Goal: Task Accomplishment & Management: Use online tool/utility

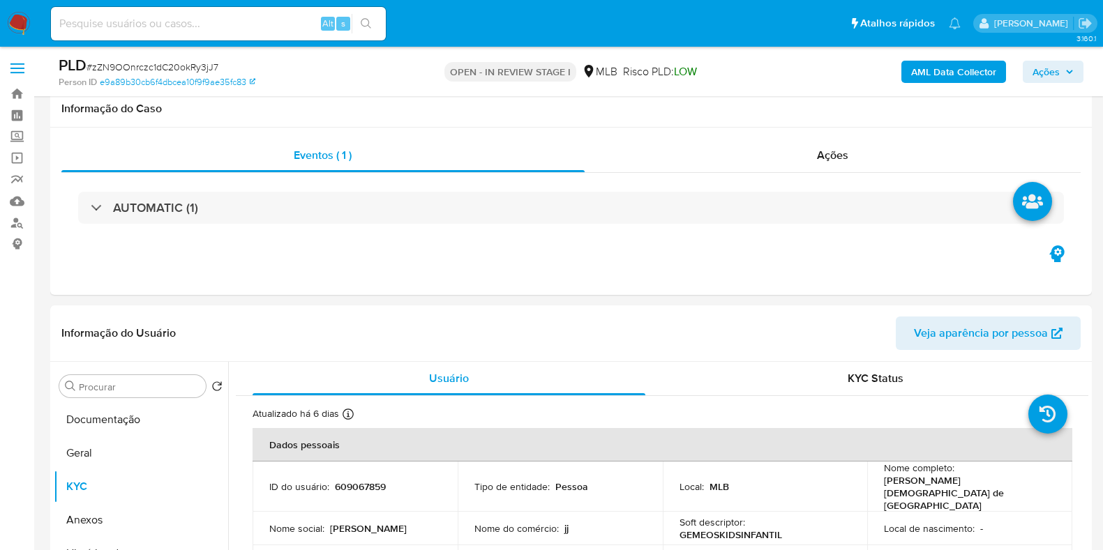
scroll to position [262, 0]
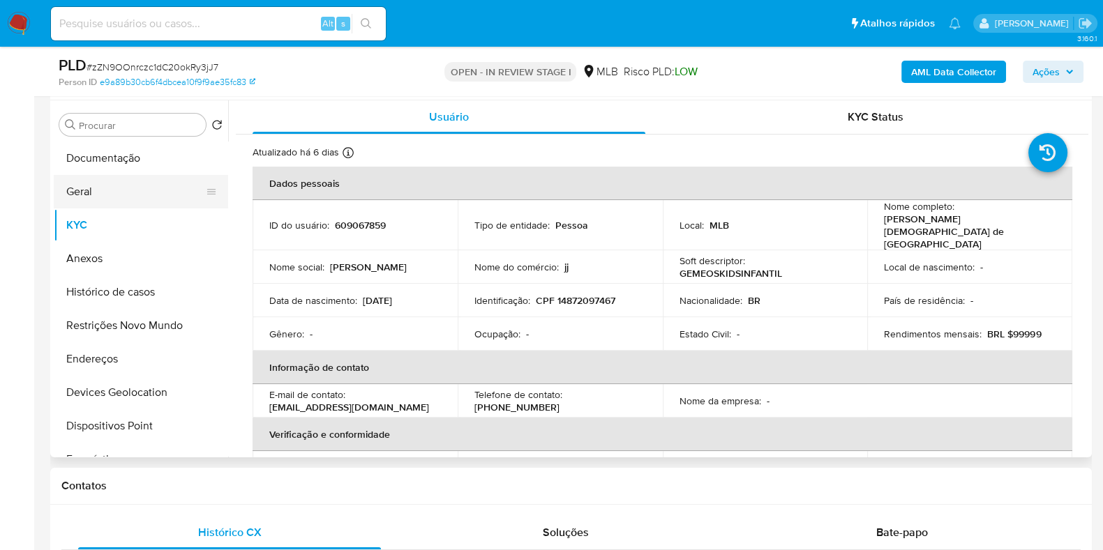
click at [113, 187] on button "Geral" at bounding box center [135, 191] width 163 height 33
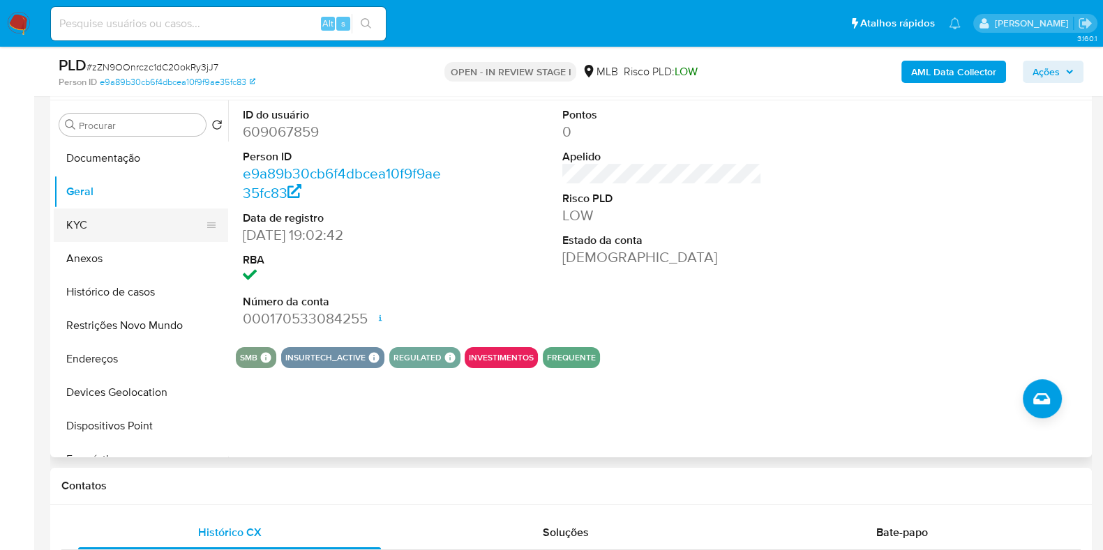
click at [89, 225] on button "KYC" at bounding box center [135, 225] width 163 height 33
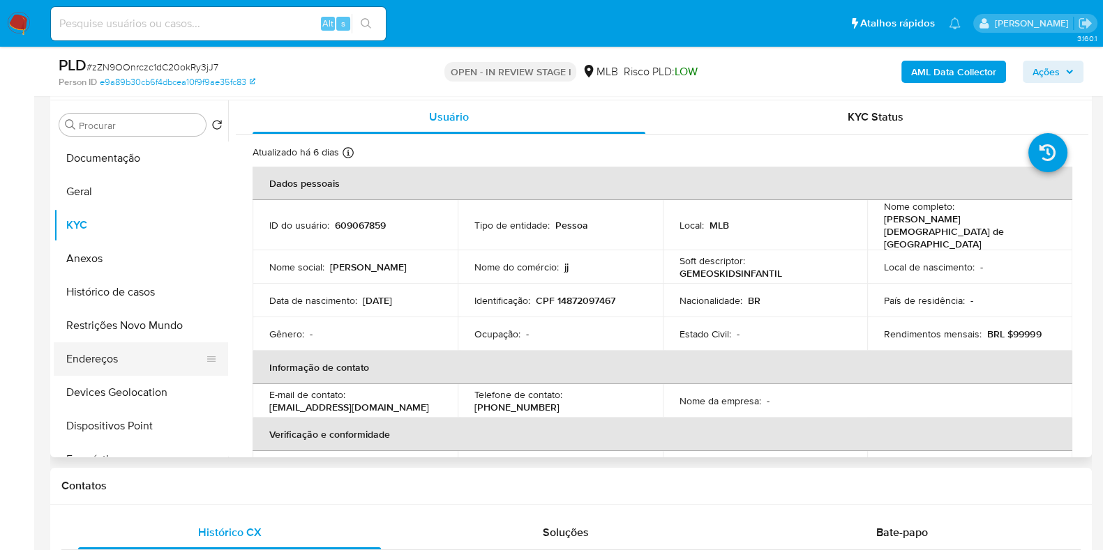
click at [138, 346] on button "Endereços" at bounding box center [135, 358] width 163 height 33
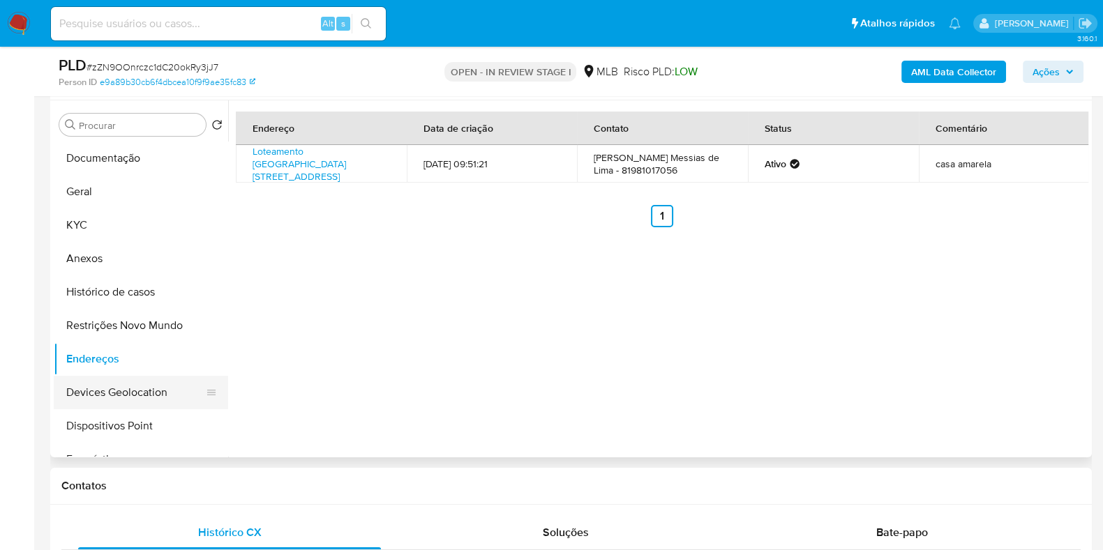
click at [150, 395] on button "Devices Geolocation" at bounding box center [135, 392] width 163 height 33
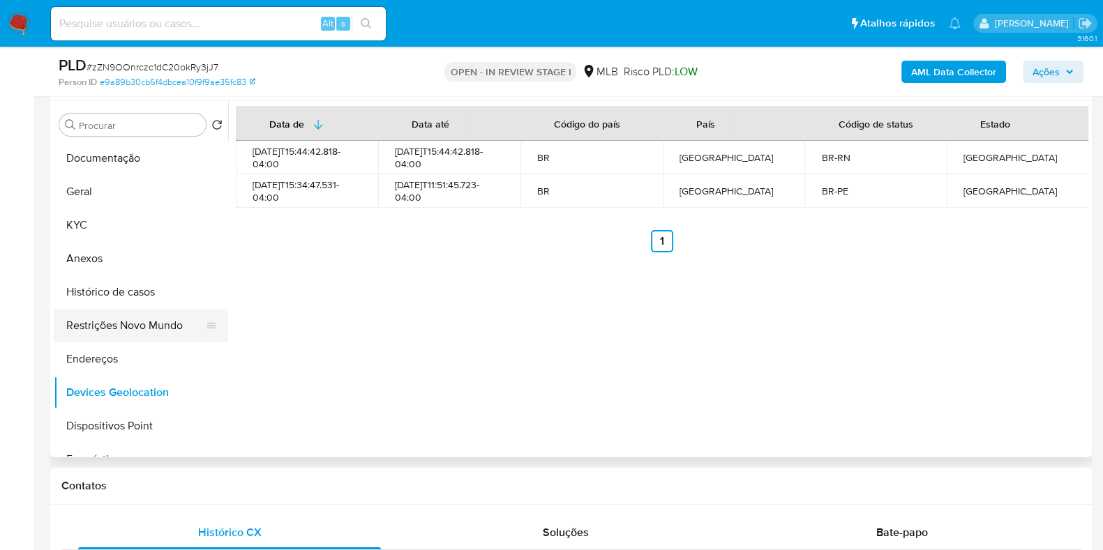
click at [112, 328] on button "Restrições Novo Mundo" at bounding box center [135, 325] width 163 height 33
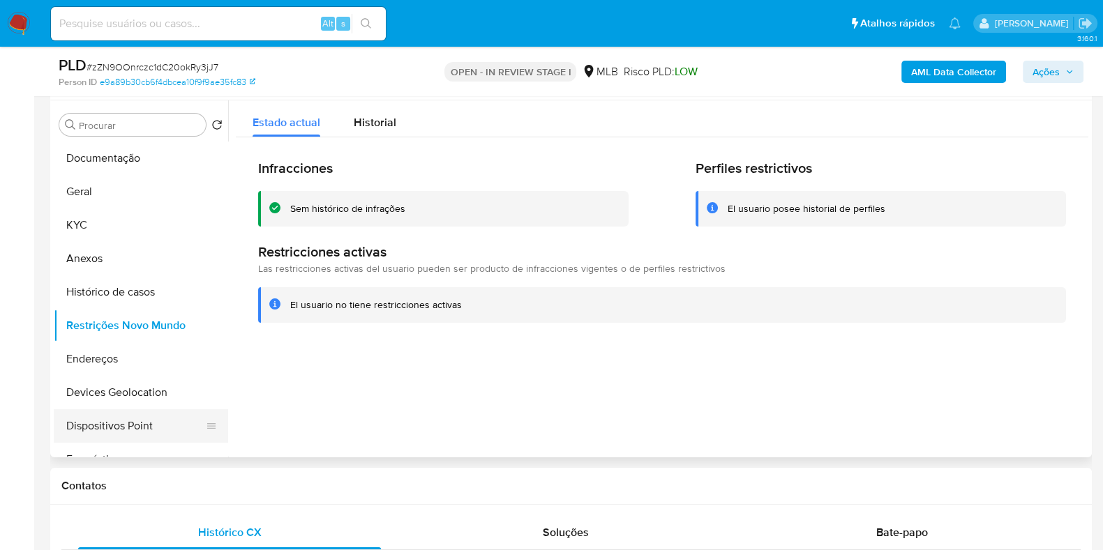
click at [125, 427] on button "Dispositivos Point" at bounding box center [135, 425] width 163 height 33
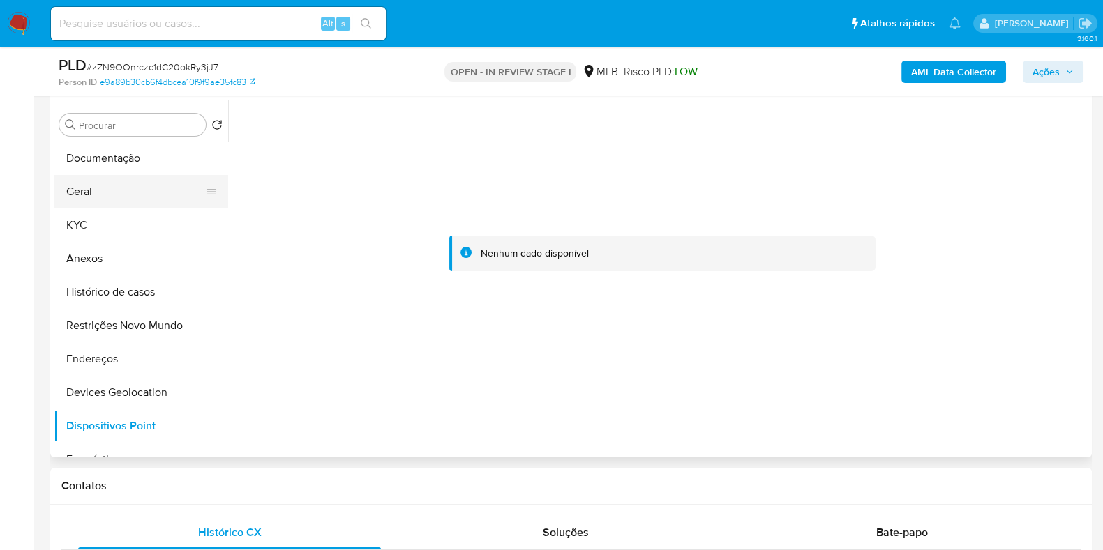
click at [112, 201] on button "Geral" at bounding box center [135, 191] width 163 height 33
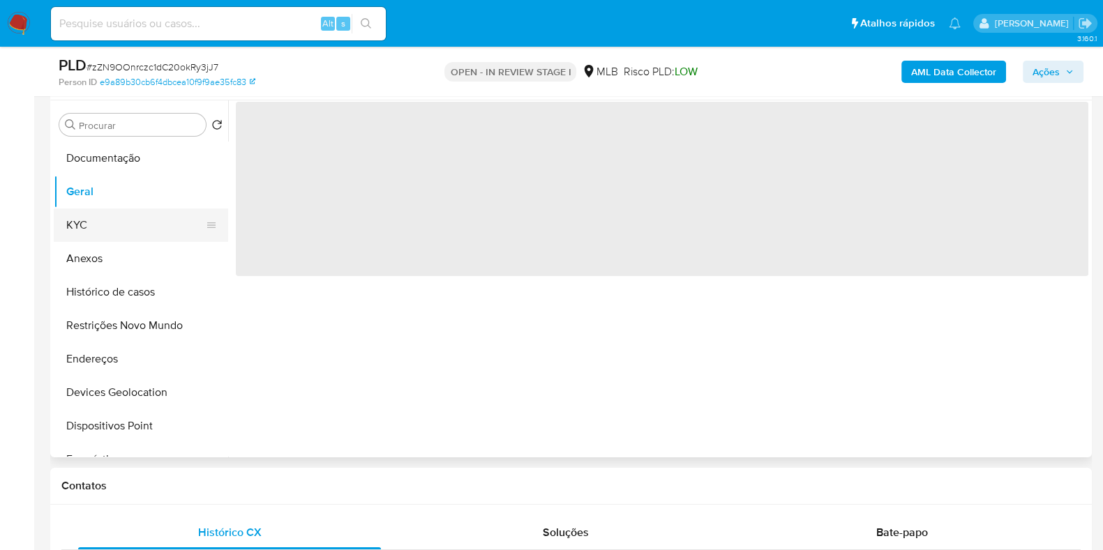
click at [112, 223] on button "KYC" at bounding box center [135, 225] width 163 height 33
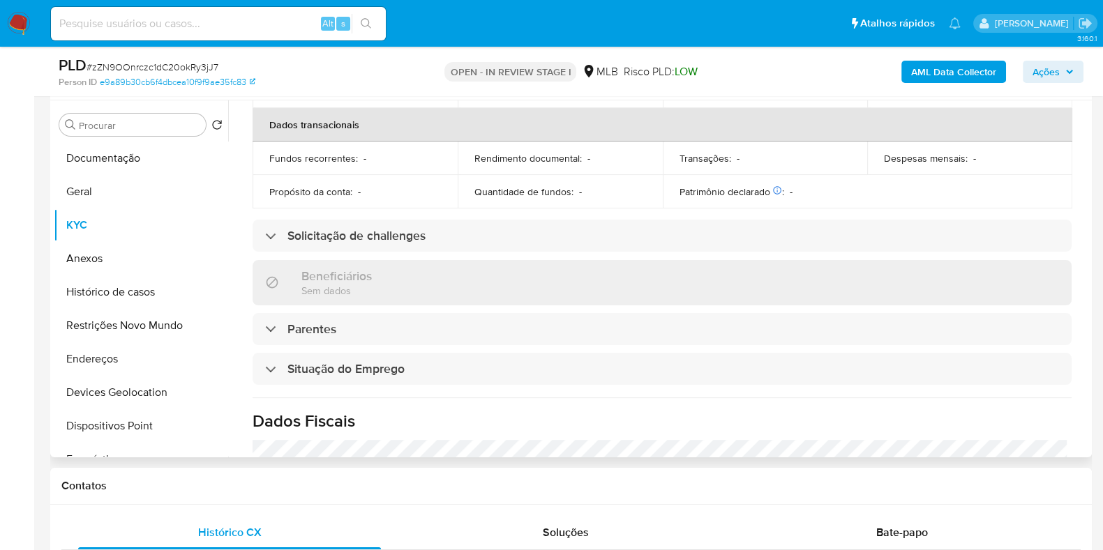
scroll to position [606, 0]
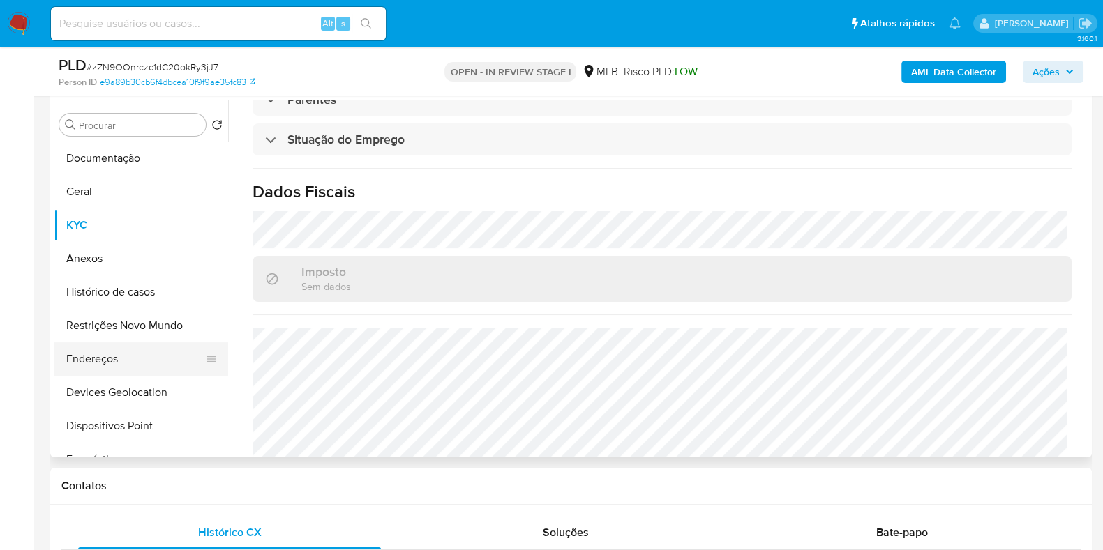
click at [133, 356] on button "Endereços" at bounding box center [135, 358] width 163 height 33
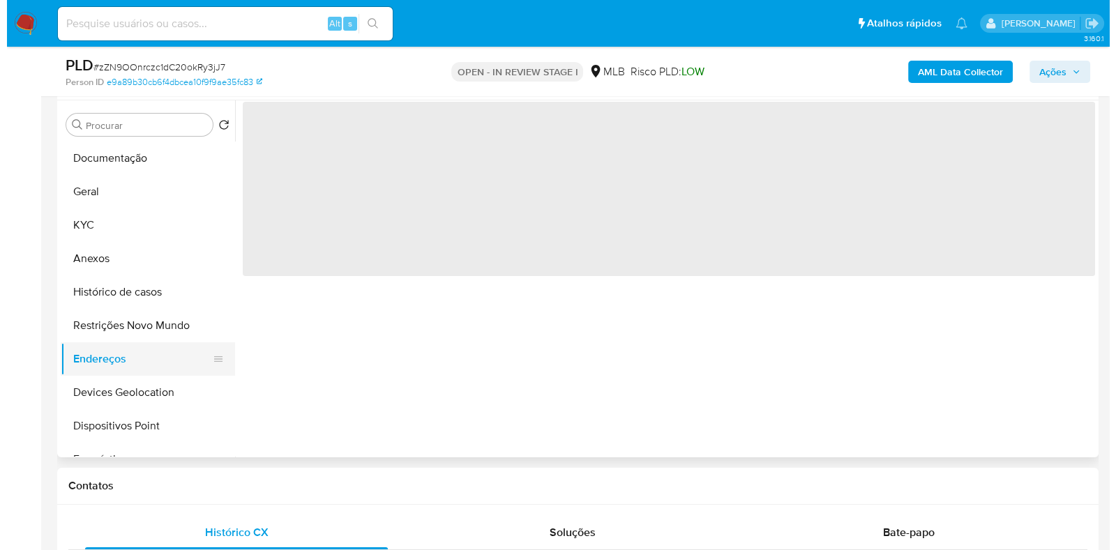
scroll to position [0, 0]
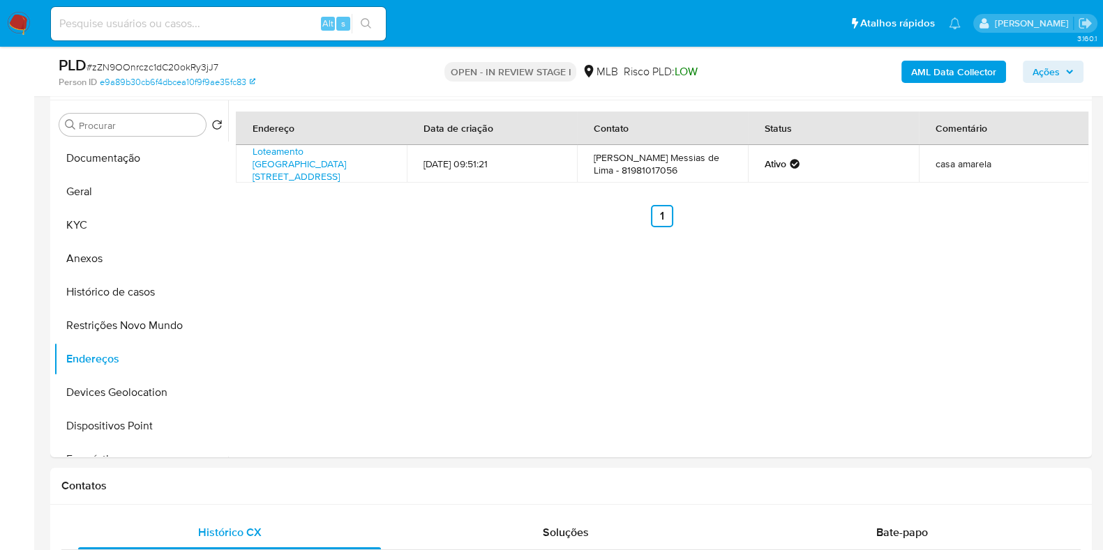
click at [933, 71] on b "AML Data Collector" at bounding box center [953, 72] width 85 height 22
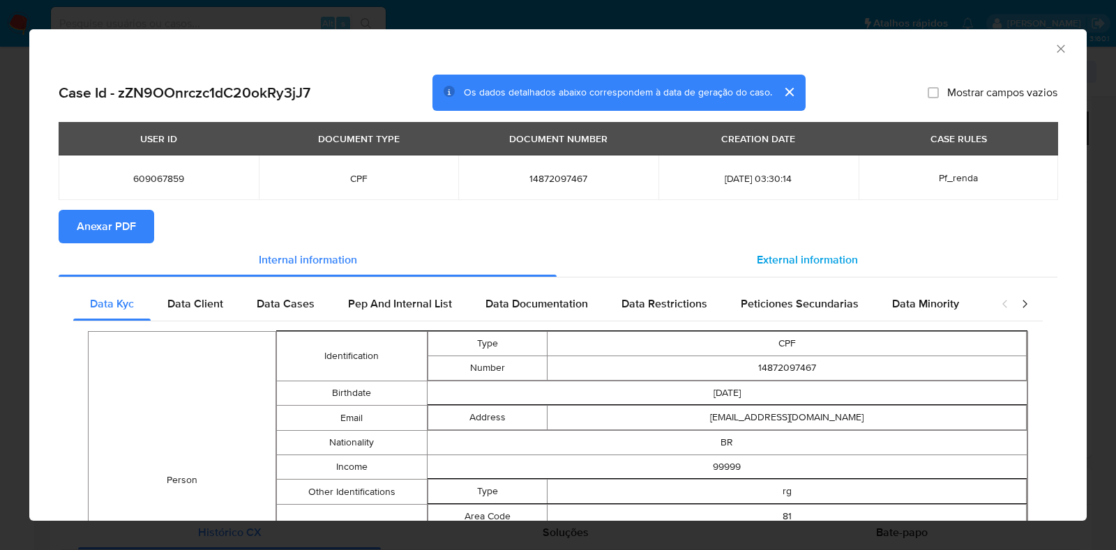
click at [783, 255] on span "External information" at bounding box center [807, 260] width 101 height 16
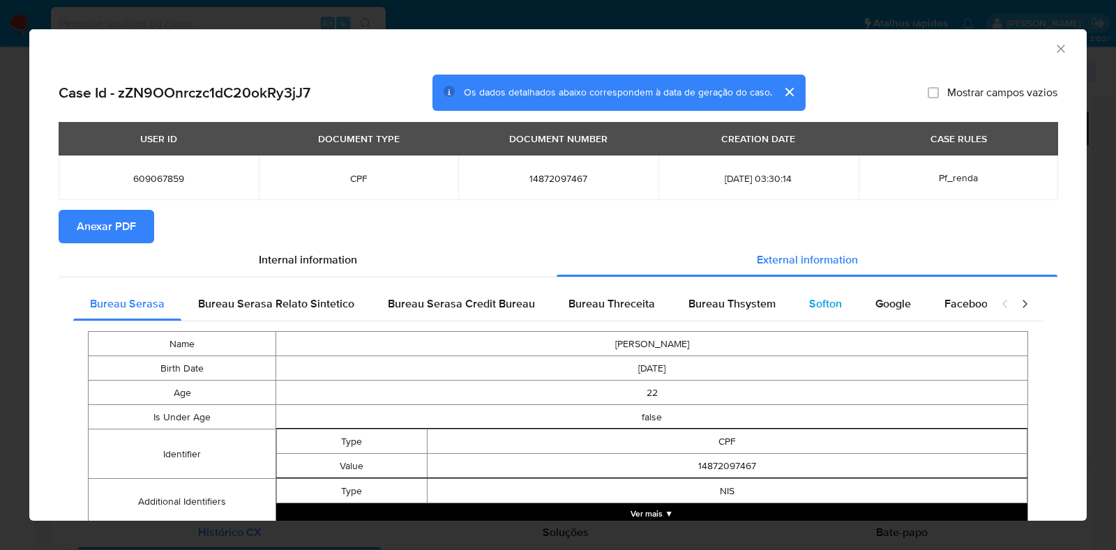
click at [792, 292] on div "Softon" at bounding box center [825, 303] width 66 height 33
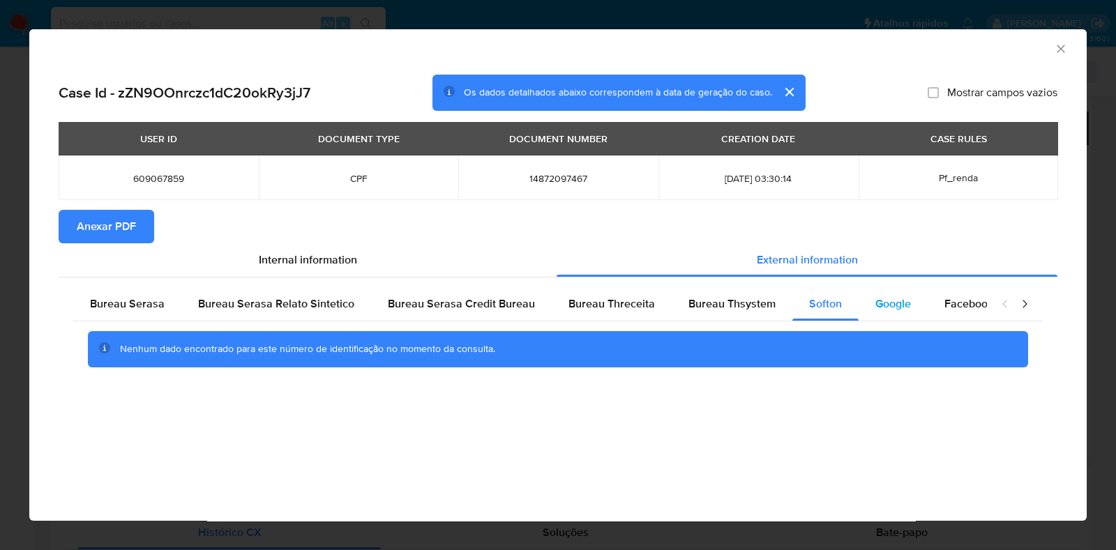
click at [861, 299] on div "Google" at bounding box center [893, 303] width 69 height 33
click at [716, 308] on span "Bureau Thsystem" at bounding box center [731, 304] width 87 height 16
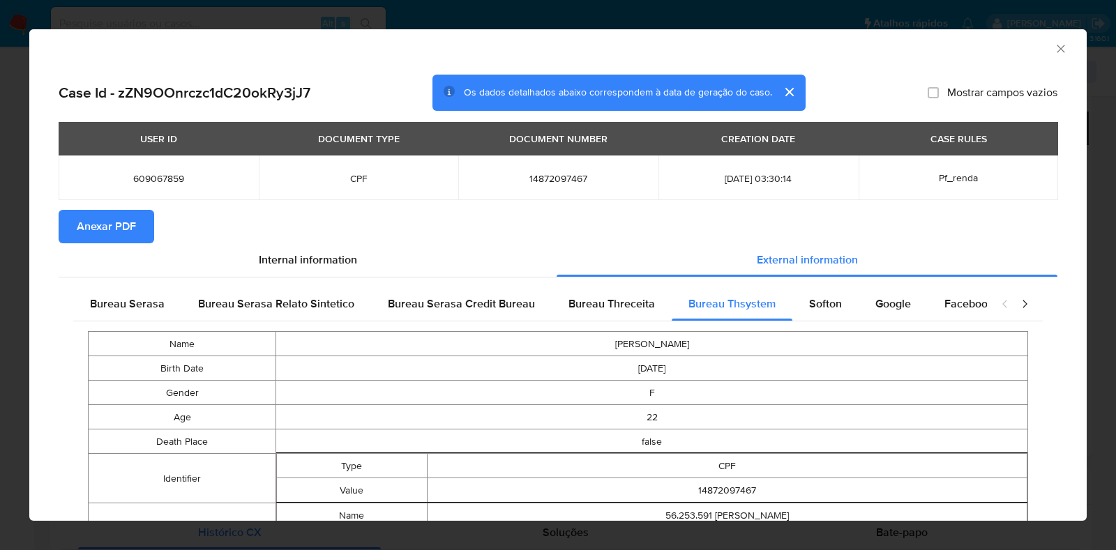
click at [116, 224] on span "Anexar PDF" at bounding box center [106, 226] width 59 height 31
click at [1054, 51] on icon "Fechar a janela" at bounding box center [1061, 49] width 14 height 14
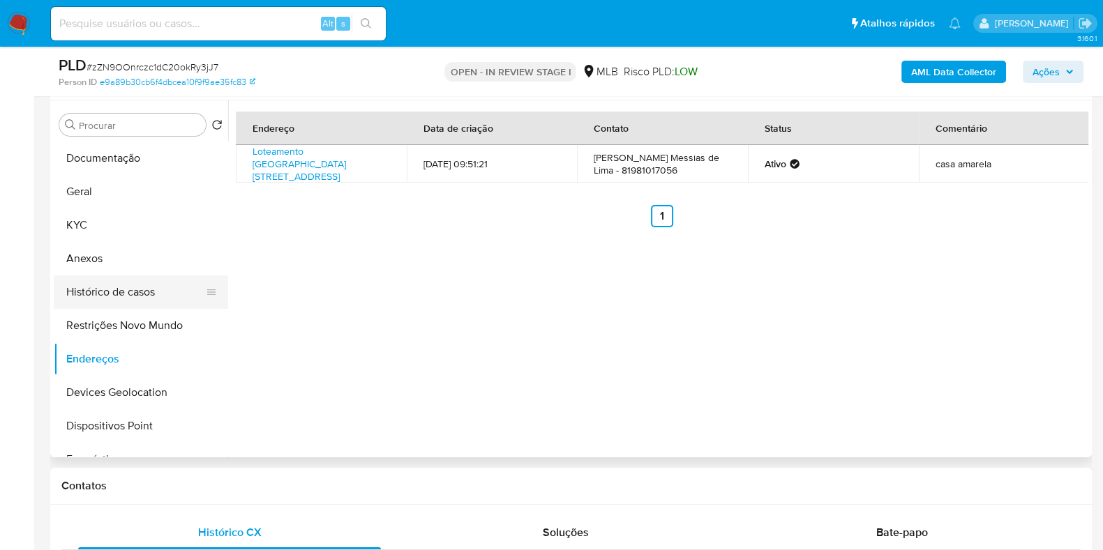
click at [137, 292] on button "Histórico de casos" at bounding box center [135, 292] width 163 height 33
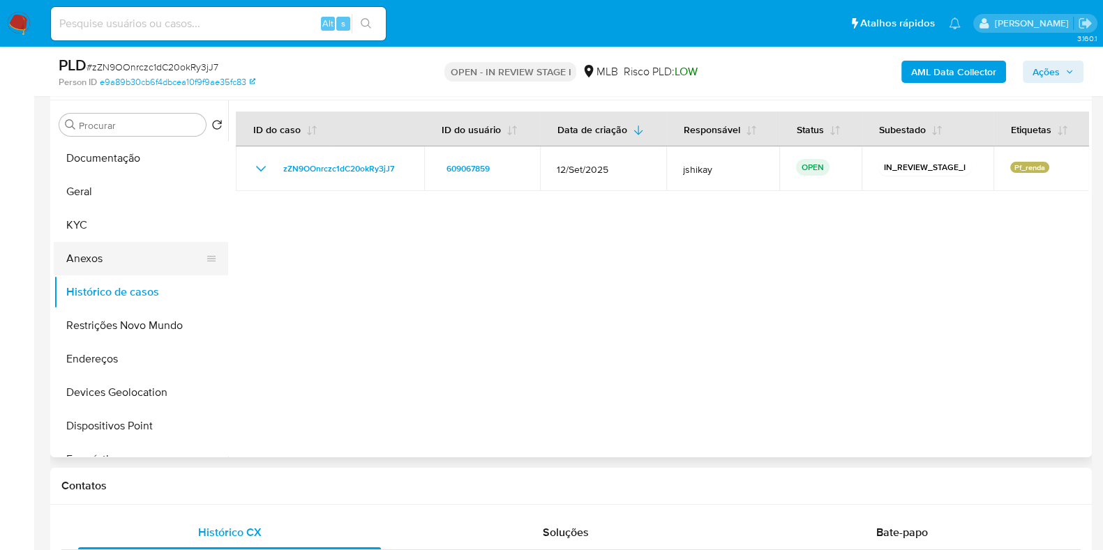
click at [121, 259] on button "Anexos" at bounding box center [135, 258] width 163 height 33
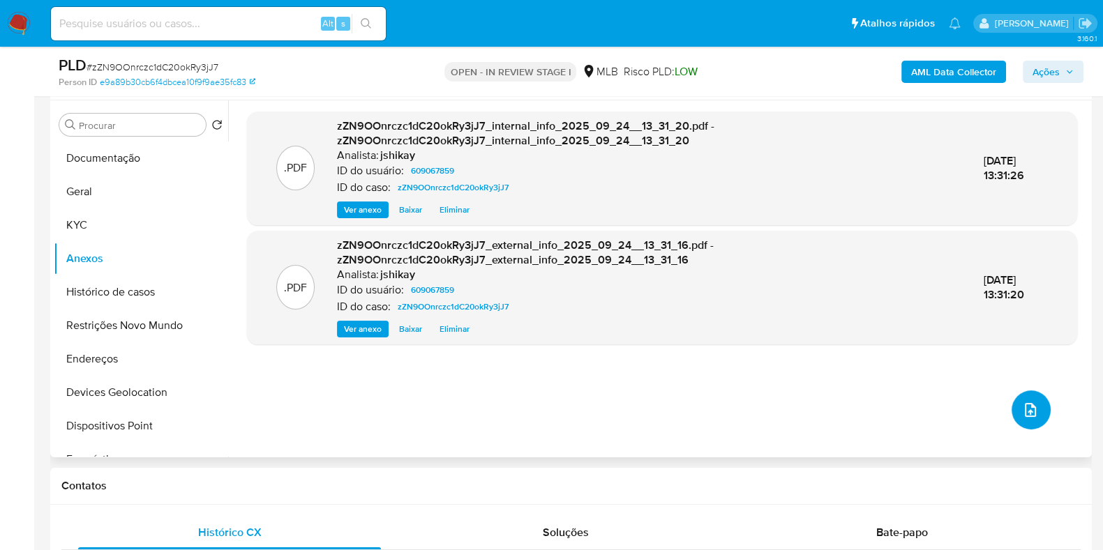
click at [1013, 414] on button "upload-file" at bounding box center [1030, 410] width 39 height 39
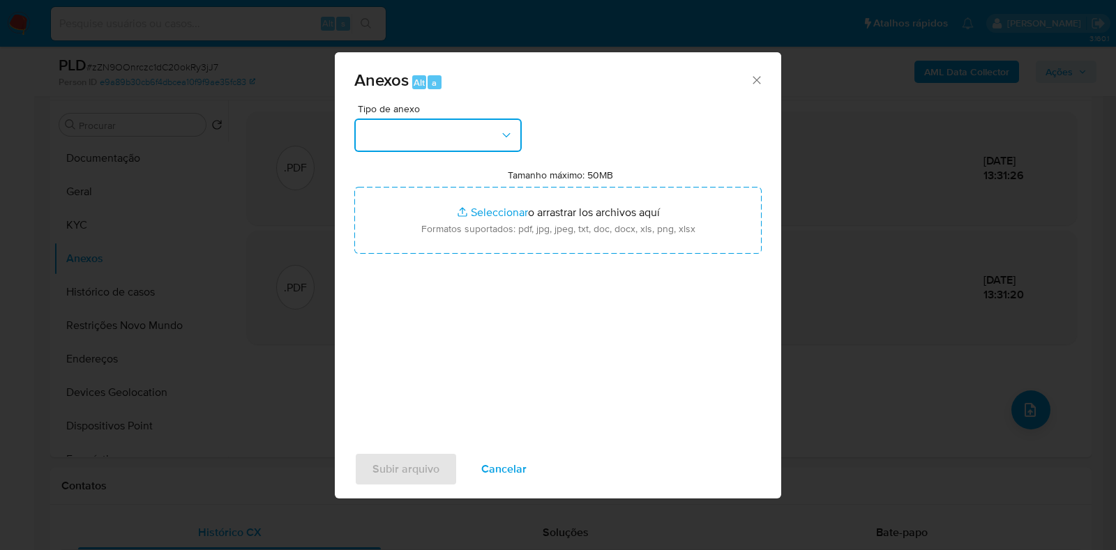
click at [453, 134] on button "button" at bounding box center [437, 135] width 167 height 33
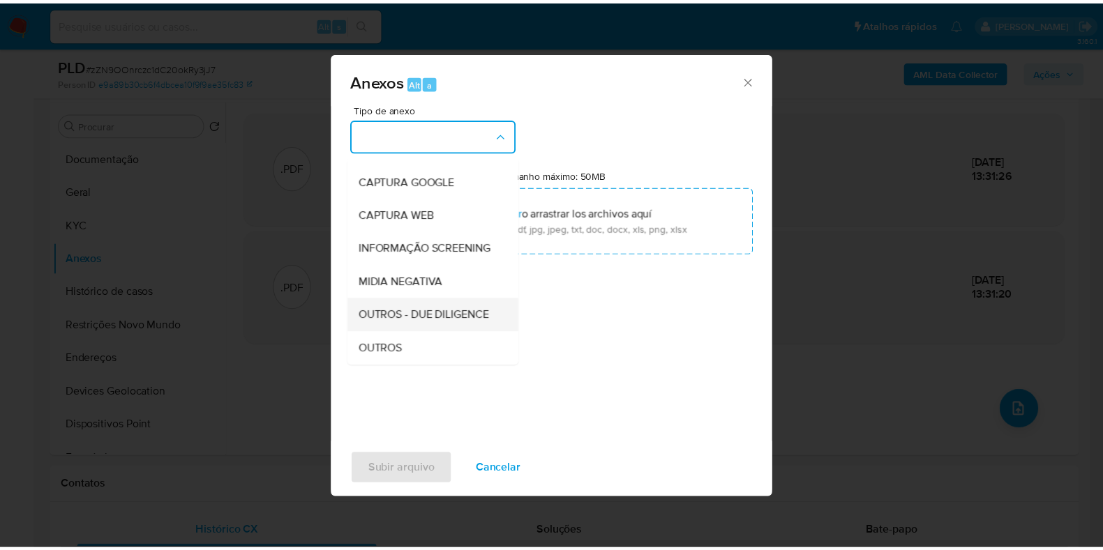
scroll to position [86, 0]
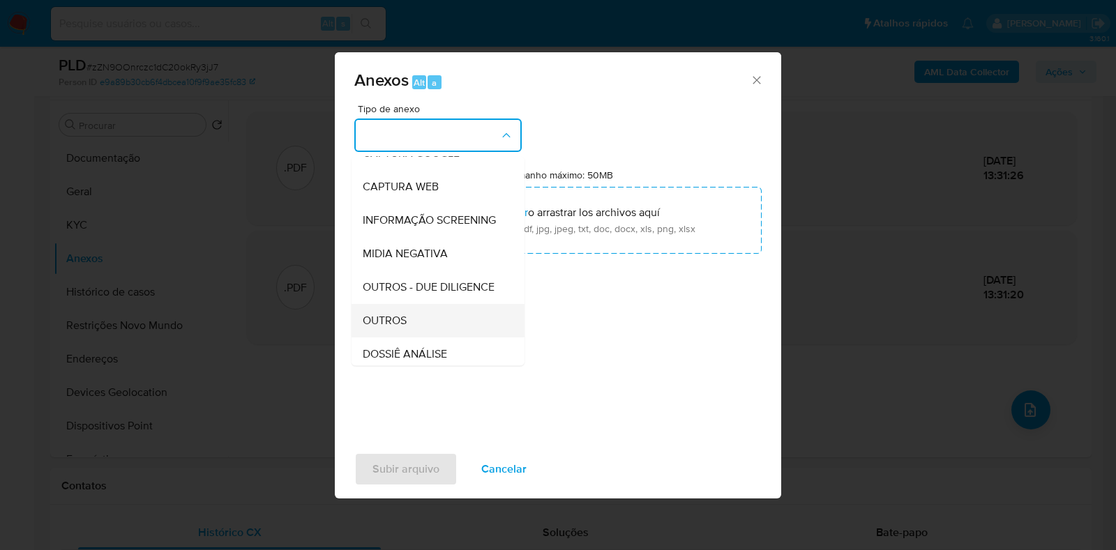
click at [407, 333] on div "OUTROS" at bounding box center [434, 320] width 142 height 33
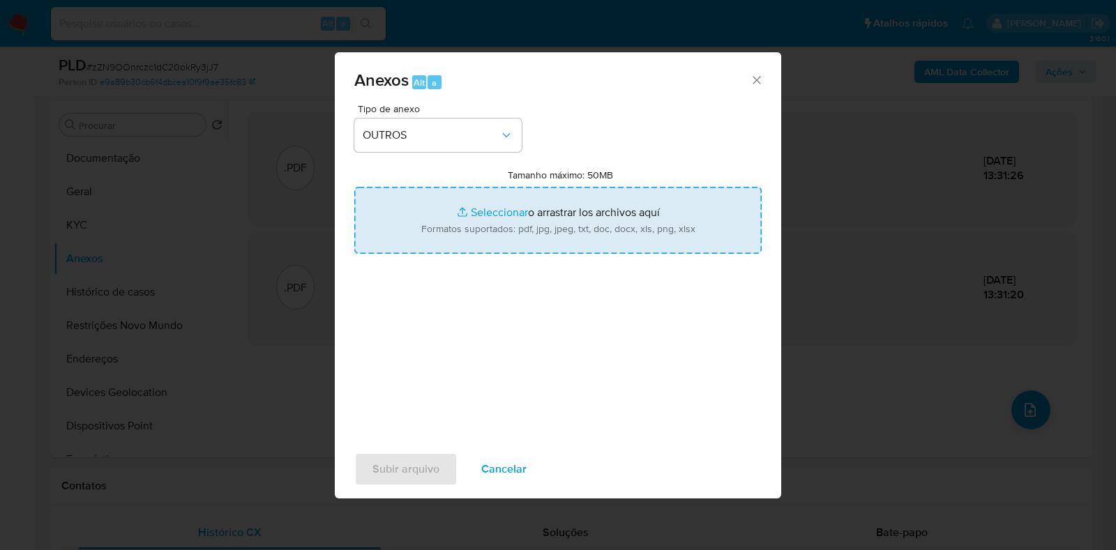
click at [467, 225] on input "Tamanho máximo: 50MB Seleccionar archivos" at bounding box center [557, 220] width 407 height 67
type input "C:\fakepath\SAR - XXXX - CPF 14872097467 - MARIA VITORIA MESSIAS DE LIMA.pdf"
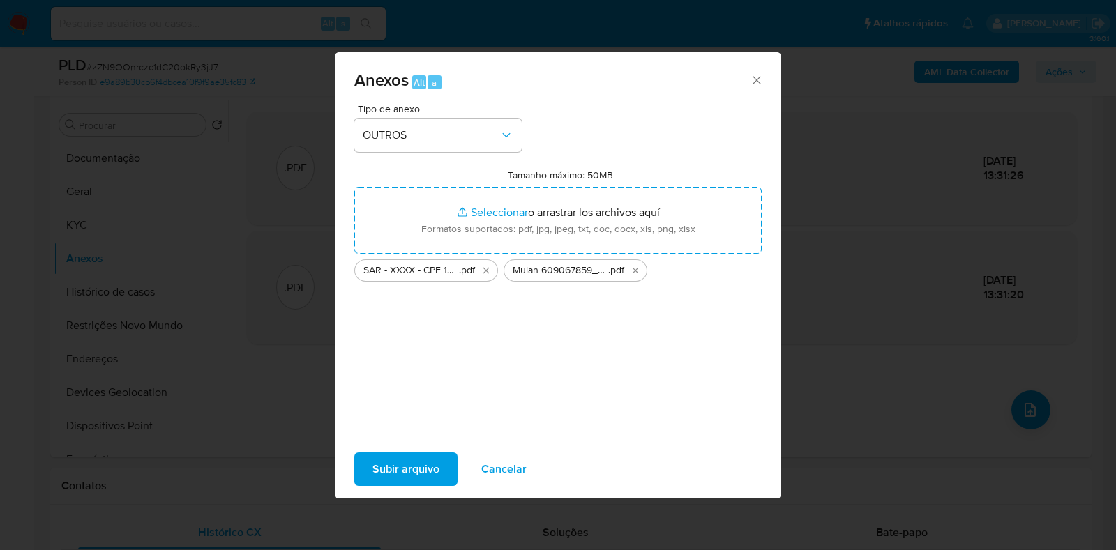
click at [407, 470] on span "Subir arquivo" at bounding box center [405, 469] width 67 height 31
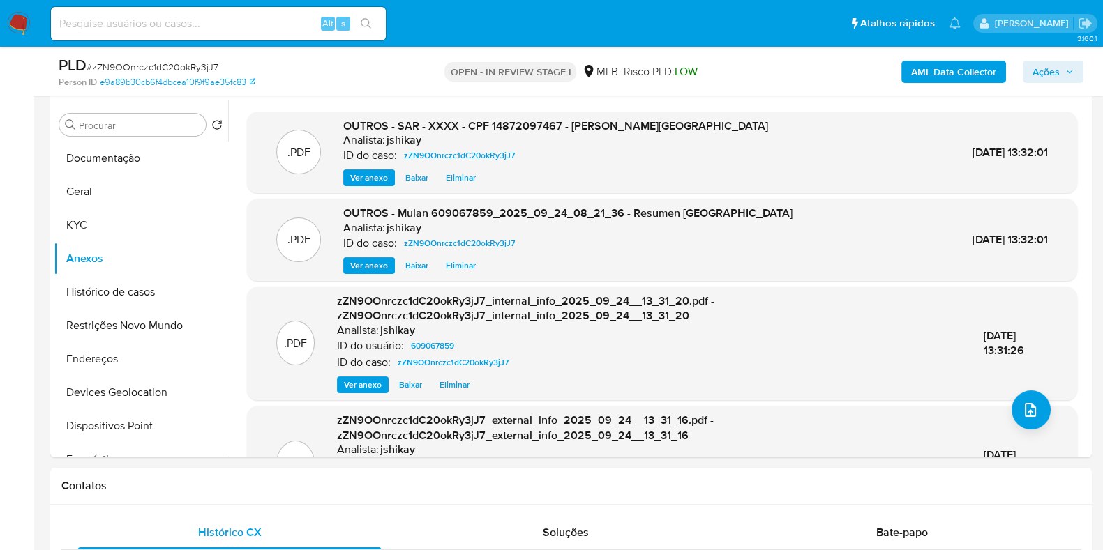
click at [1038, 75] on span "Ações" at bounding box center [1045, 72] width 27 height 22
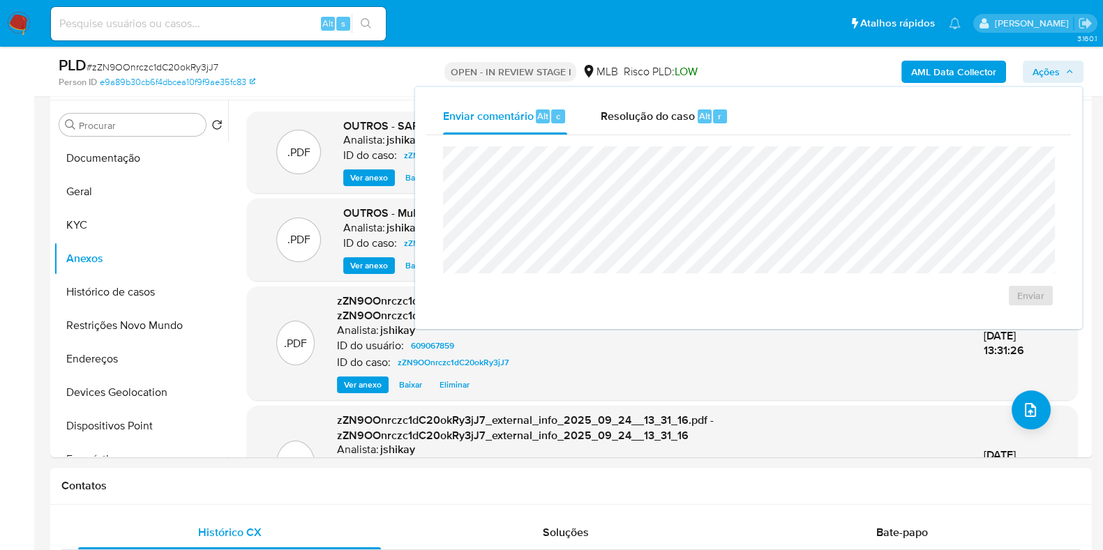
click at [679, 137] on div "Enviar" at bounding box center [748, 226] width 645 height 183
click at [648, 113] on span "Resolução do caso" at bounding box center [648, 115] width 94 height 16
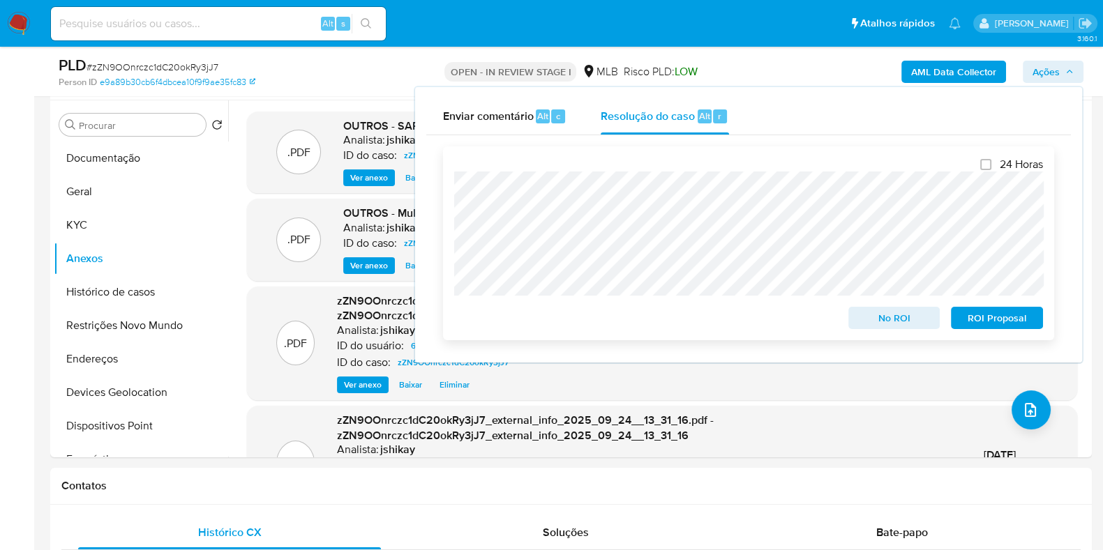
click at [1009, 314] on span "ROI Proposal" at bounding box center [996, 318] width 73 height 20
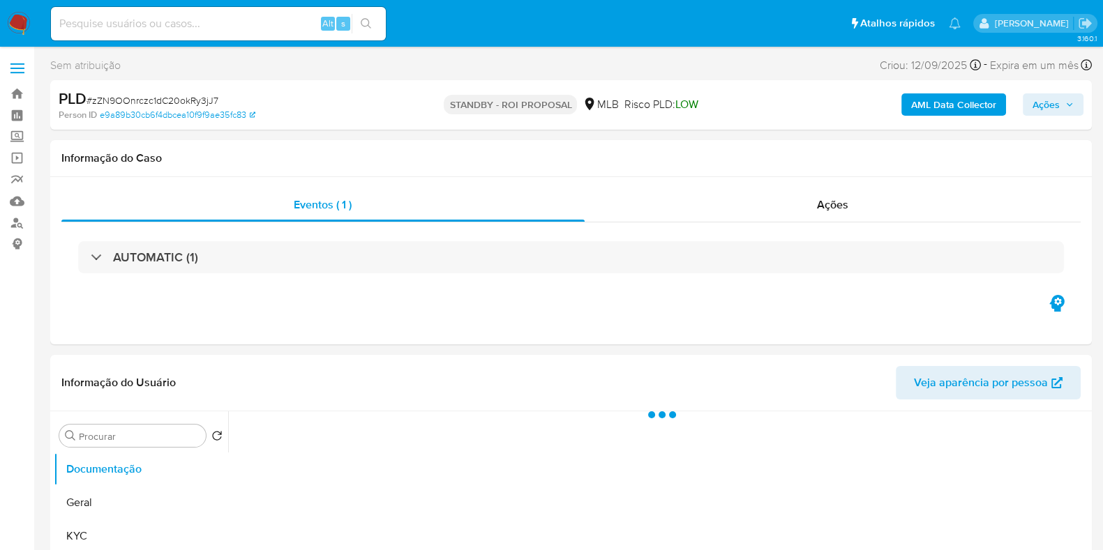
select select "10"
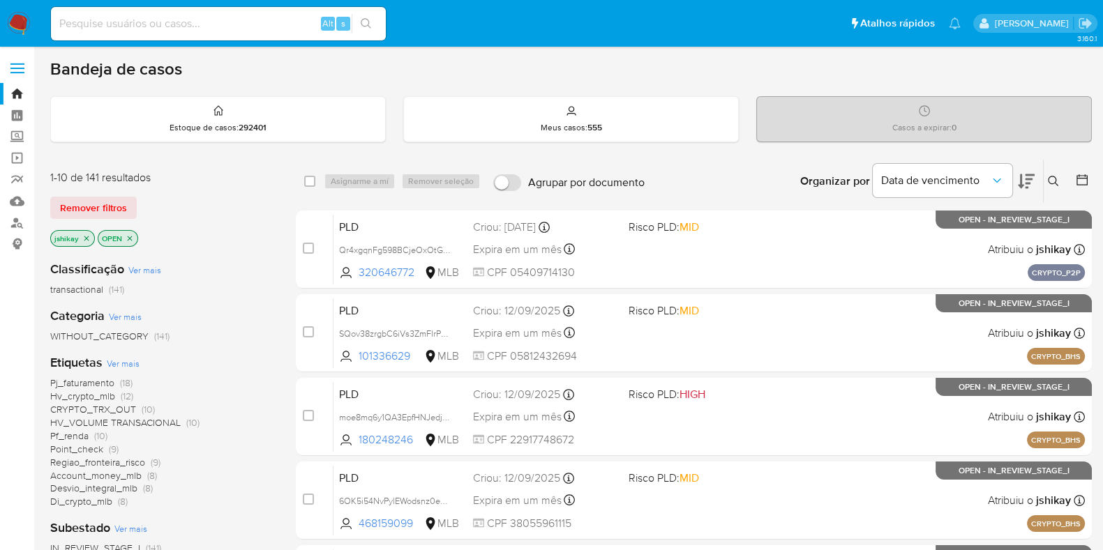
click at [208, 29] on input at bounding box center [218, 24] width 335 height 18
paste input "487962402"
type input "487962402"
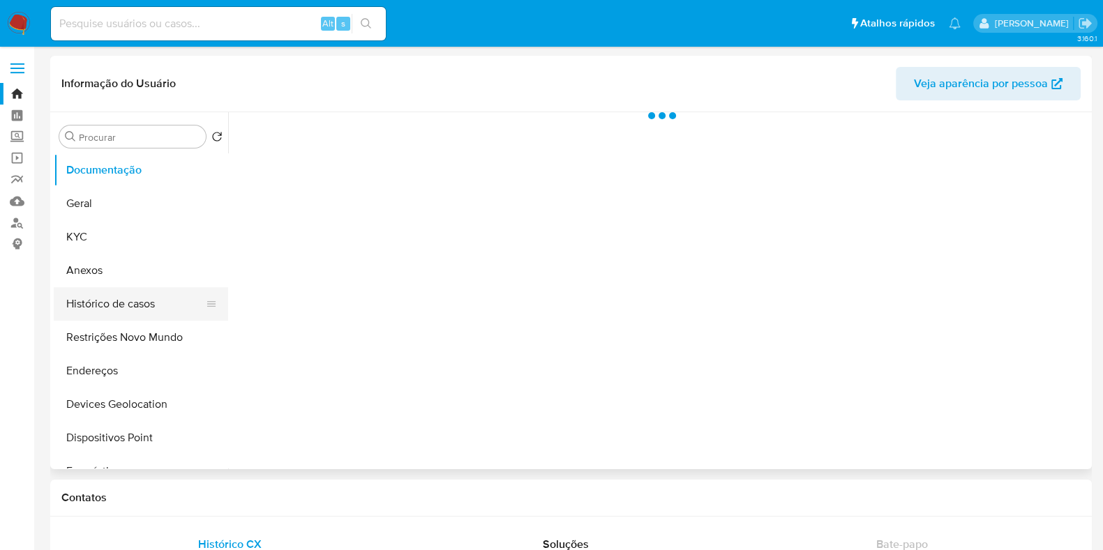
click at [126, 312] on button "Histórico de casos" at bounding box center [135, 303] width 163 height 33
select select "10"
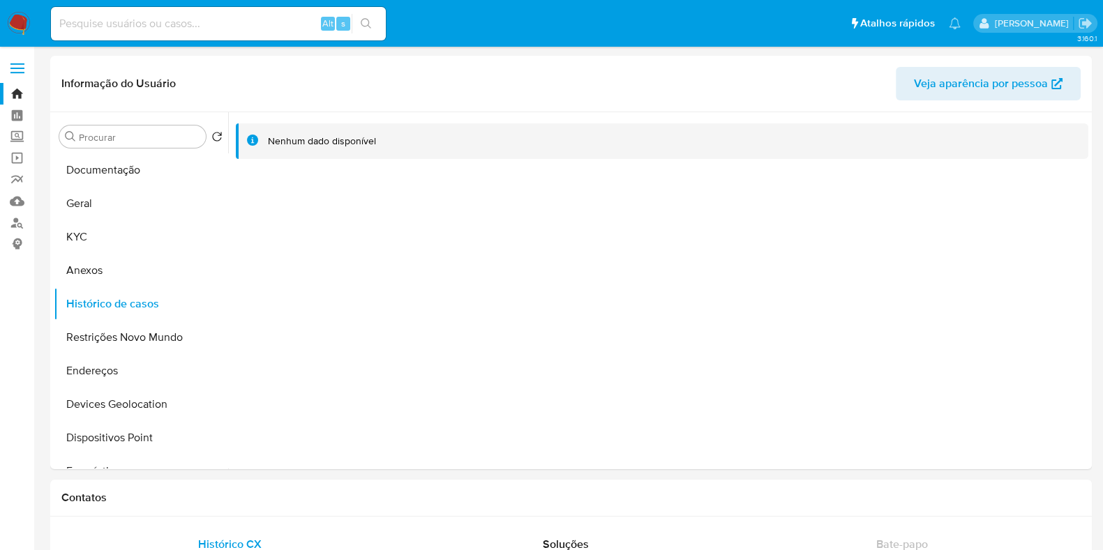
click at [25, 15] on img at bounding box center [19, 24] width 24 height 24
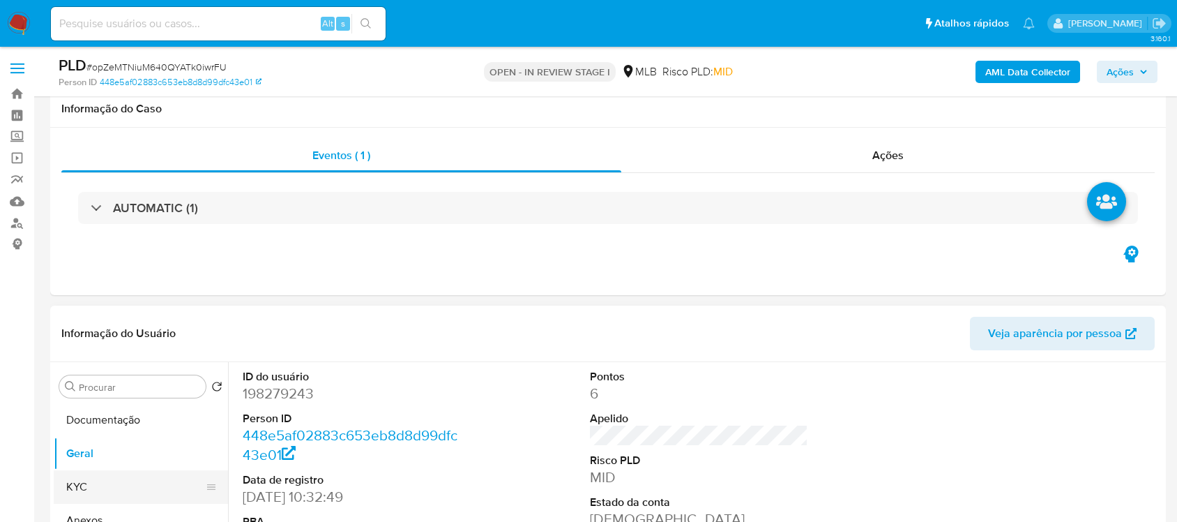
scroll to position [174, 0]
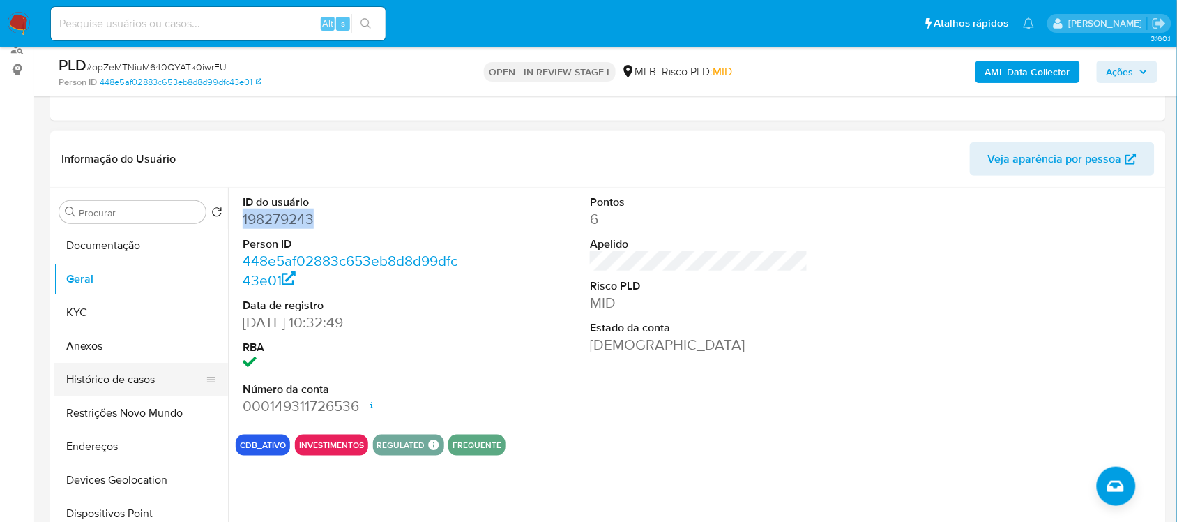
click at [123, 368] on button "Histórico de casos" at bounding box center [135, 379] width 163 height 33
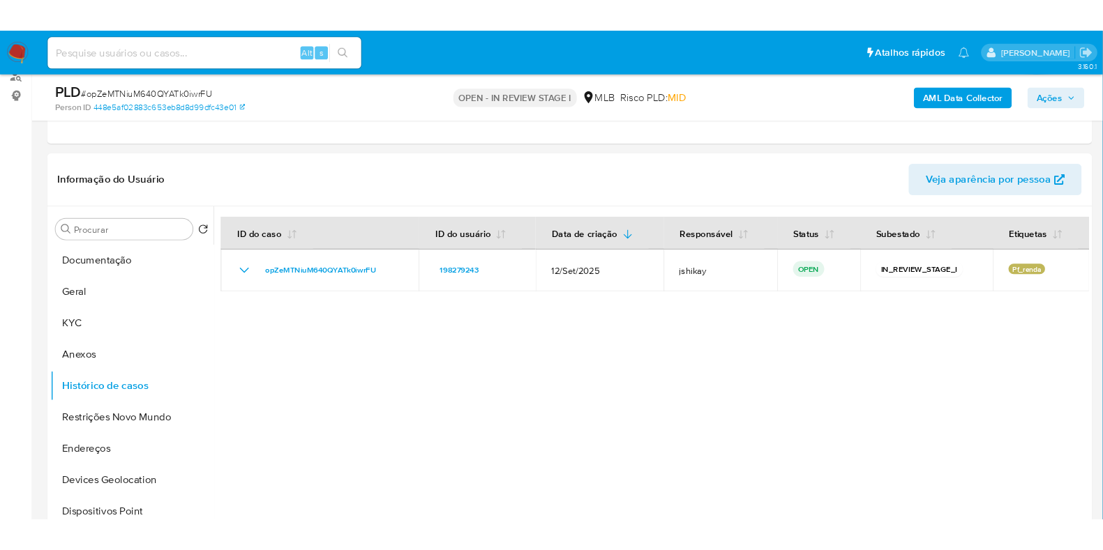
scroll to position [174, 0]
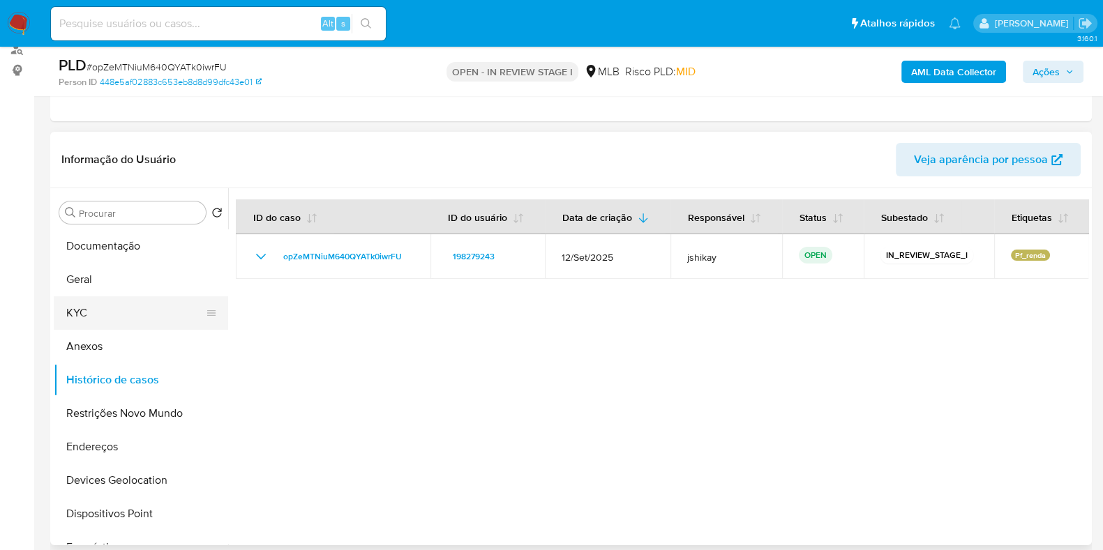
click at [81, 326] on button "KYC" at bounding box center [135, 312] width 163 height 33
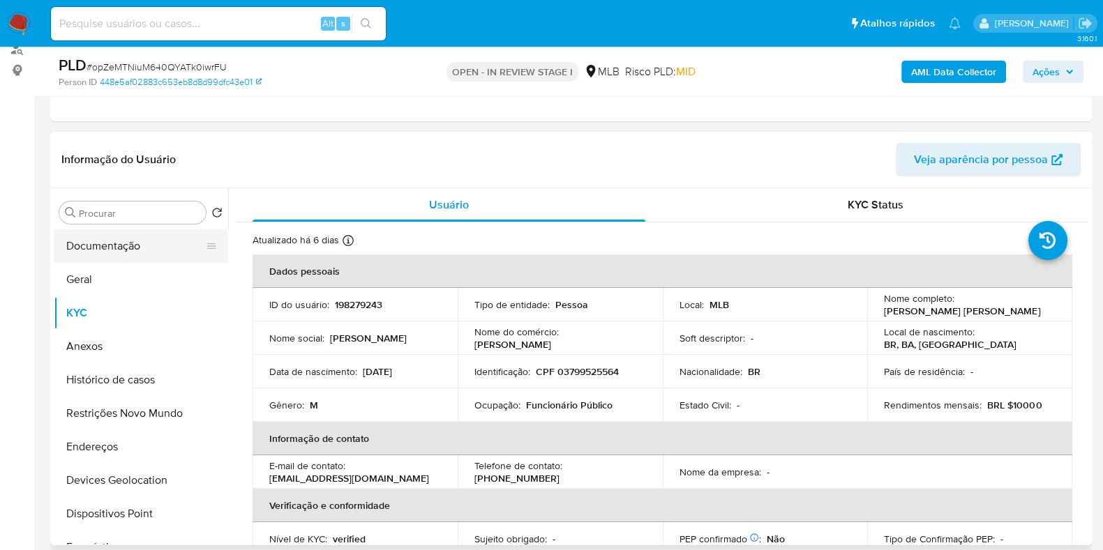
click at [143, 243] on button "Documentação" at bounding box center [135, 245] width 163 height 33
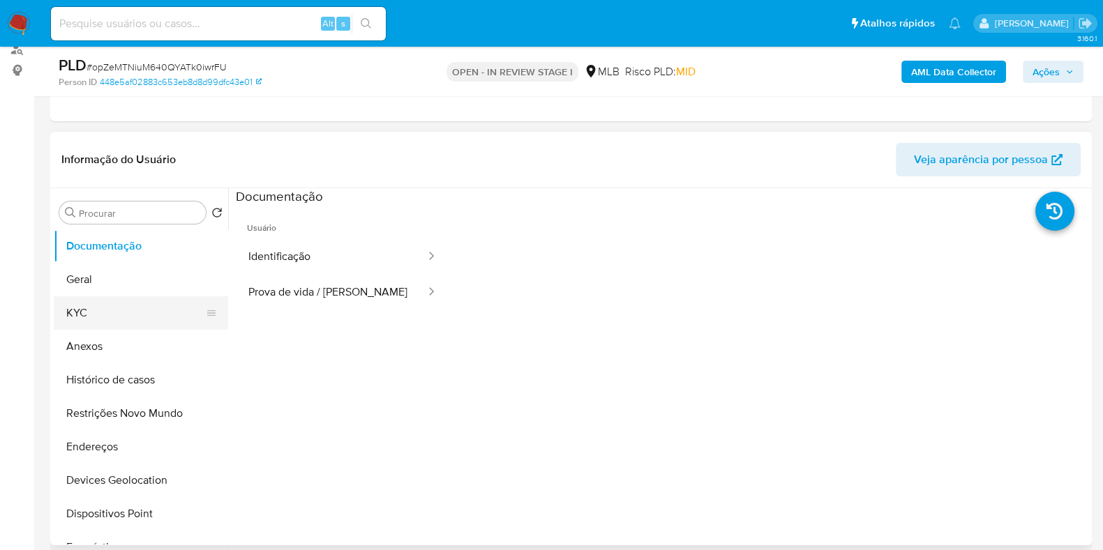
click at [84, 305] on button "KYC" at bounding box center [135, 312] width 163 height 33
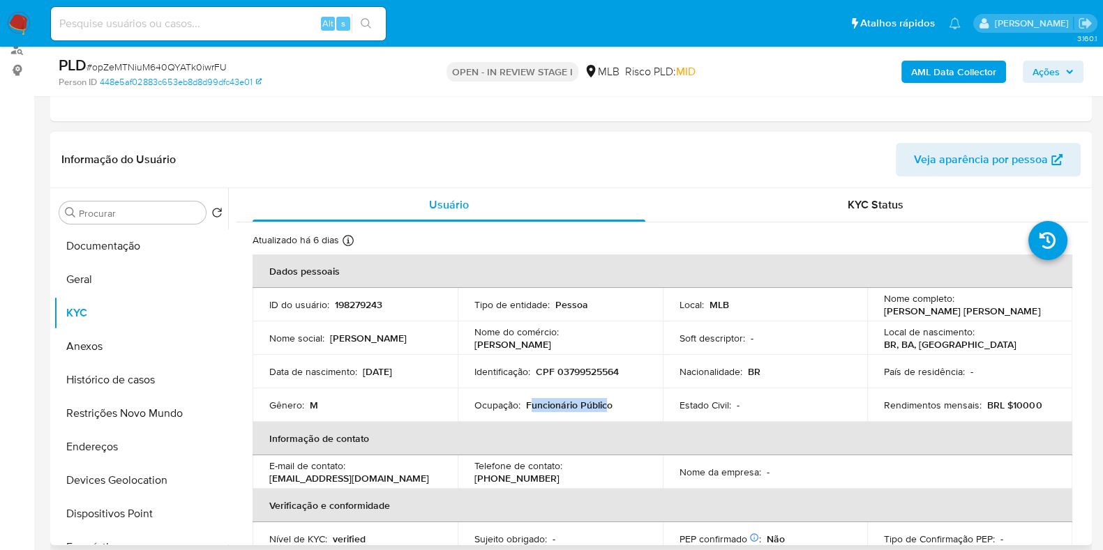
drag, startPoint x: 527, startPoint y: 405, endPoint x: 607, endPoint y: 405, distance: 79.5
click at [604, 405] on p "Funcionário Público" at bounding box center [569, 405] width 86 height 13
drag, startPoint x: 610, startPoint y: 405, endPoint x: 740, endPoint y: 377, distance: 133.4
click at [527, 405] on p "Funcionário Público" at bounding box center [569, 405] width 86 height 13
copy p "uncionário Público"
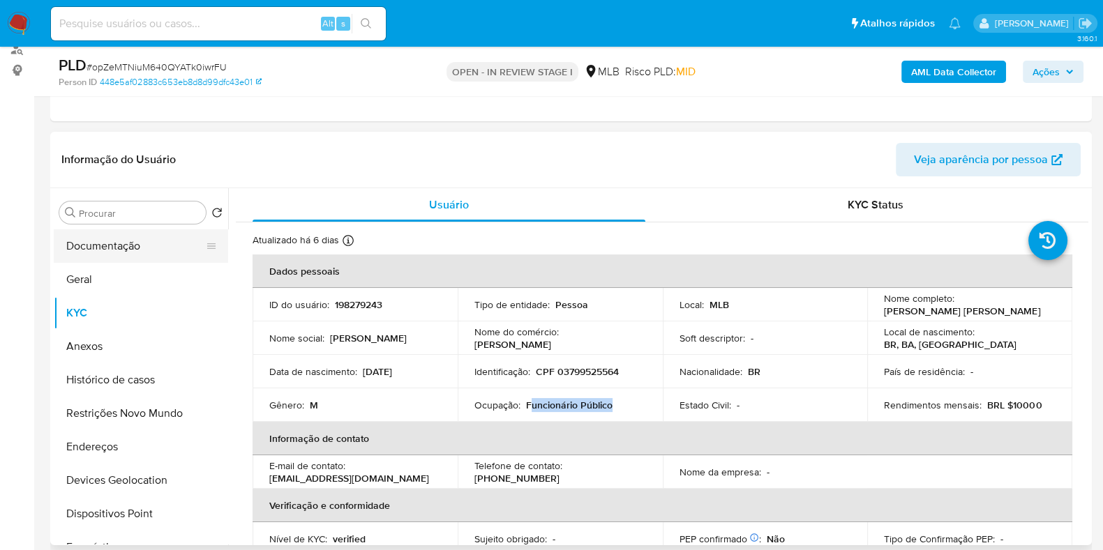
click at [108, 243] on button "Documentação" at bounding box center [135, 245] width 163 height 33
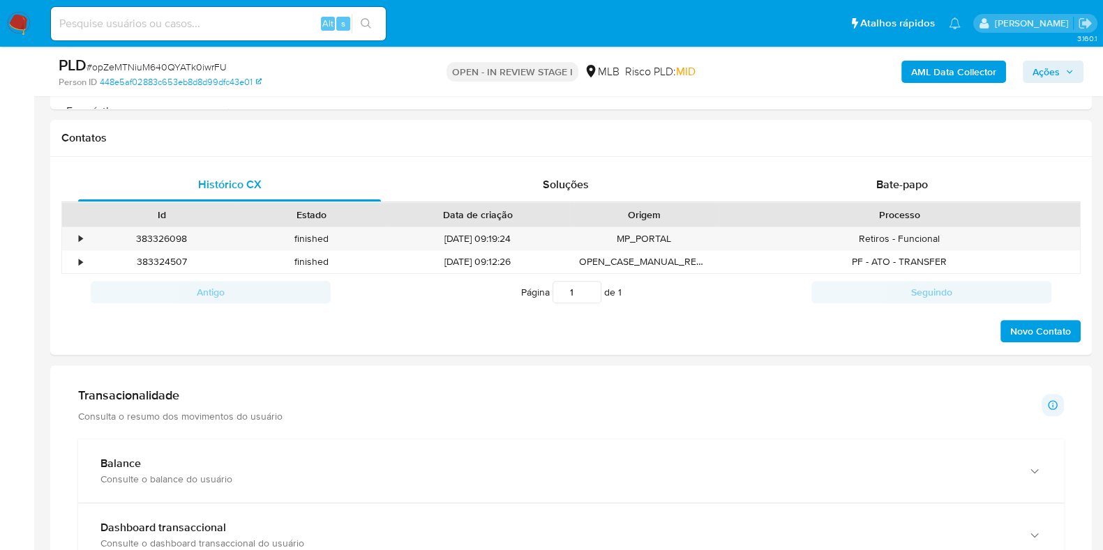
scroll to position [785, 0]
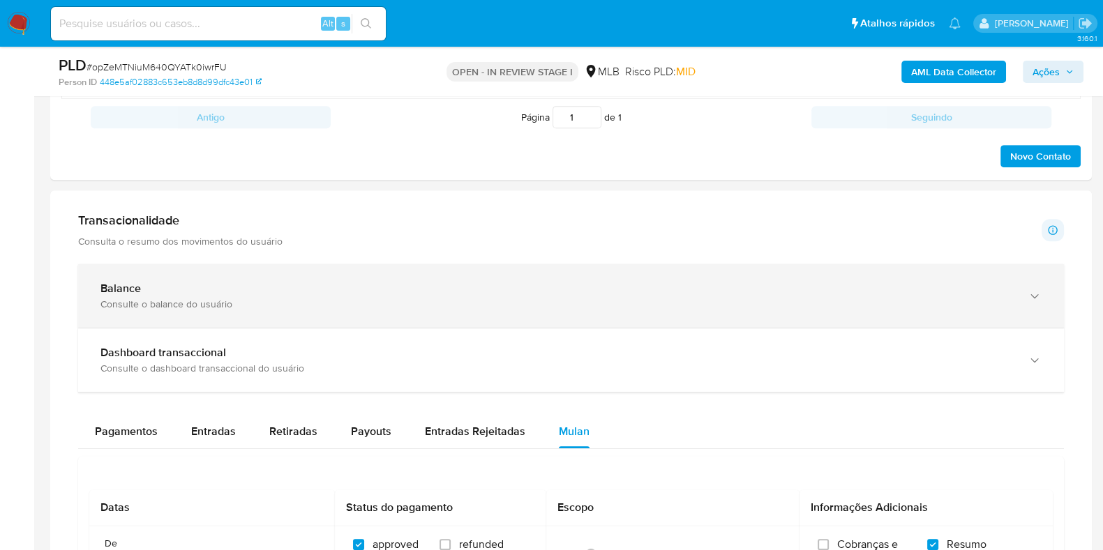
drag, startPoint x: 276, startPoint y: 241, endPoint x: 296, endPoint y: 287, distance: 51.2
click at [278, 241] on p "Consulta o resumo dos movimentos do usuário" at bounding box center [180, 241] width 204 height 13
drag, startPoint x: 303, startPoint y: 301, endPoint x: 316, endPoint y: 305, distance: 13.2
click at [303, 301] on div "Consulte o balance do usuário" at bounding box center [556, 304] width 913 height 13
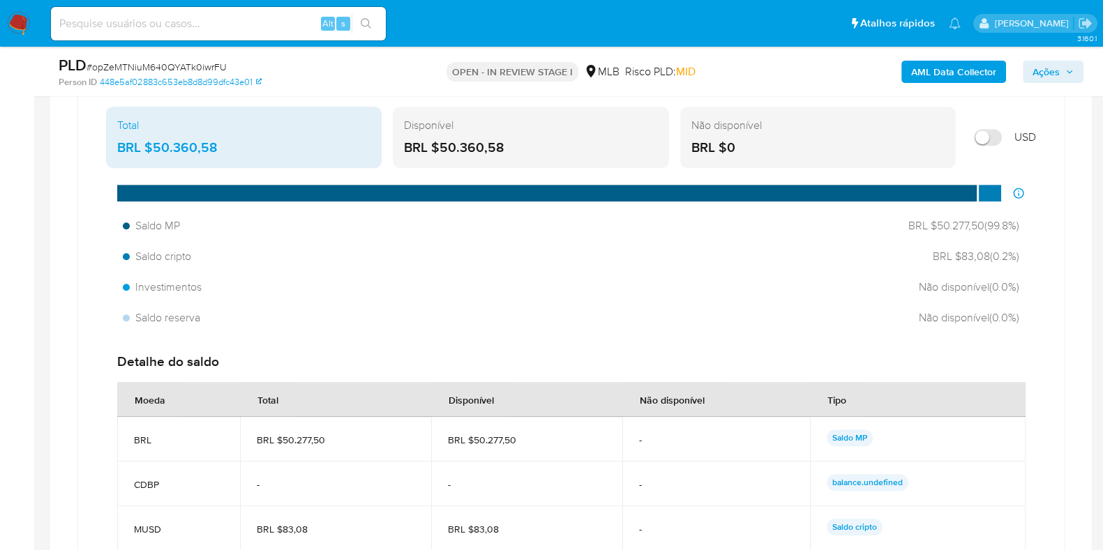
scroll to position [1133, 0]
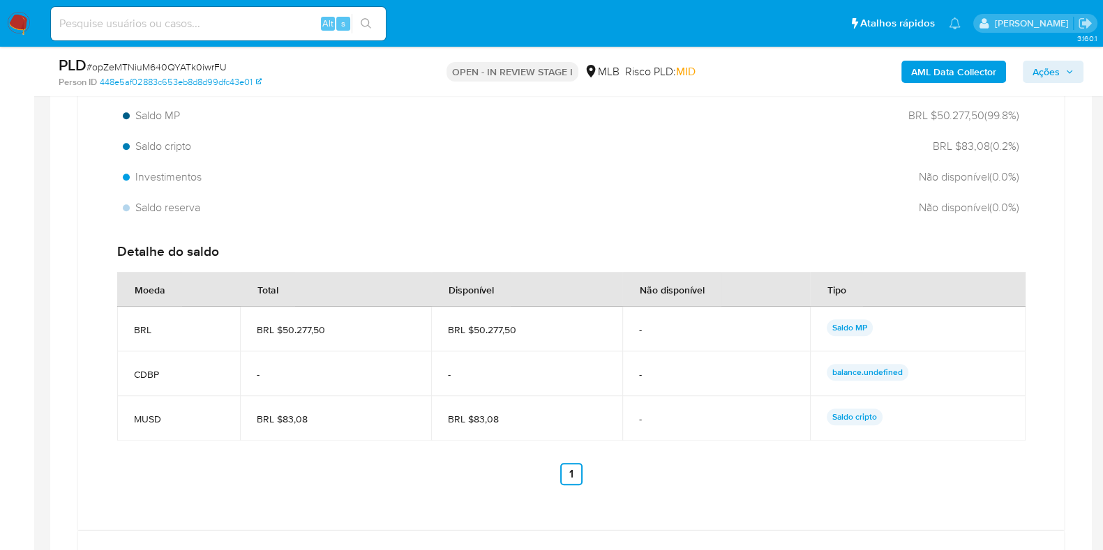
drag, startPoint x: 523, startPoint y: 329, endPoint x: 472, endPoint y: 326, distance: 51.0
click at [472, 326] on span "BRL $50.277,50" at bounding box center [527, 330] width 158 height 13
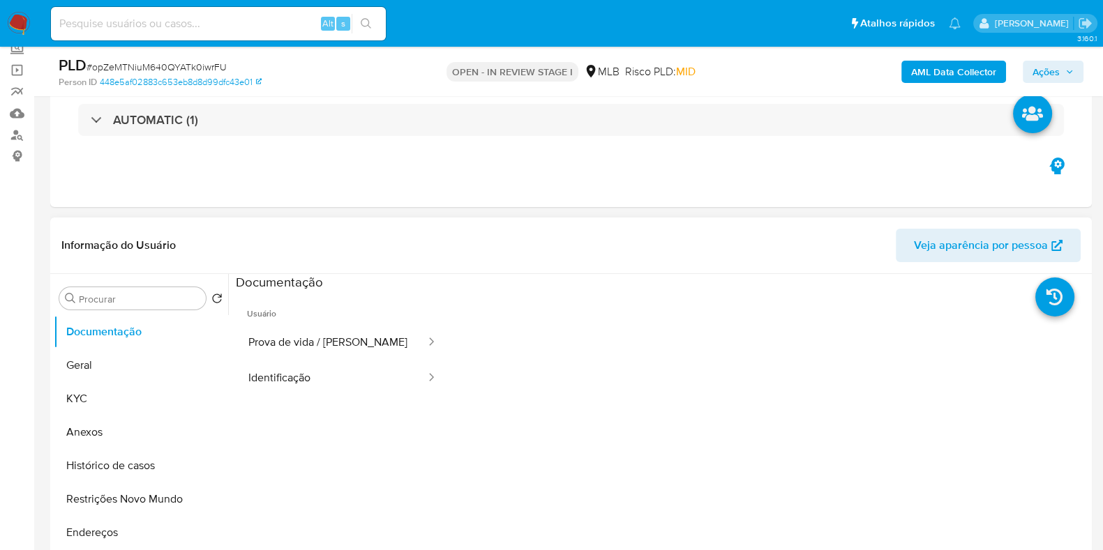
scroll to position [86, 0]
click at [310, 365] on button "Identificação" at bounding box center [331, 380] width 191 height 36
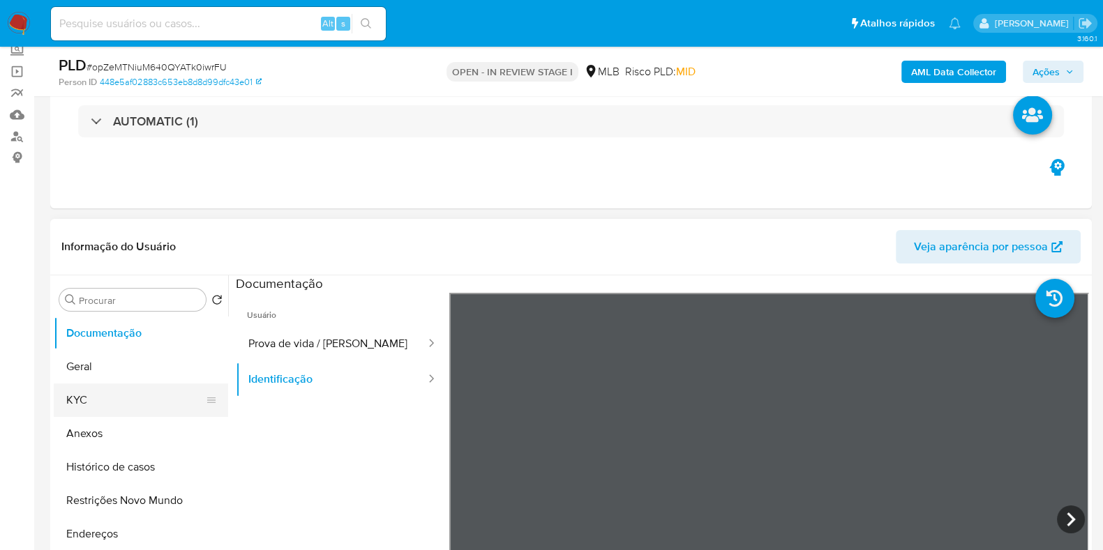
click at [102, 392] on button "KYC" at bounding box center [135, 400] width 163 height 33
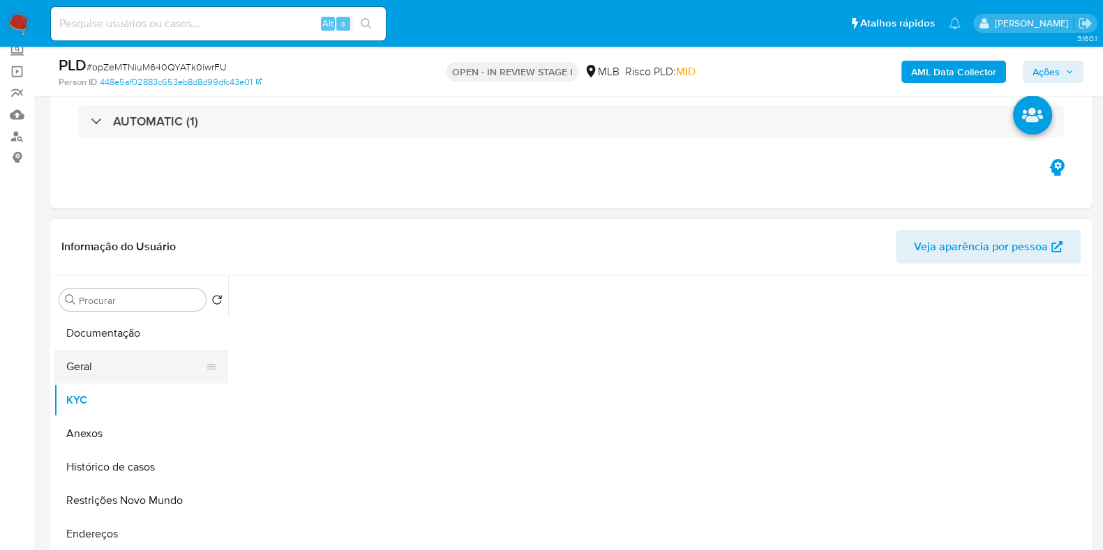
click at [108, 369] on button "Geral" at bounding box center [135, 366] width 163 height 33
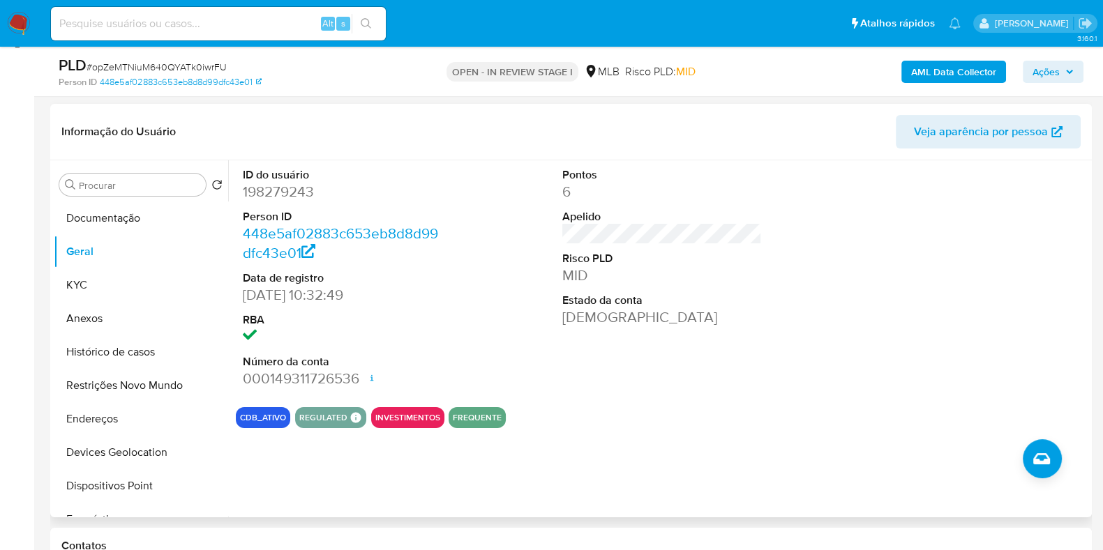
scroll to position [174, 0]
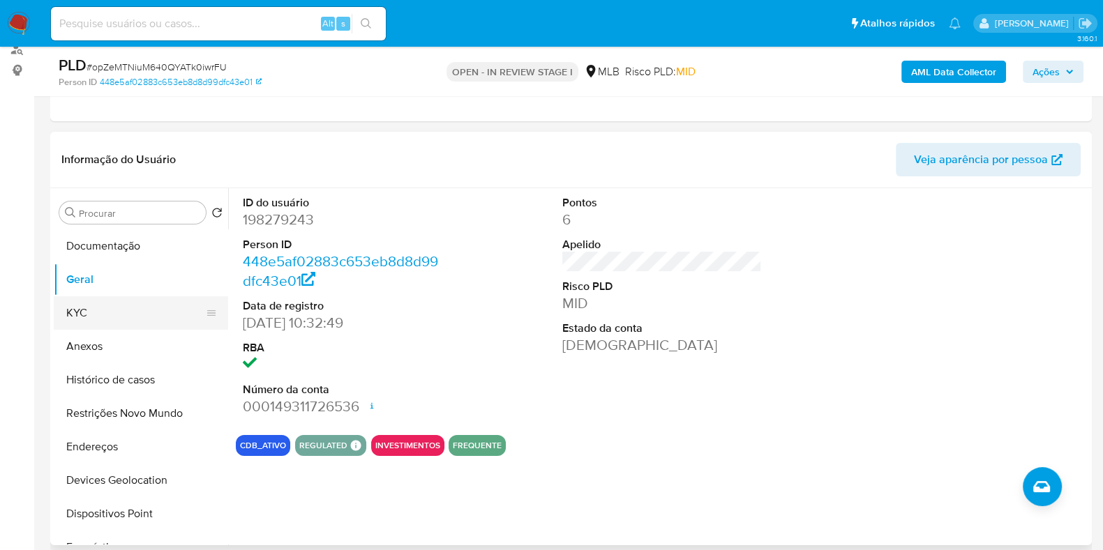
click at [63, 305] on button "KYC" at bounding box center [135, 312] width 163 height 33
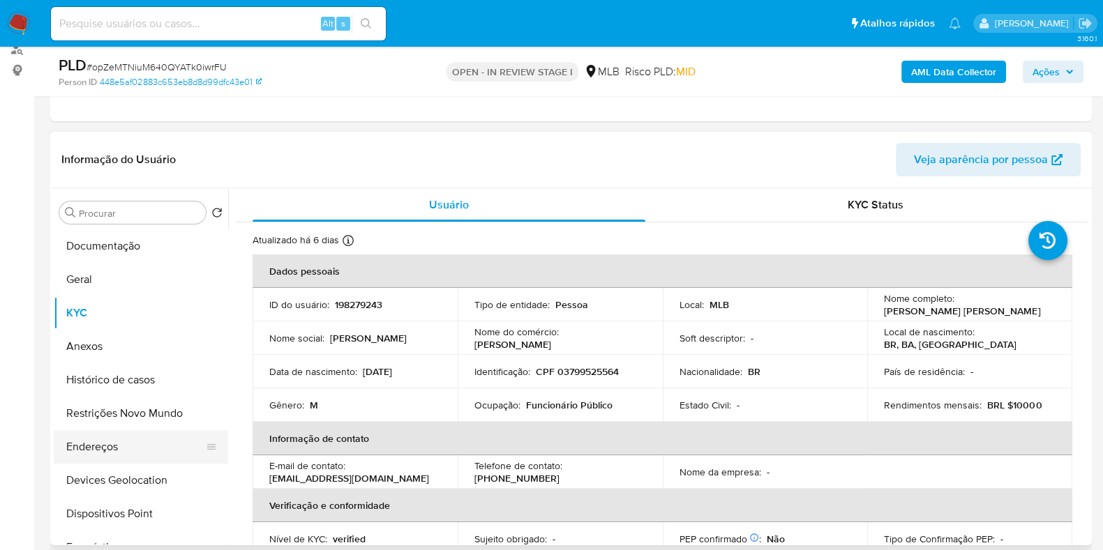
click at [135, 454] on button "Endereços" at bounding box center [135, 446] width 163 height 33
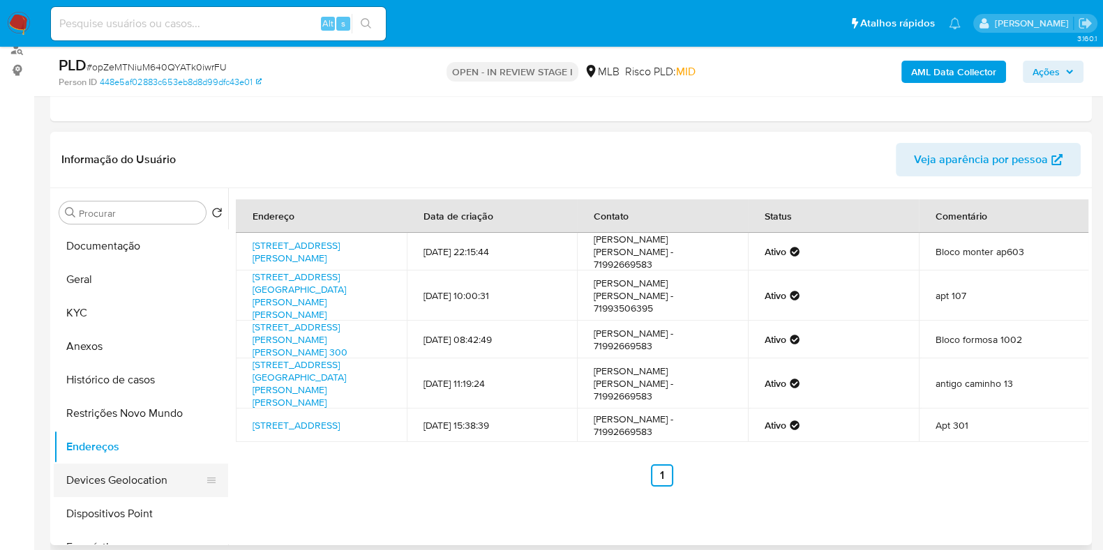
click at [136, 479] on button "Devices Geolocation" at bounding box center [135, 480] width 163 height 33
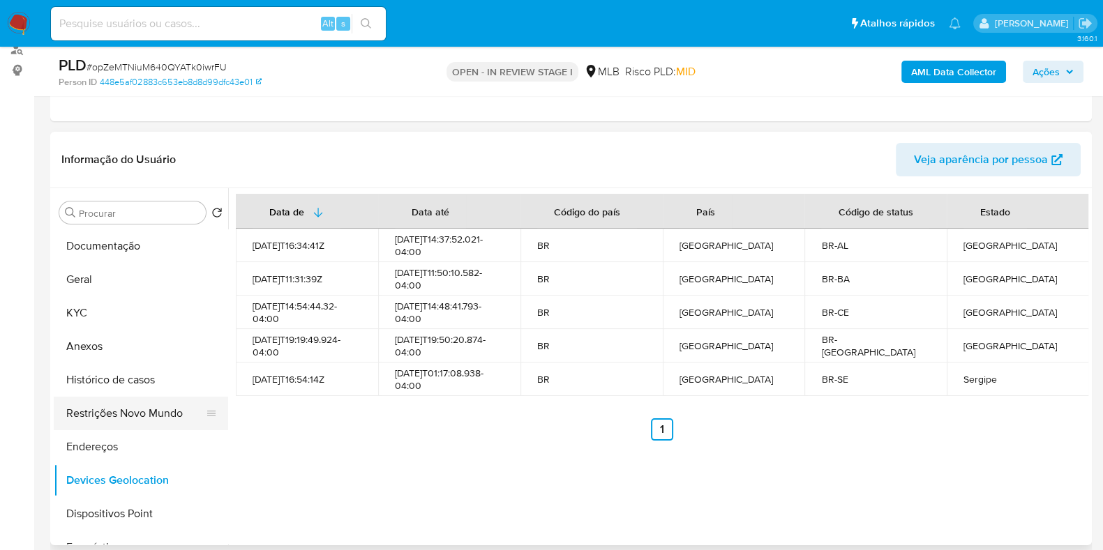
click at [122, 413] on button "Restrições Novo Mundo" at bounding box center [135, 413] width 163 height 33
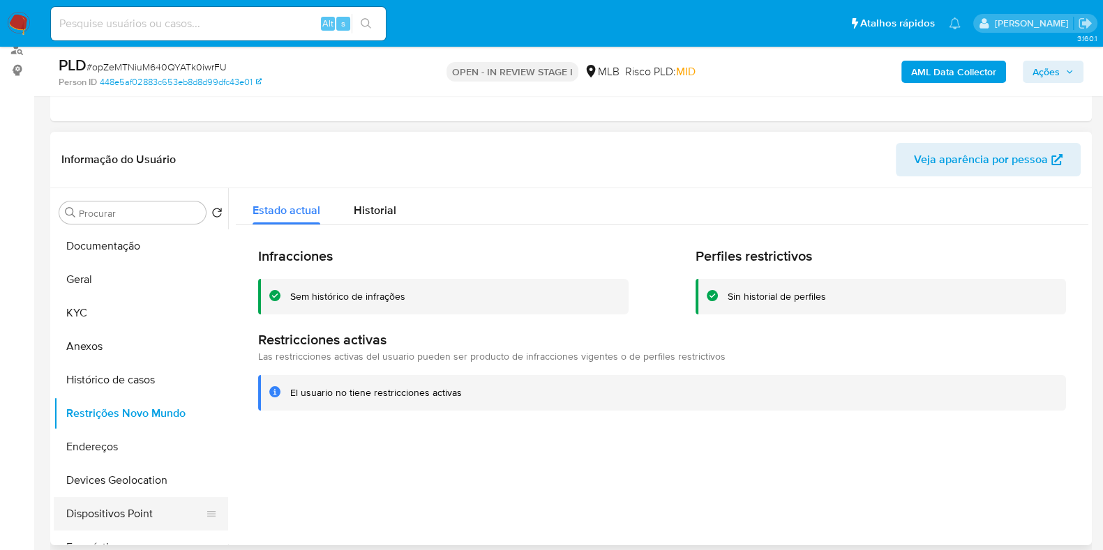
click at [107, 514] on button "Dispositivos Point" at bounding box center [135, 513] width 163 height 33
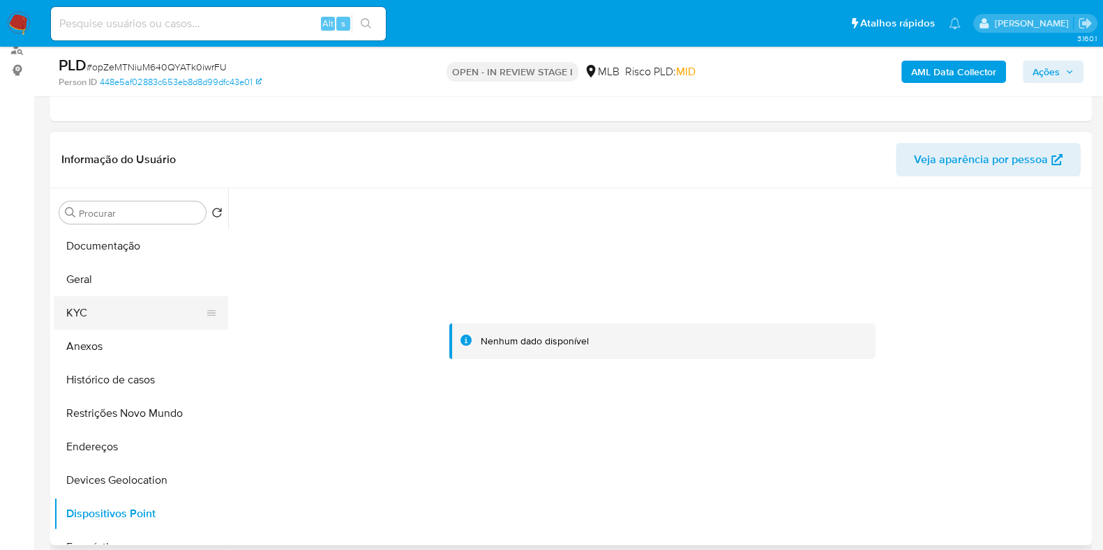
click at [103, 324] on button "KYC" at bounding box center [135, 312] width 163 height 33
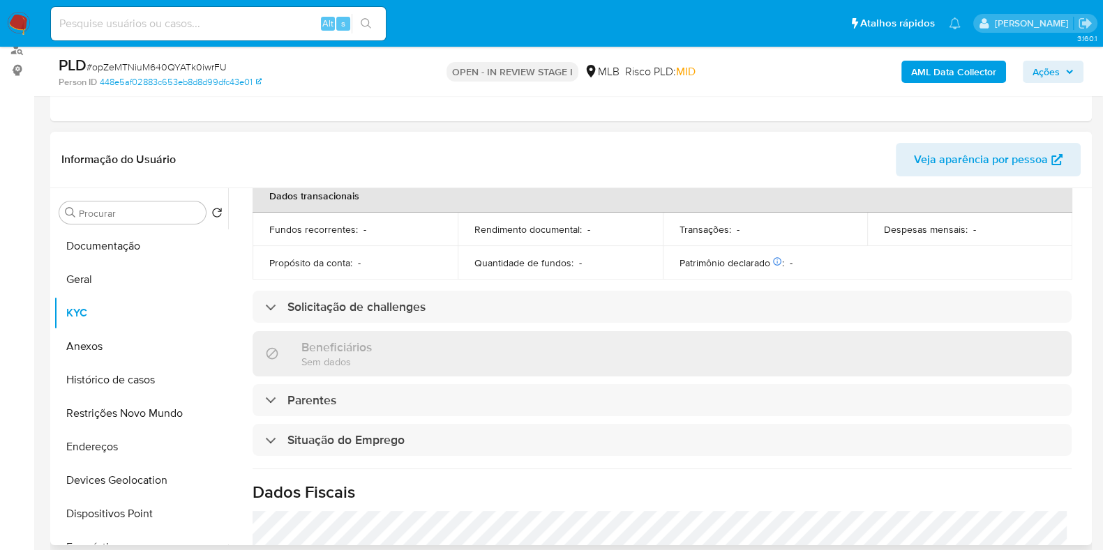
scroll to position [606, 0]
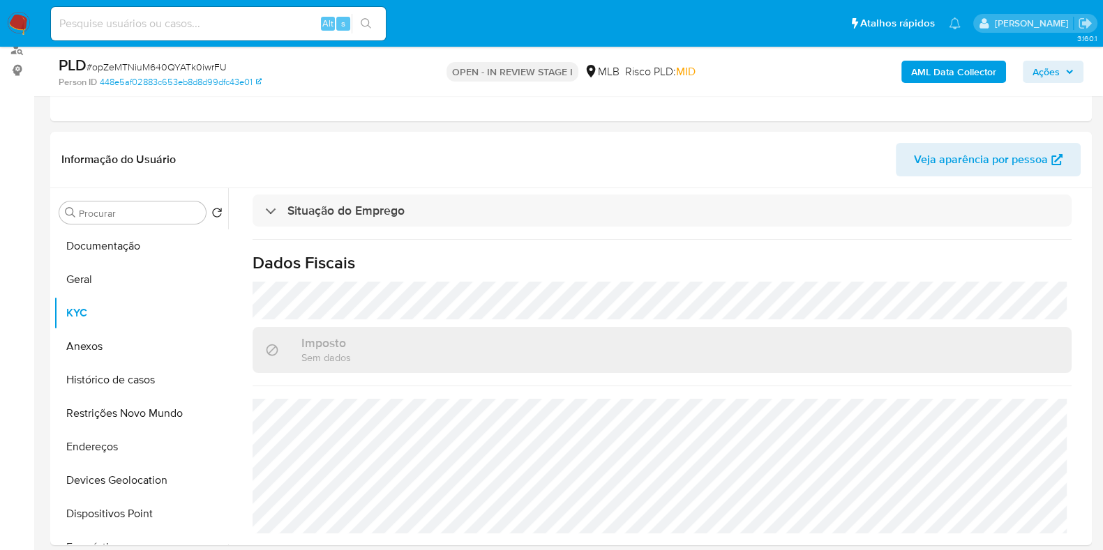
click at [980, 52] on div "PLD # opZeMTNiuM640QYATk0iwrFU Person ID 448e5af02883c653eb8d8d99dfc43e01 OPEN …" at bounding box center [570, 72] width 1041 height 50
click at [980, 61] on b "AML Data Collector" at bounding box center [953, 72] width 85 height 22
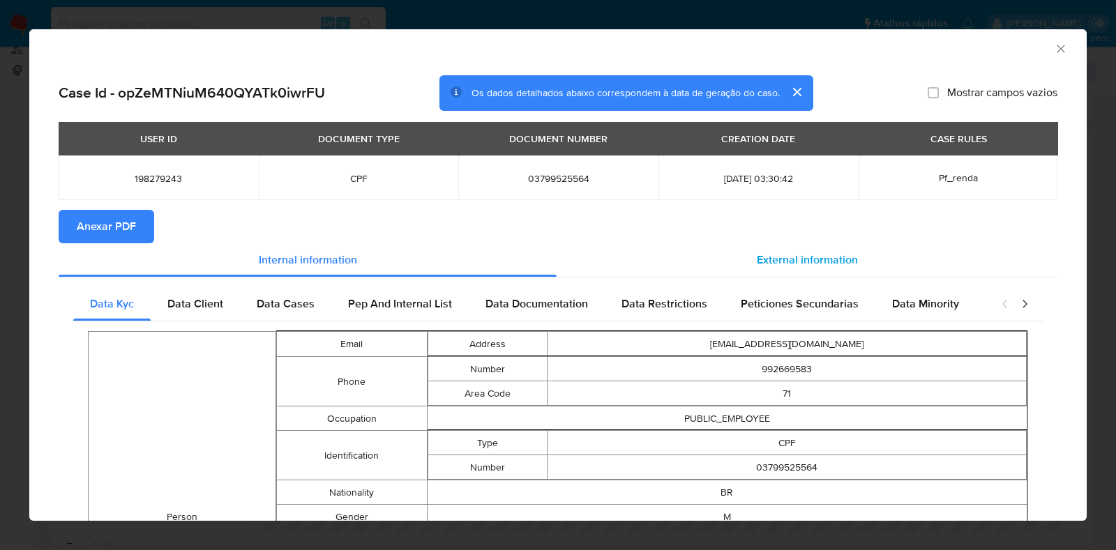
click at [705, 266] on div "External information" at bounding box center [807, 259] width 501 height 33
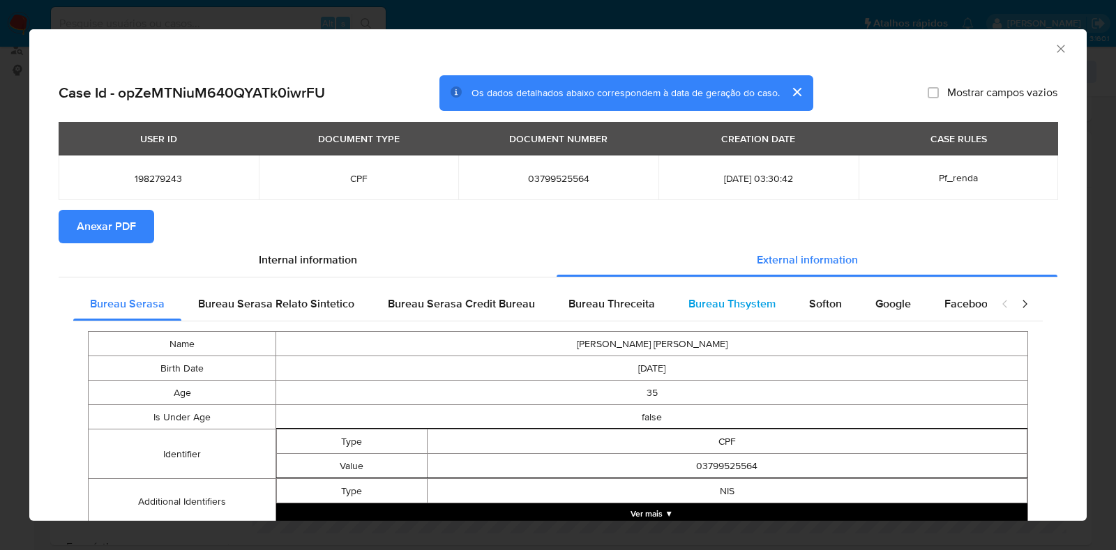
click at [734, 301] on span "Bureau Thsystem" at bounding box center [731, 304] width 87 height 16
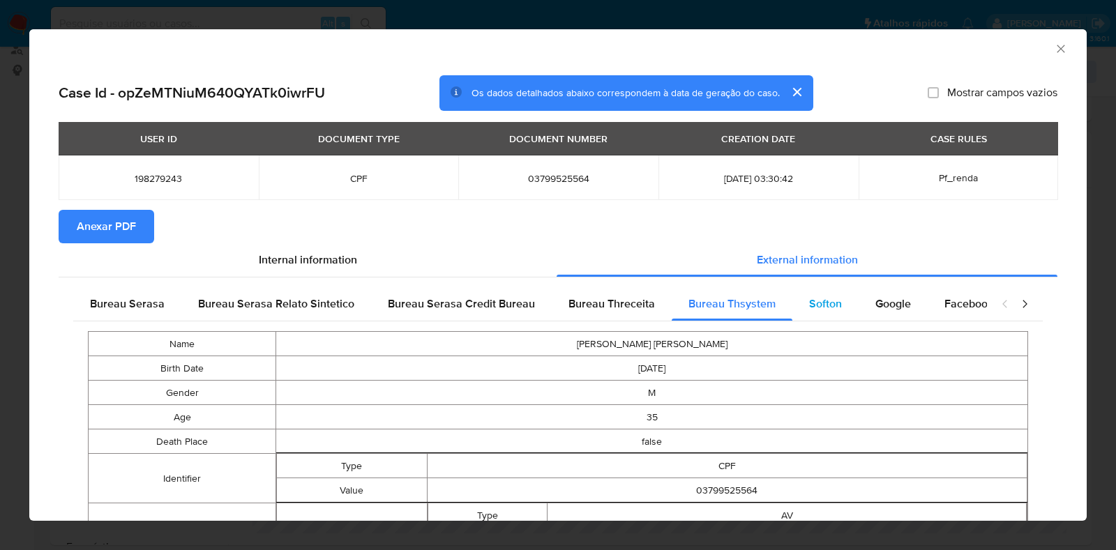
click at [813, 307] on span "Softon" at bounding box center [825, 304] width 33 height 16
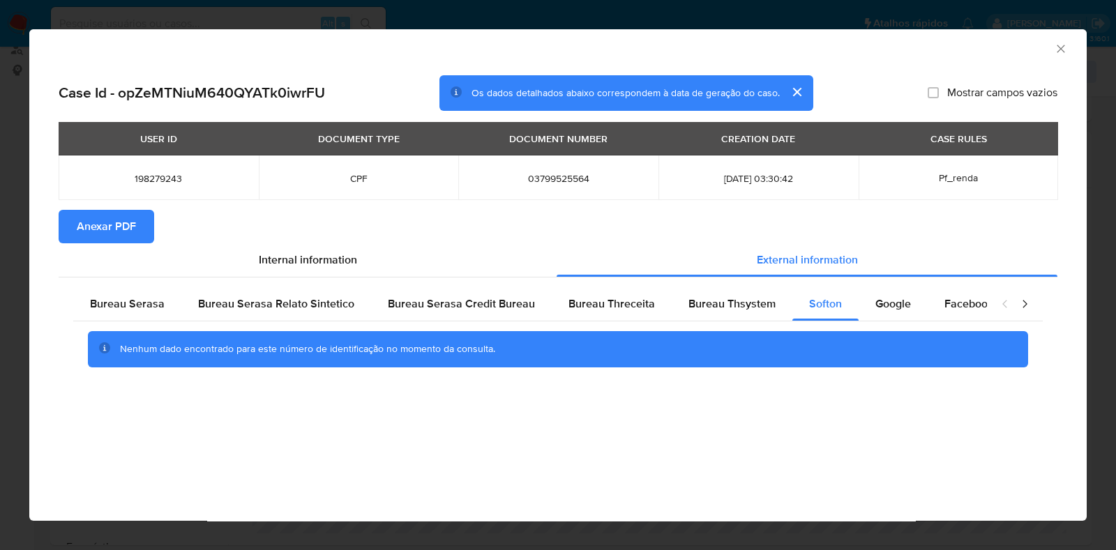
click at [77, 221] on span "Anexar PDF" at bounding box center [106, 226] width 59 height 31
click at [1067, 45] on icon "Fechar a janela" at bounding box center [1061, 49] width 14 height 14
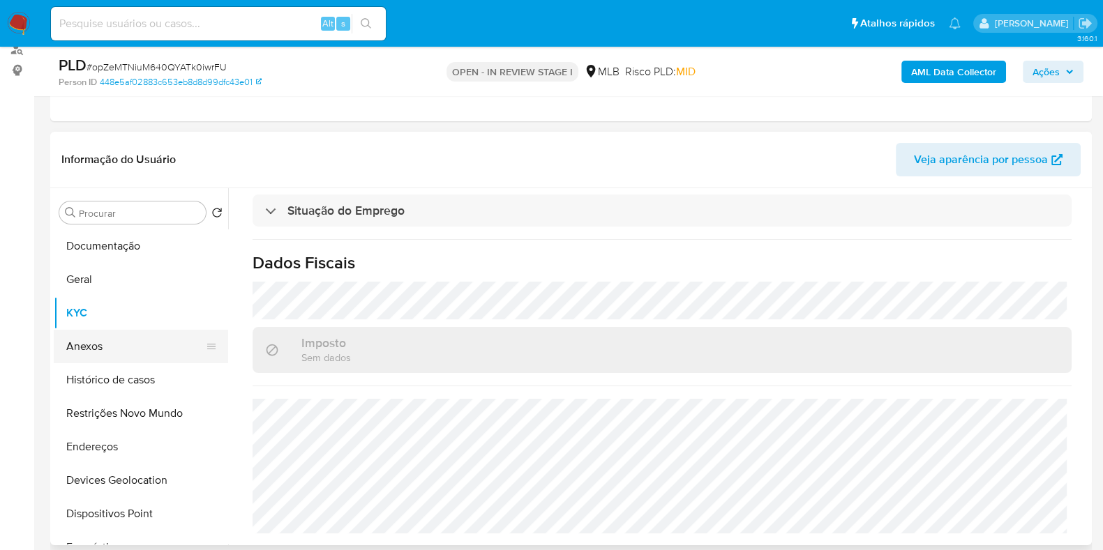
click at [115, 337] on button "Anexos" at bounding box center [135, 346] width 163 height 33
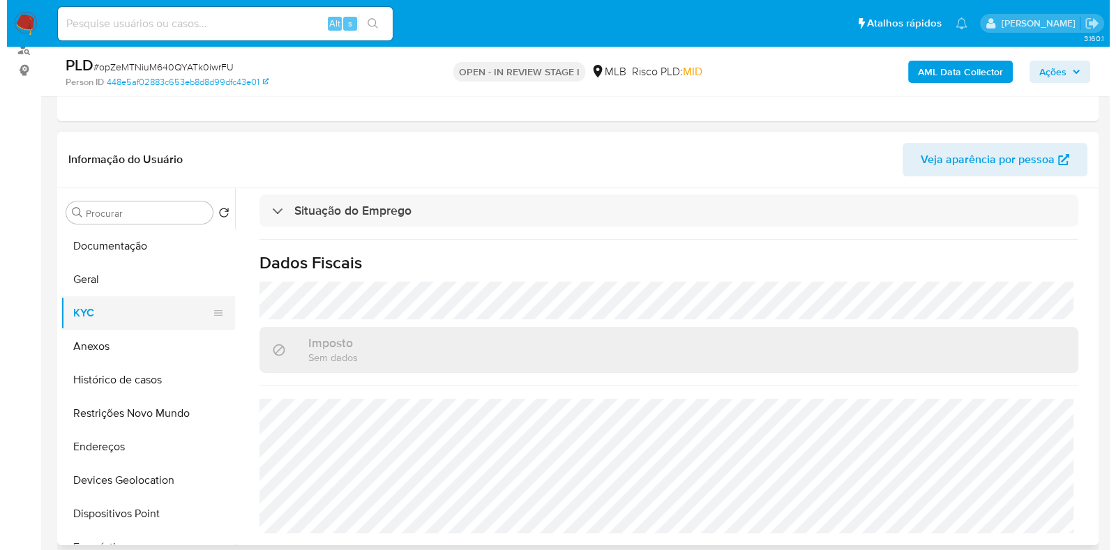
scroll to position [0, 0]
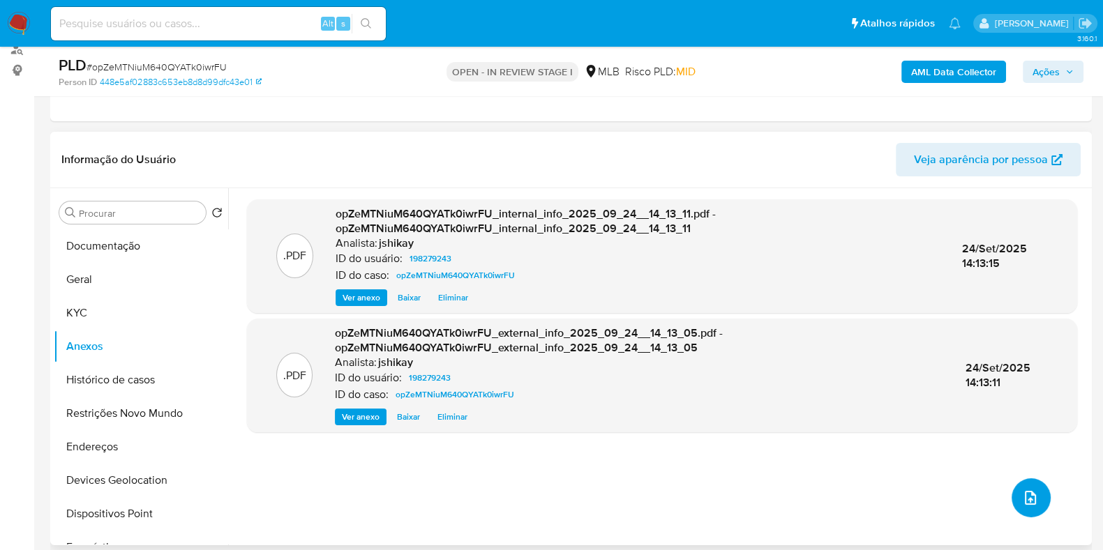
click at [1022, 500] on icon "upload-file" at bounding box center [1030, 498] width 17 height 17
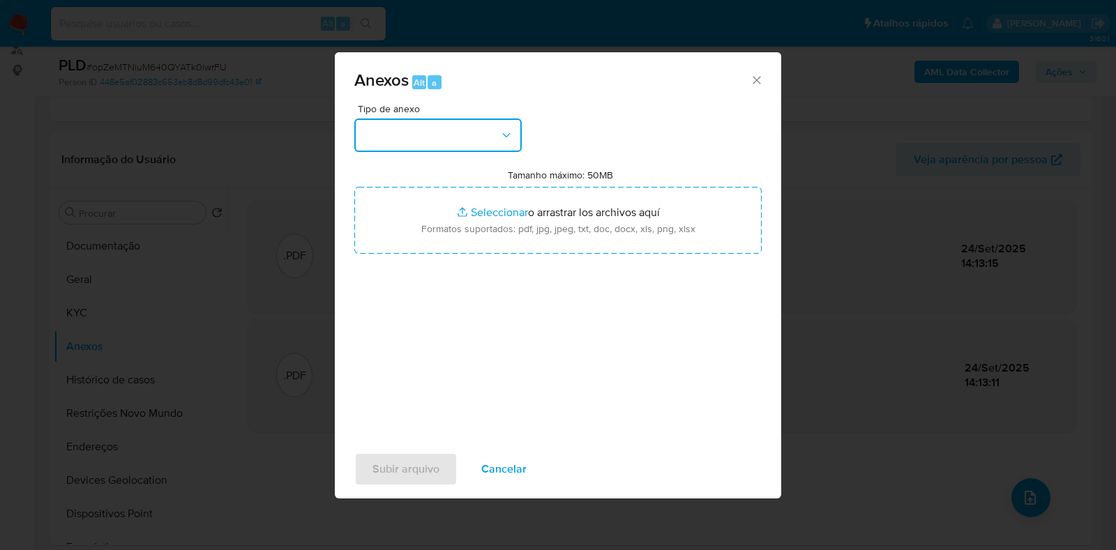
click at [390, 146] on button "button" at bounding box center [437, 135] width 167 height 33
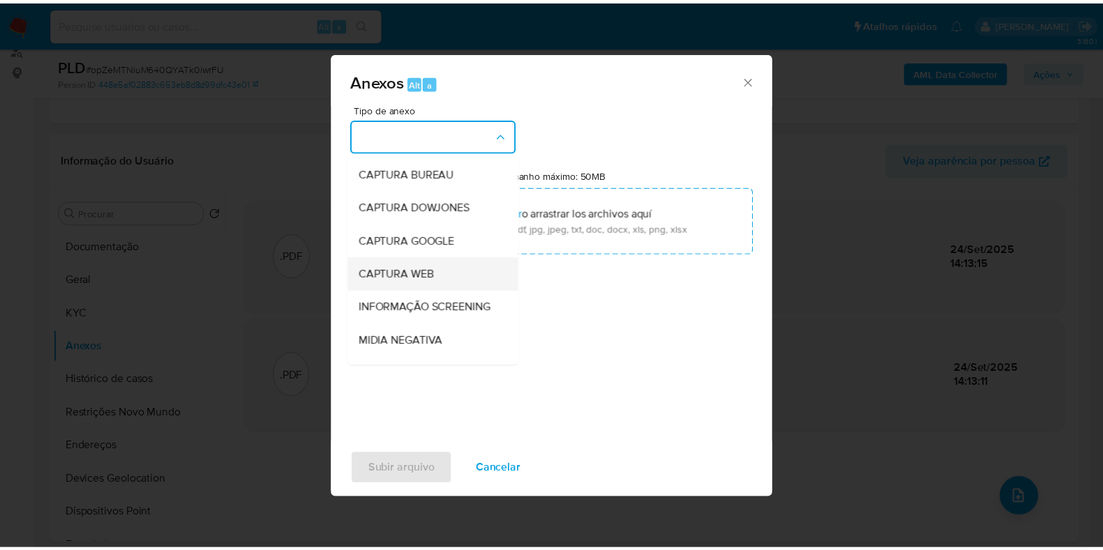
scroll to position [174, 0]
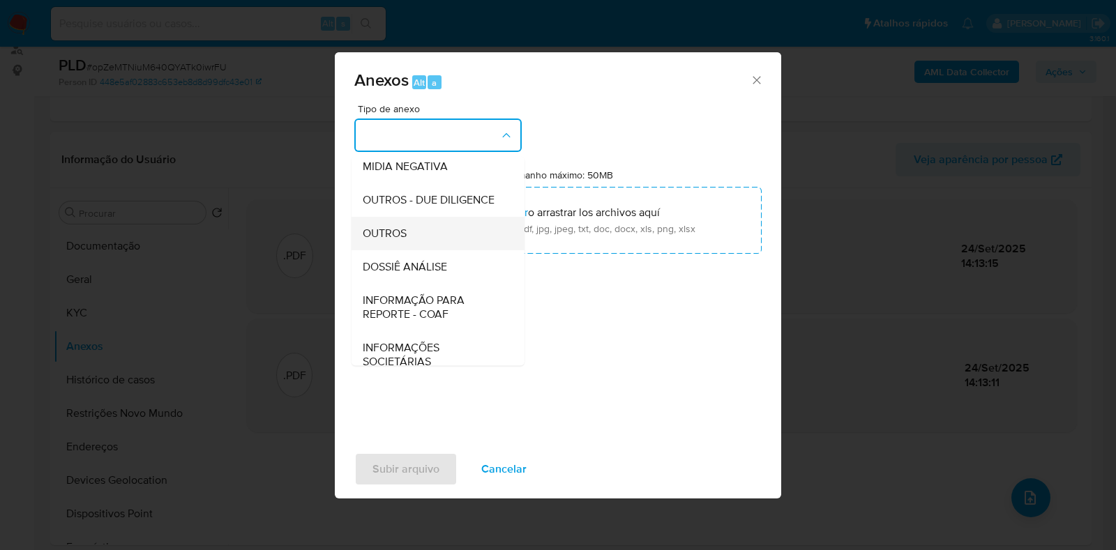
click at [415, 250] on div "OUTROS" at bounding box center [434, 233] width 142 height 33
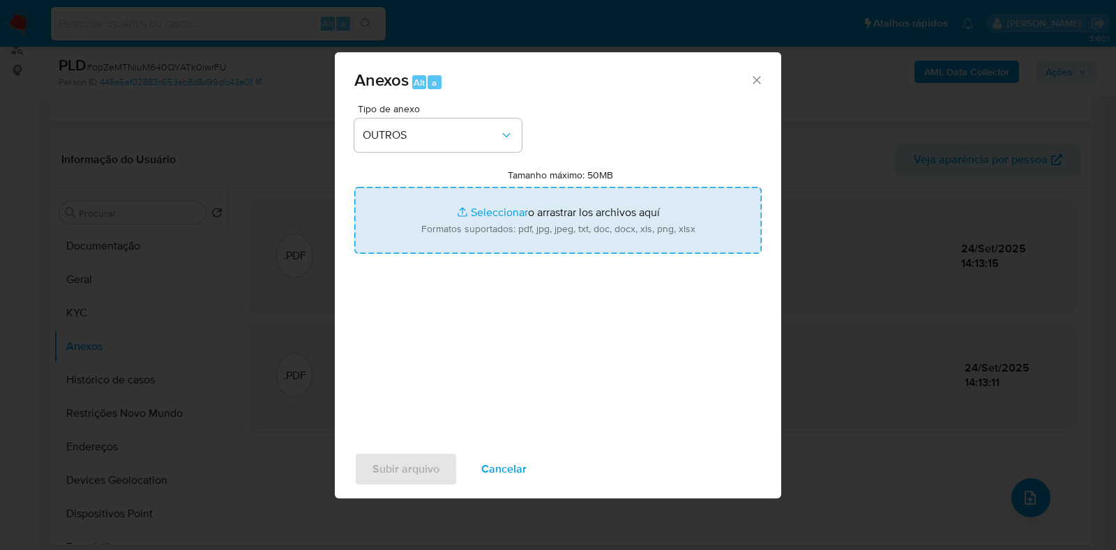
click at [467, 234] on input "Tamanho máximo: 50MB Seleccionar archivos" at bounding box center [557, 220] width 407 height 67
type input "C:\fakepath\SAR - XXXX - CPF 03799525564 - DIMITRI MASCARENHAS DA CRUZ.pdf"
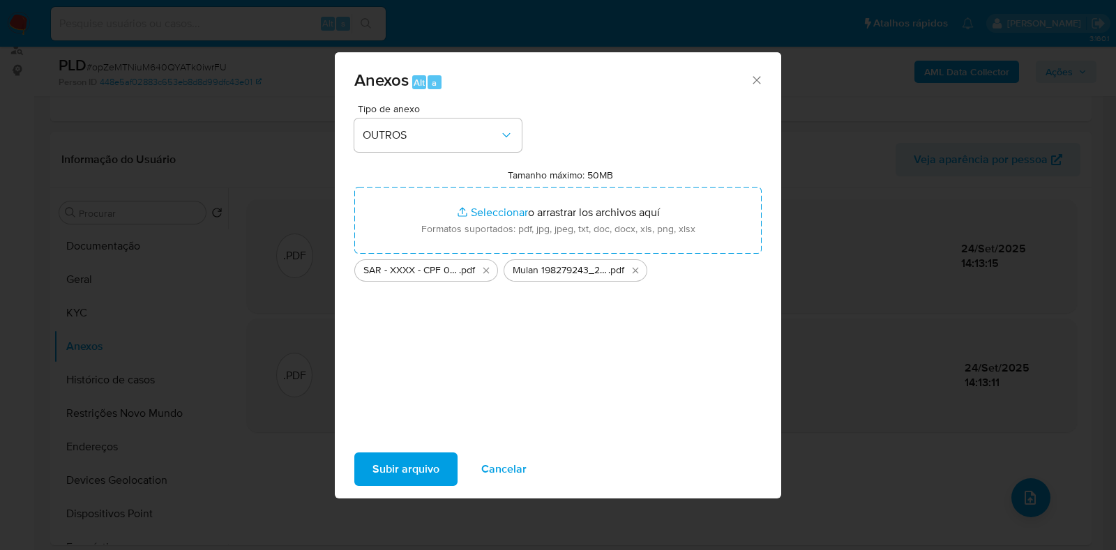
click at [415, 464] on span "Subir arquivo" at bounding box center [405, 469] width 67 height 31
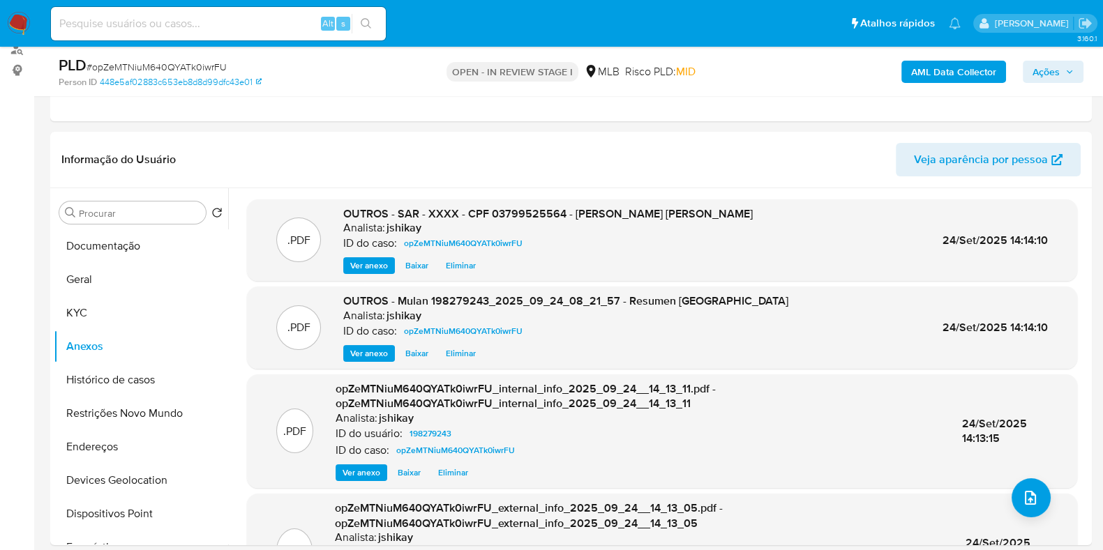
click at [1041, 77] on span "Ações" at bounding box center [1045, 72] width 27 height 22
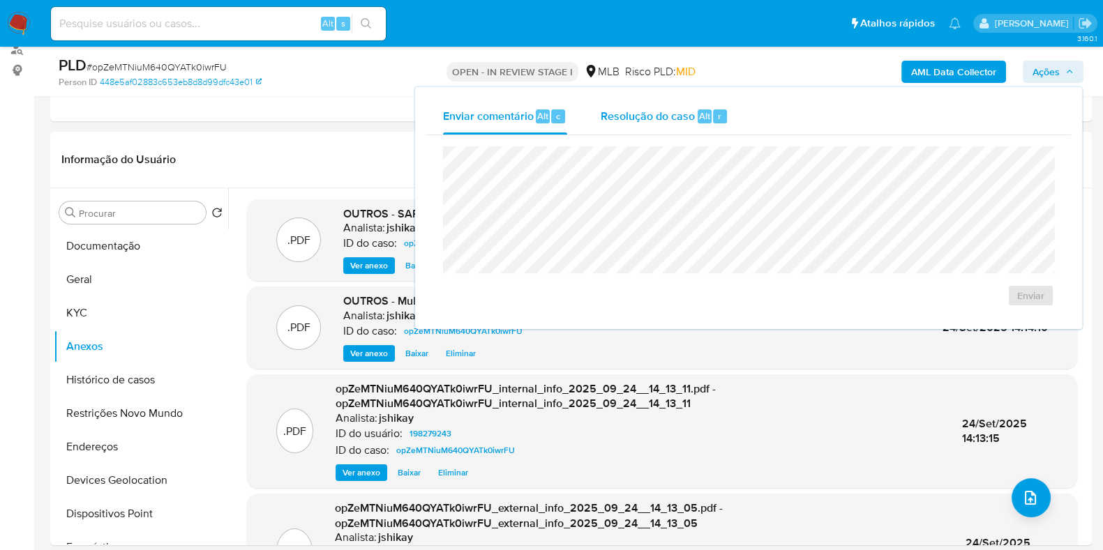
click at [626, 113] on span "Resolução do caso" at bounding box center [648, 115] width 94 height 16
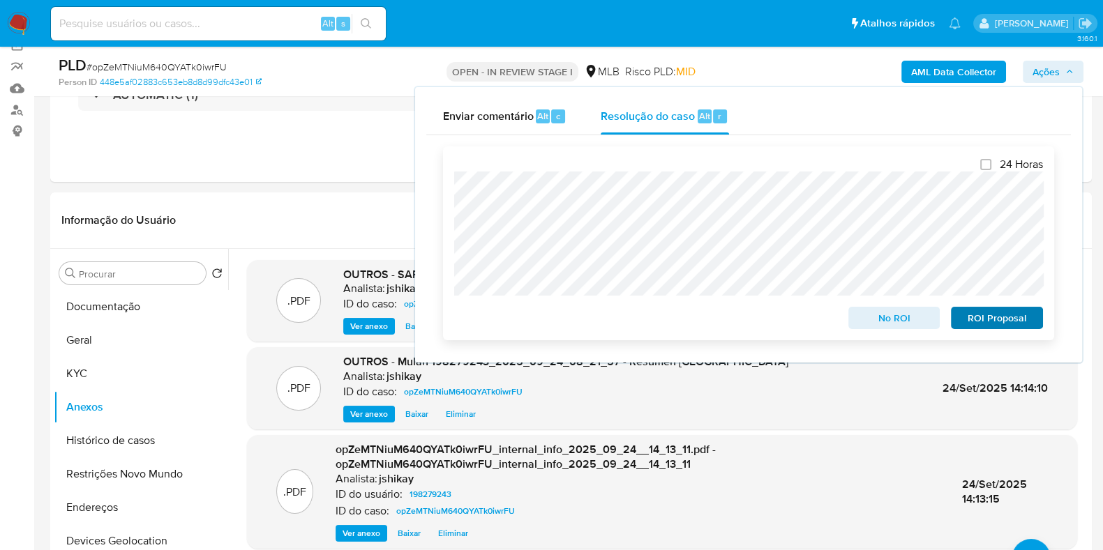
scroll to position [86, 0]
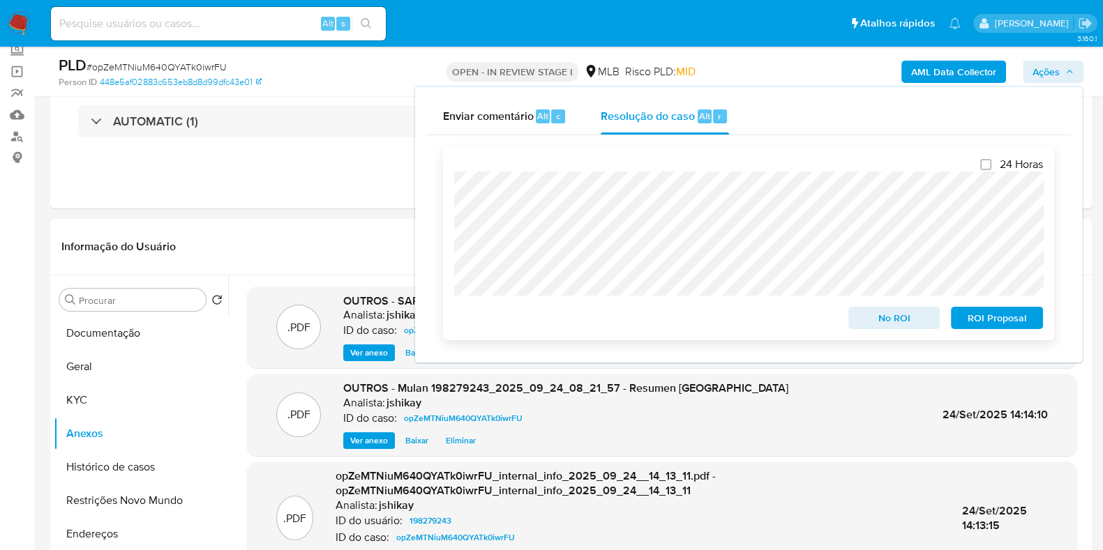
click at [987, 323] on span "ROI Proposal" at bounding box center [996, 318] width 73 height 20
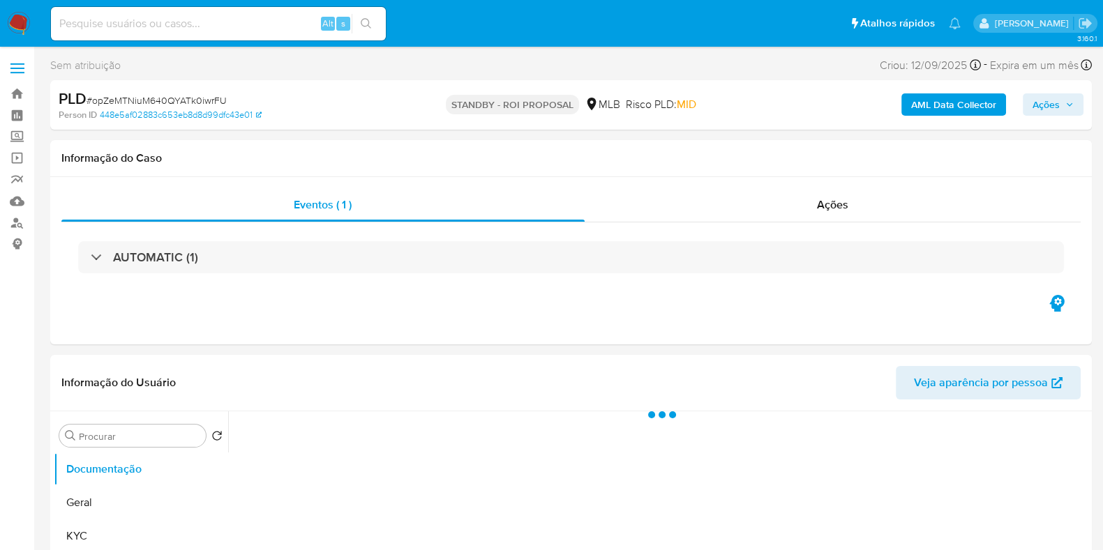
select select "10"
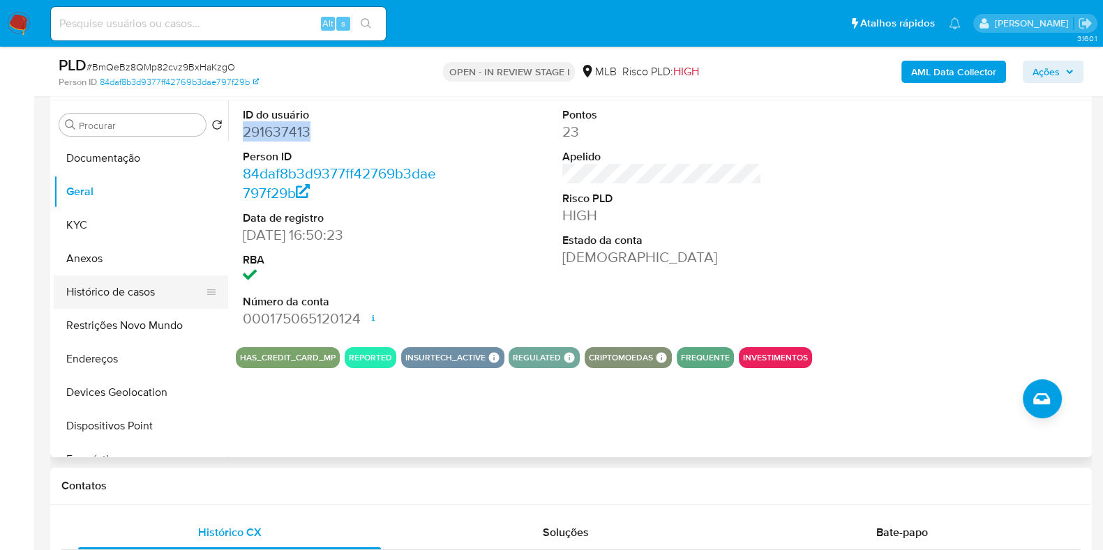
scroll to position [262, 0]
click at [138, 296] on button "Histórico de casos" at bounding box center [135, 292] width 163 height 33
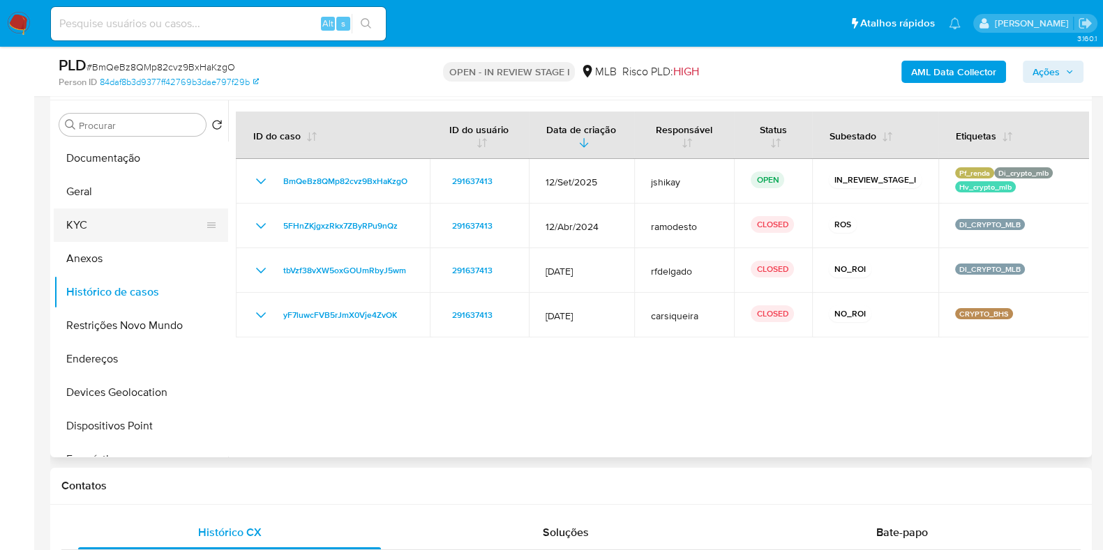
click at [117, 221] on button "KYC" at bounding box center [135, 225] width 163 height 33
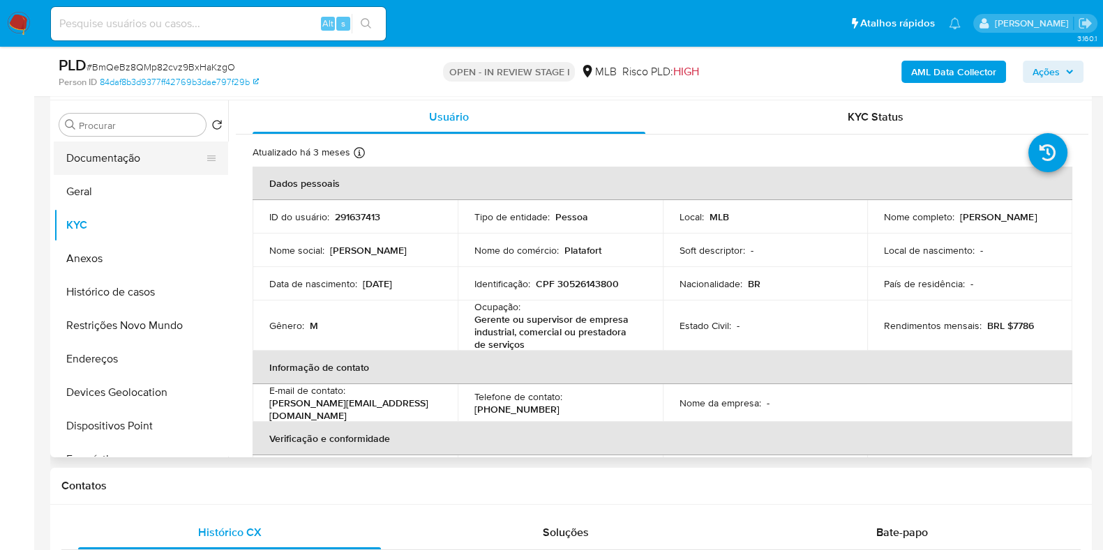
click at [160, 173] on button "Documentação" at bounding box center [135, 158] width 163 height 33
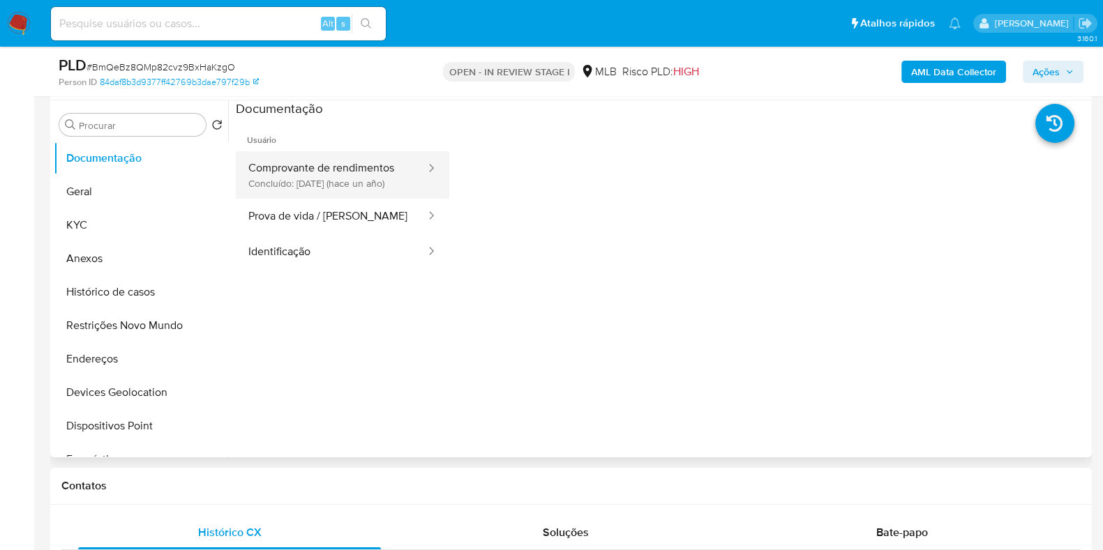
click at [334, 180] on button "Comprovante de rendimentos Concluído: 31/03/2024 (hace un año)" at bounding box center [331, 174] width 191 height 47
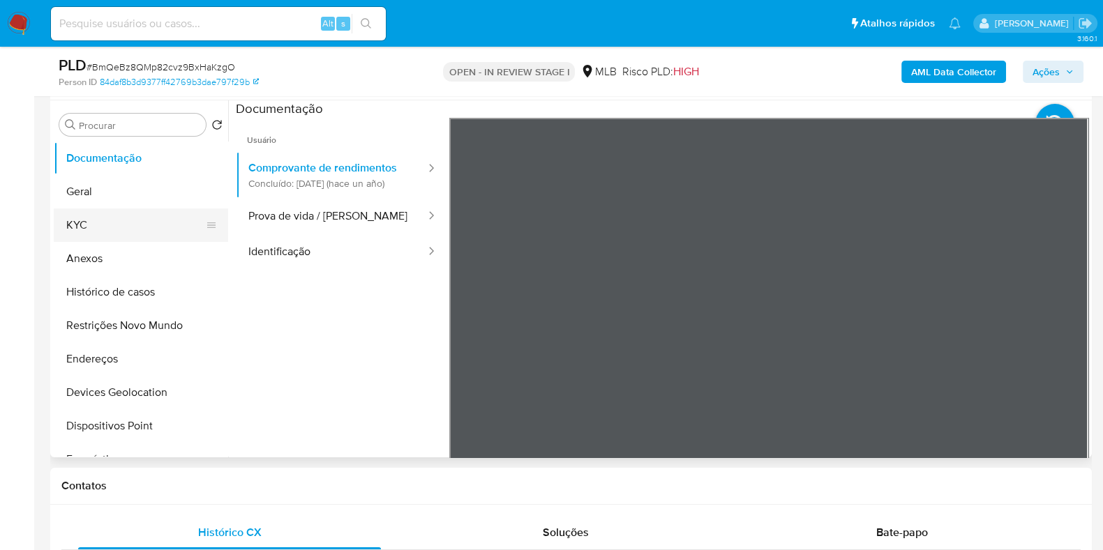
click at [119, 221] on button "KYC" at bounding box center [135, 225] width 163 height 33
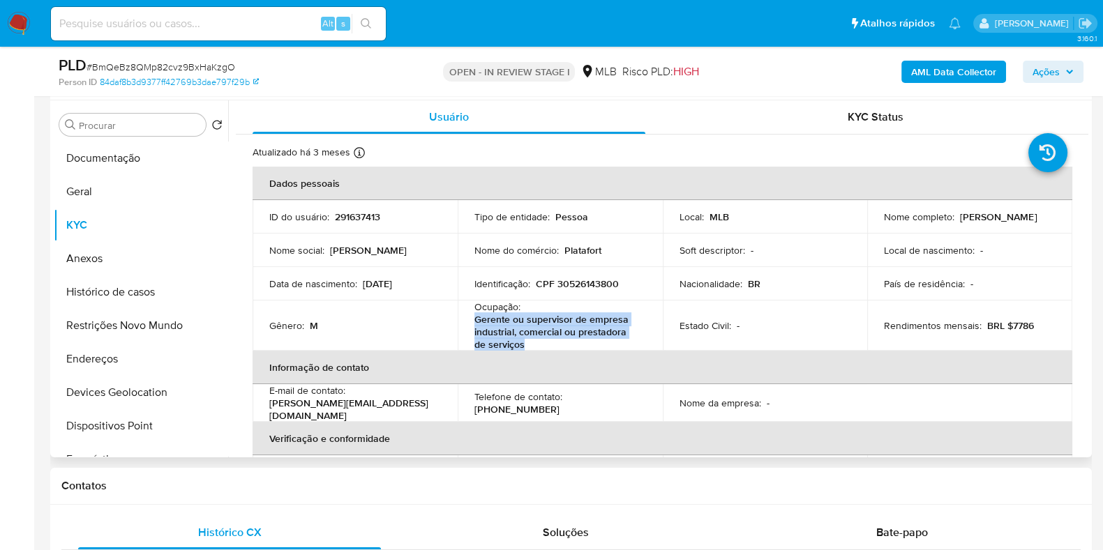
drag, startPoint x: 511, startPoint y: 347, endPoint x: 469, endPoint y: 324, distance: 48.0
click at [469, 324] on td "Ocupação : Gerente ou supervisor de empresa industrial, comercial ou prestadora…" at bounding box center [560, 326] width 205 height 50
copy p "Gerente ou supervisor de empresa industrial, comercial ou prestadora de serviços"
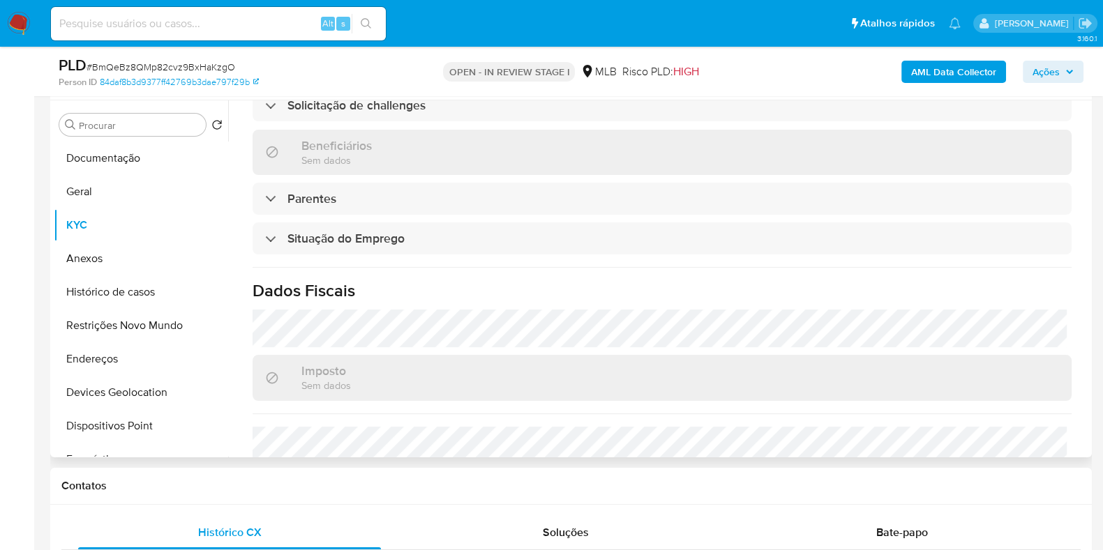
scroll to position [622, 0]
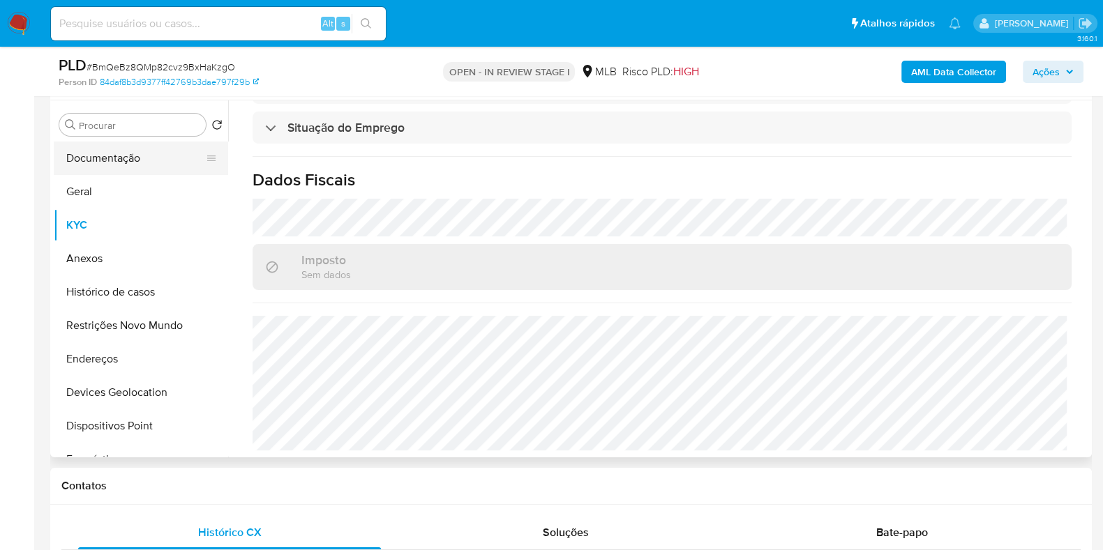
click at [86, 167] on button "Documentação" at bounding box center [135, 158] width 163 height 33
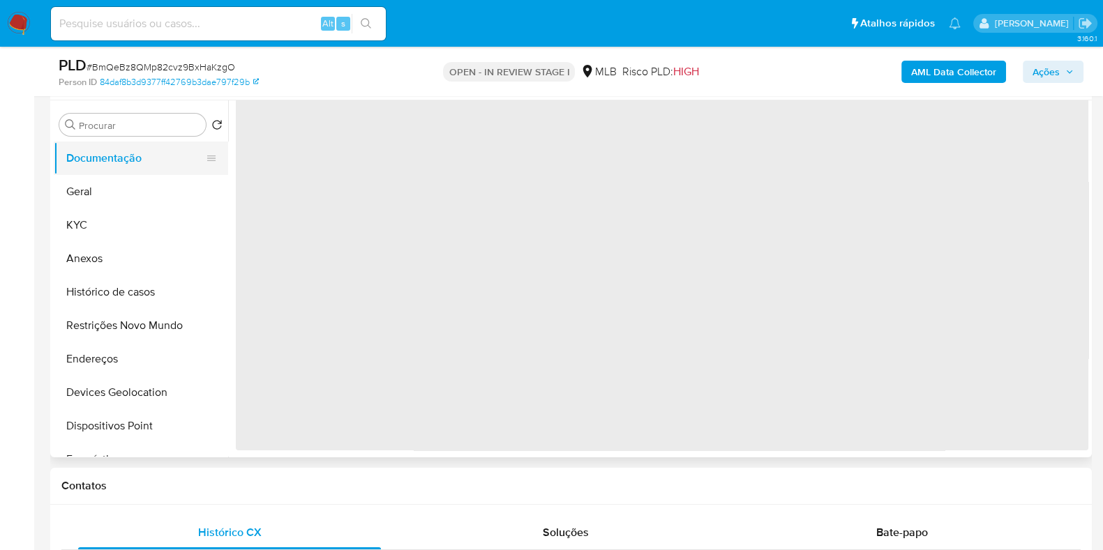
scroll to position [0, 0]
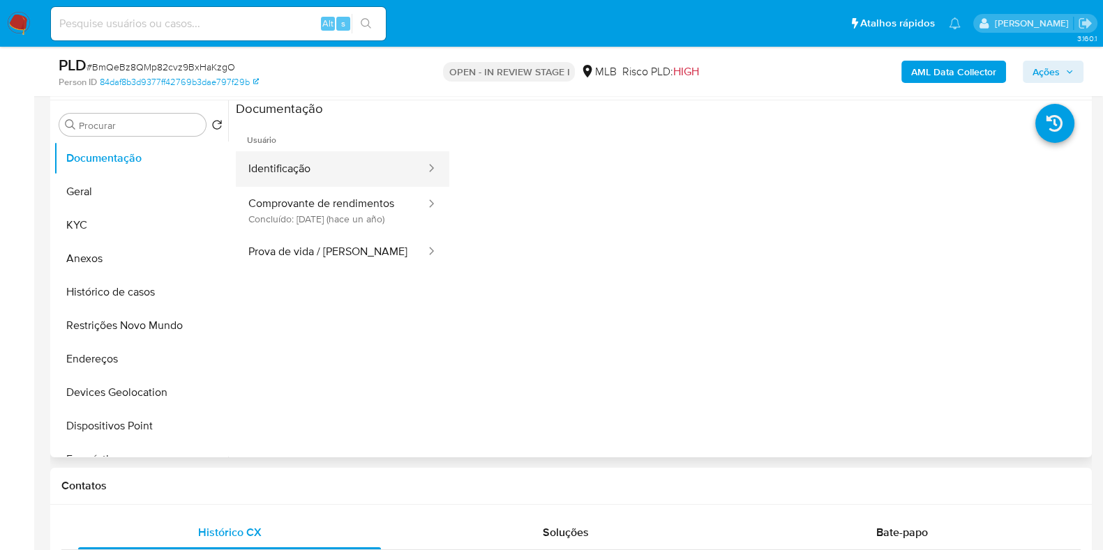
click at [335, 175] on button "Identificação" at bounding box center [331, 169] width 191 height 36
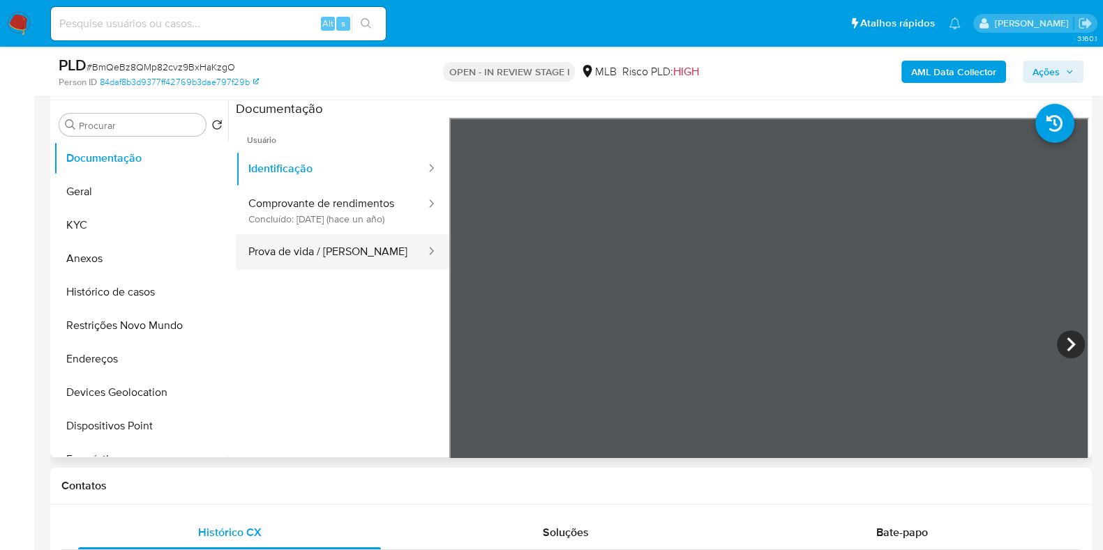
click at [363, 248] on button "Prova de vida / Selfie" at bounding box center [331, 252] width 191 height 36
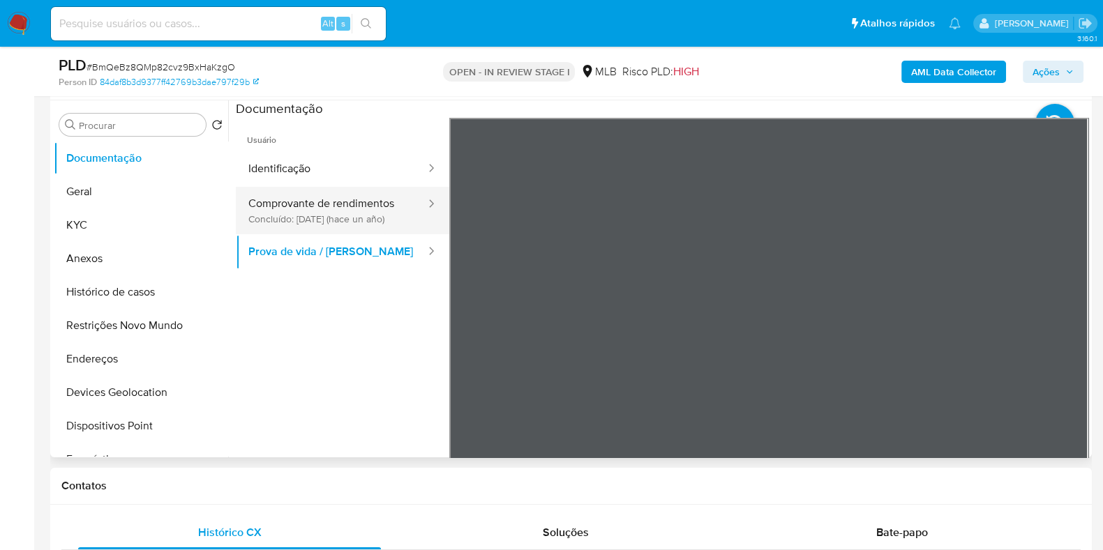
click at [363, 219] on button "Comprovante de rendimentos Concluído: 31/03/2024 (hace un año)" at bounding box center [331, 210] width 191 height 47
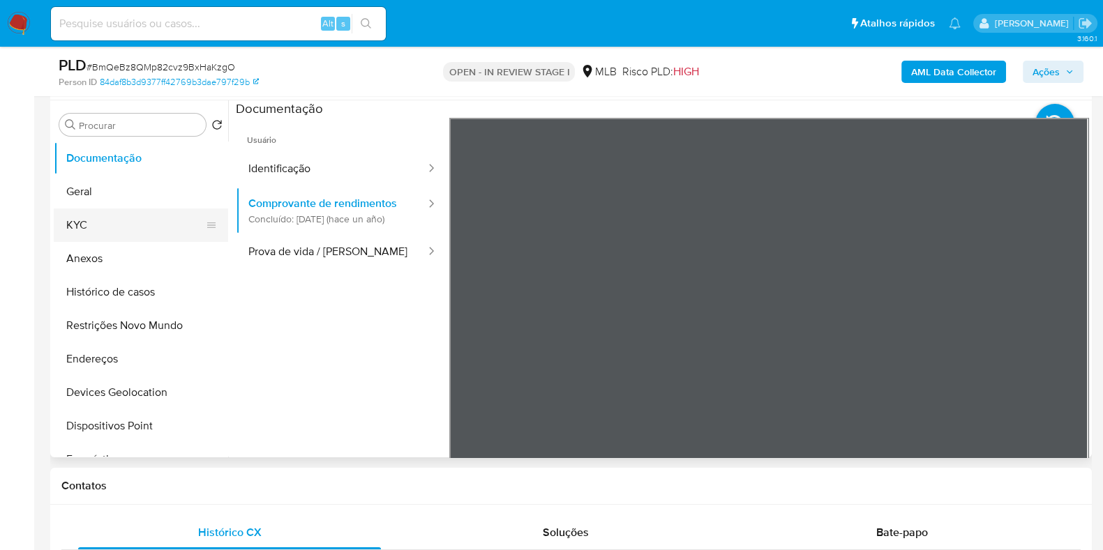
click at [140, 223] on button "KYC" at bounding box center [135, 225] width 163 height 33
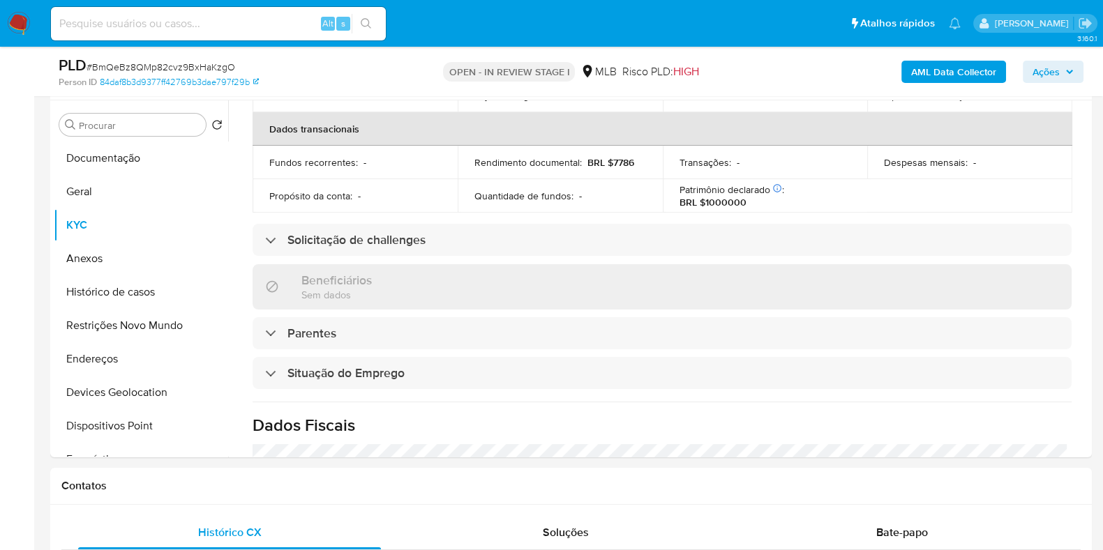
scroll to position [622, 0]
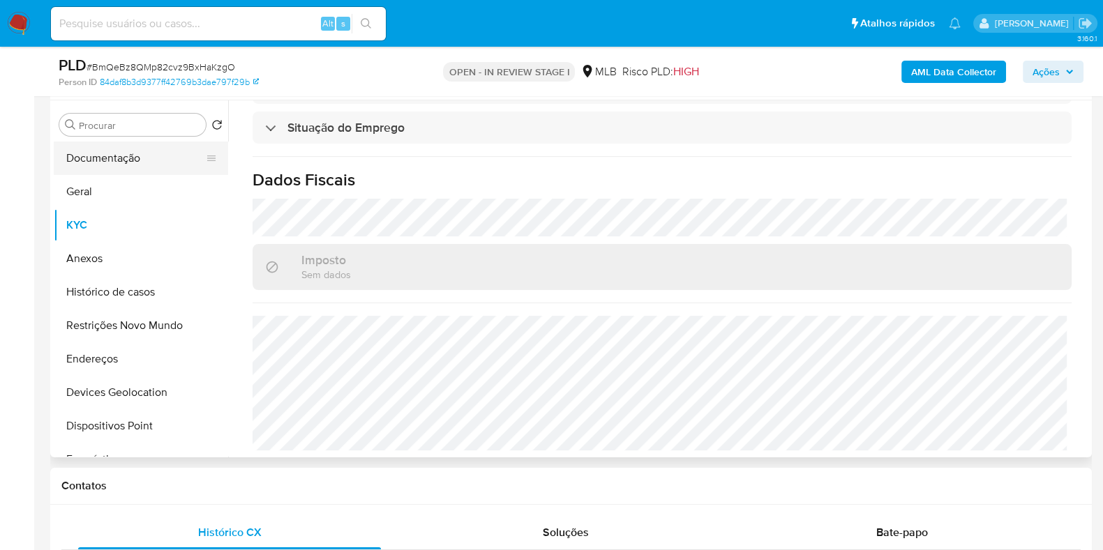
click at [136, 159] on button "Documentação" at bounding box center [135, 158] width 163 height 33
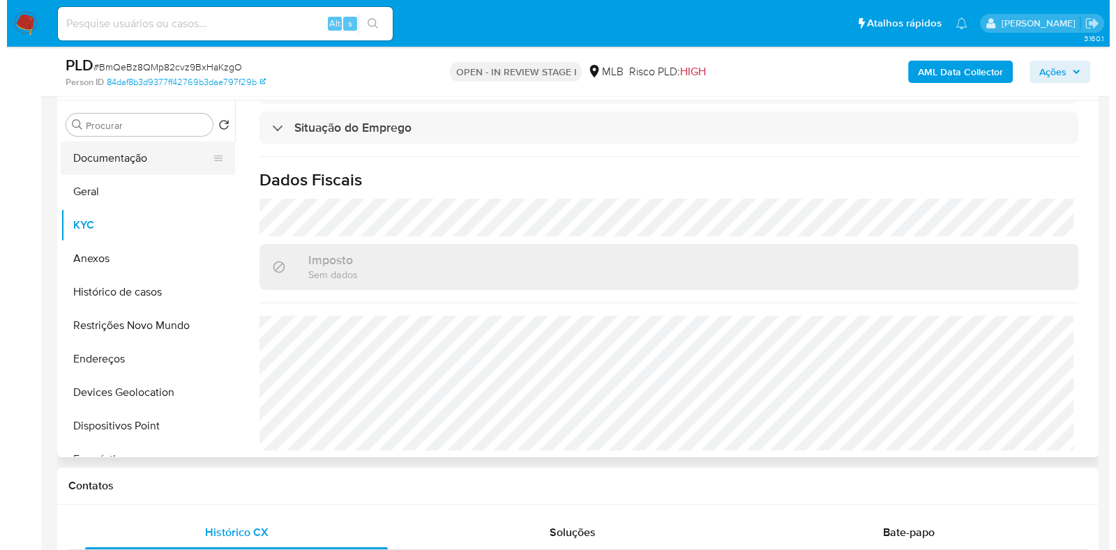
scroll to position [0, 0]
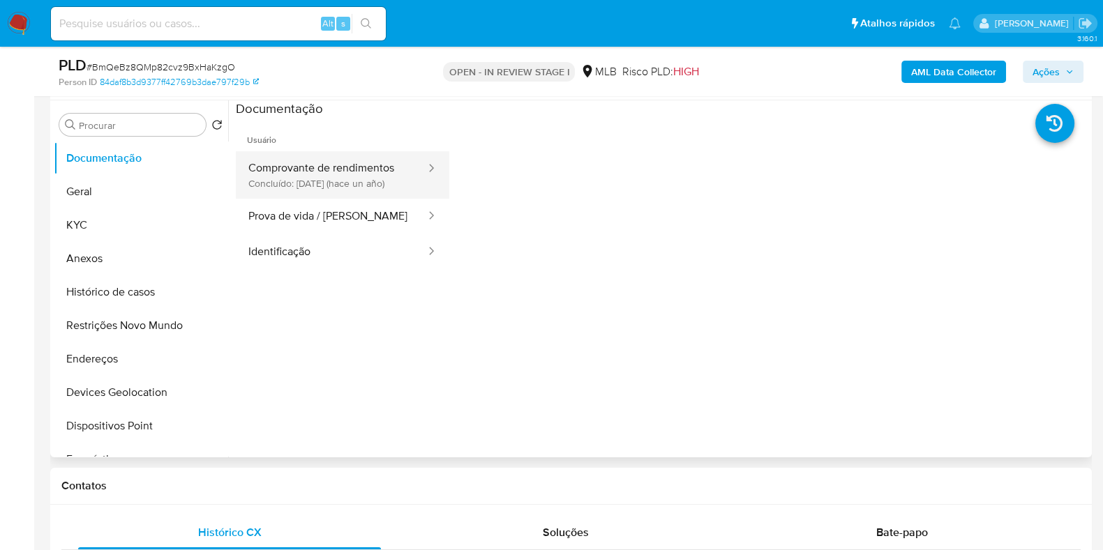
click at [375, 163] on button "Comprovante de rendimentos Concluído: 31/03/2024 (hace un año)" at bounding box center [331, 174] width 191 height 47
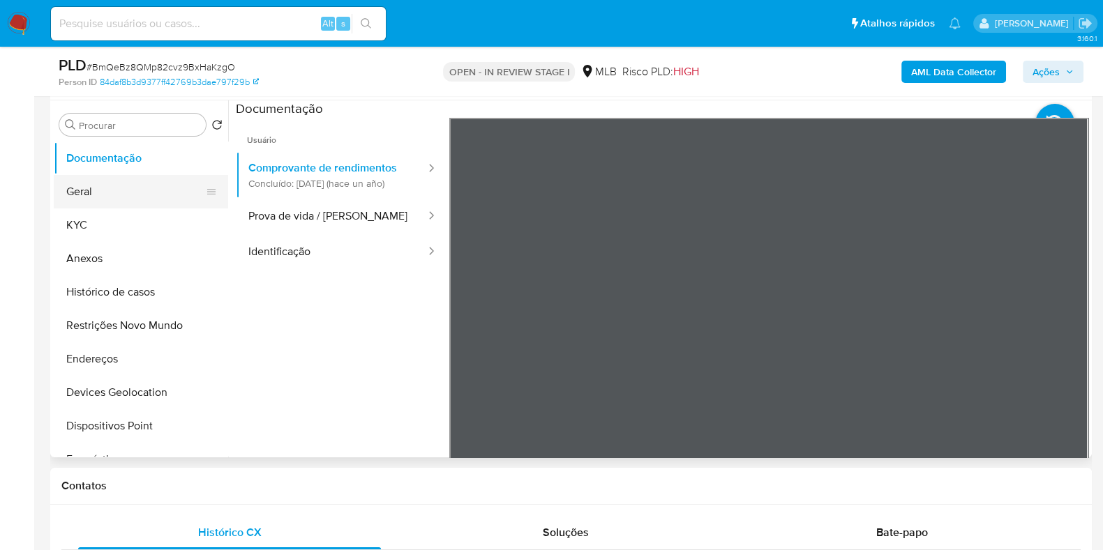
click at [87, 192] on button "Geral" at bounding box center [135, 191] width 163 height 33
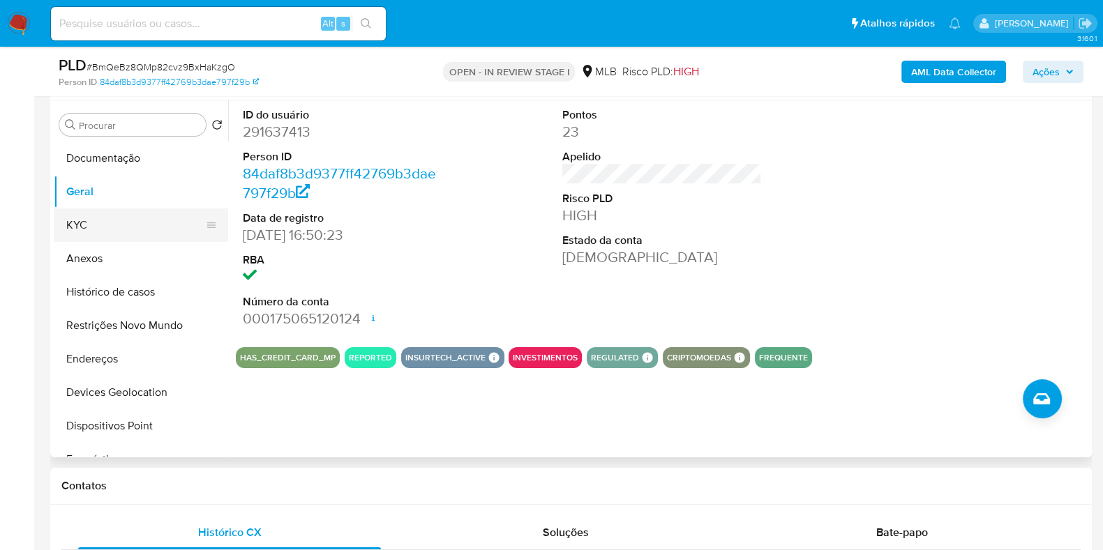
click at [94, 211] on button "KYC" at bounding box center [135, 225] width 163 height 33
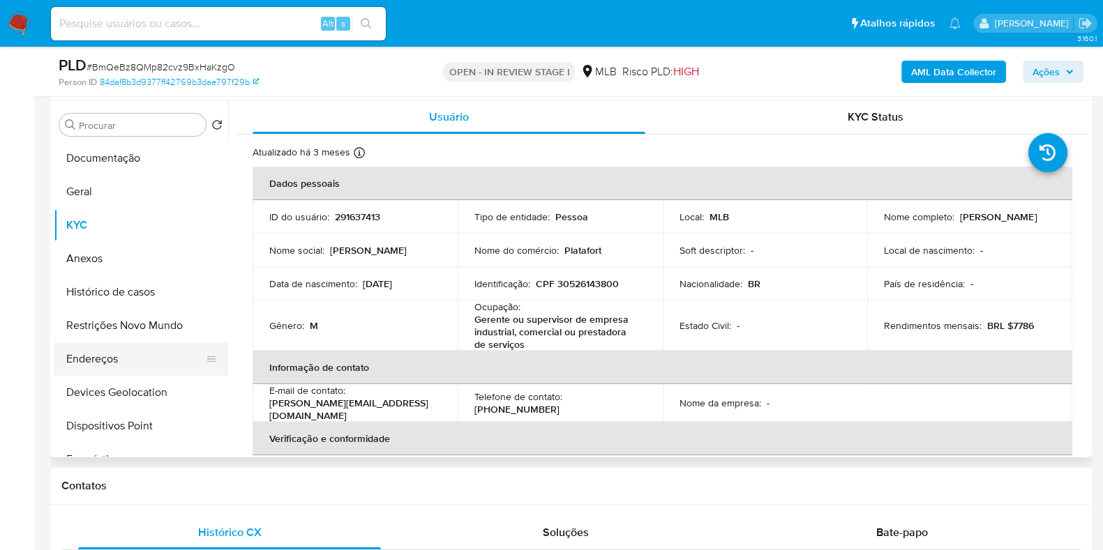
click at [98, 370] on button "Endereços" at bounding box center [135, 358] width 163 height 33
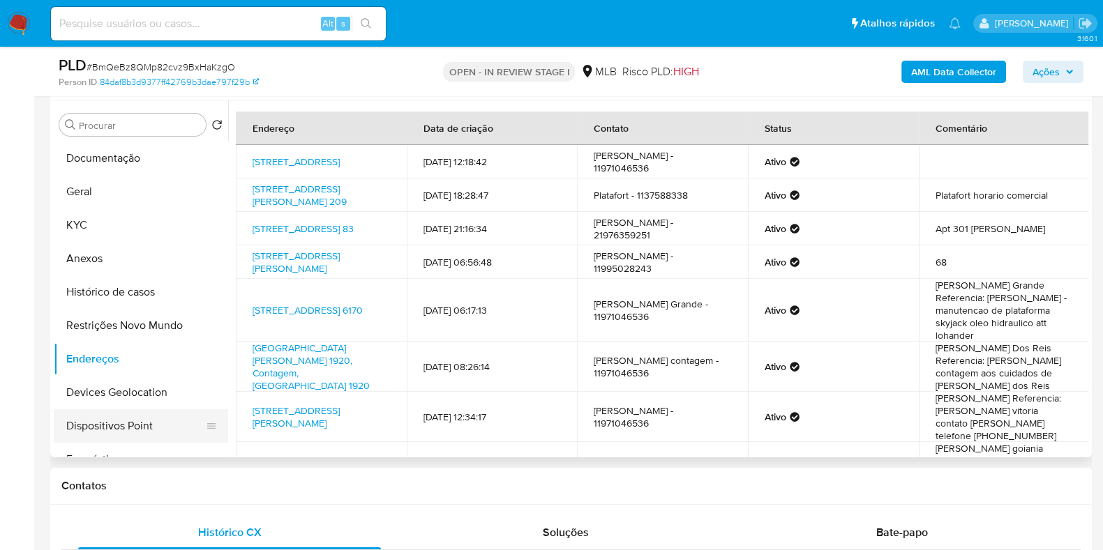
click at [154, 413] on button "Dispositivos Point" at bounding box center [135, 425] width 163 height 33
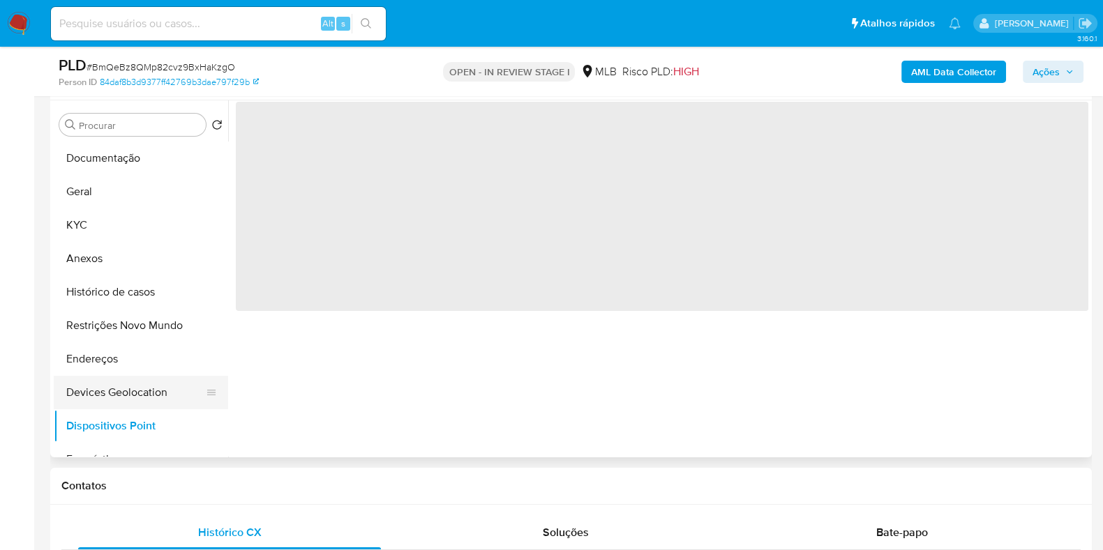
click at [152, 389] on button "Devices Geolocation" at bounding box center [135, 392] width 163 height 33
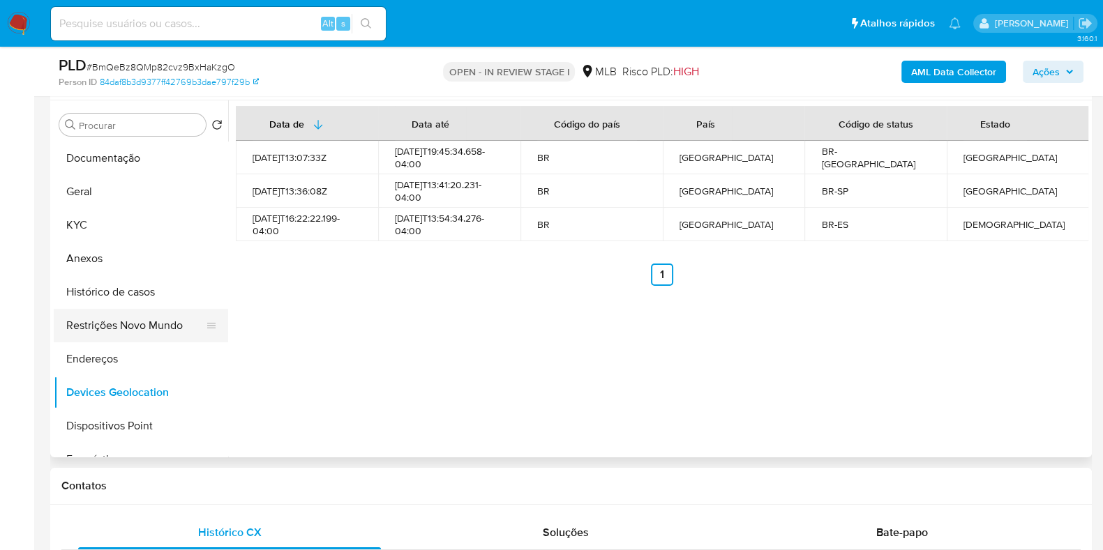
click at [119, 333] on button "Restrições Novo Mundo" at bounding box center [135, 325] width 163 height 33
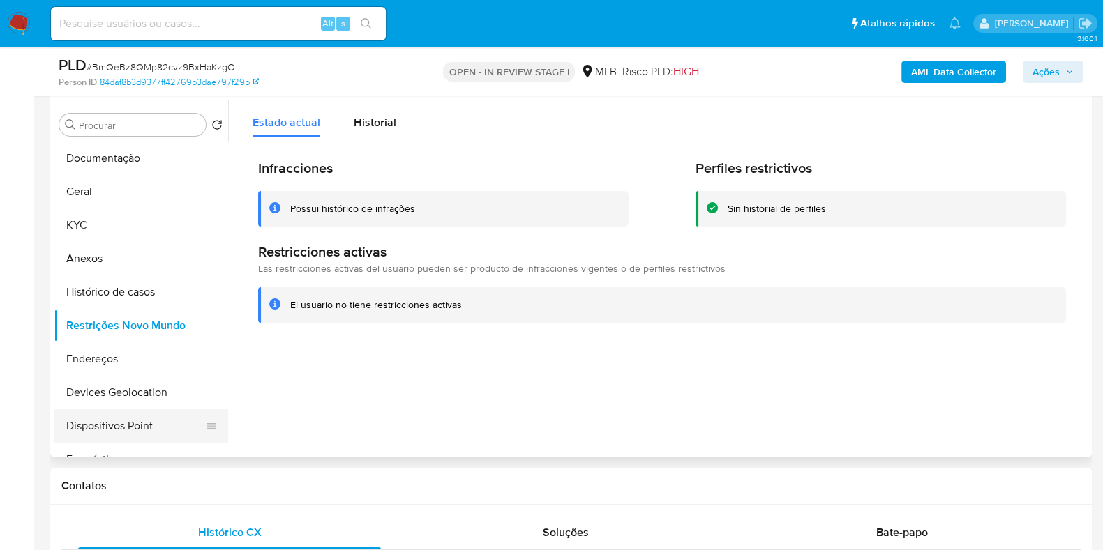
click at [158, 419] on button "Dispositivos Point" at bounding box center [135, 425] width 163 height 33
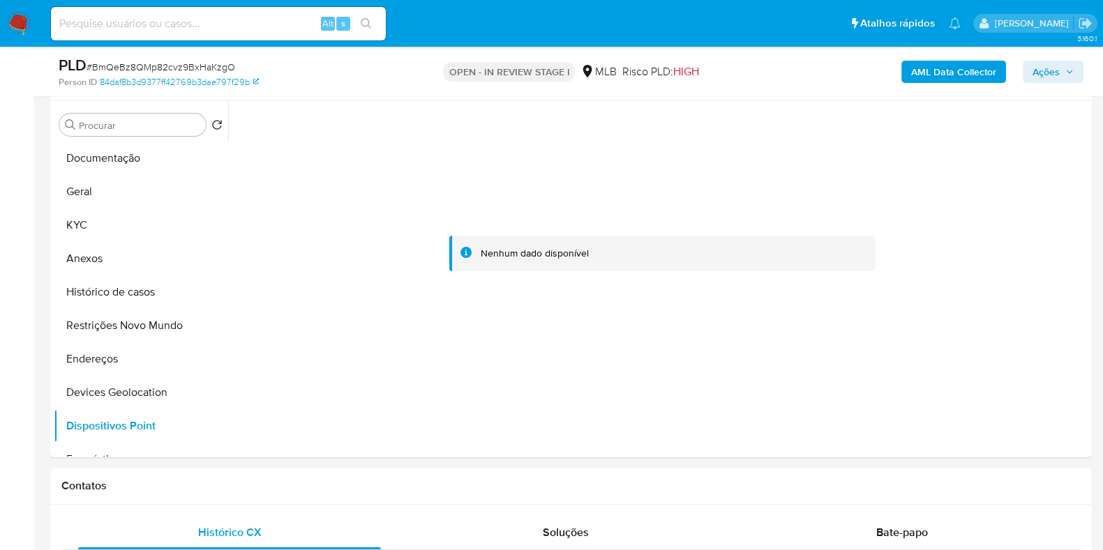
click at [924, 77] on b "AML Data Collector" at bounding box center [953, 72] width 85 height 22
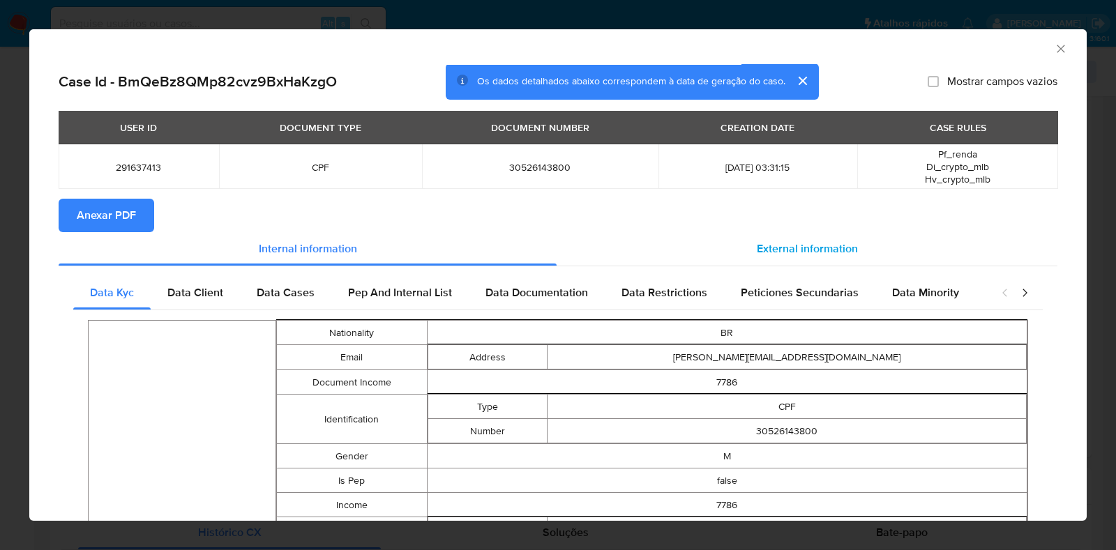
click at [713, 248] on div "External information" at bounding box center [807, 248] width 501 height 33
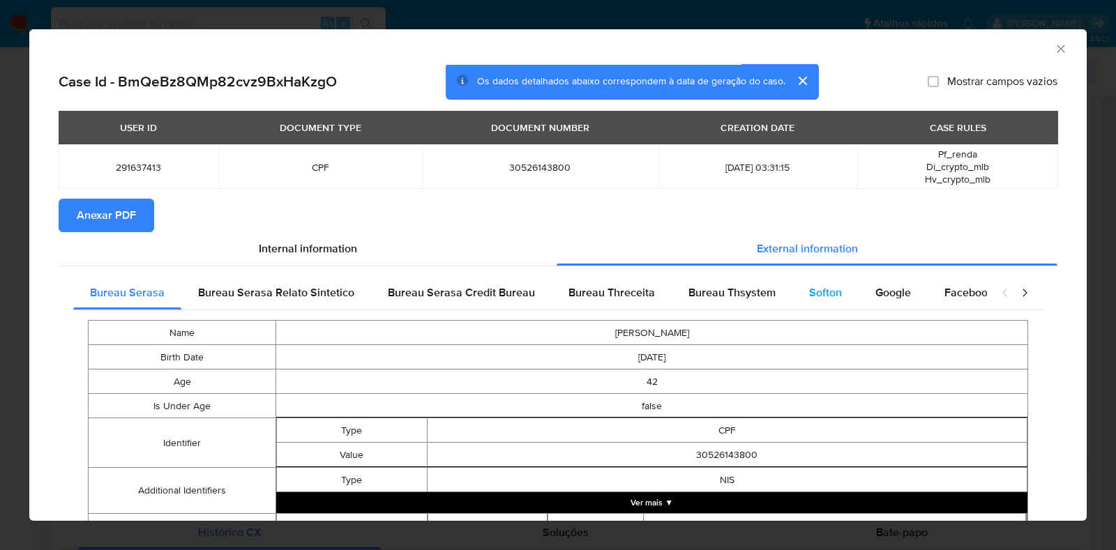
click at [792, 276] on div "Softon" at bounding box center [825, 292] width 66 height 33
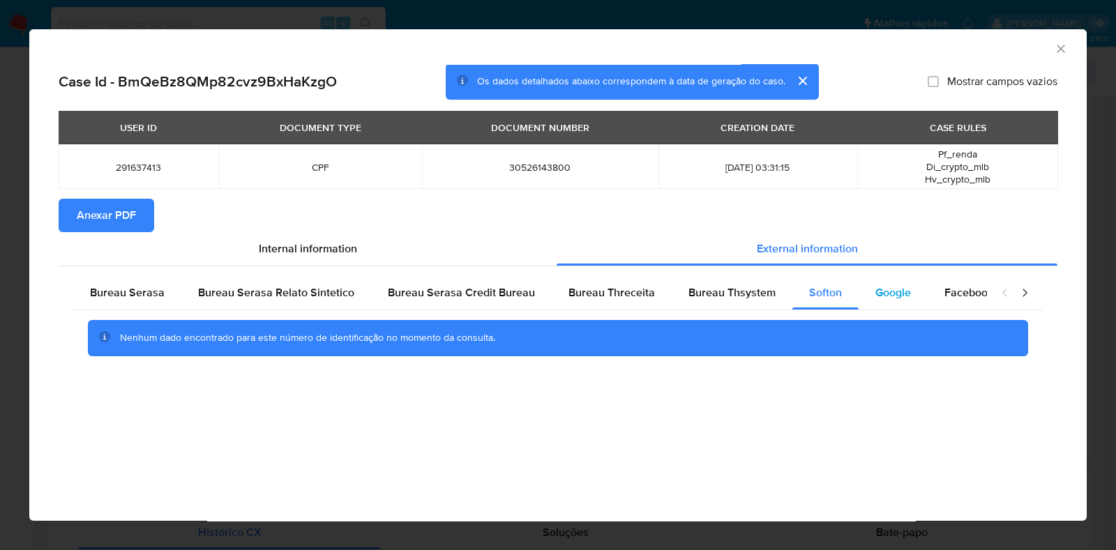
click at [896, 293] on span "Google" at bounding box center [893, 293] width 36 height 16
click at [723, 302] on div "Bureau Thsystem" at bounding box center [732, 292] width 121 height 33
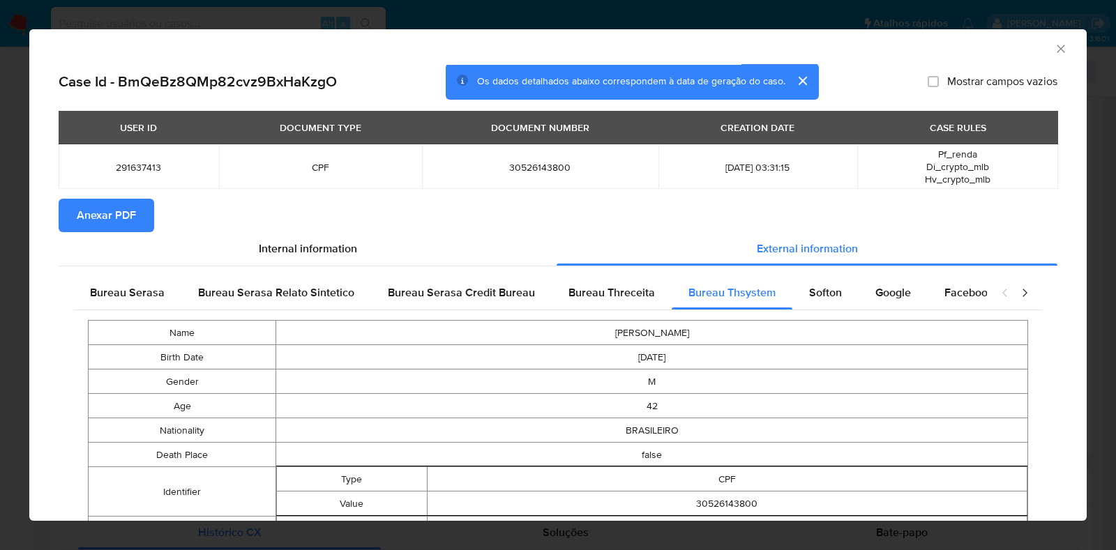
drag, startPoint x: 815, startPoint y: 299, endPoint x: 884, endPoint y: 296, distance: 68.4
click at [817, 301] on span "Softon" at bounding box center [825, 293] width 33 height 16
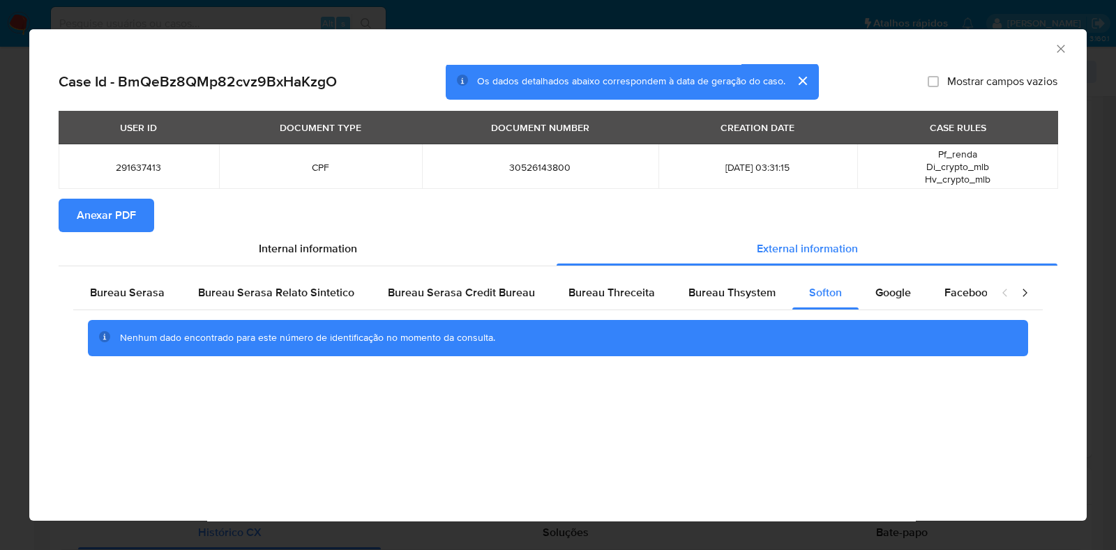
click at [137, 212] on button "Anexar PDF" at bounding box center [107, 215] width 96 height 33
click at [1056, 45] on icon "Fechar a janela" at bounding box center [1061, 49] width 14 height 14
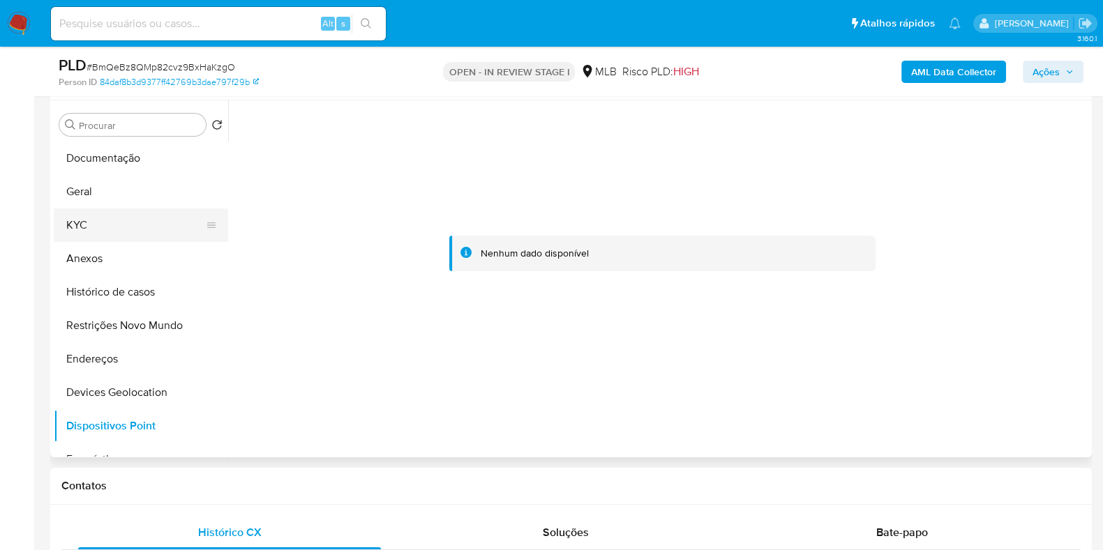
click at [140, 229] on button "KYC" at bounding box center [135, 225] width 163 height 33
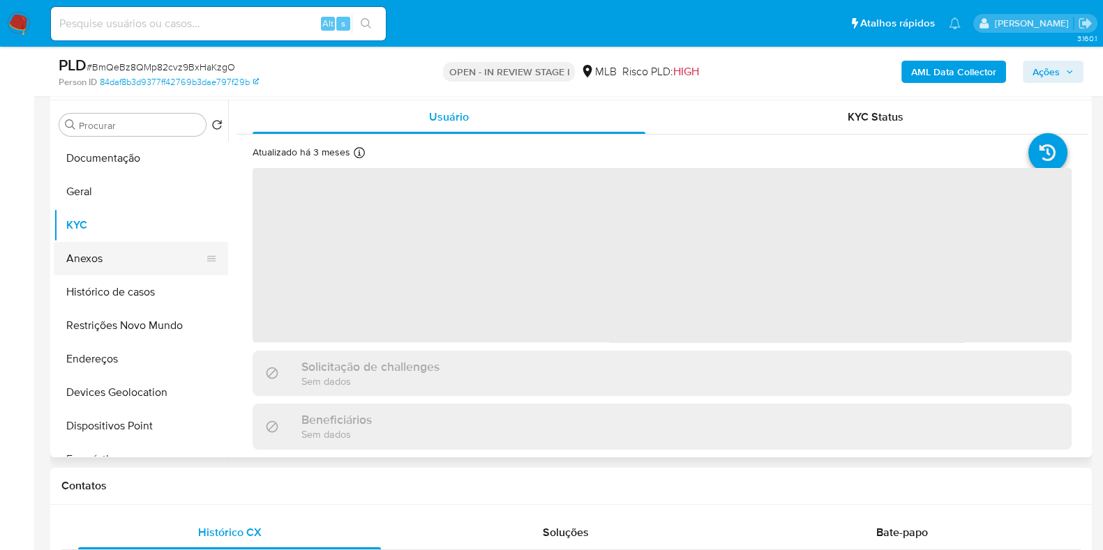
click at [116, 264] on button "Anexos" at bounding box center [135, 258] width 163 height 33
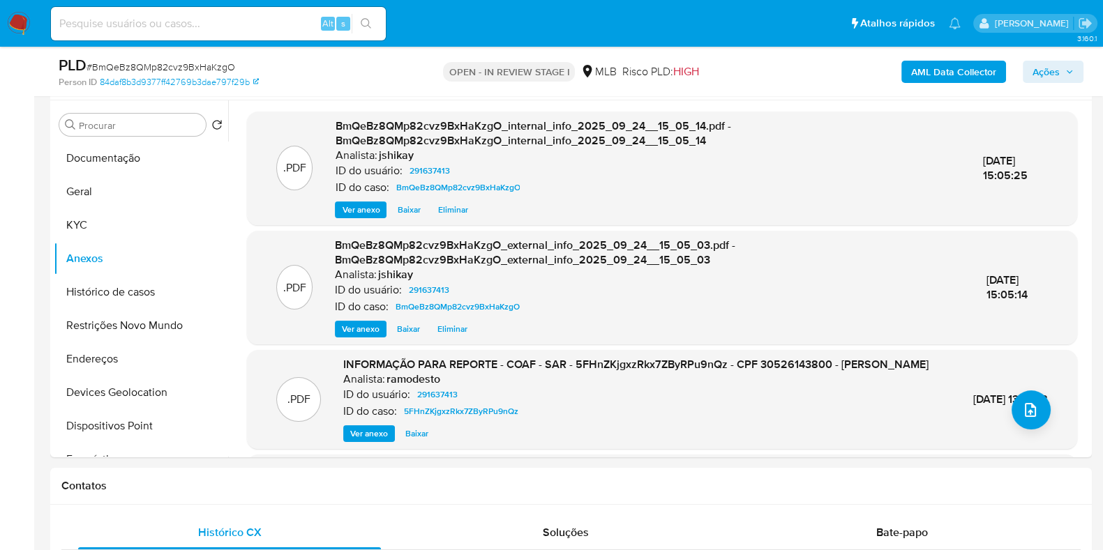
click at [1052, 75] on span "Ações" at bounding box center [1045, 72] width 27 height 22
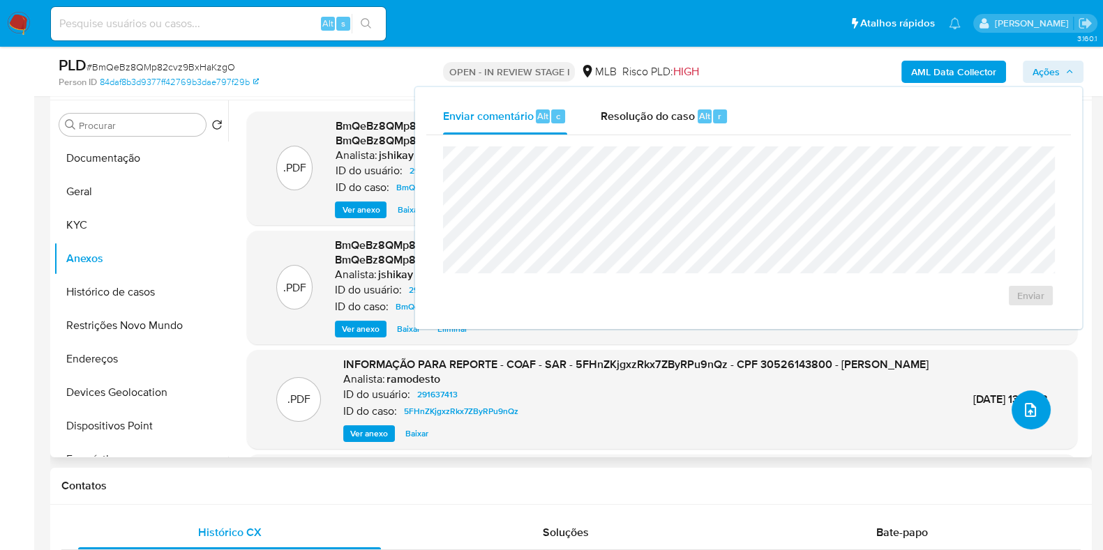
click at [1029, 405] on icon "upload-file" at bounding box center [1030, 410] width 17 height 17
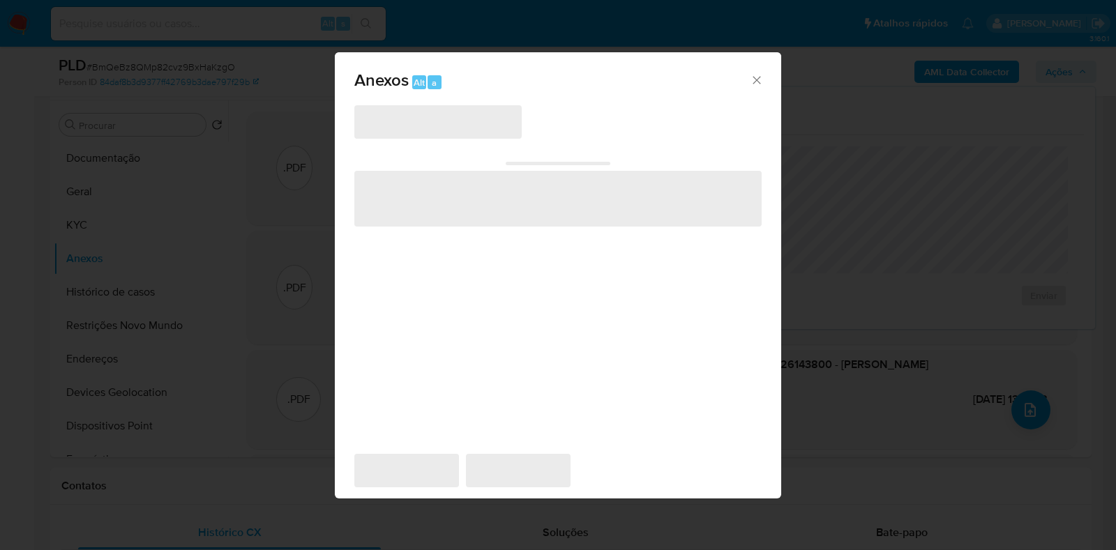
click at [432, 123] on span "‌" at bounding box center [437, 121] width 167 height 33
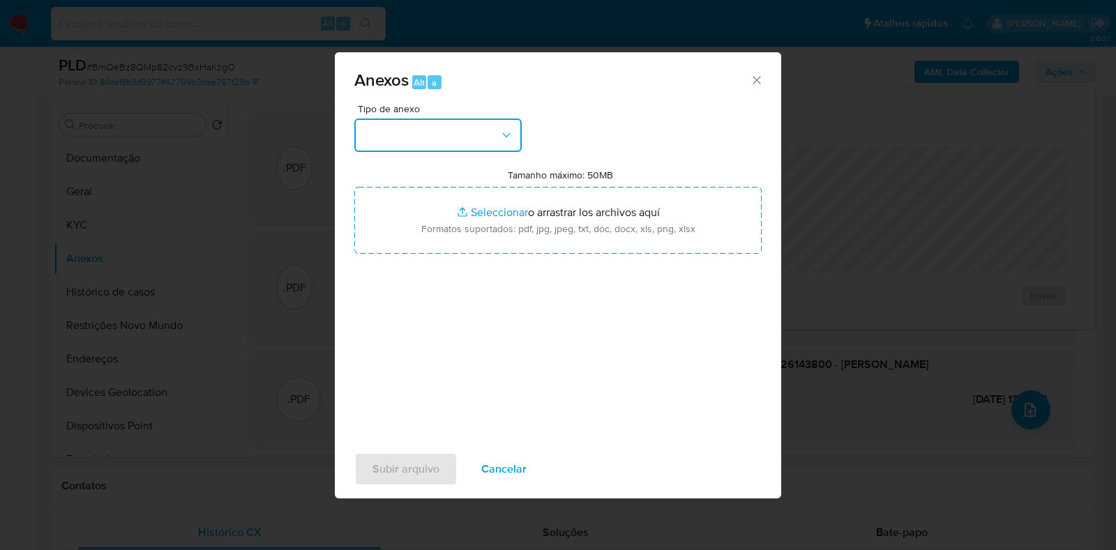
click at [435, 151] on button "button" at bounding box center [437, 135] width 167 height 33
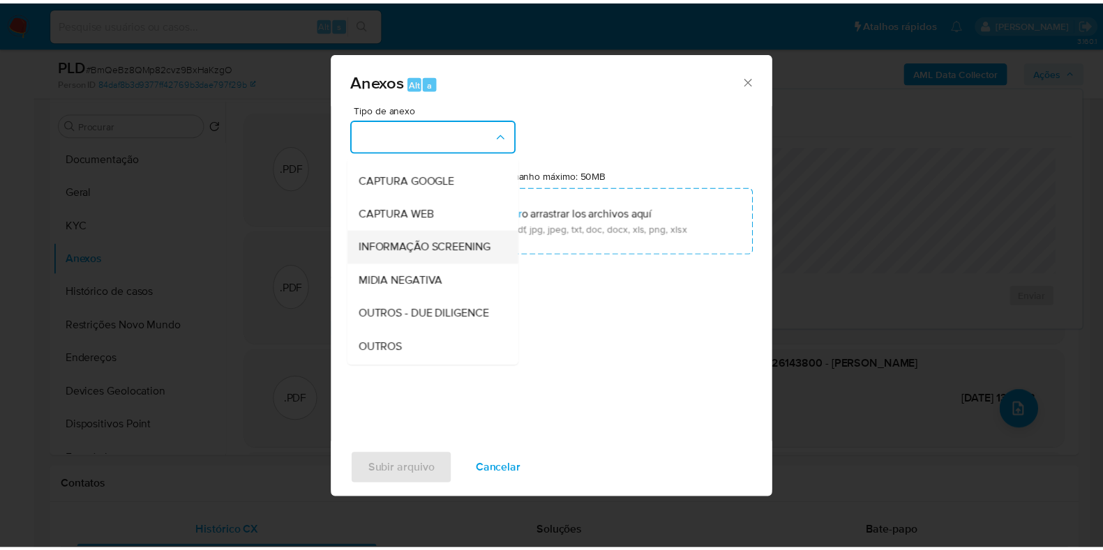
scroll to position [86, 0]
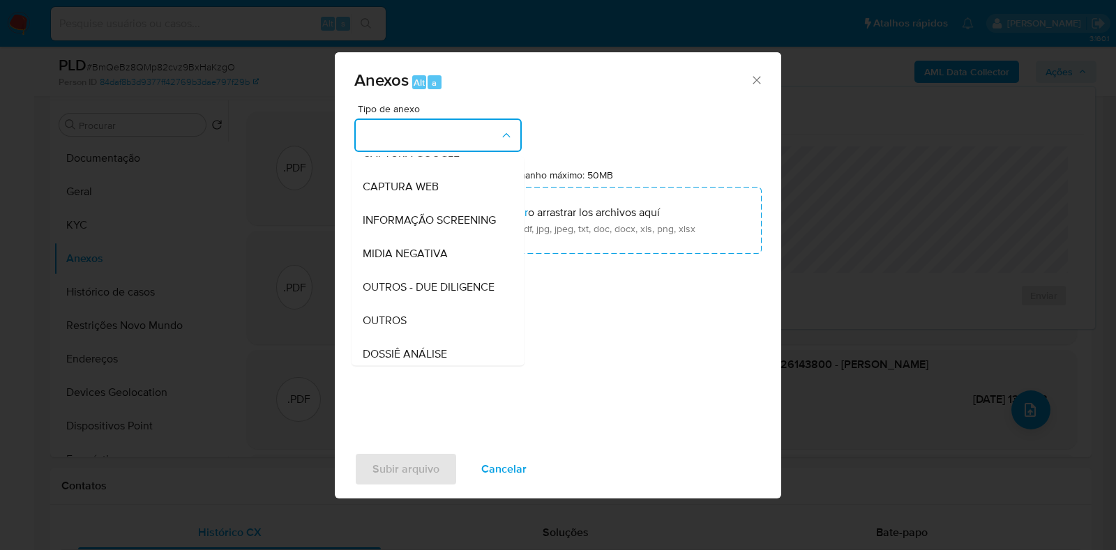
drag, startPoint x: 408, startPoint y: 361, endPoint x: 419, endPoint y: 299, distance: 63.1
click at [405, 338] on div "OUTROS" at bounding box center [434, 320] width 142 height 33
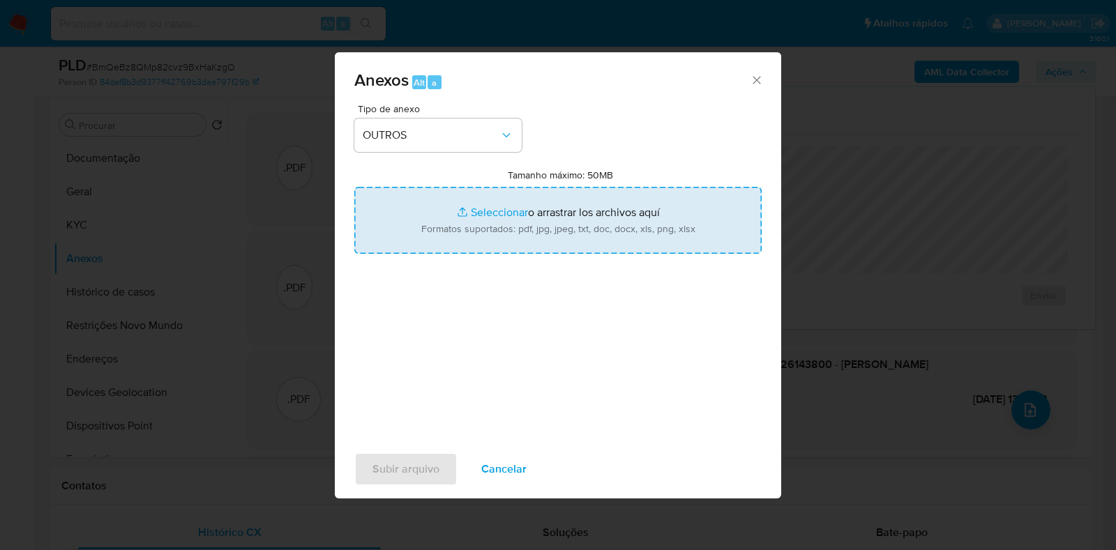
click at [465, 201] on input "Tamanho máximo: 50MB Seleccionar archivos" at bounding box center [557, 220] width 407 height 67
type input "C:\fakepath\2° SAR - XXXXX - CPF 30526143800 - ALEXANDRE NISTICO DE MORAES FORJ…"
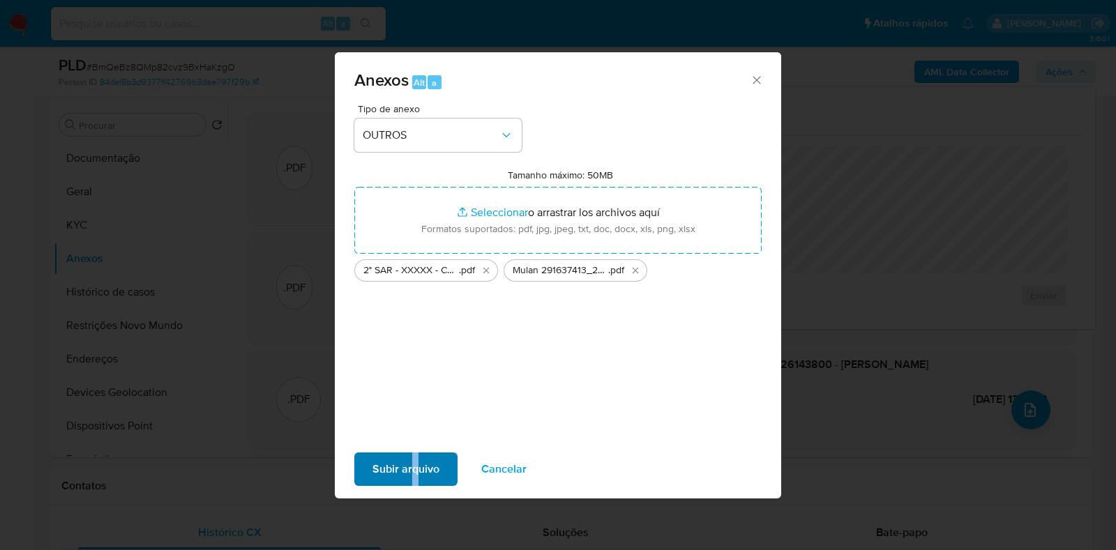
drag, startPoint x: 412, startPoint y: 451, endPoint x: 420, endPoint y: 481, distance: 31.8
click at [420, 481] on div "Subir arquivo Cancelar" at bounding box center [558, 469] width 446 height 53
click at [422, 462] on span "Subir arquivo" at bounding box center [405, 469] width 67 height 31
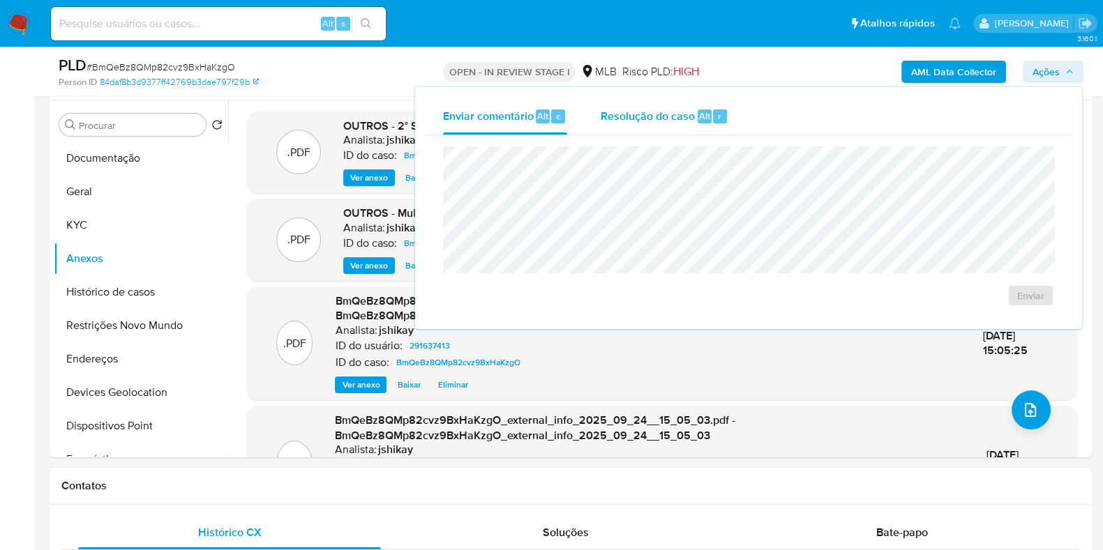
click at [635, 106] on div "Resolução do caso Alt r" at bounding box center [665, 116] width 128 height 36
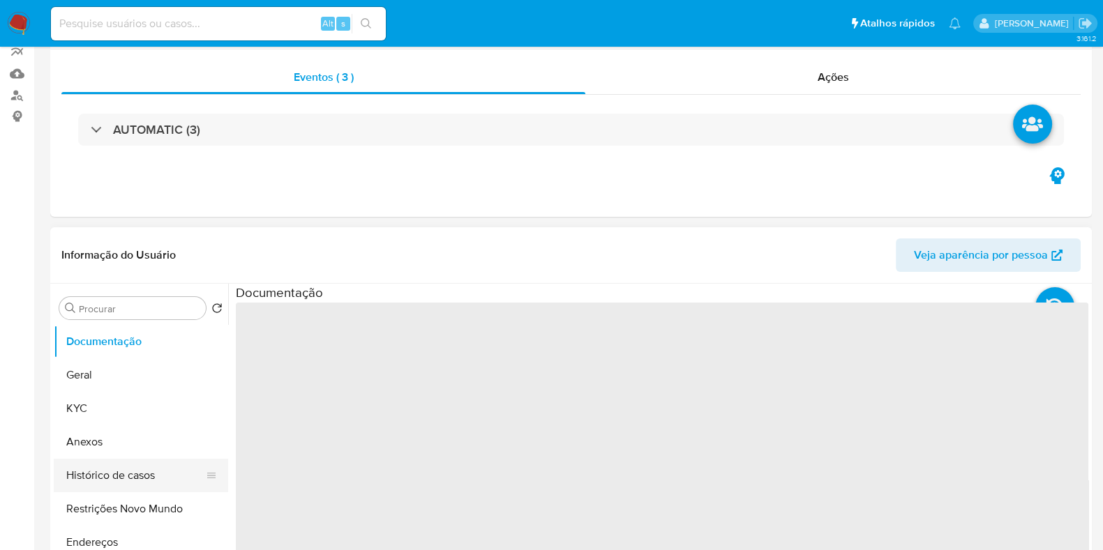
select select "10"
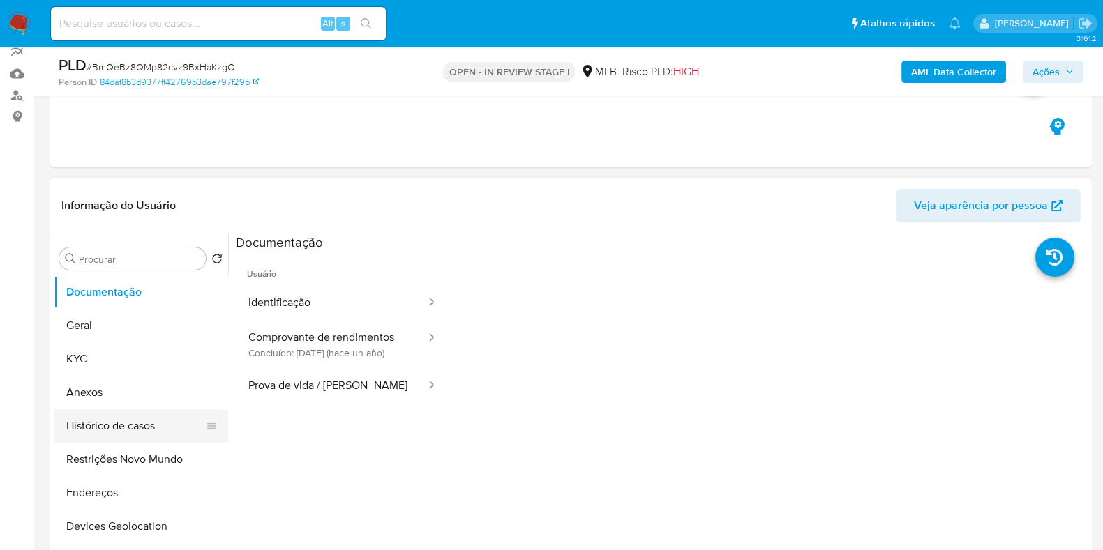
scroll to position [174, 0]
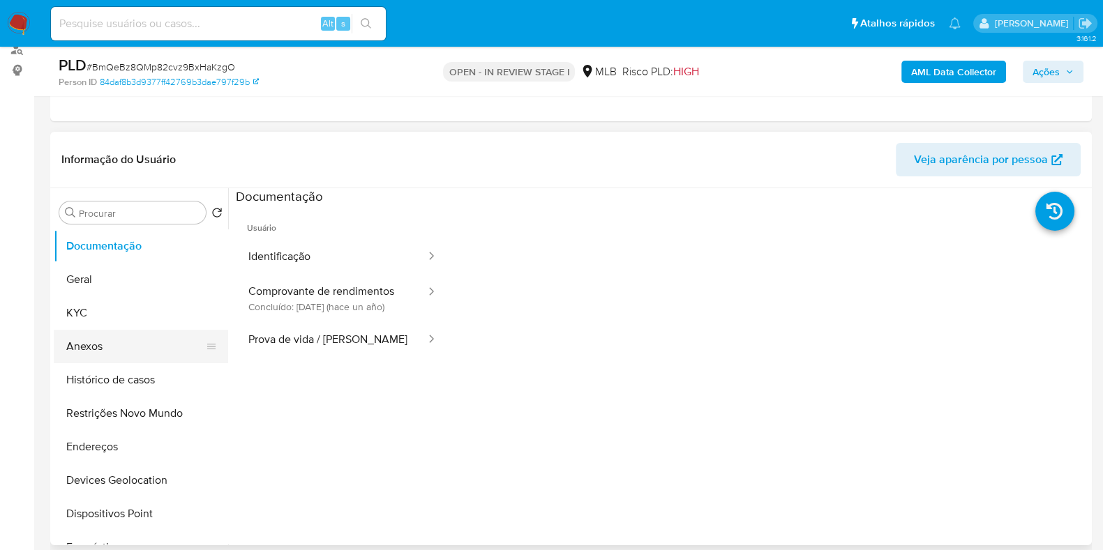
click at [98, 343] on button "Anexos" at bounding box center [135, 346] width 163 height 33
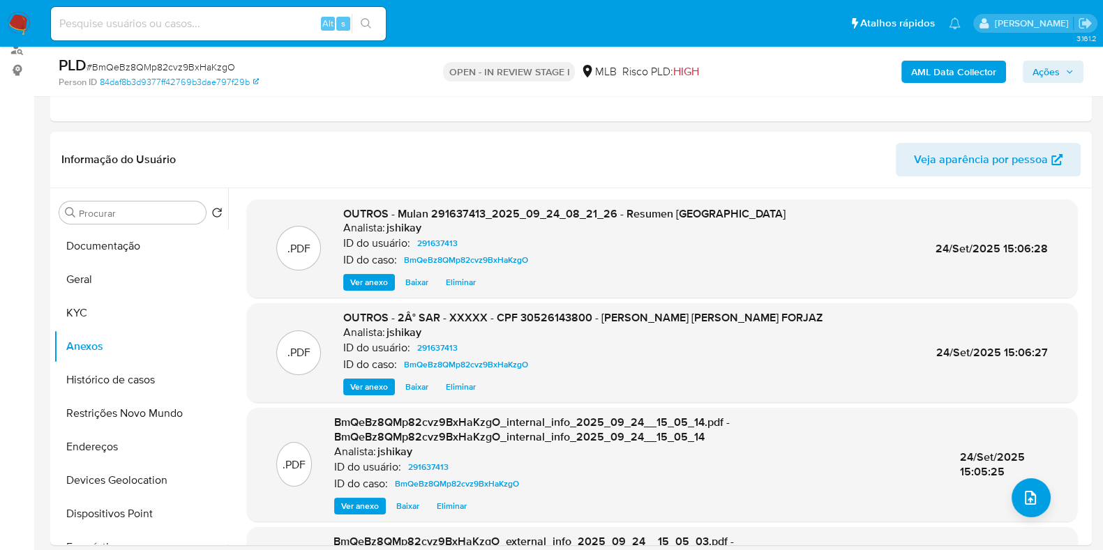
click at [1045, 64] on span "Ações" at bounding box center [1045, 72] width 27 height 22
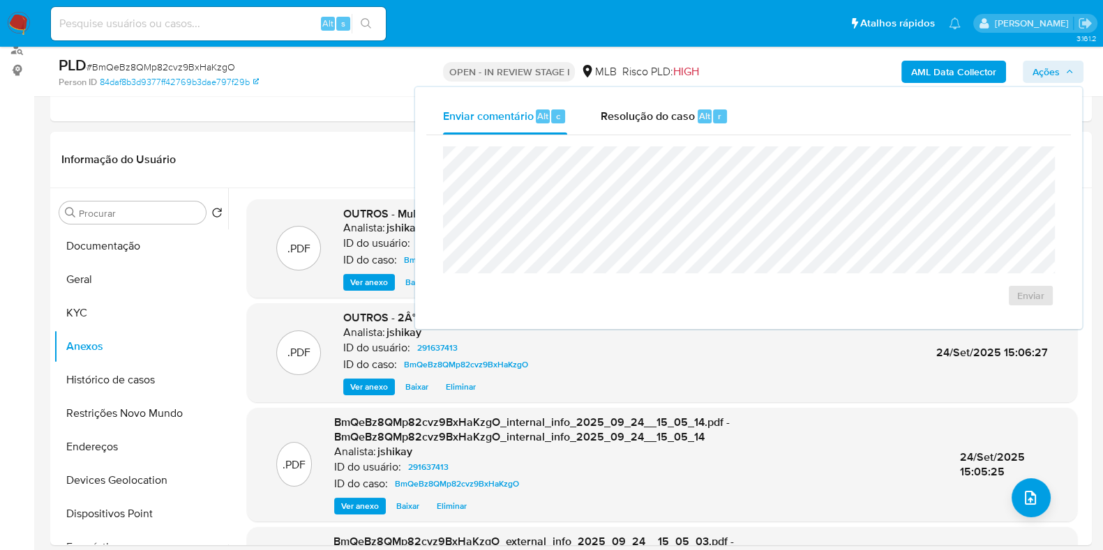
click at [642, 137] on div "Enviar" at bounding box center [748, 226] width 645 height 183
click at [633, 128] on div "Resolução do caso Alt r" at bounding box center [665, 116] width 128 height 36
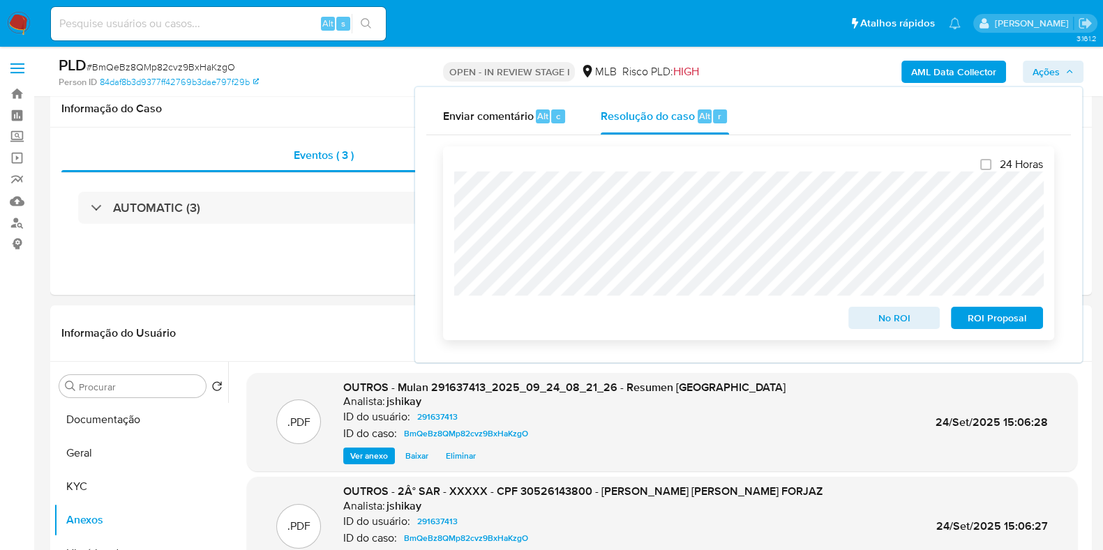
scroll to position [0, 0]
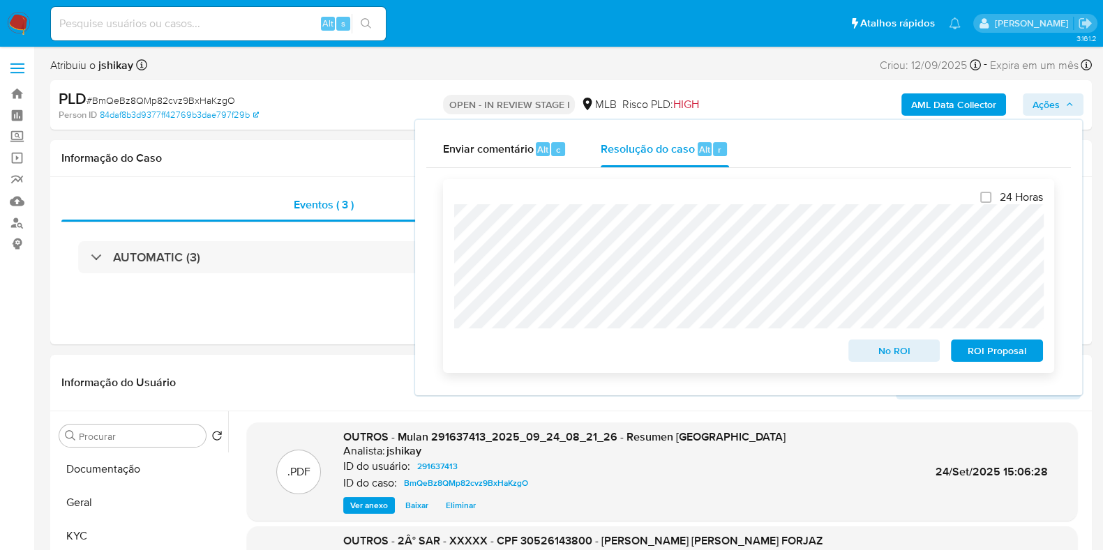
click at [989, 354] on span "ROI Proposal" at bounding box center [996, 351] width 73 height 20
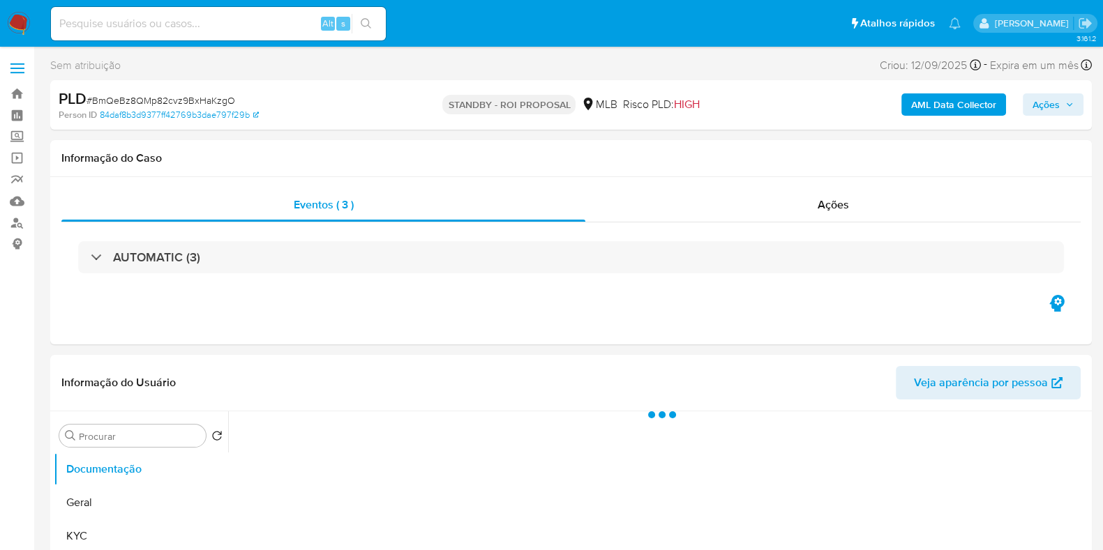
select select "10"
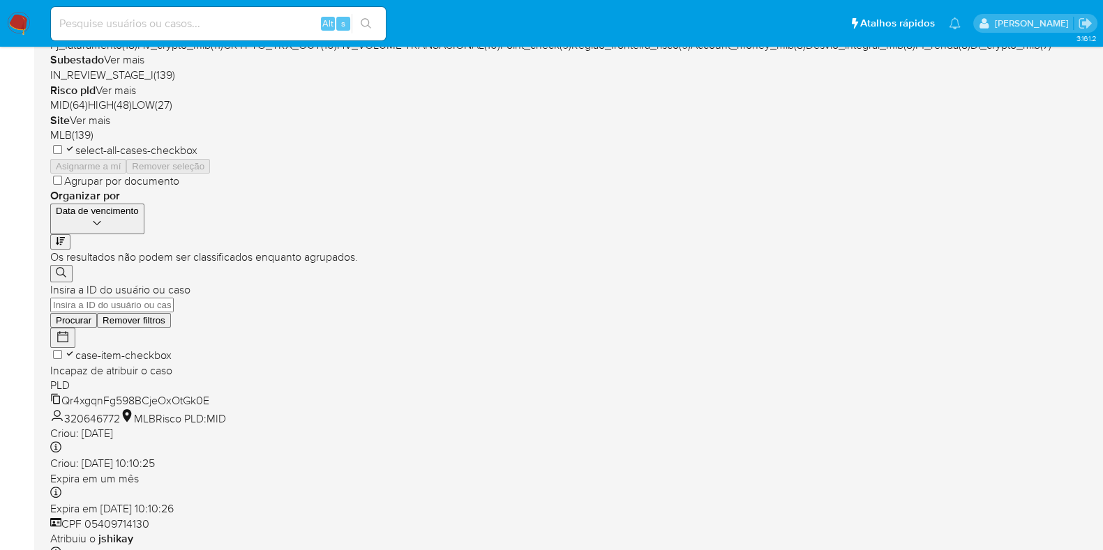
scroll to position [163, 0]
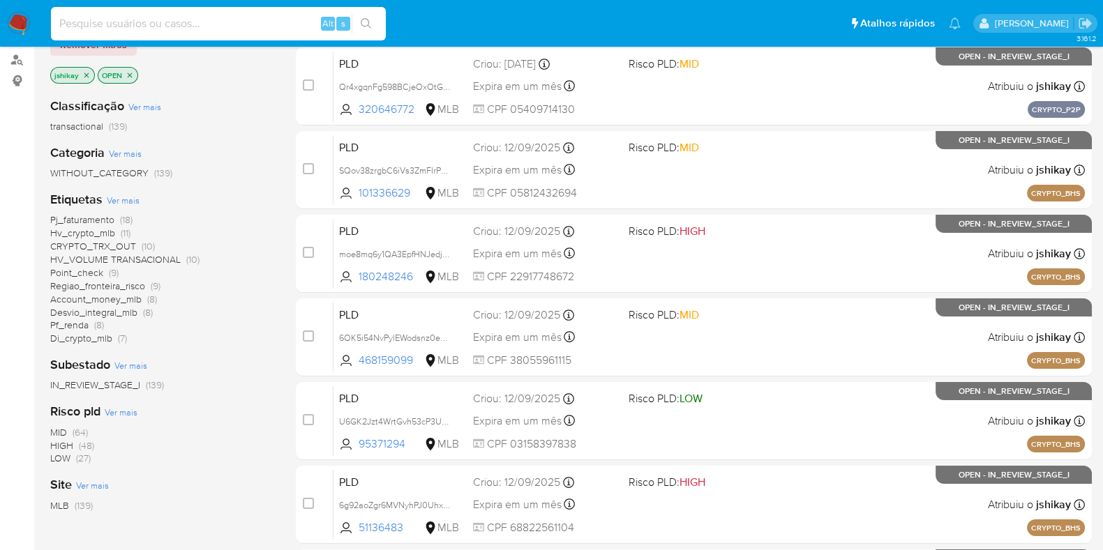
click at [161, 15] on input at bounding box center [218, 24] width 335 height 18
paste input "1730874932"
type input "1730874932"
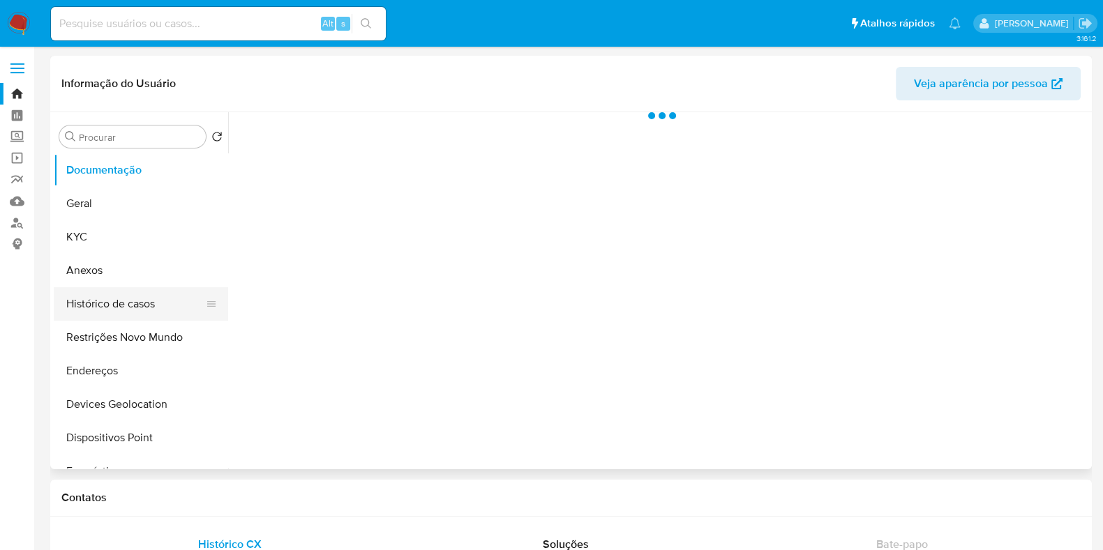
select select "10"
click at [120, 291] on button "Histórico de casos" at bounding box center [135, 303] width 163 height 33
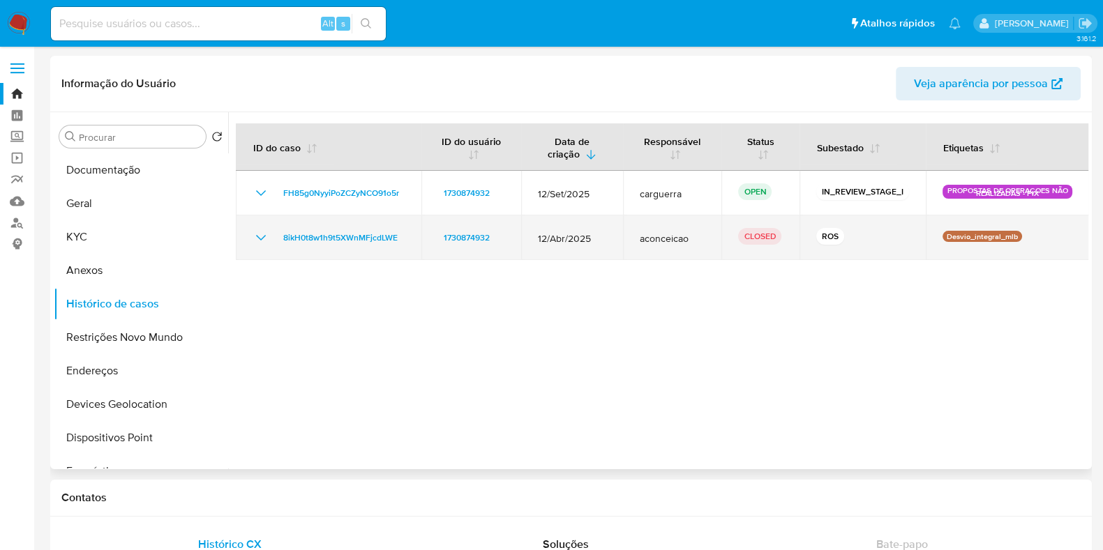
click at [262, 232] on icon "Mostrar/Ocultar" at bounding box center [261, 237] width 17 height 17
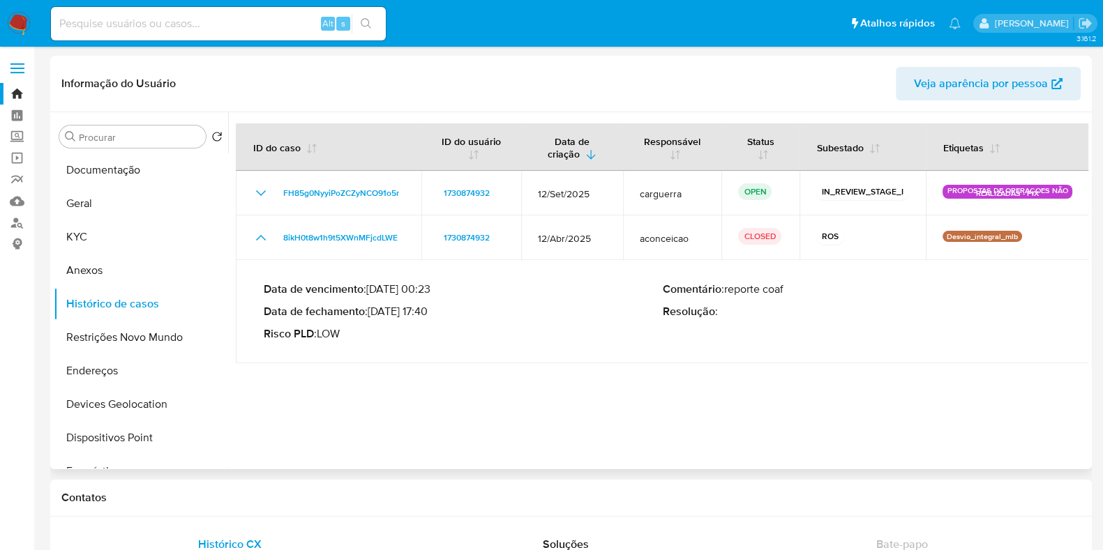
drag, startPoint x: 373, startPoint y: 310, endPoint x: 429, endPoint y: 312, distance: 55.8
click at [429, 312] on p "Data de fechamento : [DATE] 17:40" at bounding box center [463, 312] width 399 height 14
click at [196, 29] on input at bounding box center [218, 24] width 335 height 18
paste input "1730874932"
type input "1730874932"
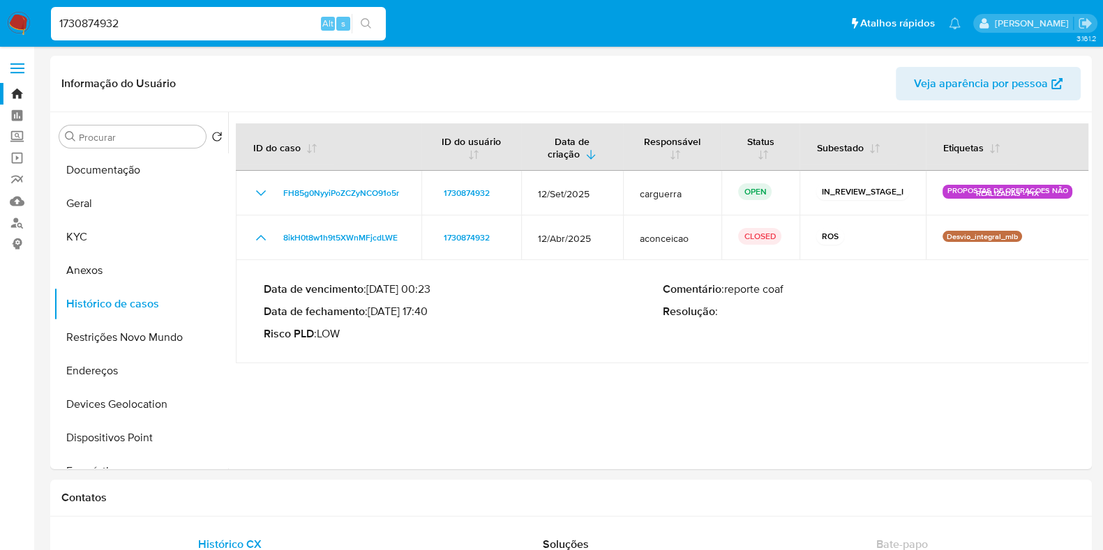
click at [151, 26] on input "1730874932" at bounding box center [218, 24] width 335 height 18
click at [16, 26] on img at bounding box center [19, 24] width 24 height 24
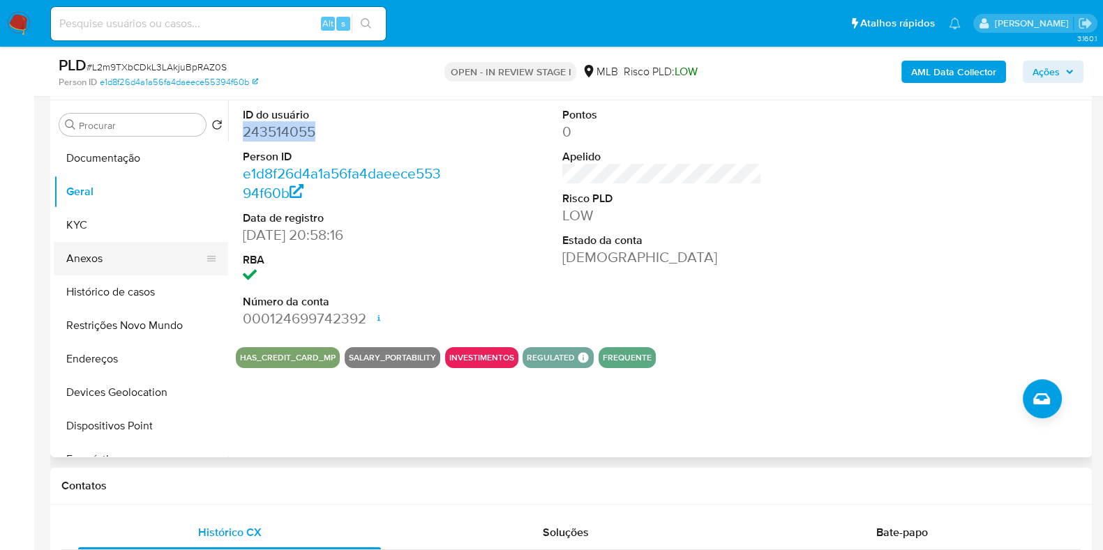
scroll to position [262, 0]
click at [146, 289] on button "Histórico de casos" at bounding box center [135, 292] width 163 height 33
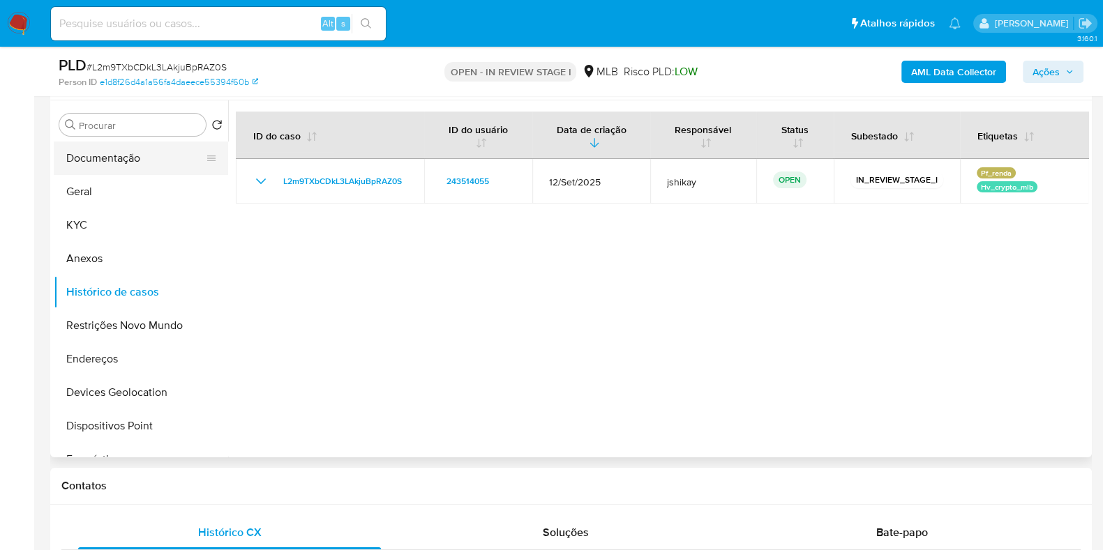
click at [126, 158] on button "Documentação" at bounding box center [135, 158] width 163 height 33
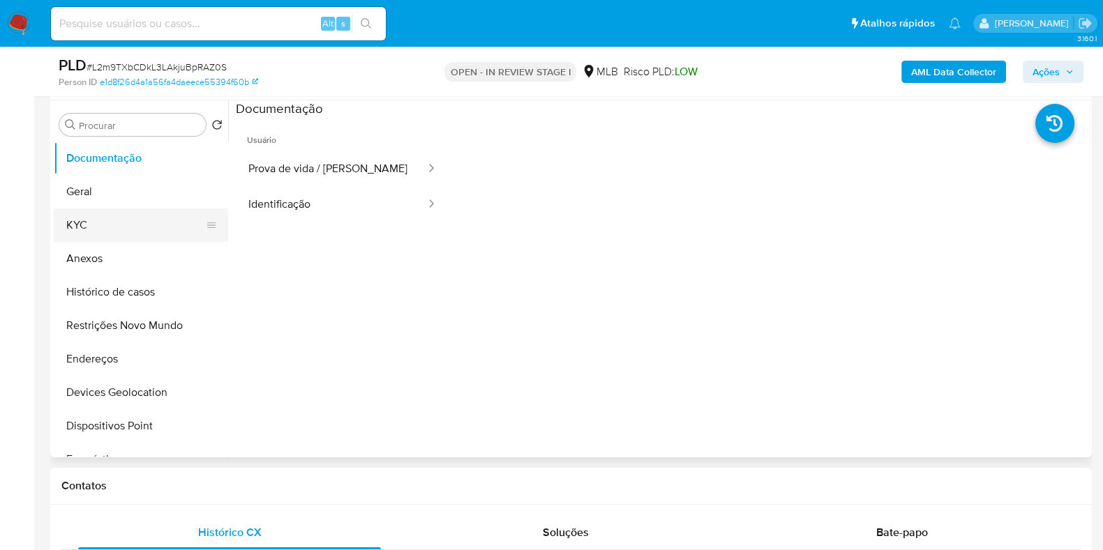
click at [135, 223] on button "KYC" at bounding box center [135, 225] width 163 height 33
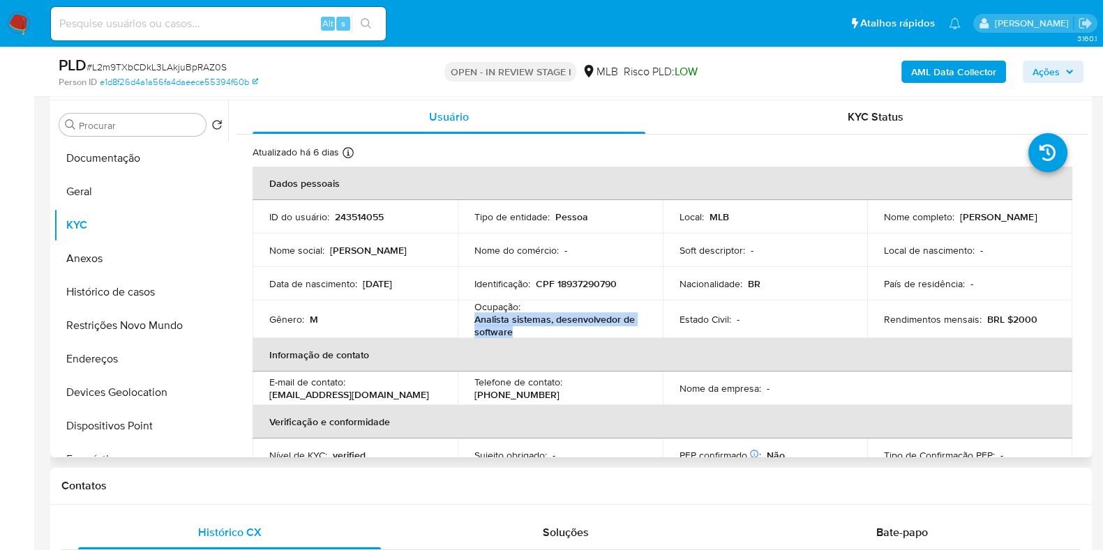
drag, startPoint x: 522, startPoint y: 336, endPoint x: 470, endPoint y: 326, distance: 53.3
click at [470, 326] on table "Dados pessoais ID do usuário : 243514055 Tipo de entidade : Pessoa Local : MLB …" at bounding box center [663, 370] width 820 height 406
copy p "Analista sistemas, desenvolvedor de software"
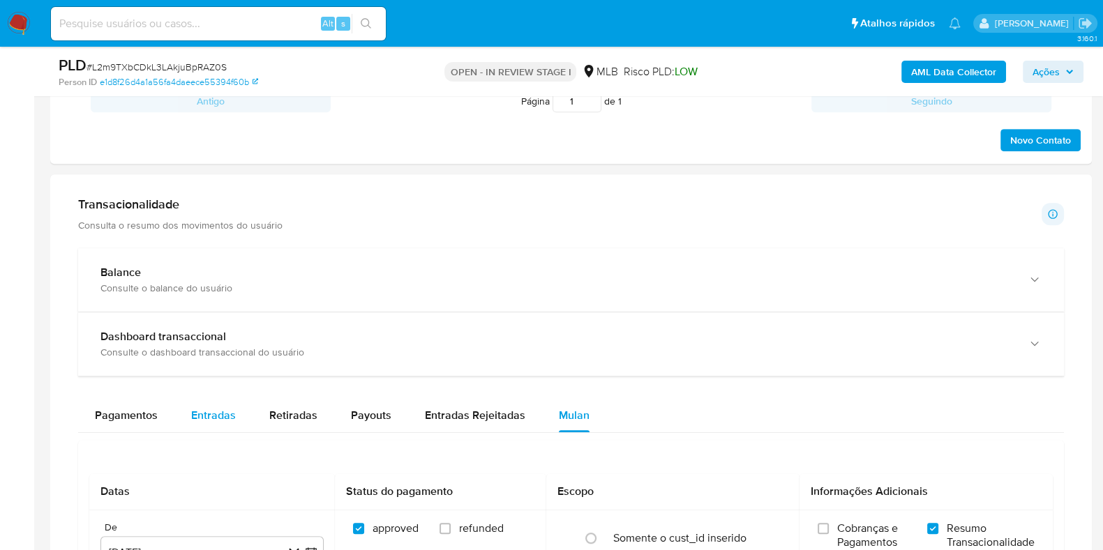
click at [229, 407] on span "Entradas" at bounding box center [213, 415] width 45 height 16
select select "10"
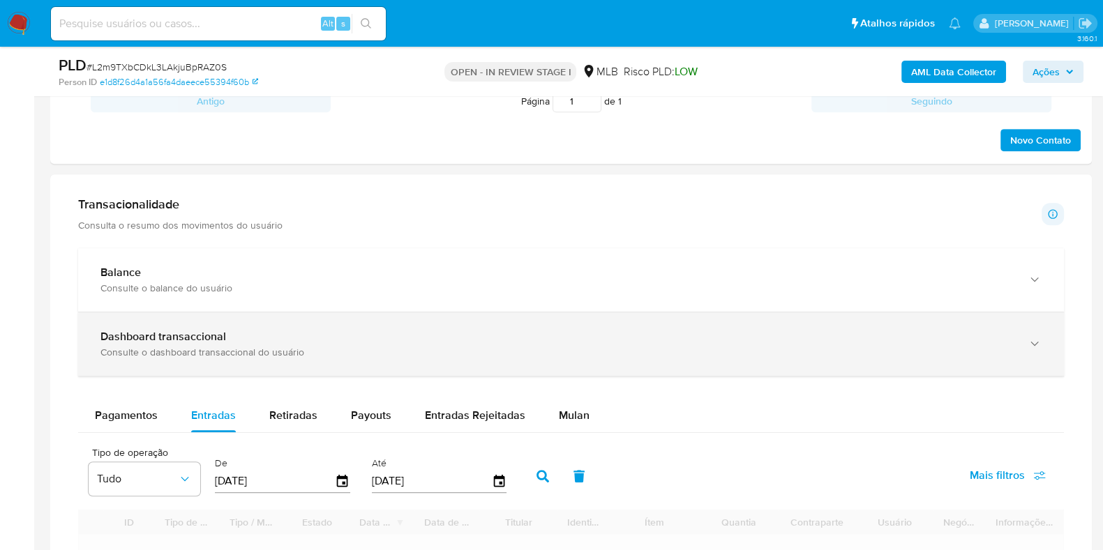
scroll to position [1133, 0]
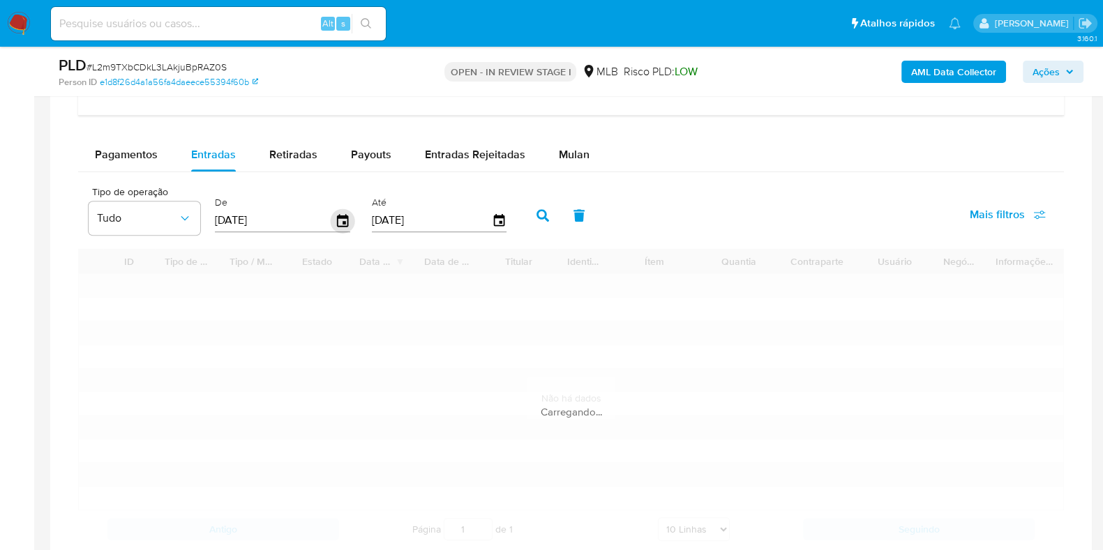
click at [337, 215] on icon "button" at bounding box center [342, 220] width 11 height 13
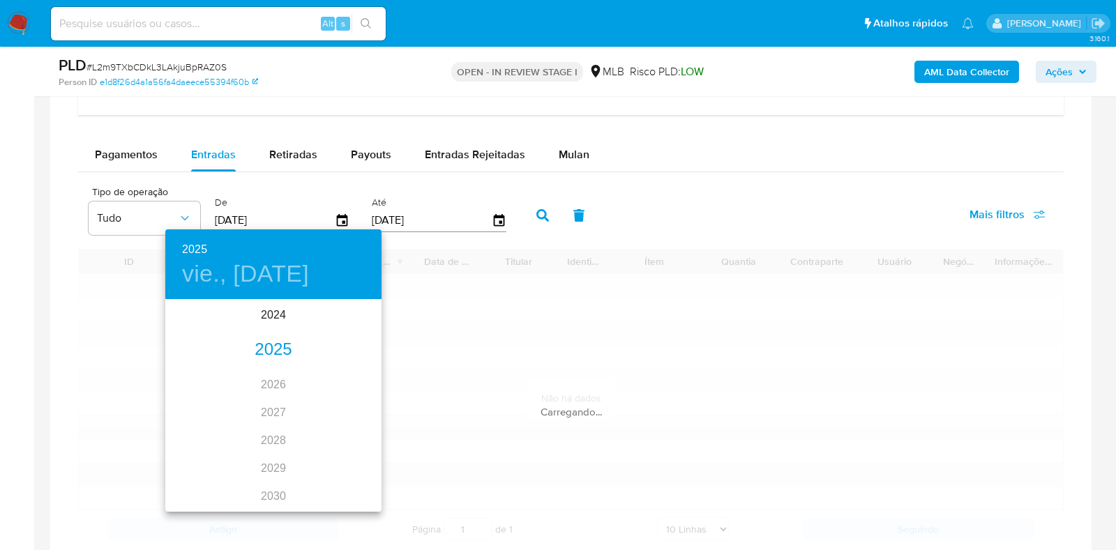
click at [283, 356] on div "2025" at bounding box center [273, 350] width 216 height 28
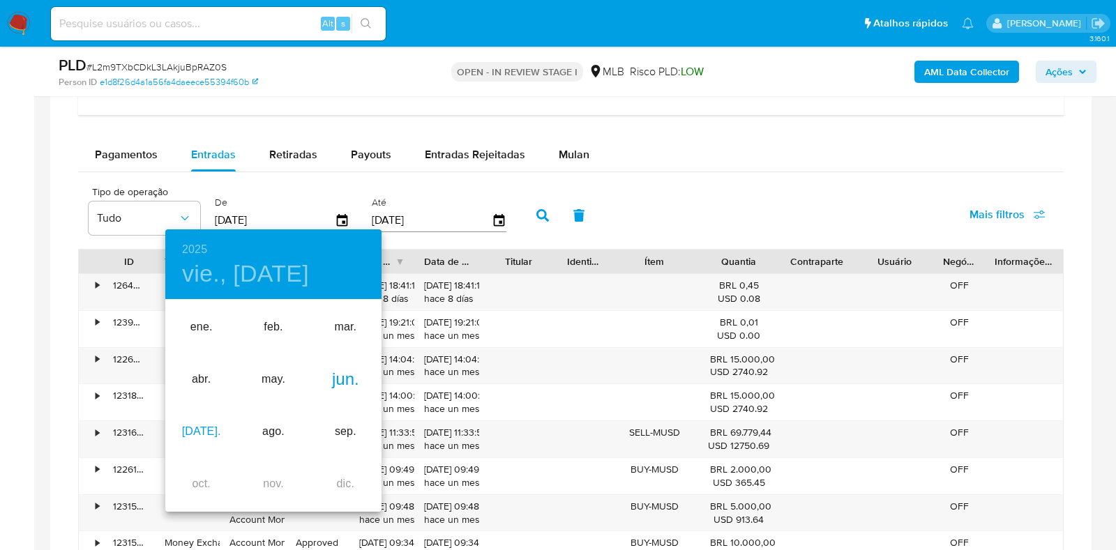
click at [211, 429] on div "jul." at bounding box center [201, 432] width 72 height 52
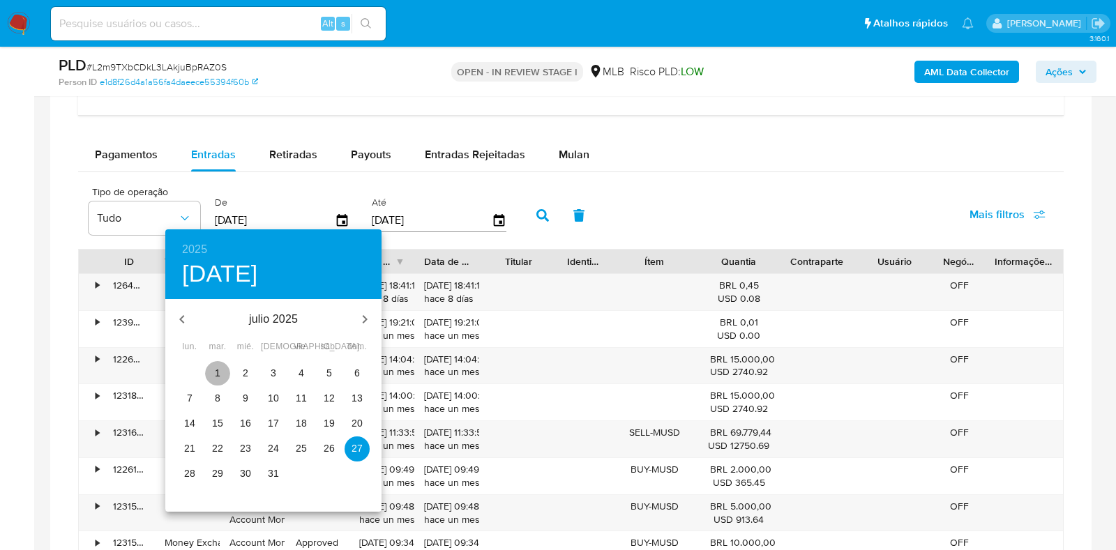
click at [216, 377] on p "1" at bounding box center [218, 373] width 6 height 14
type input "01/07/2025"
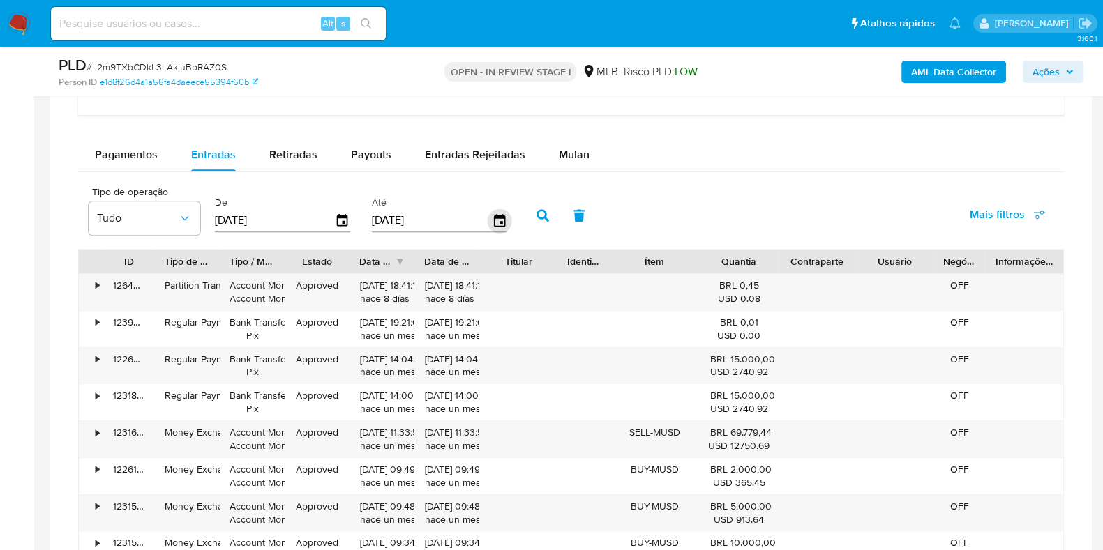
click at [495, 218] on icon "button" at bounding box center [499, 221] width 24 height 24
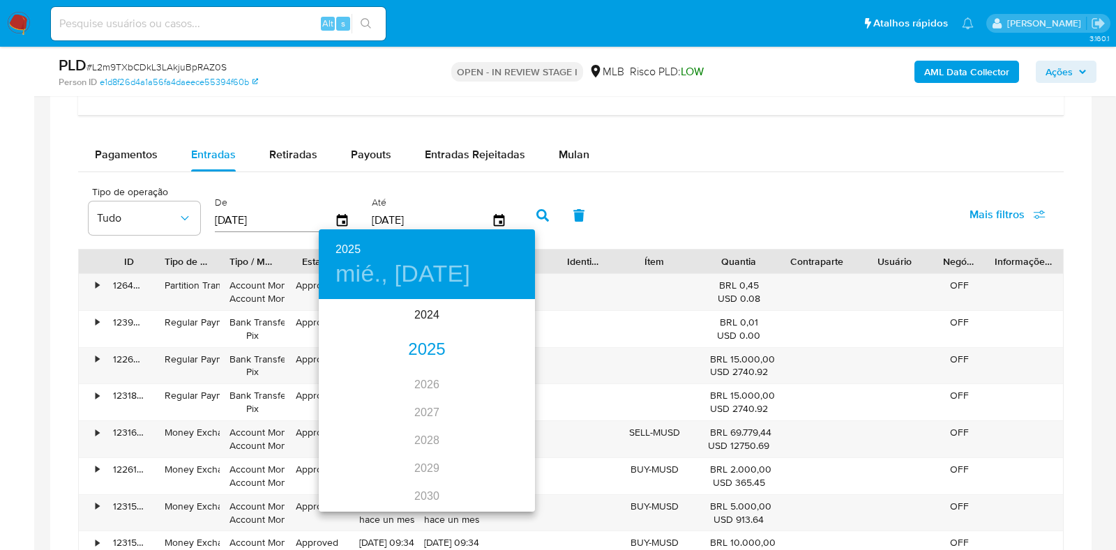
click at [413, 340] on div "2025" at bounding box center [427, 350] width 216 height 28
click at [356, 424] on div "jul." at bounding box center [355, 432] width 72 height 52
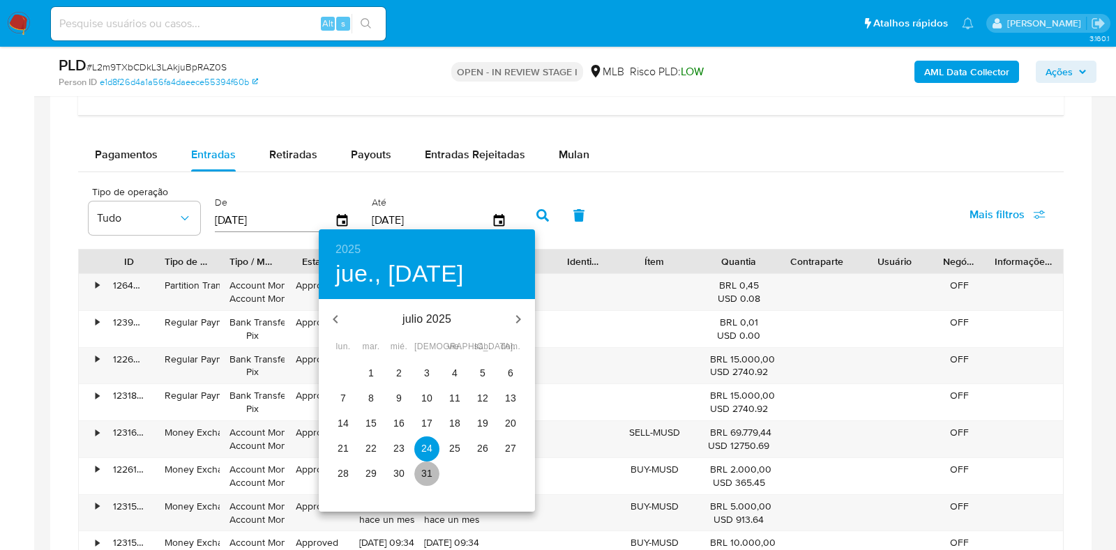
drag, startPoint x: 421, startPoint y: 466, endPoint x: 420, endPoint y: 445, distance: 20.9
click at [421, 467] on p "31" at bounding box center [426, 474] width 11 height 14
type input "31/07/2025"
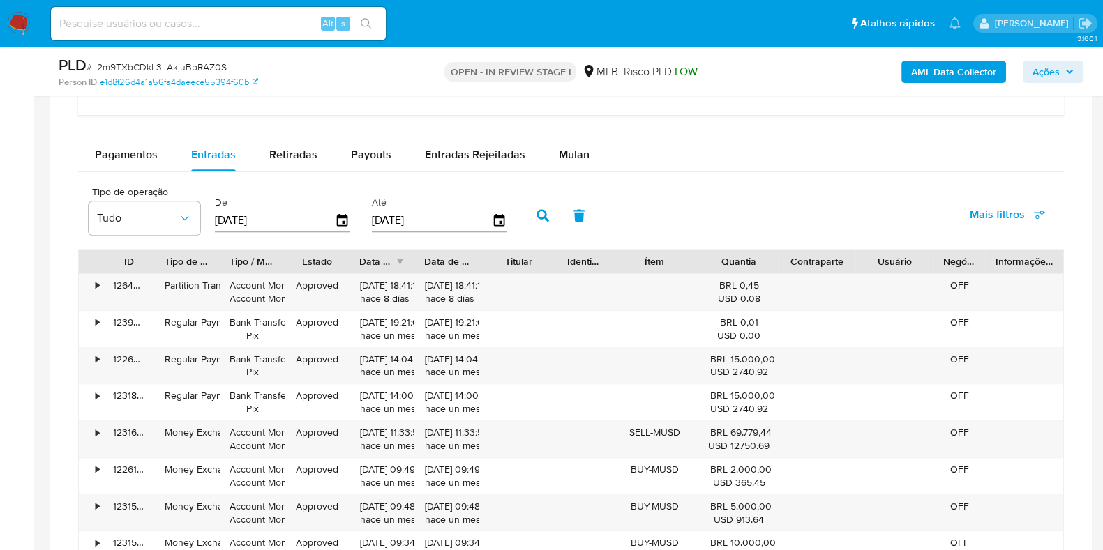
click at [536, 213] on icon "button" at bounding box center [542, 215] width 13 height 13
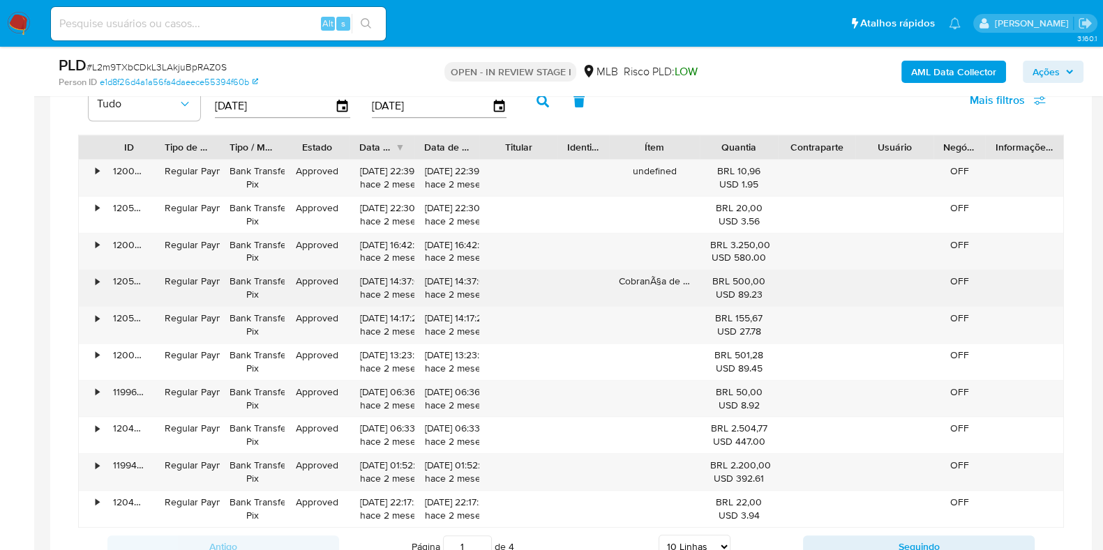
scroll to position [1220, 0]
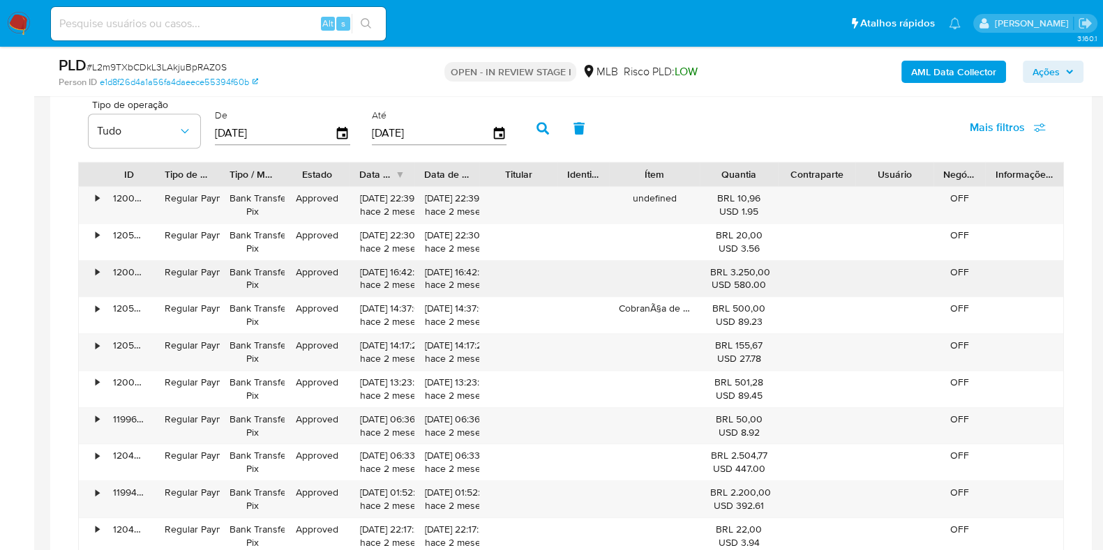
click at [101, 269] on div "•" at bounding box center [91, 279] width 24 height 36
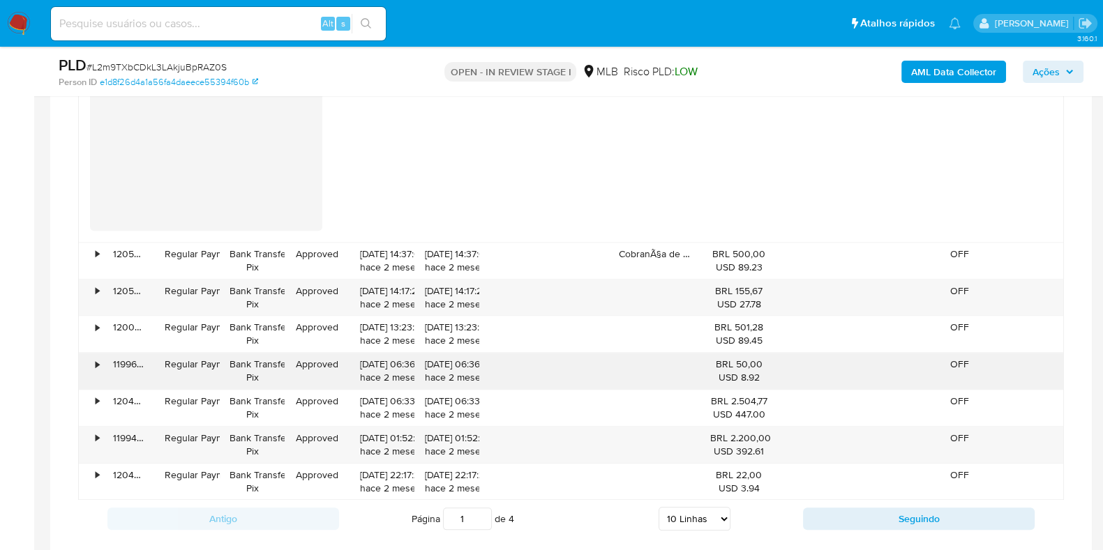
scroll to position [1918, 0]
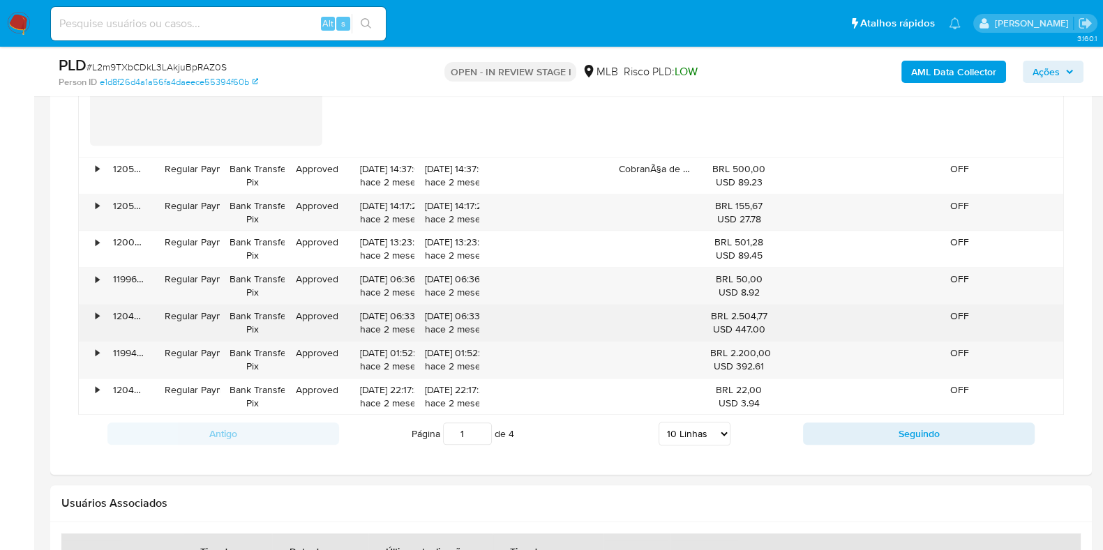
click at [103, 308] on div "120476171288" at bounding box center [129, 323] width 52 height 36
click at [100, 309] on div "•" at bounding box center [91, 323] width 24 height 36
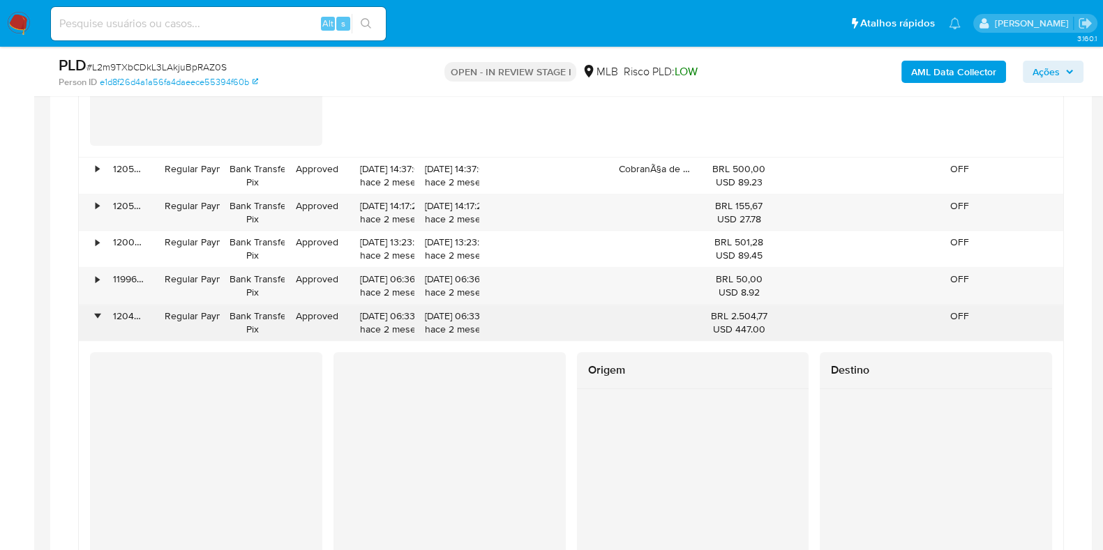
click at [98, 313] on div "•" at bounding box center [97, 316] width 3 height 13
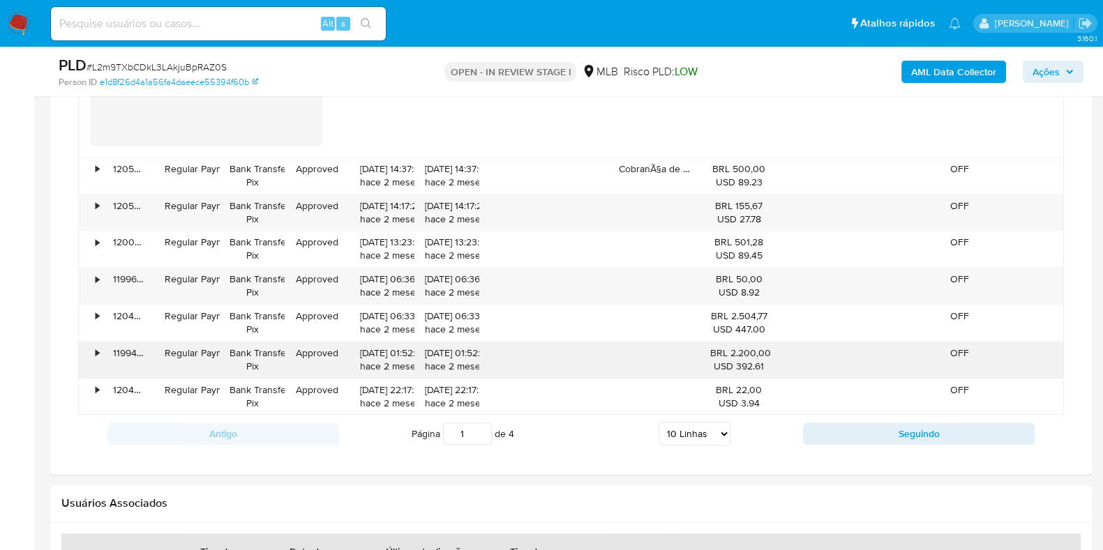
click at [98, 354] on div "•" at bounding box center [97, 353] width 3 height 13
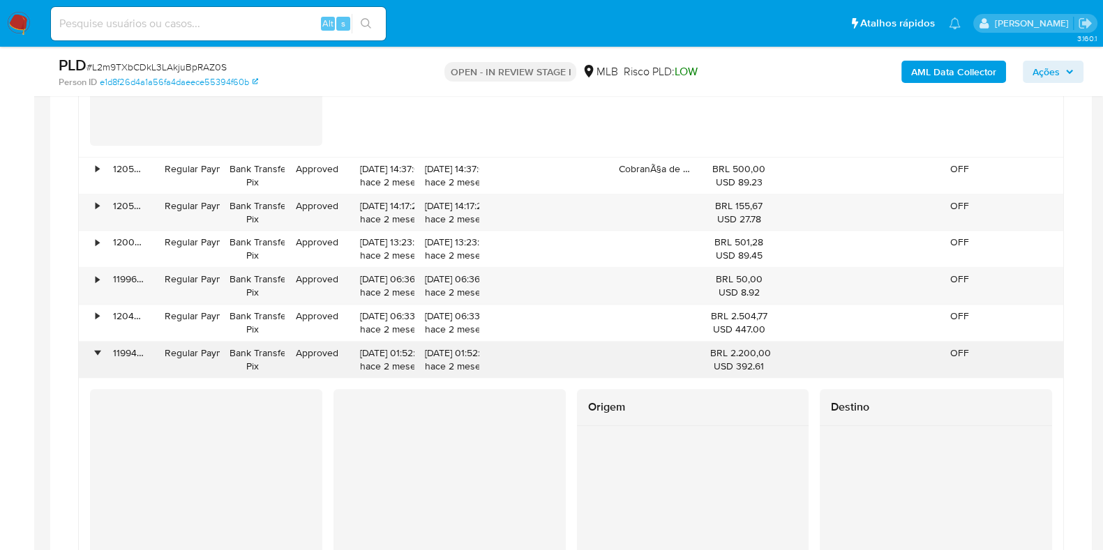
click at [98, 349] on div "•" at bounding box center [97, 353] width 3 height 13
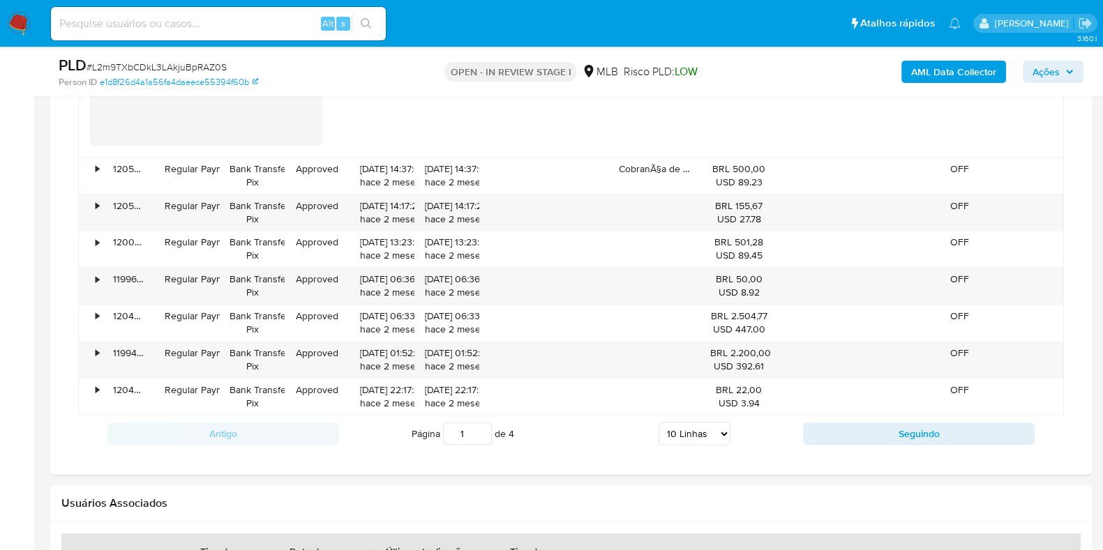
click at [827, 430] on button "Seguindo" at bounding box center [919, 434] width 232 height 22
type input "2"
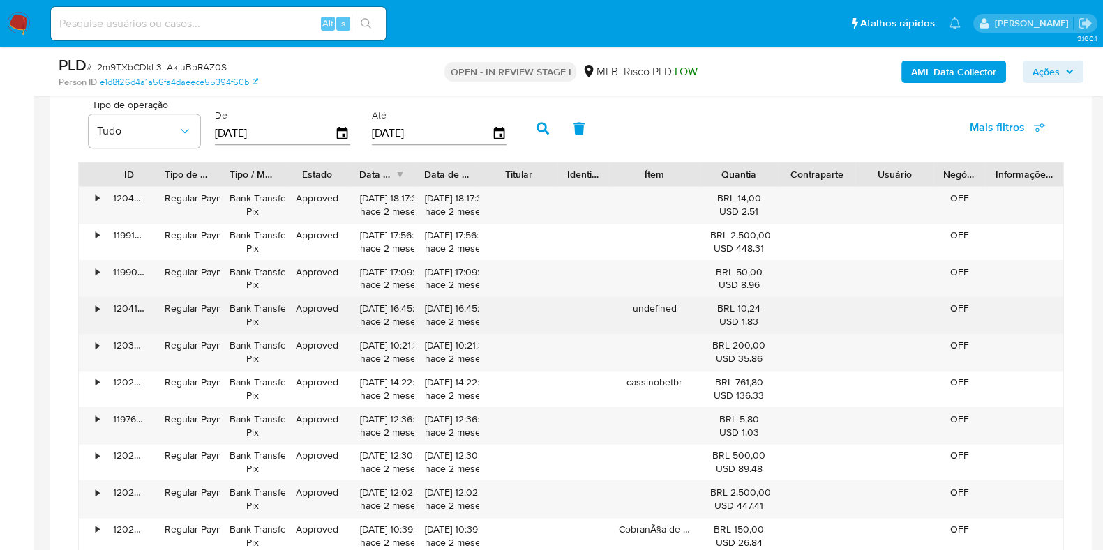
scroll to position [1307, 0]
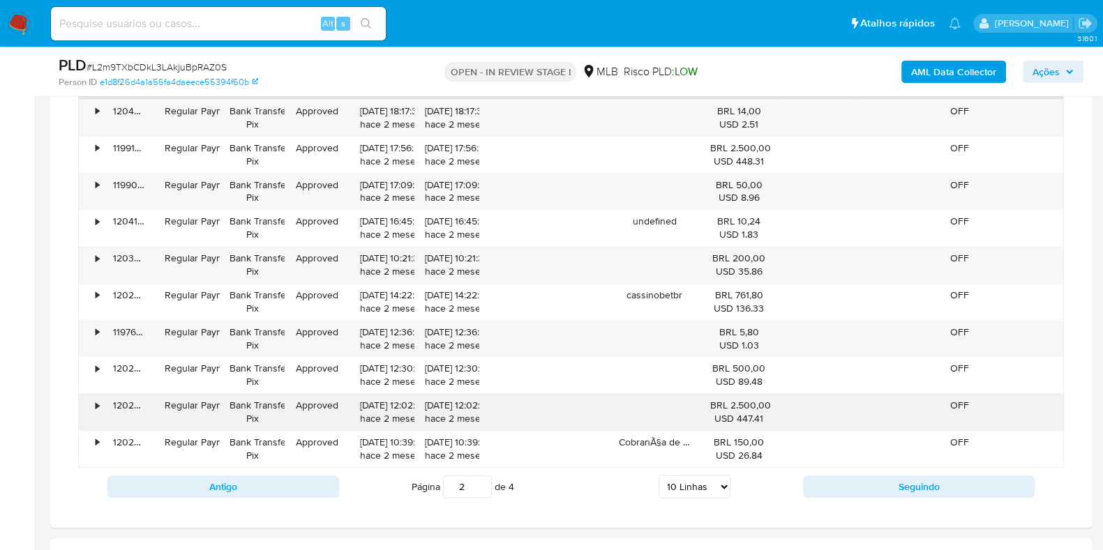
click at [98, 399] on div "•" at bounding box center [97, 405] width 3 height 13
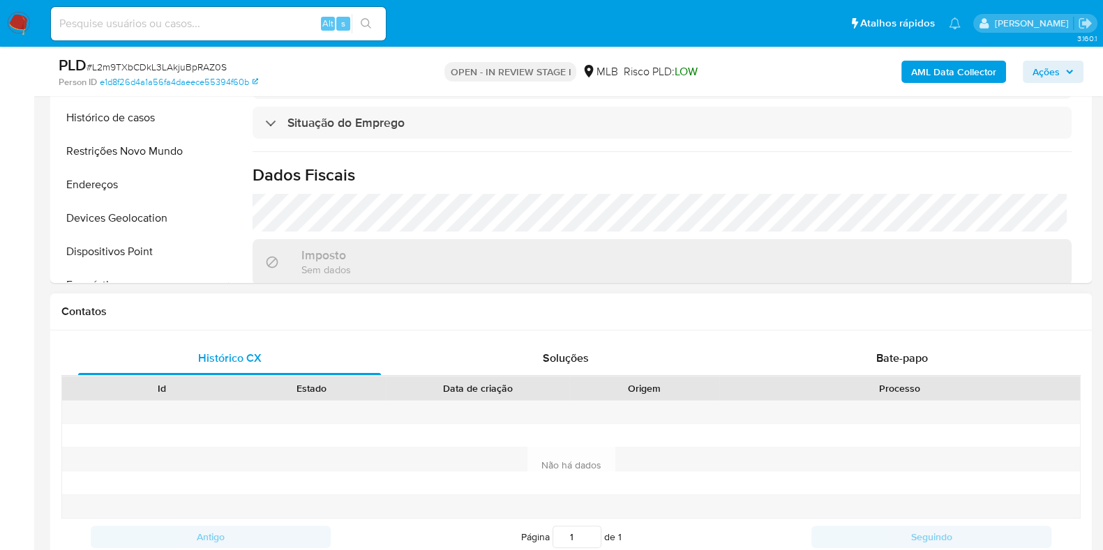
scroll to position [174, 0]
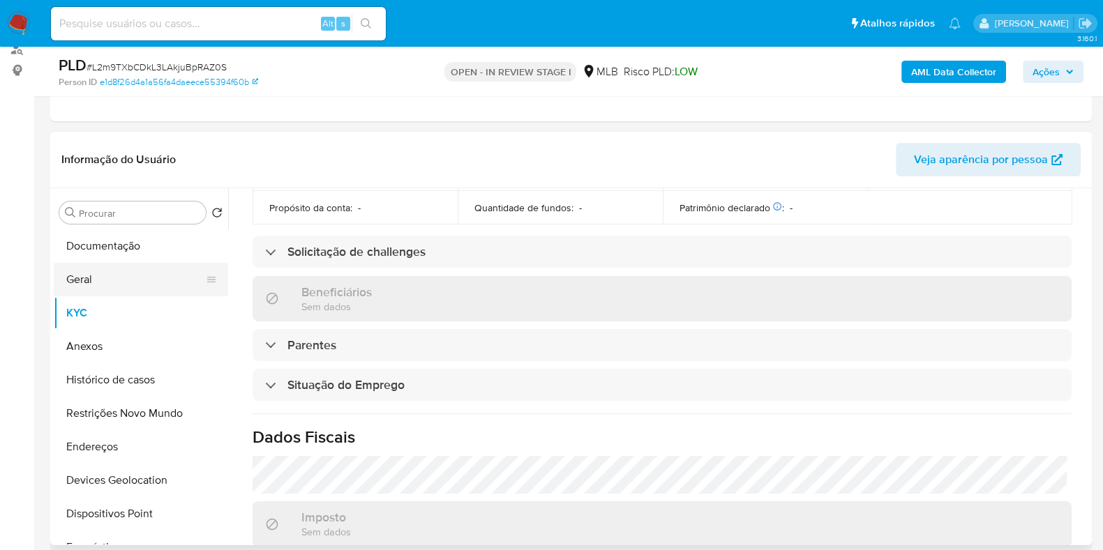
click at [121, 275] on button "Geral" at bounding box center [135, 279] width 163 height 33
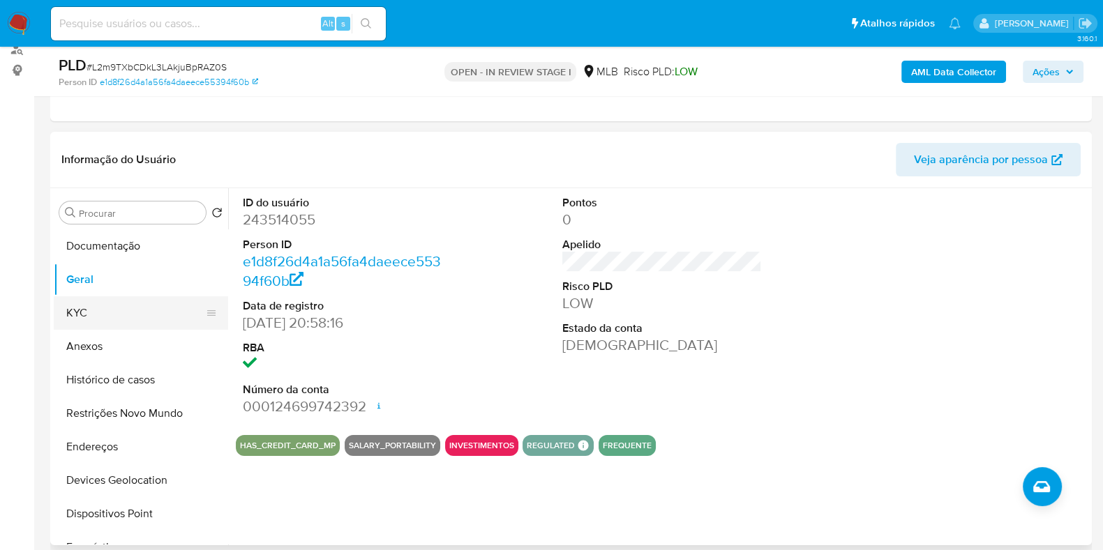
click at [135, 317] on button "KYC" at bounding box center [135, 312] width 163 height 33
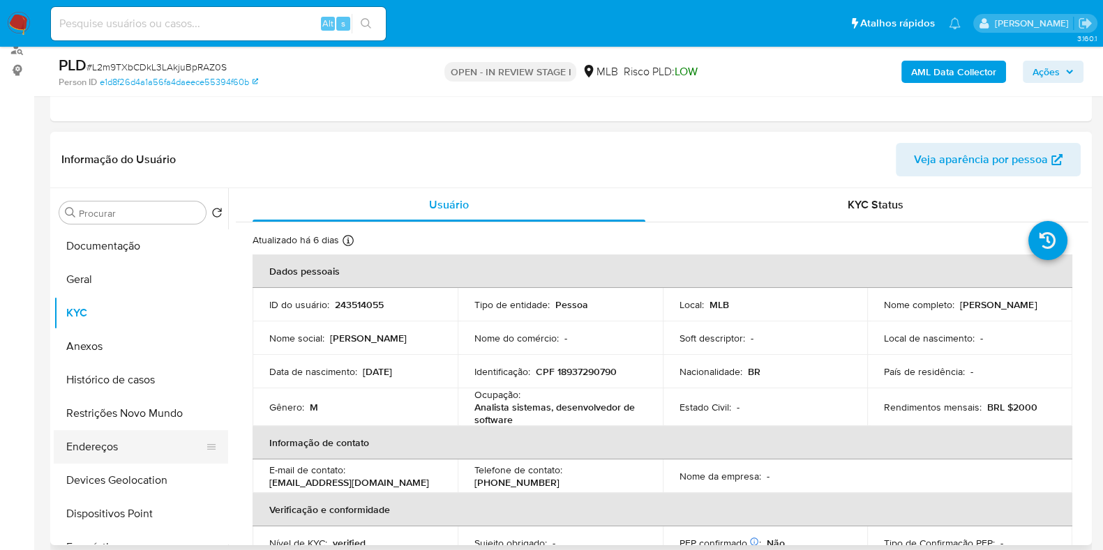
click at [146, 431] on button "Endereços" at bounding box center [135, 446] width 163 height 33
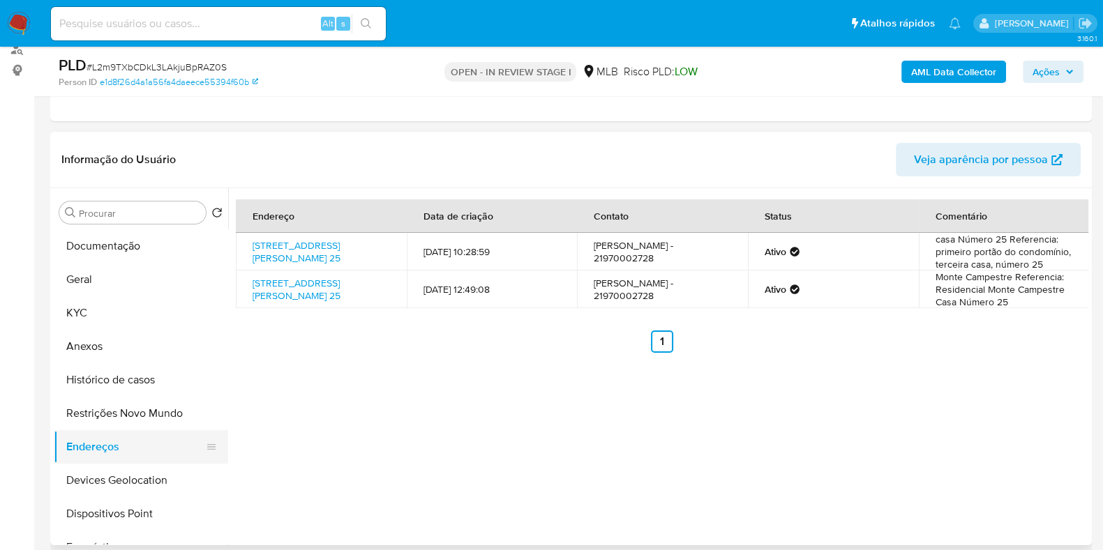
drag, startPoint x: 103, startPoint y: 476, endPoint x: 127, endPoint y: 460, distance: 28.6
click at [107, 472] on button "Devices Geolocation" at bounding box center [141, 480] width 174 height 33
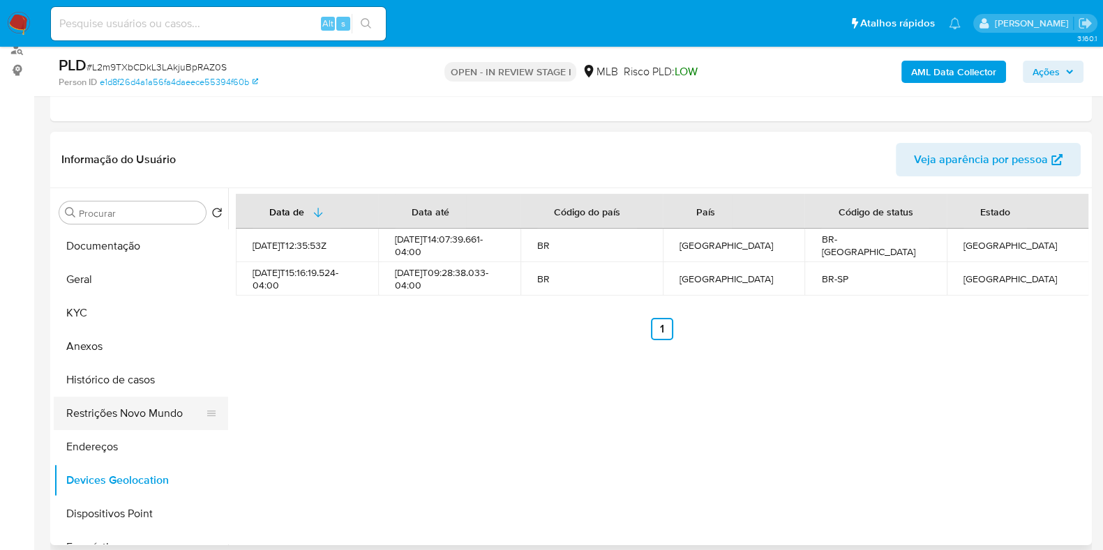
click at [103, 412] on button "Restrições Novo Mundo" at bounding box center [135, 413] width 163 height 33
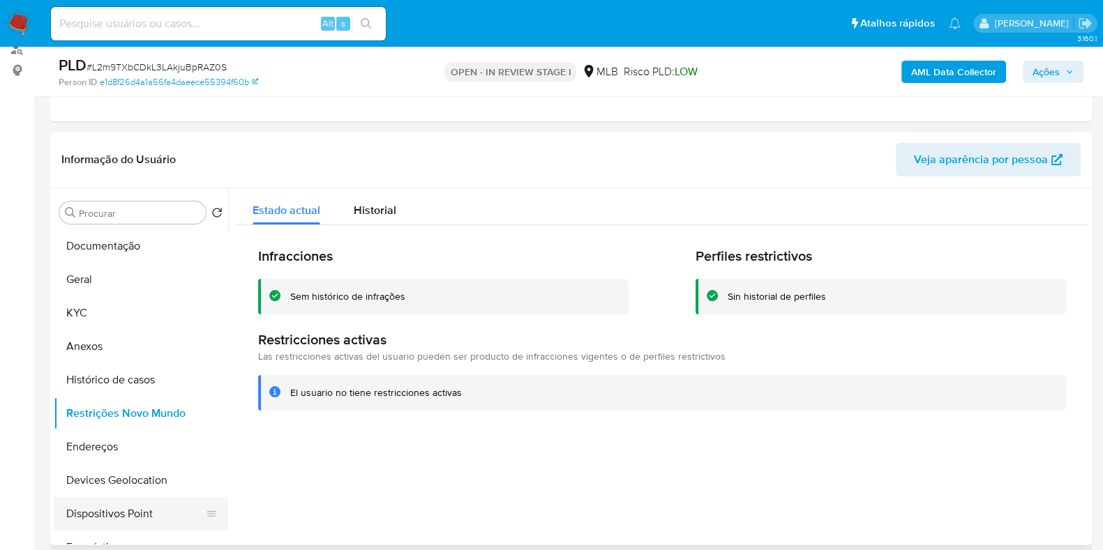
click at [147, 520] on button "Dispositivos Point" at bounding box center [135, 513] width 163 height 33
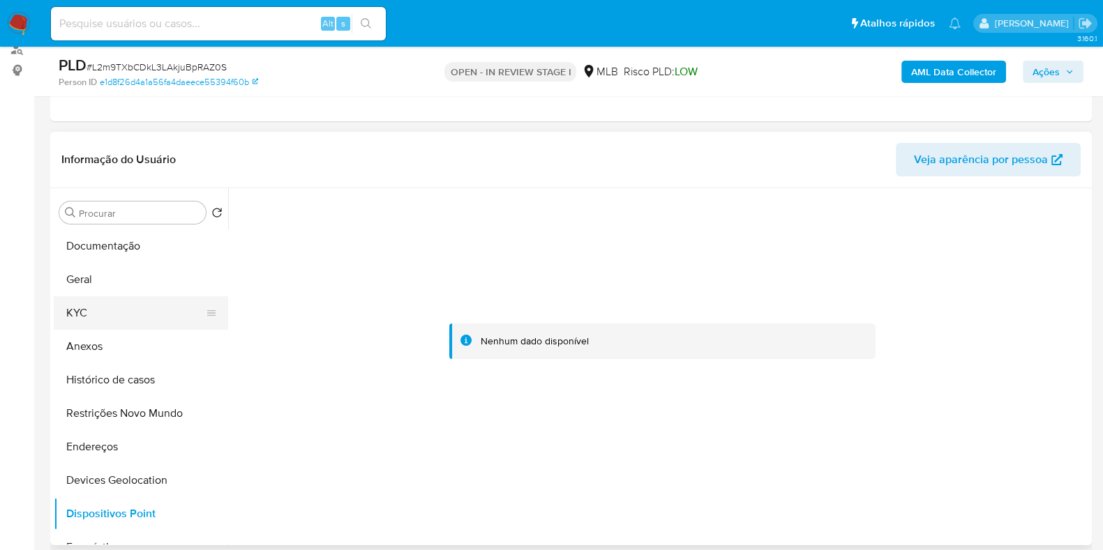
click at [107, 322] on button "KYC" at bounding box center [135, 312] width 163 height 33
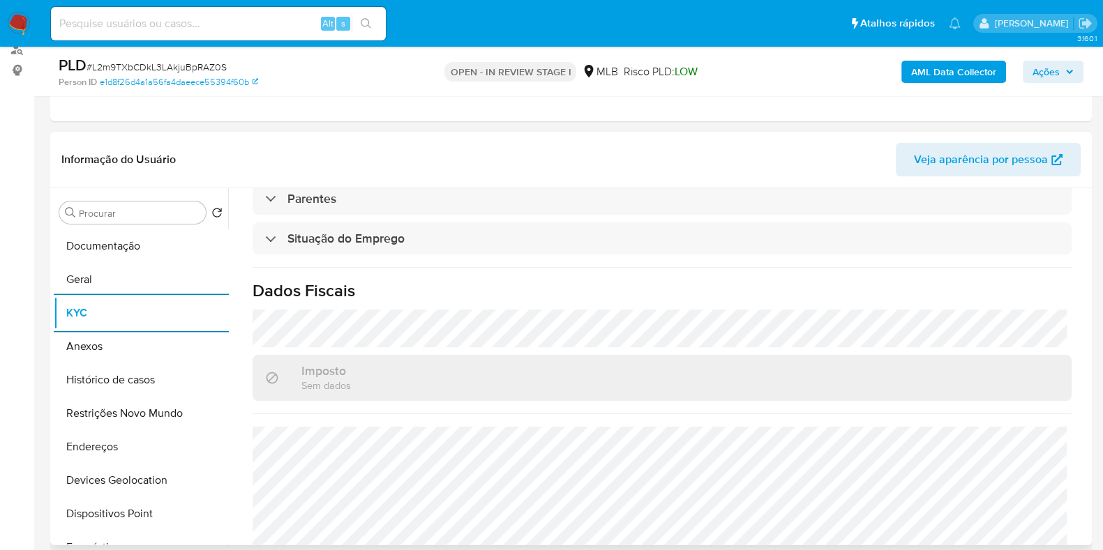
scroll to position [610, 0]
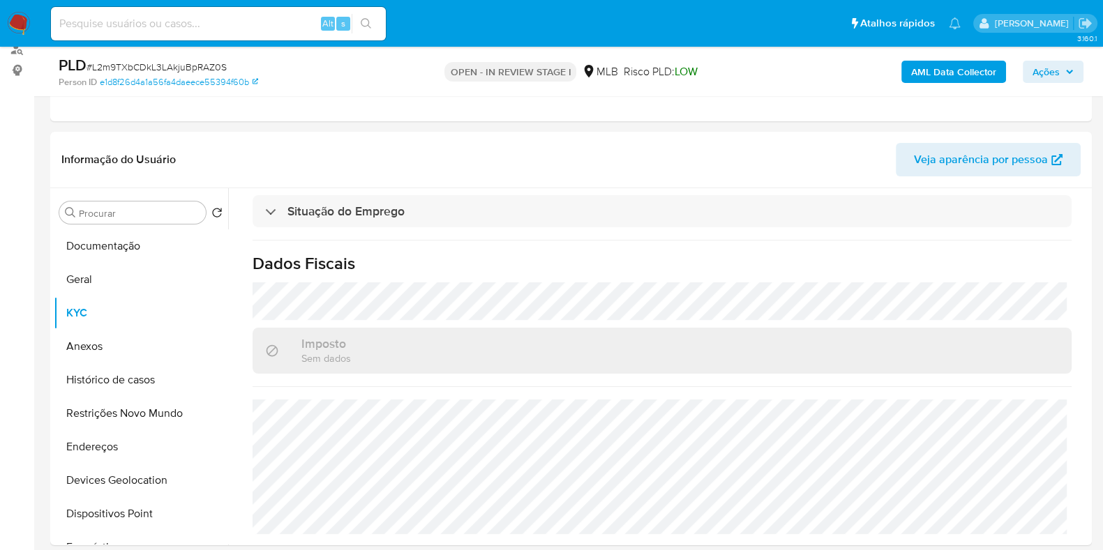
click at [924, 70] on b "AML Data Collector" at bounding box center [953, 72] width 85 height 22
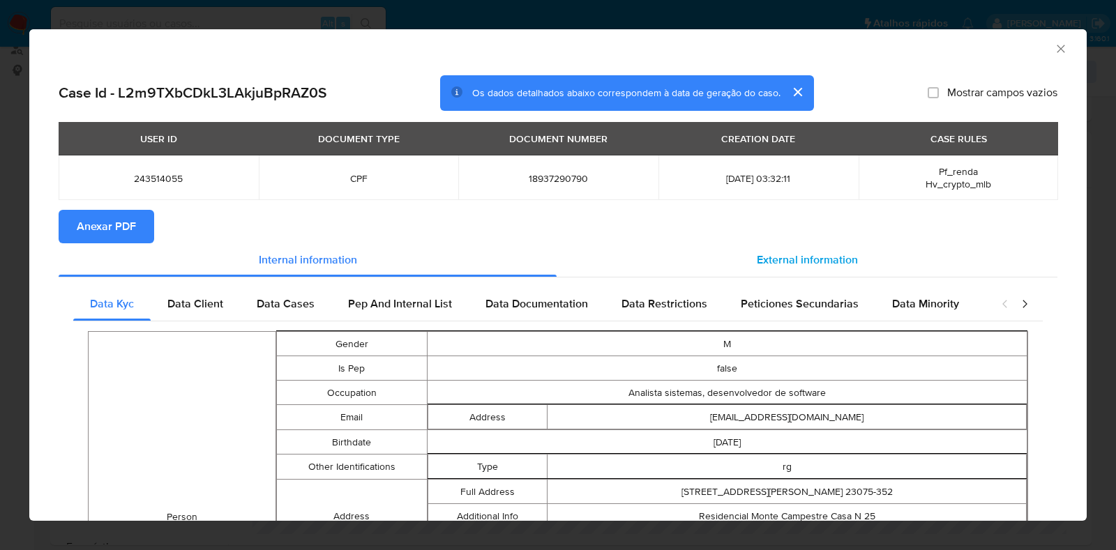
click at [722, 273] on div "External information" at bounding box center [807, 259] width 501 height 33
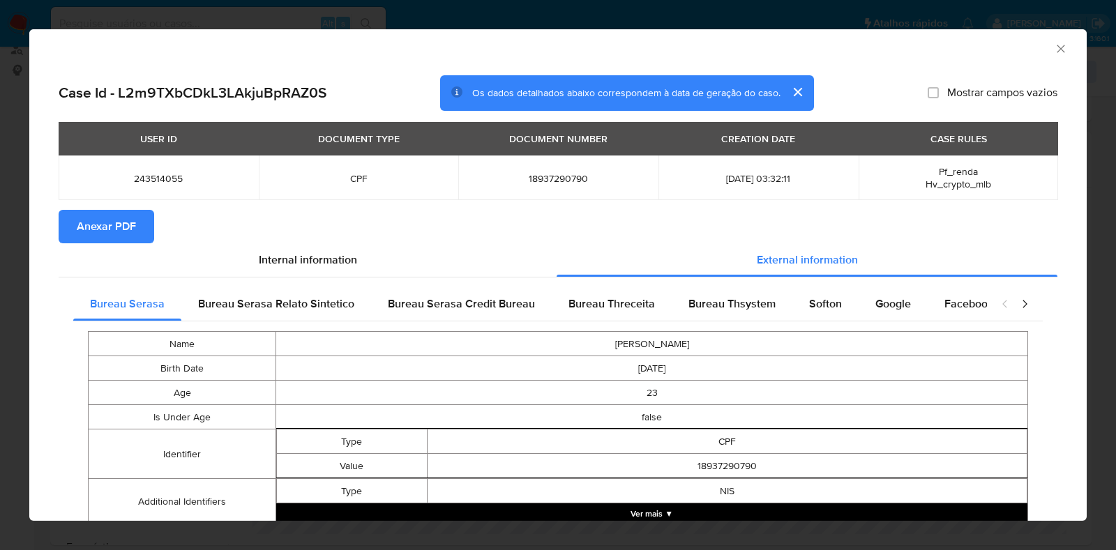
drag, startPoint x: 794, startPoint y: 306, endPoint x: 772, endPoint y: 310, distance: 22.6
click at [796, 307] on div "Softon" at bounding box center [825, 303] width 66 height 33
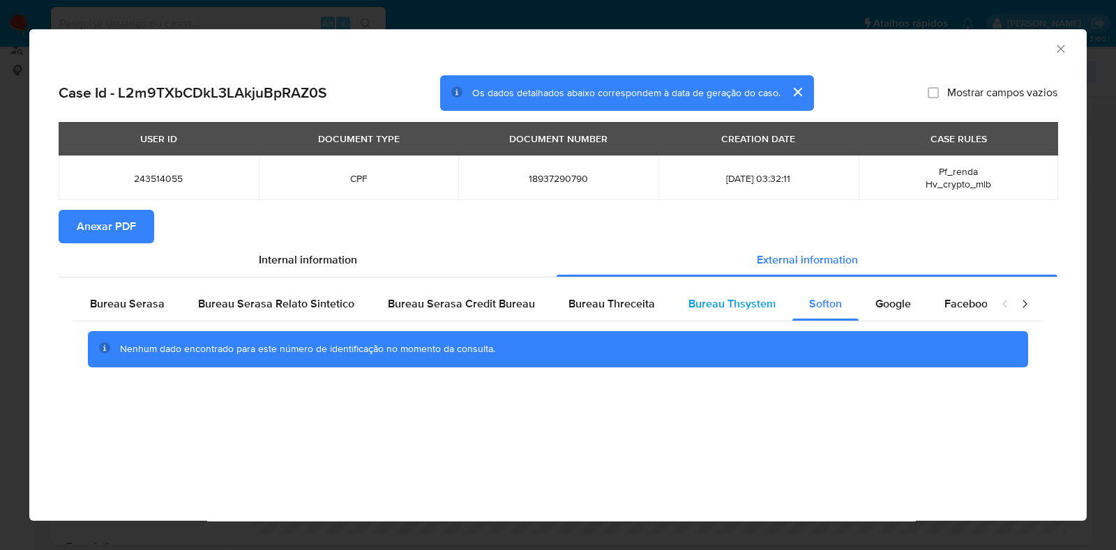
drag, startPoint x: 730, startPoint y: 296, endPoint x: 684, endPoint y: 294, distance: 46.8
click at [730, 297] on span "Bureau Thsystem" at bounding box center [731, 304] width 87 height 16
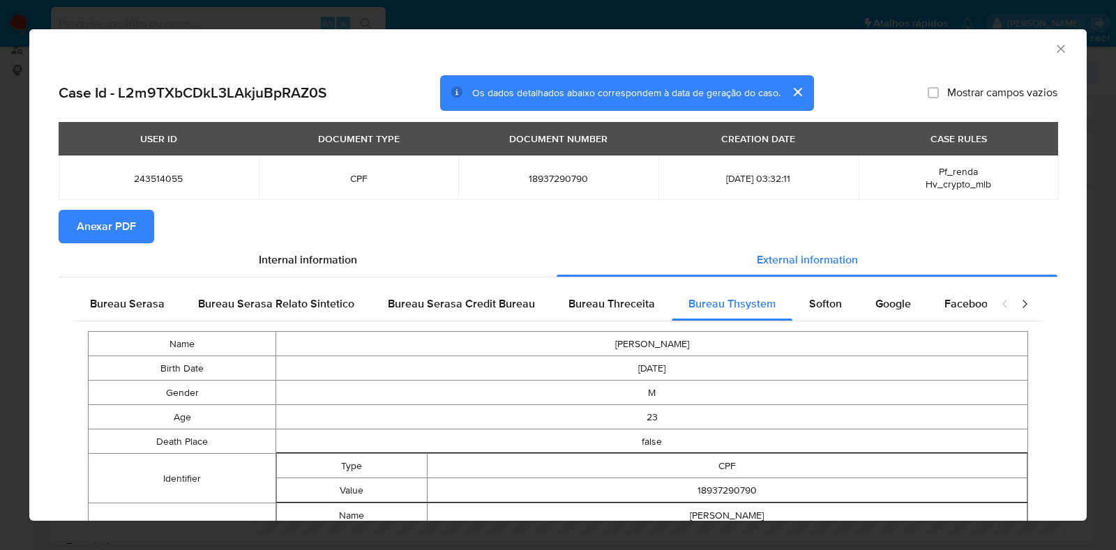
click at [96, 225] on span "Anexar PDF" at bounding box center [106, 226] width 59 height 31
click at [1055, 44] on div "AML Data Collector" at bounding box center [557, 46] width 1057 height 35
click at [1054, 54] on icon "Fechar a janela" at bounding box center [1061, 49] width 14 height 14
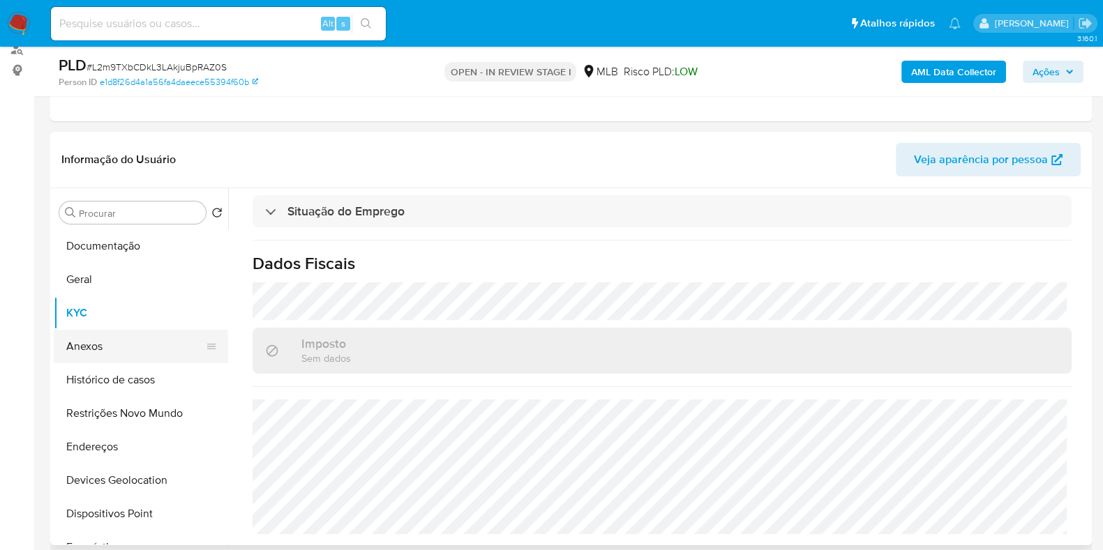
click at [93, 354] on button "Anexos" at bounding box center [135, 346] width 163 height 33
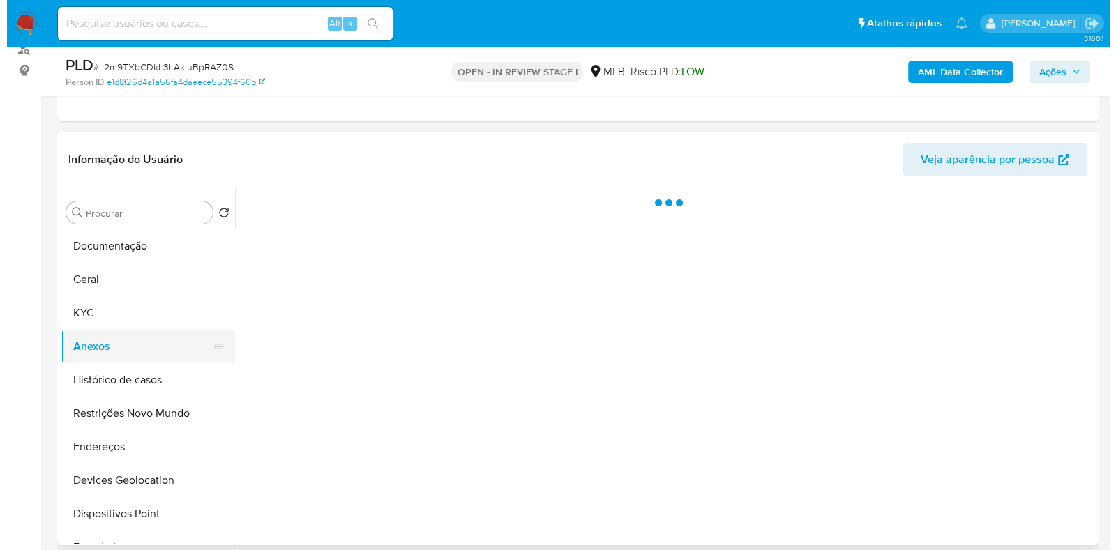
scroll to position [0, 0]
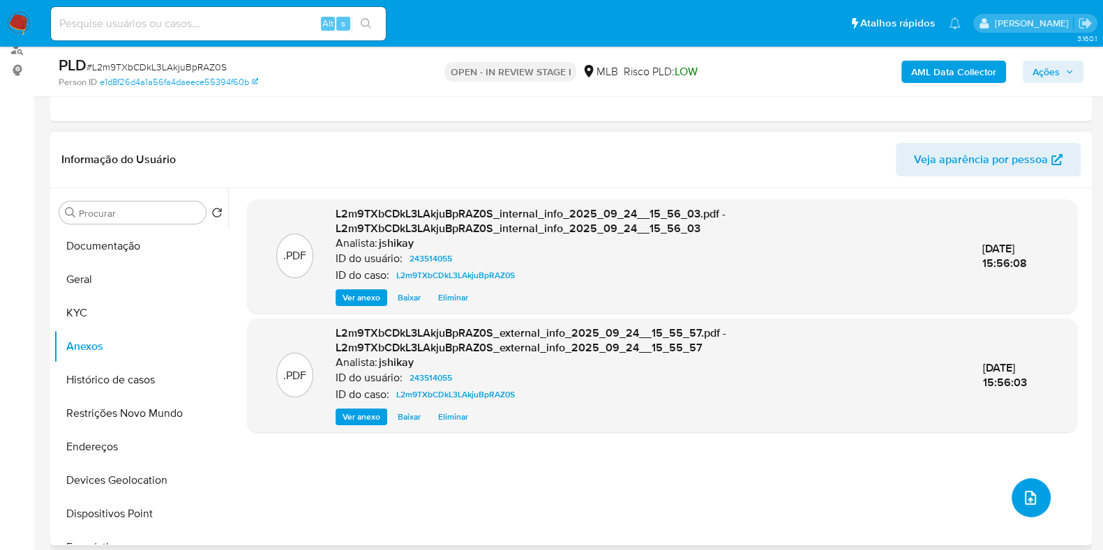
click at [1036, 503] on button "upload-file" at bounding box center [1030, 497] width 39 height 39
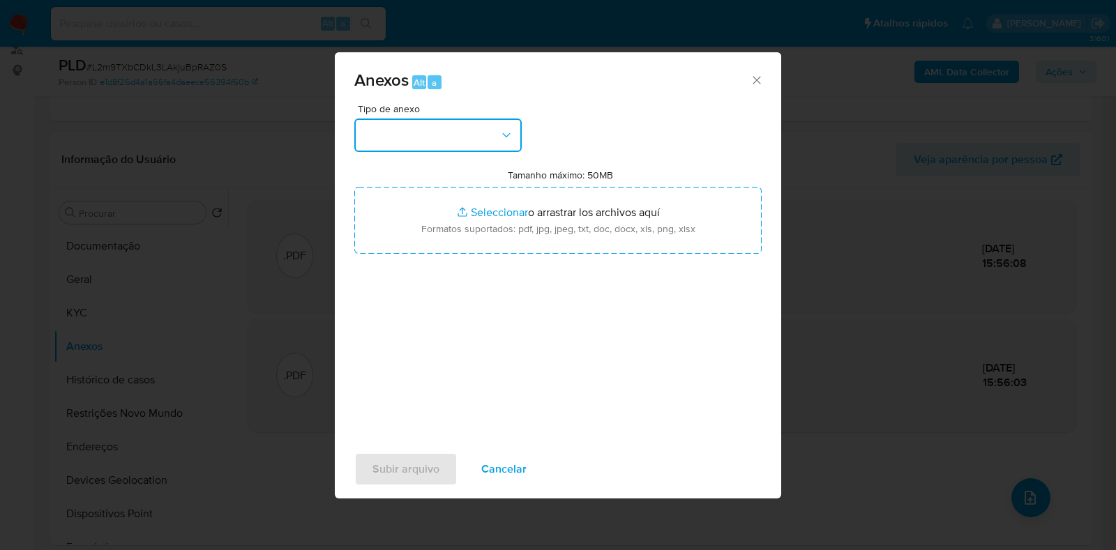
click at [409, 121] on button "button" at bounding box center [437, 135] width 167 height 33
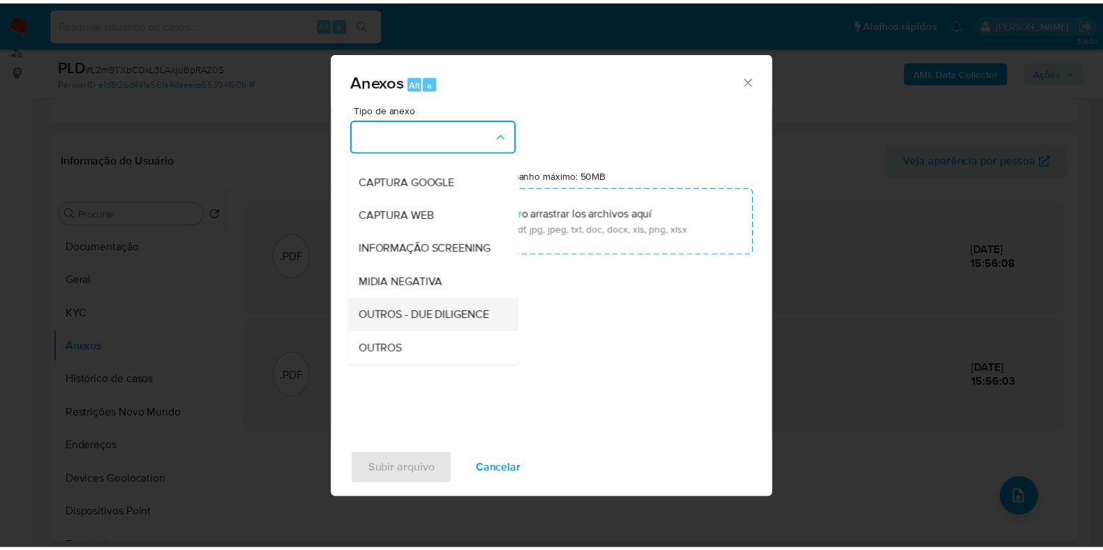
scroll to position [86, 0]
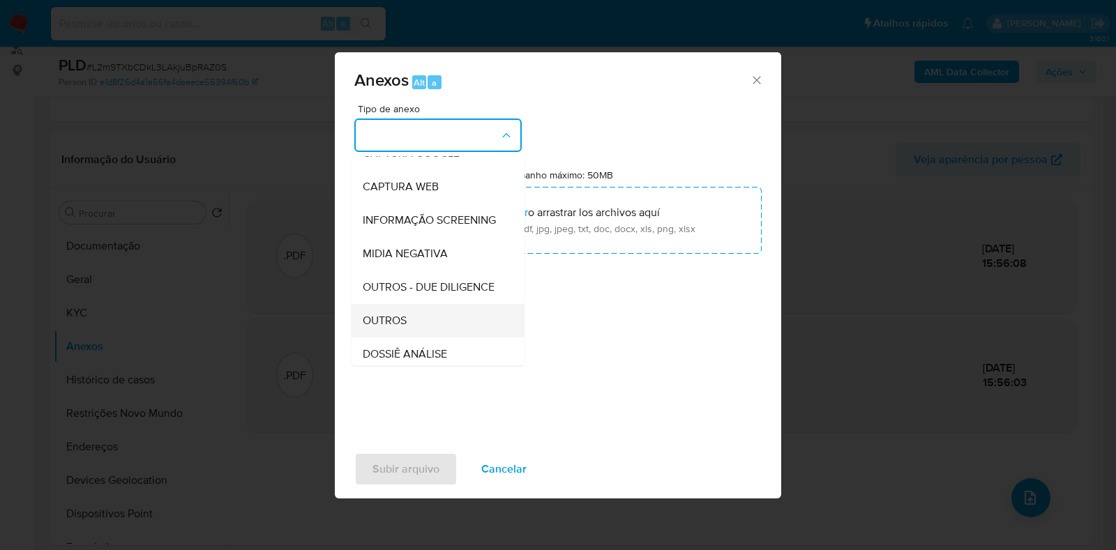
click at [393, 328] on span "OUTROS" at bounding box center [385, 321] width 44 height 14
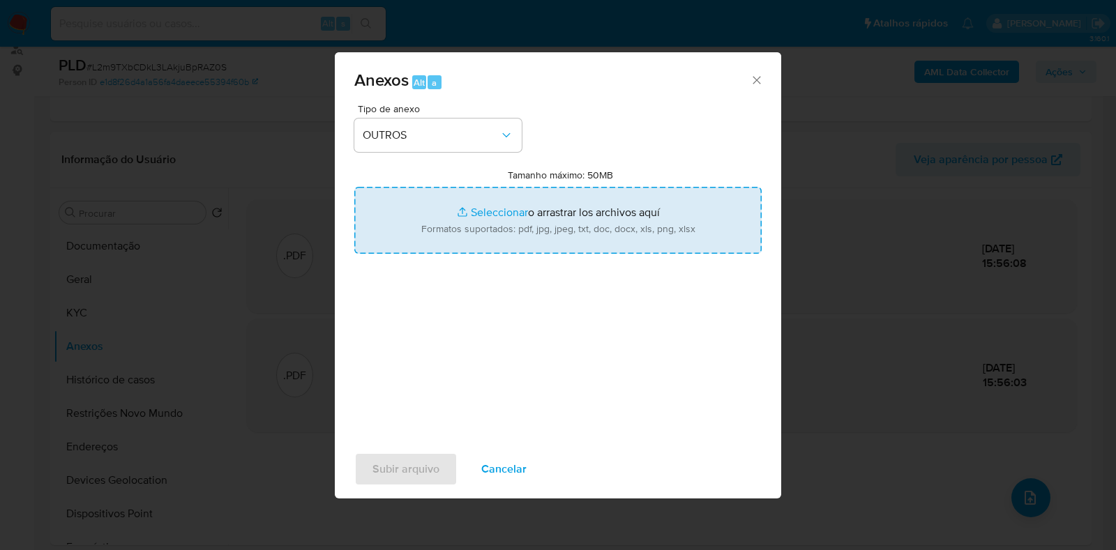
click at [499, 220] on input "Tamanho máximo: 50MB Seleccionar archivos" at bounding box center [557, 220] width 407 height 67
type input "C:\fakepath\SAR - XXXXX - CPF 18937290790 - BRUNO LUIS ROCHA MACHADO.pdf"
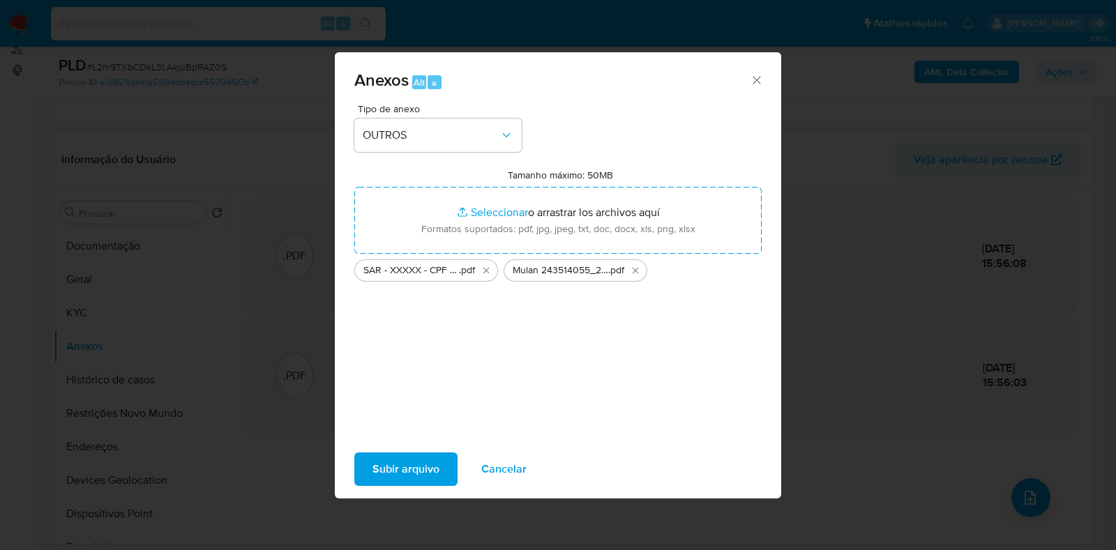
click at [405, 469] on span "Subir arquivo" at bounding box center [405, 469] width 67 height 31
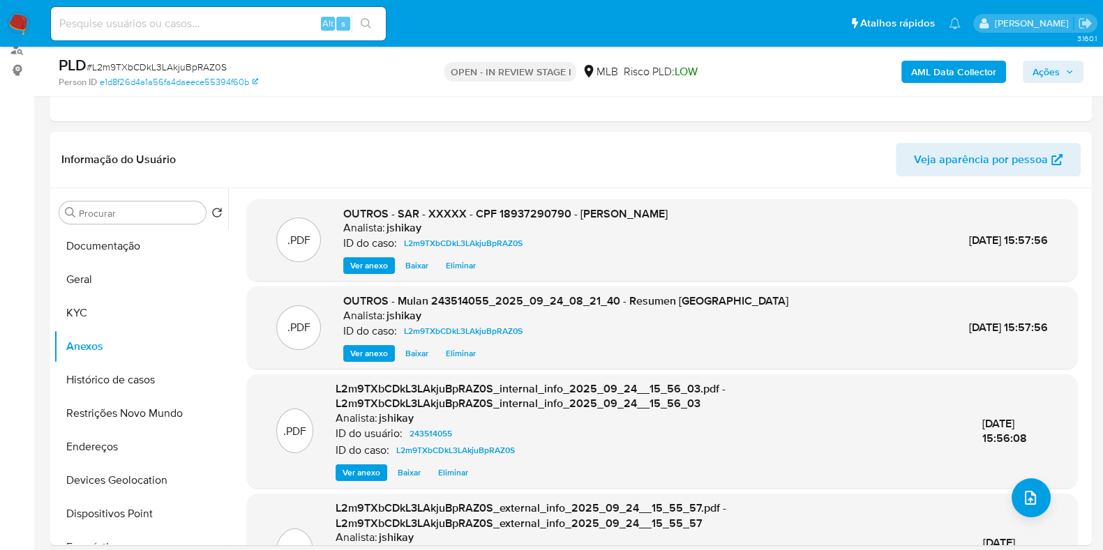
click at [1040, 70] on span "Ações" at bounding box center [1045, 72] width 27 height 22
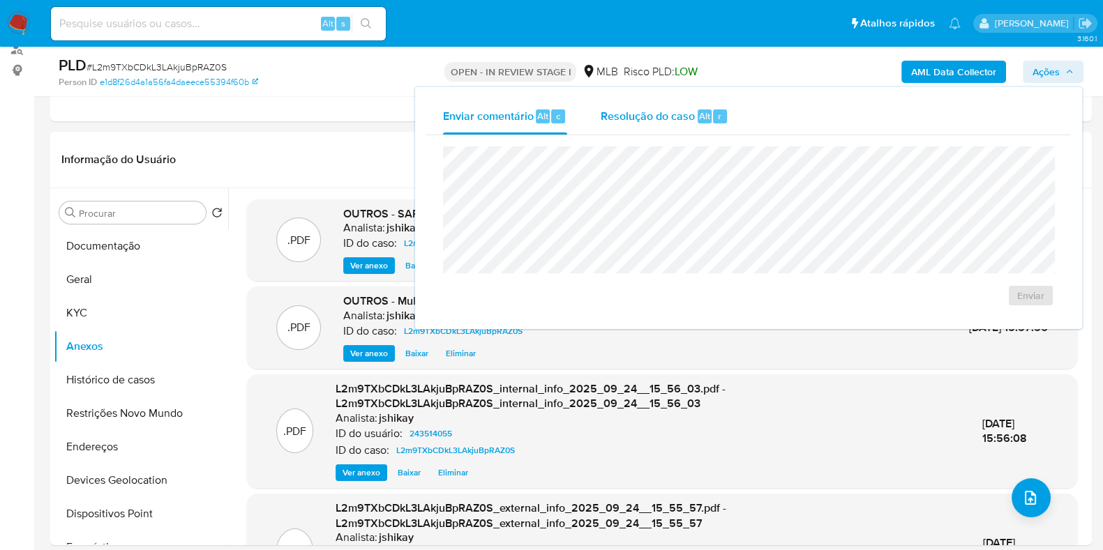
click at [690, 114] on span "Resolução do caso" at bounding box center [648, 115] width 94 height 16
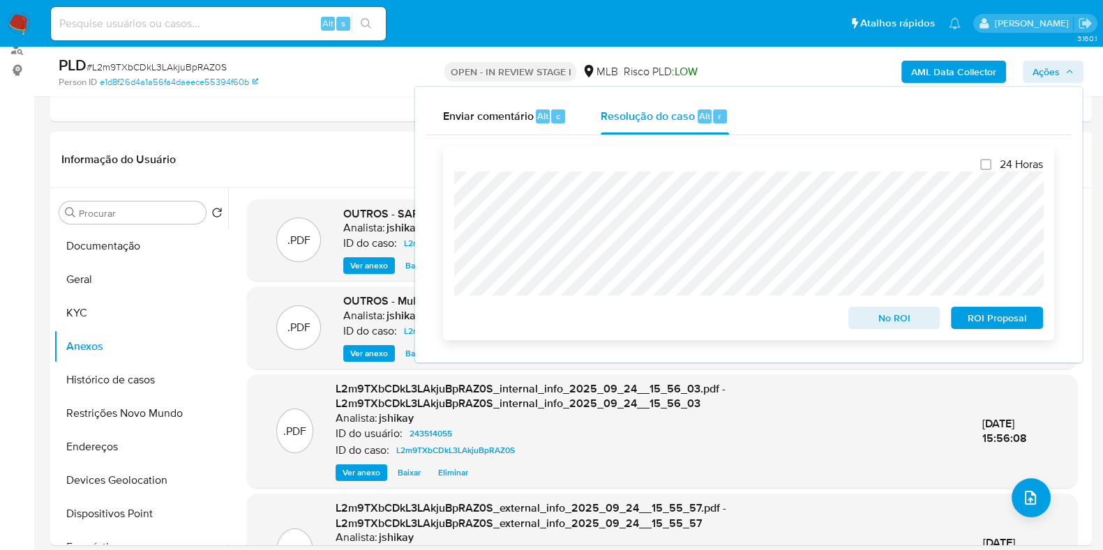
click at [1000, 324] on span "ROI Proposal" at bounding box center [996, 318] width 73 height 20
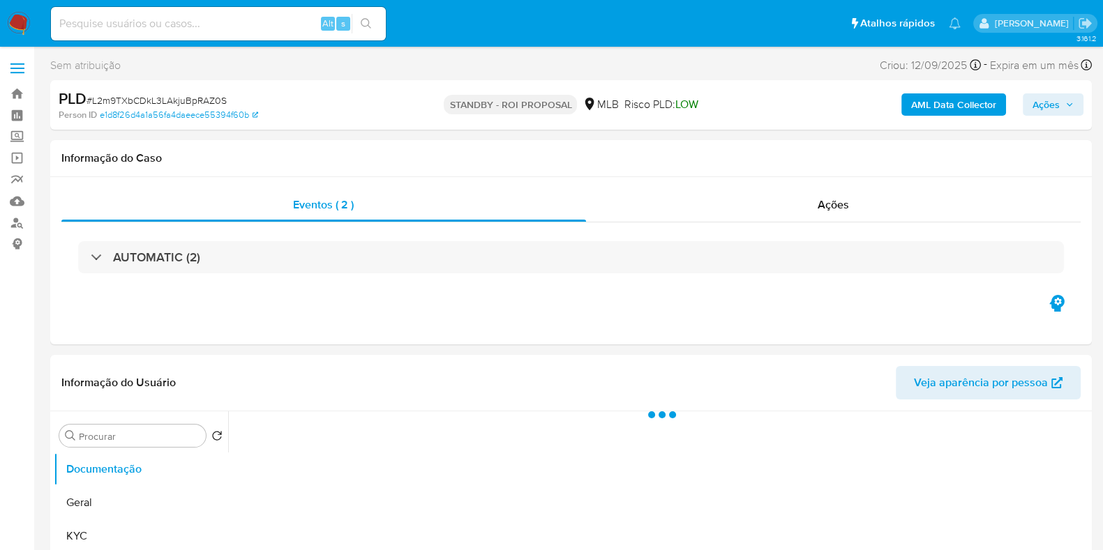
select select "10"
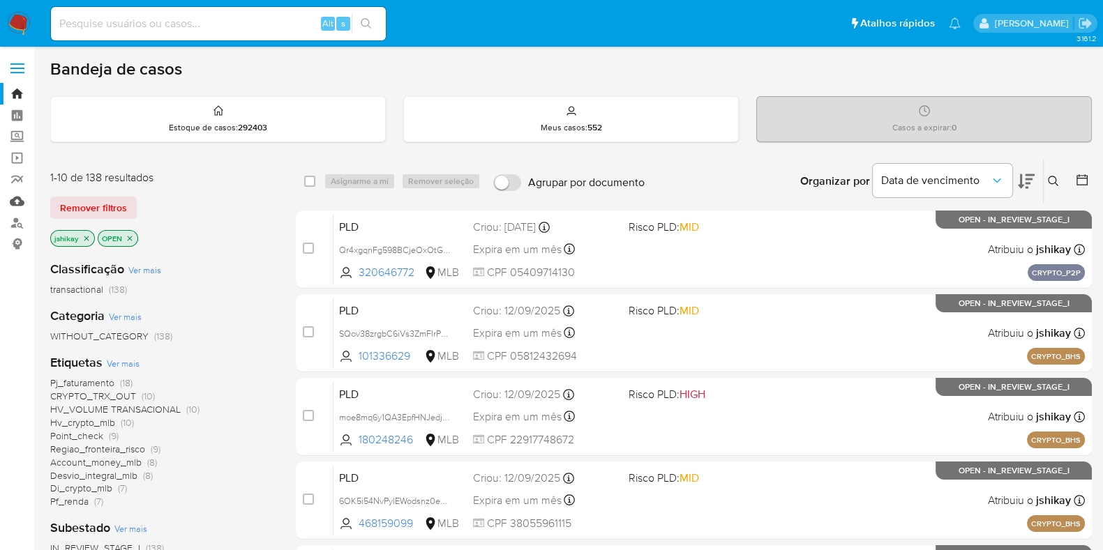
click at [19, 204] on link "Mulan" at bounding box center [83, 201] width 166 height 22
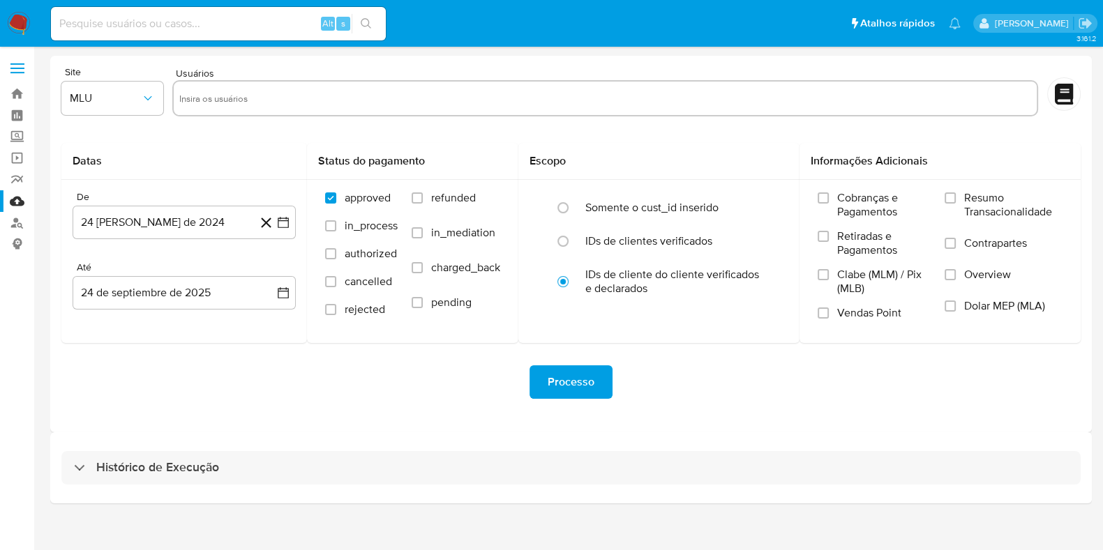
drag, startPoint x: 165, startPoint y: 455, endPoint x: 189, endPoint y: 419, distance: 43.9
click at [166, 455] on div "Histórico de Execução" at bounding box center [570, 467] width 1019 height 33
select select "10"
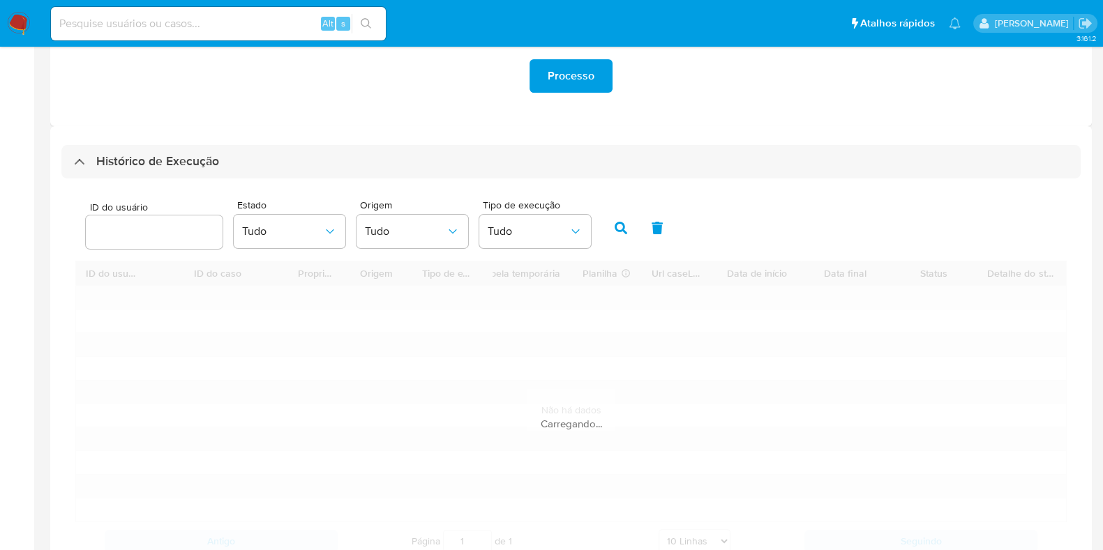
scroll to position [348, 0]
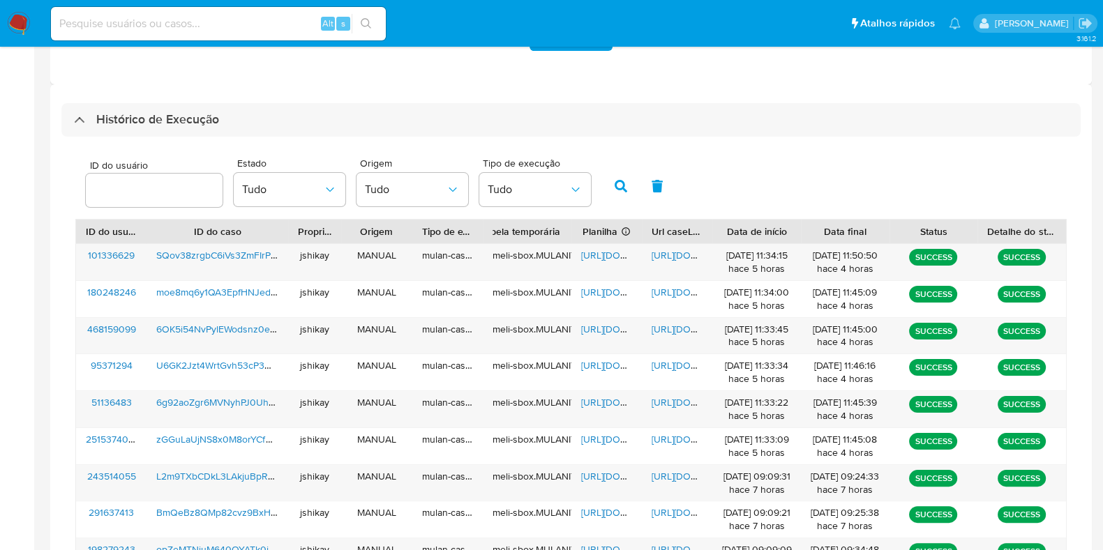
click at [716, 187] on div "ID do usuário Estado Tudo Origem Tudo Tipo de execução Tudo" at bounding box center [570, 185] width 991 height 68
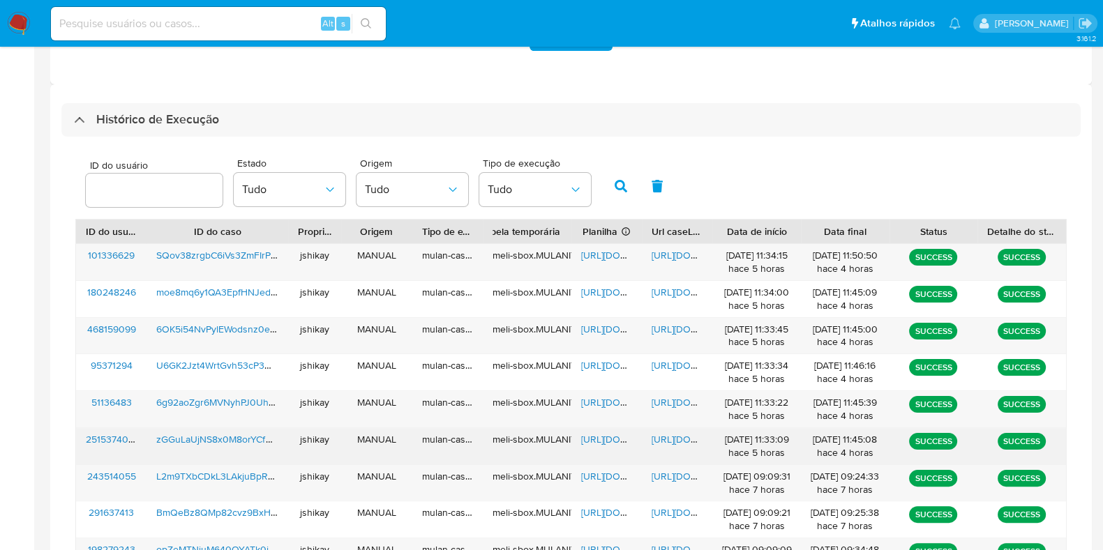
click at [586, 435] on span "[URL][DOMAIN_NAME]" at bounding box center [629, 439] width 96 height 14
click at [684, 435] on span "[URL][DOMAIN_NAME]" at bounding box center [699, 439] width 96 height 14
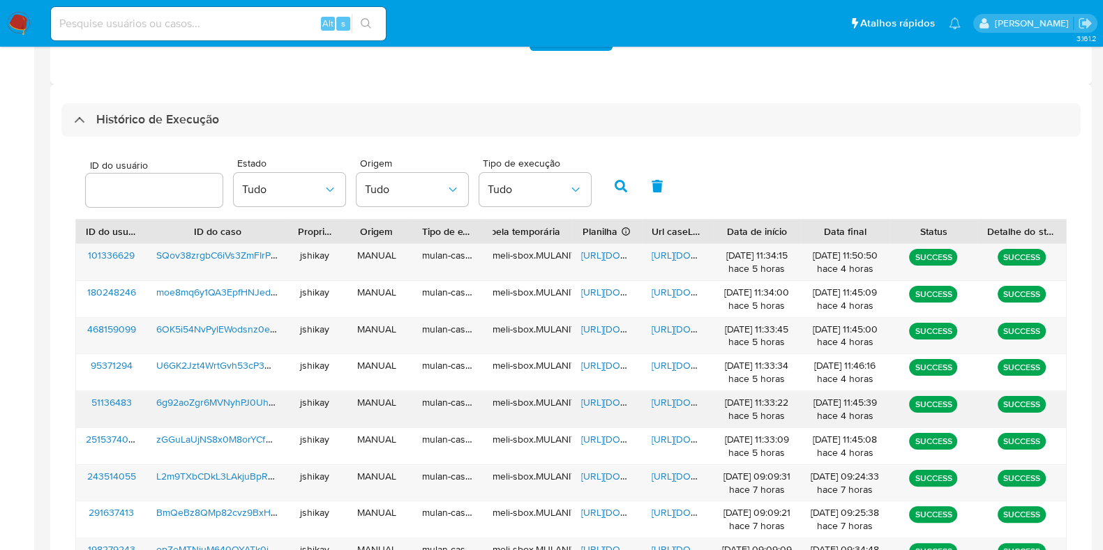
click at [607, 395] on span "[URL][DOMAIN_NAME]" at bounding box center [629, 402] width 96 height 14
click at [679, 395] on span "[URL][DOMAIN_NAME]" at bounding box center [699, 402] width 96 height 14
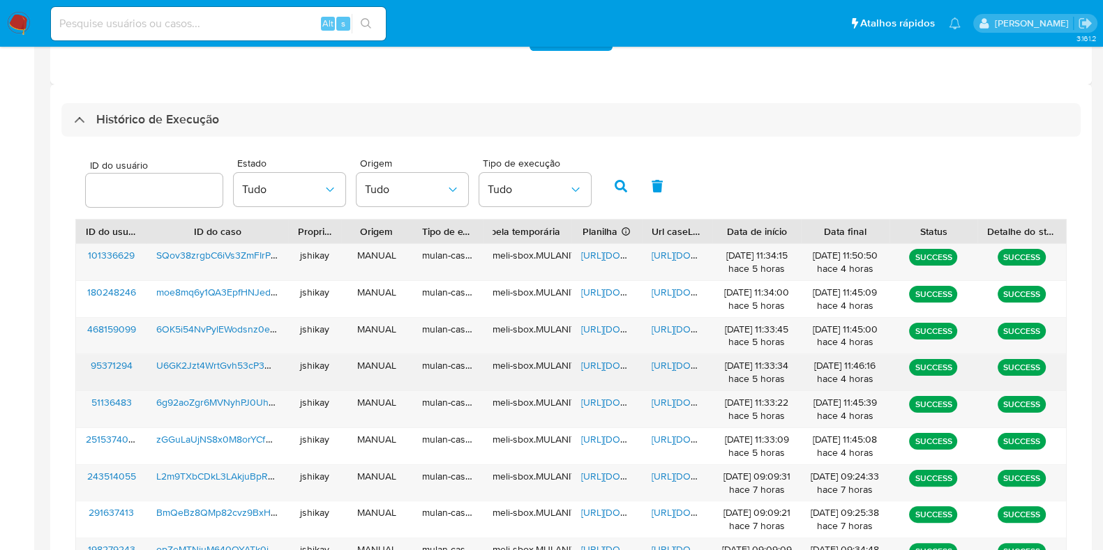
click at [607, 359] on span "https://docs.google.com/spreadsheets/d/1tuPlnfqs5ernVkxdziGwcUcCQF8iIG4jDHCHSHv…" at bounding box center [629, 366] width 96 height 14
click at [665, 367] on span "https://docs.google.com/document/d/1tXctNzMXduKacUPIDYLZPkFX877SvEEfZ0yZgIHo1bQ…" at bounding box center [699, 366] width 96 height 14
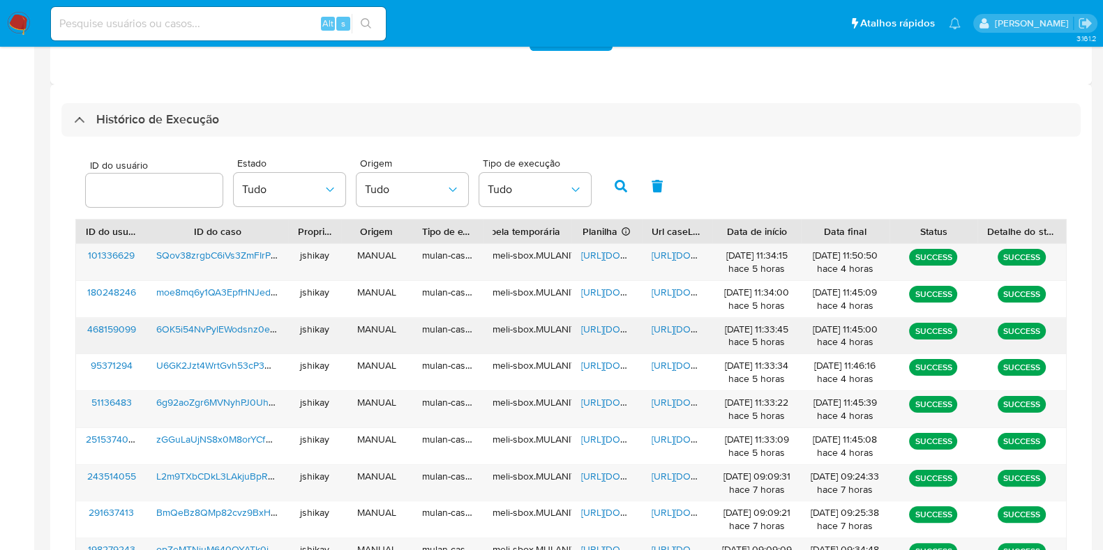
click at [605, 329] on span "https://docs.google.com/spreadsheets/d/1EZZ89Cqnba1syQGheorgVNl5fQai-fz_kFLYGFu…" at bounding box center [629, 329] width 96 height 14
click at [661, 326] on span "https://docs.google.com/document/d/1bHMOma-nKzNUExA4Js_fb0setgoZaUyAc-bXqiwjPIk…" at bounding box center [699, 329] width 96 height 14
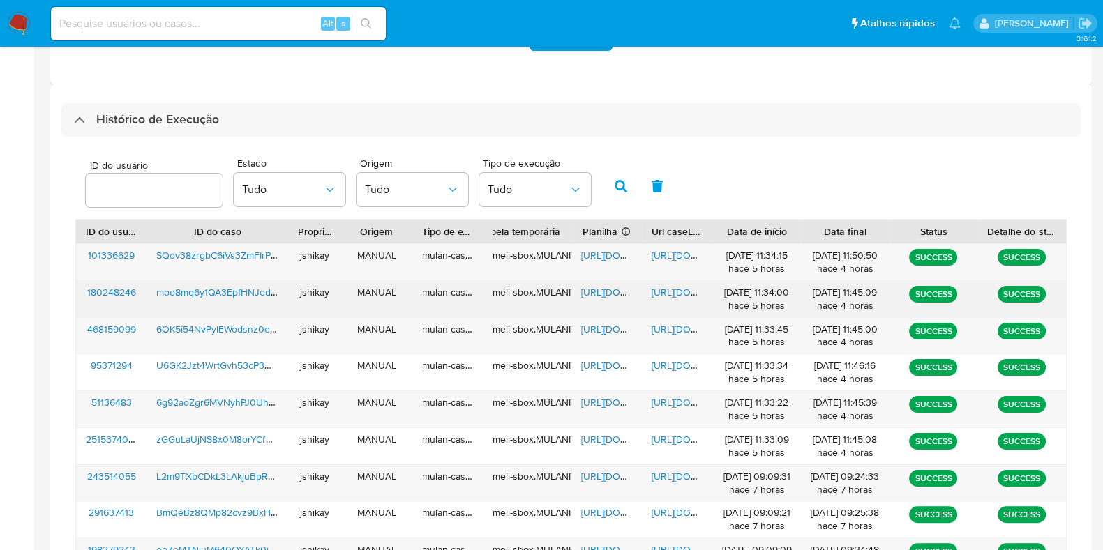
click at [603, 291] on span "https://docs.google.com/spreadsheets/d/1embWXyo600zqT7nnp8rqH4b-98RCexm_AVi5VT1…" at bounding box center [629, 292] width 96 height 14
click at [677, 281] on div "https://docs.google.com/document/d/199_lisk08hEL69tT0Q4yvJDbZ7itcMgGnDbWbN4cyjE…" at bounding box center [677, 299] width 70 height 36
click at [677, 291] on span "https://docs.google.com/document/d/199_lisk08hEL69tT0Q4yvJDbZ7itcMgGnDbWbN4cyjE…" at bounding box center [699, 292] width 96 height 14
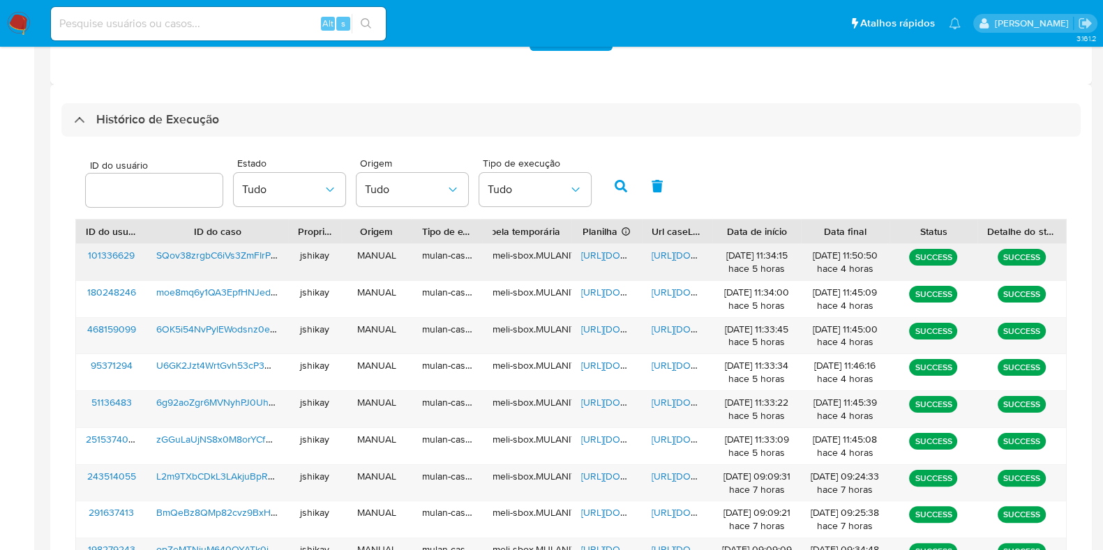
click at [586, 253] on span "https://docs.google.com/spreadsheets/d/1LNbgiZL5Q9L850Ikh3P5NRUtcFT3rGxQdavVw-d…" at bounding box center [629, 255] width 96 height 14
click at [664, 251] on span "https://docs.google.com/document/d/1dZJZyALvEtaD1Y5osV_nrbRuoqlYdBQl_KYUI1gEoEY…" at bounding box center [699, 255] width 96 height 14
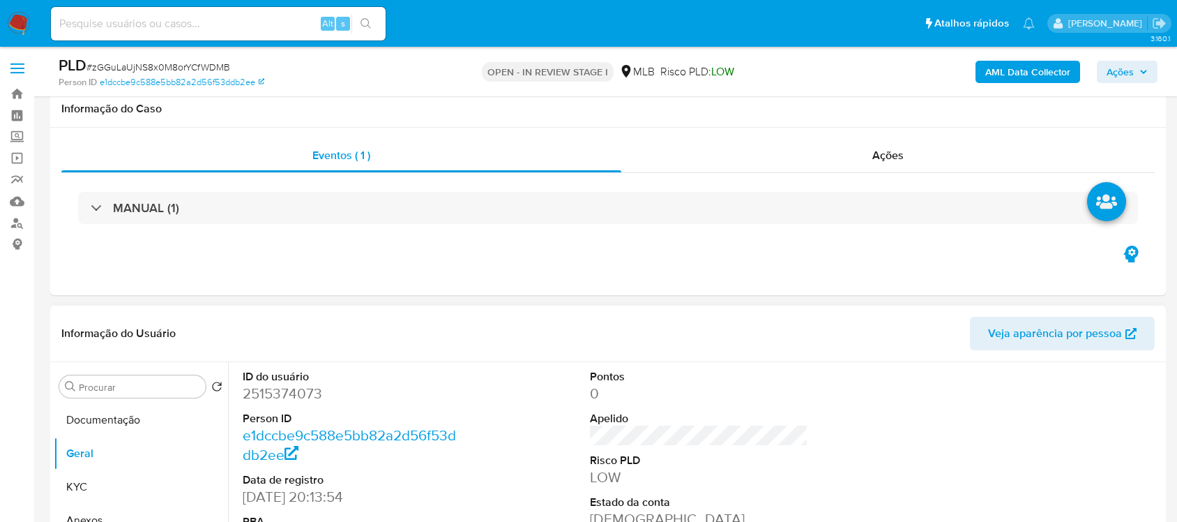
scroll to position [174, 0]
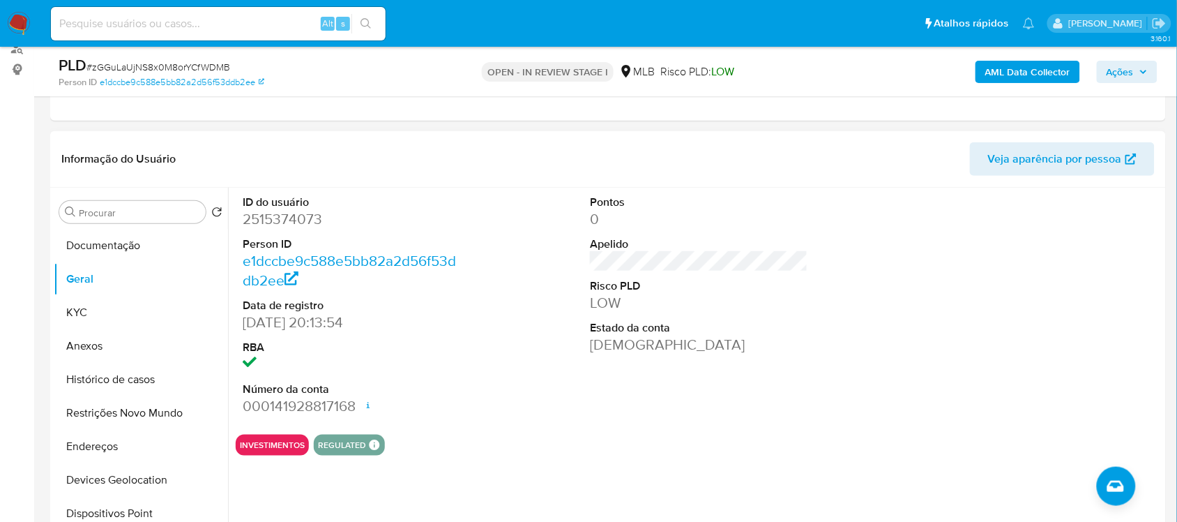
click at [255, 218] on dd "2515374073" at bounding box center [352, 219] width 218 height 20
copy dd "2515374073"
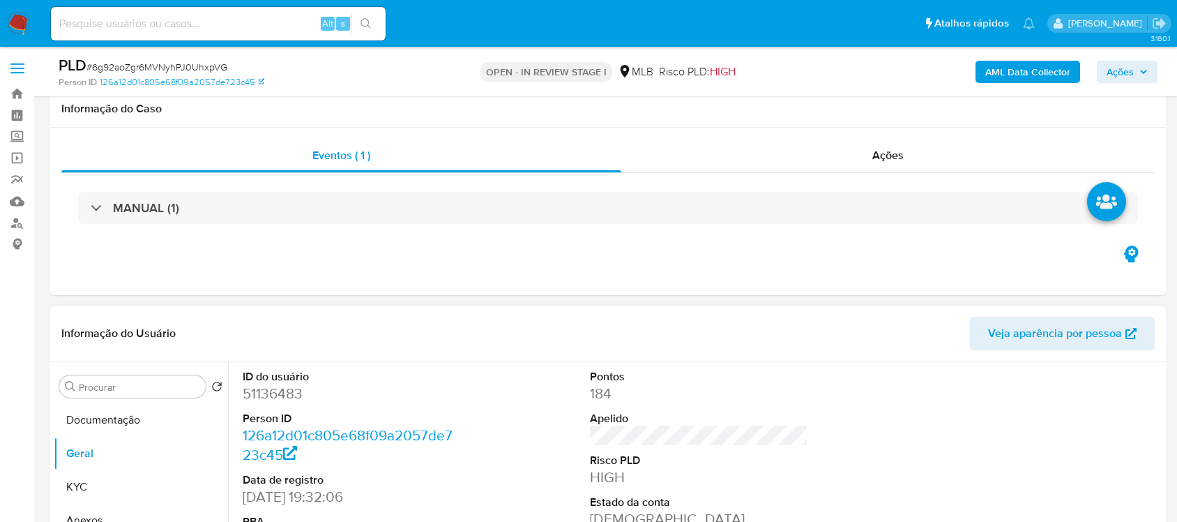
scroll to position [174, 0]
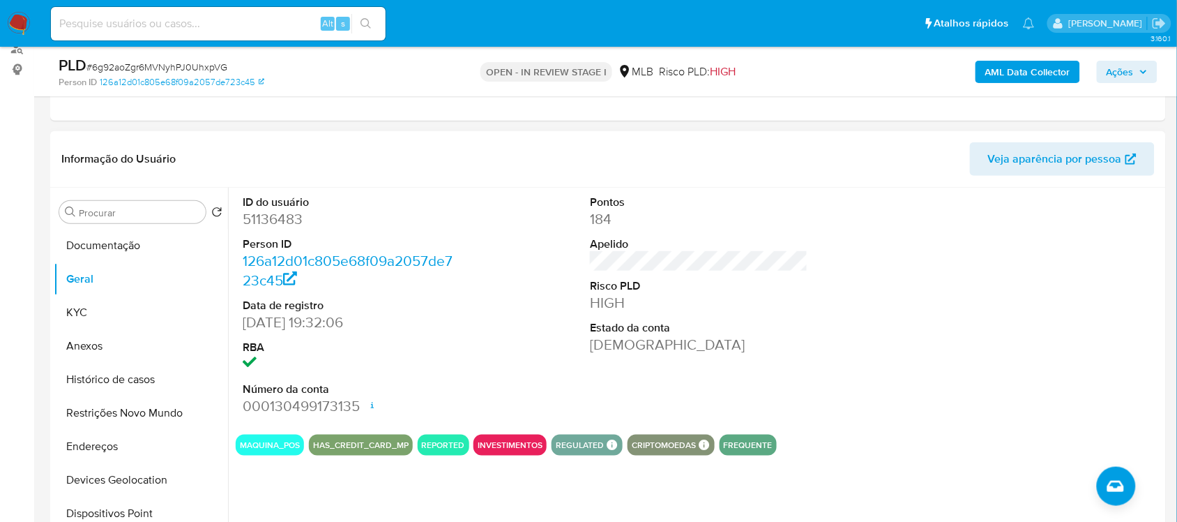
click at [278, 230] on dl "ID do usuário 51136483 Person ID 126a12d01c805e68f09a2057de723c45 Data de regis…" at bounding box center [352, 306] width 218 height 222
click at [274, 225] on dd "51136483" at bounding box center [352, 219] width 218 height 20
copy dd "51136483"
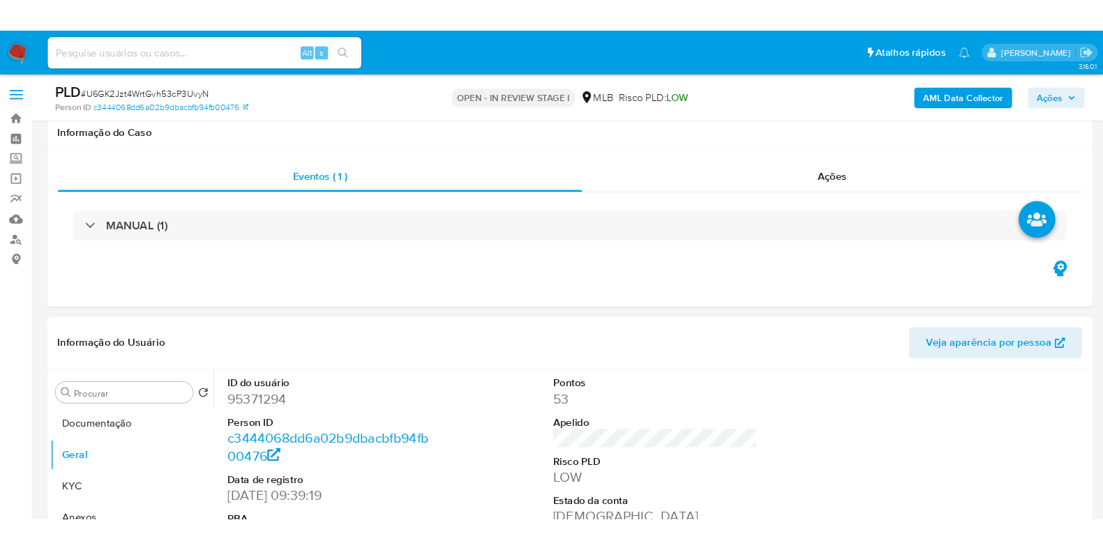
scroll to position [262, 0]
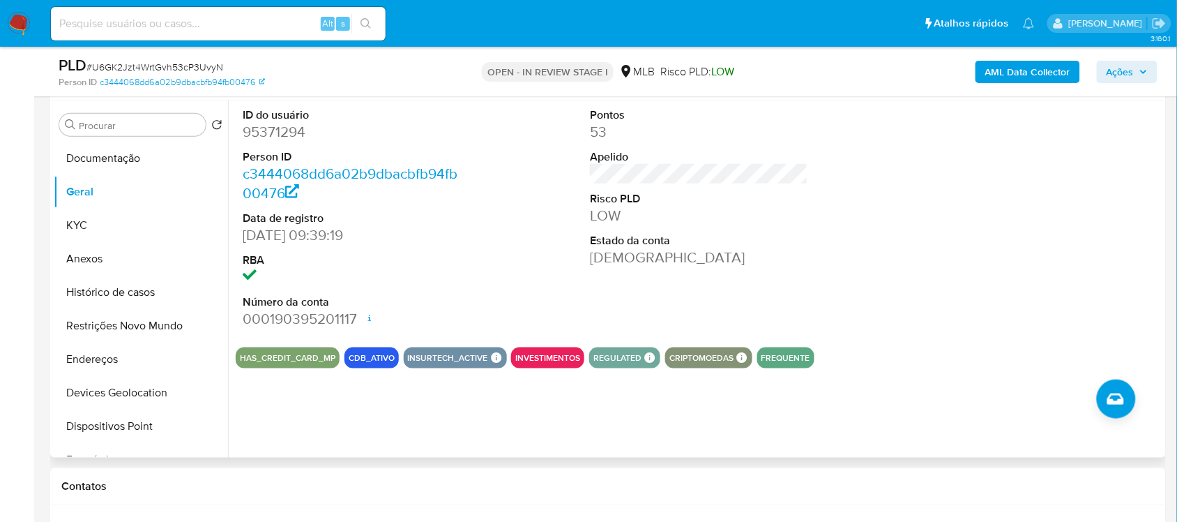
click at [282, 136] on dd "95371294" at bounding box center [352, 132] width 218 height 20
copy dd "95371294"
click at [96, 289] on button "Histórico de casos" at bounding box center [135, 292] width 163 height 33
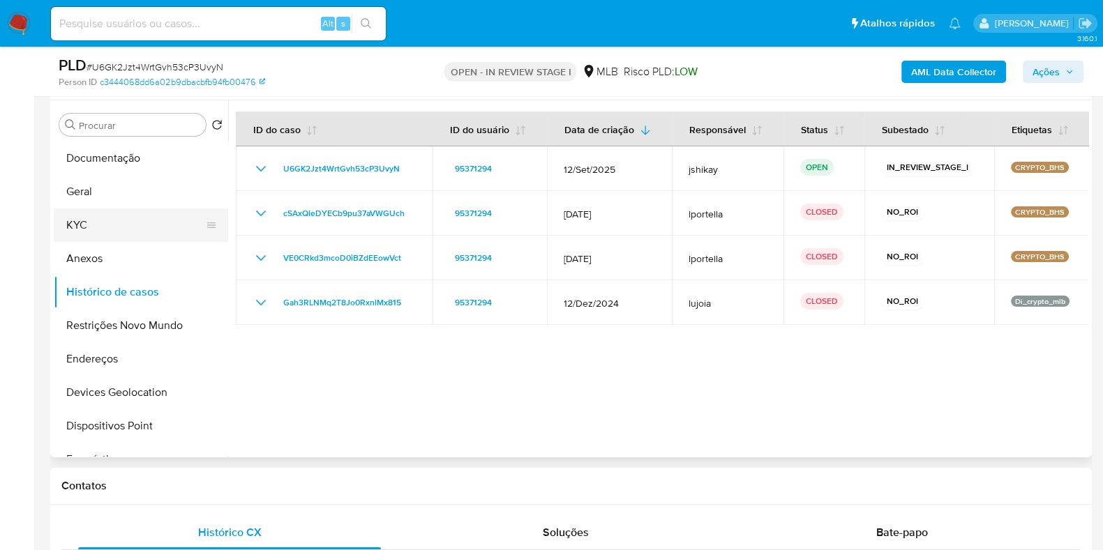
click at [98, 227] on button "KYC" at bounding box center [135, 225] width 163 height 33
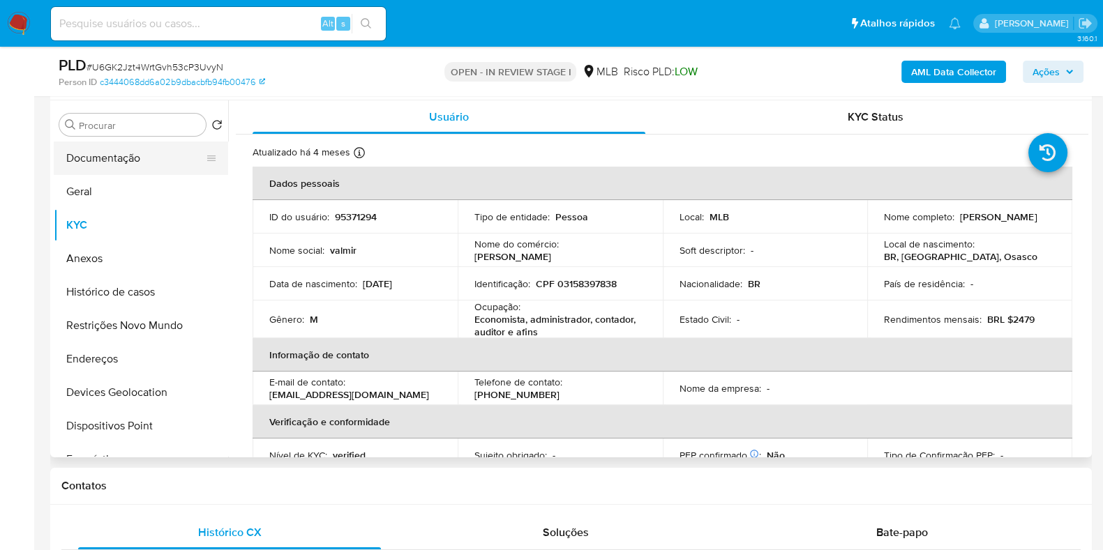
drag, startPoint x: 139, startPoint y: 130, endPoint x: 135, endPoint y: 149, distance: 19.2
click at [137, 130] on input "Procurar" at bounding box center [139, 125] width 121 height 13
click at [135, 154] on button "Documentação" at bounding box center [135, 158] width 163 height 33
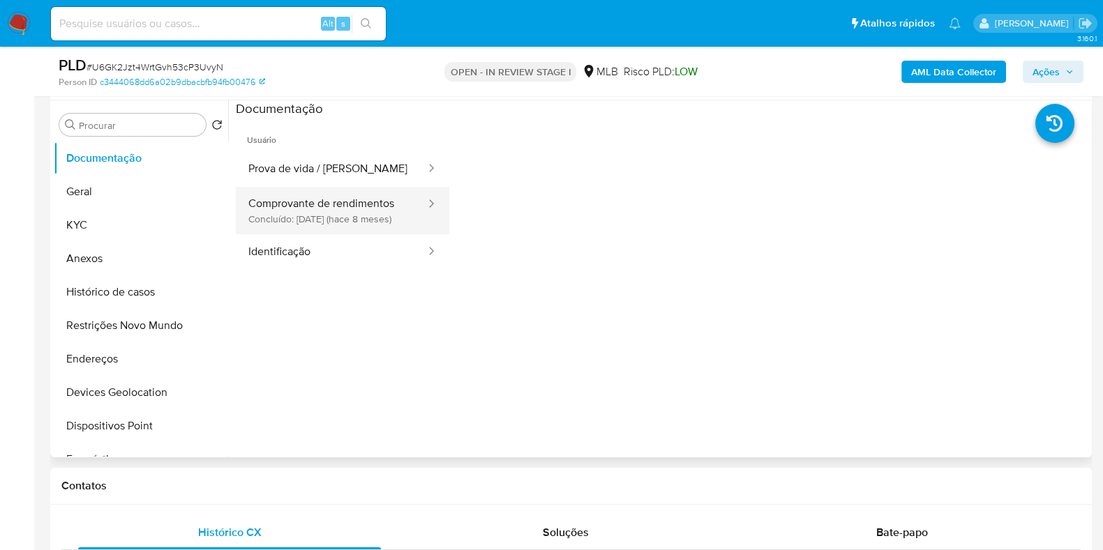
click at [305, 223] on button "Comprovante de rendimentos Concluído: 10/01/2025 (hace 8 meses)" at bounding box center [331, 210] width 191 height 47
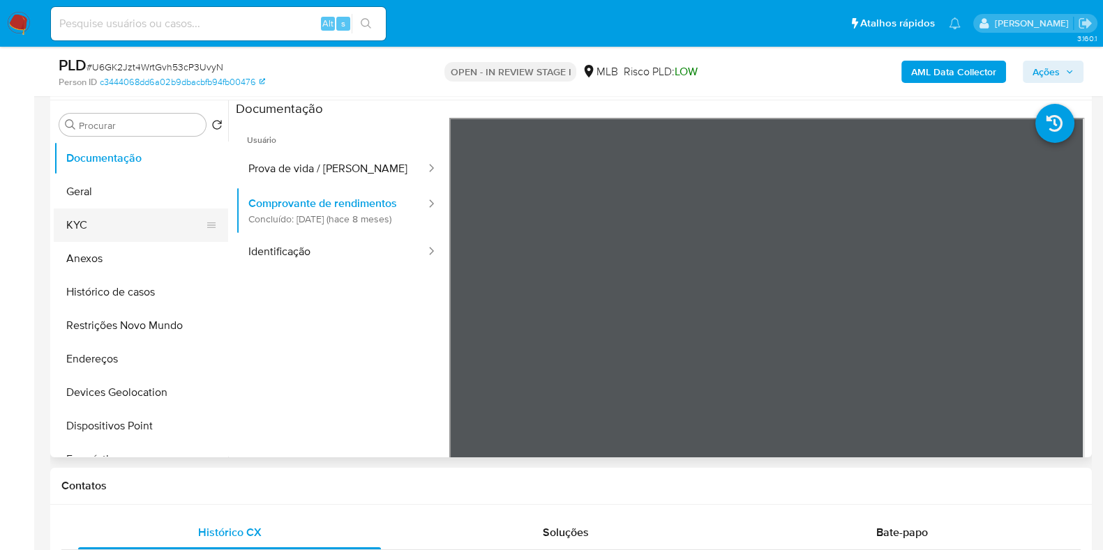
click at [114, 218] on button "KYC" at bounding box center [135, 225] width 163 height 33
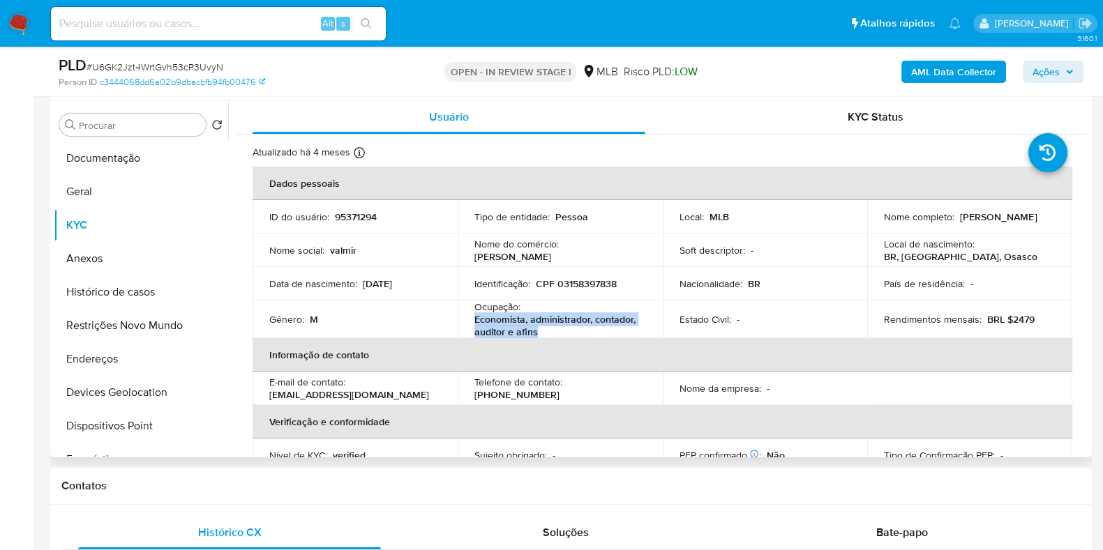
drag, startPoint x: 535, startPoint y: 331, endPoint x: 472, endPoint y: 320, distance: 63.6
click at [474, 320] on p "Economista, administrador, contador, auditor e afins" at bounding box center [557, 325] width 166 height 25
copy p "Economista, administrador, contador, auditor e afins"
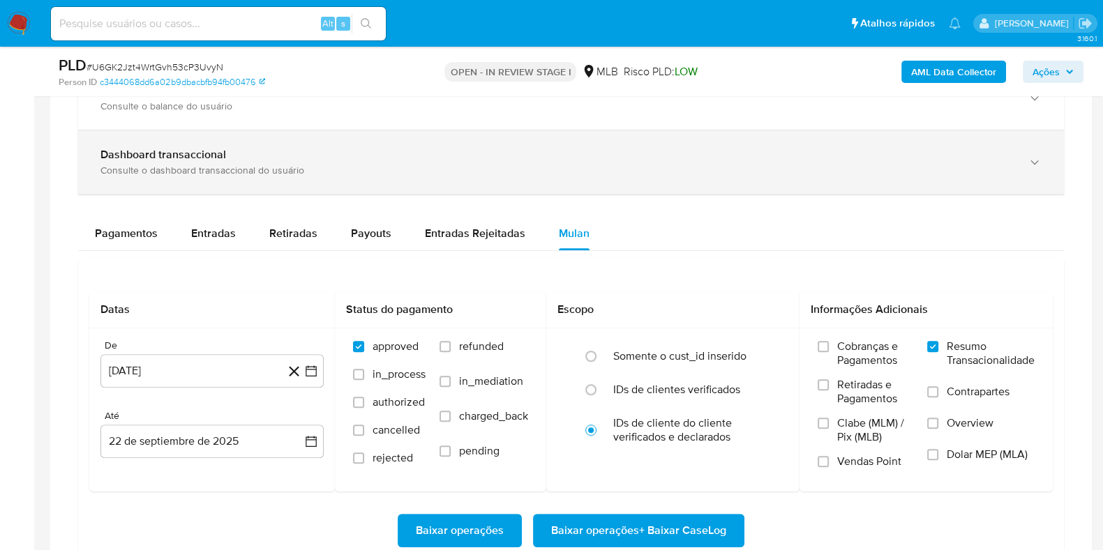
scroll to position [872, 0]
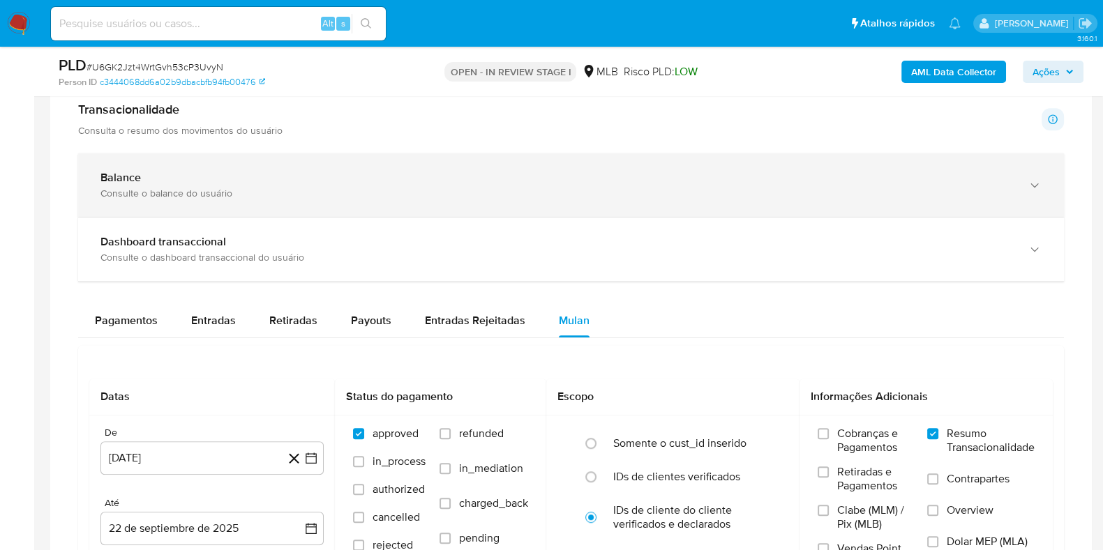
drag, startPoint x: 347, startPoint y: 229, endPoint x: 349, endPoint y: 195, distance: 34.2
click at [347, 228] on div "Dashboard transaccional Consulte o dashboard transaccional do usuário" at bounding box center [571, 249] width 986 height 63
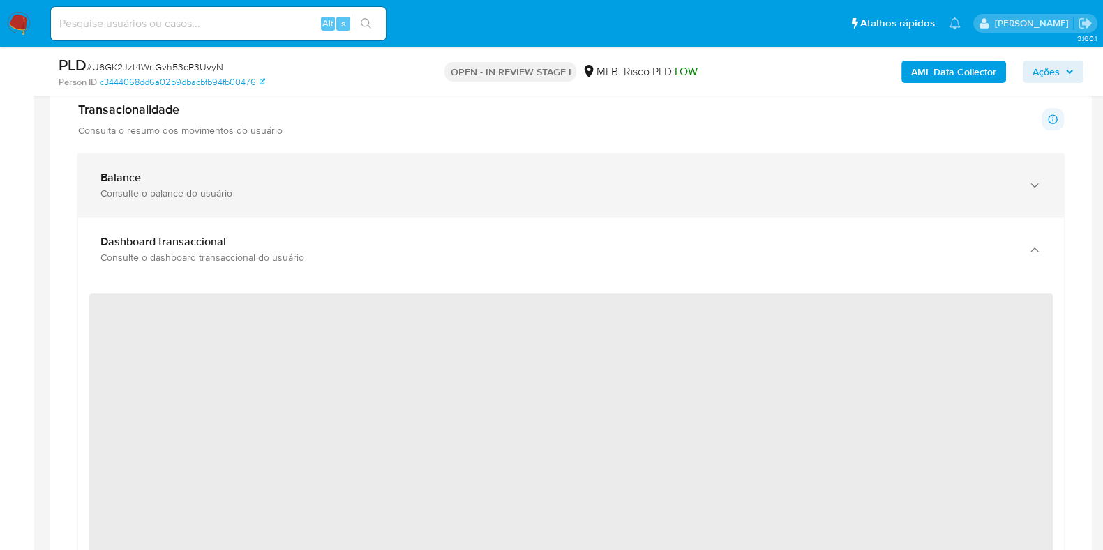
click at [349, 190] on div "Consulte o balance do usuário" at bounding box center [556, 193] width 913 height 13
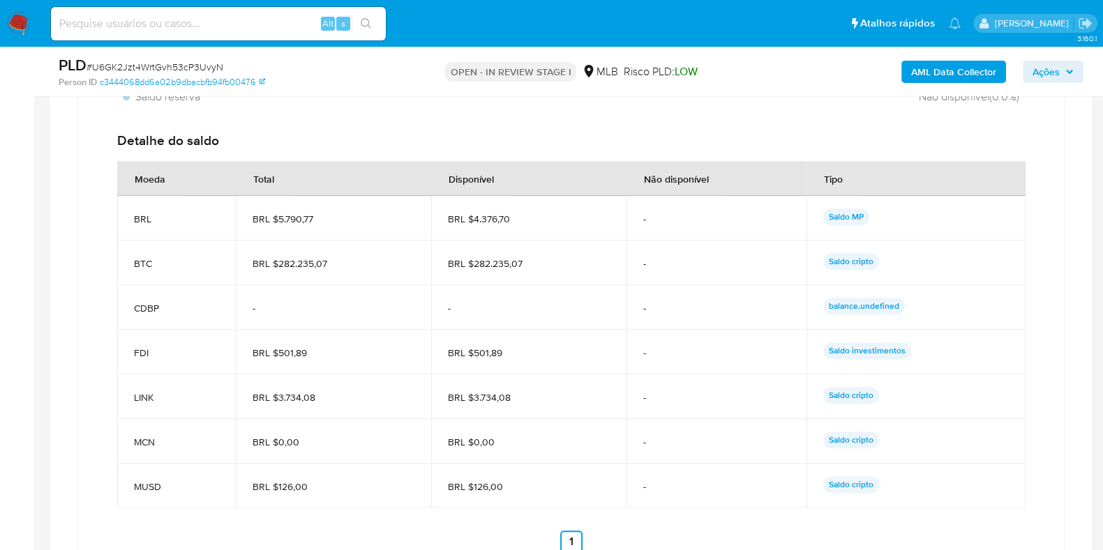
scroll to position [1307, 0]
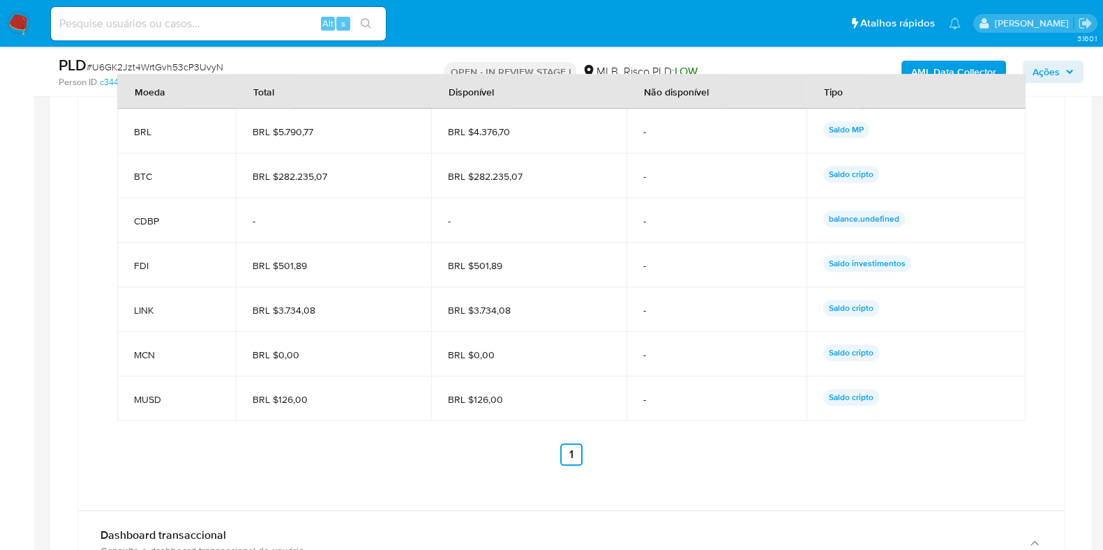
drag, startPoint x: 523, startPoint y: 176, endPoint x: 473, endPoint y: 186, distance: 51.3
click at [473, 186] on td "BRL $282.235,07" at bounding box center [528, 175] width 195 height 45
drag, startPoint x: 530, startPoint y: 310, endPoint x: 474, endPoint y: 315, distance: 56.7
click at [474, 315] on td "BRL $3.734,08" at bounding box center [528, 309] width 195 height 45
drag, startPoint x: 506, startPoint y: 399, endPoint x: 475, endPoint y: 403, distance: 31.7
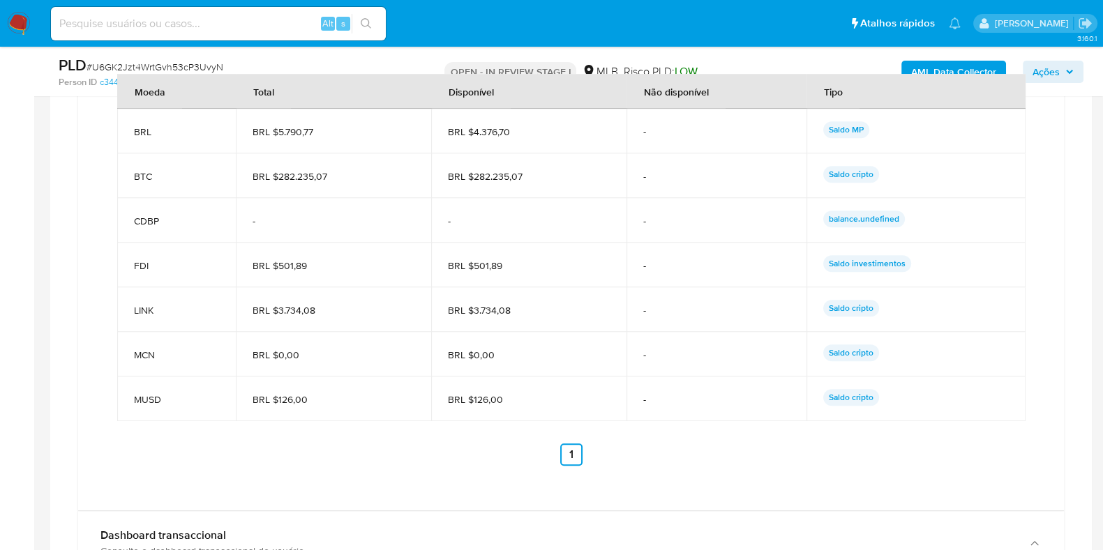
click at [475, 403] on span "BRL $126,00" at bounding box center [529, 399] width 162 height 13
drag, startPoint x: 472, startPoint y: 397, endPoint x: 513, endPoint y: 397, distance: 41.2
click at [513, 397] on span "BRL $126,00" at bounding box center [529, 399] width 162 height 13
drag, startPoint x: 345, startPoint y: 332, endPoint x: 318, endPoint y: 299, distance: 42.7
click at [318, 299] on tbody "BRL BRL $5.790,77 BRL $4.376,70 - Saldo MP BTC BRL $282.235,07 BRL $282.235,07 …" at bounding box center [571, 265] width 908 height 312
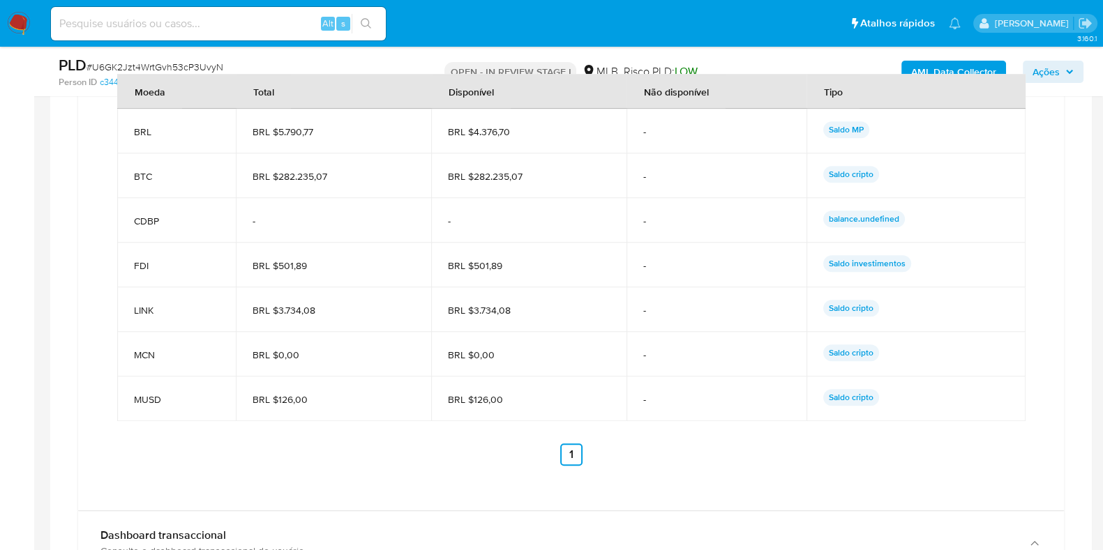
click at [591, 218] on span "-" at bounding box center [529, 221] width 162 height 13
drag, startPoint x: 511, startPoint y: 127, endPoint x: 478, endPoint y: 130, distance: 33.0
click at [477, 132] on span "BRL $4.376,70" at bounding box center [529, 132] width 162 height 13
drag, startPoint x: 471, startPoint y: 134, endPoint x: 513, endPoint y: 137, distance: 42.0
click at [513, 137] on td "BRL $4.376,70" at bounding box center [528, 131] width 195 height 45
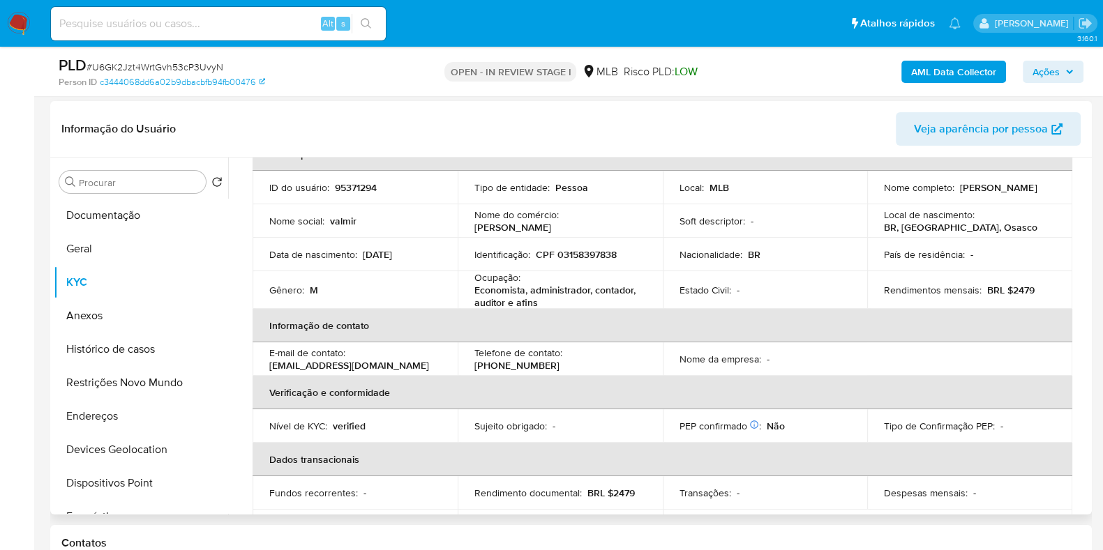
scroll to position [174, 0]
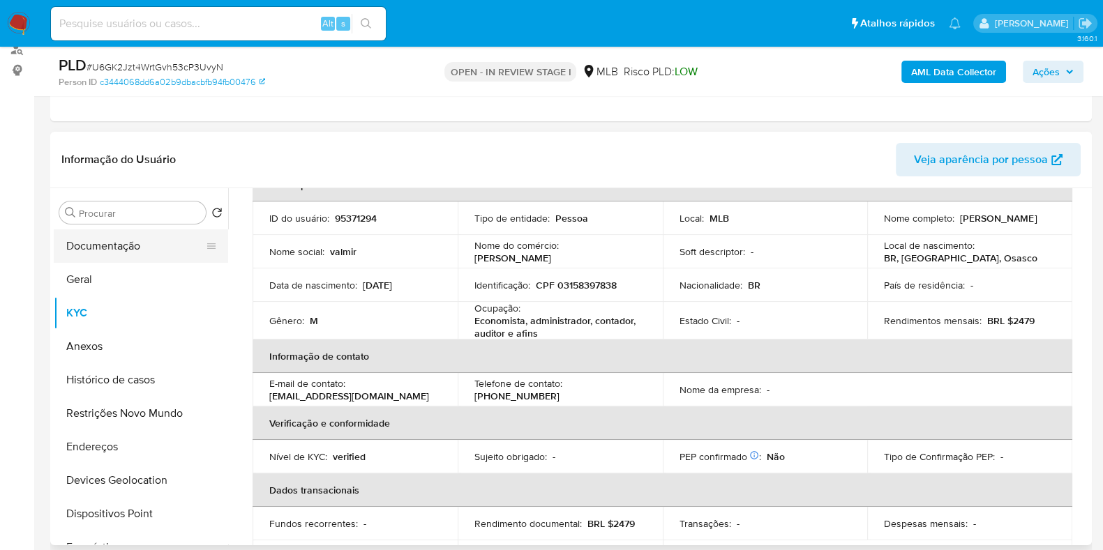
click at [125, 236] on button "Documentação" at bounding box center [135, 245] width 163 height 33
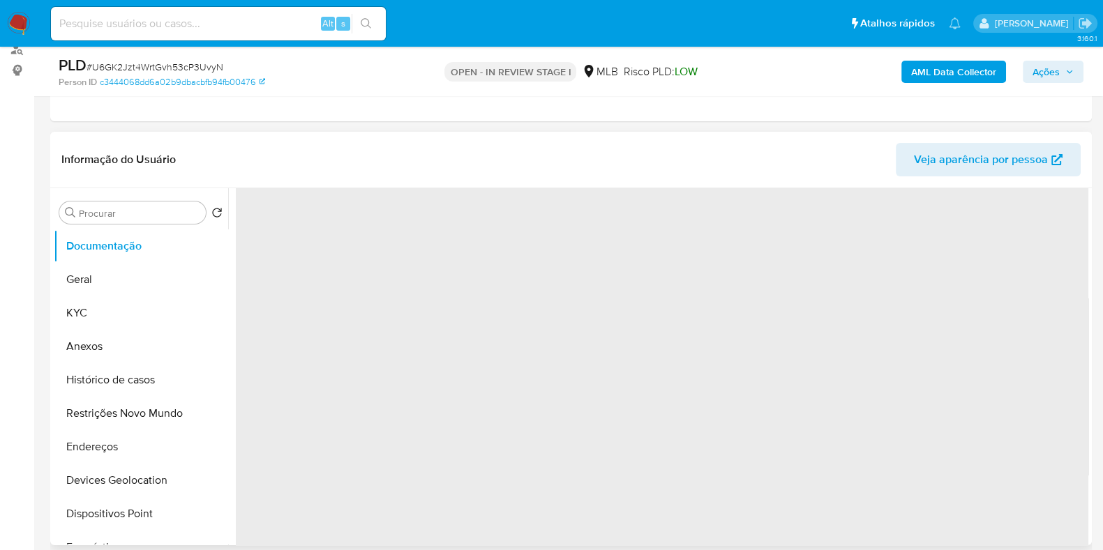
scroll to position [0, 0]
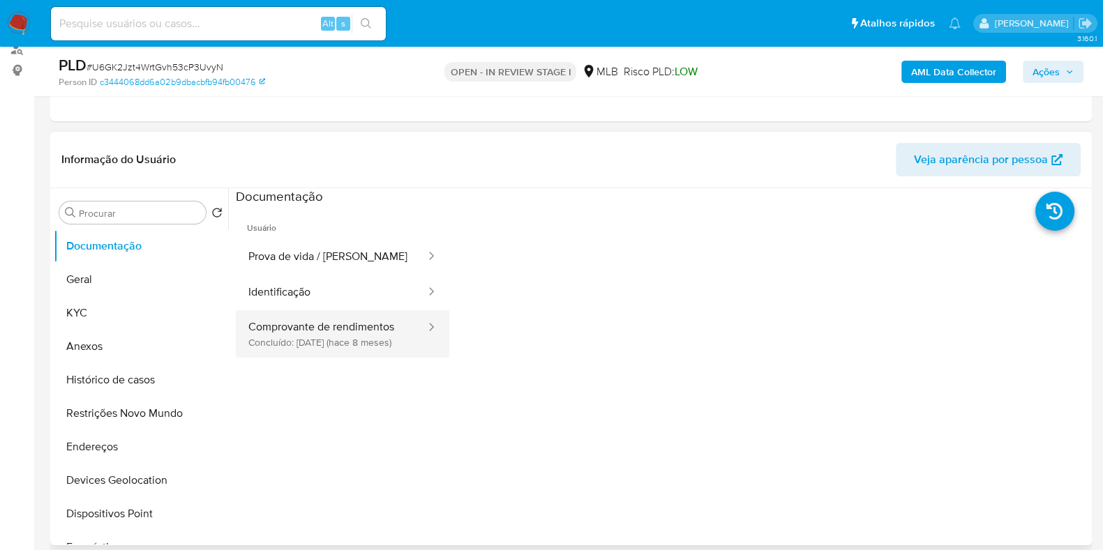
click at [377, 347] on button "Comprovante de rendimentos Concluído: 10/01/2025 (hace 8 meses)" at bounding box center [331, 333] width 191 height 47
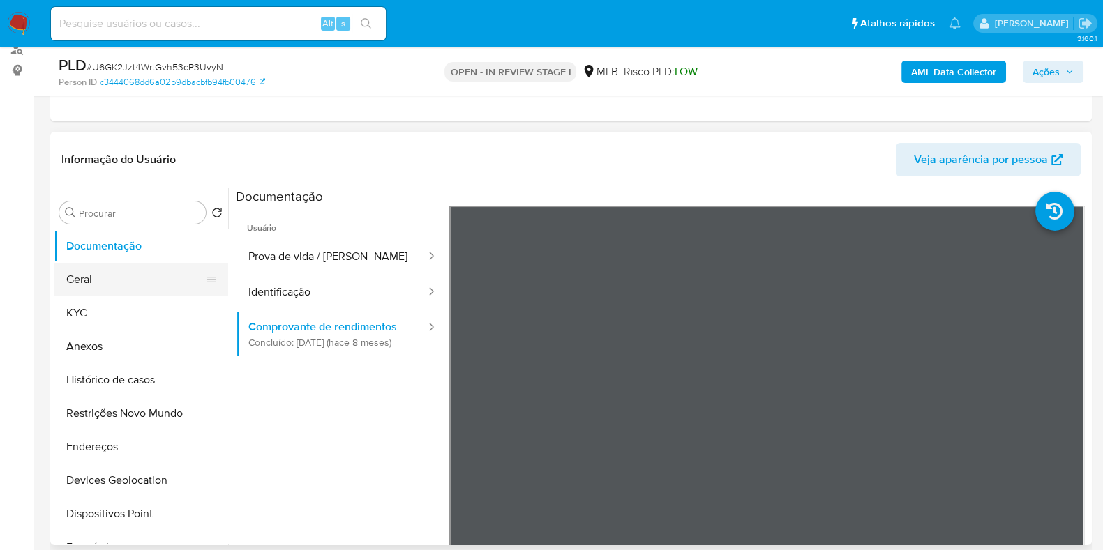
click at [98, 286] on button "Geral" at bounding box center [135, 279] width 163 height 33
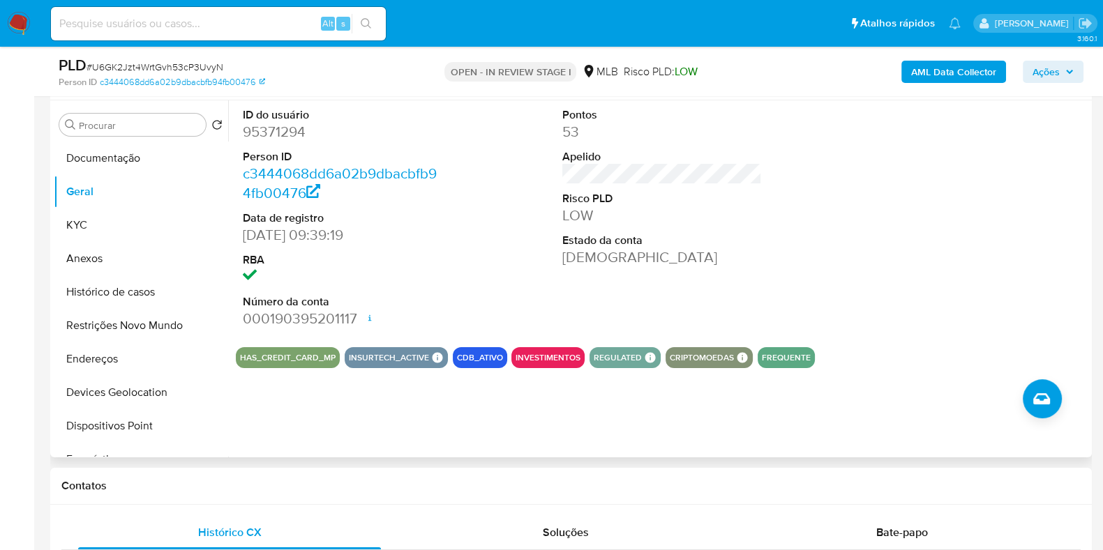
scroll to position [174, 0]
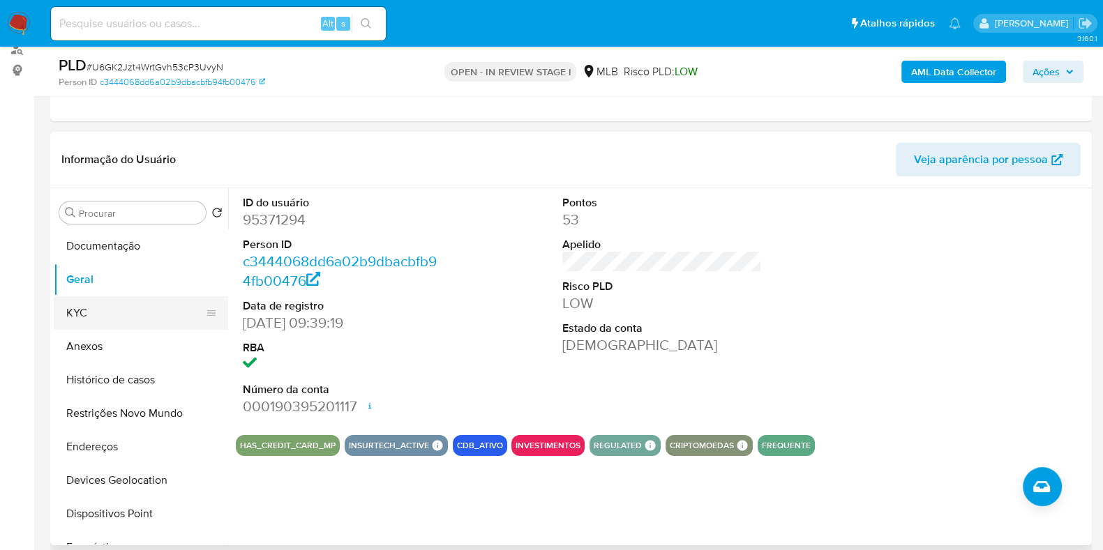
click at [112, 308] on button "KYC" at bounding box center [135, 312] width 163 height 33
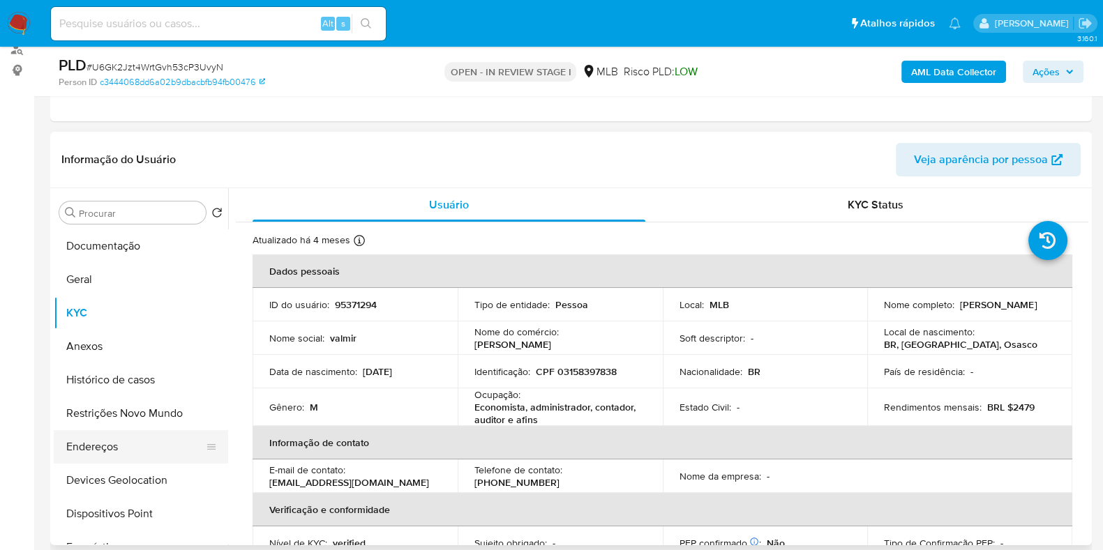
click at [98, 444] on button "Endereços" at bounding box center [135, 446] width 163 height 33
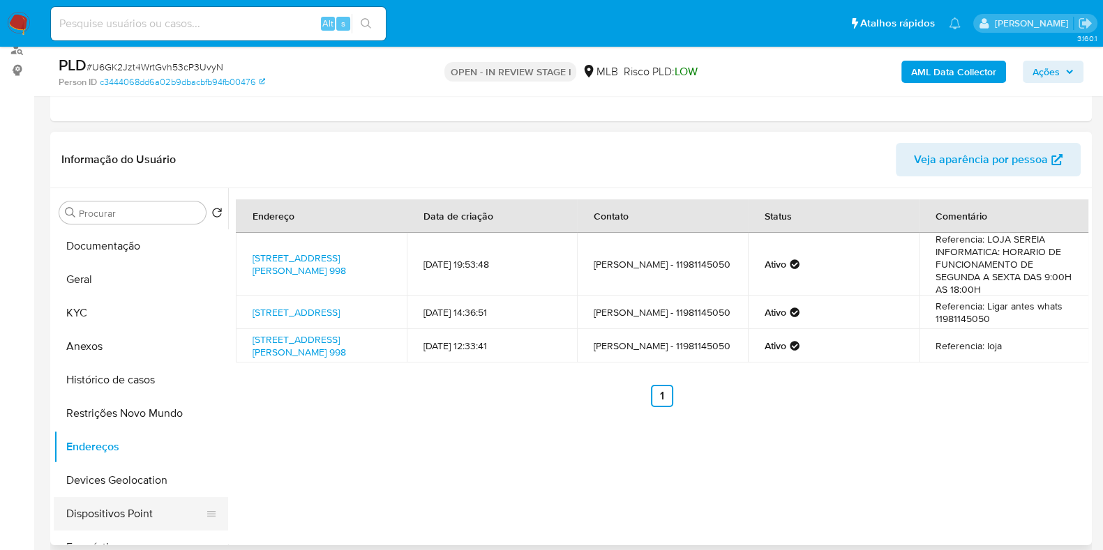
click at [128, 513] on button "Dispositivos Point" at bounding box center [135, 513] width 163 height 33
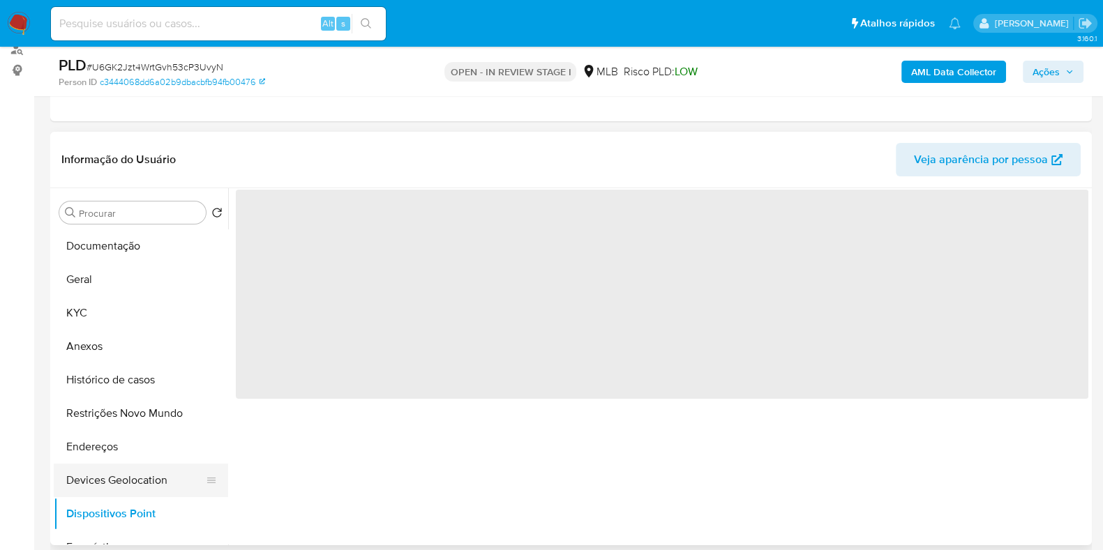
click at [127, 483] on button "Devices Geolocation" at bounding box center [135, 480] width 163 height 33
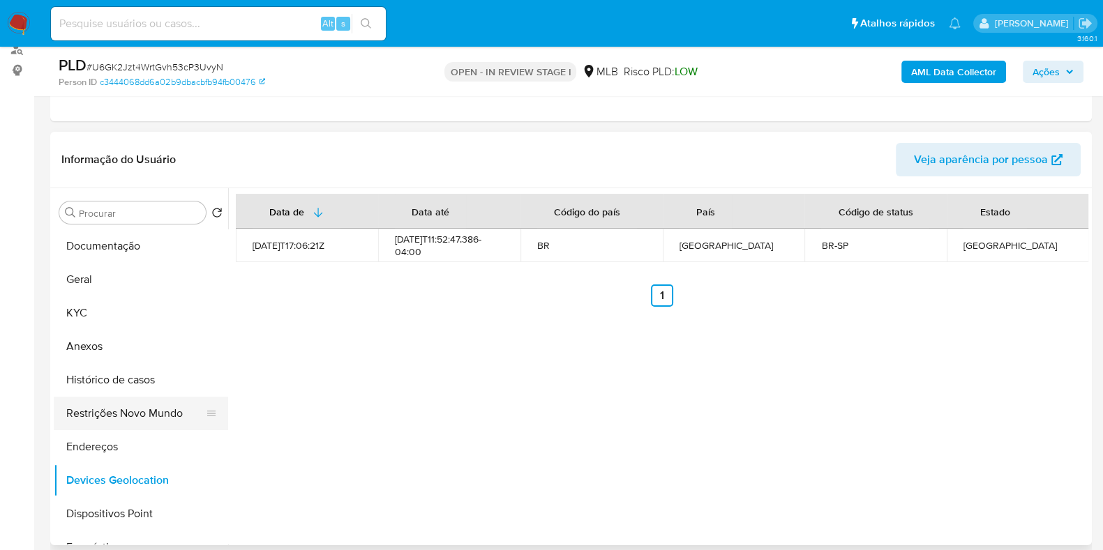
click at [91, 415] on button "Restrições Novo Mundo" at bounding box center [135, 413] width 163 height 33
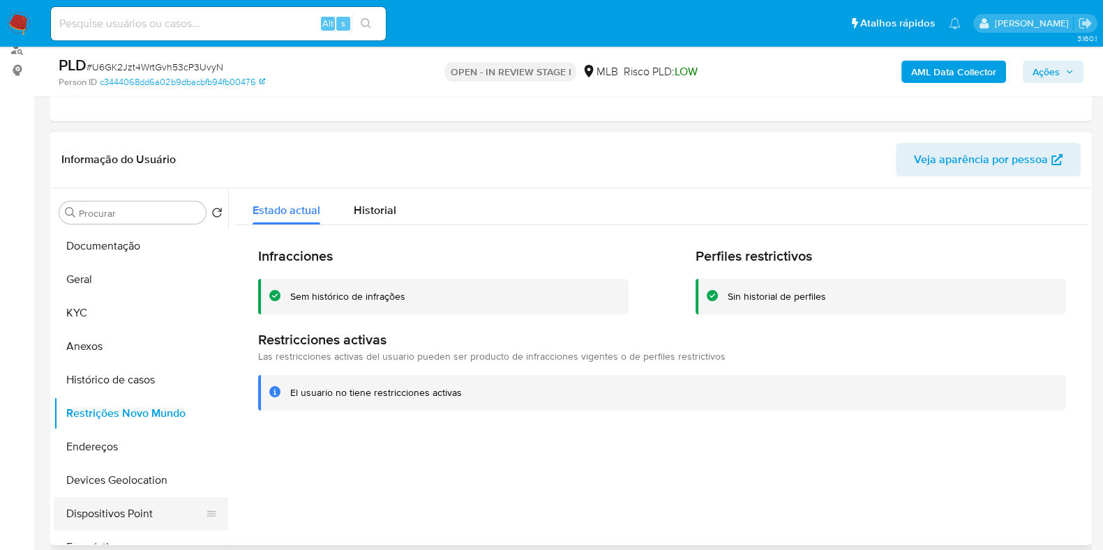
click at [108, 516] on button "Dispositivos Point" at bounding box center [135, 513] width 163 height 33
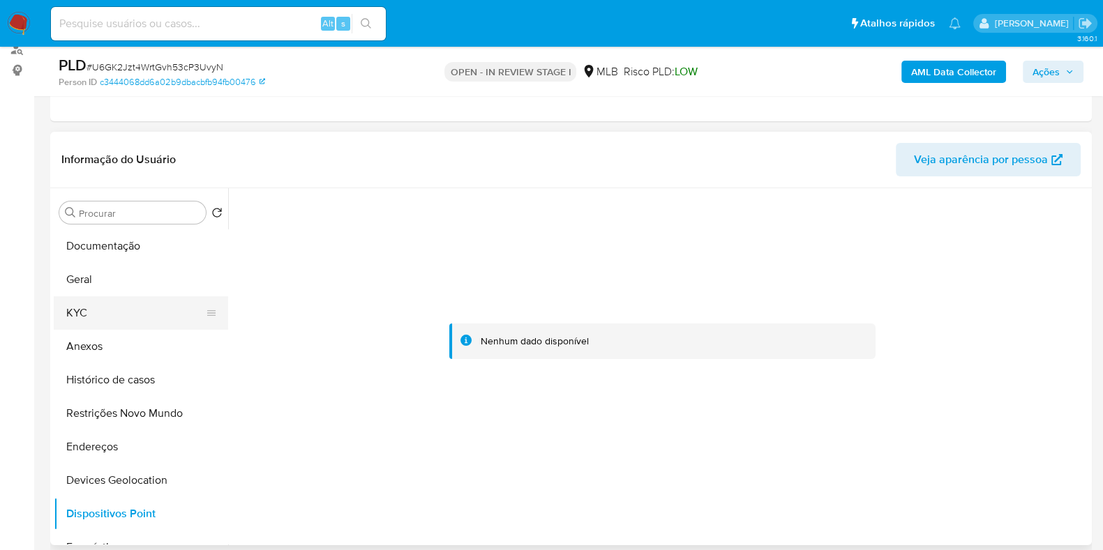
click at [82, 314] on button "KYC" at bounding box center [135, 312] width 163 height 33
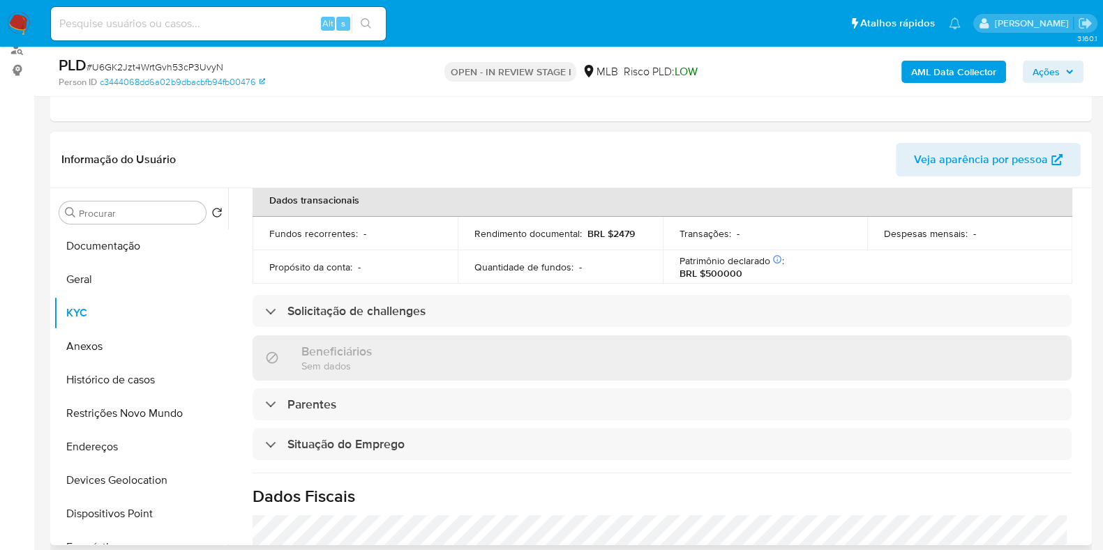
scroll to position [610, 0]
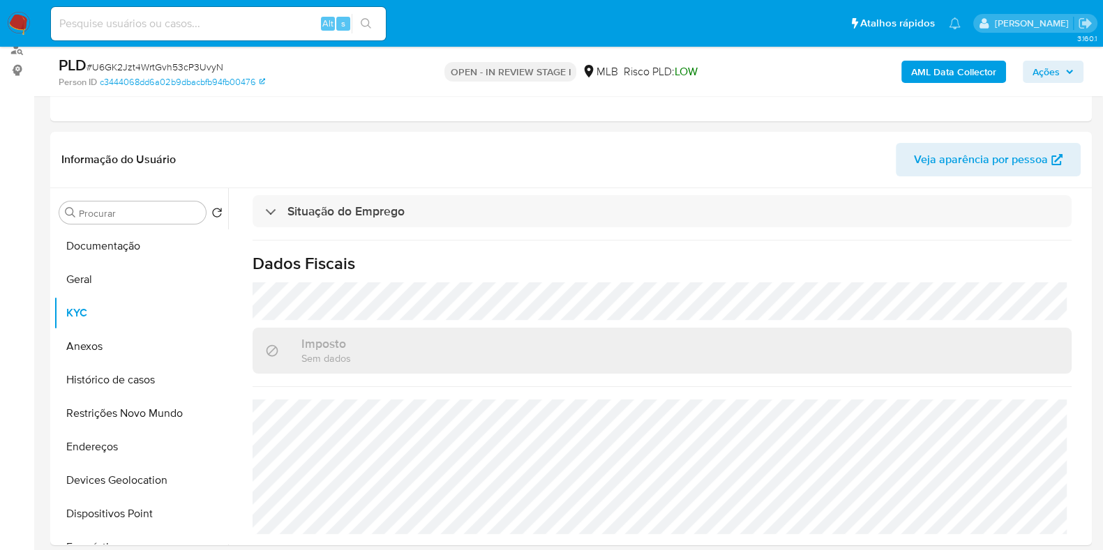
click at [930, 75] on b "AML Data Collector" at bounding box center [953, 72] width 85 height 22
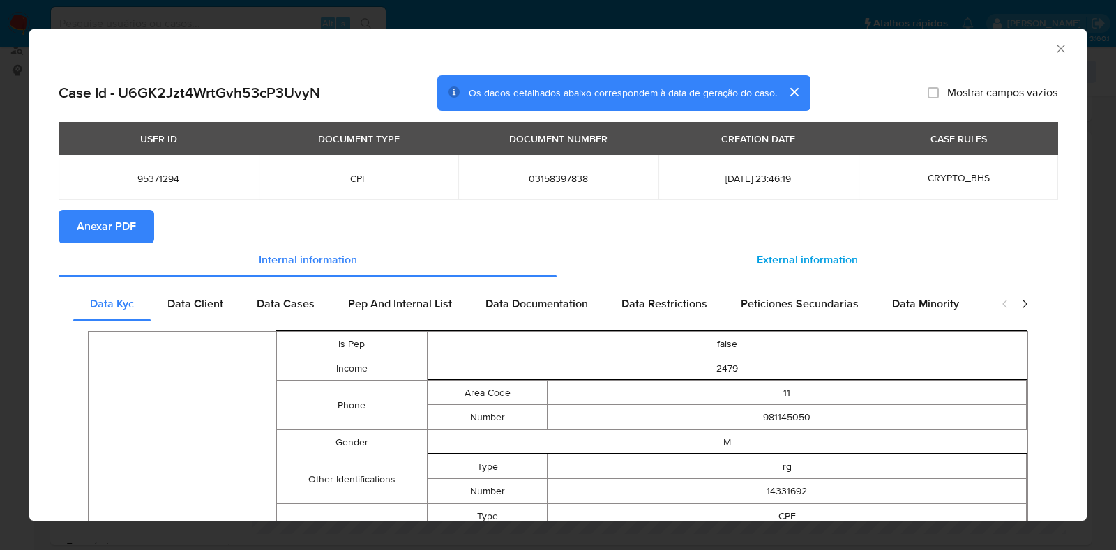
click at [790, 252] on span "External information" at bounding box center [807, 260] width 101 height 16
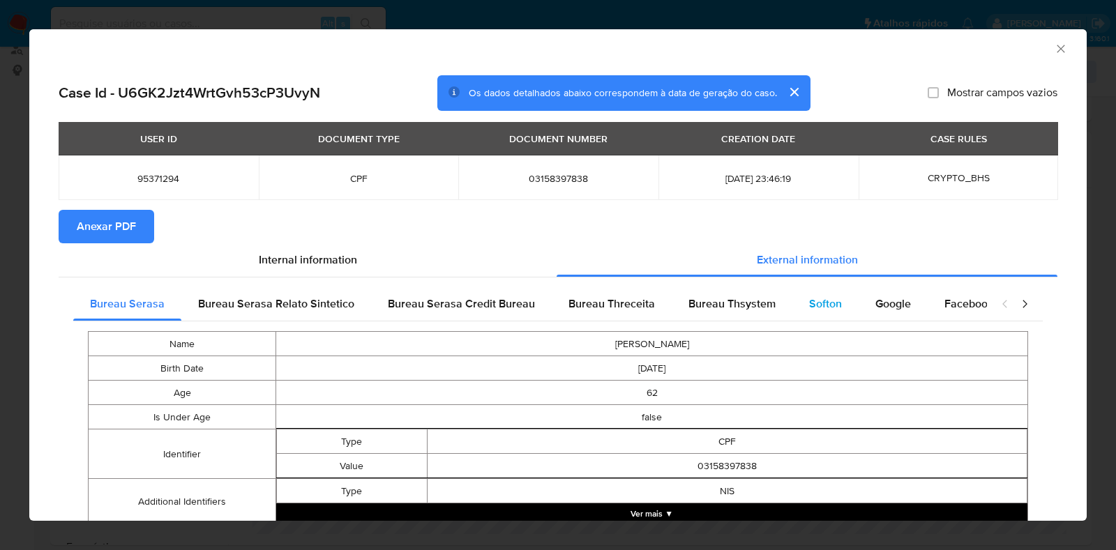
click at [822, 311] on span "Softon" at bounding box center [825, 304] width 33 height 16
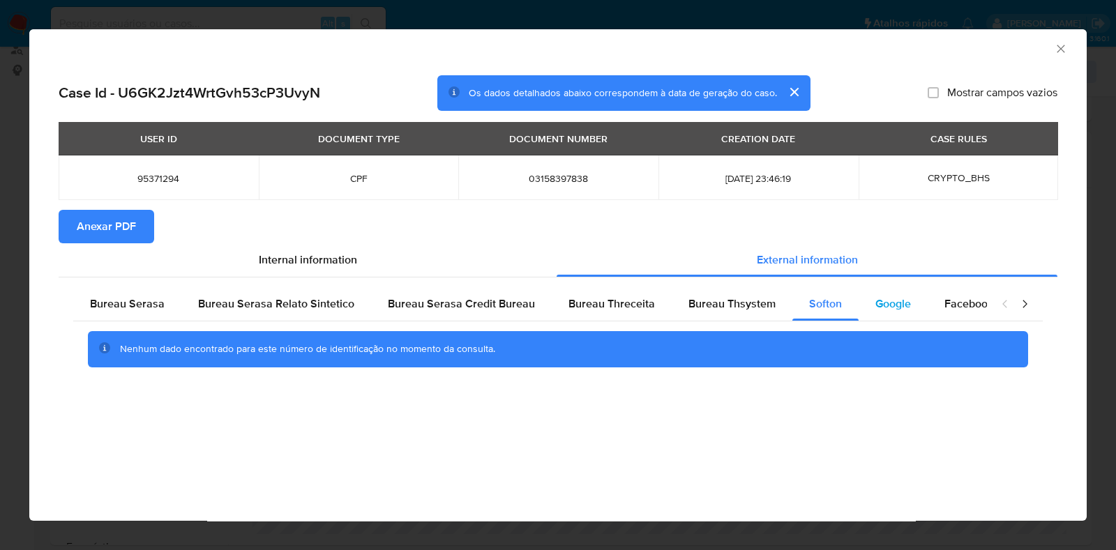
click at [904, 301] on div "Google" at bounding box center [893, 303] width 69 height 33
click at [769, 289] on div "Bureau Thsystem" at bounding box center [732, 303] width 121 height 33
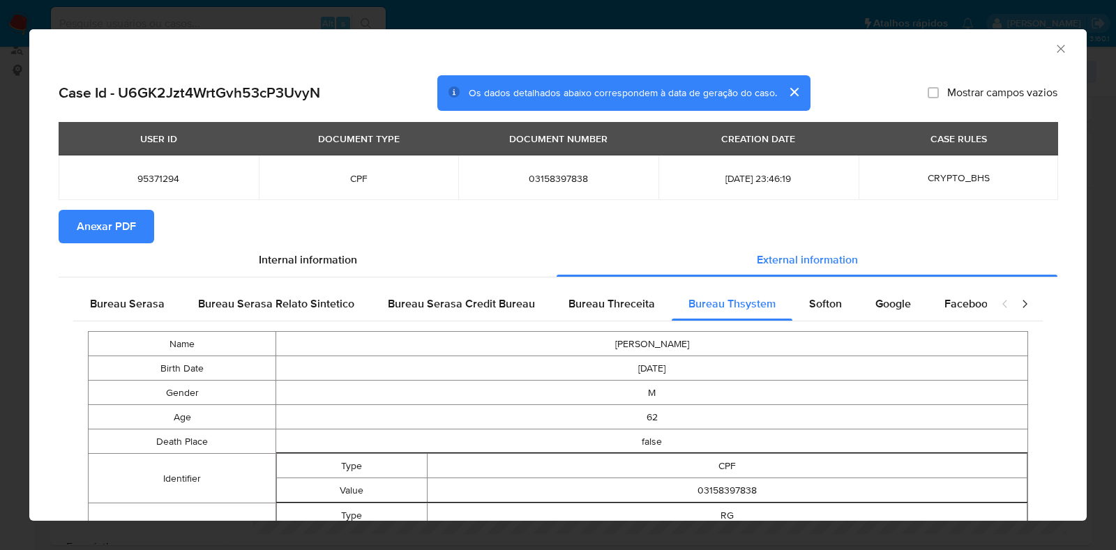
click at [118, 220] on span "Anexar PDF" at bounding box center [106, 226] width 59 height 31
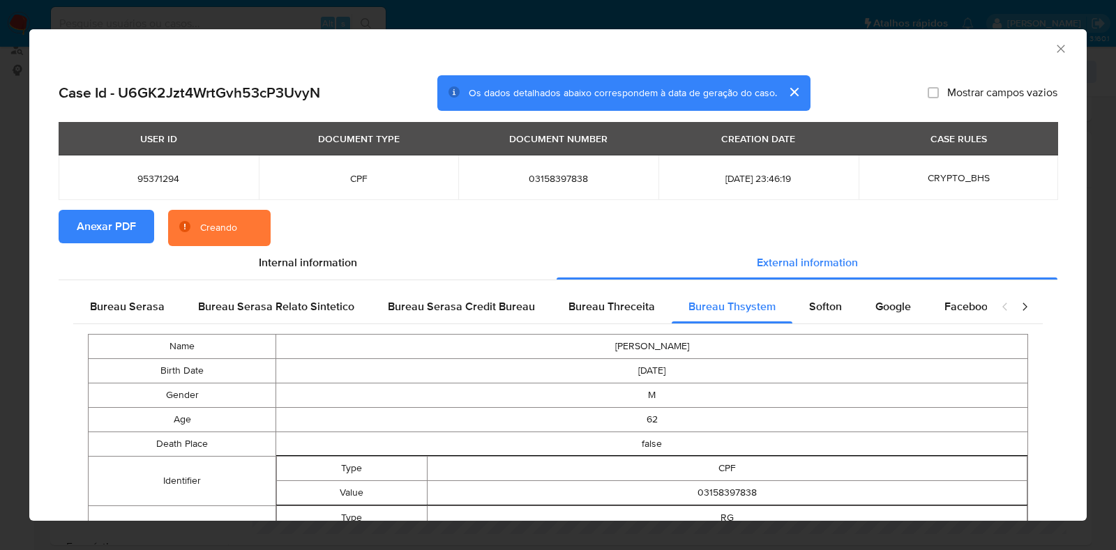
click at [1054, 54] on icon "Fechar a janela" at bounding box center [1061, 49] width 14 height 14
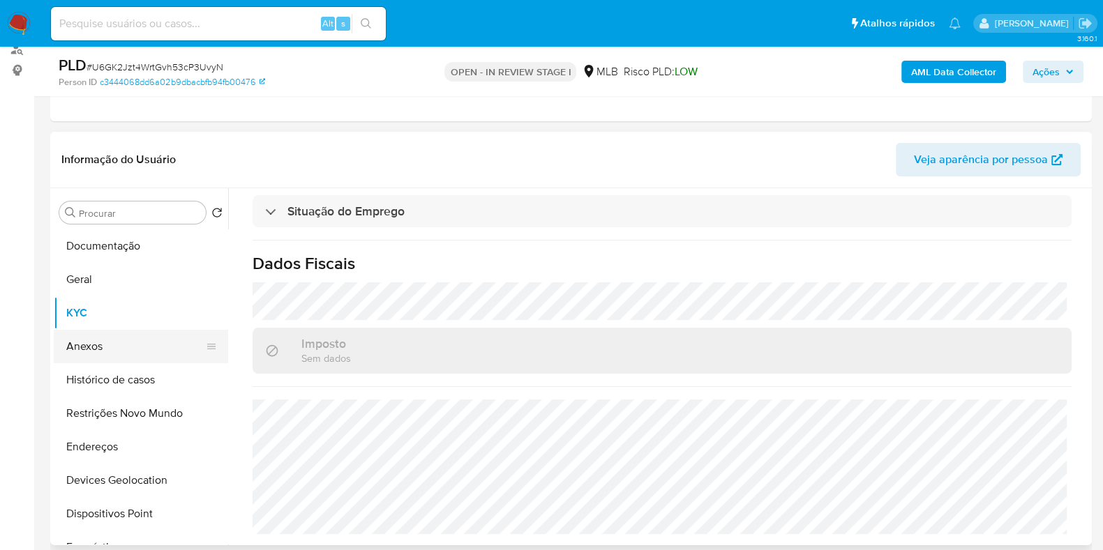
click at [141, 353] on button "Anexos" at bounding box center [135, 346] width 163 height 33
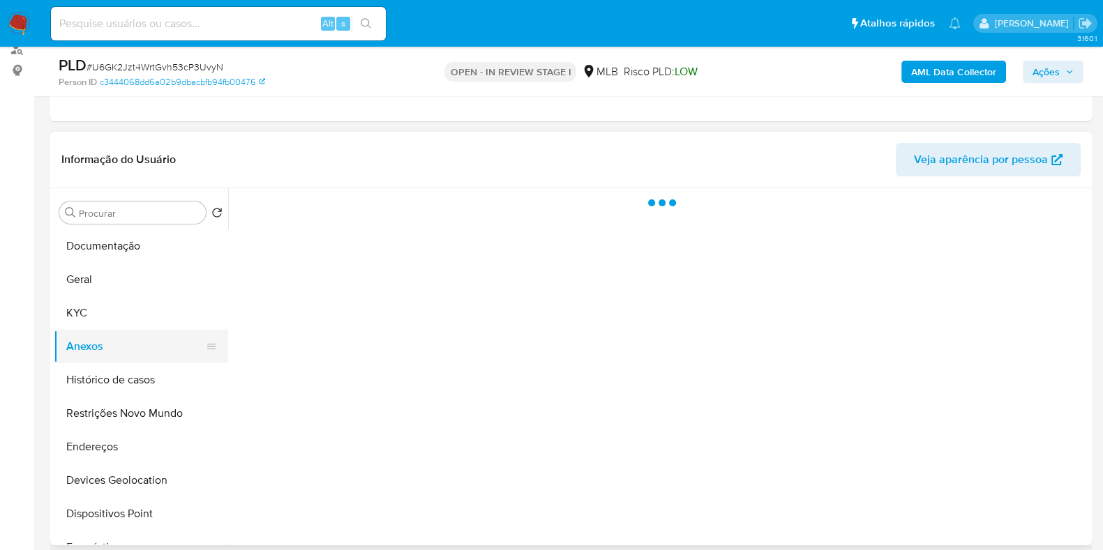
scroll to position [0, 0]
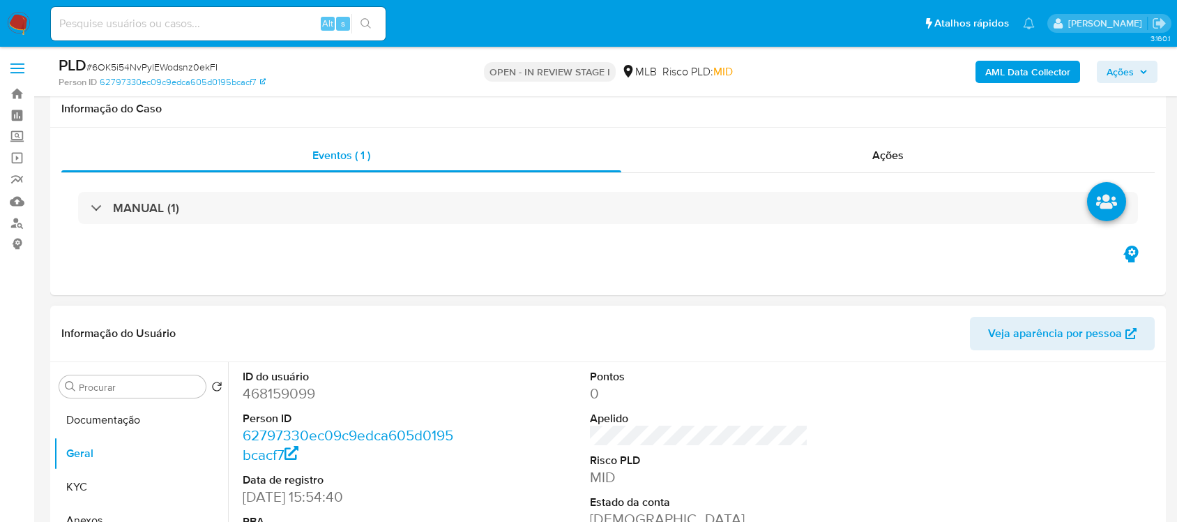
scroll to position [262, 0]
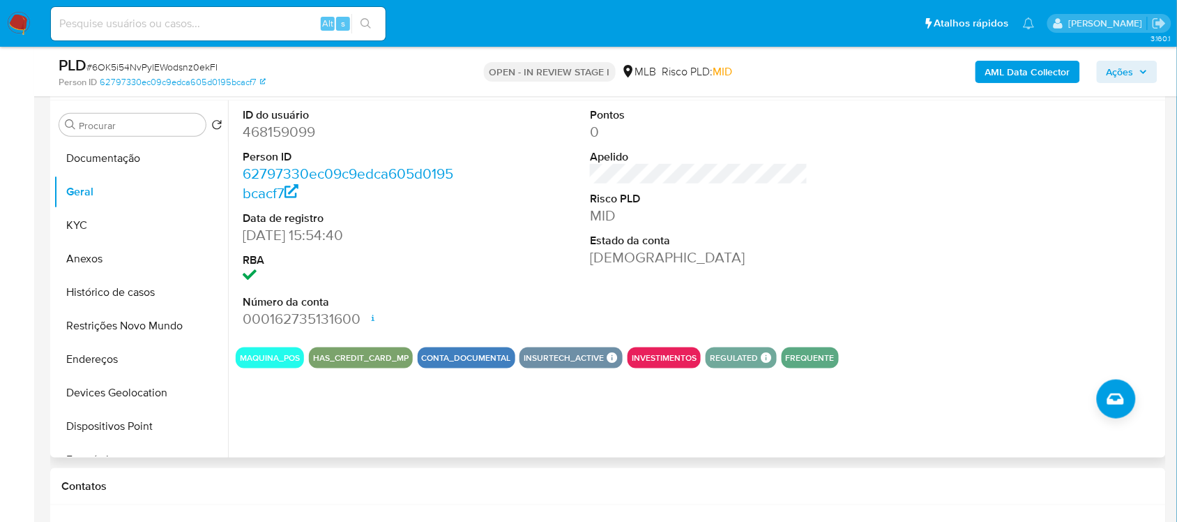
click at [308, 126] on dd "468159099" at bounding box center [352, 132] width 218 height 20
drag, startPoint x: 309, startPoint y: 126, endPoint x: 288, endPoint y: 124, distance: 21.0
click at [310, 124] on dd "468159099" at bounding box center [352, 132] width 218 height 20
copy dd "468159099"
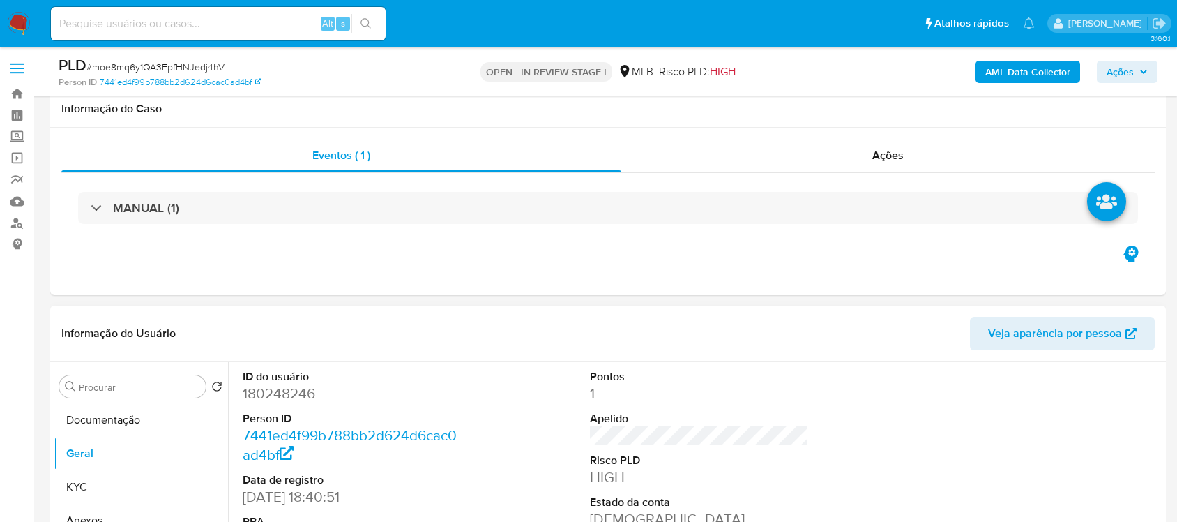
scroll to position [262, 0]
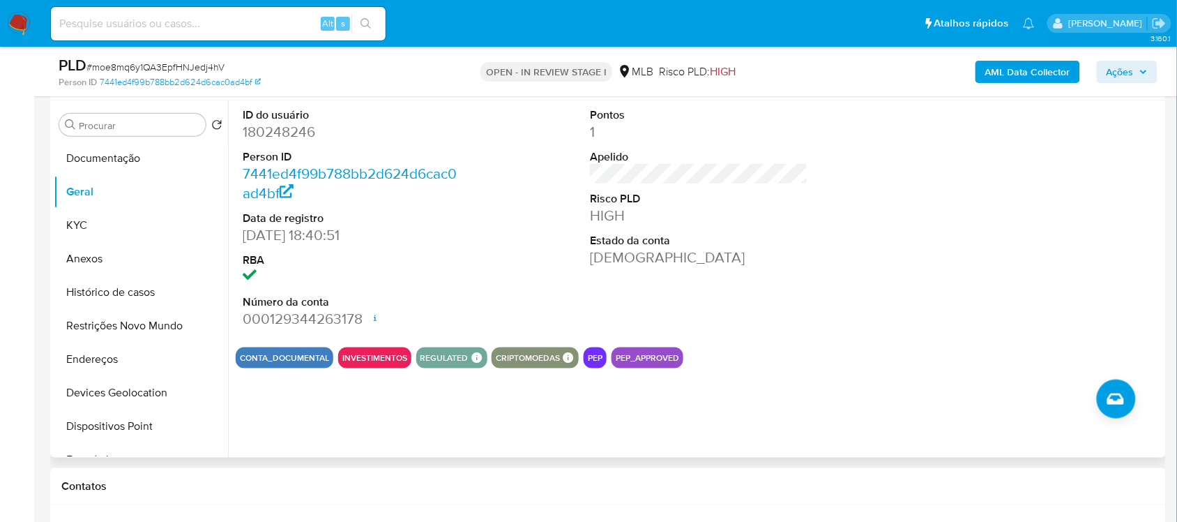
click at [265, 133] on dd "180248246" at bounding box center [352, 132] width 218 height 20
copy dd "180248246"
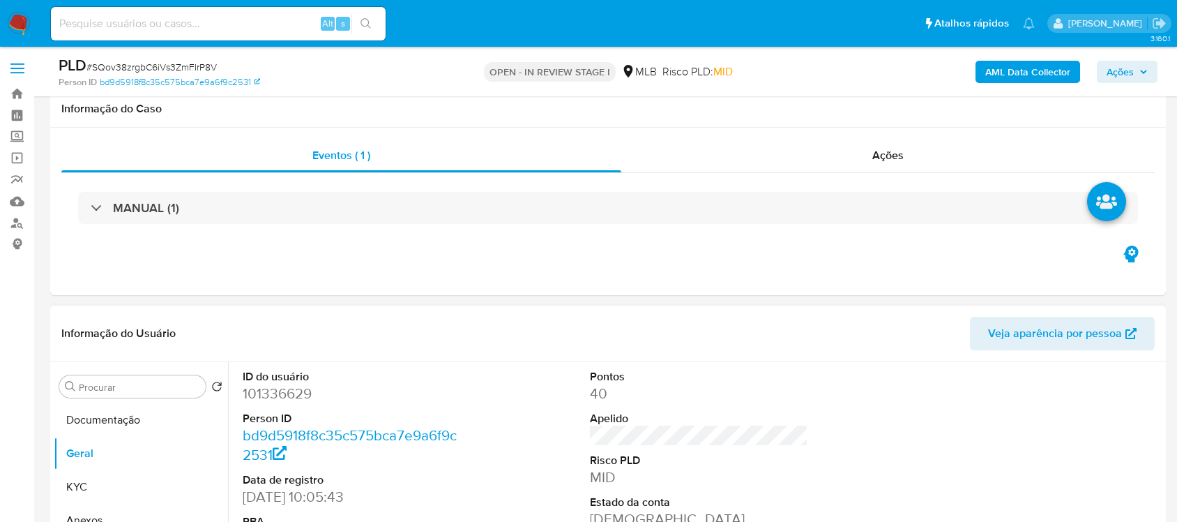
scroll to position [174, 0]
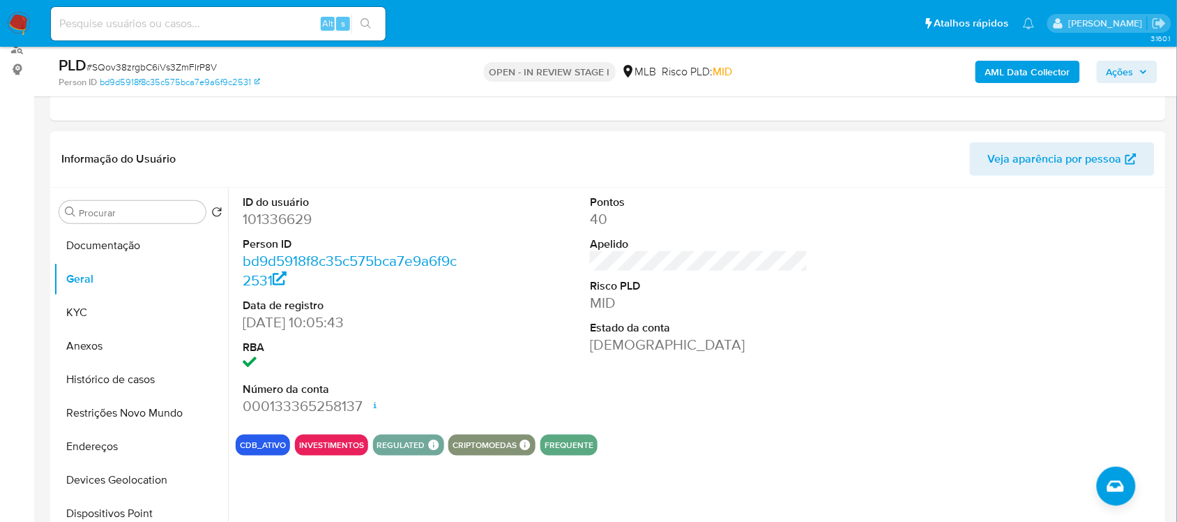
click at [294, 217] on dd "101336629" at bounding box center [352, 219] width 218 height 20
copy dd "101336629"
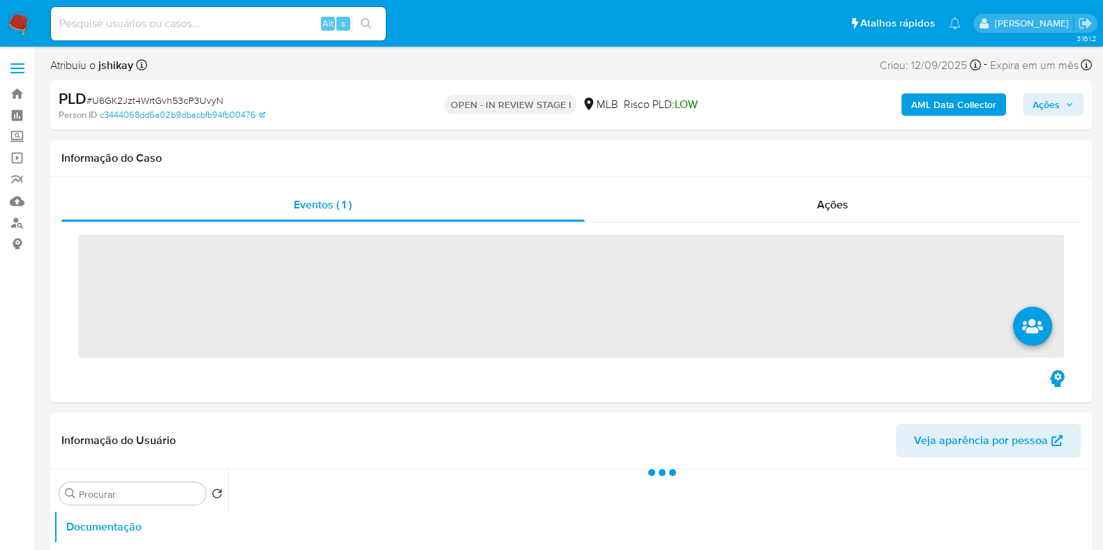
select select "10"
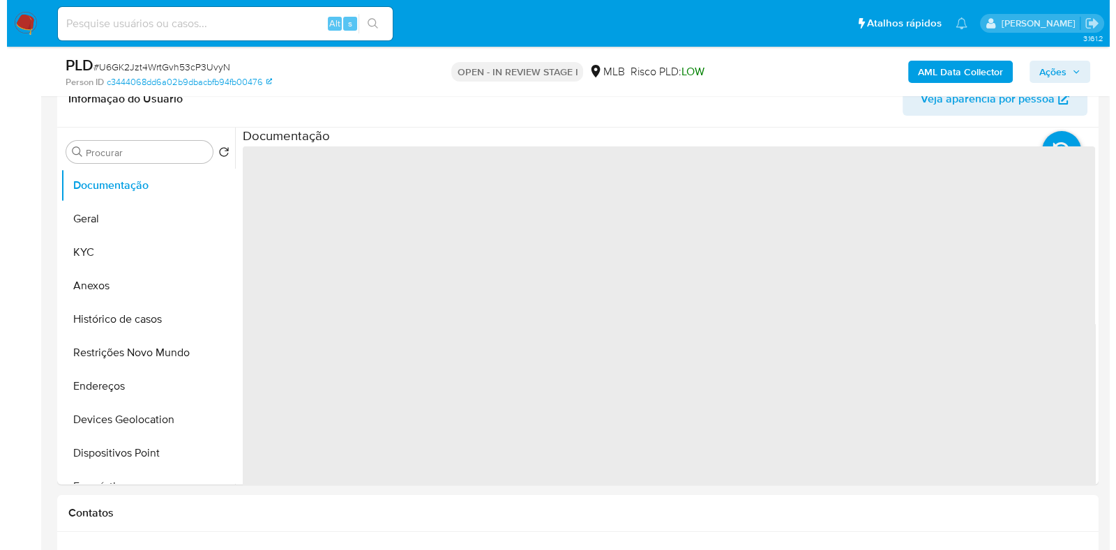
scroll to position [262, 0]
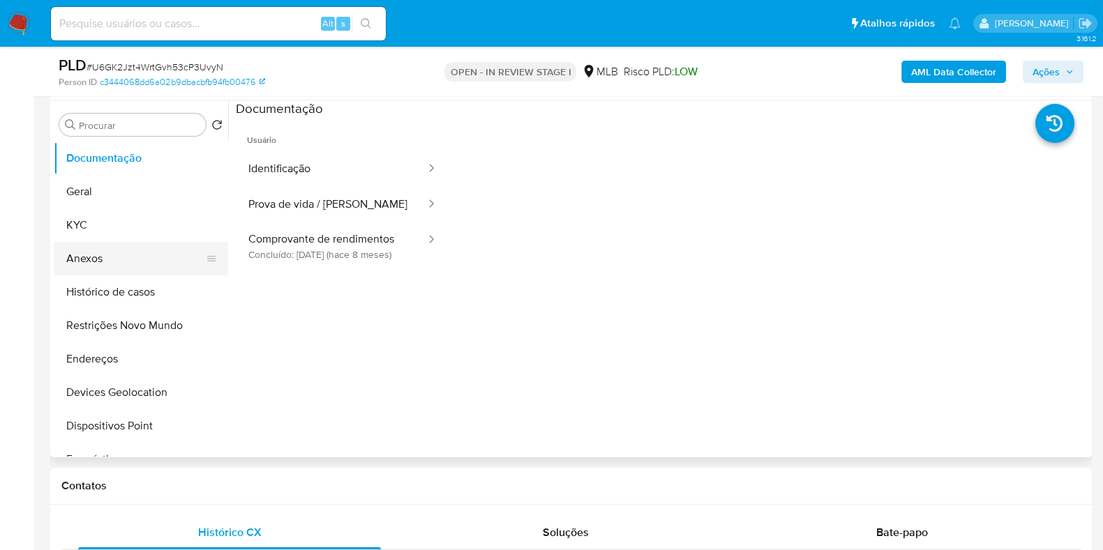
click at [102, 263] on button "Anexos" at bounding box center [135, 258] width 163 height 33
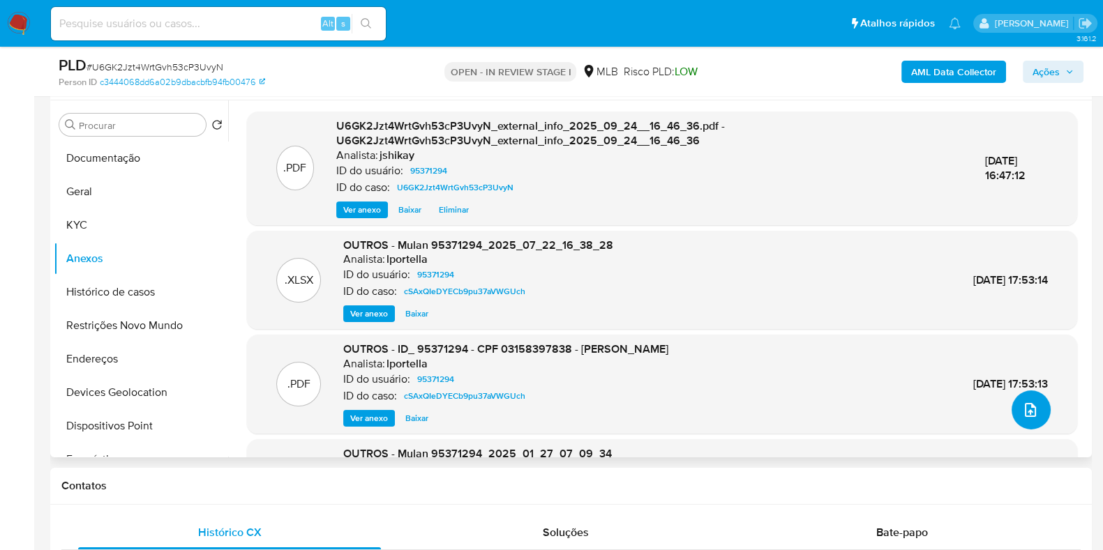
click at [1011, 407] on button "upload-file" at bounding box center [1030, 410] width 39 height 39
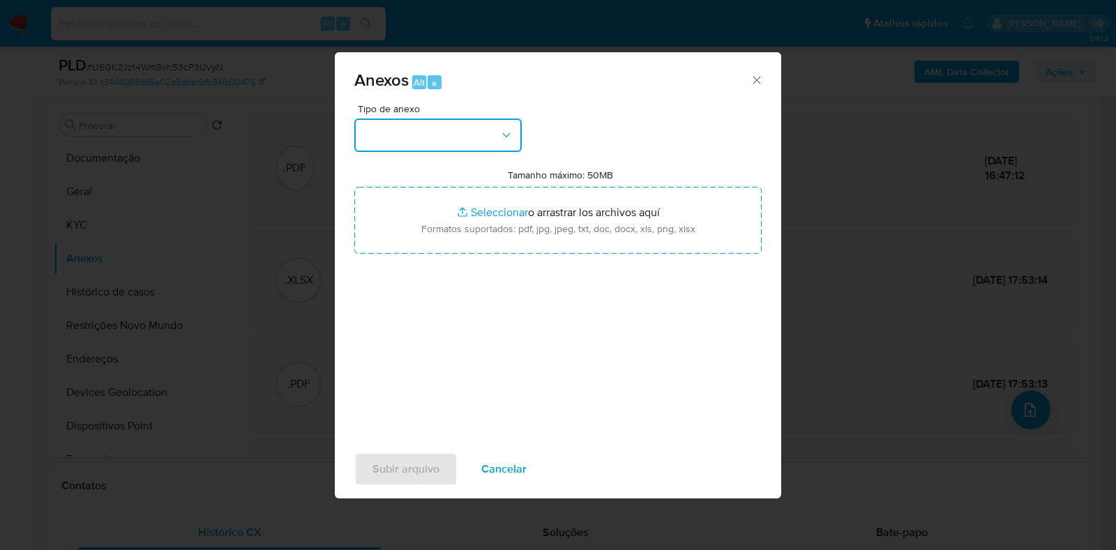
click at [398, 143] on button "button" at bounding box center [437, 135] width 167 height 33
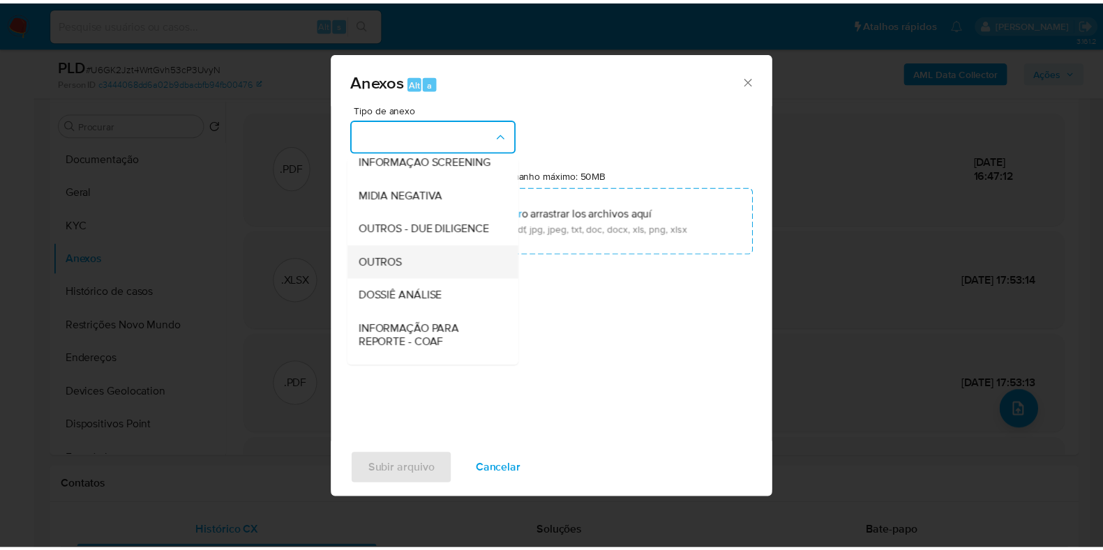
scroll to position [174, 0]
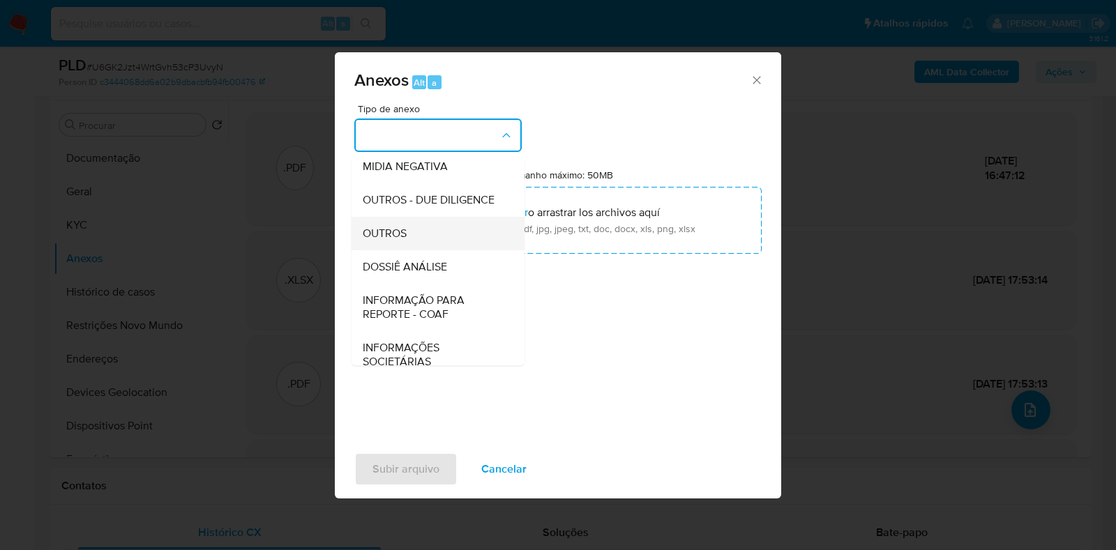
click at [401, 241] on span "OUTROS" at bounding box center [385, 234] width 44 height 14
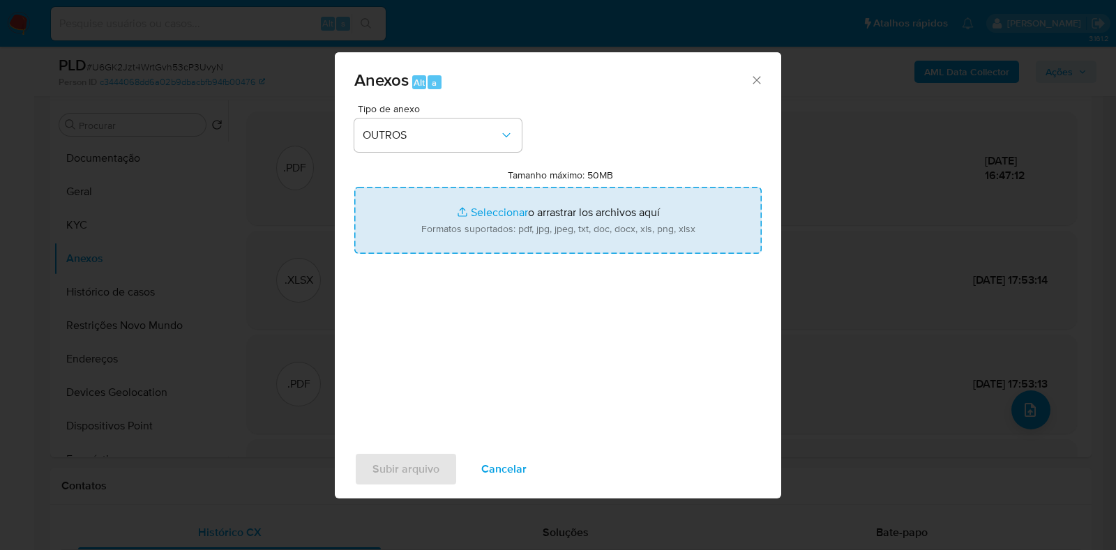
click at [495, 196] on input "Tamanho máximo: 50MB Seleccionar archivos" at bounding box center [557, 220] width 407 height 67
type input "C:\fakepath\DECLINIO - XXXX - CPF 03158397838 - VALMIR NUNES DE OLIVEIRA.pdf"
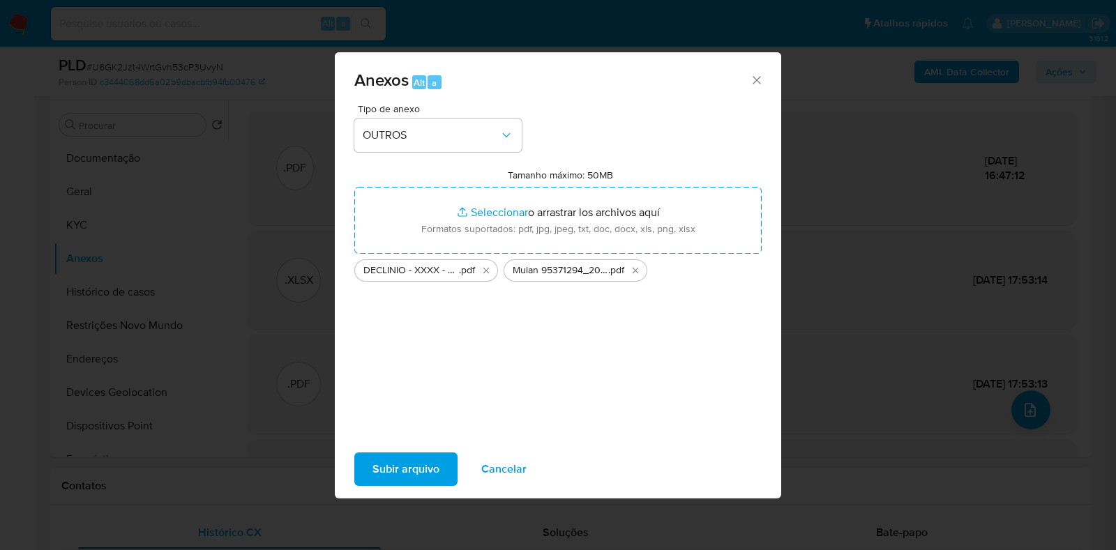
click at [401, 451] on div "Subir arquivo Cancelar" at bounding box center [558, 469] width 446 height 53
click at [402, 460] on span "Subir arquivo" at bounding box center [405, 469] width 67 height 31
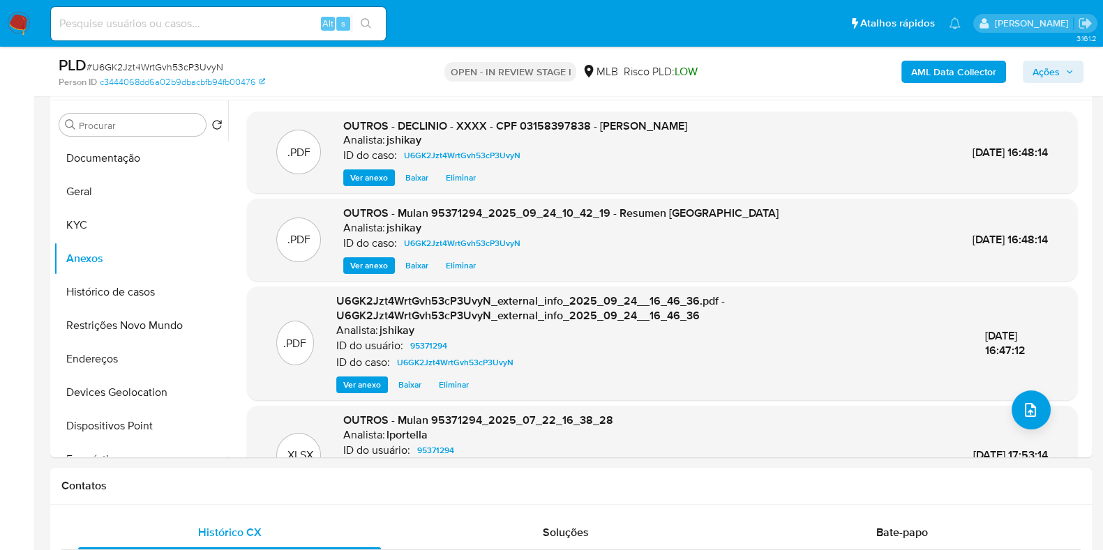
click at [1028, 73] on button "Ações" at bounding box center [1053, 72] width 61 height 22
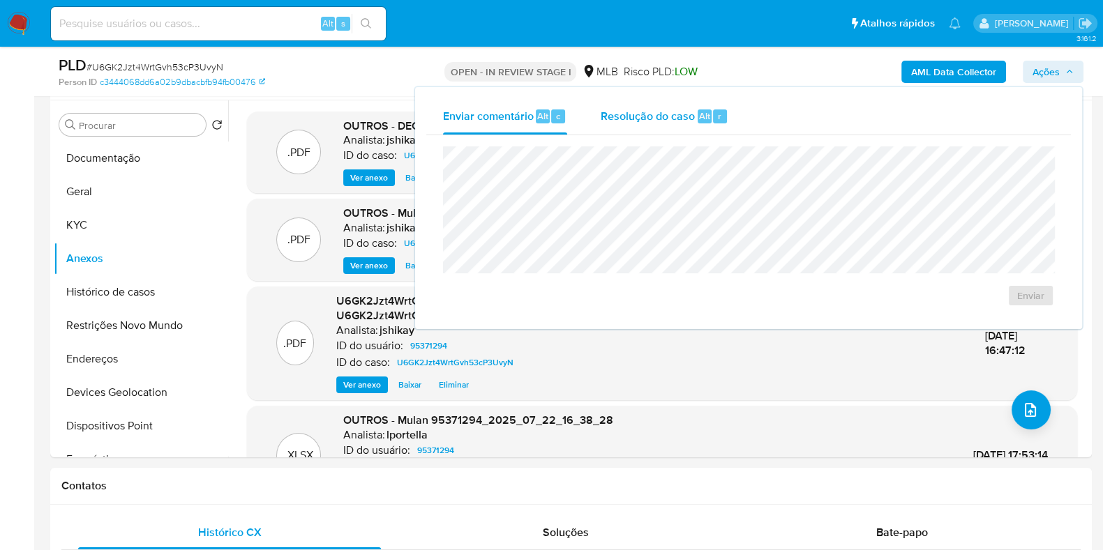
click at [603, 120] on span "Resolução do caso" at bounding box center [648, 115] width 94 height 16
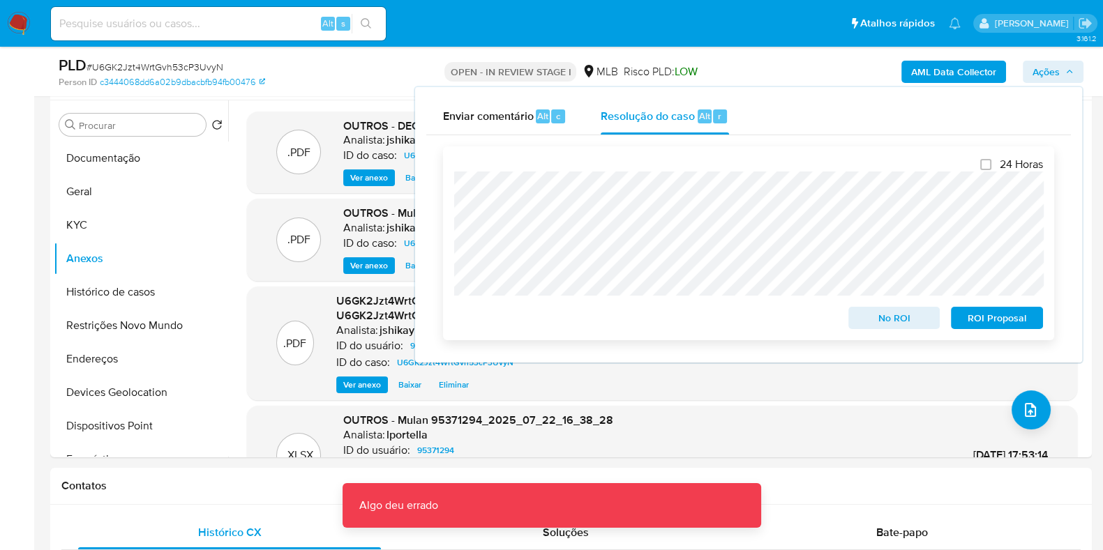
click at [911, 319] on span "No ROI" at bounding box center [894, 318] width 73 height 20
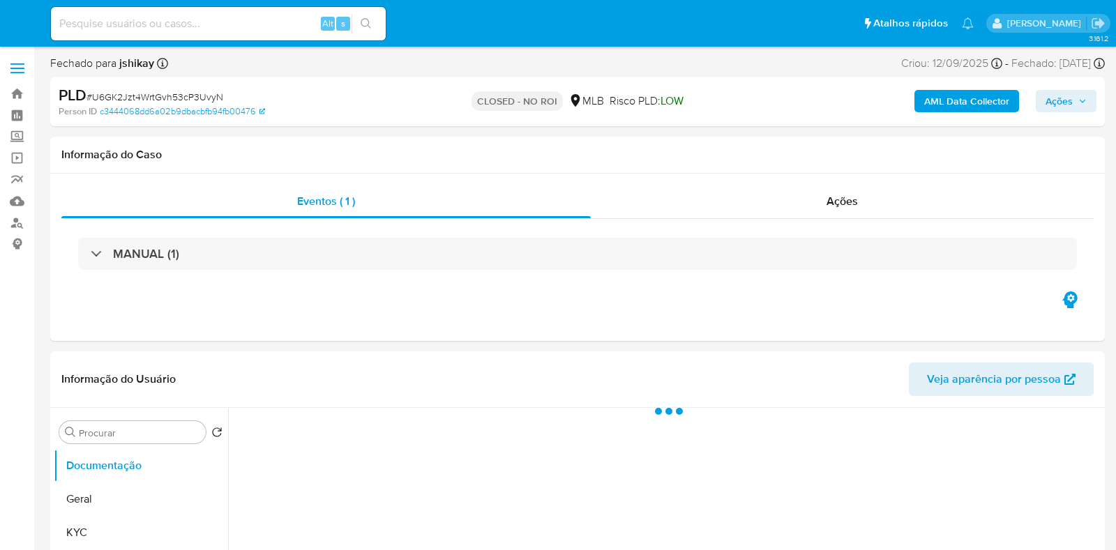
select select "10"
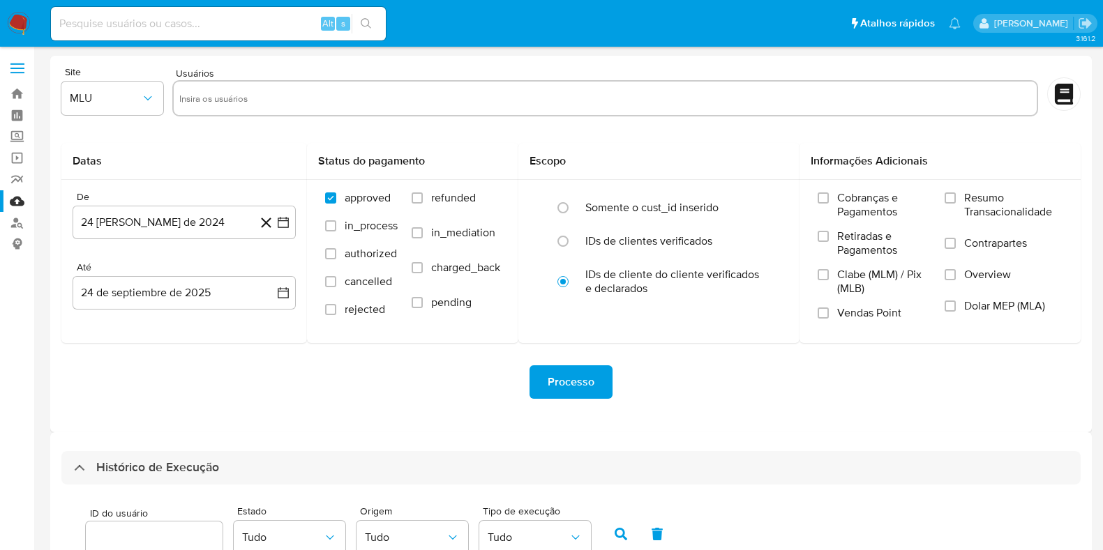
select select "10"
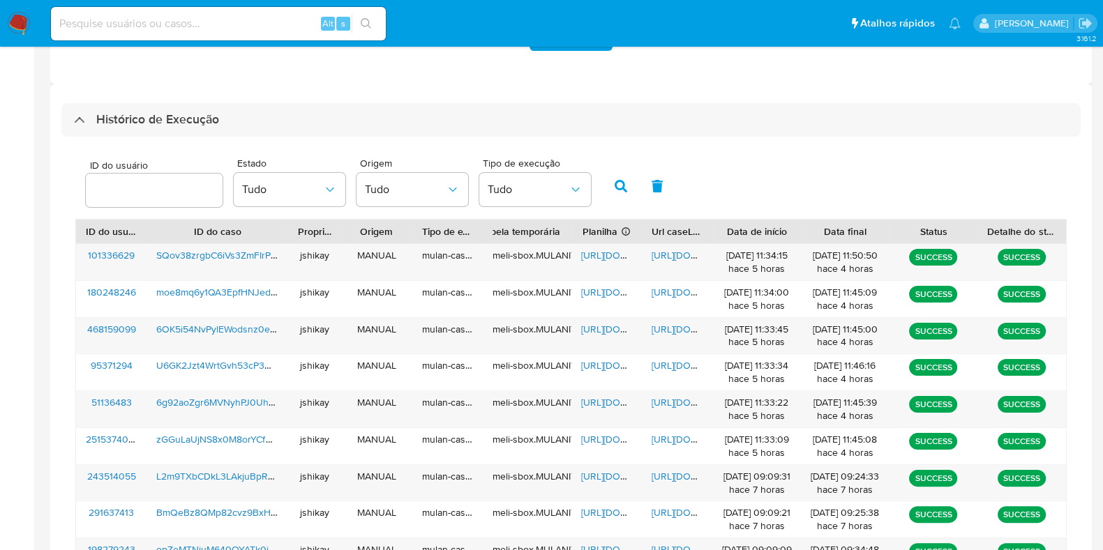
click at [17, 26] on img at bounding box center [19, 24] width 24 height 24
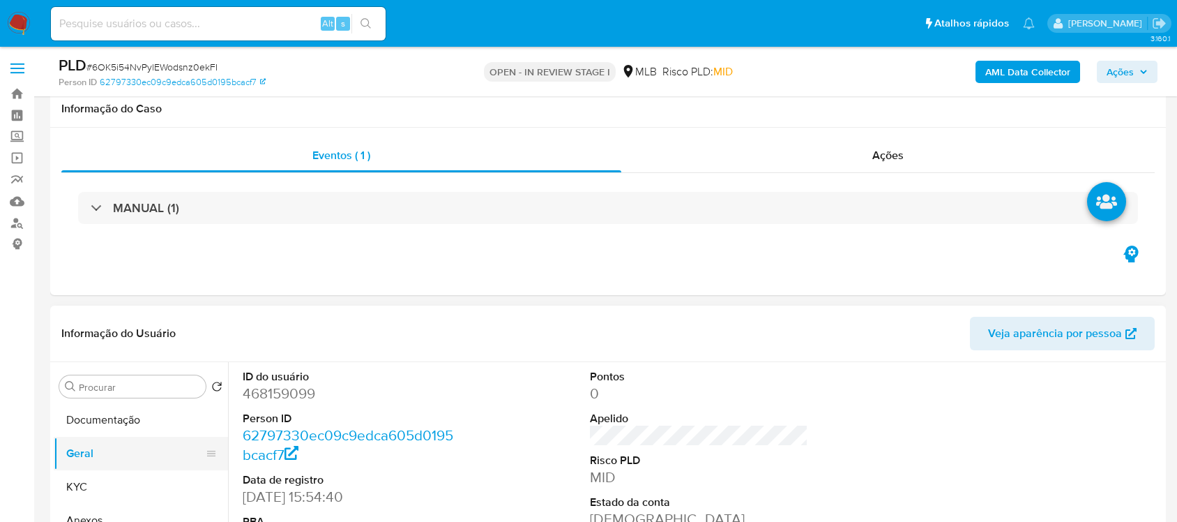
scroll to position [262, 0]
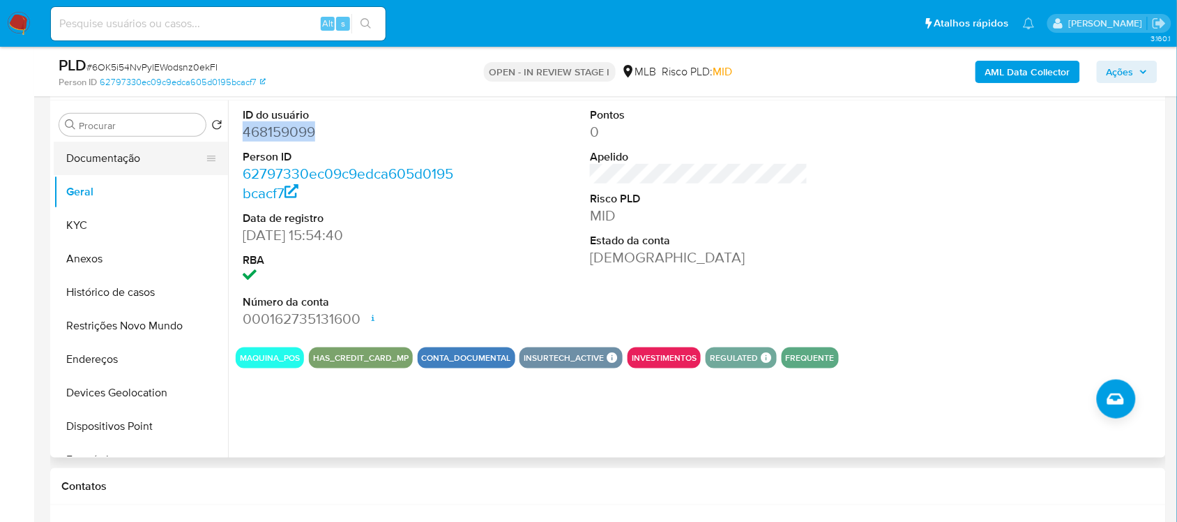
click at [137, 169] on button "Documentação" at bounding box center [135, 158] width 163 height 33
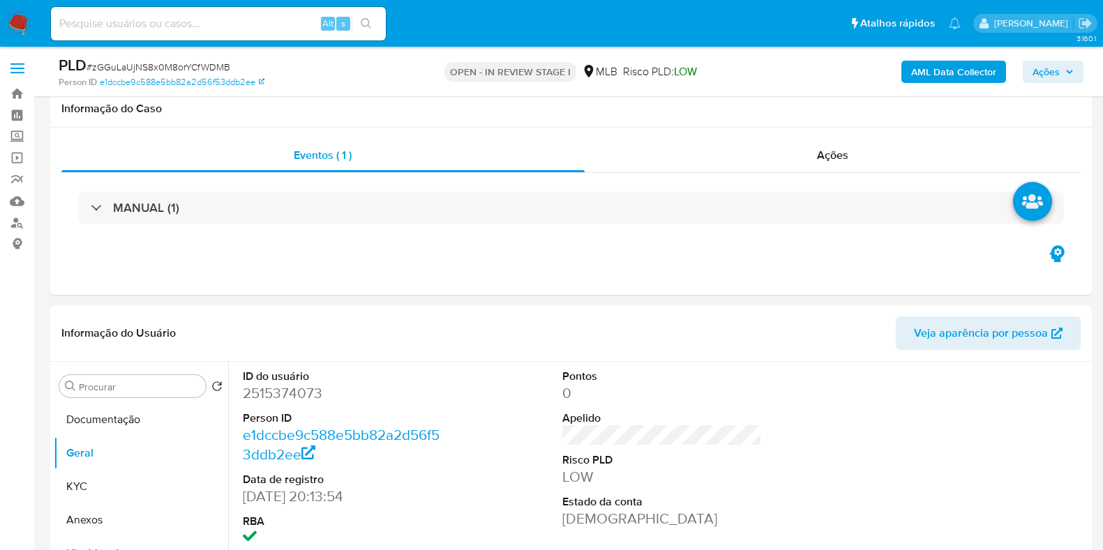
scroll to position [174, 0]
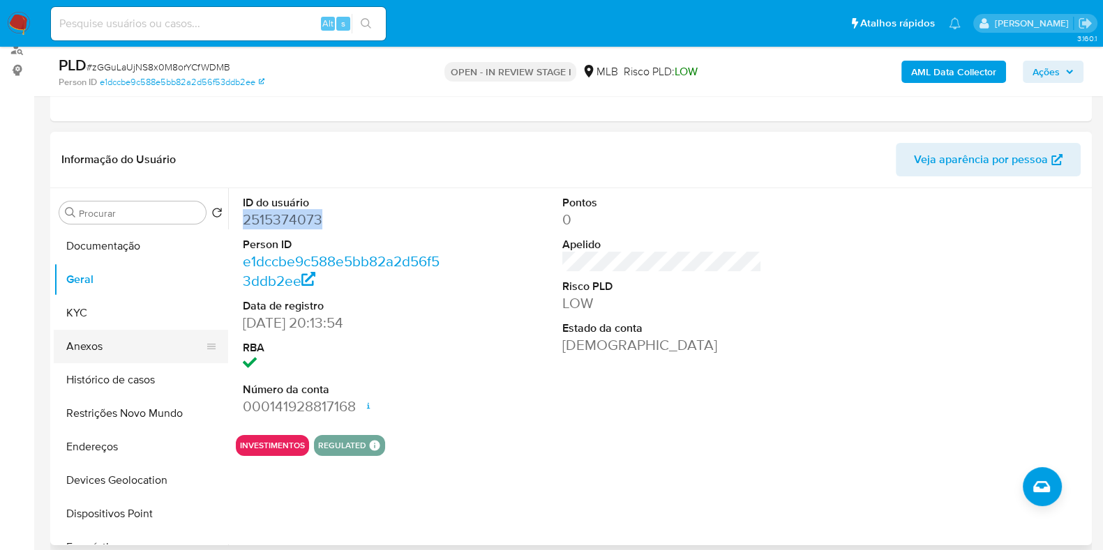
click at [97, 358] on button "Anexos" at bounding box center [135, 346] width 163 height 33
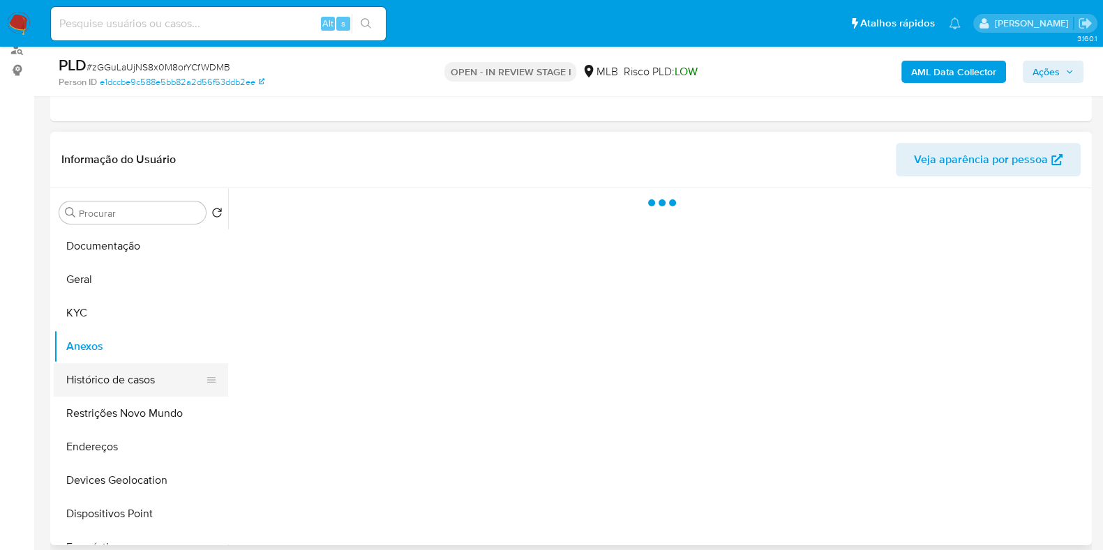
click at [104, 368] on button "Histórico de casos" at bounding box center [135, 379] width 163 height 33
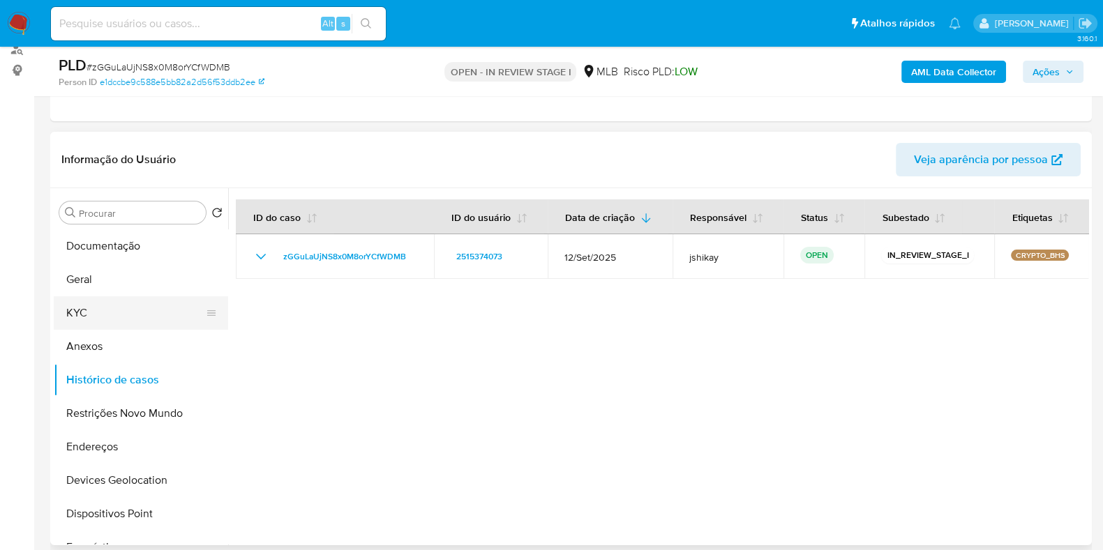
click at [128, 317] on button "KYC" at bounding box center [135, 312] width 163 height 33
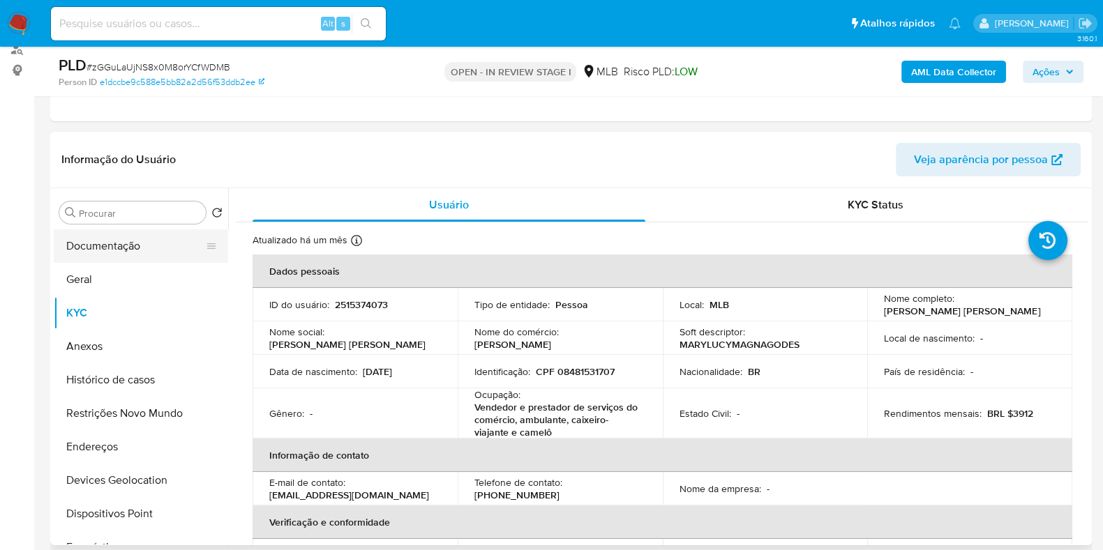
click at [135, 246] on button "Documentação" at bounding box center [135, 245] width 163 height 33
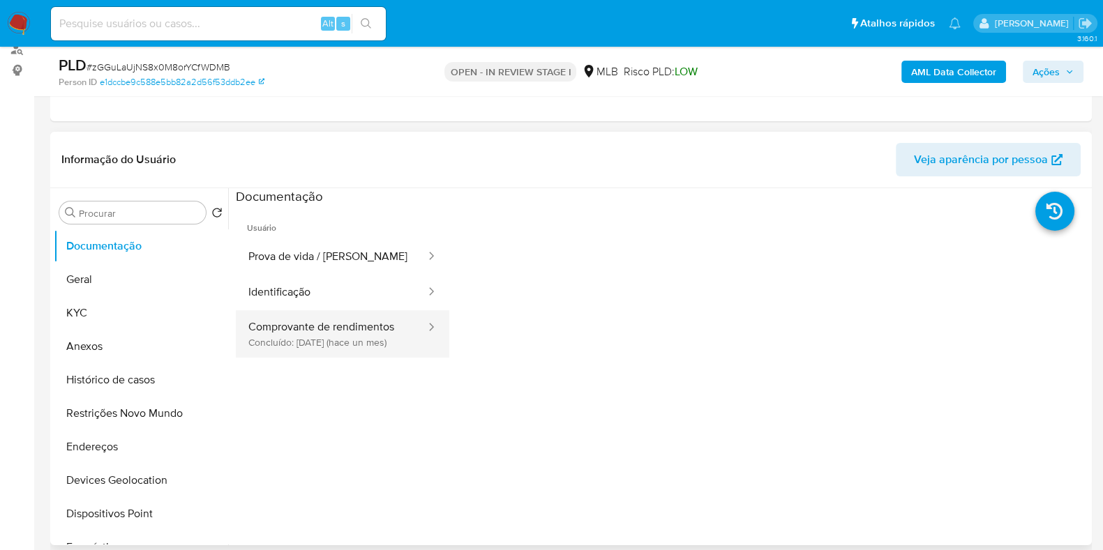
click at [398, 334] on button "Comprovante de rendimentos Concluído: [DATE] (hace un mes)" at bounding box center [331, 333] width 191 height 47
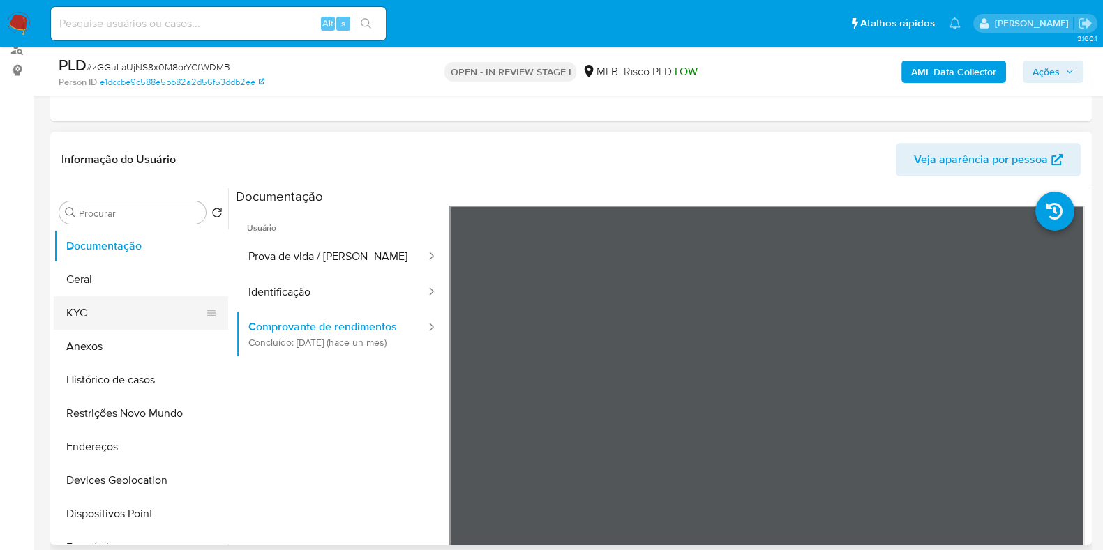
click at [98, 299] on button "KYC" at bounding box center [135, 312] width 163 height 33
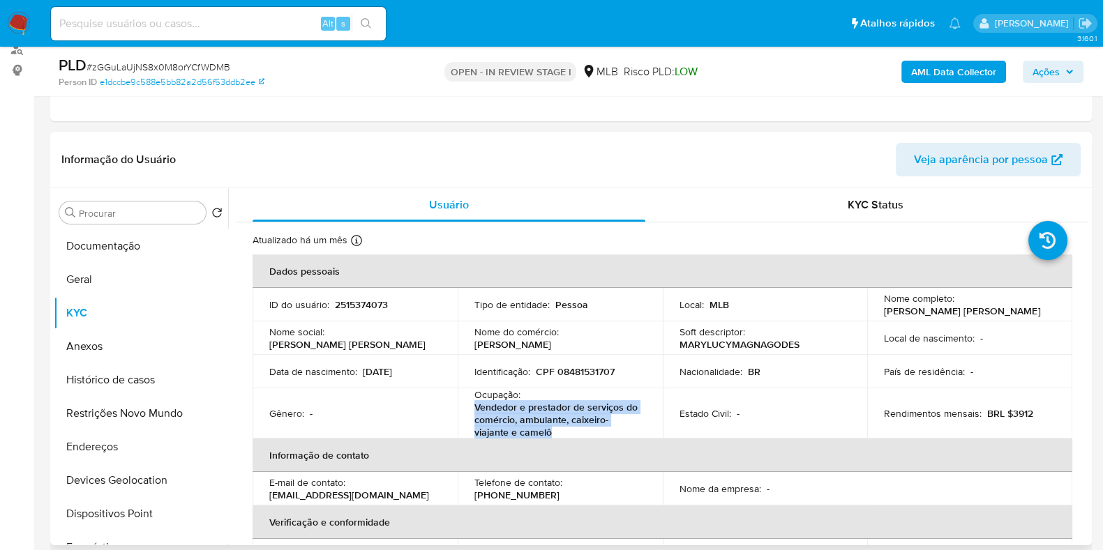
drag, startPoint x: 474, startPoint y: 407, endPoint x: 552, endPoint y: 430, distance: 81.4
click at [552, 430] on p "Vendedor e prestador de serviços do comércio, ambulante, caixeiro-viajante e ca…" at bounding box center [557, 420] width 166 height 38
copy p "Vendedor e prestador de serviços do comércio, ambulante, caixeiro-viajante e ca…"
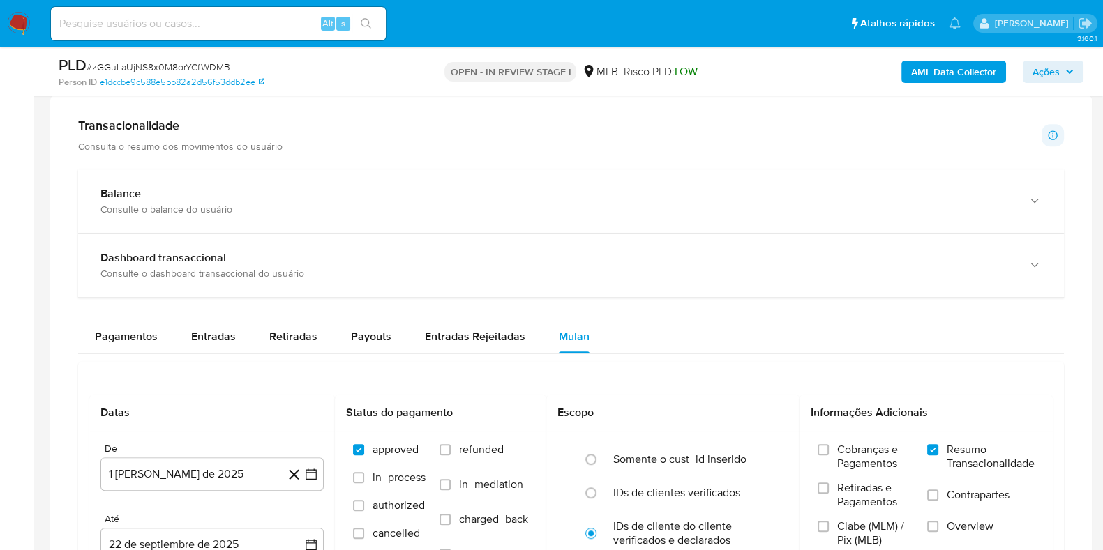
scroll to position [959, 0]
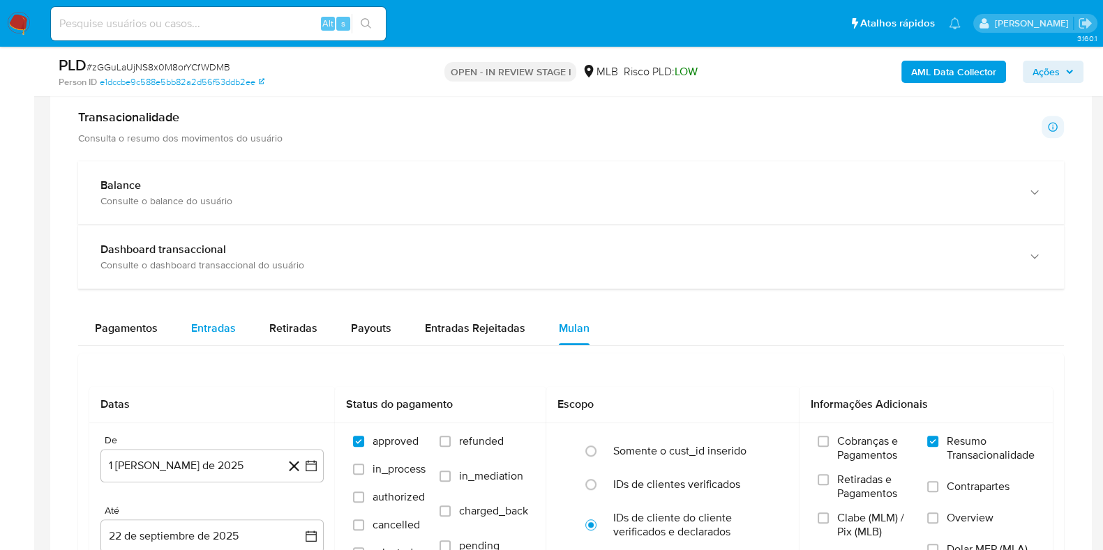
click at [234, 323] on button "Entradas" at bounding box center [213, 328] width 78 height 33
select select "10"
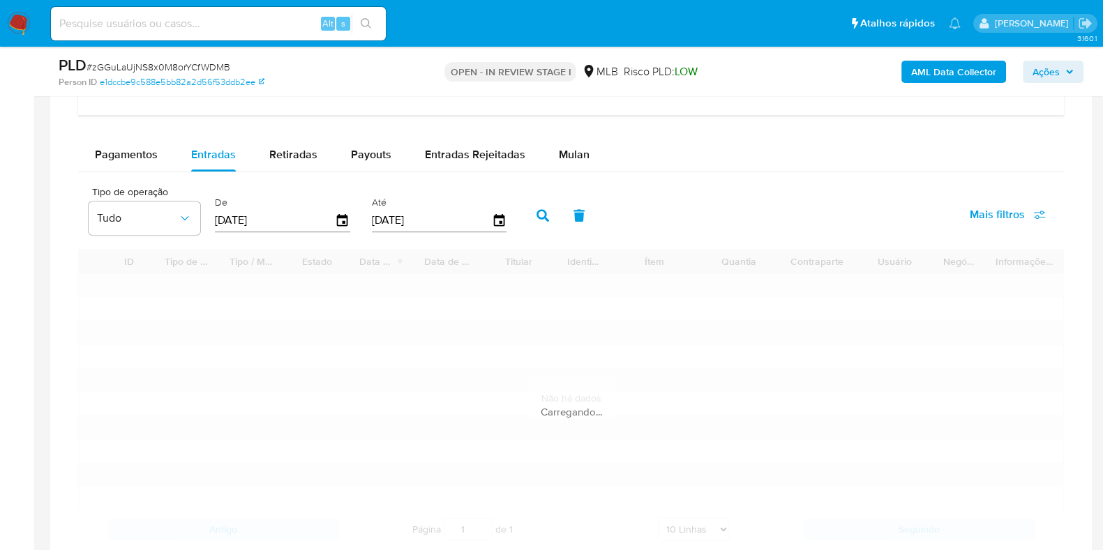
scroll to position [1133, 0]
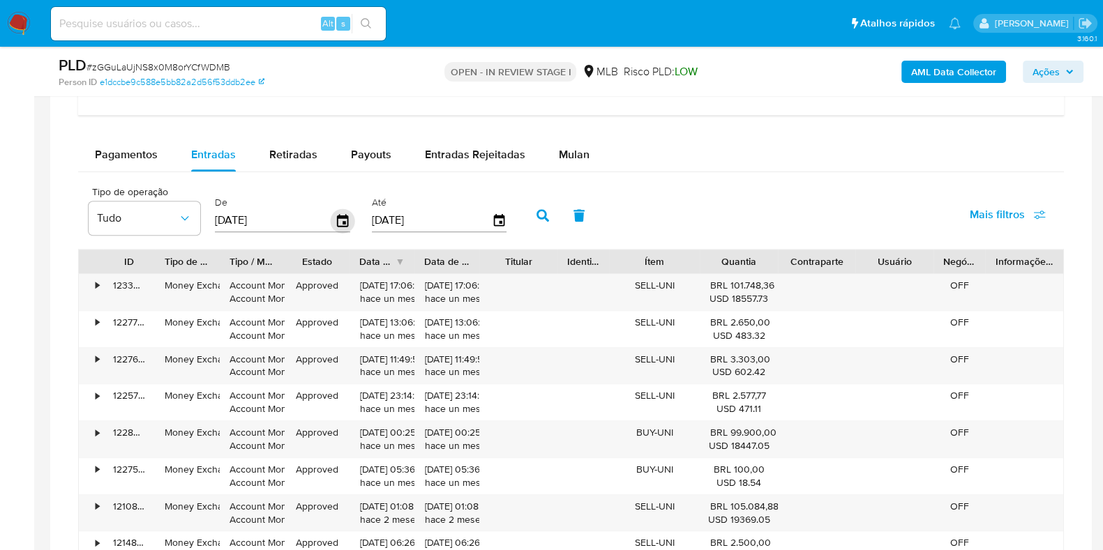
click at [340, 217] on icon "button" at bounding box center [343, 221] width 24 height 24
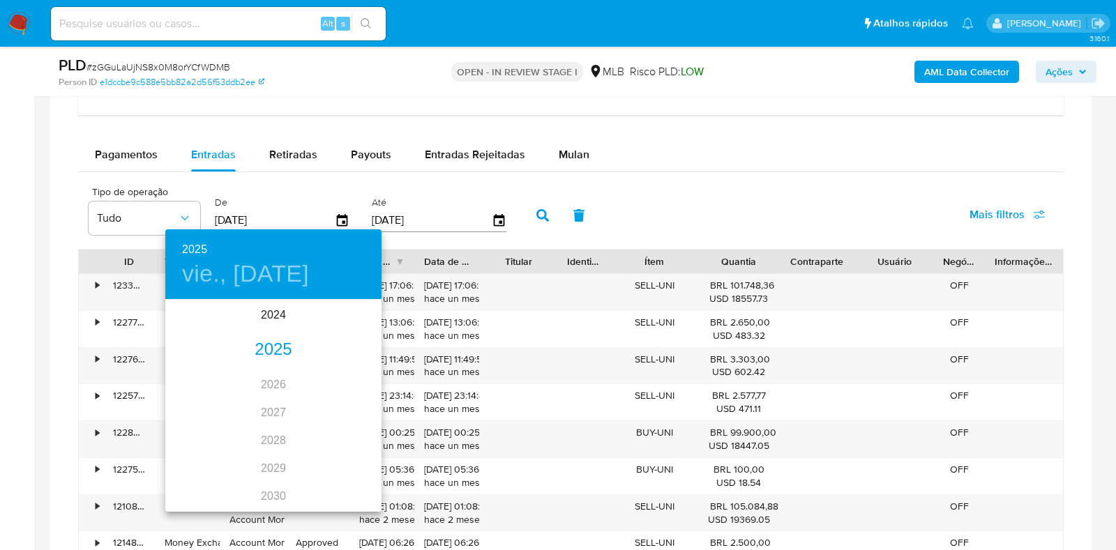
click at [262, 345] on div "2025" at bounding box center [273, 350] width 216 height 28
click at [211, 425] on div "[DATE]." at bounding box center [201, 432] width 72 height 52
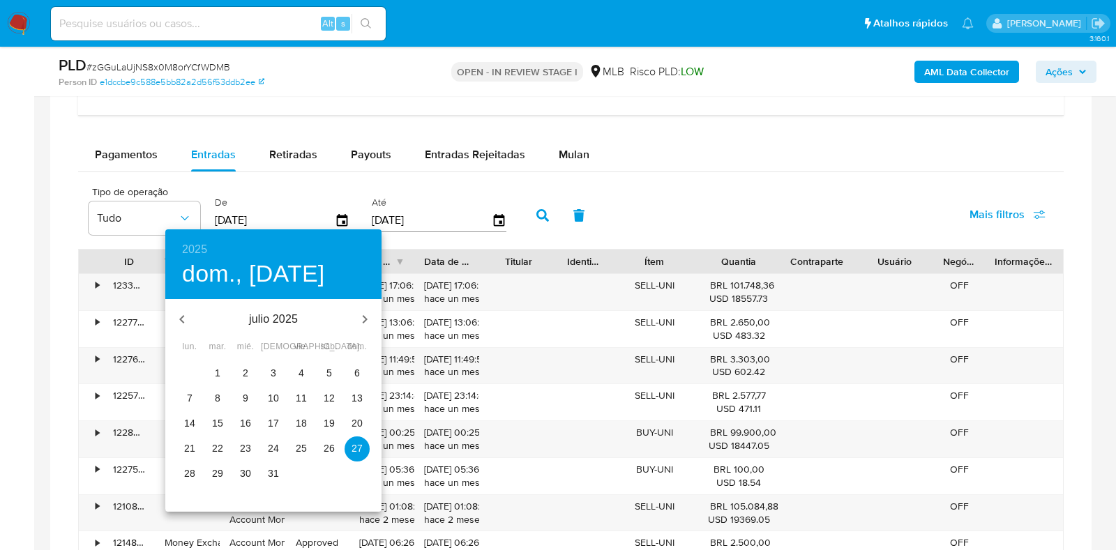
click at [220, 371] on span "1" at bounding box center [217, 373] width 25 height 14
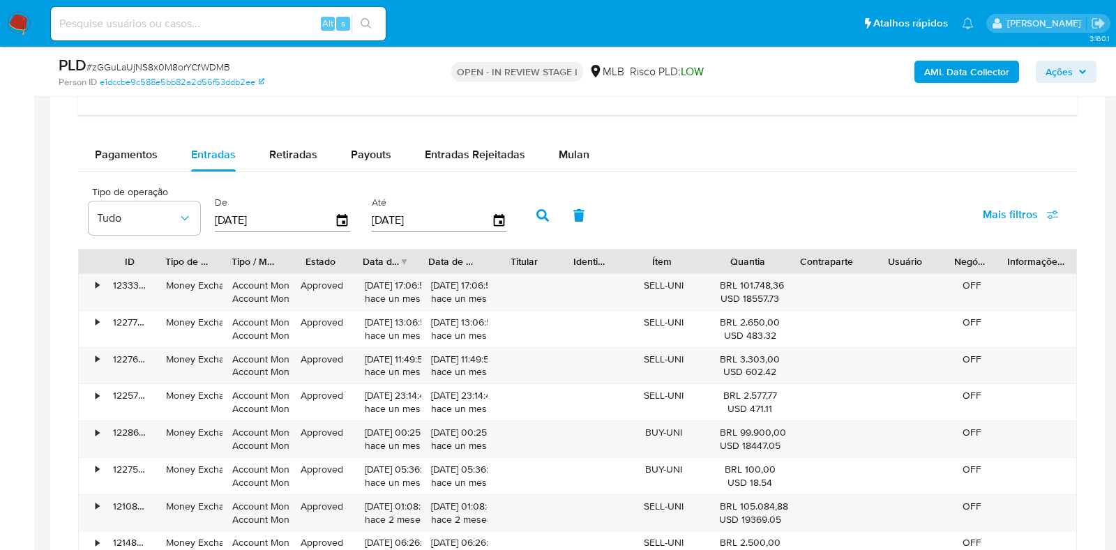
type input "[DATE]"
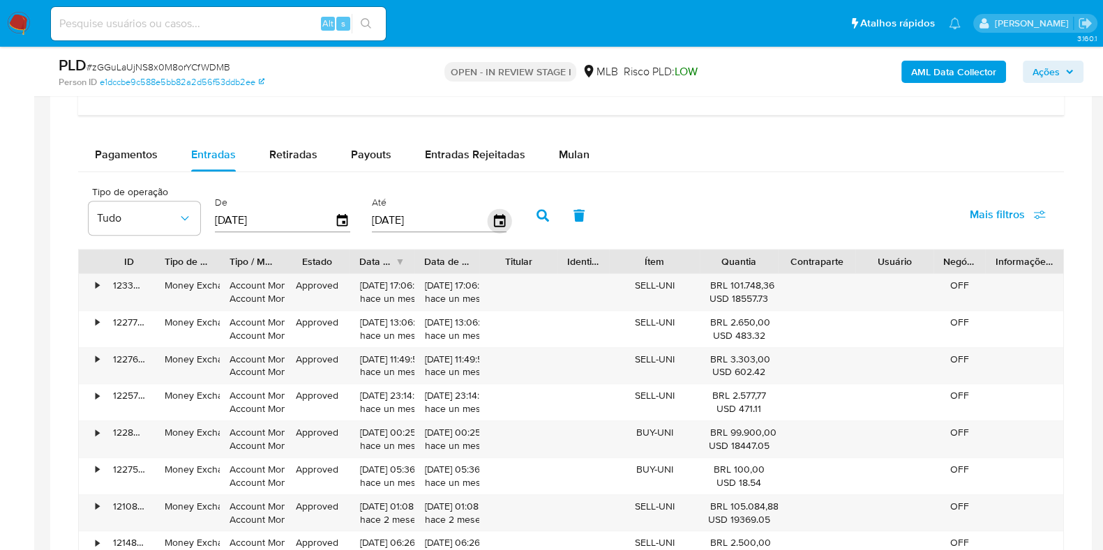
click at [494, 214] on icon "button" at bounding box center [498, 220] width 11 height 13
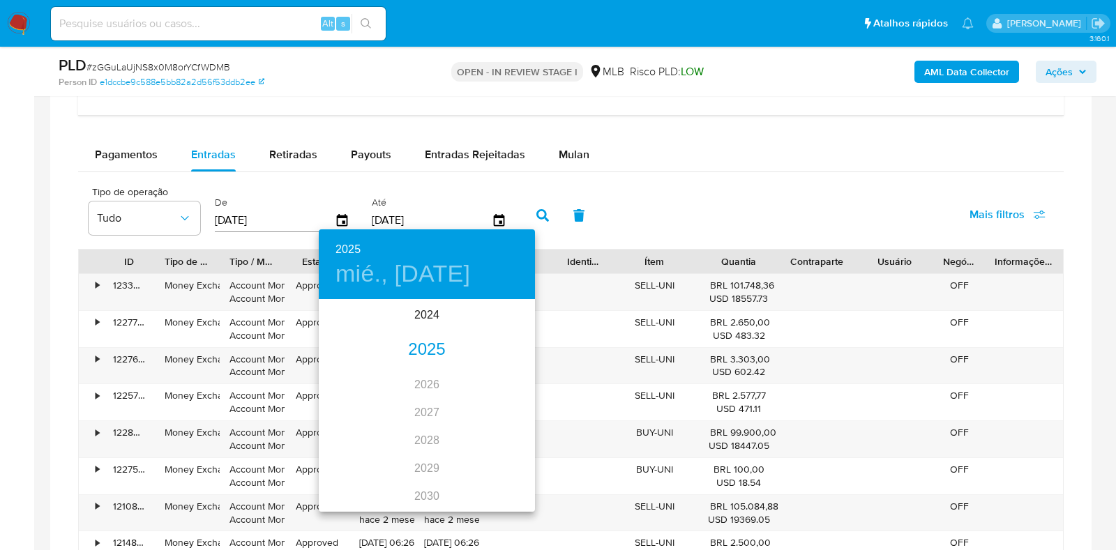
click at [401, 347] on div "2025" at bounding box center [427, 350] width 216 height 28
click at [357, 429] on div "[DATE]." at bounding box center [355, 432] width 72 height 52
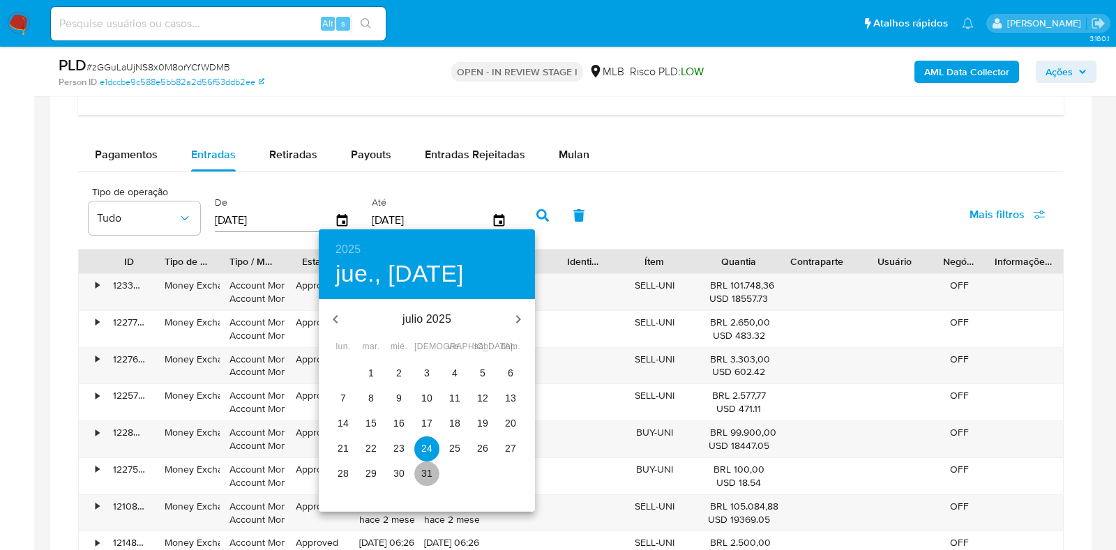
click at [439, 478] on span "31" at bounding box center [426, 474] width 25 height 14
type input "[DATE]"
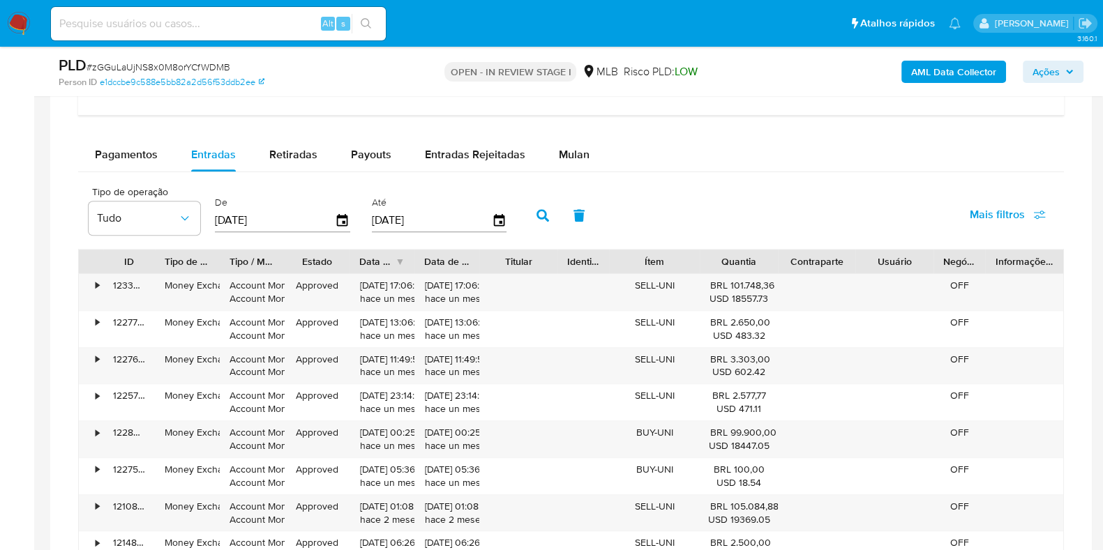
click at [536, 212] on icon "button" at bounding box center [542, 215] width 13 height 13
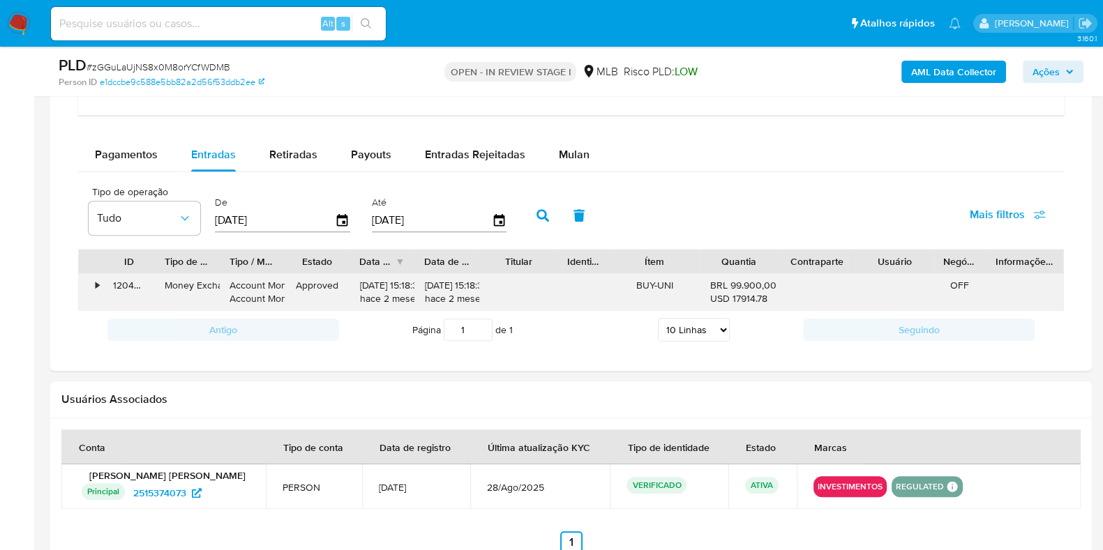
click at [91, 279] on div "•" at bounding box center [91, 292] width 24 height 36
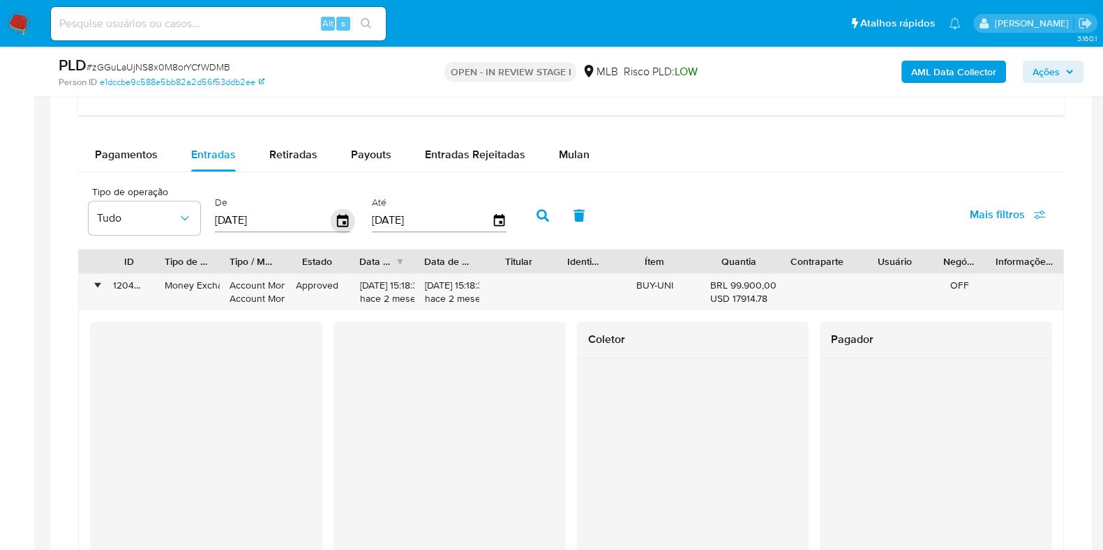
click at [338, 224] on icon "button" at bounding box center [342, 220] width 11 height 13
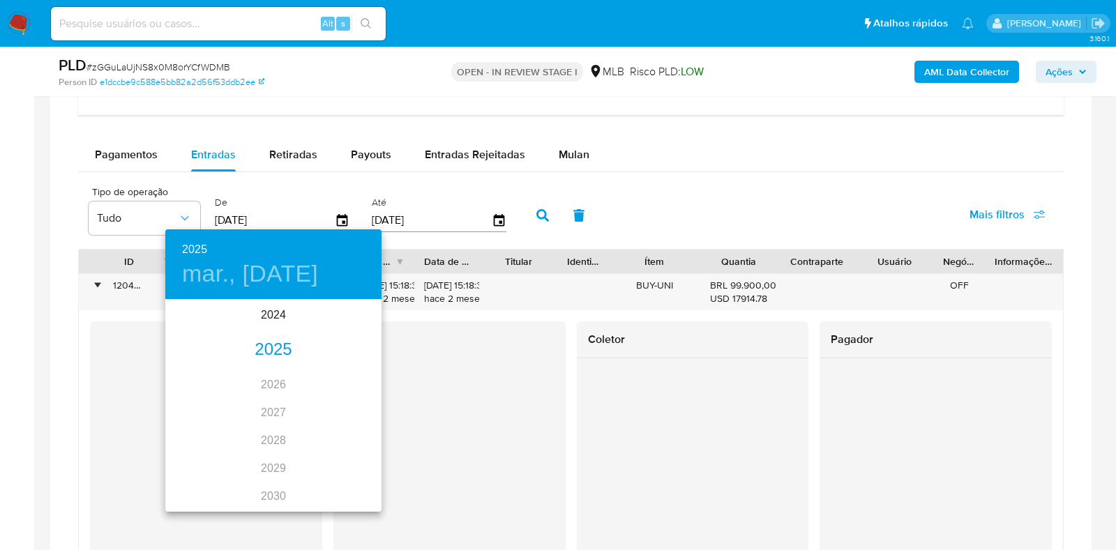
click at [271, 349] on div "2025" at bounding box center [273, 350] width 216 height 28
click at [352, 379] on div "jun." at bounding box center [346, 380] width 72 height 52
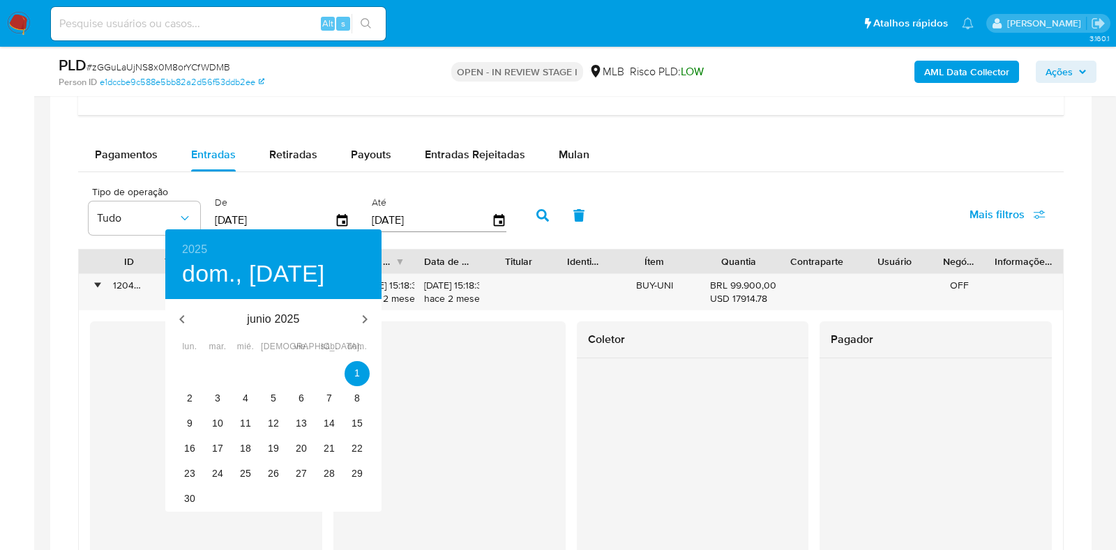
type input "[DATE]"
click at [352, 371] on span "1" at bounding box center [357, 373] width 25 height 14
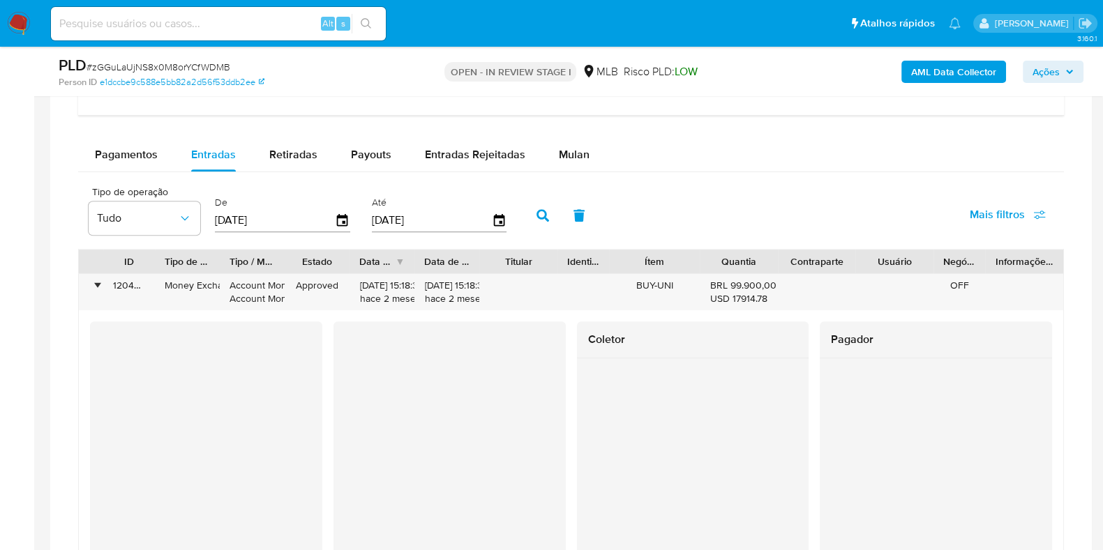
click at [536, 211] on icon "button" at bounding box center [542, 215] width 13 height 13
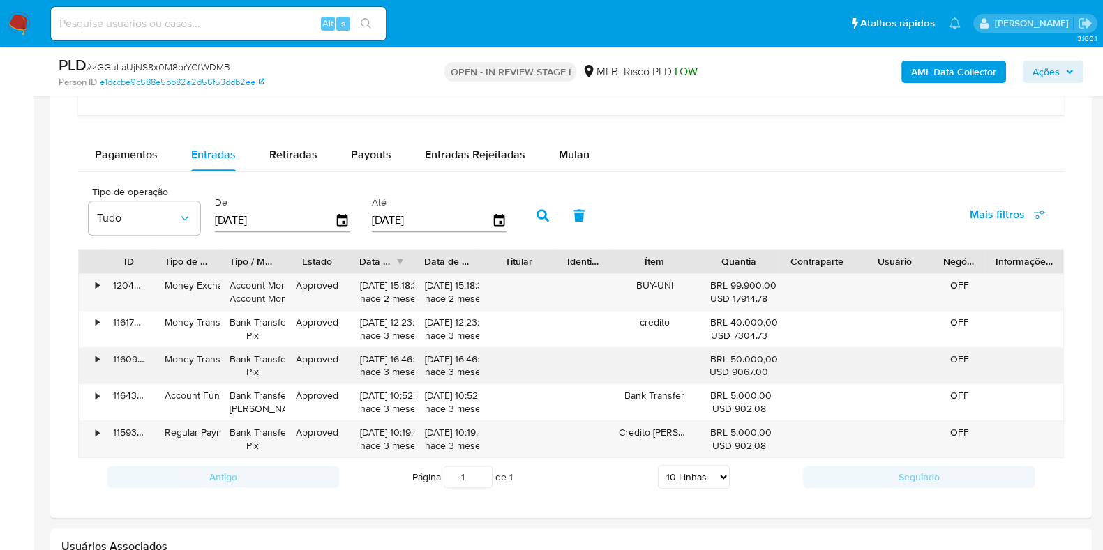
click at [92, 354] on div "•" at bounding box center [91, 366] width 24 height 36
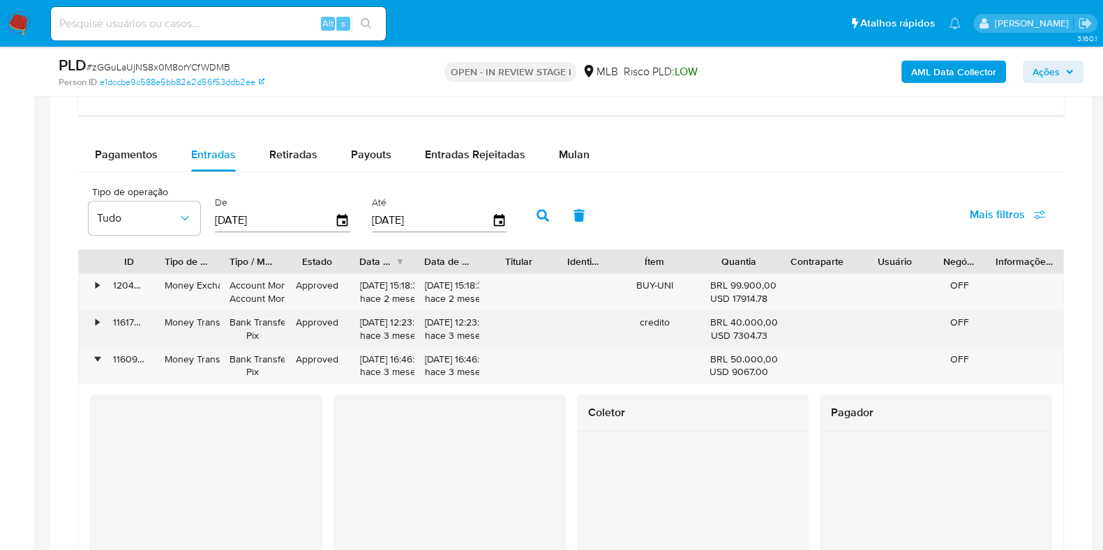
click at [101, 316] on div "•" at bounding box center [91, 329] width 24 height 36
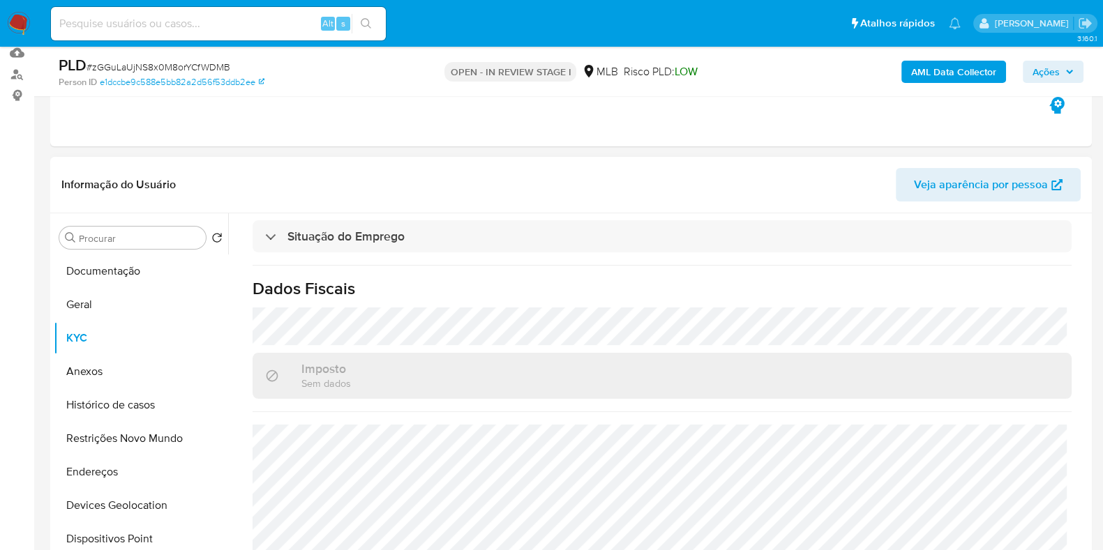
scroll to position [174, 0]
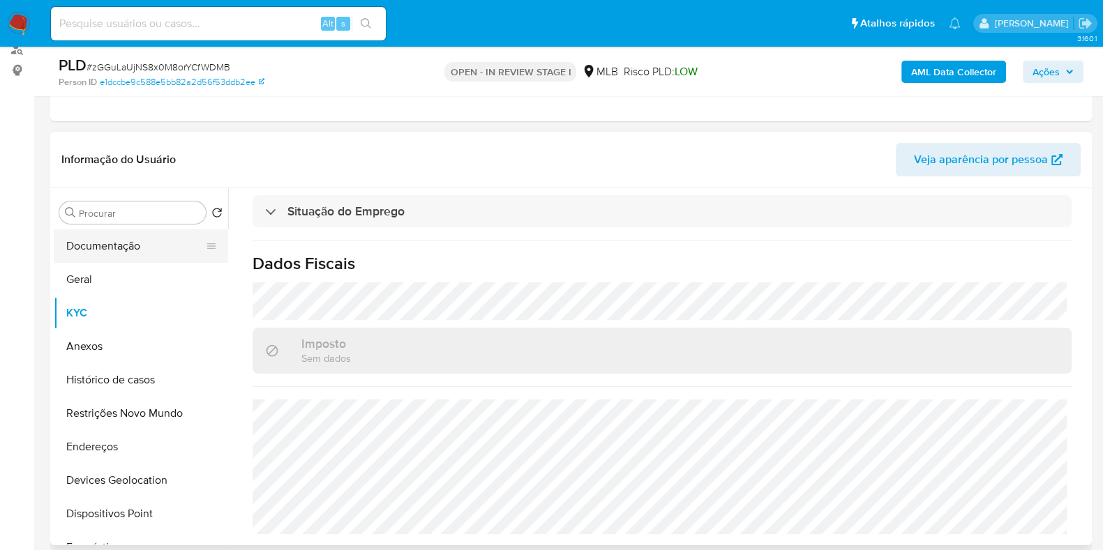
click at [132, 246] on button "Documentação" at bounding box center [135, 245] width 163 height 33
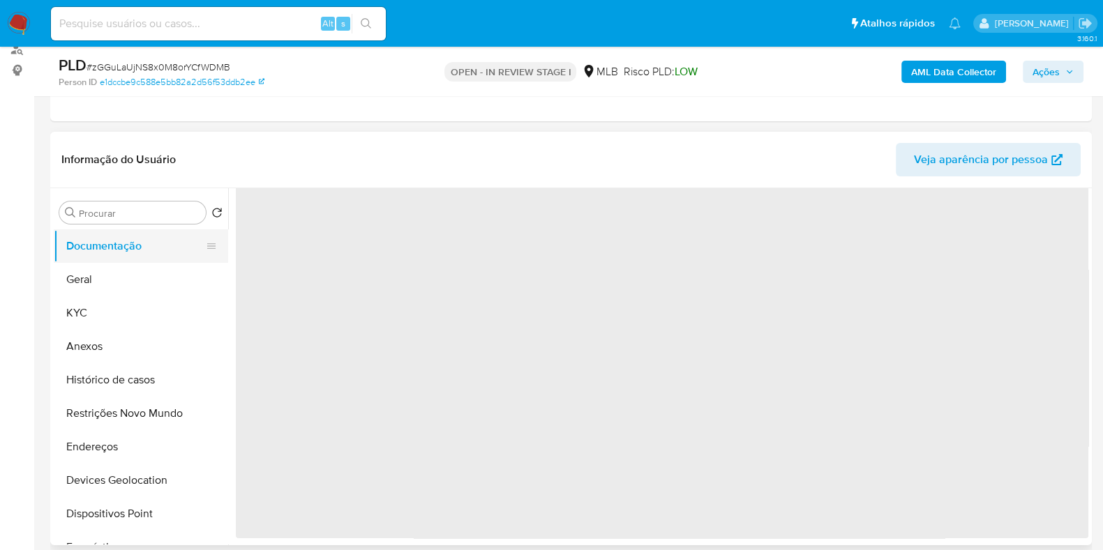
scroll to position [0, 0]
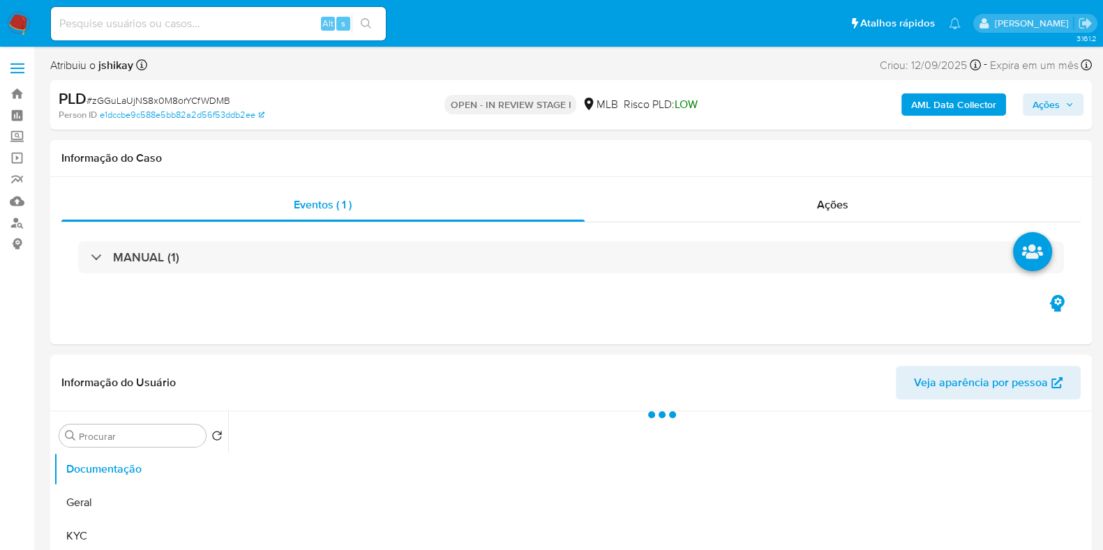
select select "10"
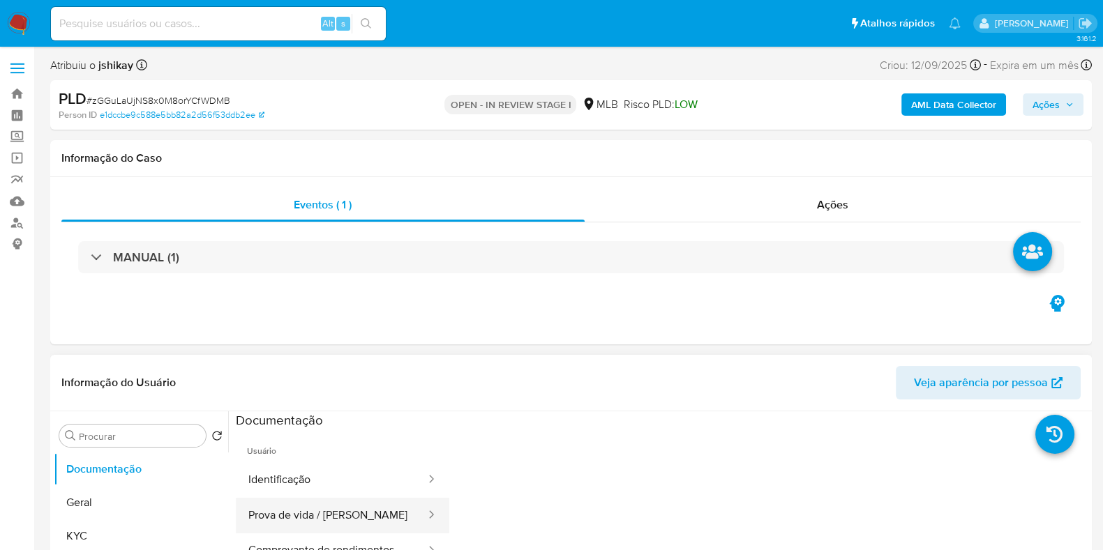
click at [303, 511] on button "Prova de vida / [PERSON_NAME]" at bounding box center [331, 516] width 191 height 36
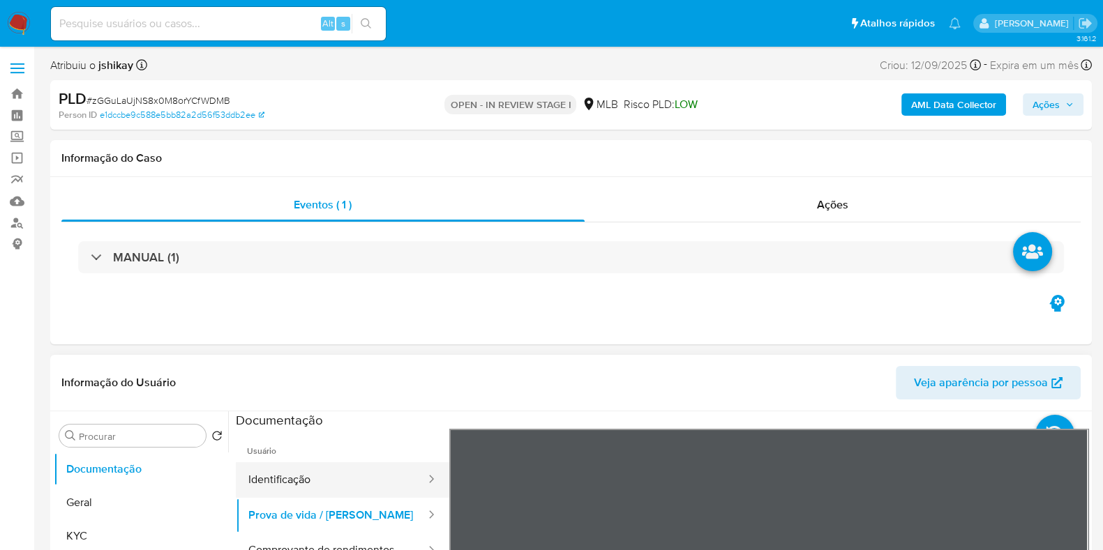
click at [298, 481] on button "Identificação" at bounding box center [331, 480] width 191 height 36
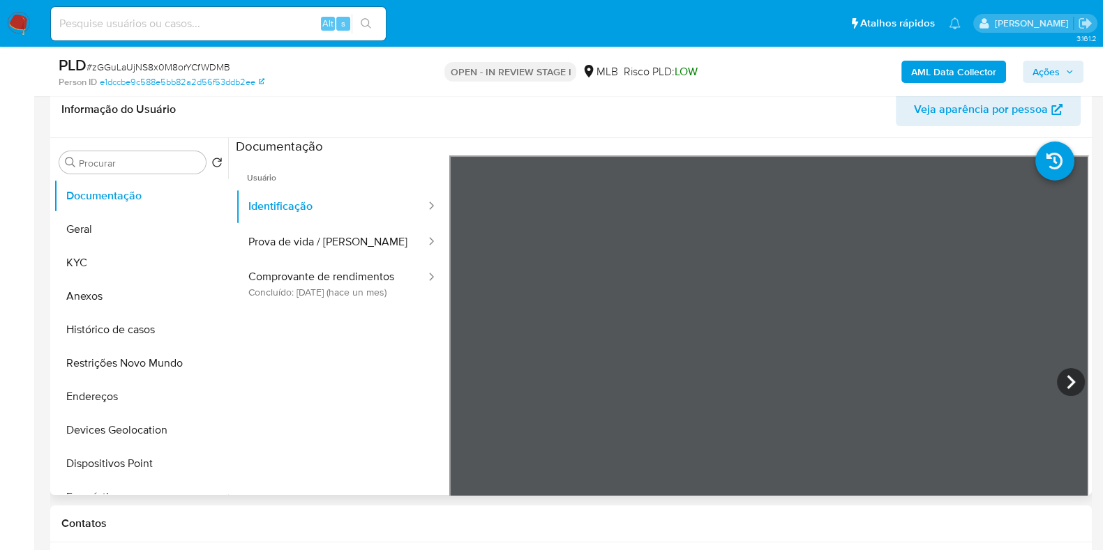
scroll to position [262, 0]
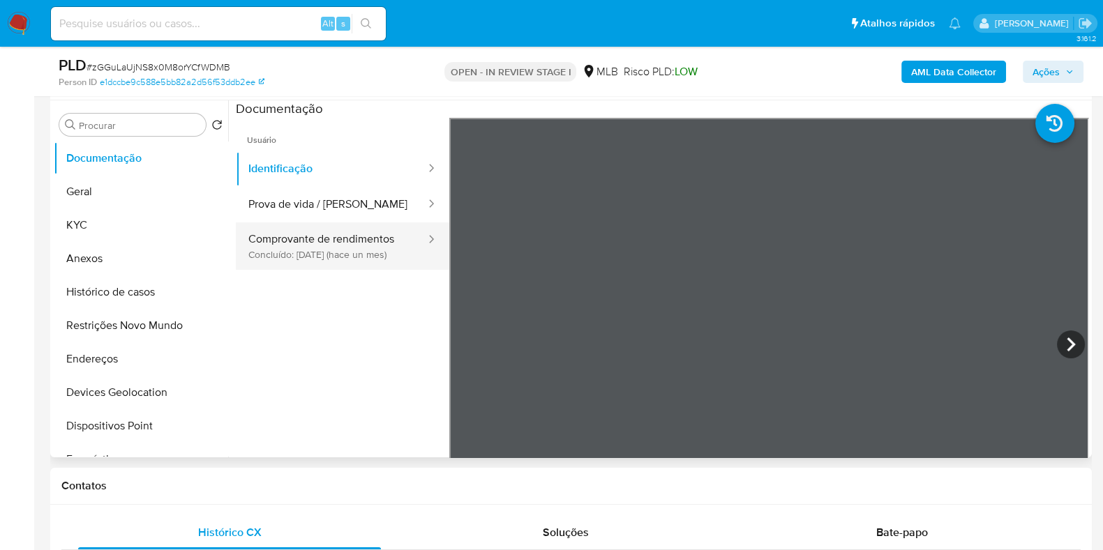
click at [340, 239] on button "Comprovante de rendimentos Concluído: [DATE] (hace un mes)" at bounding box center [331, 246] width 191 height 47
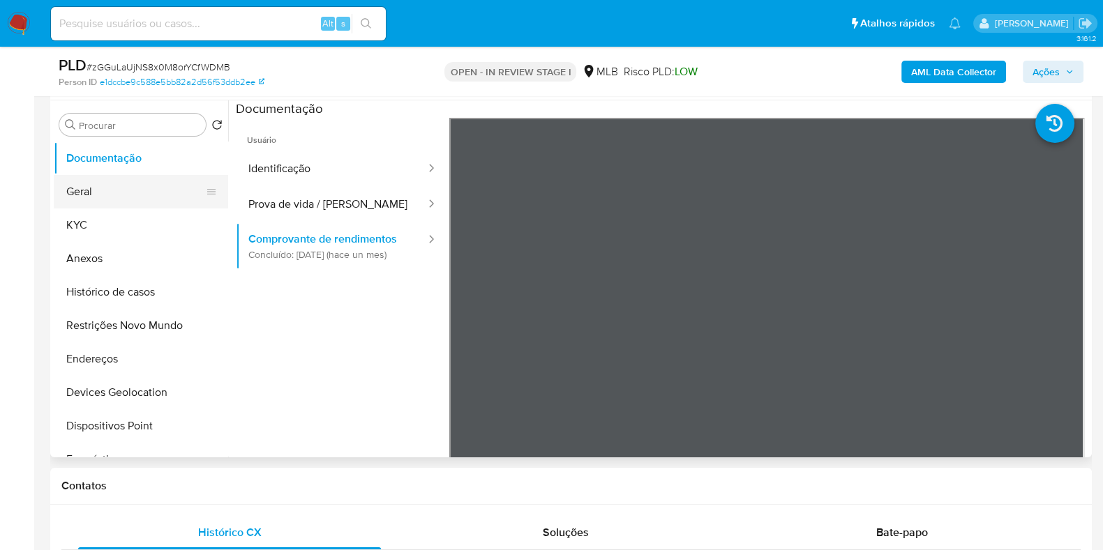
drag, startPoint x: 105, startPoint y: 191, endPoint x: 115, endPoint y: 197, distance: 11.2
click at [105, 192] on button "Geral" at bounding box center [135, 191] width 163 height 33
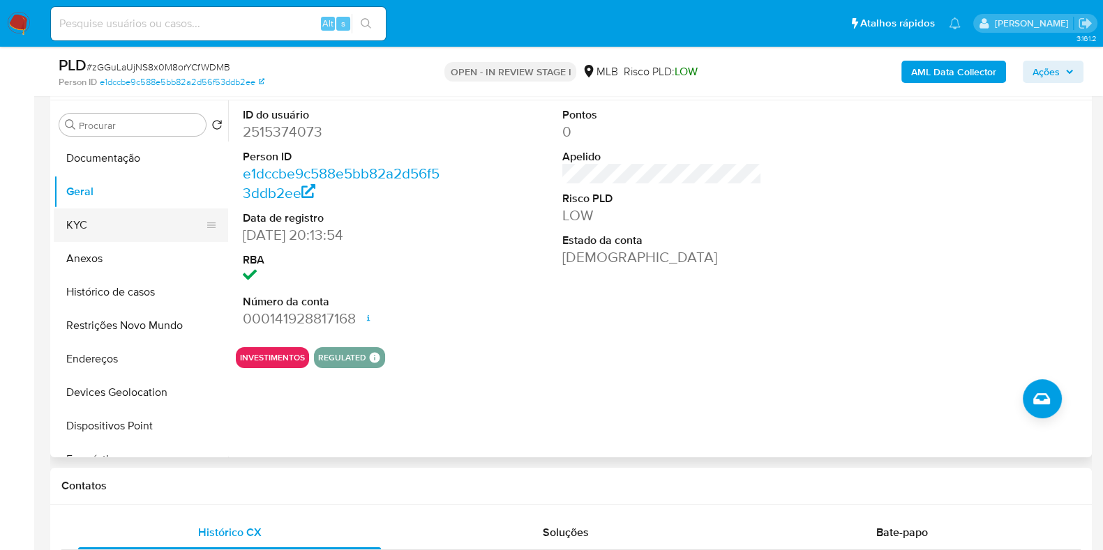
click at [86, 223] on button "KYC" at bounding box center [135, 225] width 163 height 33
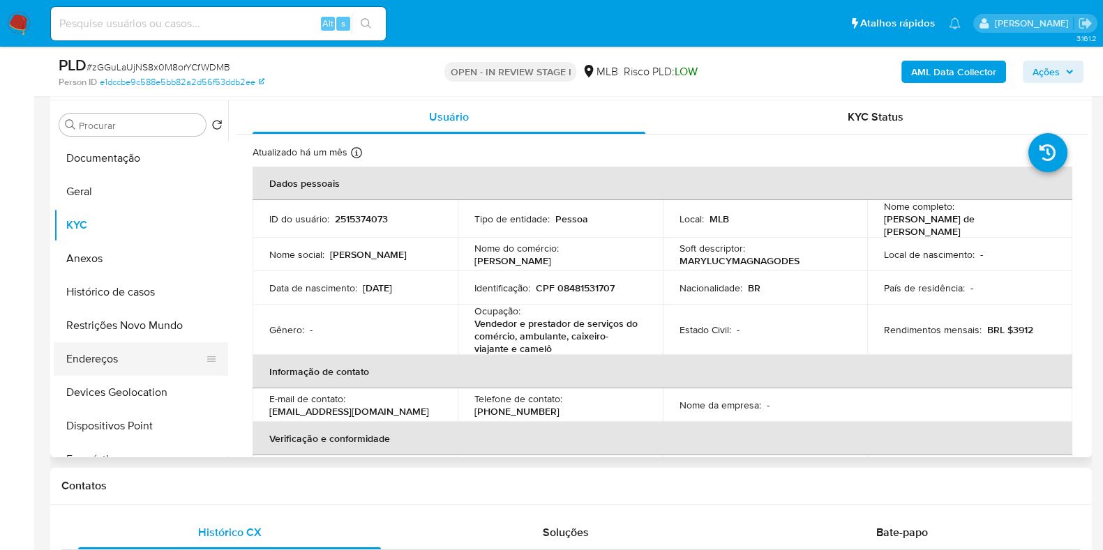
click at [119, 365] on button "Endereços" at bounding box center [135, 358] width 163 height 33
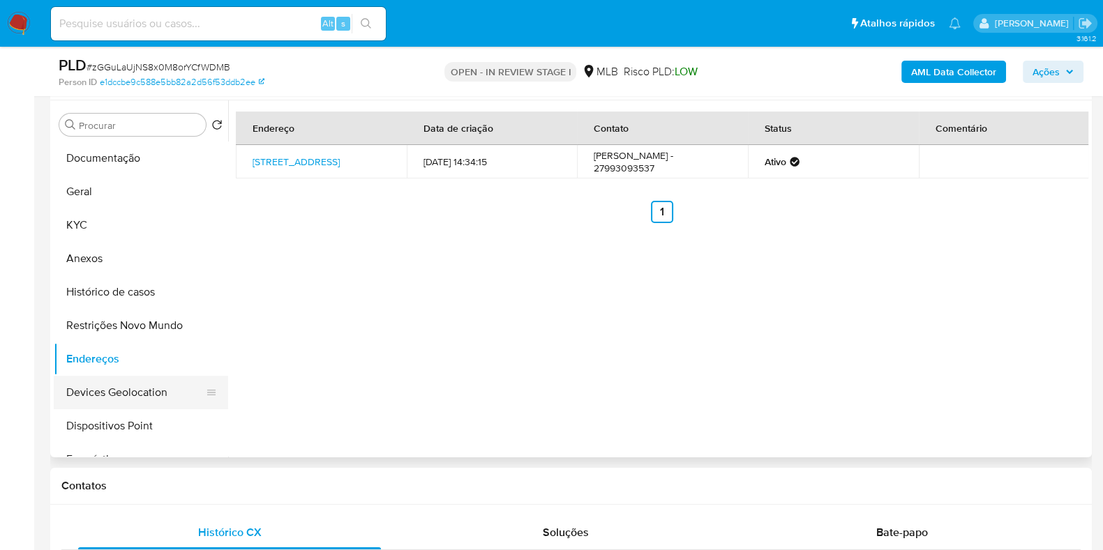
click at [106, 389] on button "Devices Geolocation" at bounding box center [135, 392] width 163 height 33
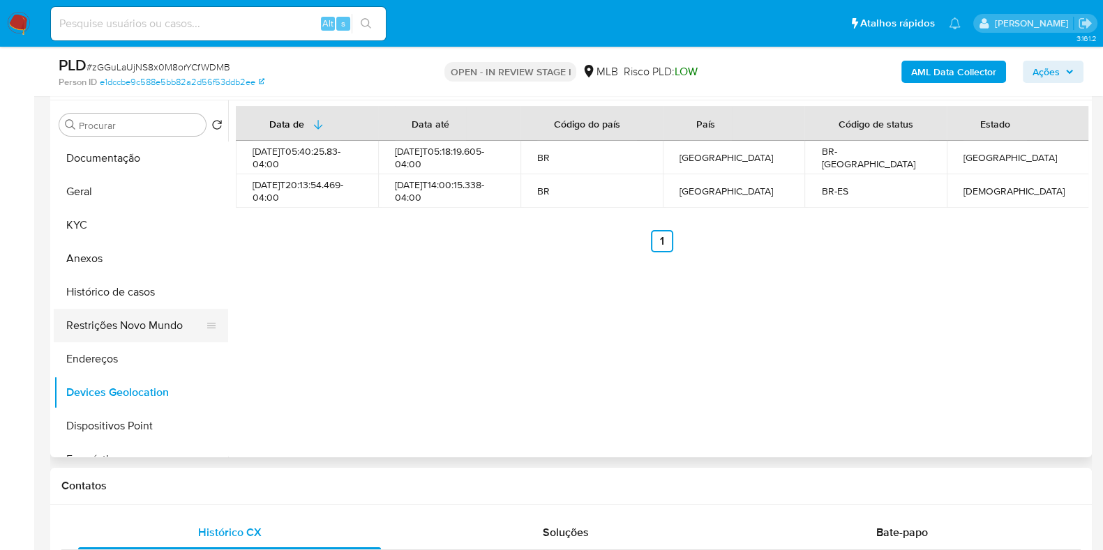
click at [134, 319] on button "Restrições Novo Mundo" at bounding box center [135, 325] width 163 height 33
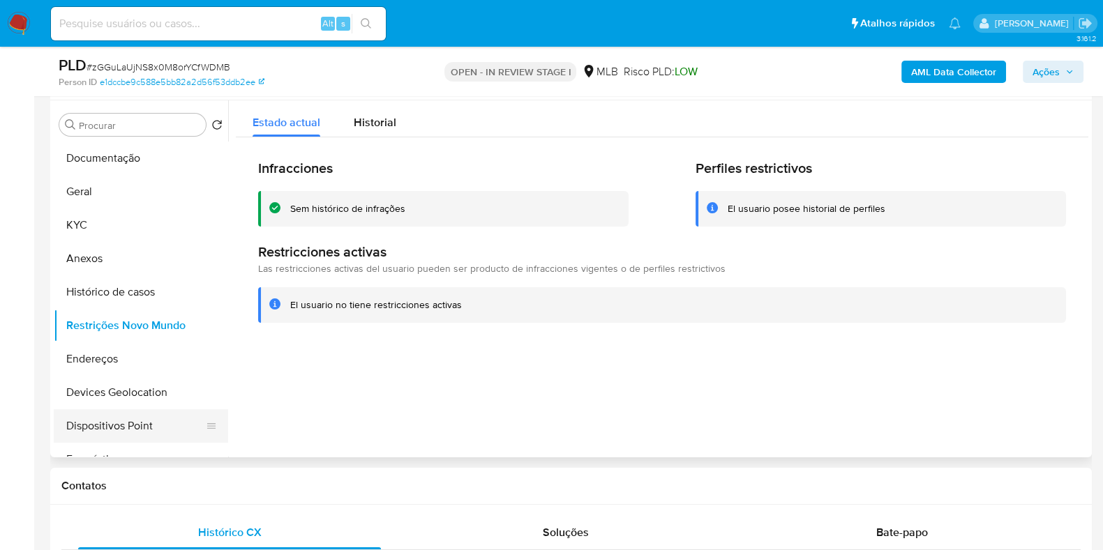
click at [159, 430] on button "Dispositivos Point" at bounding box center [135, 425] width 163 height 33
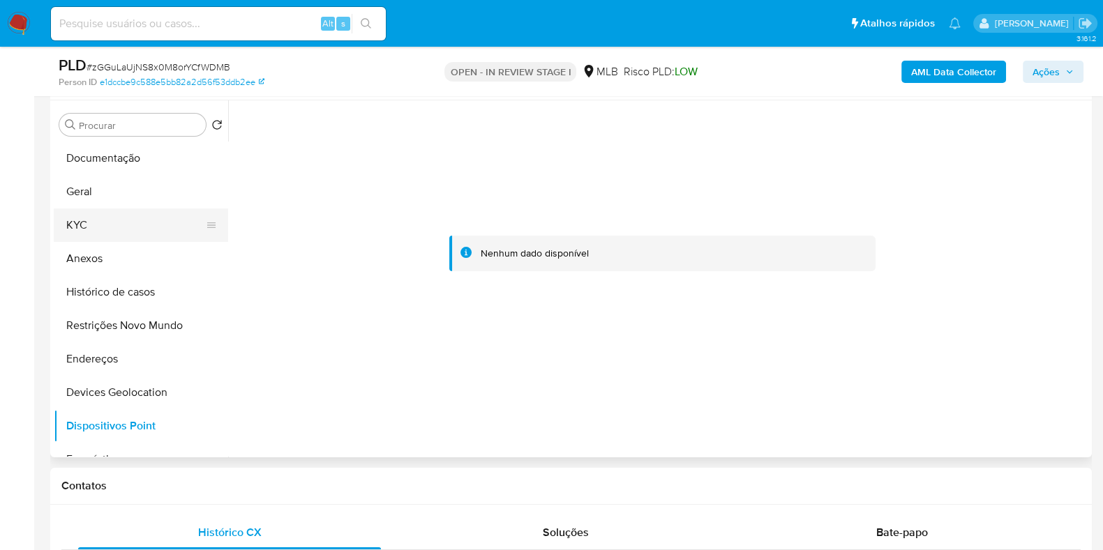
click at [86, 228] on button "KYC" at bounding box center [135, 225] width 163 height 33
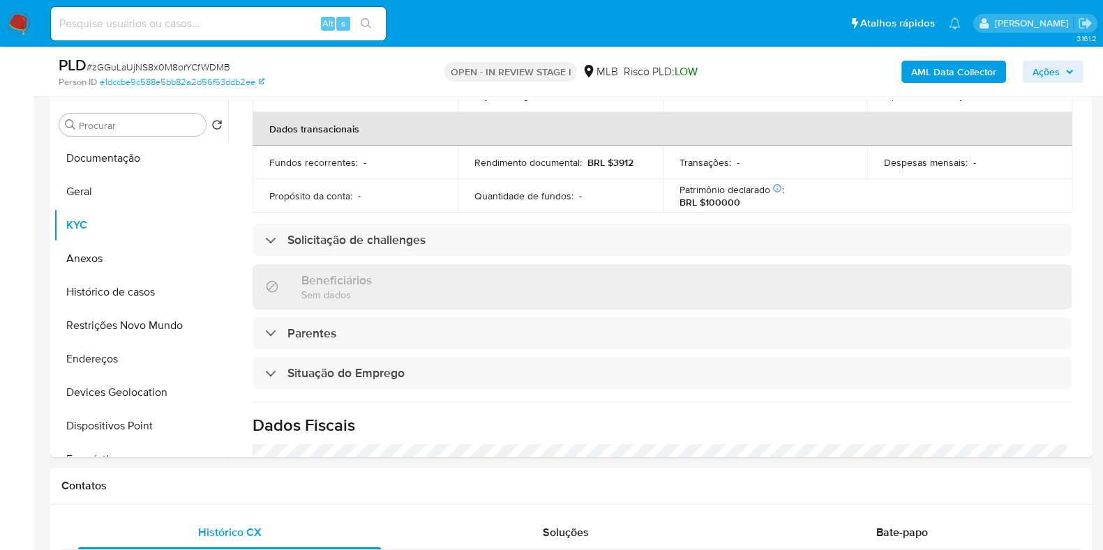
scroll to position [622, 0]
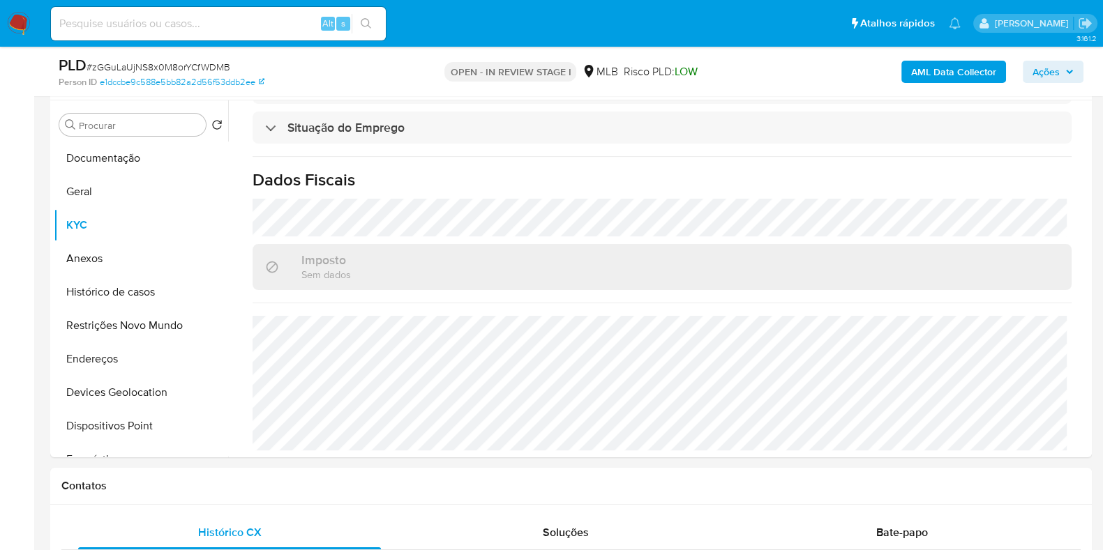
click at [965, 82] on b "AML Data Collector" at bounding box center [953, 72] width 85 height 22
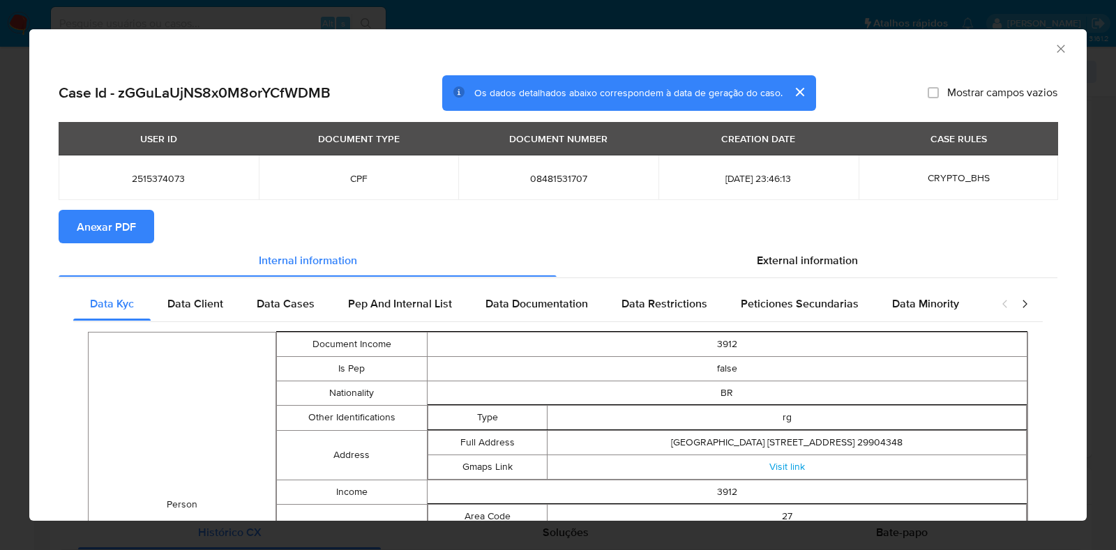
click at [1054, 48] on icon "Fechar a janela" at bounding box center [1061, 49] width 14 height 14
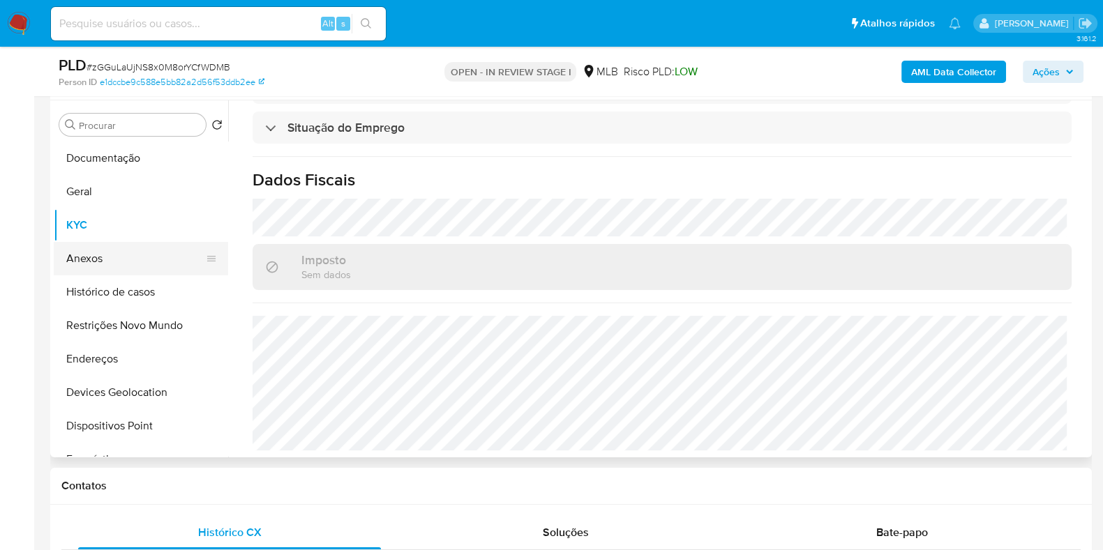
click at [82, 256] on button "Anexos" at bounding box center [135, 258] width 163 height 33
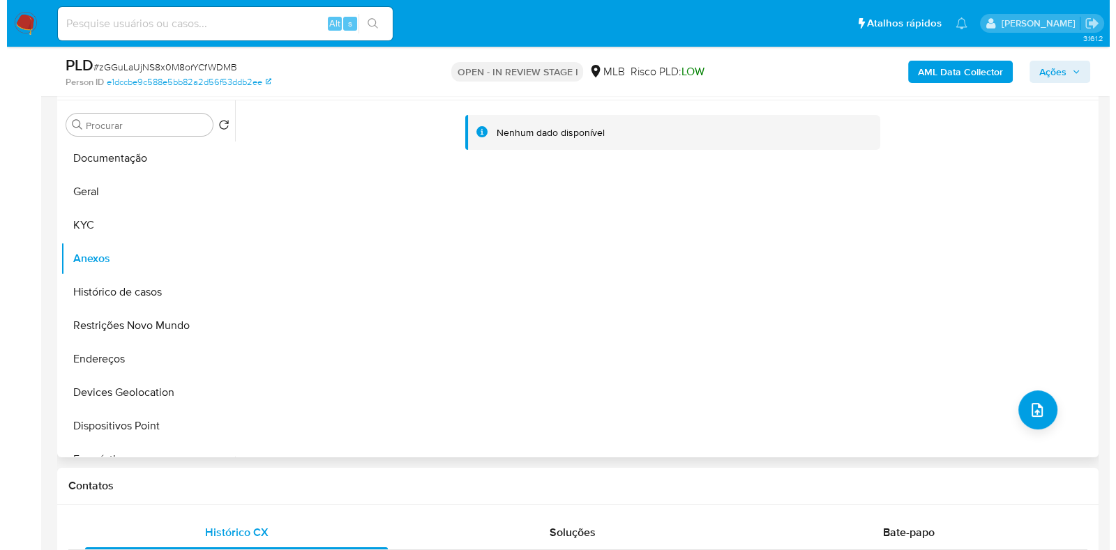
scroll to position [174, 0]
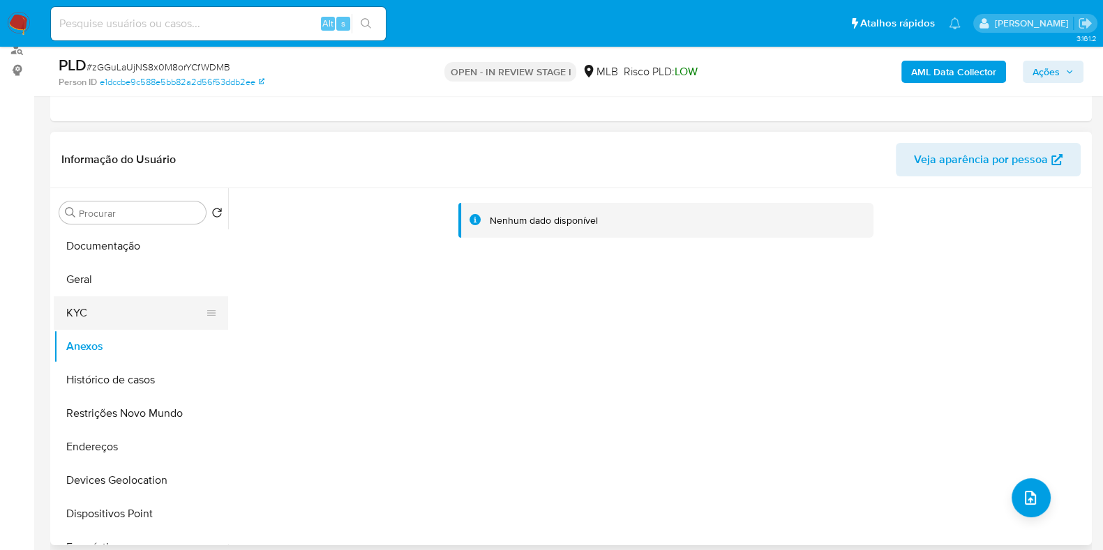
click at [79, 309] on button "KYC" at bounding box center [135, 312] width 163 height 33
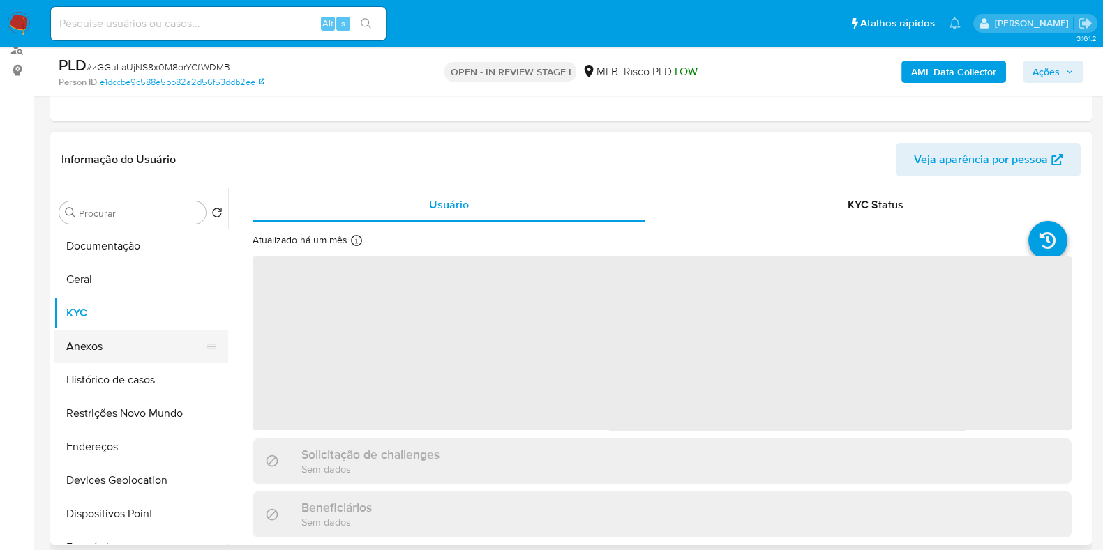
click at [97, 343] on button "Anexos" at bounding box center [135, 346] width 163 height 33
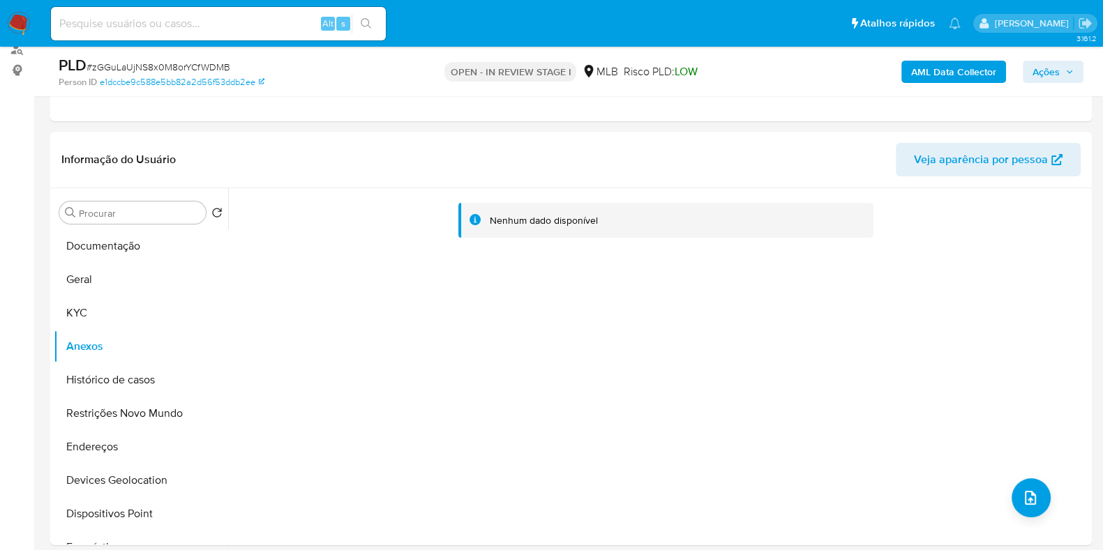
click at [933, 73] on b "AML Data Collector" at bounding box center [953, 72] width 85 height 22
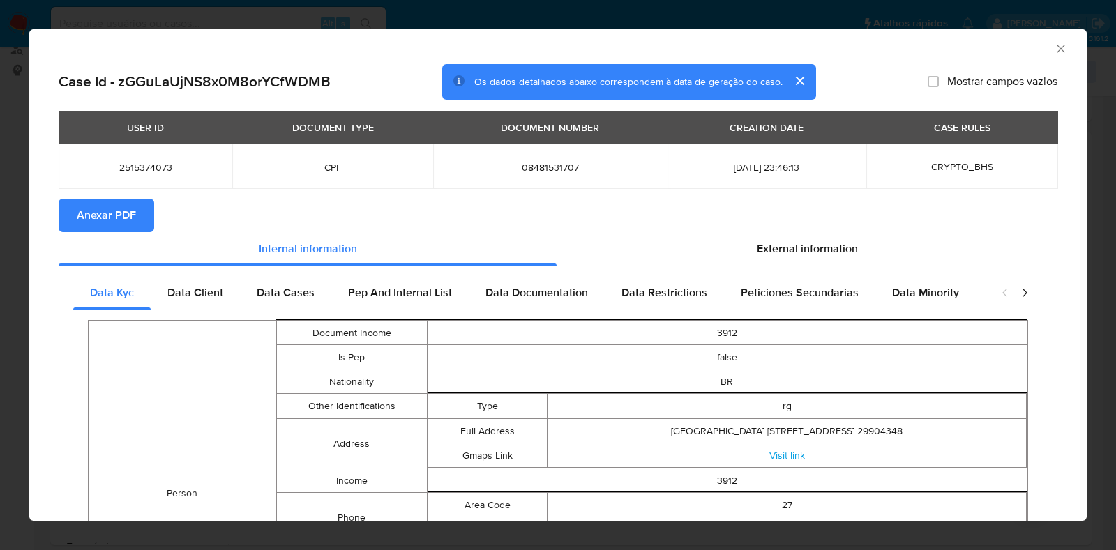
click at [121, 218] on span "Anexar PDF" at bounding box center [106, 215] width 59 height 31
click at [1054, 45] on icon "Fechar a janela" at bounding box center [1061, 49] width 14 height 14
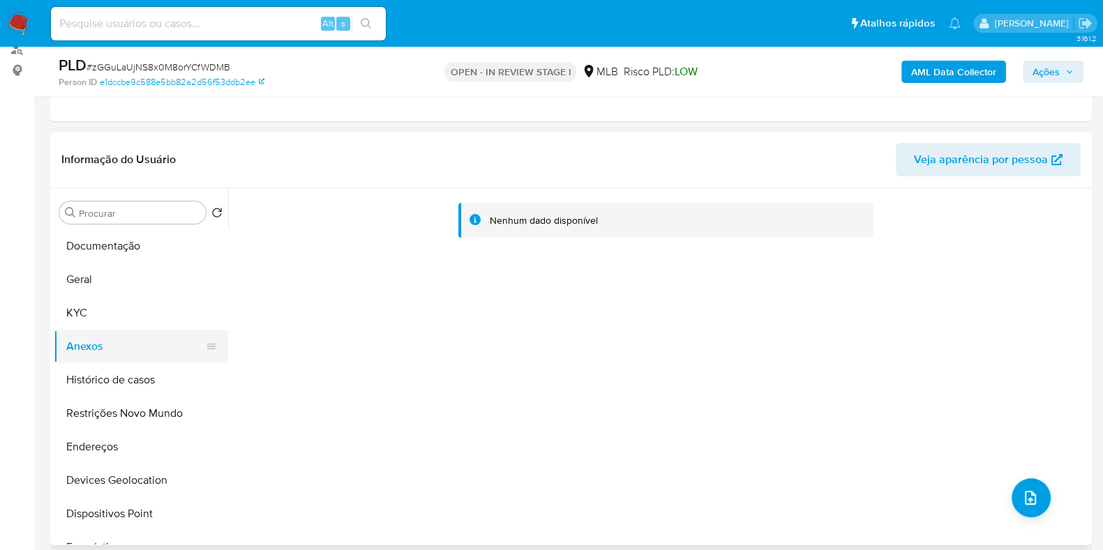
click at [101, 343] on button "Anexos" at bounding box center [135, 346] width 163 height 33
click at [99, 303] on button "KYC" at bounding box center [135, 312] width 163 height 33
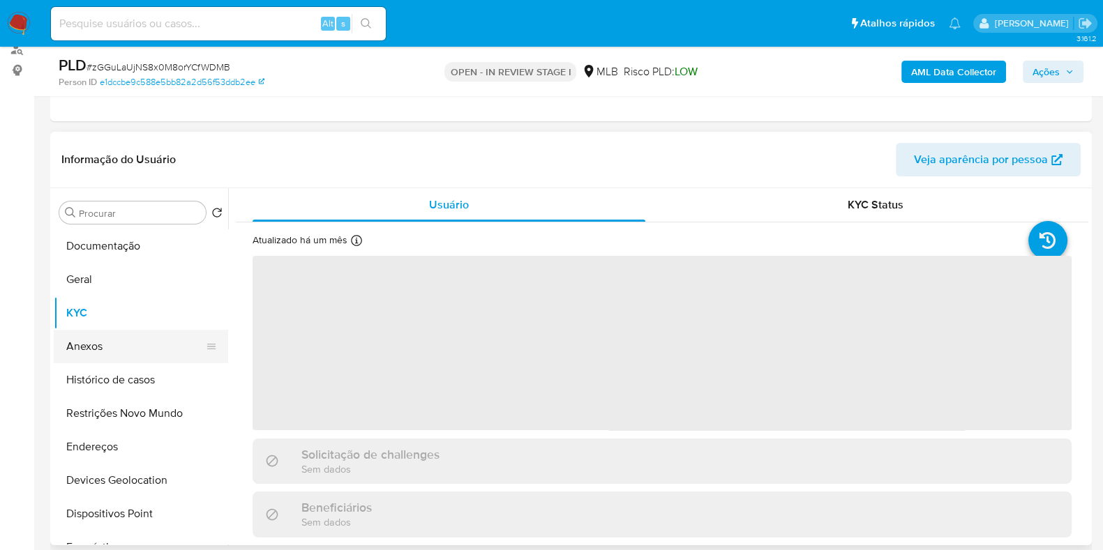
click at [99, 336] on button "Anexos" at bounding box center [135, 346] width 163 height 33
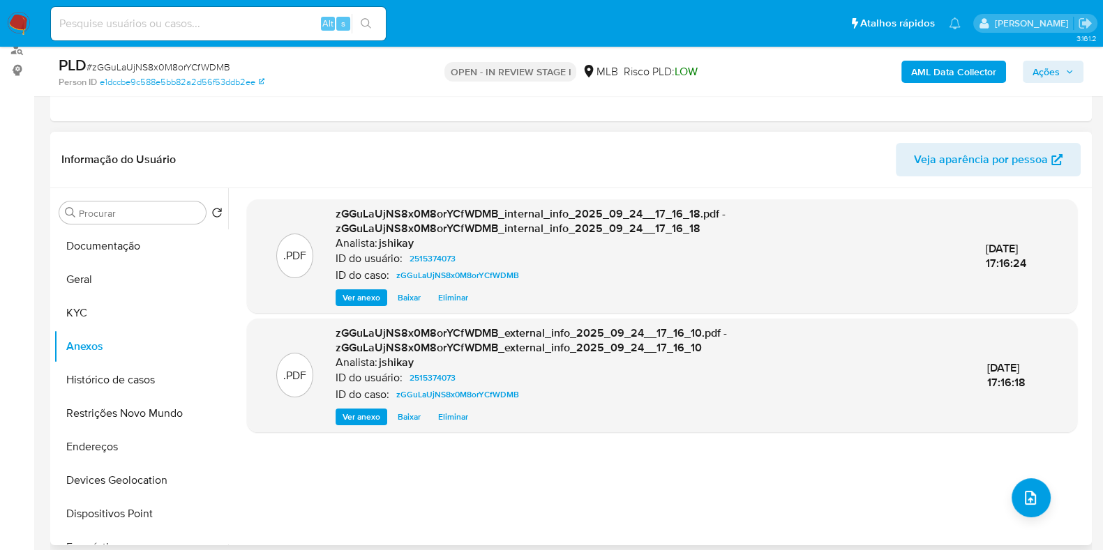
click at [993, 488] on div ".PDF zGGuLaUjNS8x0M8orYCfWDMB_internal_info_2025_09_24__17_16_18.pdf - zGGuLaUj…" at bounding box center [662, 366] width 830 height 335
click at [1011, 492] on button "upload-file" at bounding box center [1030, 497] width 39 height 39
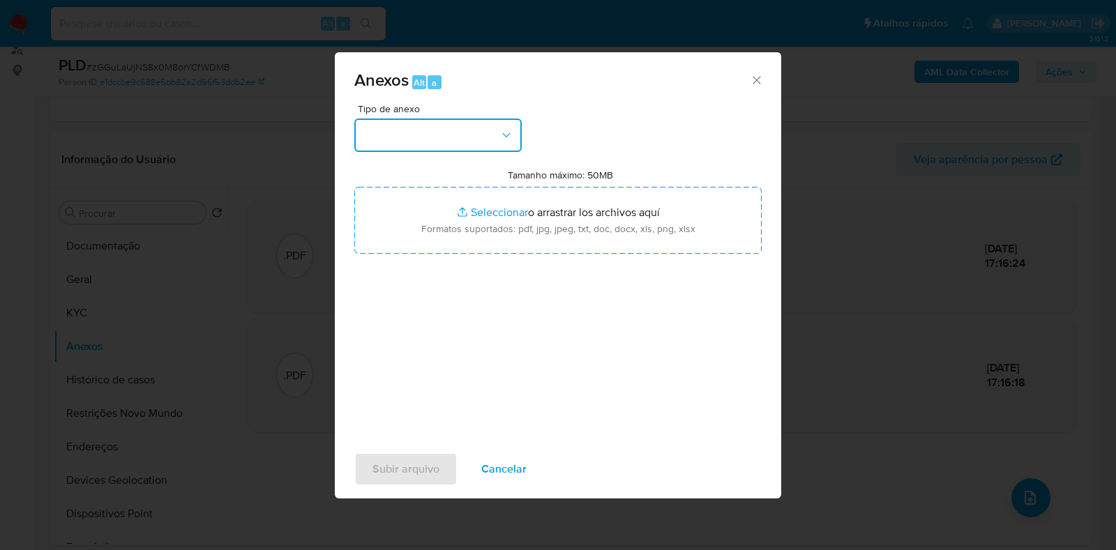
click at [488, 142] on button "button" at bounding box center [437, 135] width 167 height 33
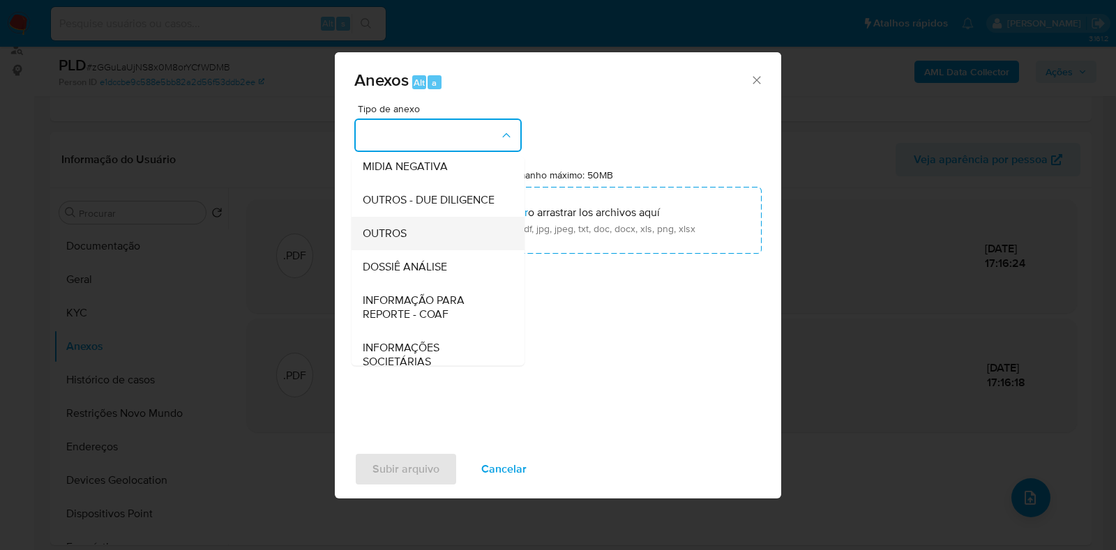
click at [379, 241] on span "OUTROS" at bounding box center [385, 234] width 44 height 14
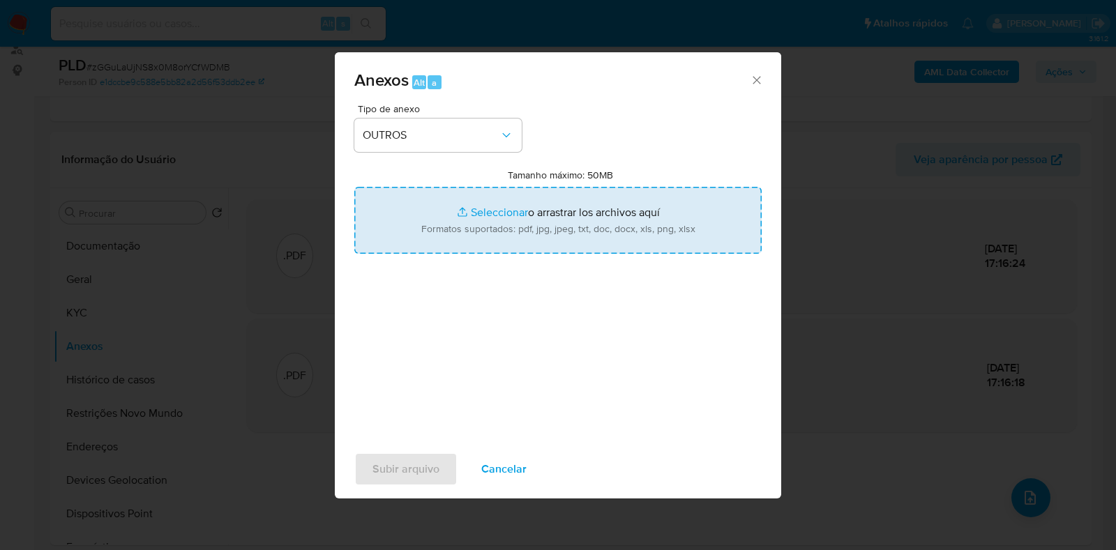
click at [485, 203] on input "Tamanho máximo: 50MB Seleccionar archivos" at bounding box center [557, 220] width 407 height 67
type input "C:\fakepath\Mulan 2515374073_2025_09_24_10_40_59 - Resumen TX.pdf"
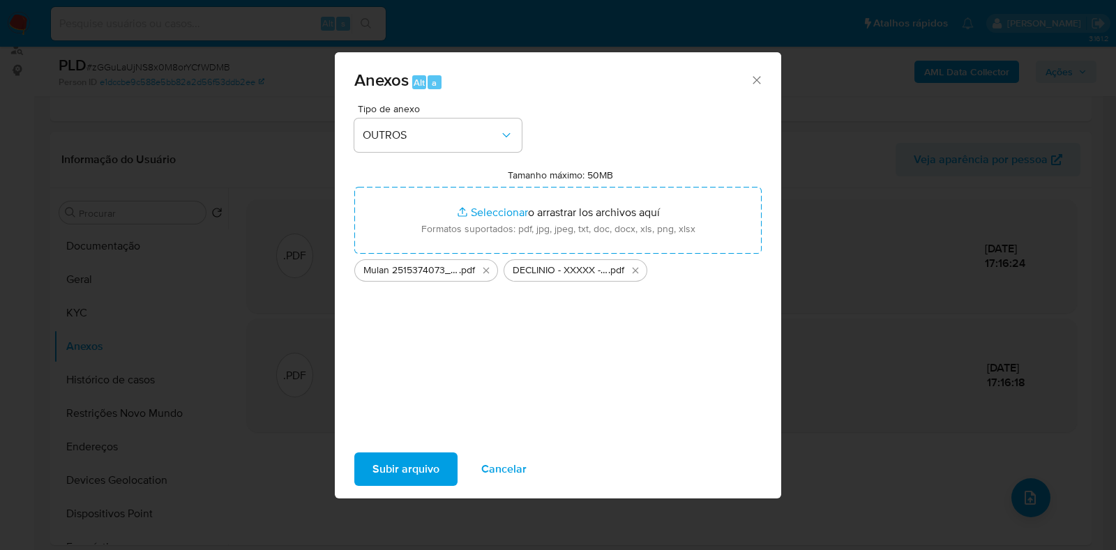
click at [410, 474] on span "Subir arquivo" at bounding box center [405, 469] width 67 height 31
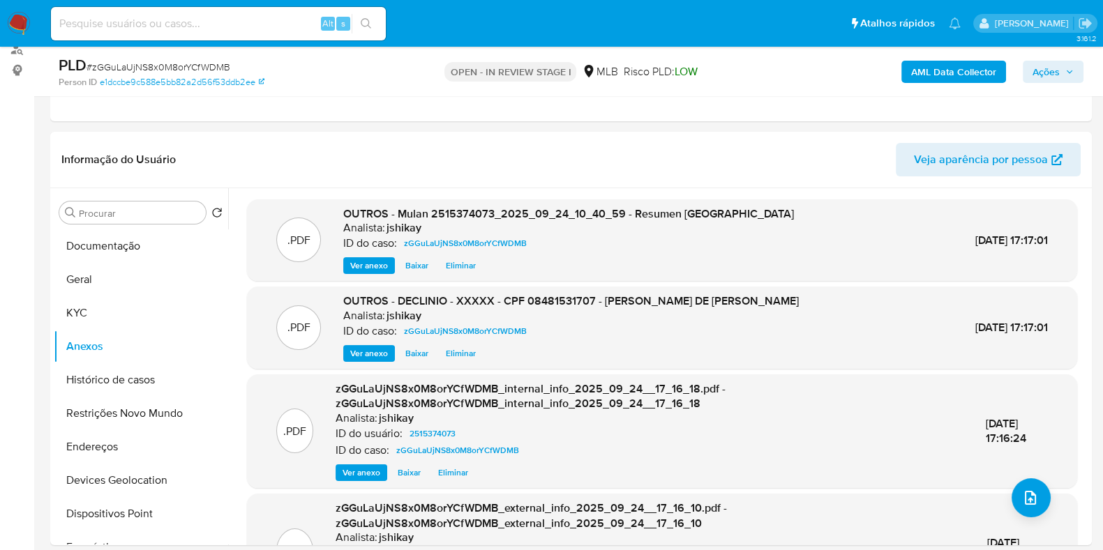
click at [1042, 75] on span "Ações" at bounding box center [1045, 72] width 27 height 22
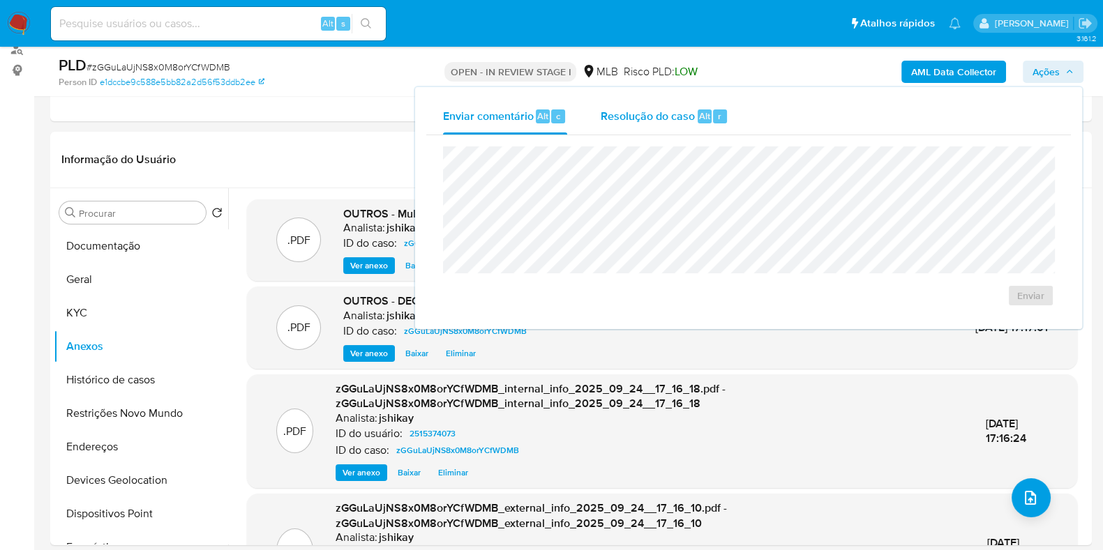
click at [619, 109] on span "Resolução do caso" at bounding box center [648, 115] width 94 height 16
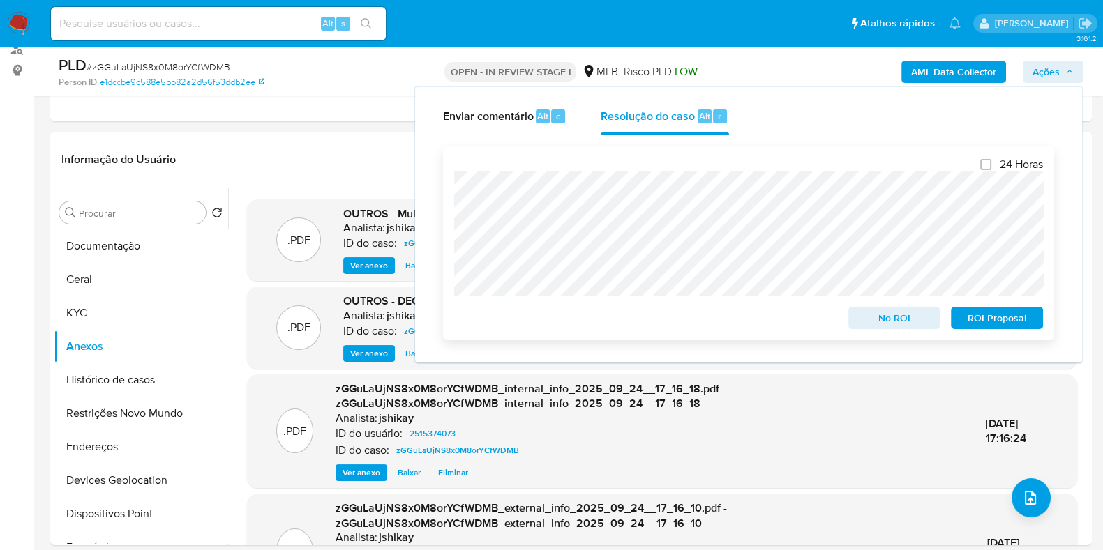
click at [880, 315] on span "No ROI" at bounding box center [894, 318] width 73 height 20
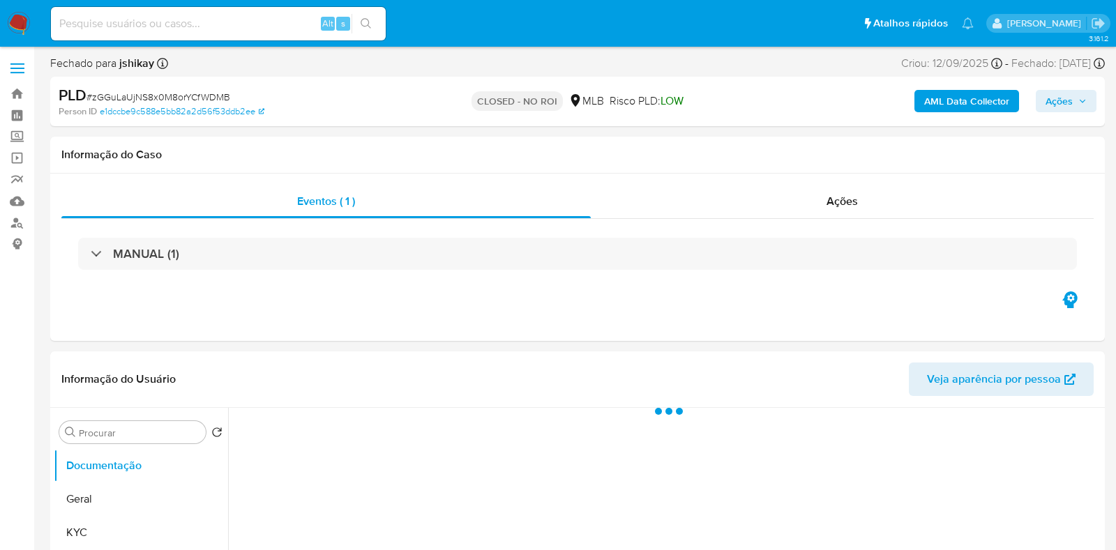
select select "10"
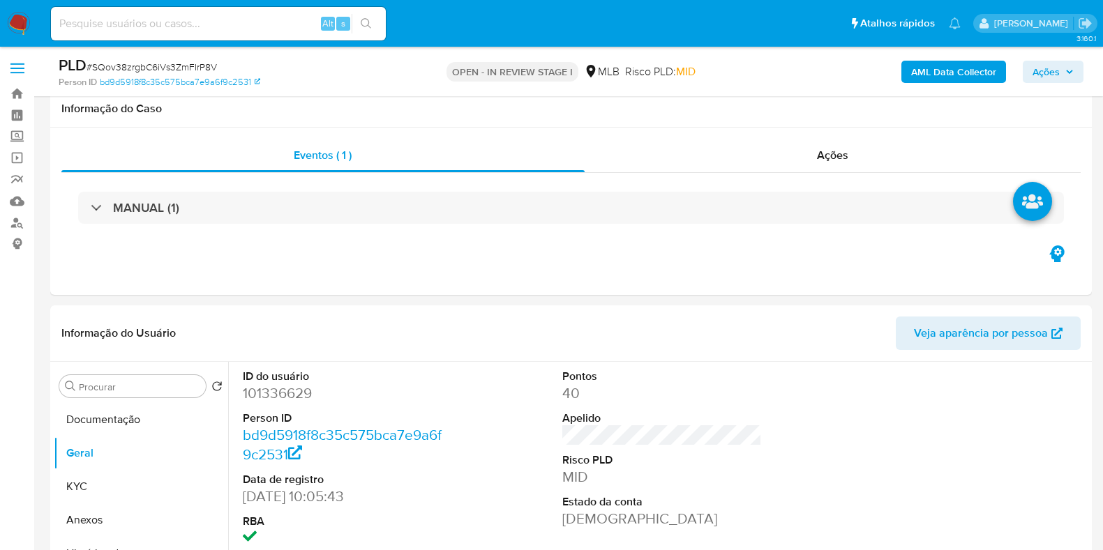
scroll to position [174, 0]
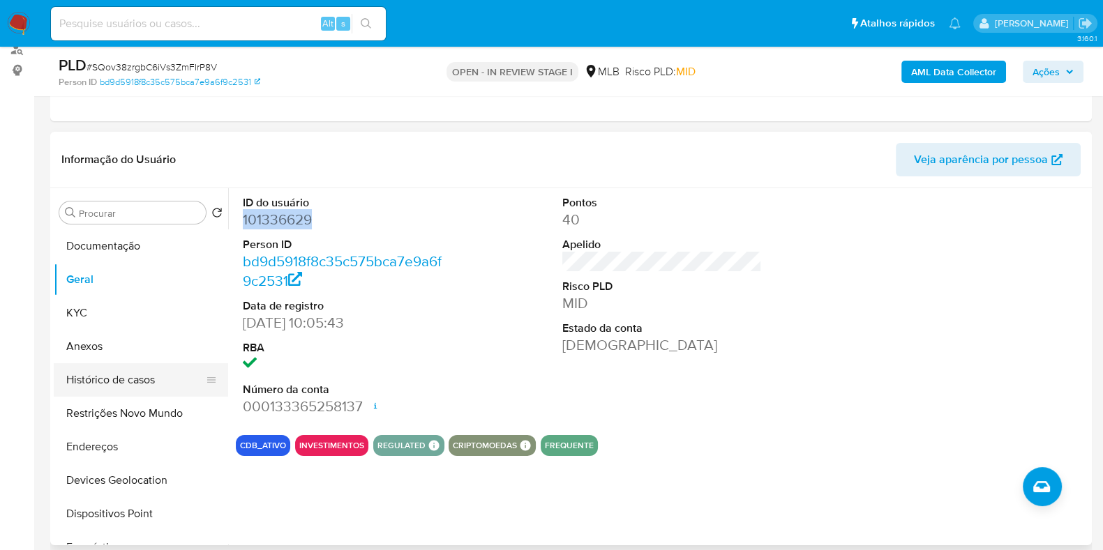
click at [154, 389] on button "Histórico de casos" at bounding box center [135, 379] width 163 height 33
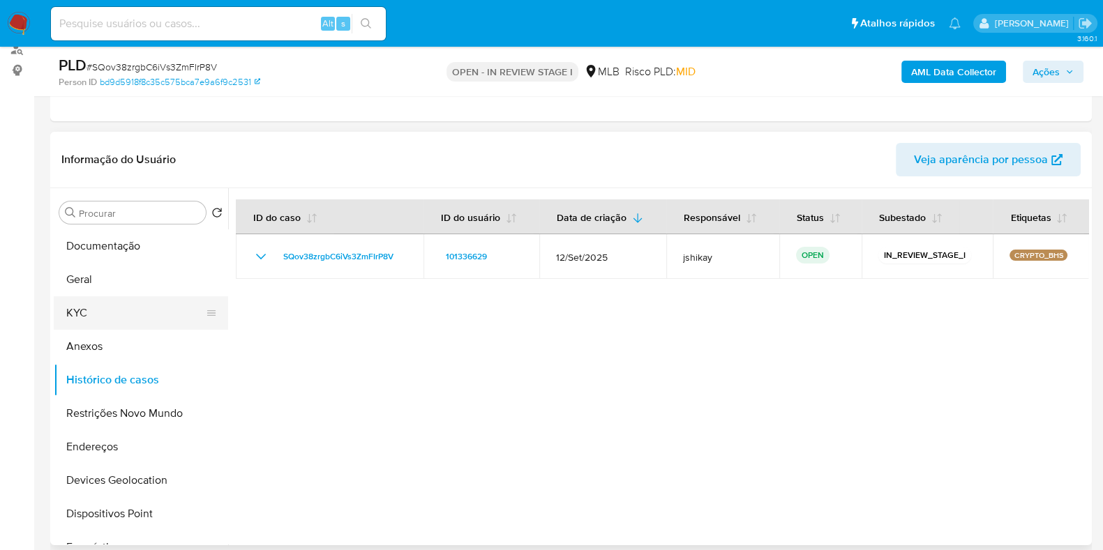
click at [126, 307] on button "KYC" at bounding box center [135, 312] width 163 height 33
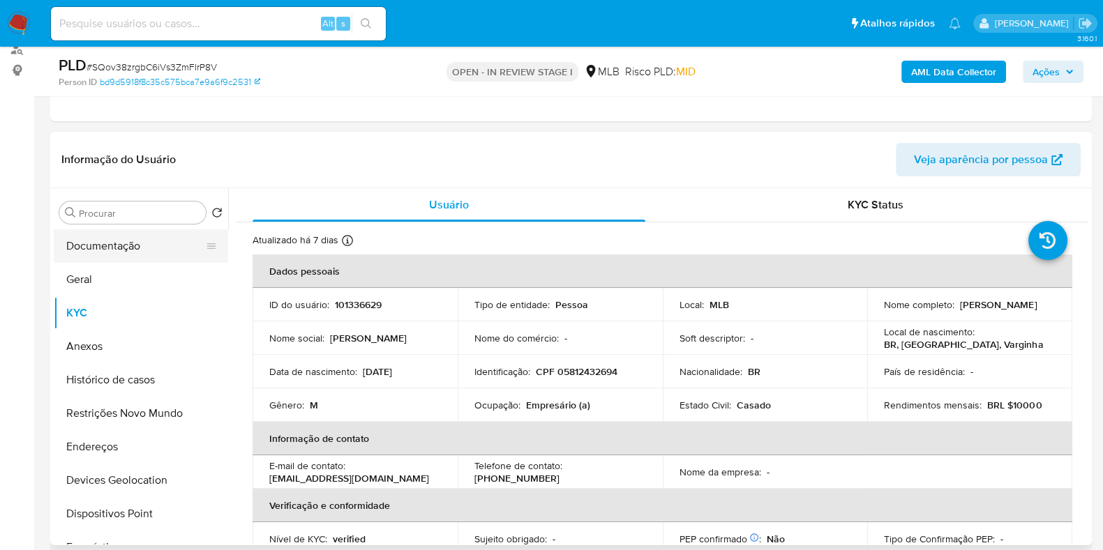
click at [76, 257] on button "Documentação" at bounding box center [135, 245] width 163 height 33
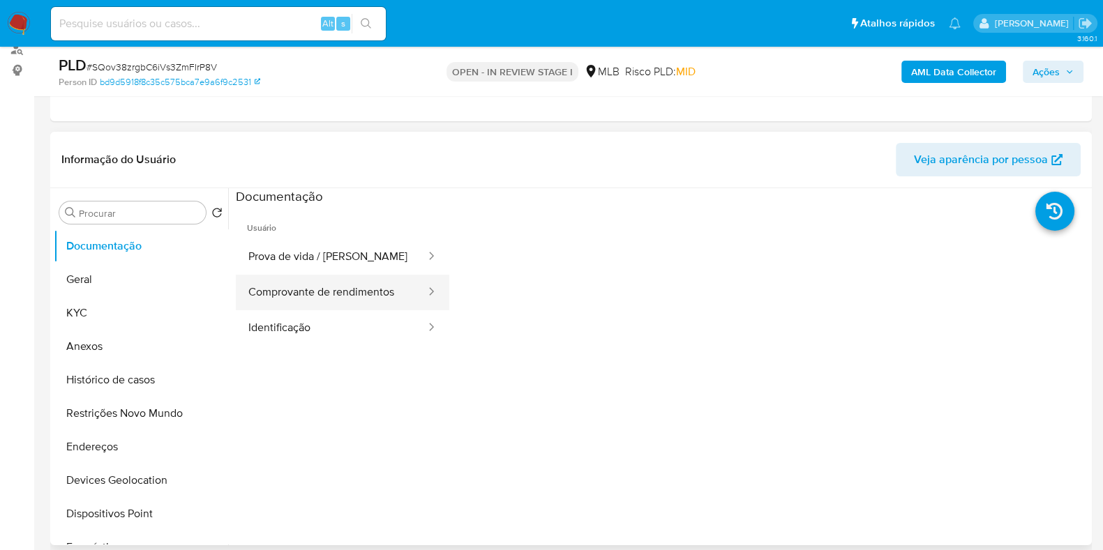
click at [372, 278] on button "Comprovante de rendimentos" at bounding box center [331, 293] width 191 height 36
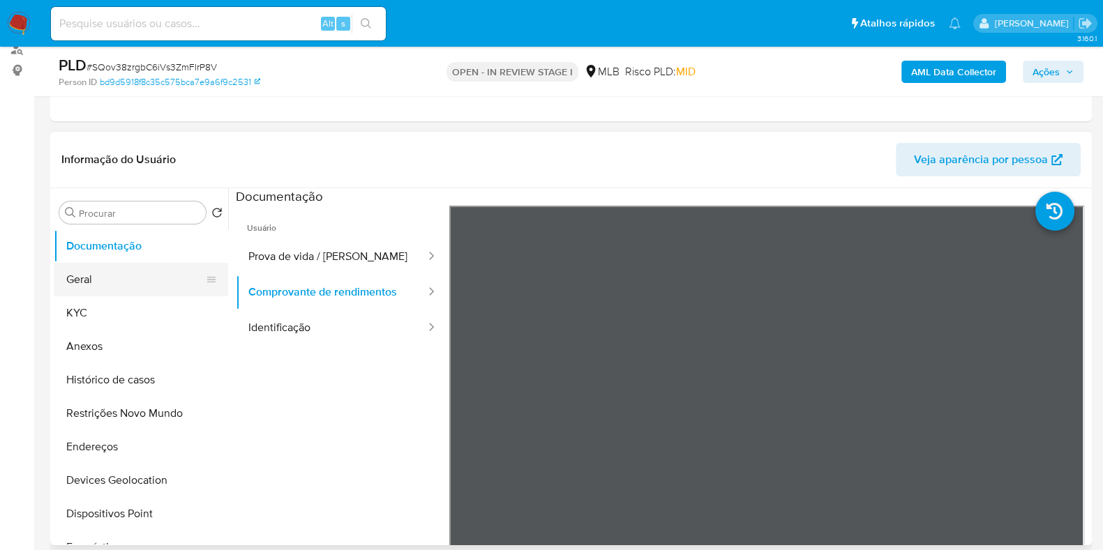
click at [93, 286] on button "Geral" at bounding box center [135, 279] width 163 height 33
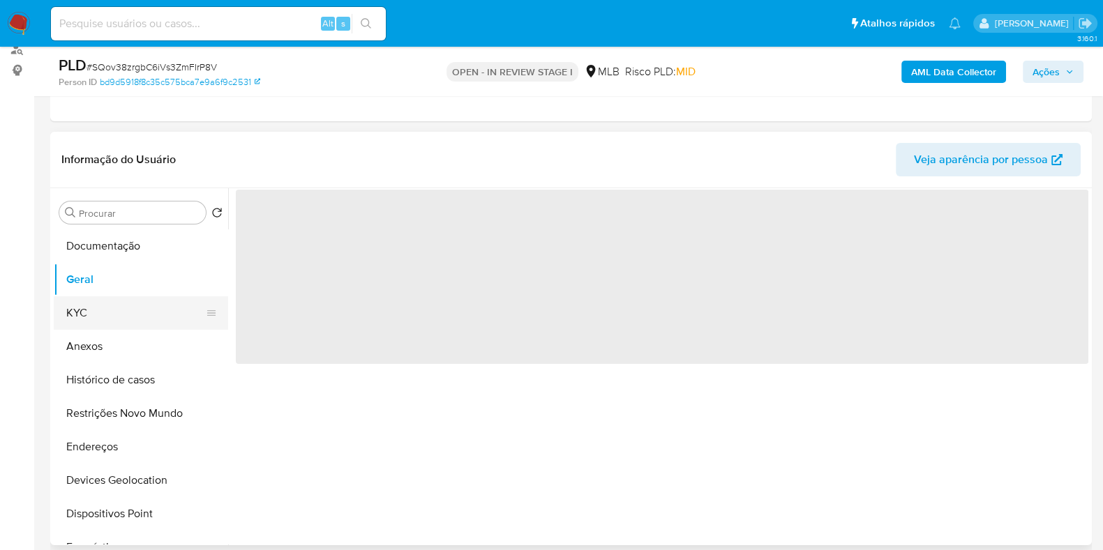
click at [140, 313] on button "KYC" at bounding box center [135, 312] width 163 height 33
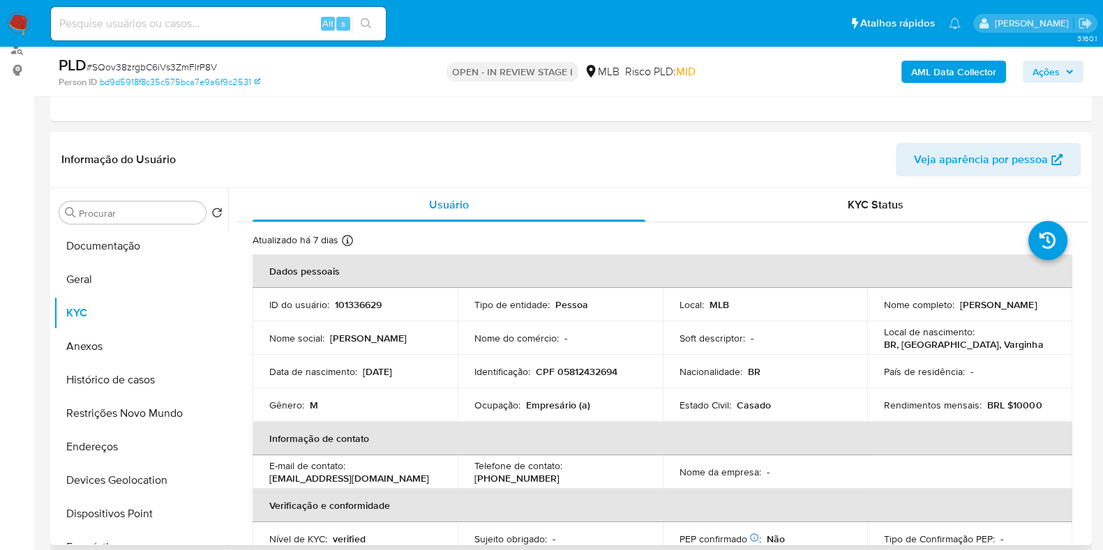
click at [544, 400] on p "Empresário (a)" at bounding box center [558, 405] width 64 height 13
copy p "Empresário"
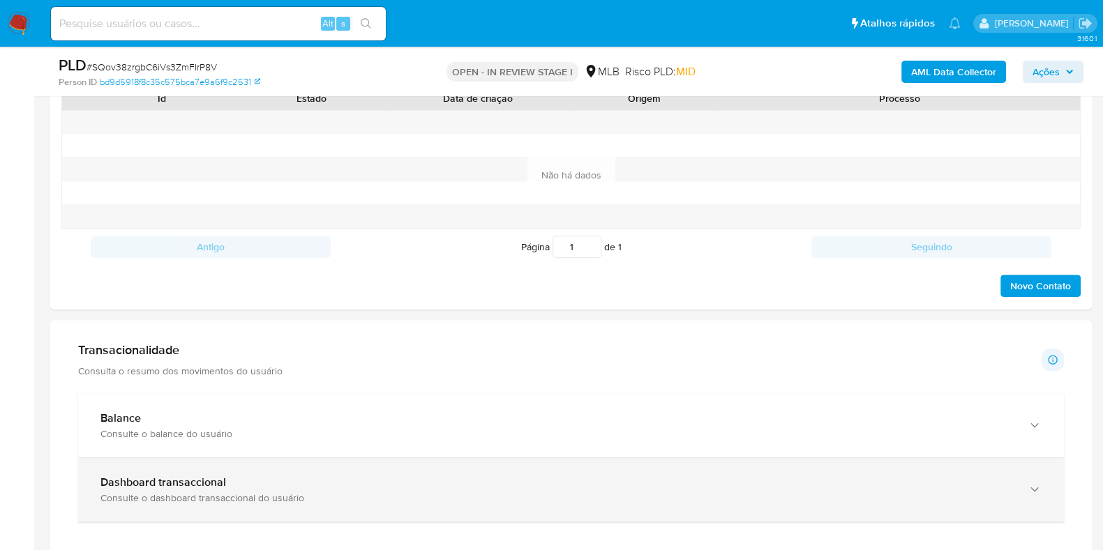
scroll to position [872, 0]
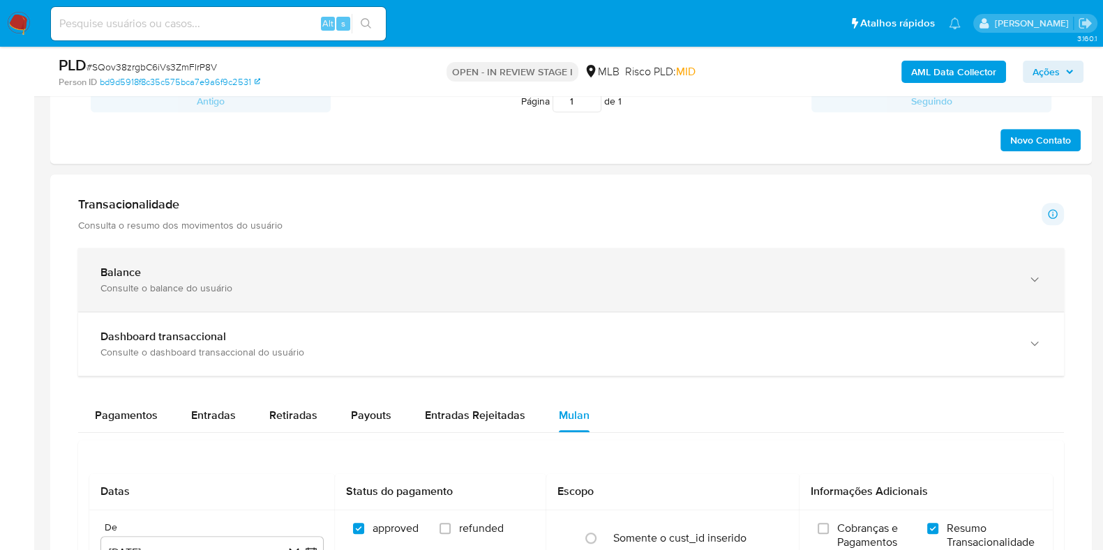
click at [361, 256] on div "Balance Consulte o balance do usuário" at bounding box center [571, 279] width 986 height 63
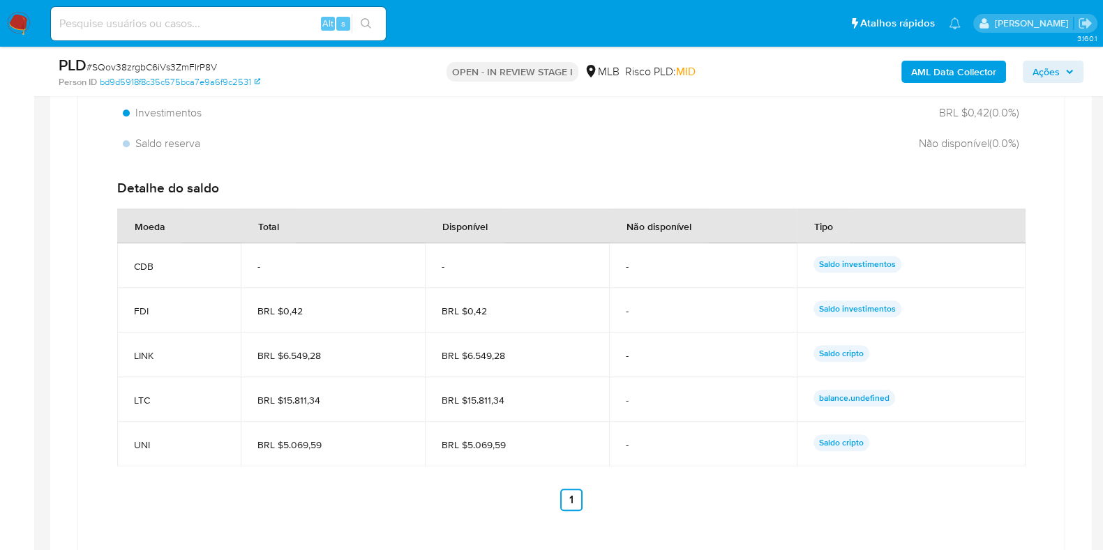
scroll to position [1307, 0]
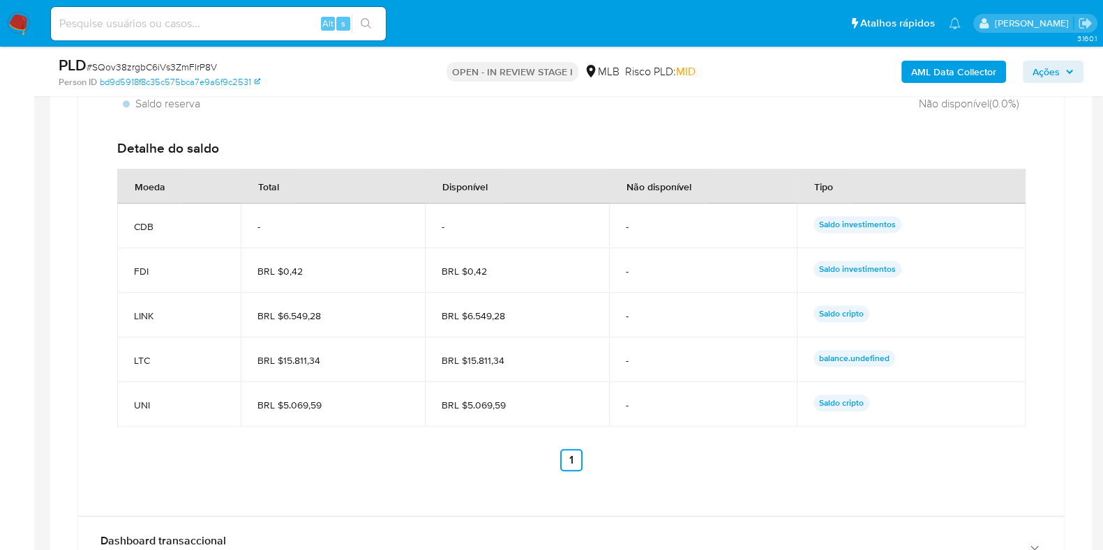
drag, startPoint x: 523, startPoint y: 312, endPoint x: 466, endPoint y: 309, distance: 57.3
click at [466, 310] on span "BRL $6.549,28" at bounding box center [517, 316] width 151 height 13
drag, startPoint x: 511, startPoint y: 358, endPoint x: 465, endPoint y: 358, distance: 46.7
click at [465, 357] on span "BRL $15.811,34" at bounding box center [517, 360] width 151 height 13
drag, startPoint x: 514, startPoint y: 398, endPoint x: 467, endPoint y: 405, distance: 47.2
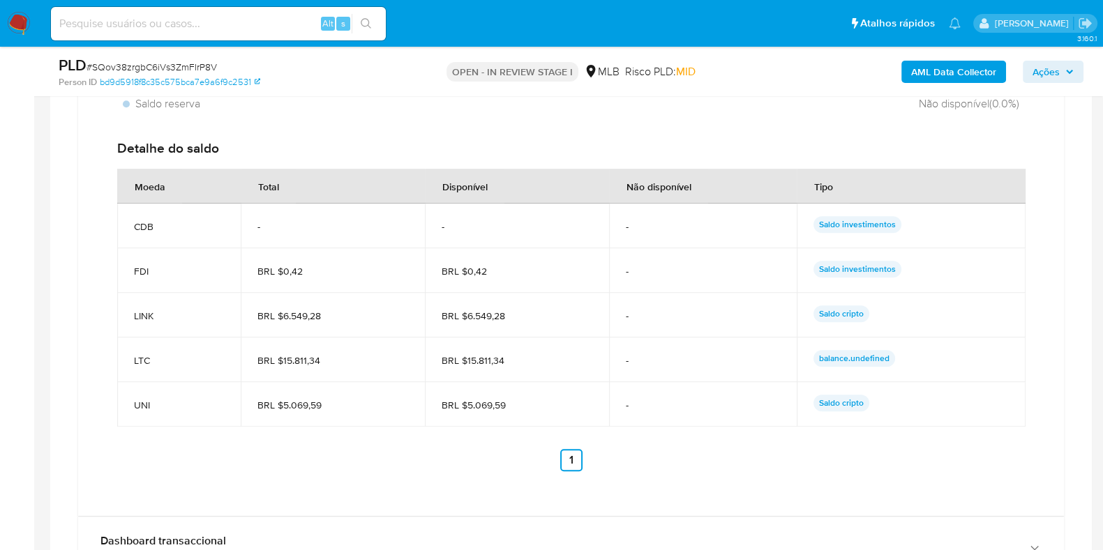
click at [467, 405] on span "BRL $5.069,59" at bounding box center [517, 405] width 151 height 13
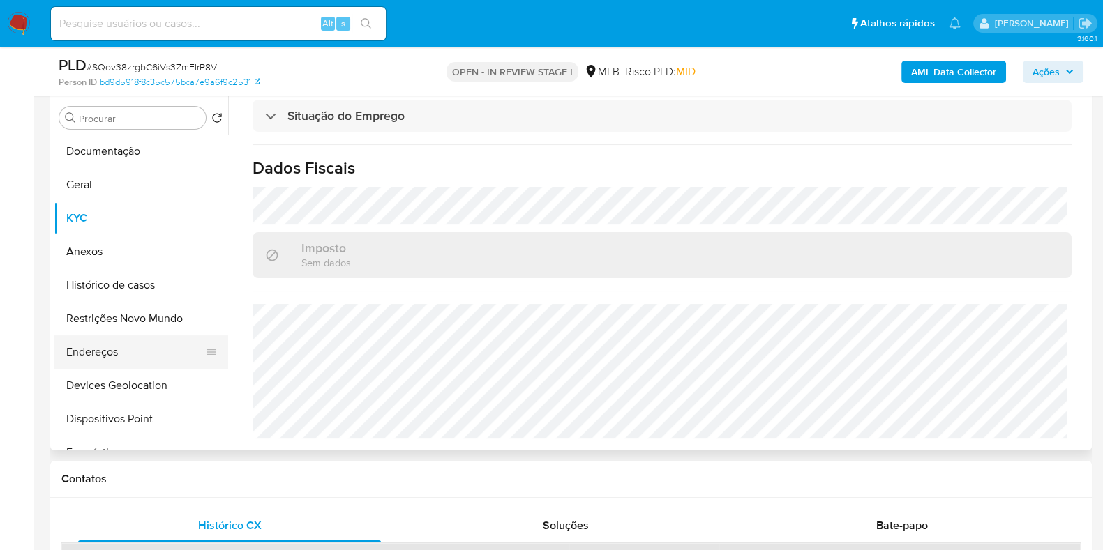
scroll to position [262, 0]
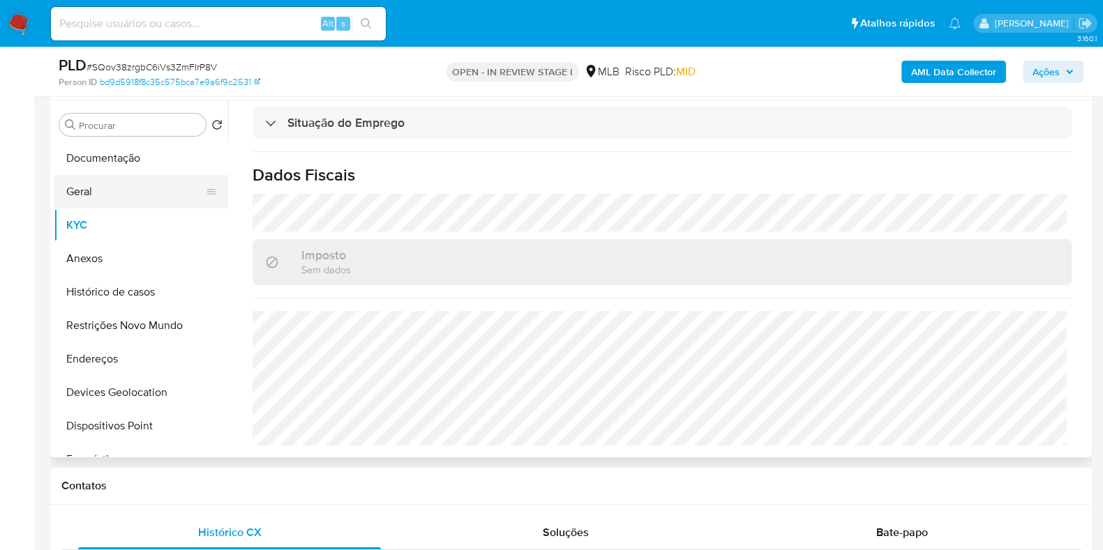
click at [123, 184] on button "Geral" at bounding box center [135, 191] width 163 height 33
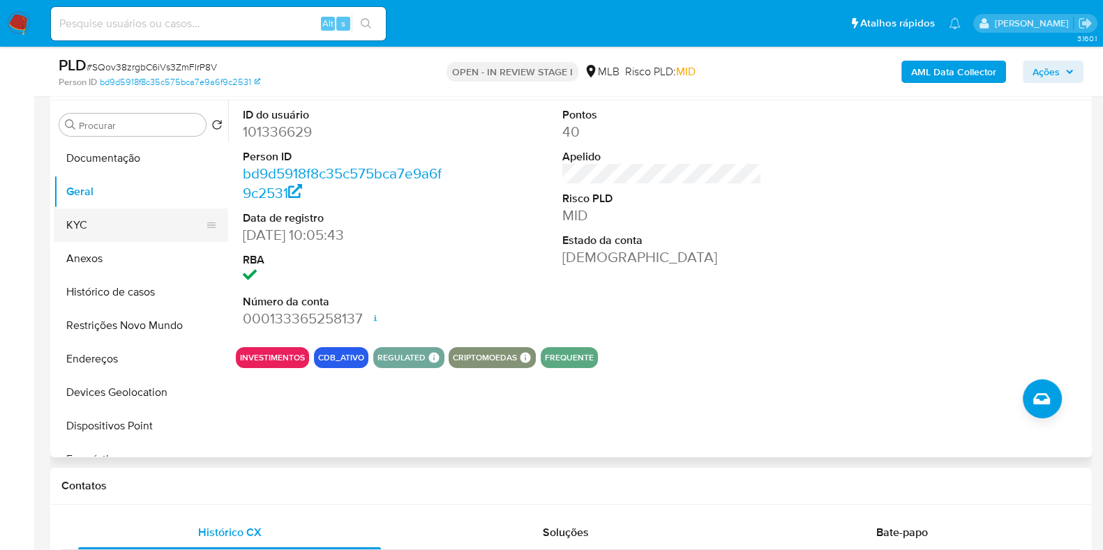
click at [94, 221] on button "KYC" at bounding box center [135, 225] width 163 height 33
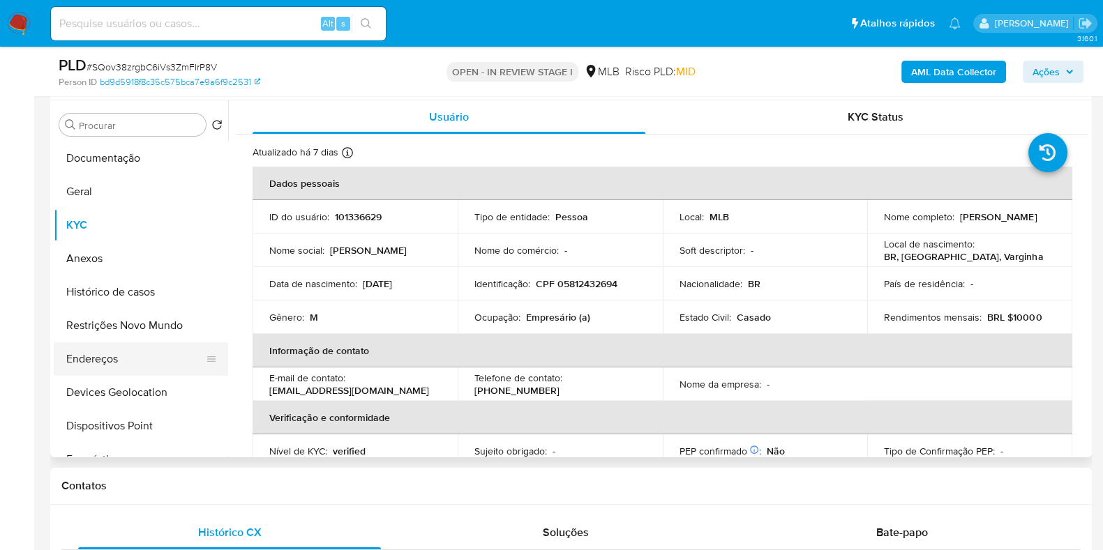
click at [144, 357] on button "Endereços" at bounding box center [135, 358] width 163 height 33
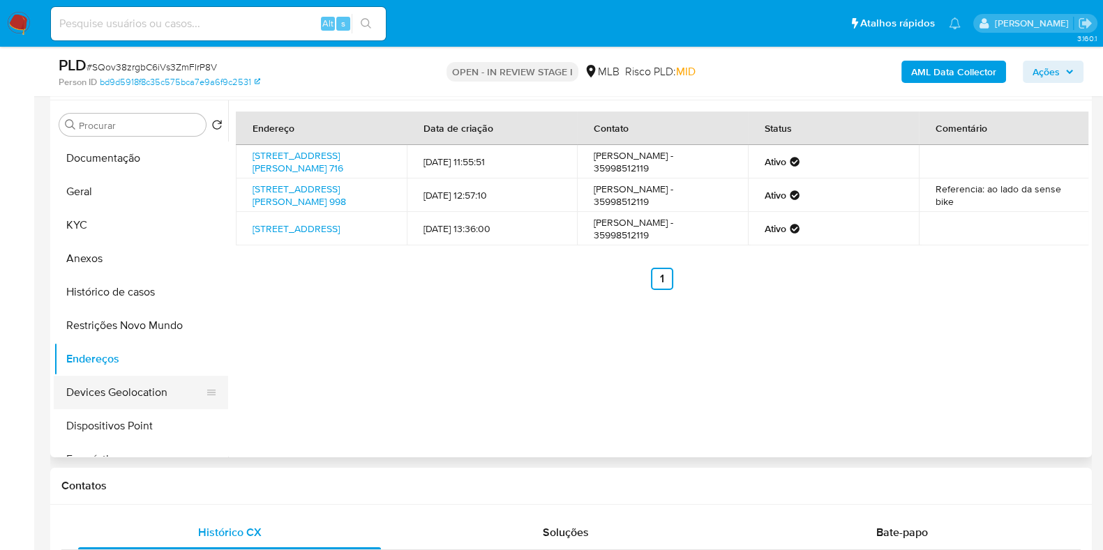
drag, startPoint x: 123, startPoint y: 393, endPoint x: 146, endPoint y: 389, distance: 24.1
click at [123, 393] on button "Devices Geolocation" at bounding box center [135, 392] width 163 height 33
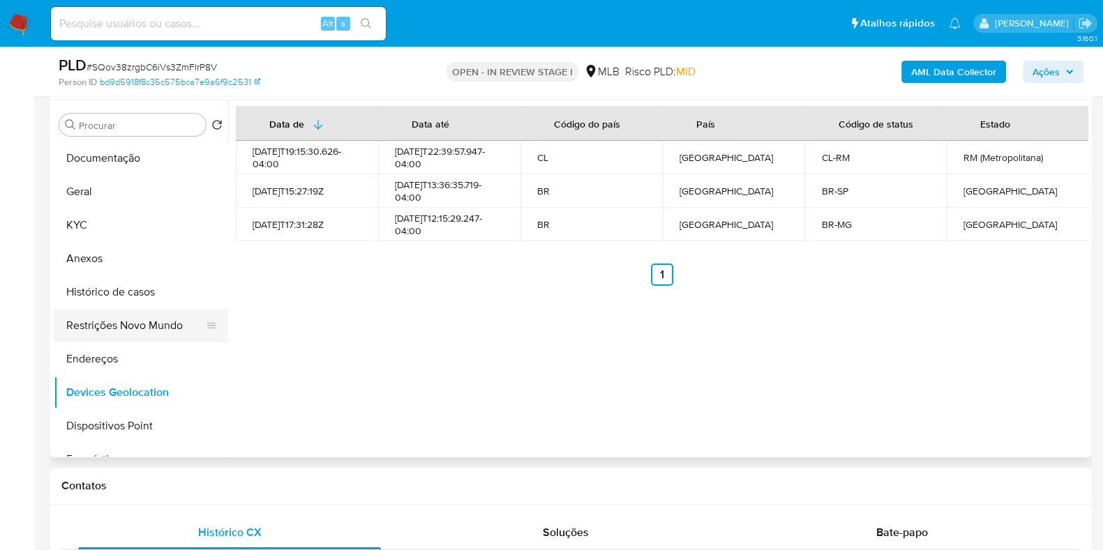
click at [128, 333] on button "Restrições Novo Mundo" at bounding box center [135, 325] width 163 height 33
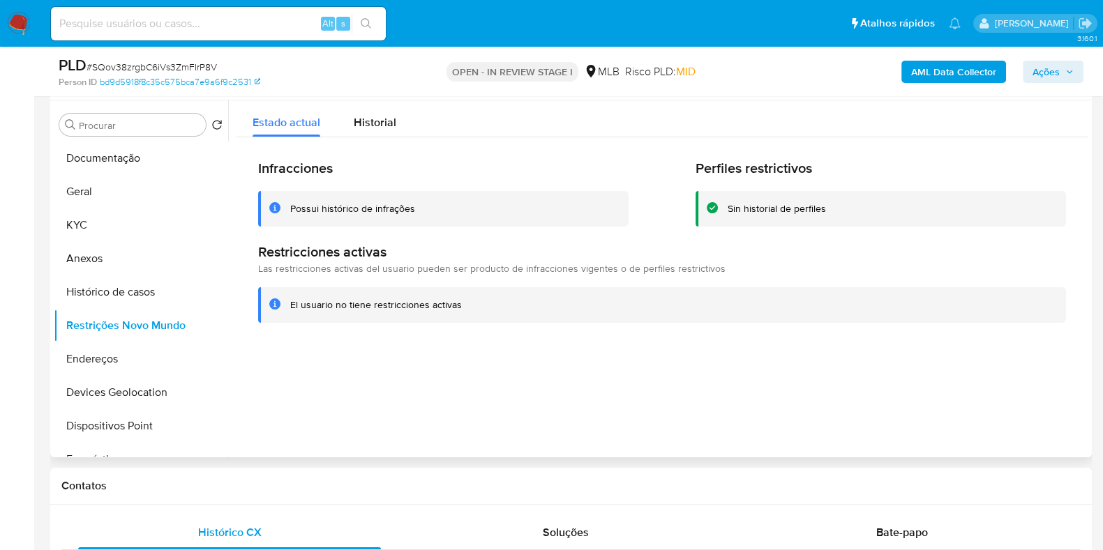
scroll to position [348, 0]
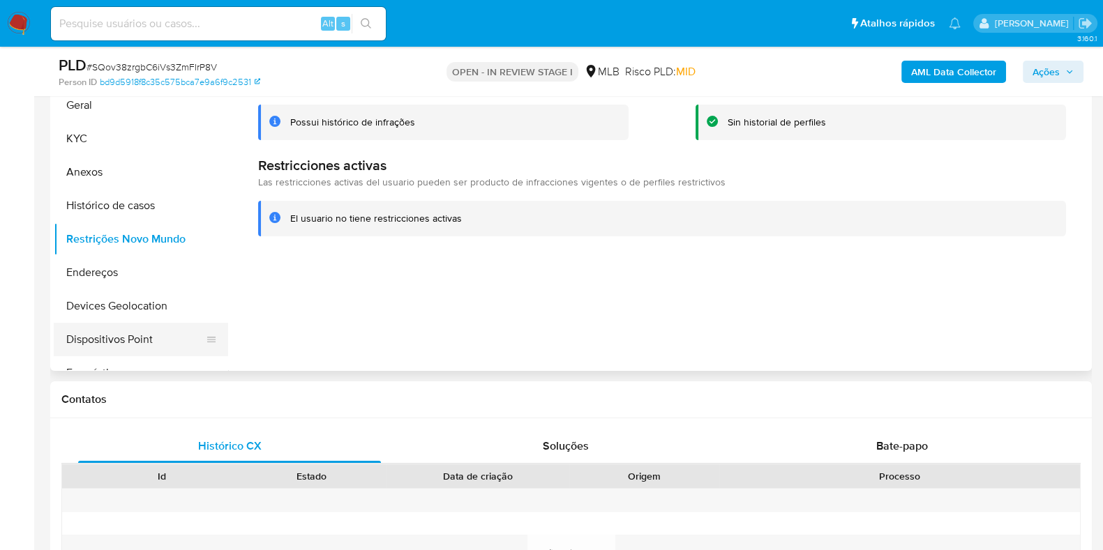
click at [103, 340] on button "Dispositivos Point" at bounding box center [135, 339] width 163 height 33
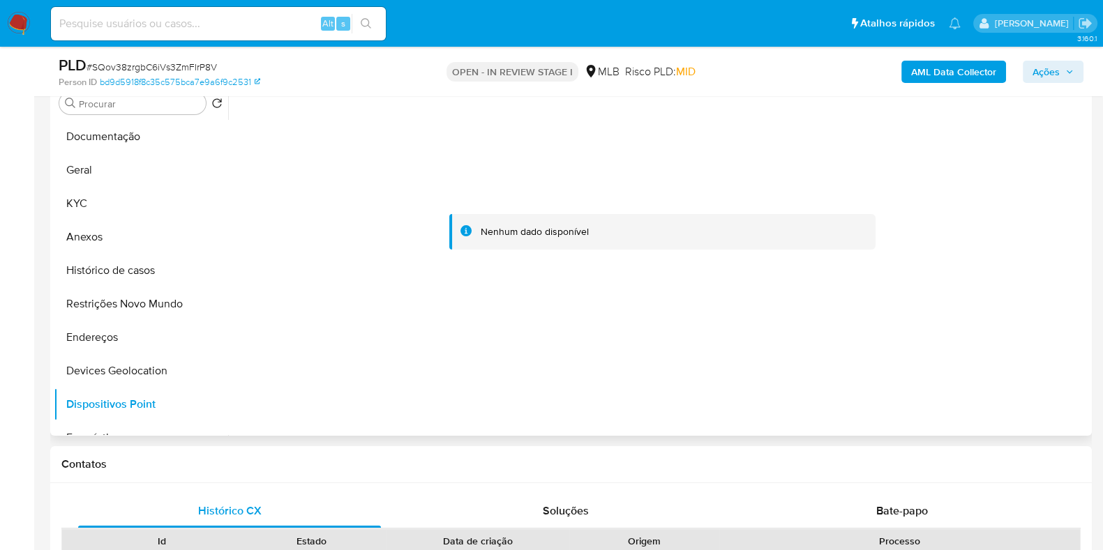
scroll to position [262, 0]
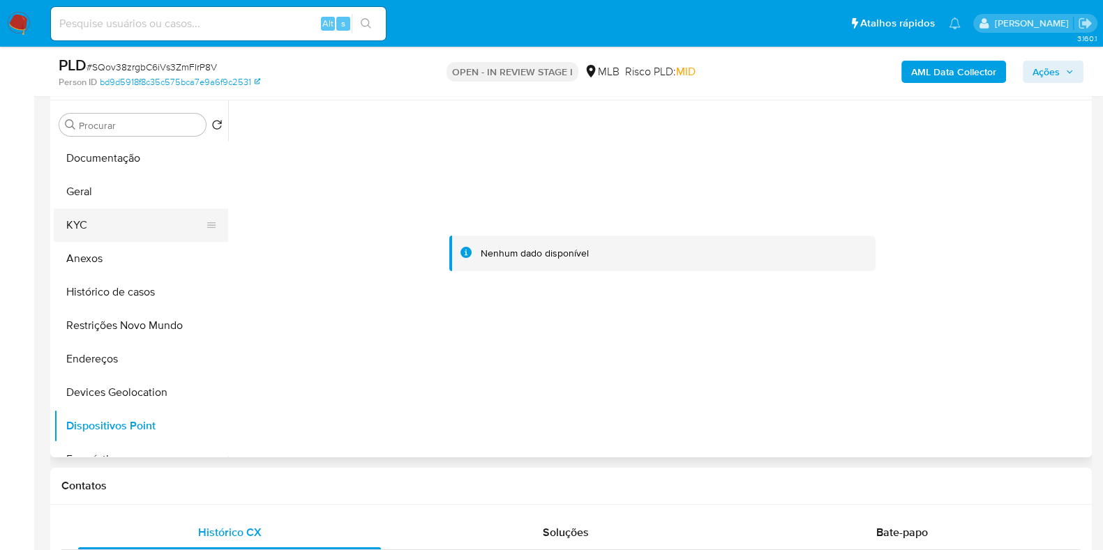
click at [133, 229] on button "KYC" at bounding box center [135, 225] width 163 height 33
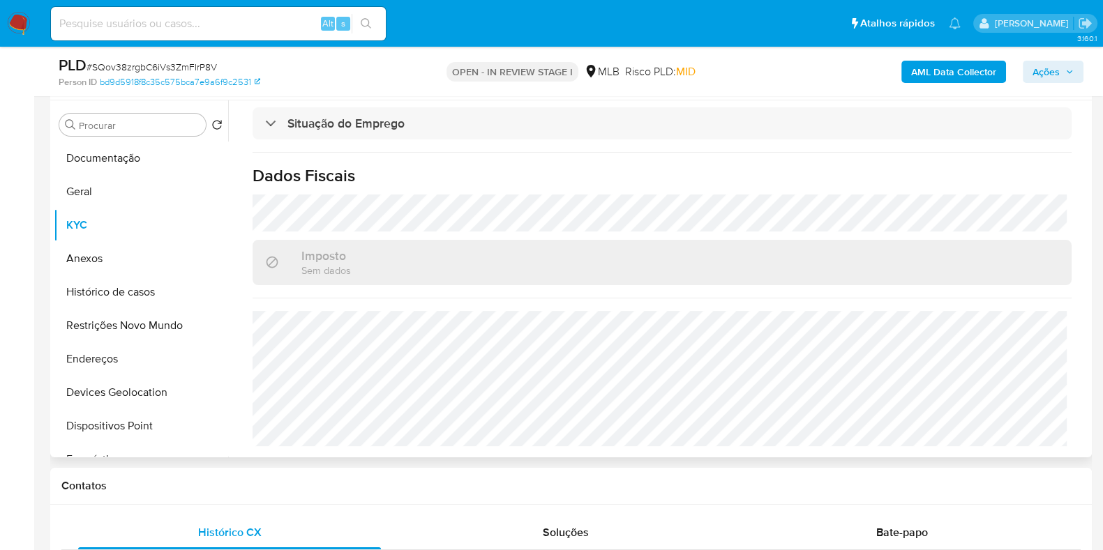
scroll to position [606, 0]
click at [947, 85] on div "AML Data Collector Ações" at bounding box center [915, 71] width 338 height 33
click at [947, 73] on b "AML Data Collector" at bounding box center [953, 72] width 85 height 22
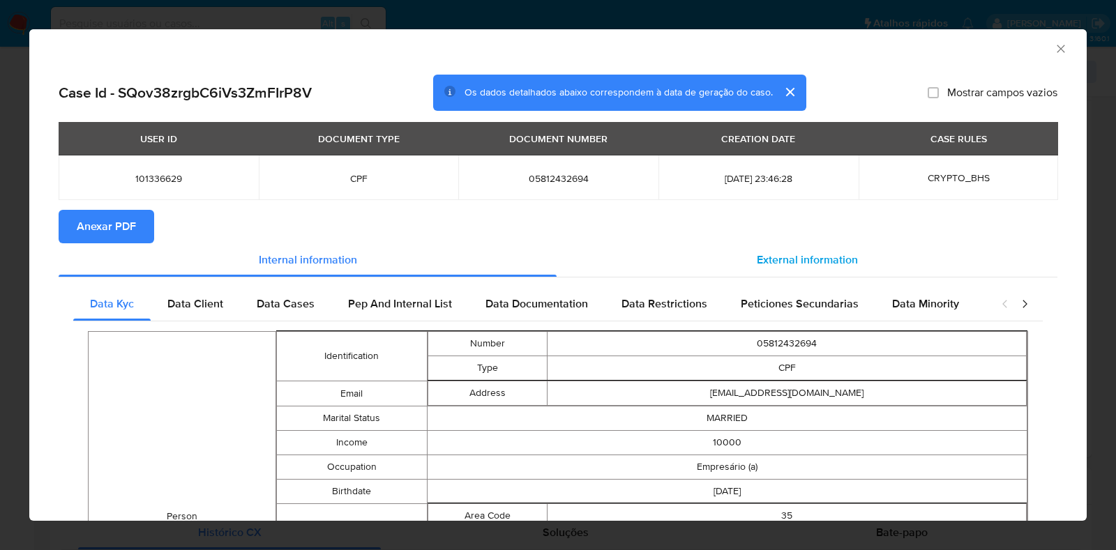
click at [802, 265] on span "External information" at bounding box center [807, 260] width 101 height 16
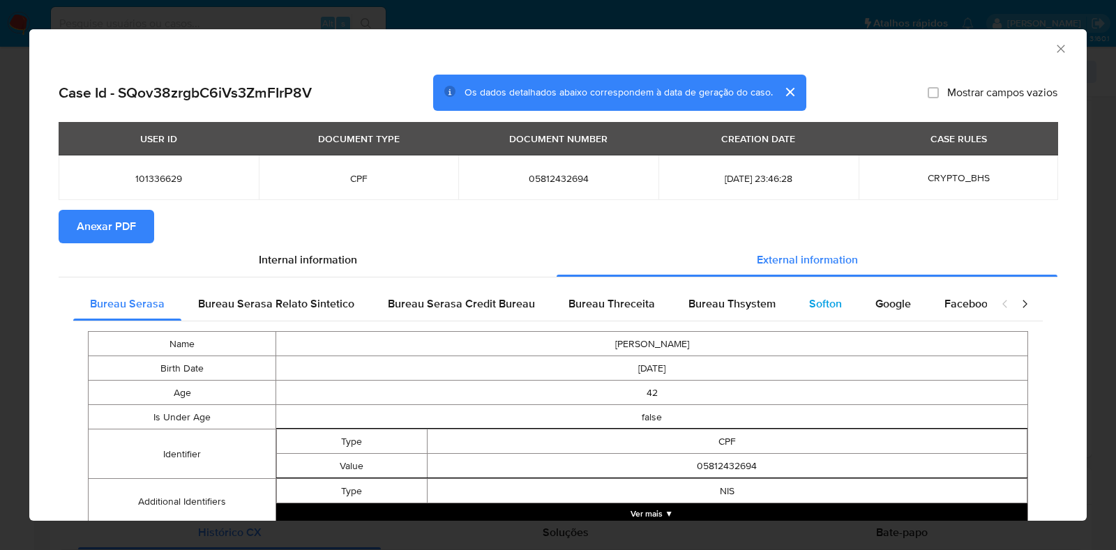
click at [813, 296] on span "Softon" at bounding box center [825, 304] width 33 height 16
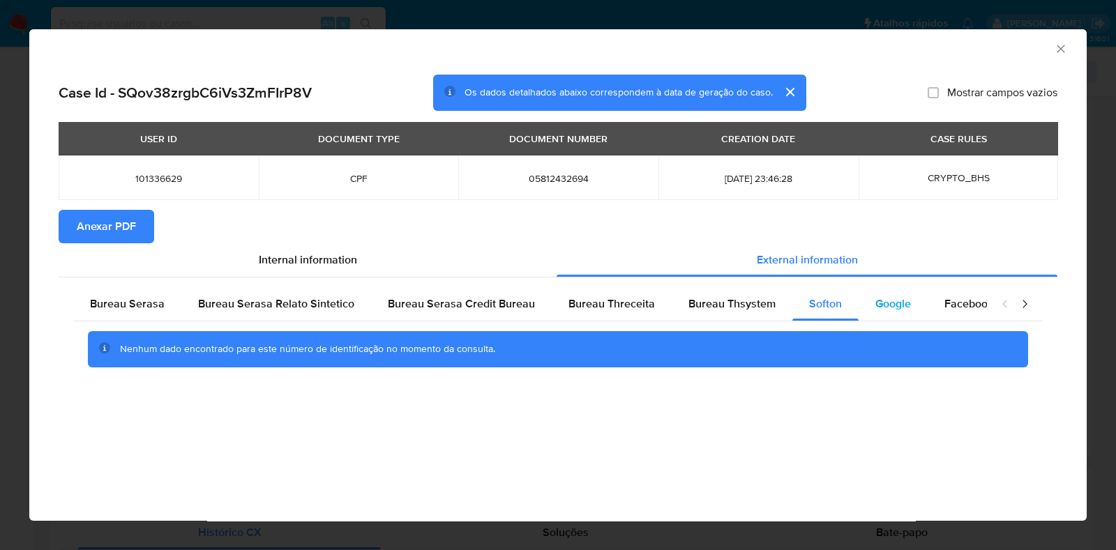
click at [875, 302] on span "Google" at bounding box center [893, 304] width 36 height 16
click at [108, 222] on span "Anexar PDF" at bounding box center [106, 226] width 59 height 31
click at [1067, 50] on icon "Fechar a janela" at bounding box center [1061, 49] width 14 height 14
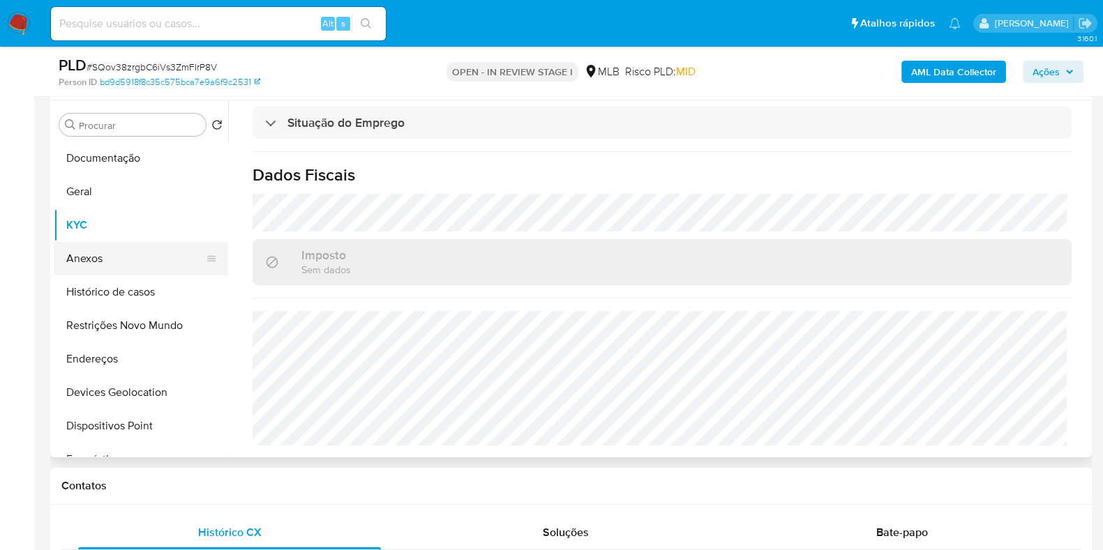
click at [123, 250] on button "Anexos" at bounding box center [135, 258] width 163 height 33
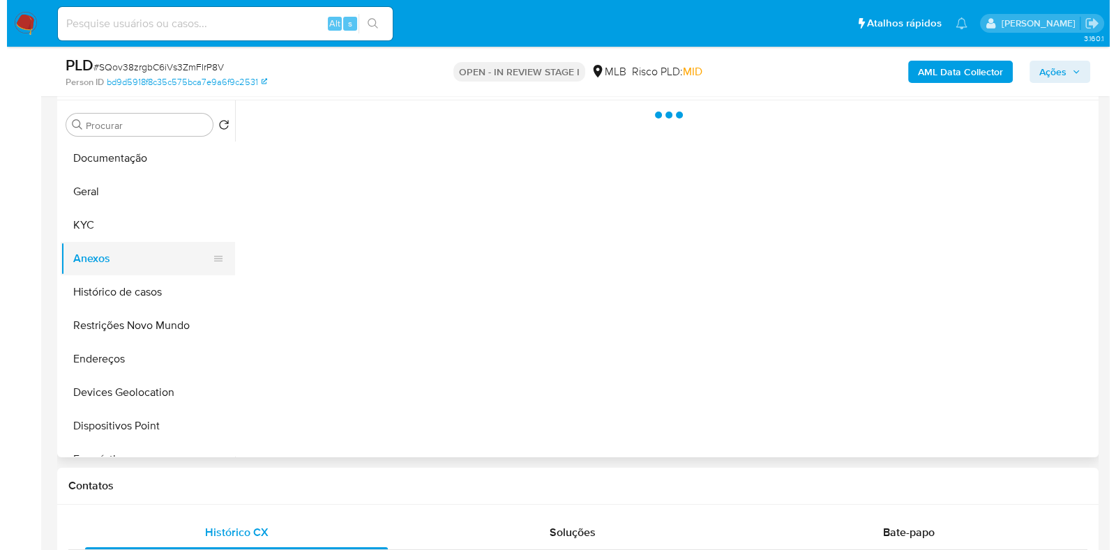
scroll to position [0, 0]
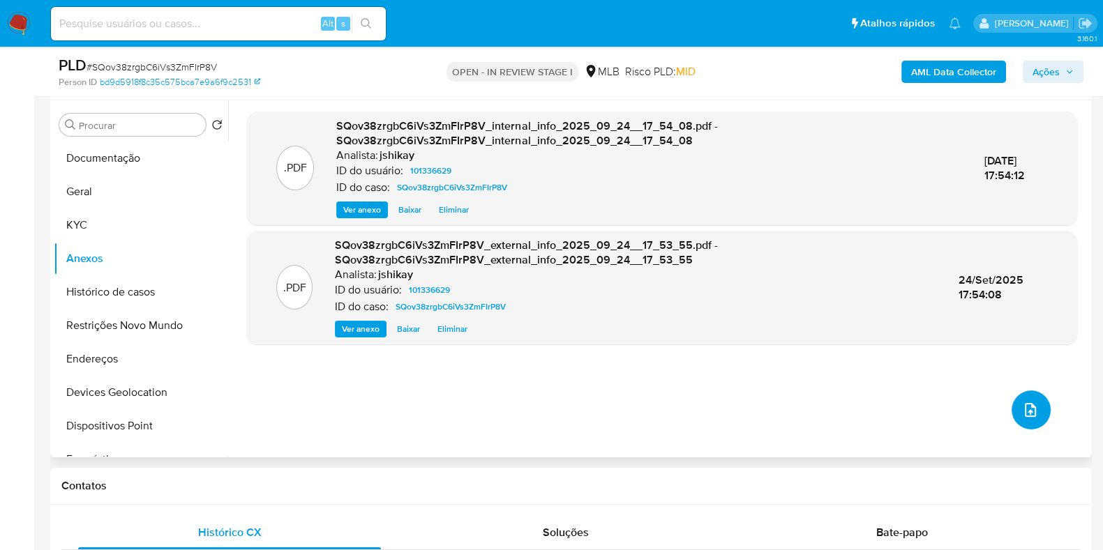
click at [1032, 409] on span "upload-file" at bounding box center [1030, 410] width 17 height 17
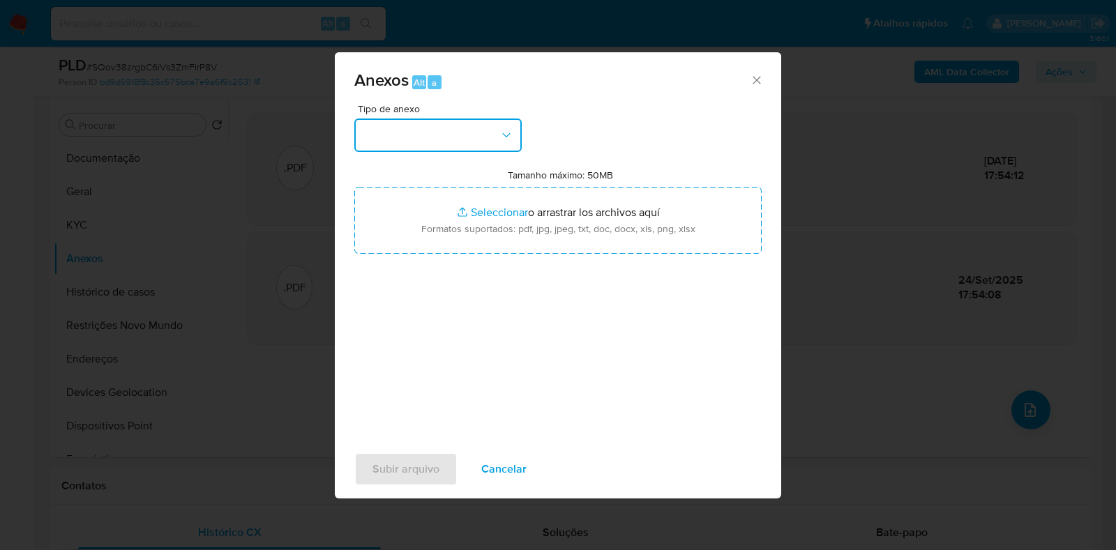
click at [460, 139] on button "button" at bounding box center [437, 135] width 167 height 33
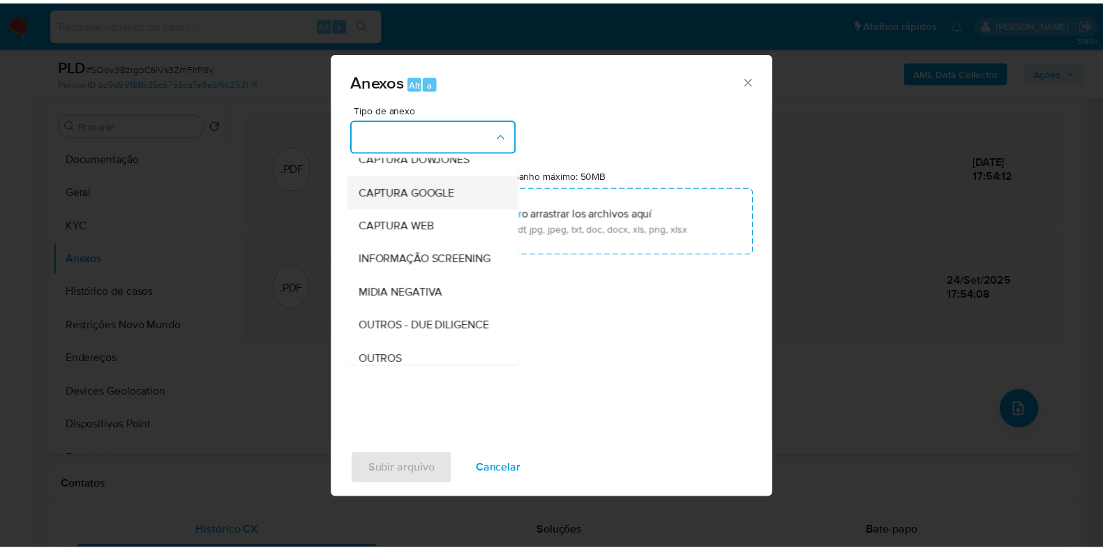
scroll to position [86, 0]
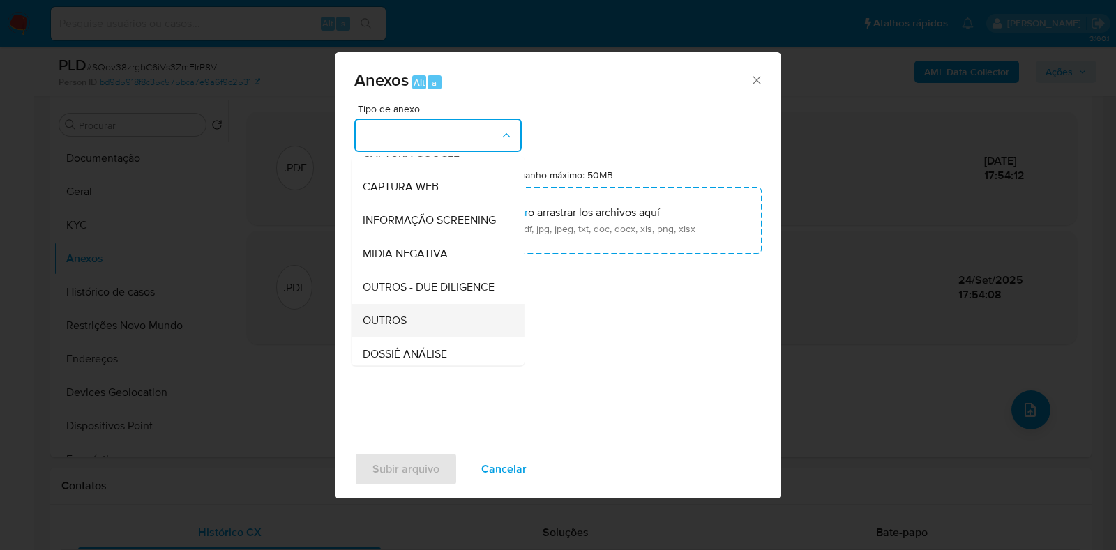
click at [413, 338] on div "OUTROS" at bounding box center [434, 320] width 142 height 33
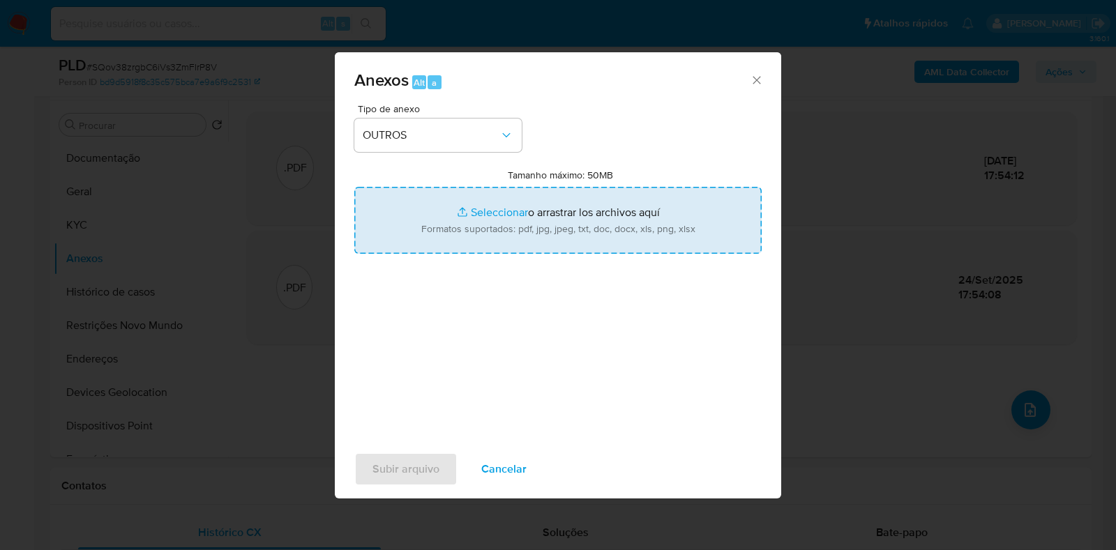
click at [495, 227] on input "Tamanho máximo: 50MB Seleccionar archivos" at bounding box center [557, 220] width 407 height 67
click at [518, 199] on input "Tamanho máximo: 50MB Seleccionar archivos" at bounding box center [557, 220] width 407 height 67
type input "C:\fakepath\Declínio - XXX - CPF 05812432694 - FABIO BERNARDES MOREIRA.pdf"
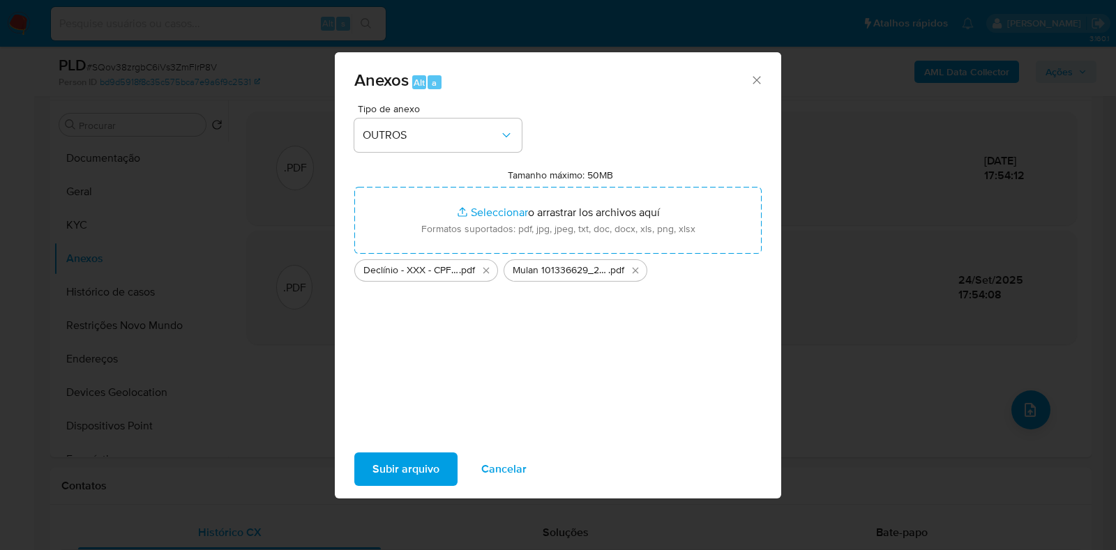
click at [359, 458] on button "Subir arquivo" at bounding box center [405, 469] width 103 height 33
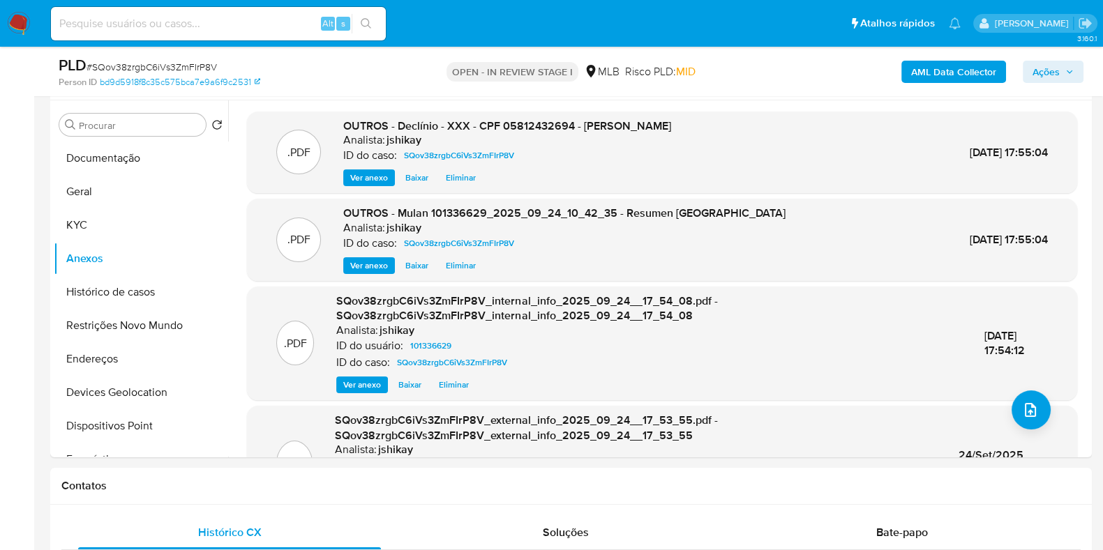
click at [1050, 63] on span "Ações" at bounding box center [1045, 72] width 27 height 22
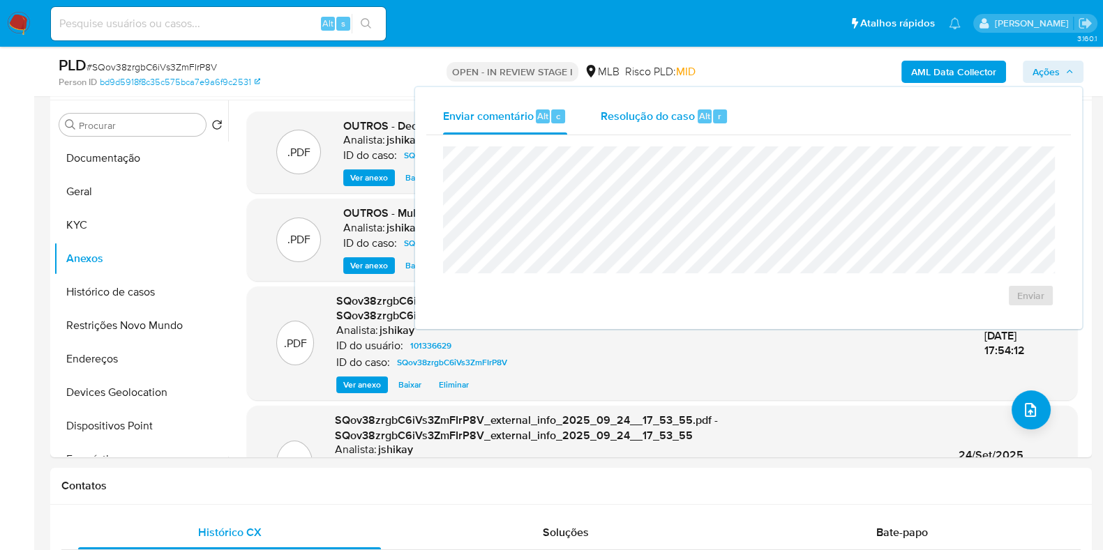
click at [694, 108] on div "Resolução do caso Alt r" at bounding box center [665, 116] width 128 height 36
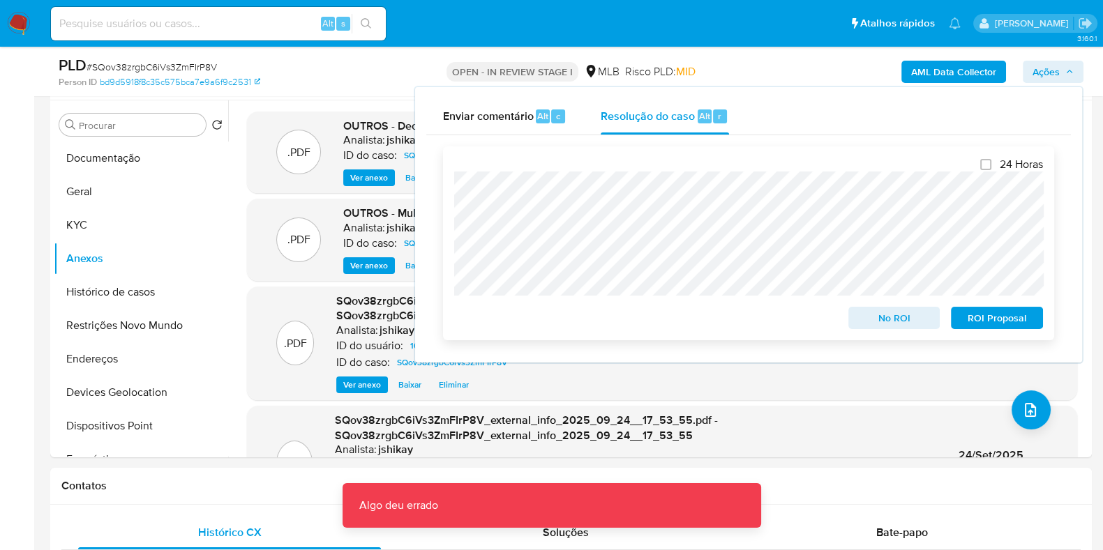
click at [885, 325] on span "No ROI" at bounding box center [894, 318] width 73 height 20
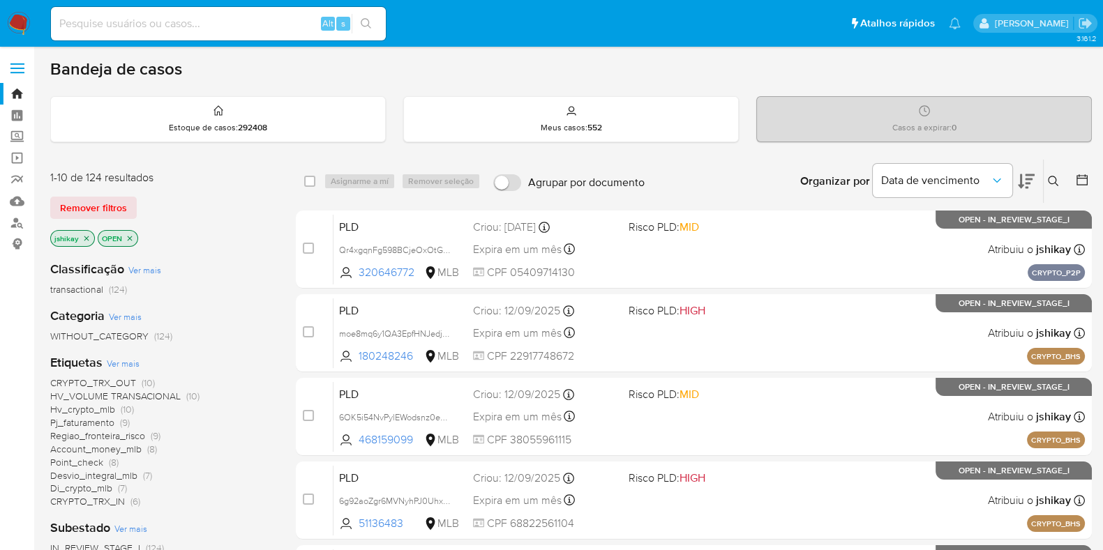
click at [130, 360] on span "Ver mais" at bounding box center [123, 363] width 33 height 13
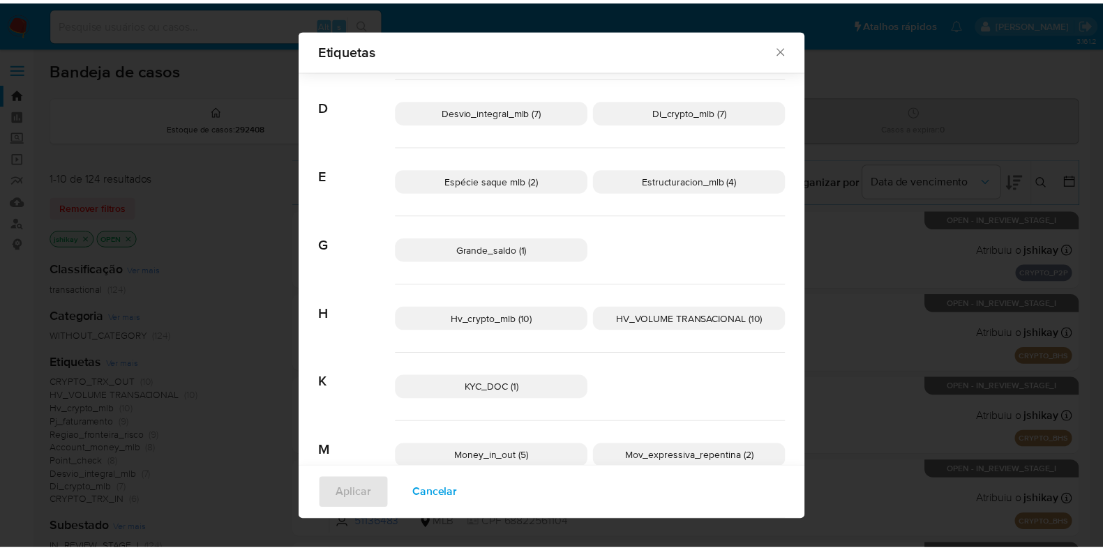
scroll to position [289, 0]
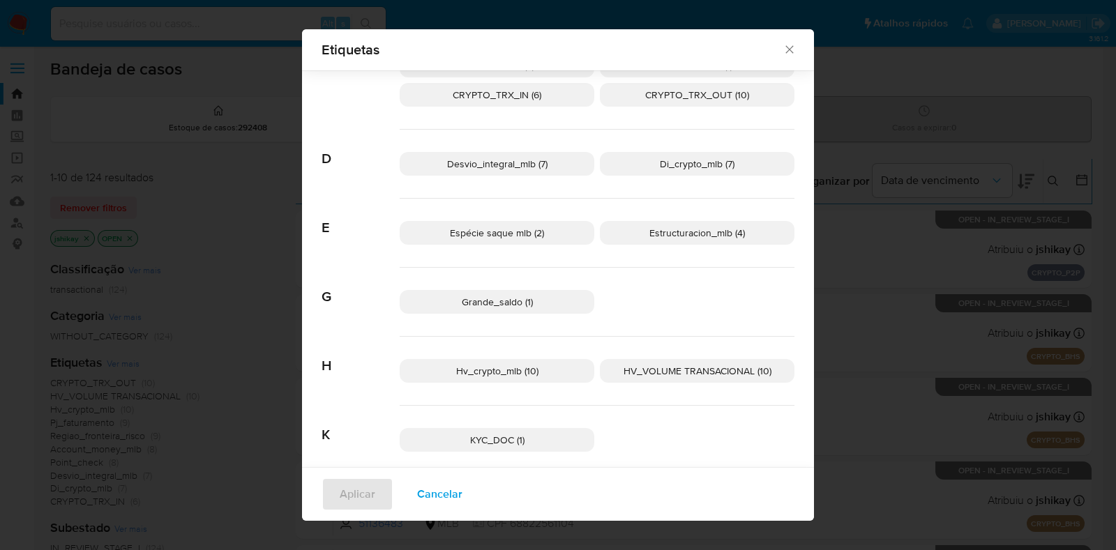
click at [643, 372] on span "HV_VOLUME TRANSACIONAL (10)" at bounding box center [698, 371] width 148 height 14
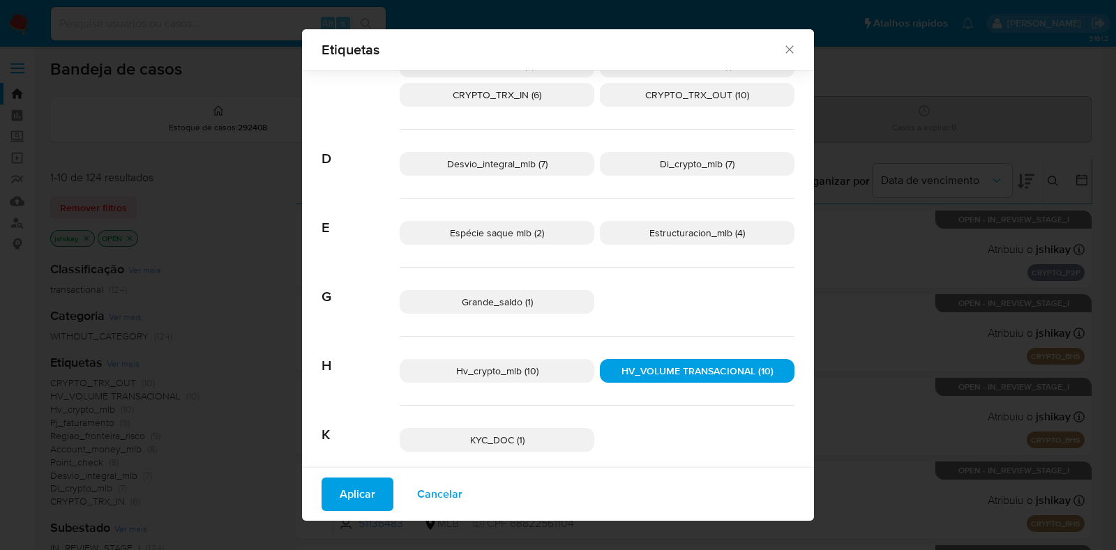
click at [340, 484] on span "Aplicar" at bounding box center [358, 494] width 36 height 31
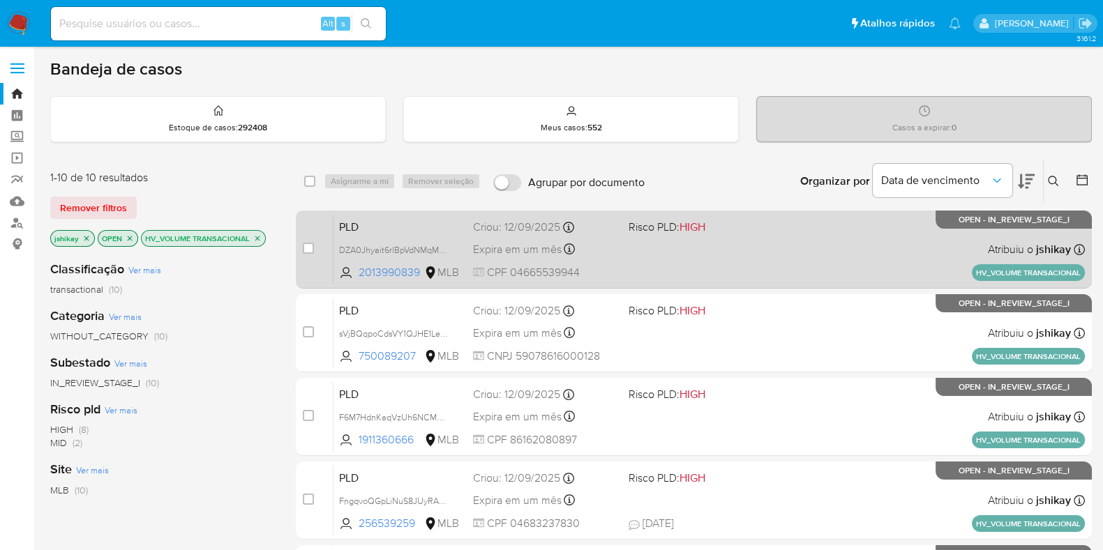
click at [826, 251] on div "PLD DZA0Jhyait6rlBpVdNMqMOsk 2013990839 MLB Risco PLD: HIGH Criou: 12/09/2025 C…" at bounding box center [708, 249] width 751 height 70
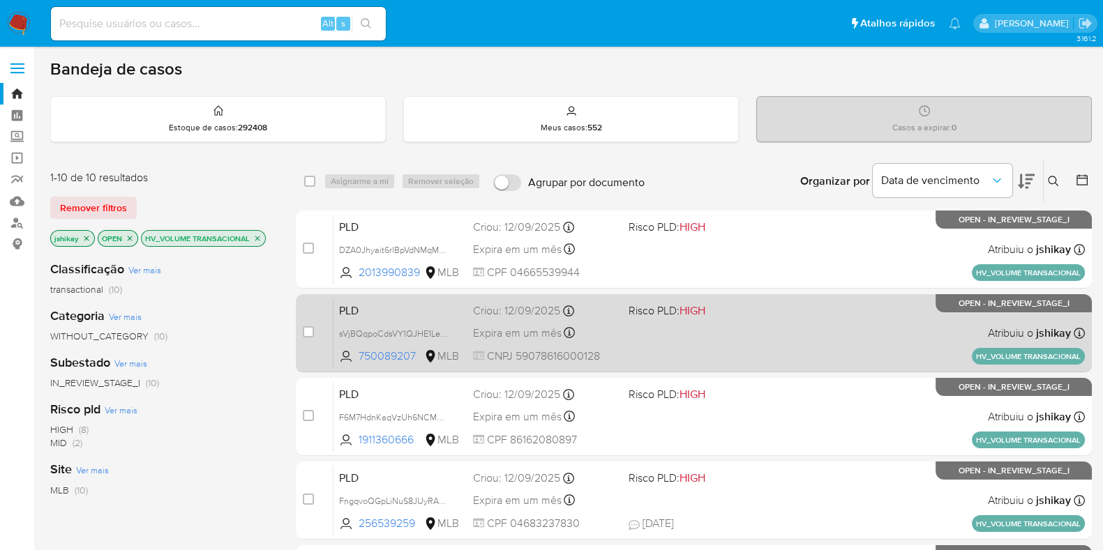
click at [827, 314] on div "PLD sVjBQqpoCdsVY1QJHE1LexsO 750089207 MLB Risco PLD: HIGH Criou: 12/09/2025 Cr…" at bounding box center [708, 333] width 751 height 70
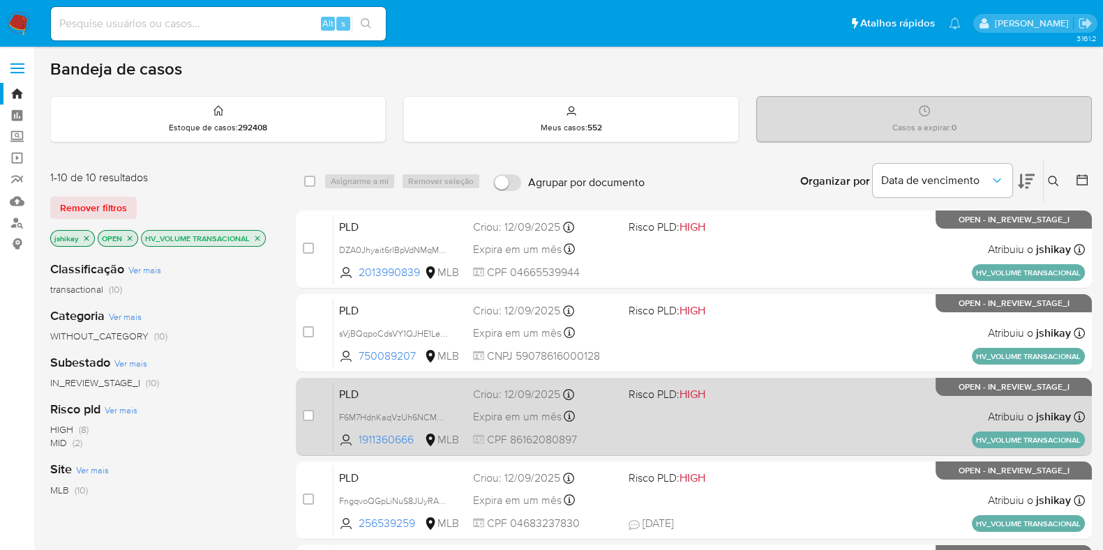
click at [827, 406] on div "PLD F6M7HdnKaqVzUh6NCMW98ubo 1911360666 MLB Risco PLD: HIGH Criou: 12/09/2025 C…" at bounding box center [708, 417] width 751 height 70
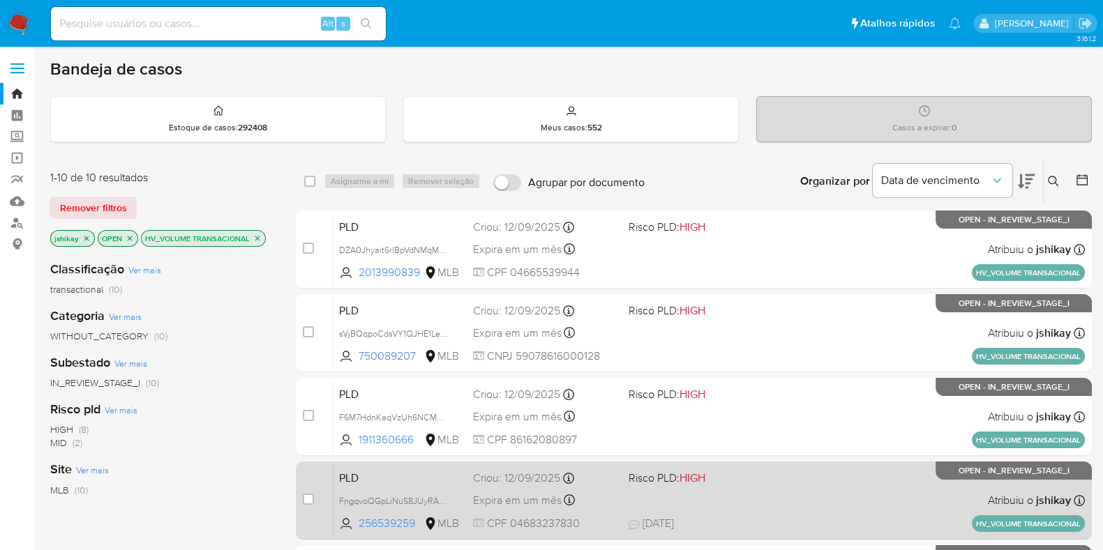
click at [830, 476] on div "PLD FngqvoQGpLiNuS8JUyRAhjsz 256539259 MLB Risco PLD: HIGH Criou: 12/09/2025 Cr…" at bounding box center [708, 500] width 751 height 70
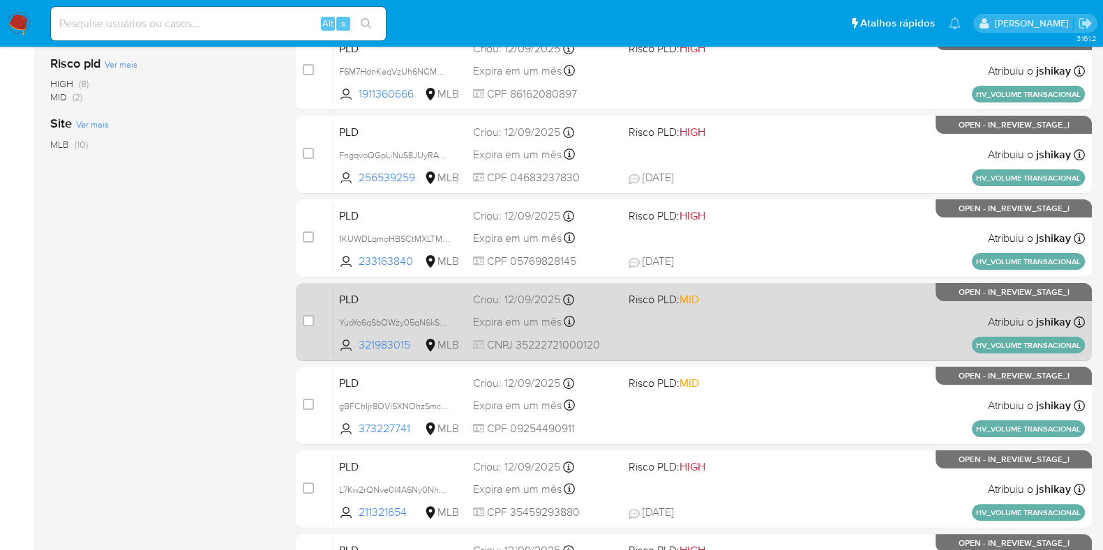
scroll to position [348, 0]
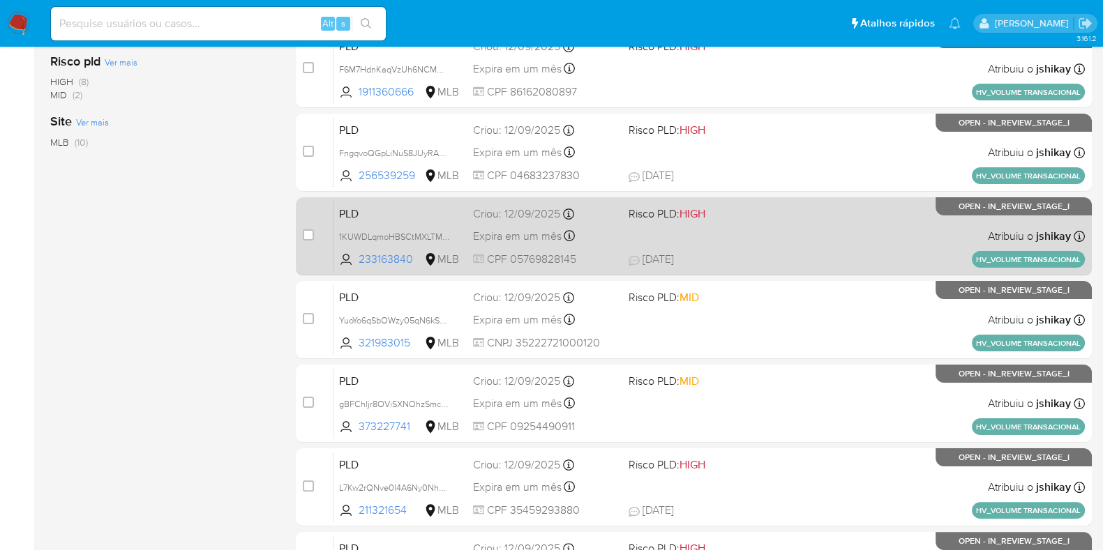
click at [831, 259] on span "23/09/2025 23/09/2025 08:58" at bounding box center [778, 259] width 300 height 15
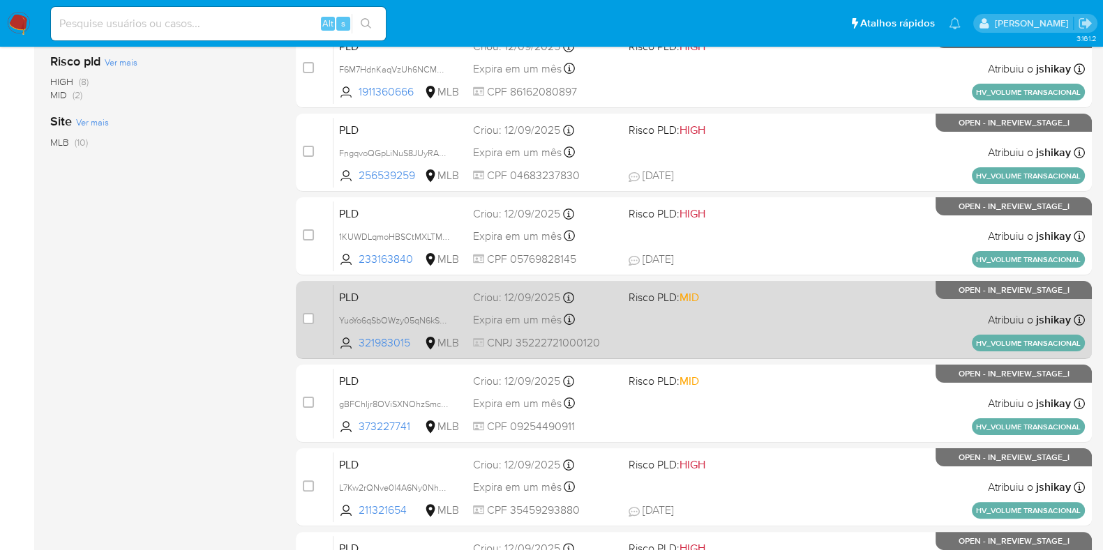
click at [831, 298] on div "PLD YuoYo6qSbOWzy05qN6kSK4a3 321983015 MLB Risco PLD: MID Criou: 12/09/2025 Cri…" at bounding box center [708, 320] width 751 height 70
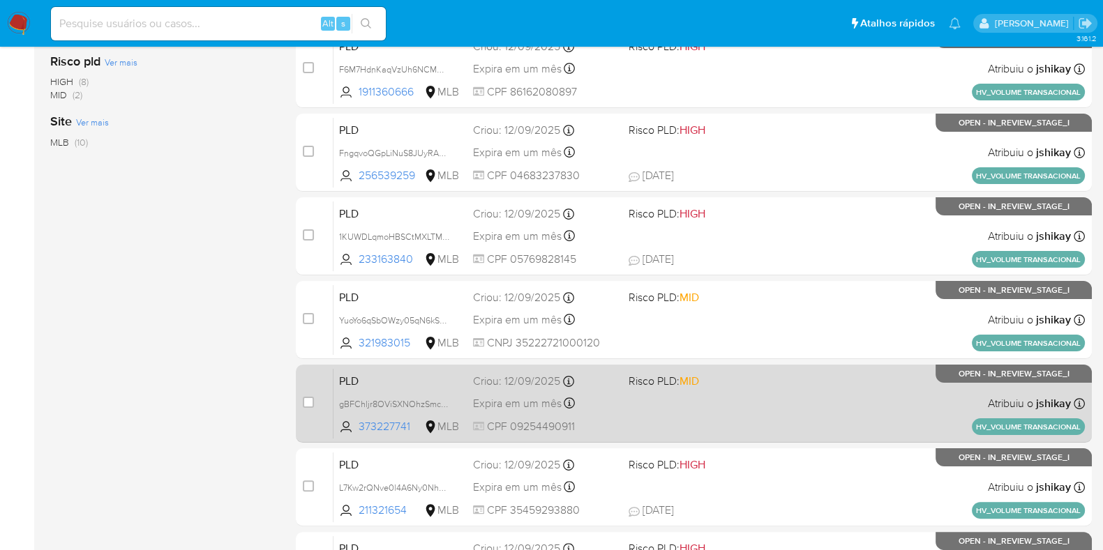
click at [827, 393] on div "PLD gBFChljr8OViSXNOhzSmcxAa 373227741 MLB Risco PLD: MID Criou: 12/09/2025 Cri…" at bounding box center [708, 403] width 751 height 70
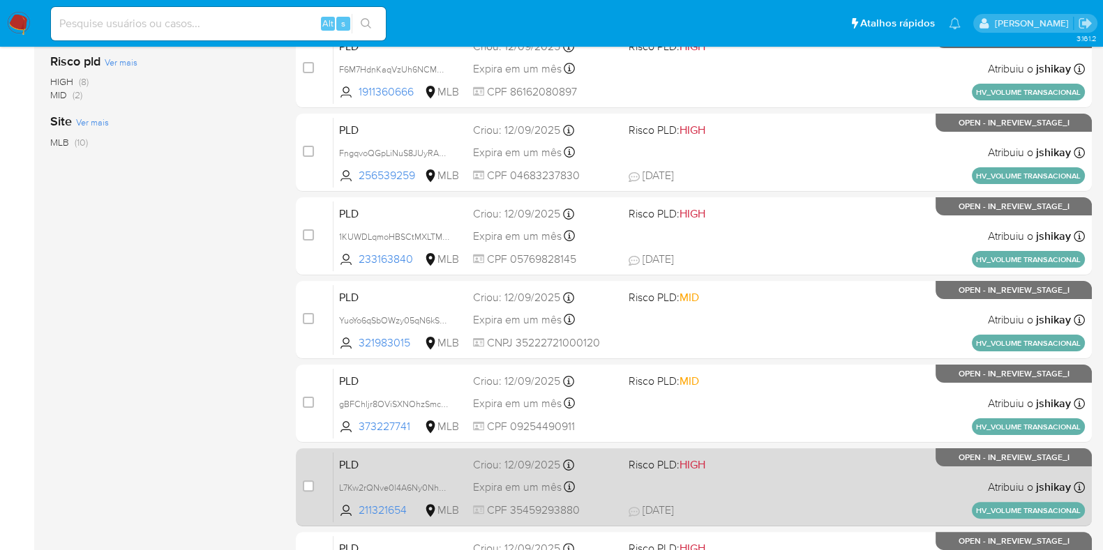
click at [818, 462] on div "PLD L7Kw2rQNve0l4A6Ny0NhQOQw 211321654 MLB Risco PLD: HIGH Criou: 12/09/2025 Cr…" at bounding box center [708, 487] width 751 height 70
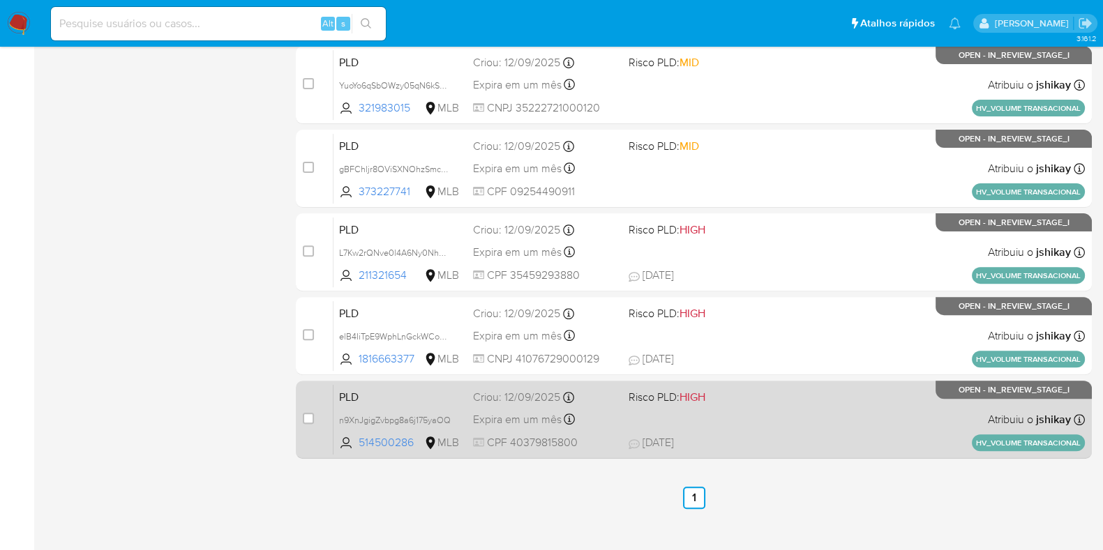
scroll to position [599, 0]
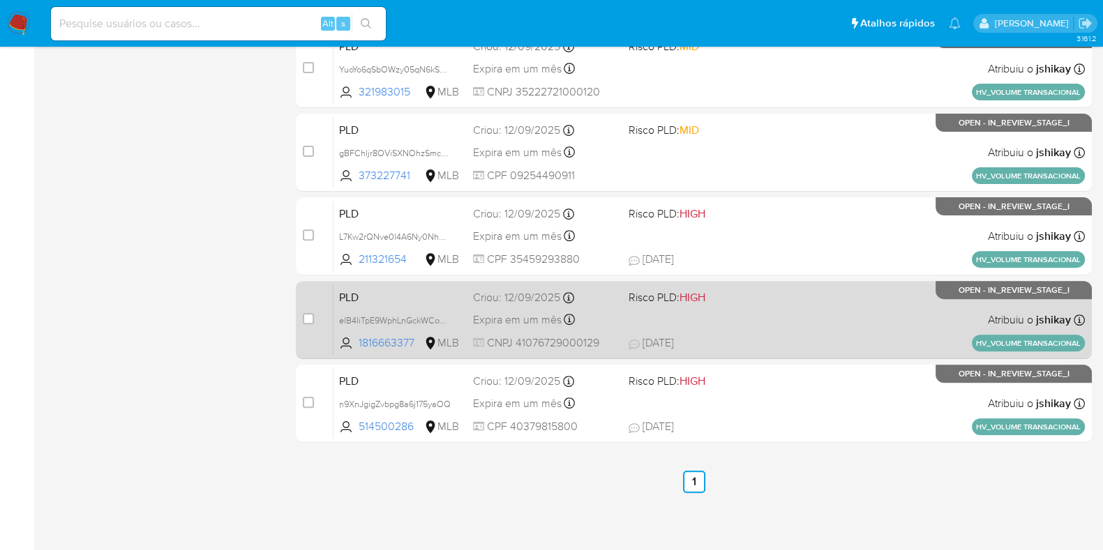
click at [820, 325] on div "PLD elB4IiTpE9WphLnGckWCoUjq 1816663377 MLB Risco PLD: HIGH Criou: 12/09/2025 C…" at bounding box center [708, 320] width 751 height 70
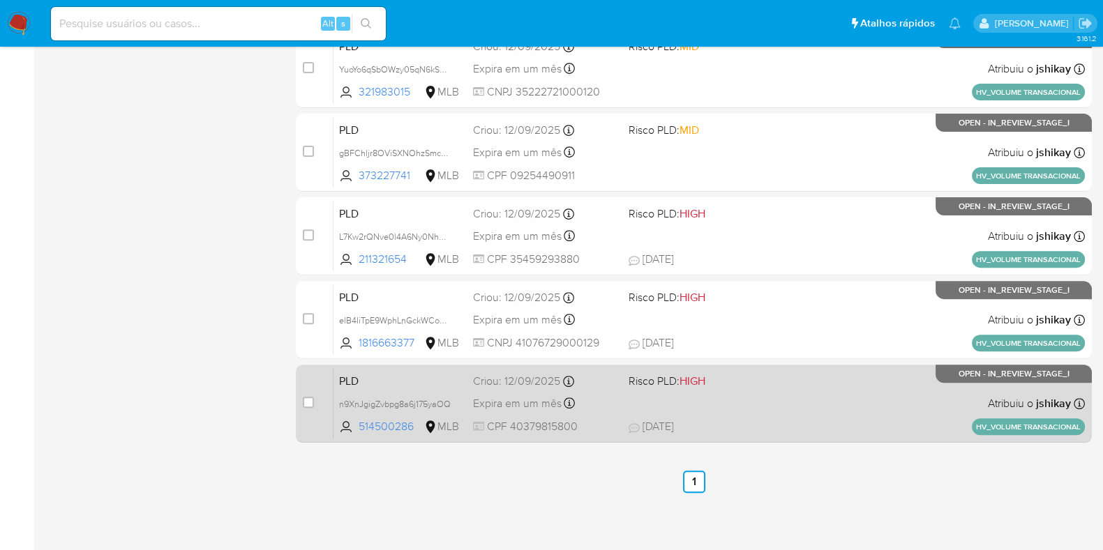
click at [822, 389] on div "PLD n9XnJgigZvbpg8a6j175yaOQ 514500286 MLB Risco PLD: HIGH Criou: 12/09/2025 Cr…" at bounding box center [708, 403] width 751 height 70
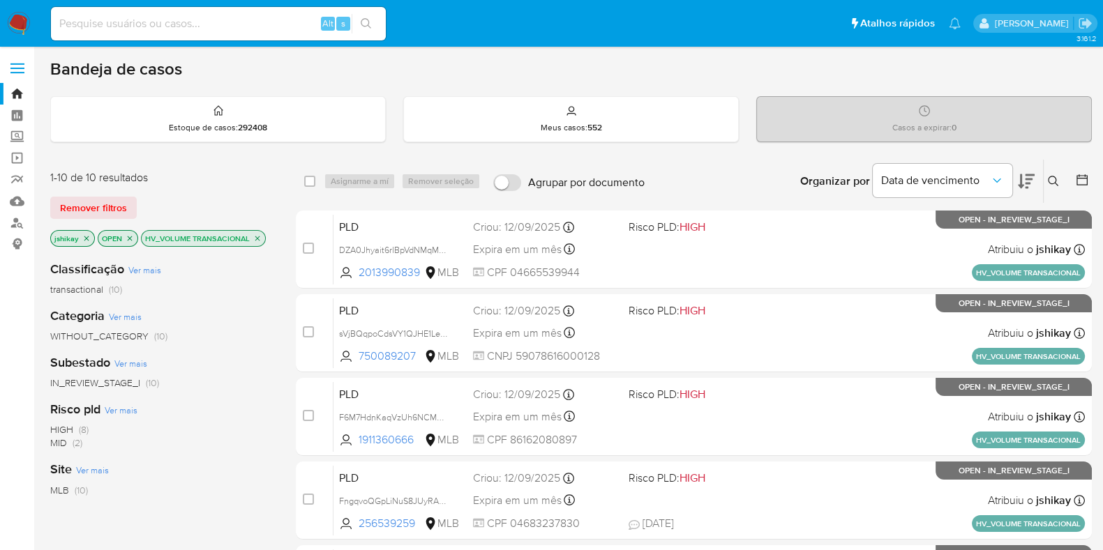
scroll to position [0, 0]
click at [17, 197] on link "Mulan" at bounding box center [83, 201] width 166 height 22
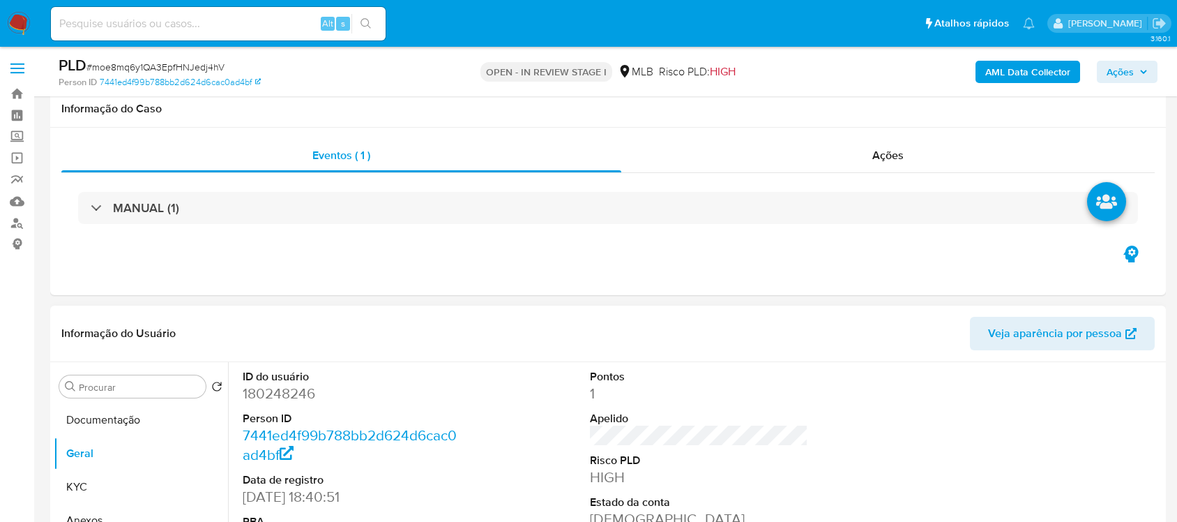
scroll to position [262, 0]
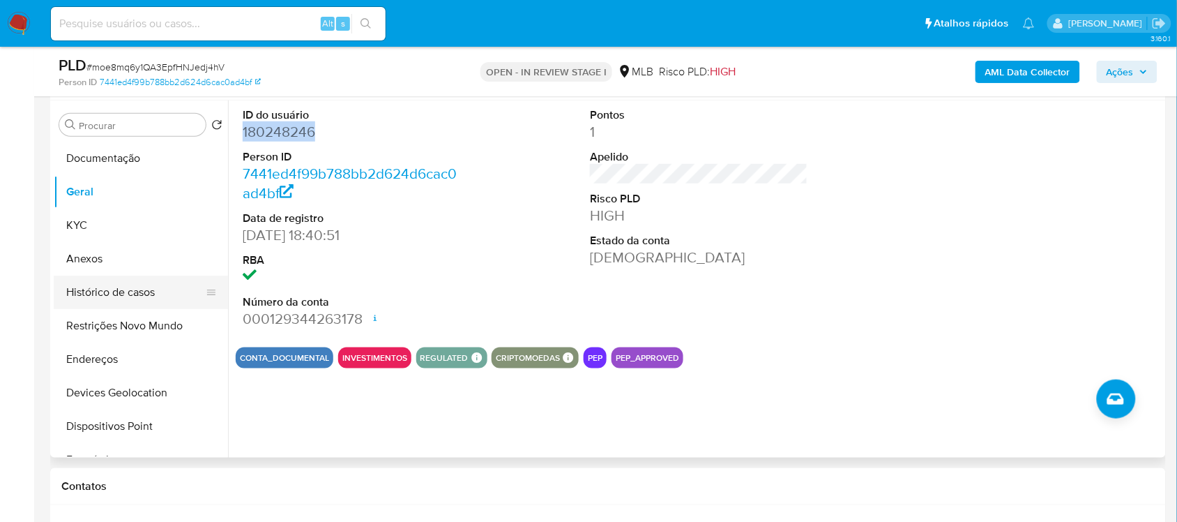
click at [109, 287] on button "Histórico de casos" at bounding box center [135, 292] width 163 height 33
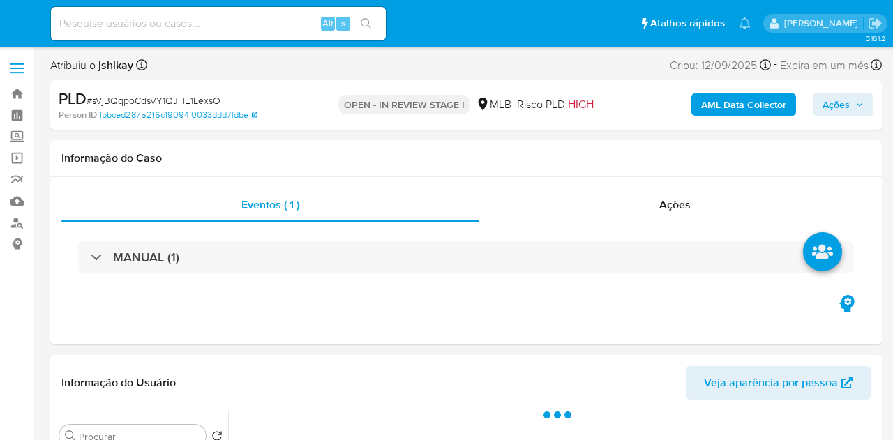
select select "10"
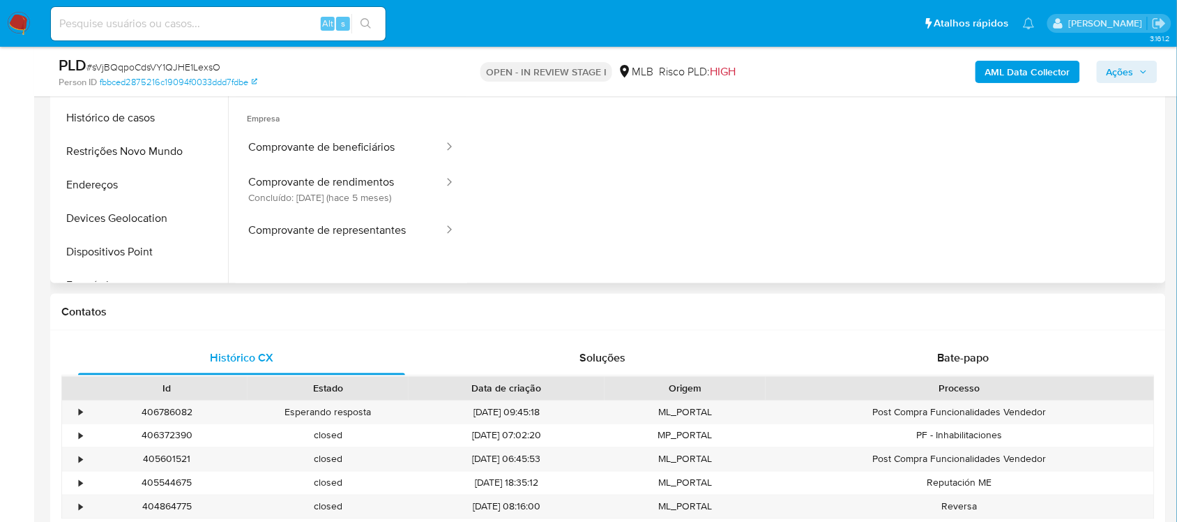
scroll to position [113, 0]
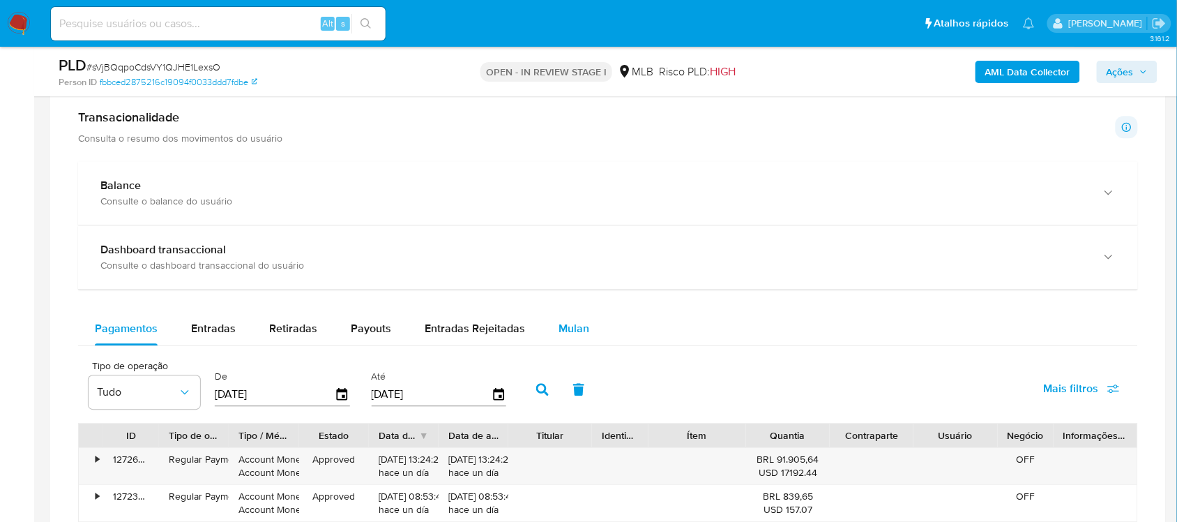
click at [573, 340] on div "Mulan" at bounding box center [574, 328] width 31 height 33
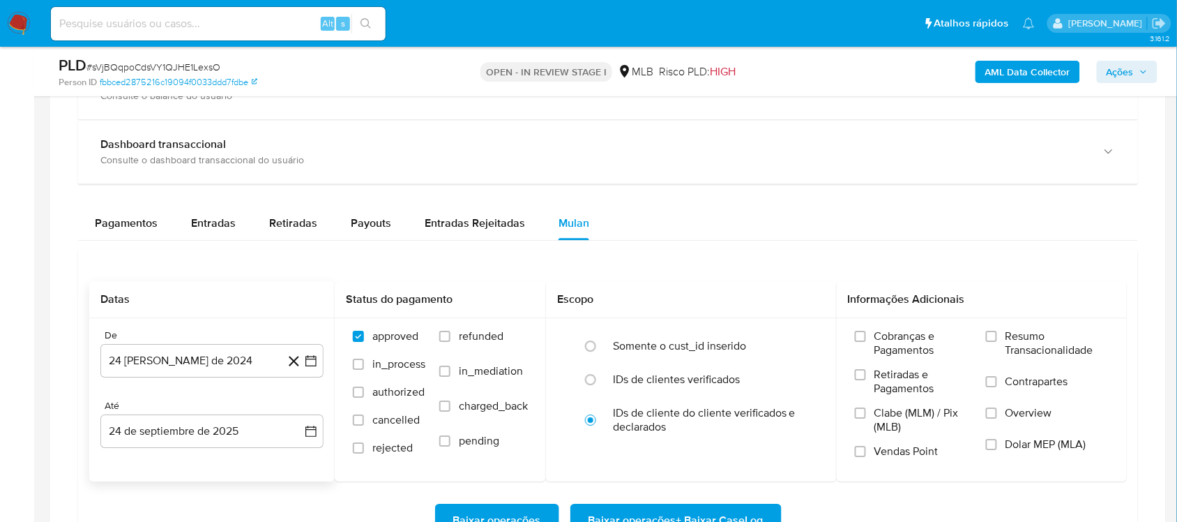
scroll to position [1221, 0]
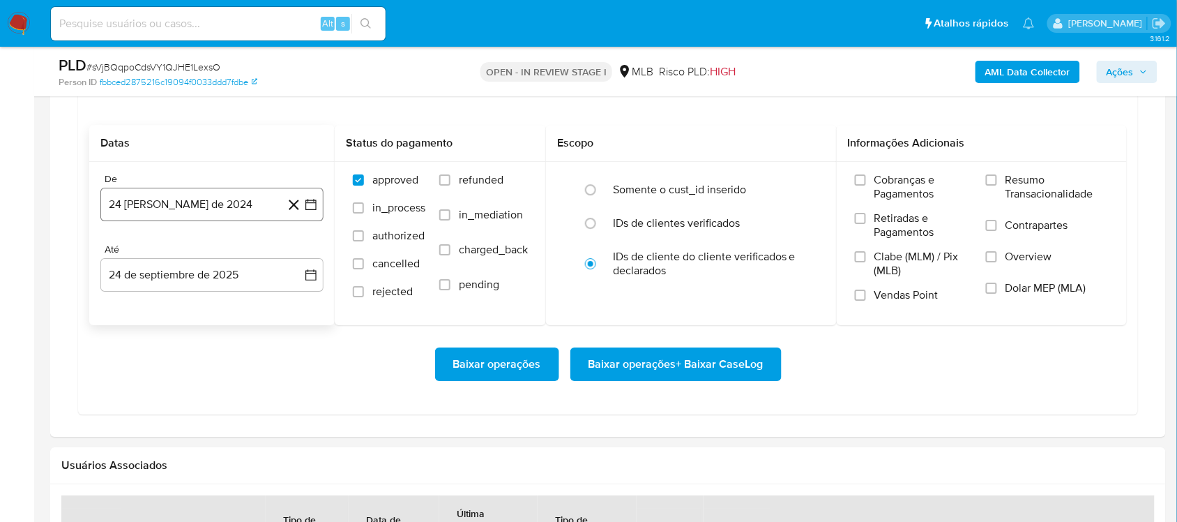
click at [308, 207] on icon "button" at bounding box center [311, 204] width 14 height 14
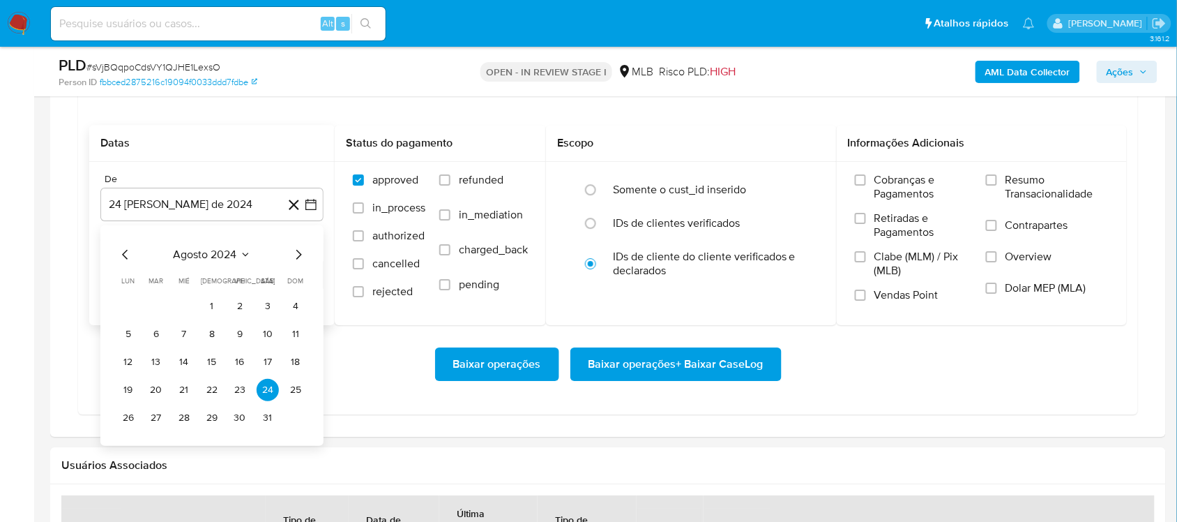
click at [218, 262] on span "agosto 2024" at bounding box center [205, 255] width 63 height 14
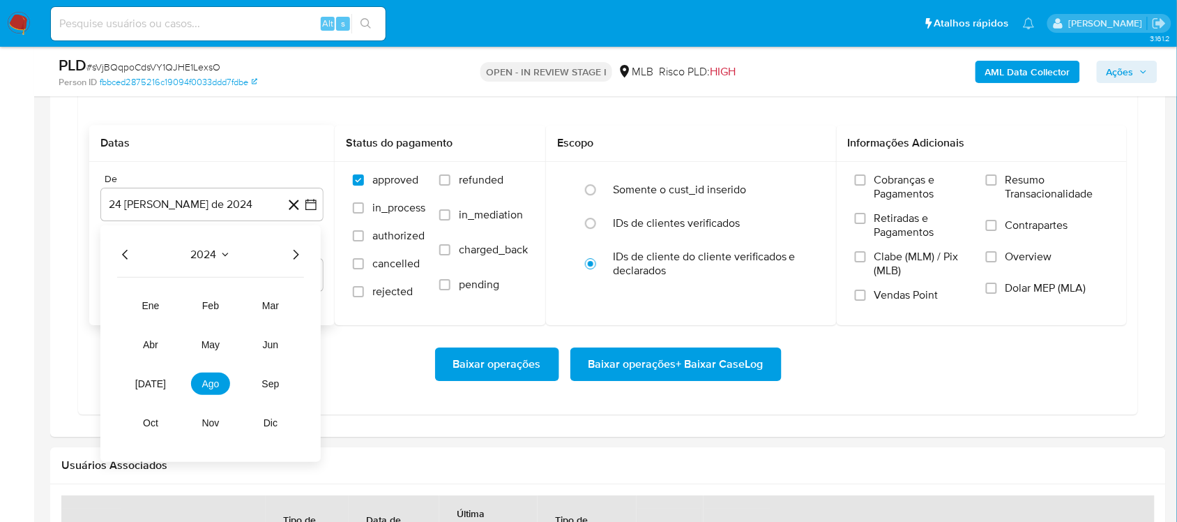
click at [296, 251] on icon "Año siguiente" at bounding box center [295, 254] width 17 height 17
click at [210, 386] on span "ago" at bounding box center [210, 383] width 17 height 11
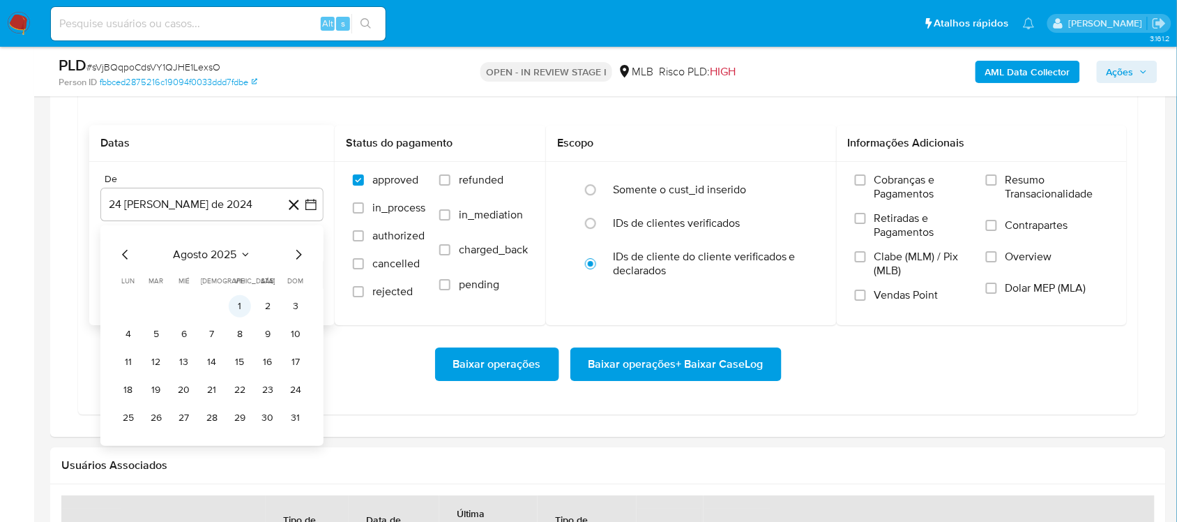
click at [231, 312] on button "1" at bounding box center [240, 306] width 22 height 22
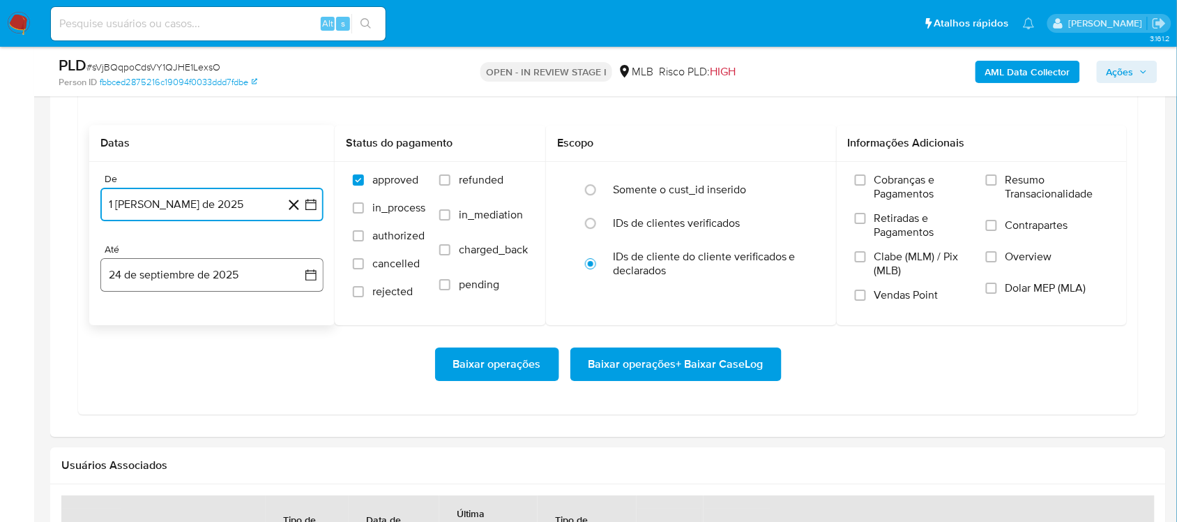
click at [301, 276] on button "24 de septiembre de 2025" at bounding box center [211, 274] width 223 height 33
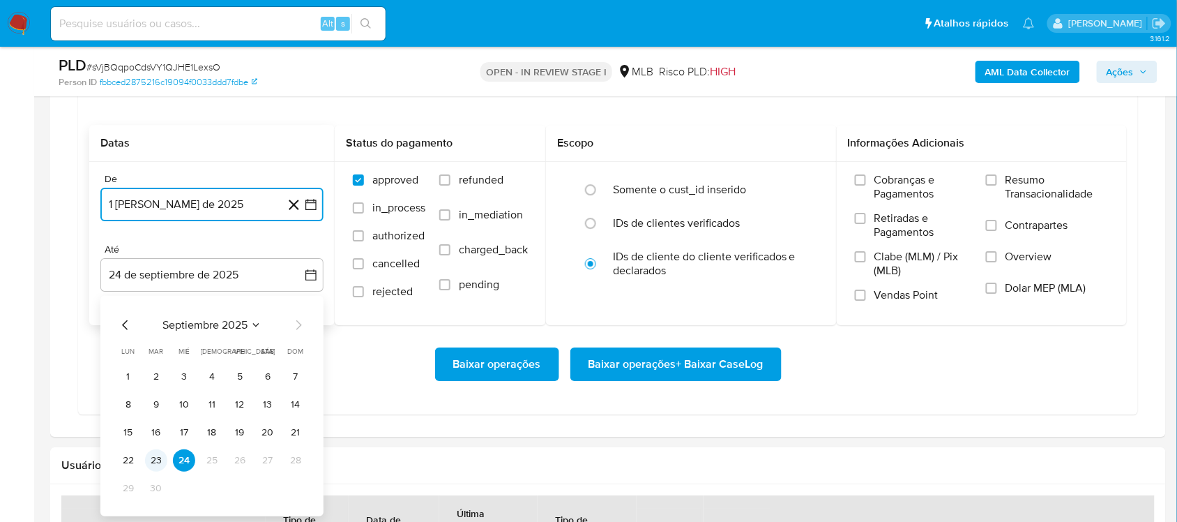
click at [165, 439] on button "23" at bounding box center [156, 460] width 22 height 22
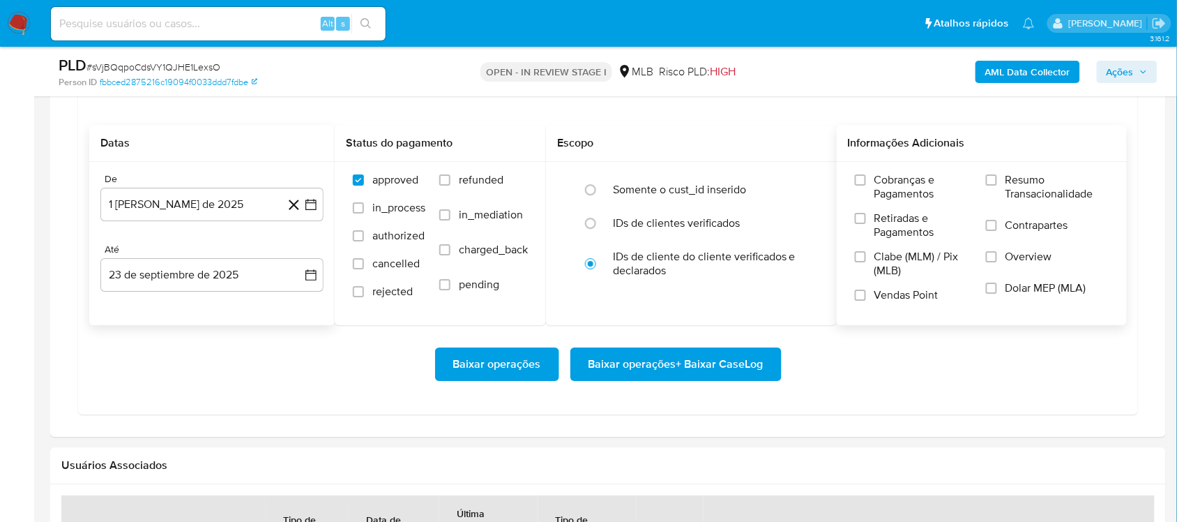
click at [892, 181] on span "Resumo Transacionalidade" at bounding box center [1057, 187] width 103 height 28
click at [892, 181] on input "Resumo Transacionalidade" at bounding box center [991, 179] width 11 height 11
click at [709, 370] on span "Baixar operações + Baixar CaseLog" at bounding box center [676, 364] width 175 height 31
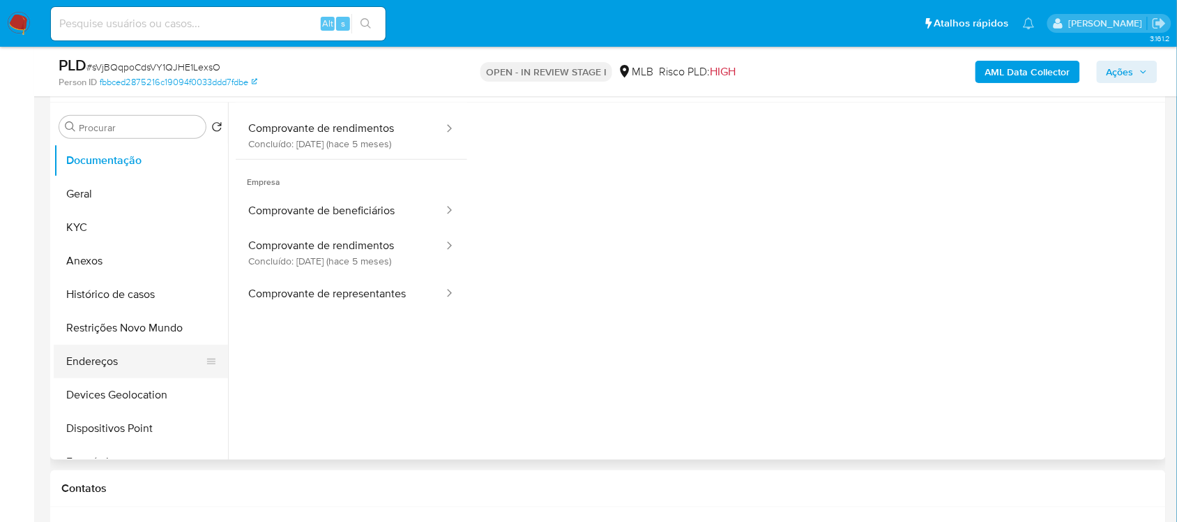
scroll to position [174, 0]
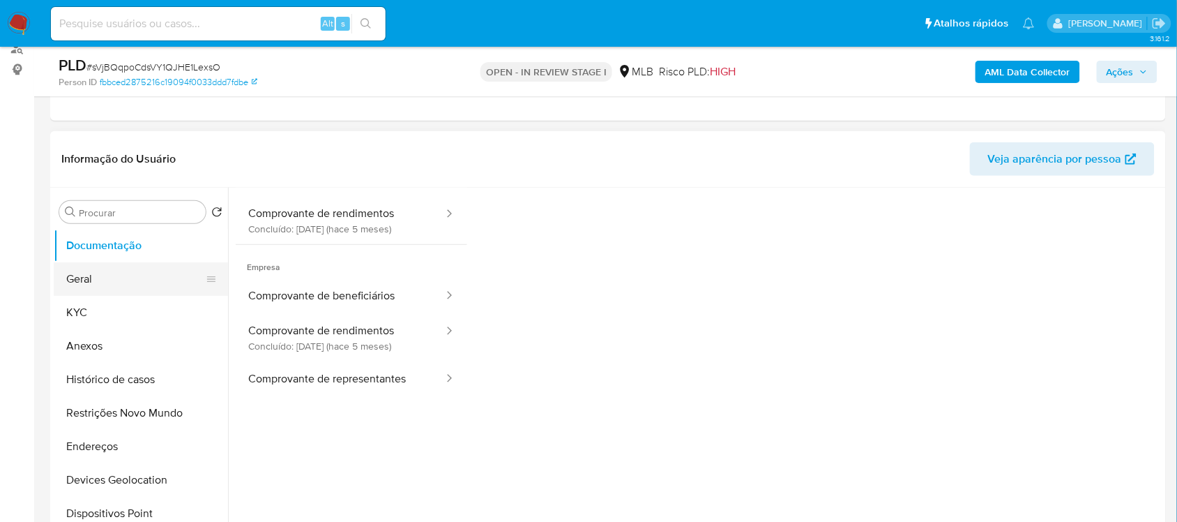
click at [112, 272] on button "Geral" at bounding box center [135, 278] width 163 height 33
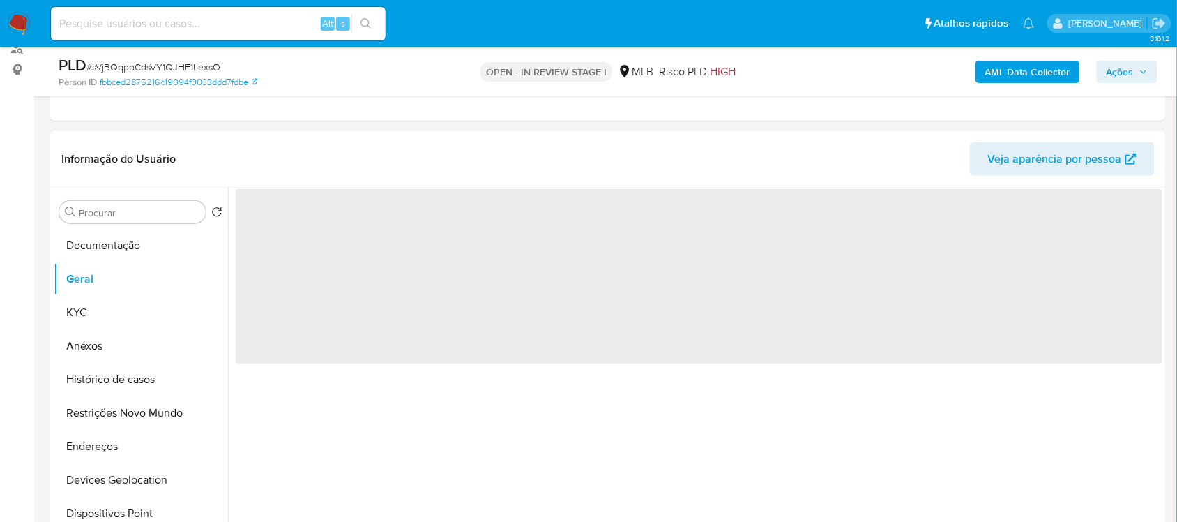
scroll to position [0, 0]
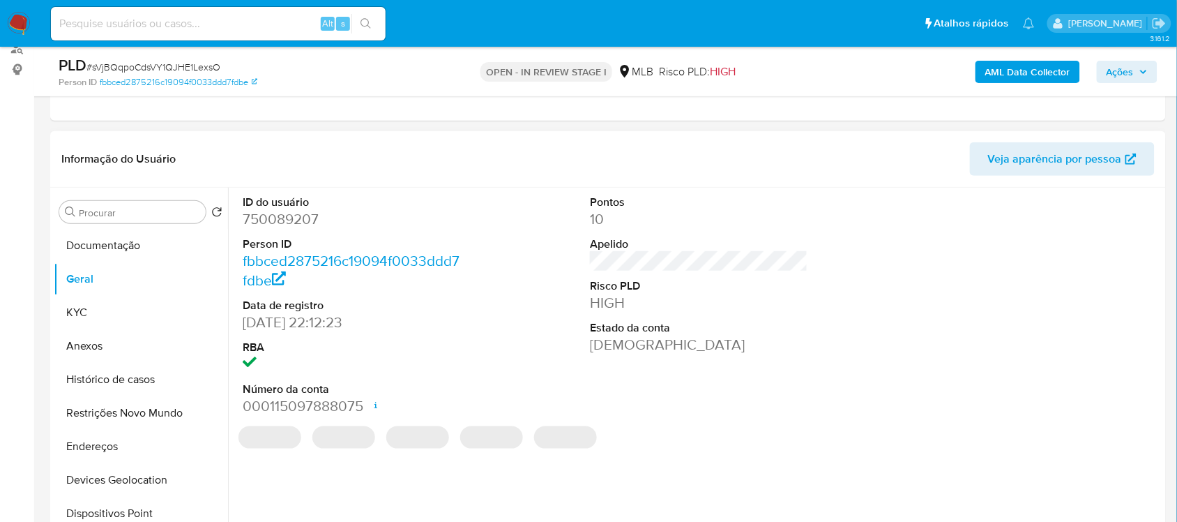
click at [302, 216] on dd "750089207" at bounding box center [352, 219] width 218 height 20
copy dd "750089207"
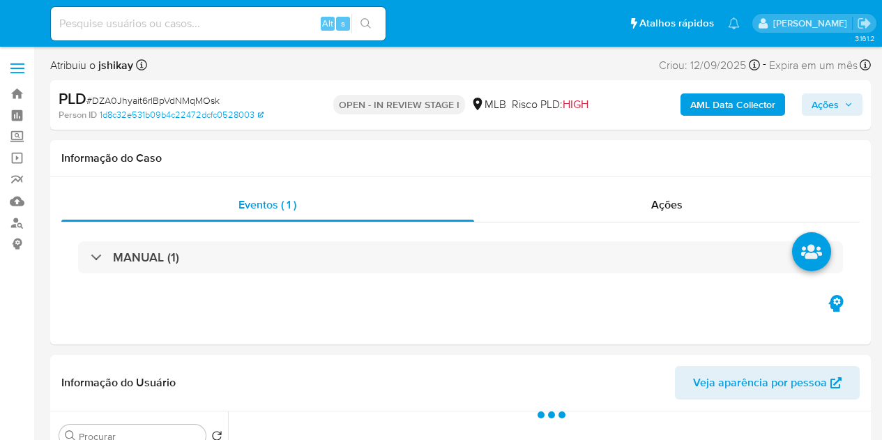
select select "10"
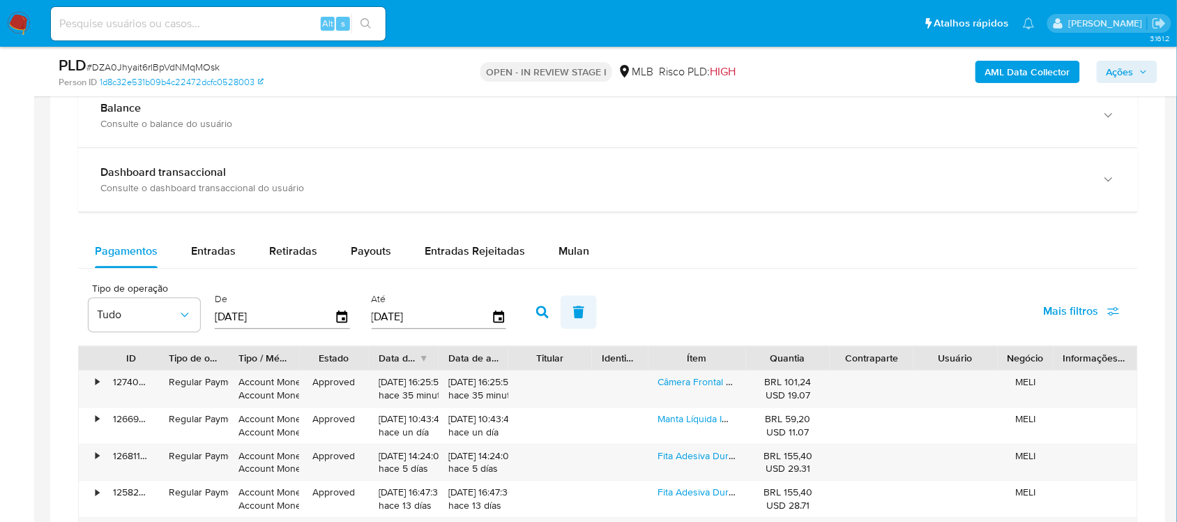
scroll to position [1046, 0]
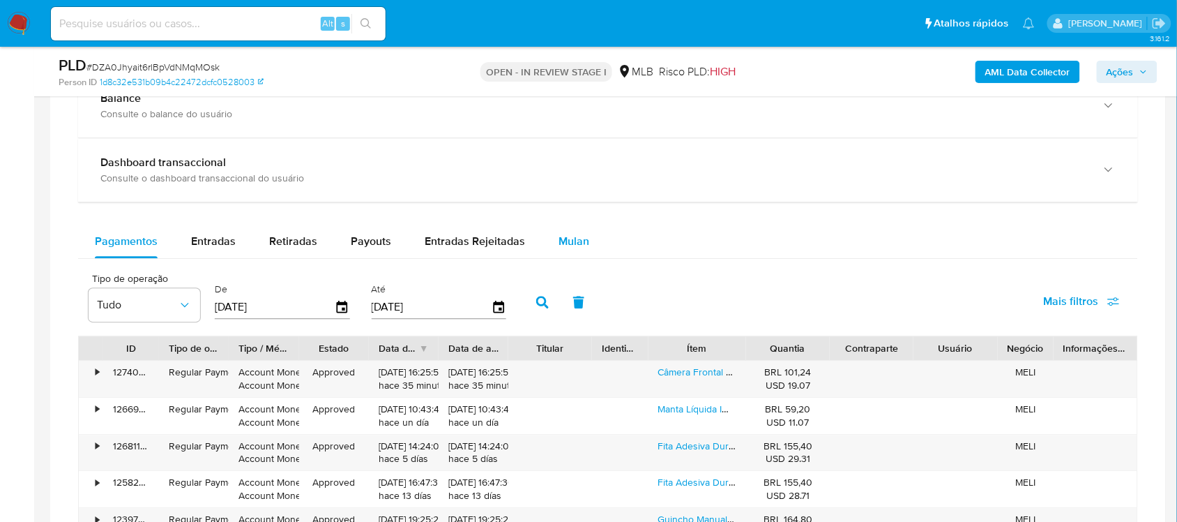
drag, startPoint x: 570, startPoint y: 245, endPoint x: 535, endPoint y: 260, distance: 38.1
click at [569, 245] on span "Mulan" at bounding box center [574, 241] width 31 height 16
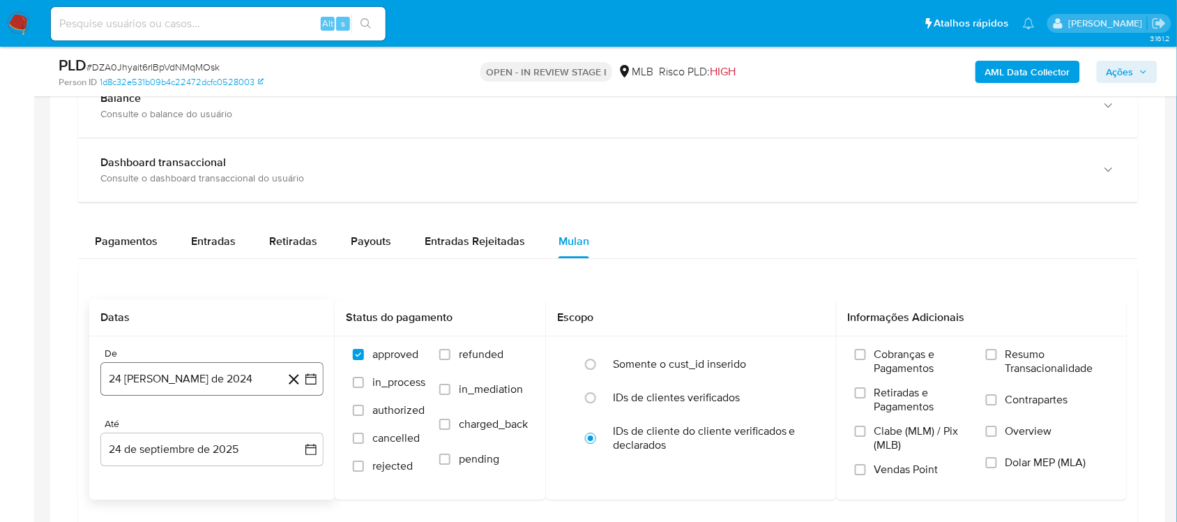
click at [304, 392] on button "24 [PERSON_NAME] de 2024" at bounding box center [211, 378] width 223 height 33
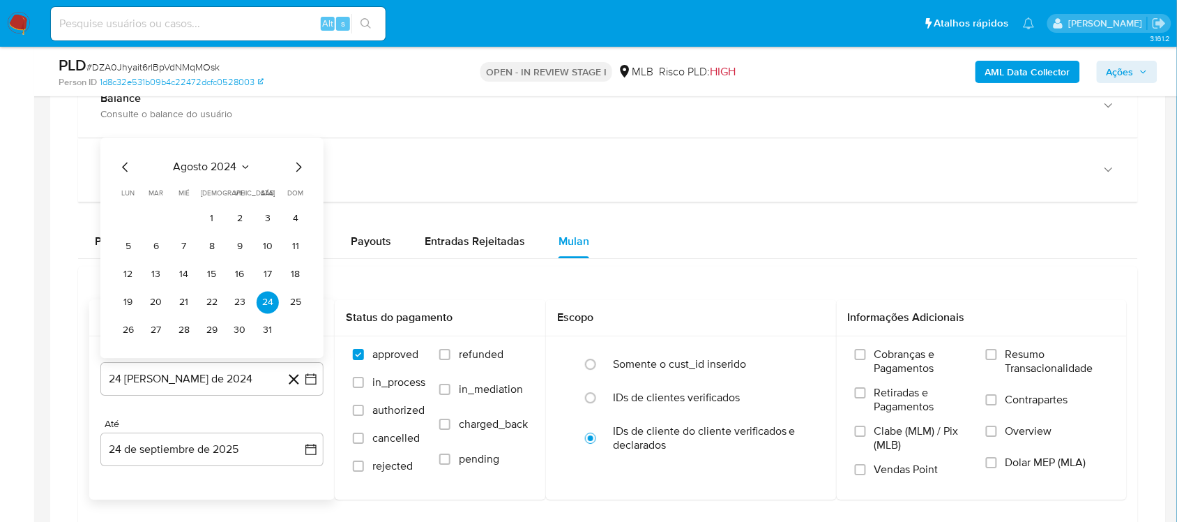
click at [197, 168] on span "agosto 2024" at bounding box center [205, 167] width 63 height 14
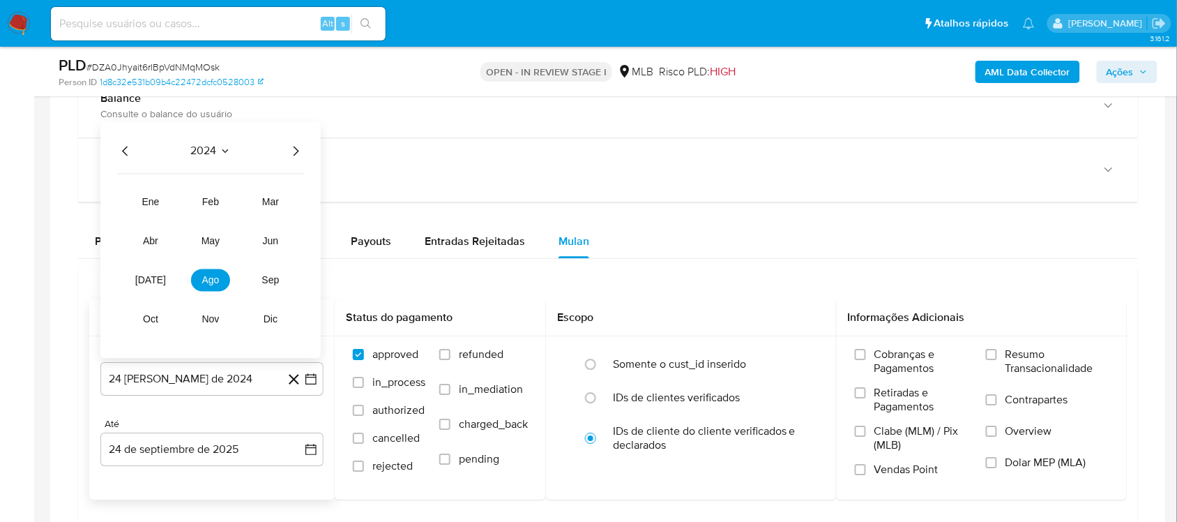
click at [295, 154] on icon "Año siguiente" at bounding box center [295, 150] width 17 height 17
click at [199, 278] on button "ago" at bounding box center [210, 280] width 39 height 22
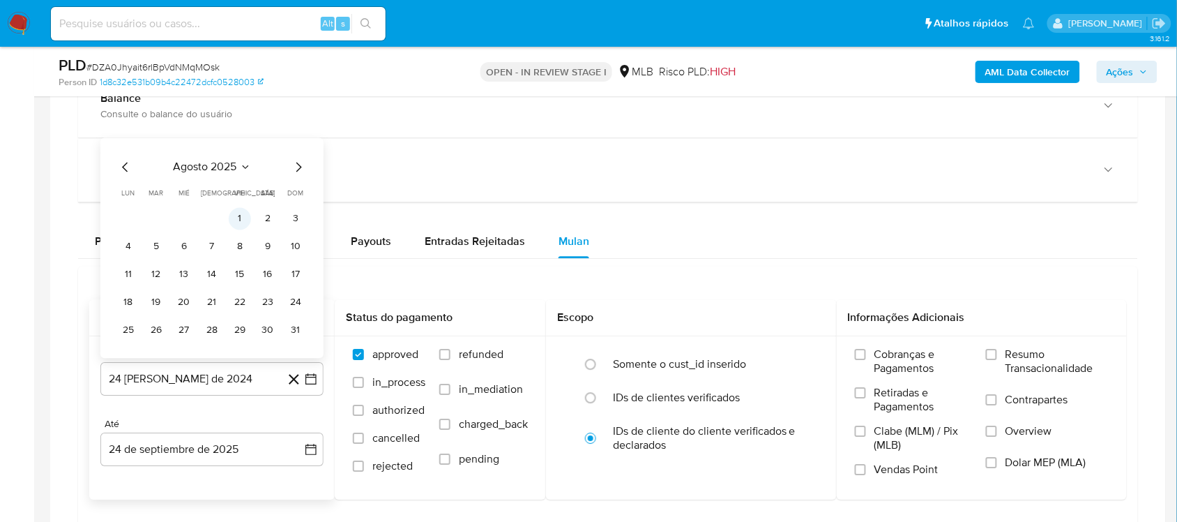
click at [234, 221] on button "1" at bounding box center [240, 218] width 22 height 22
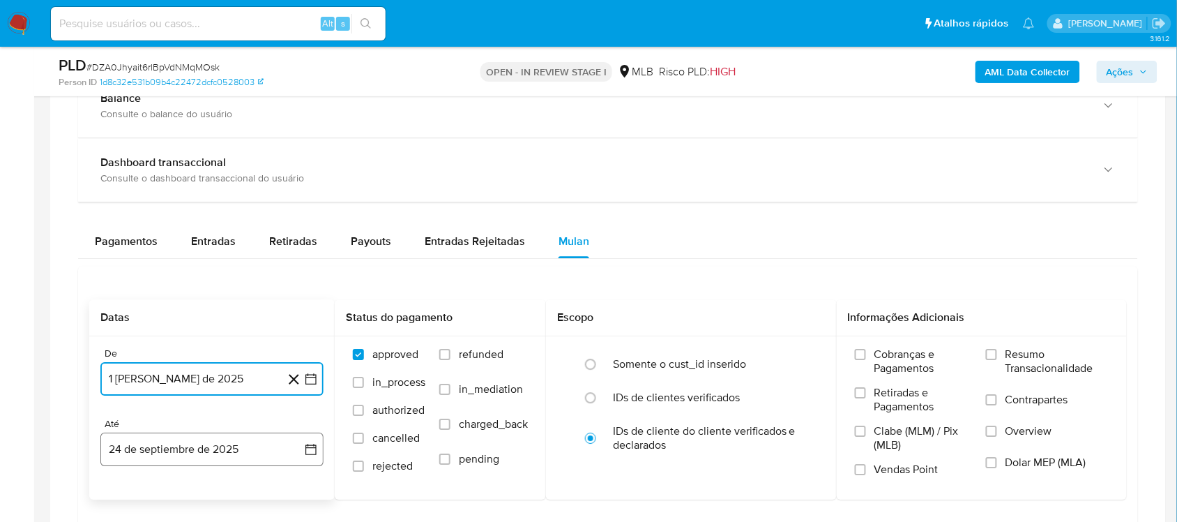
drag, startPoint x: 309, startPoint y: 449, endPoint x: 311, endPoint y: 457, distance: 8.6
click at [311, 439] on button "24 de septiembre de 2025" at bounding box center [211, 448] width 223 height 33
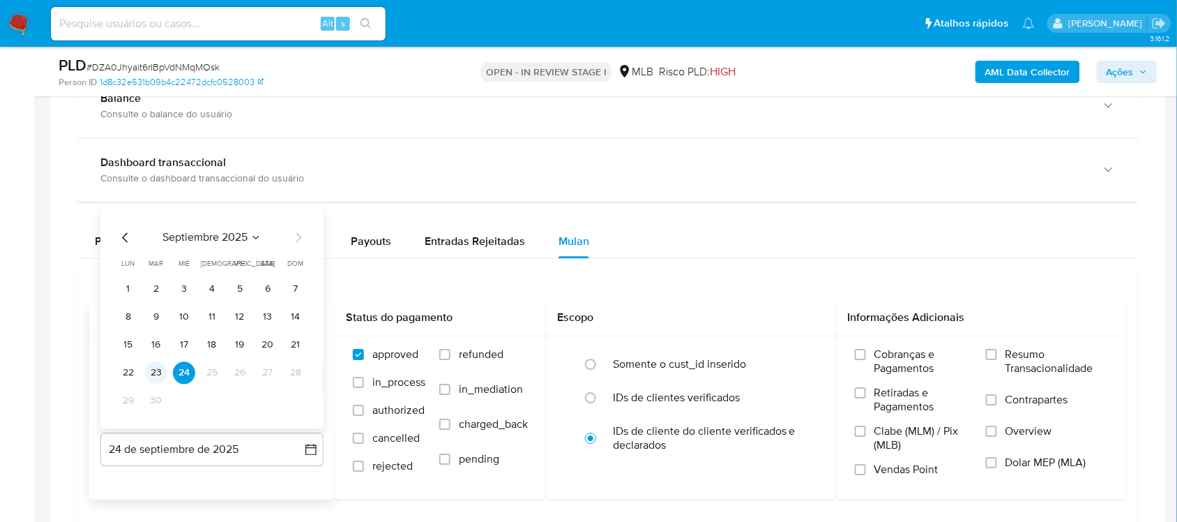
click at [147, 377] on button "23" at bounding box center [156, 372] width 22 height 22
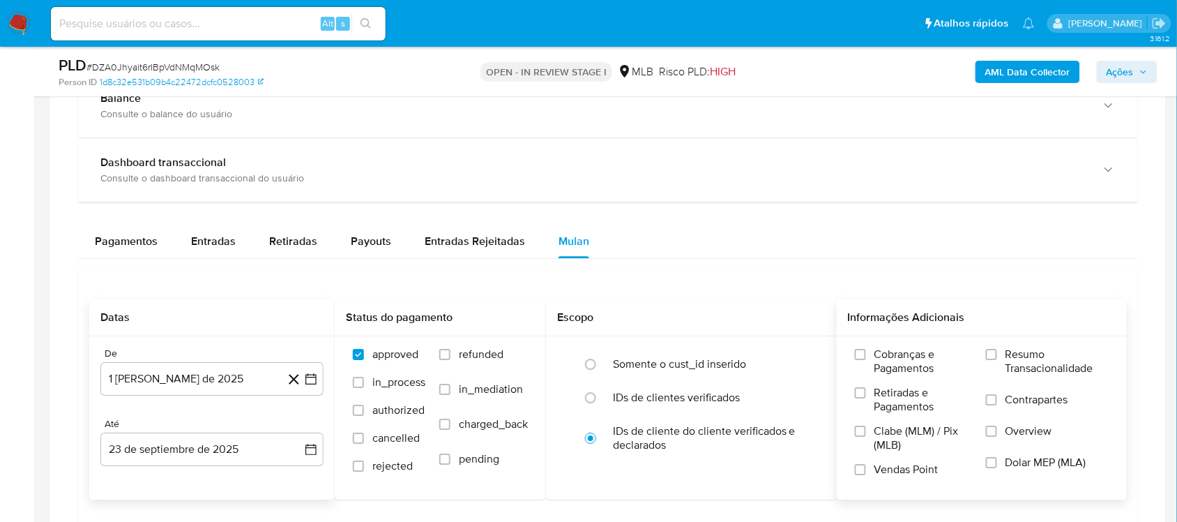
click at [882, 363] on span "Resumo Transacionalidade" at bounding box center [1057, 361] width 103 height 28
click at [882, 360] on input "Resumo Transacionalidade" at bounding box center [991, 354] width 11 height 11
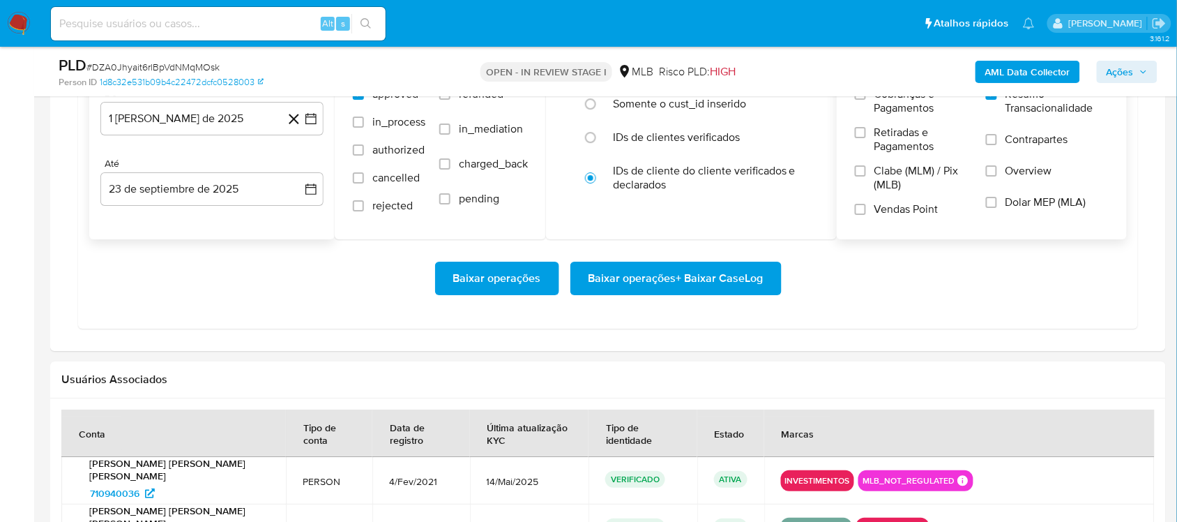
scroll to position [1308, 0]
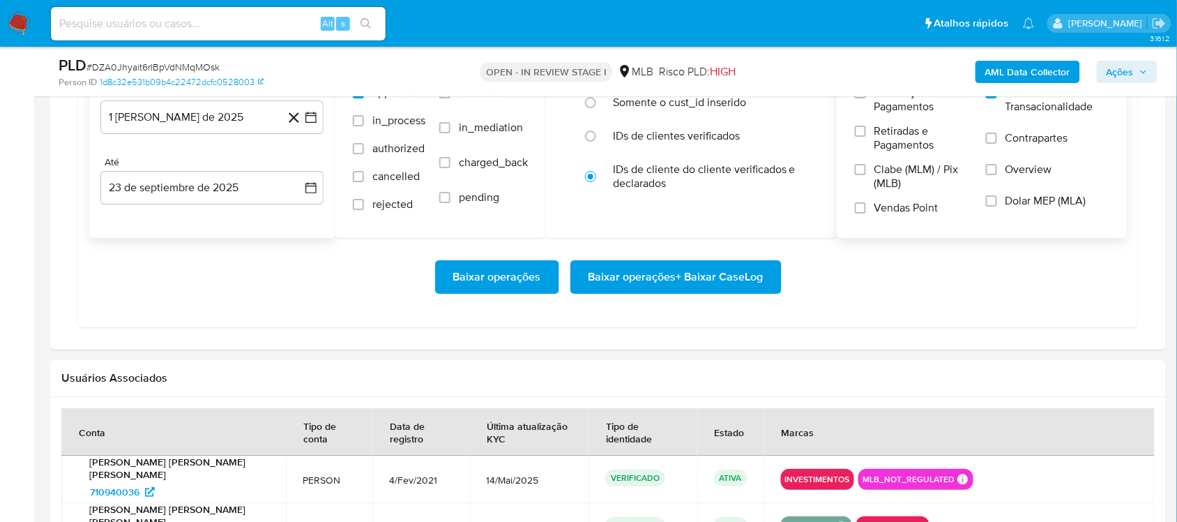
click at [635, 272] on span "Baixar operações + Baixar CaseLog" at bounding box center [676, 277] width 175 height 31
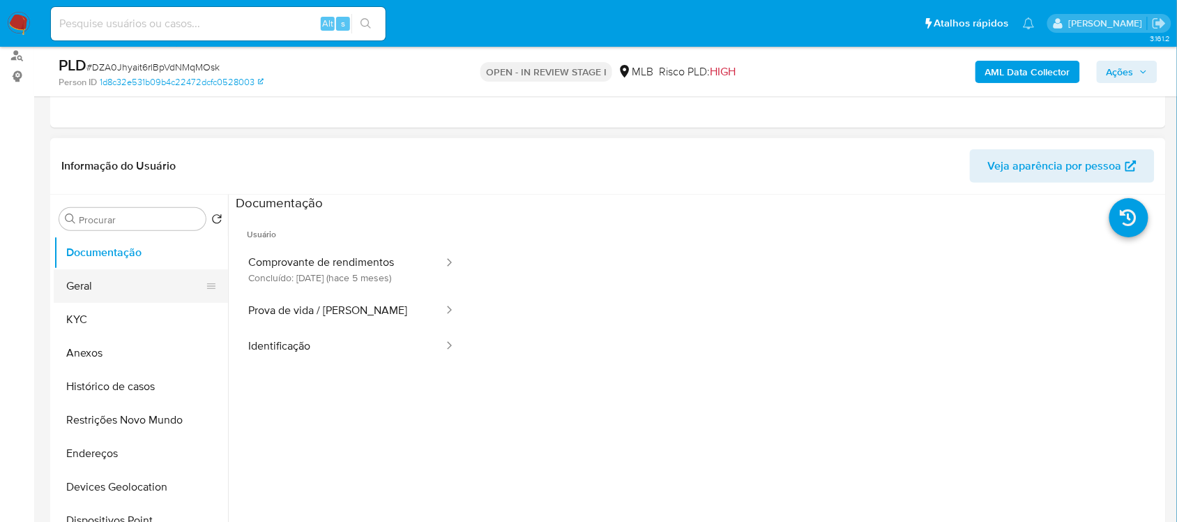
scroll to position [174, 0]
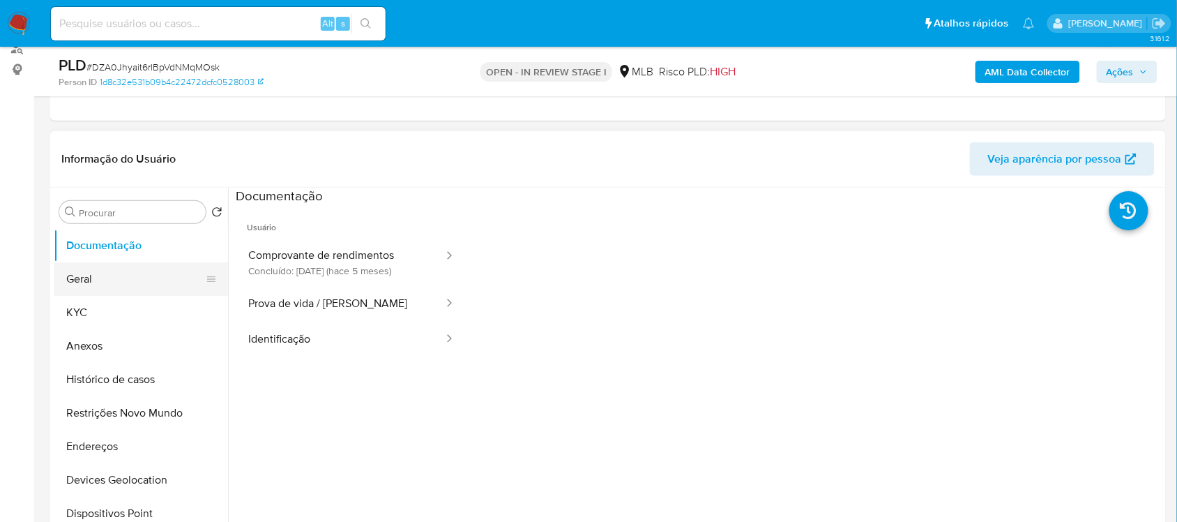
click at [127, 285] on button "Geral" at bounding box center [135, 278] width 163 height 33
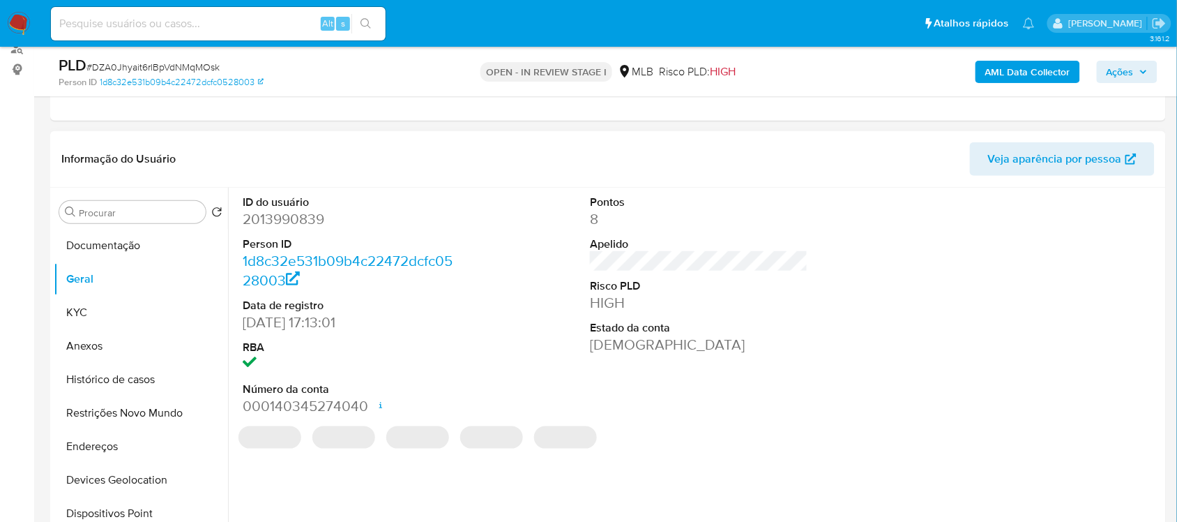
click at [314, 225] on dd "2013990839" at bounding box center [352, 219] width 218 height 20
copy dd "2013990839"
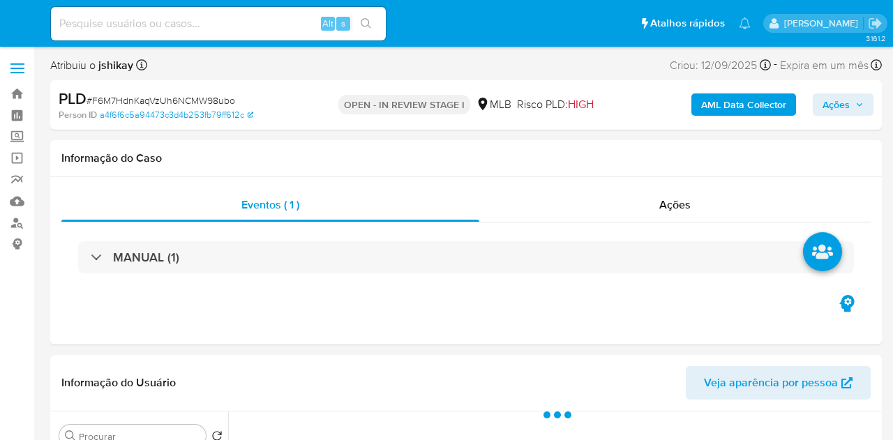
select select "10"
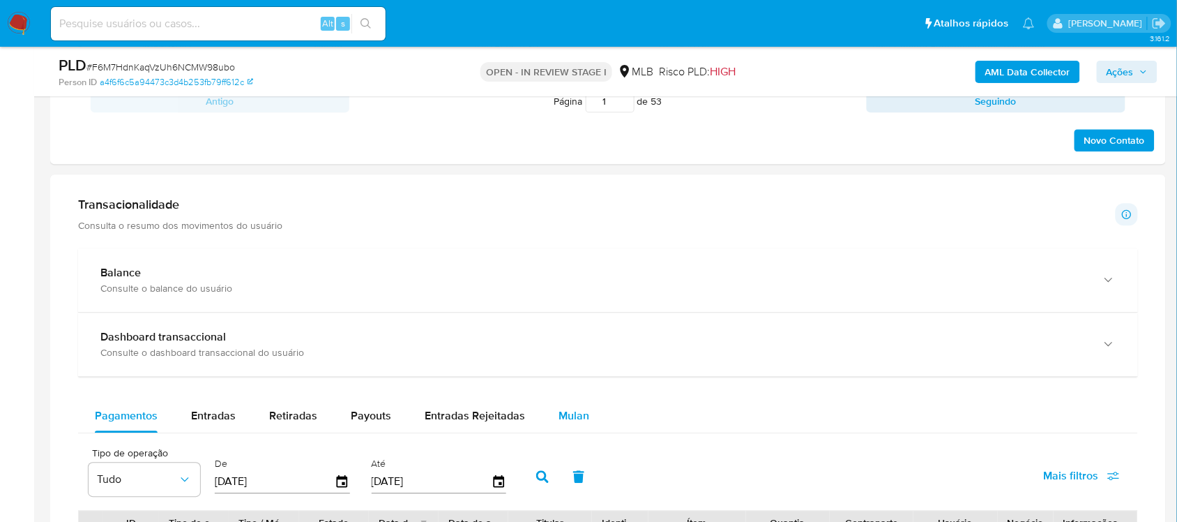
scroll to position [959, 0]
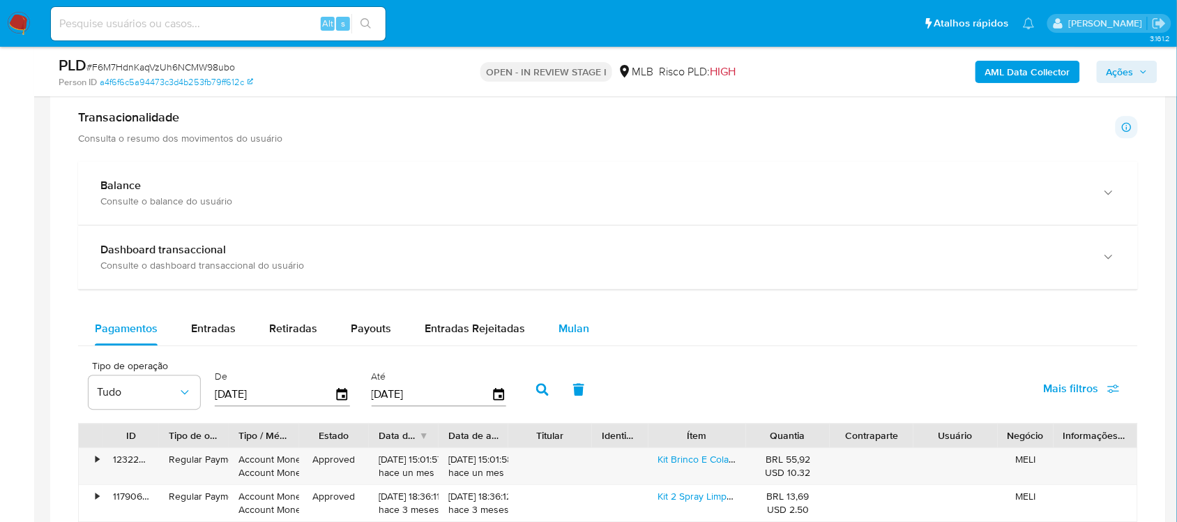
click at [577, 317] on div "Mulan" at bounding box center [574, 328] width 31 height 33
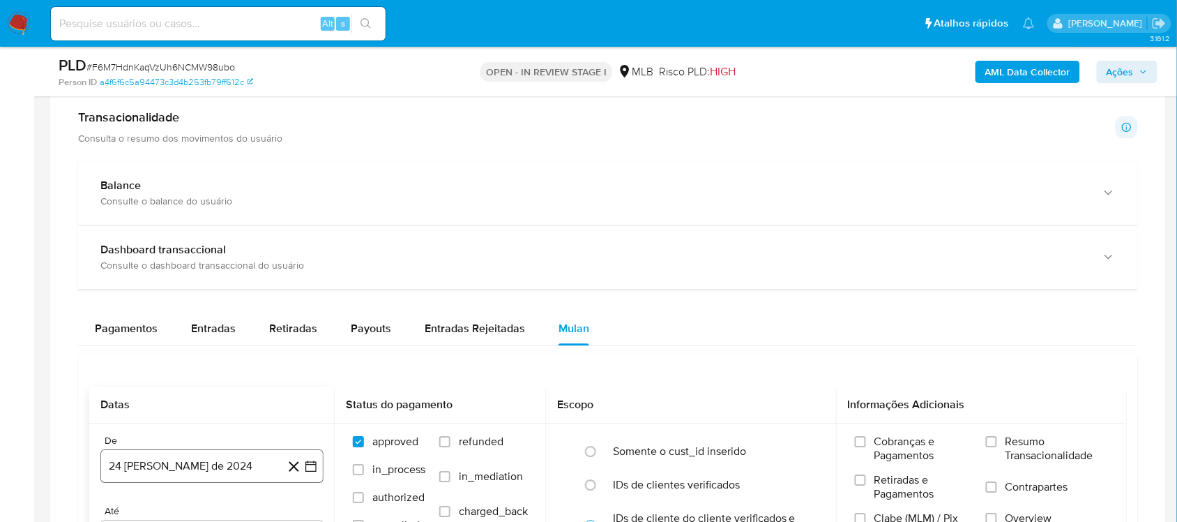
click at [310, 439] on icon "button" at bounding box center [311, 466] width 14 height 14
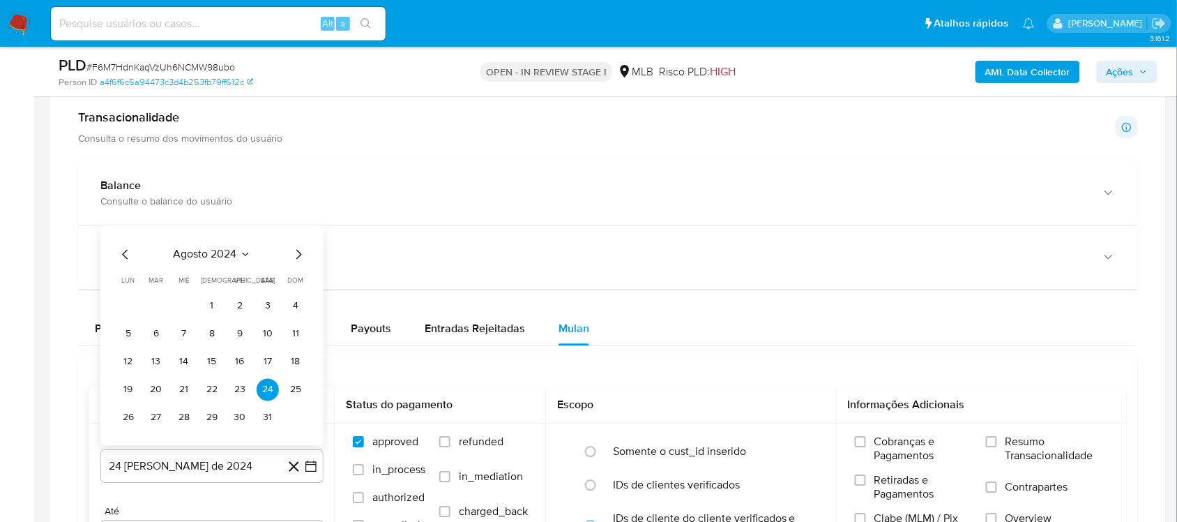
click at [193, 250] on span "agosto 2024" at bounding box center [205, 254] width 63 height 14
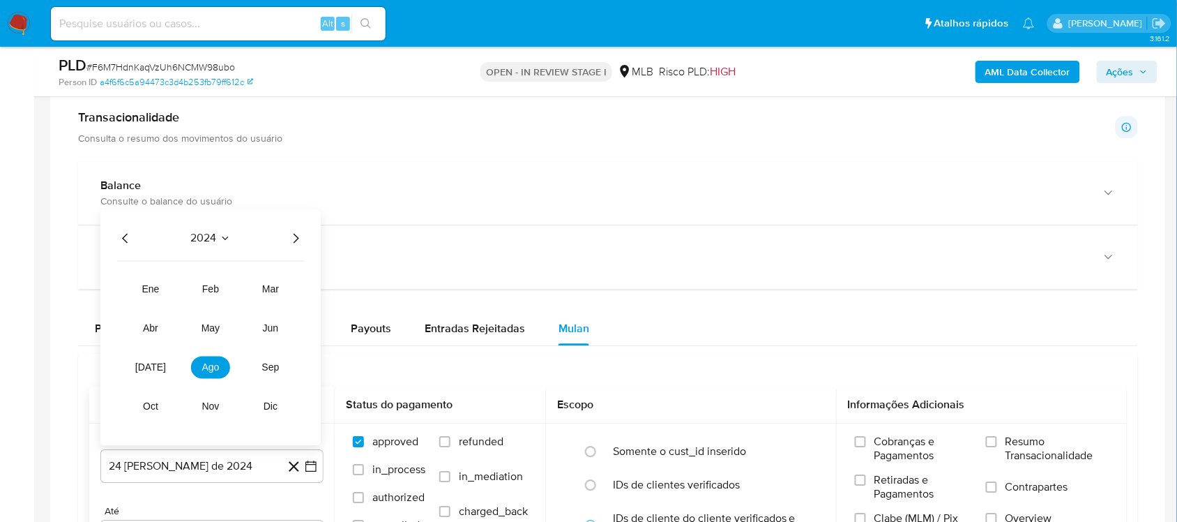
click at [292, 238] on icon "Año siguiente" at bounding box center [295, 237] width 17 height 17
click at [213, 372] on span "ago" at bounding box center [210, 366] width 17 height 11
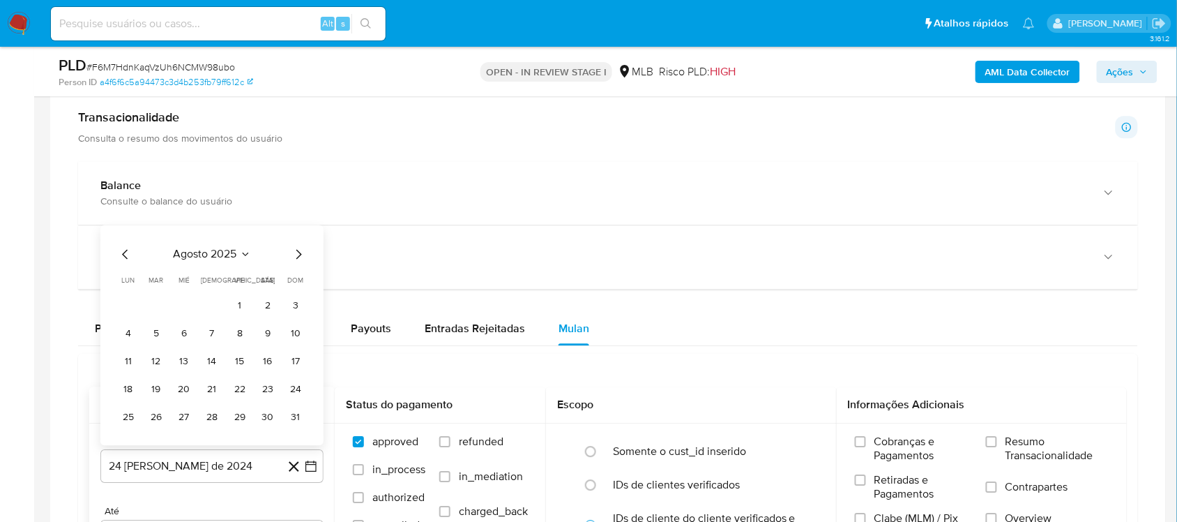
click at [232, 307] on button "1" at bounding box center [240, 305] width 22 height 22
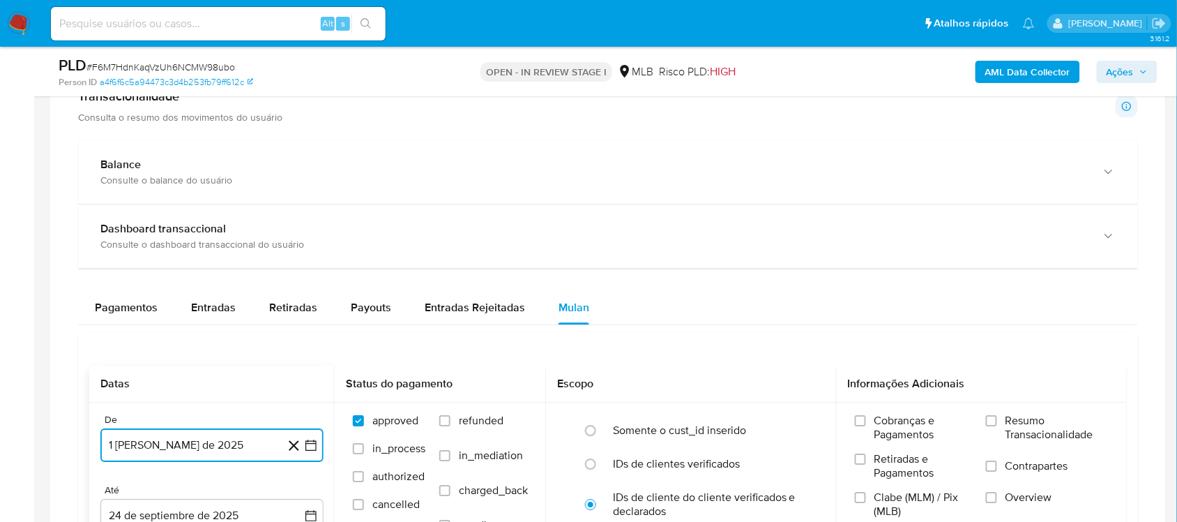
scroll to position [1133, 0]
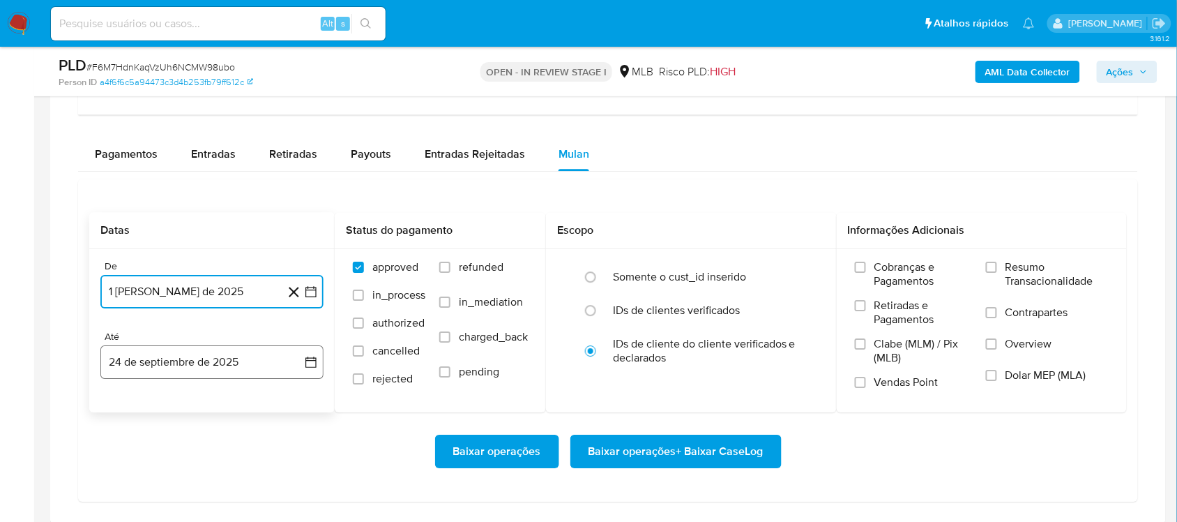
click at [307, 368] on icon "button" at bounding box center [311, 362] width 14 height 14
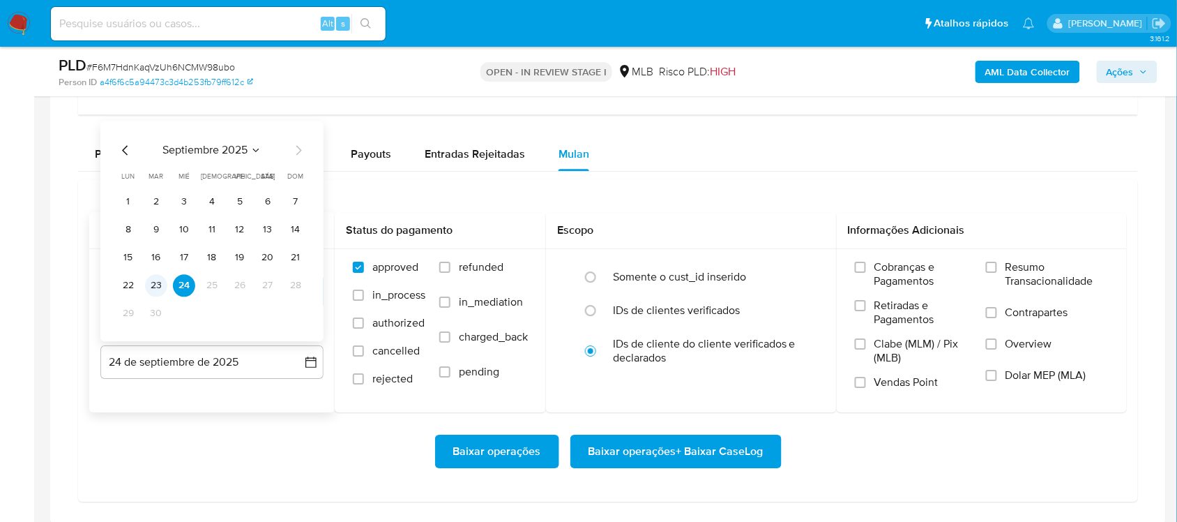
click at [149, 289] on button "23" at bounding box center [156, 285] width 22 height 22
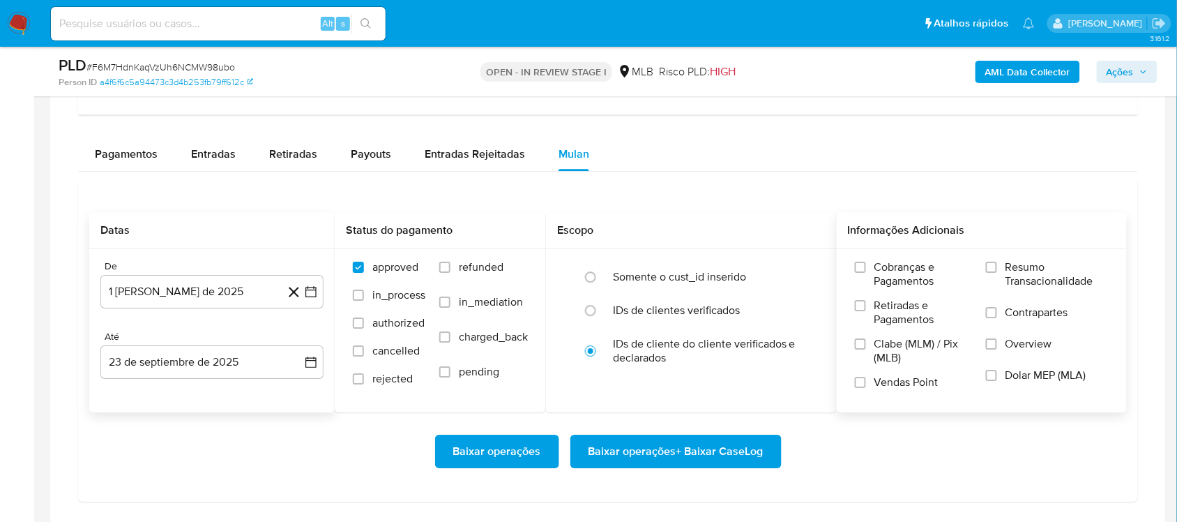
click at [892, 276] on span "Resumo Transacionalidade" at bounding box center [1057, 274] width 103 height 28
click at [892, 273] on input "Resumo Transacionalidade" at bounding box center [991, 267] width 11 height 11
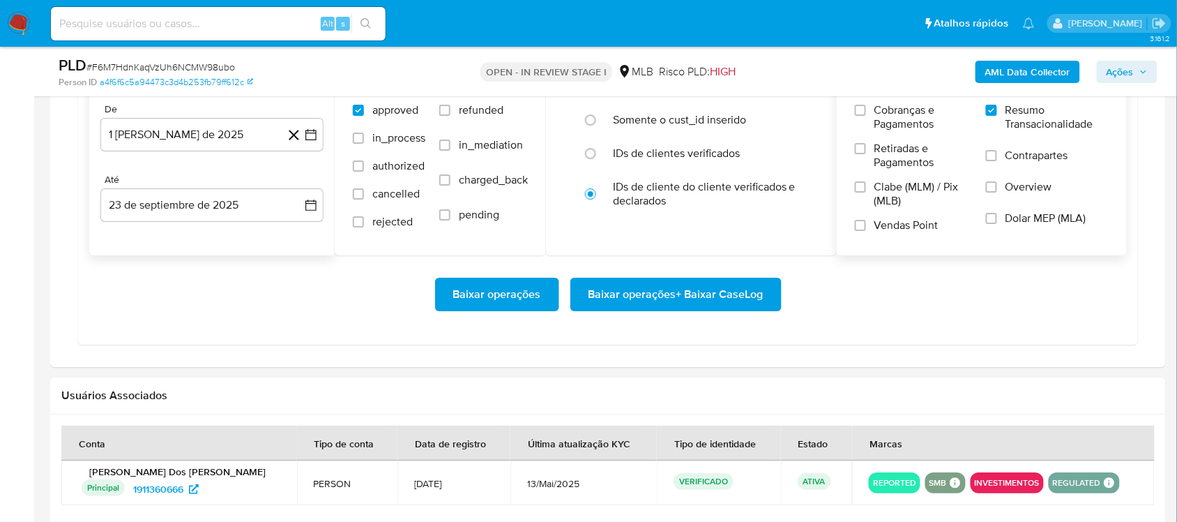
scroll to position [1308, 0]
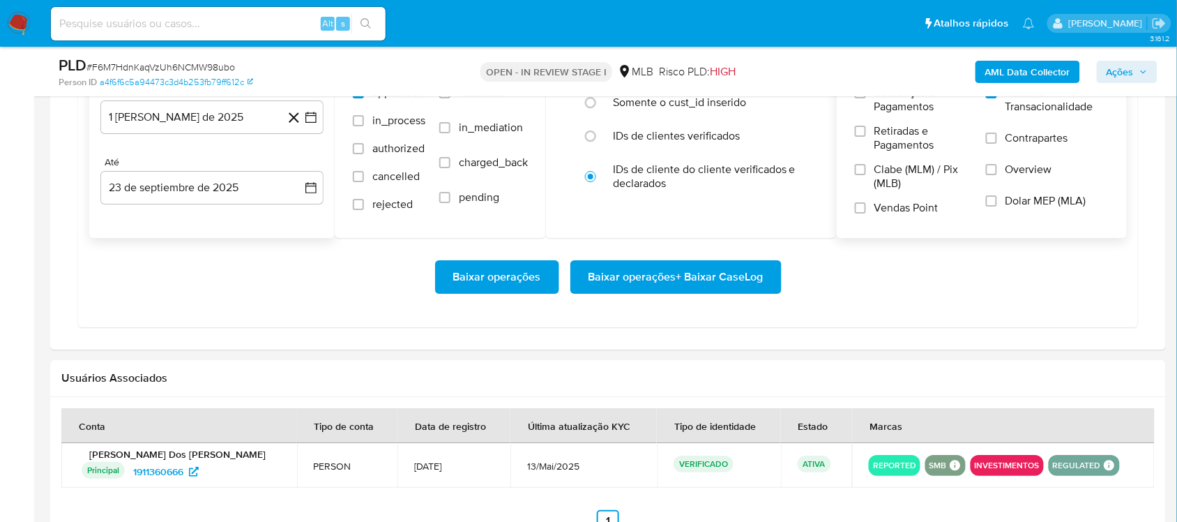
click at [616, 285] on span "Baixar operações + Baixar CaseLog" at bounding box center [676, 277] width 175 height 31
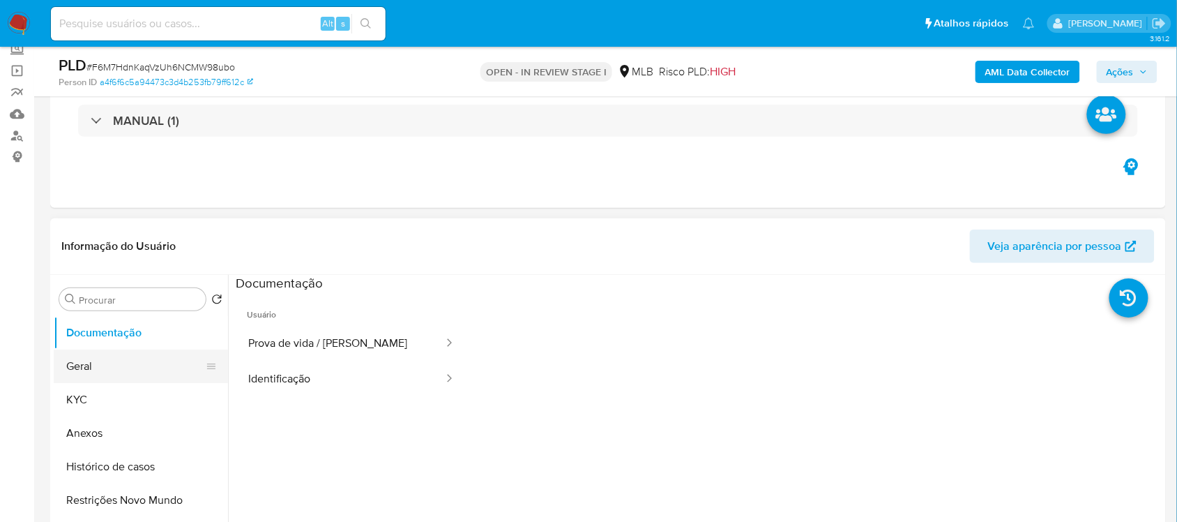
click at [124, 358] on button "Geral" at bounding box center [135, 365] width 163 height 33
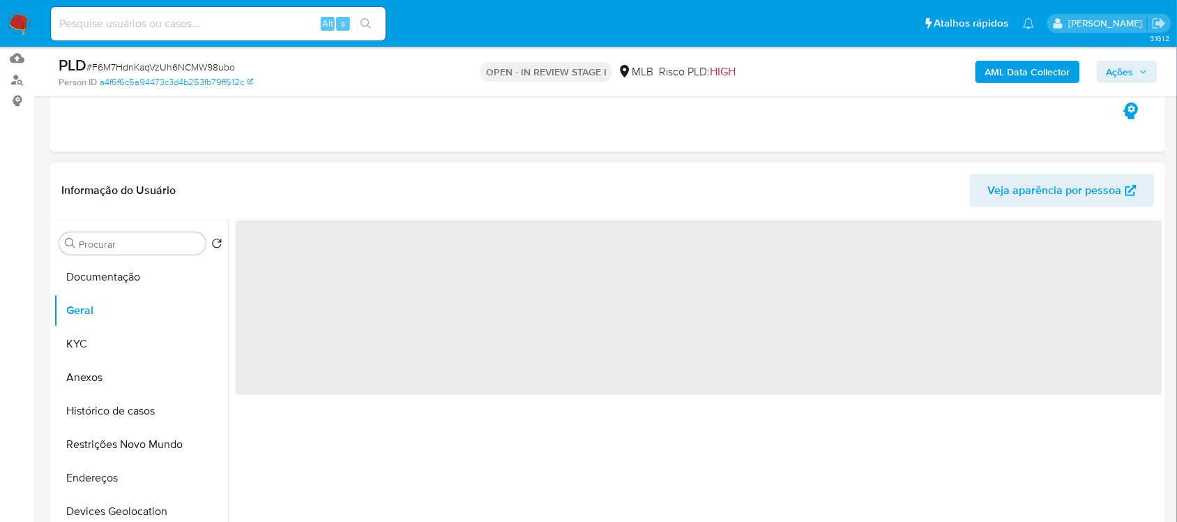
scroll to position [174, 0]
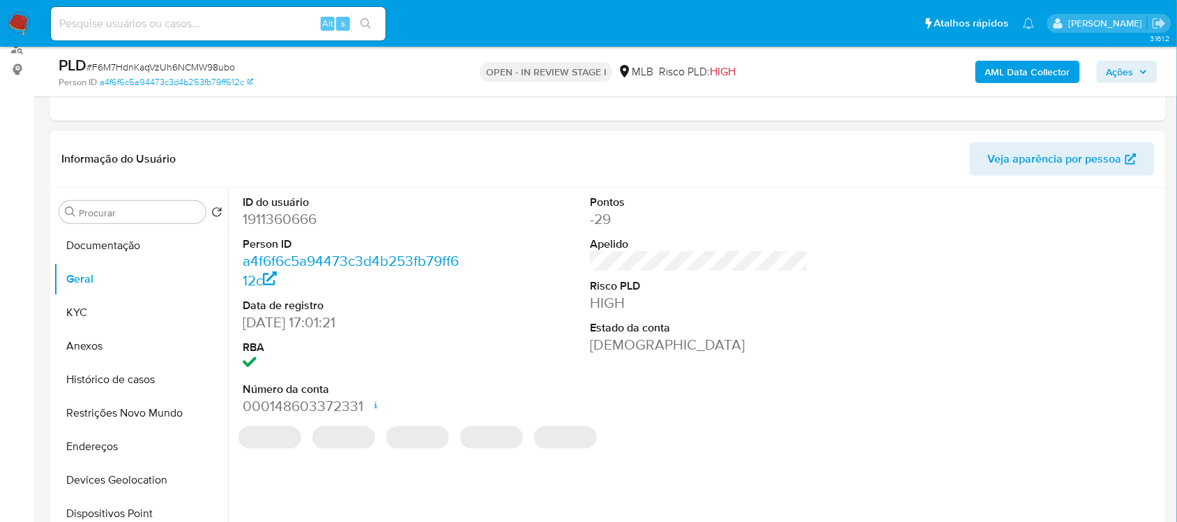
click at [294, 235] on dl "ID do usuário 1911360666 Person ID a4f6f6c5a94473c3d4b253fb79ff612c Data de reg…" at bounding box center [352, 306] width 218 height 222
click at [292, 222] on dd "1911360666" at bounding box center [352, 219] width 218 height 20
copy dd "1911360666"
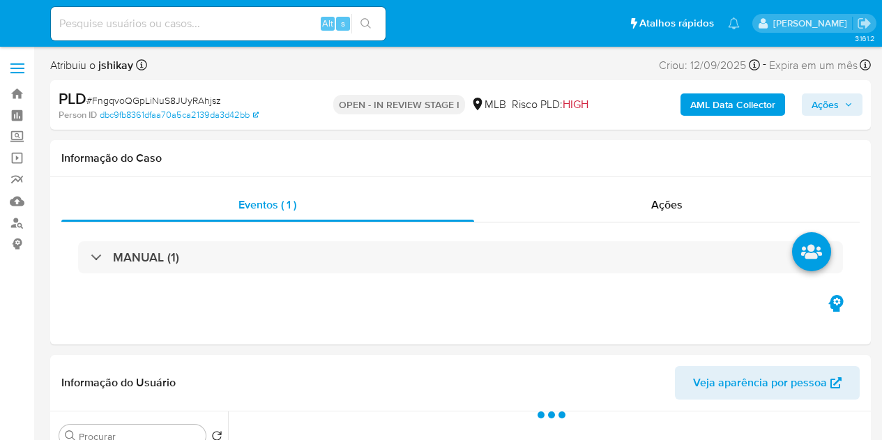
select select "10"
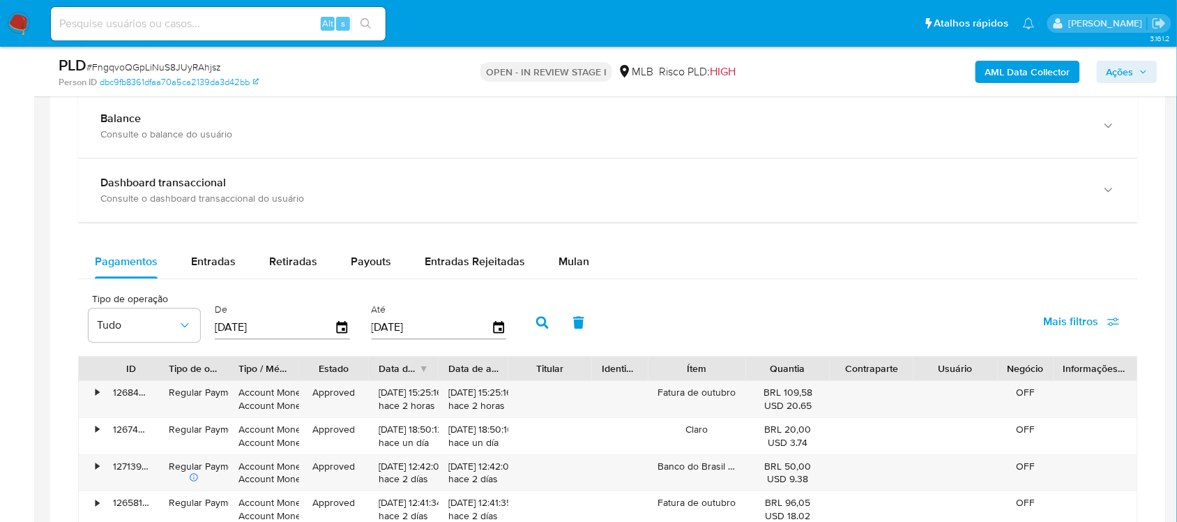
scroll to position [1046, 0]
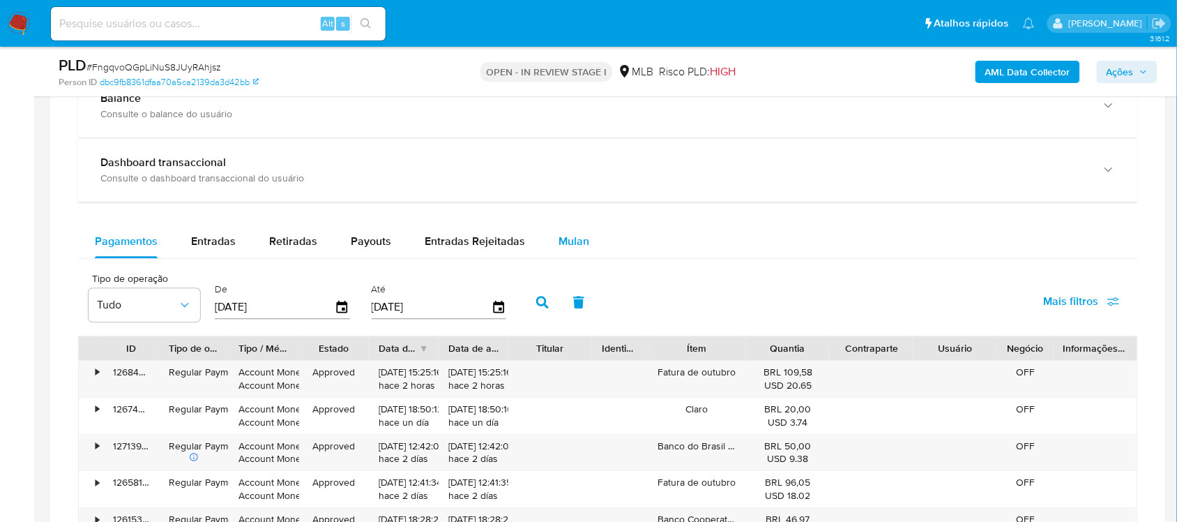
click at [579, 241] on span "Mulan" at bounding box center [574, 241] width 31 height 16
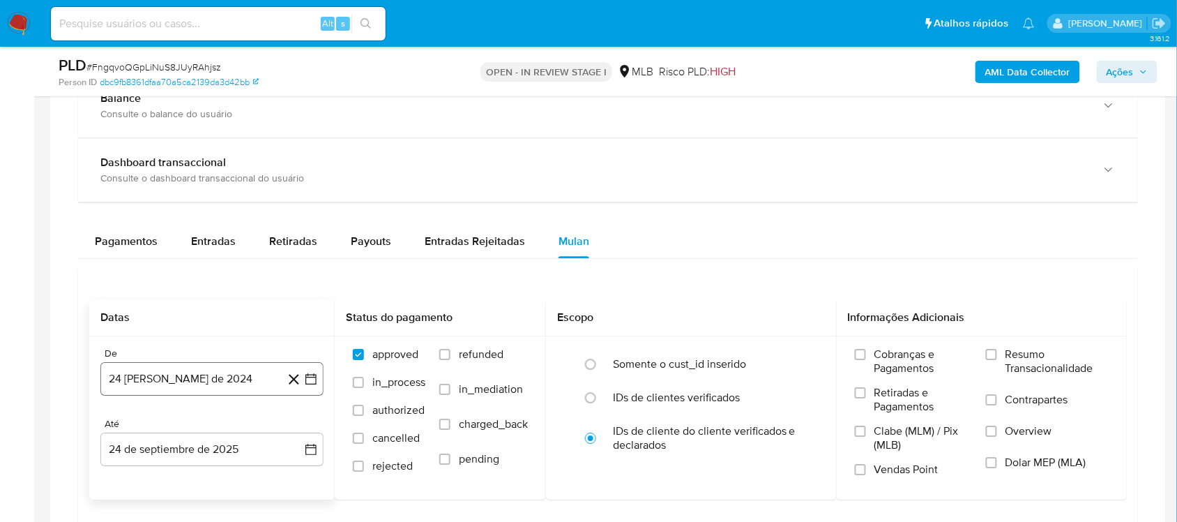
click at [309, 382] on icon "button" at bounding box center [311, 379] width 14 height 14
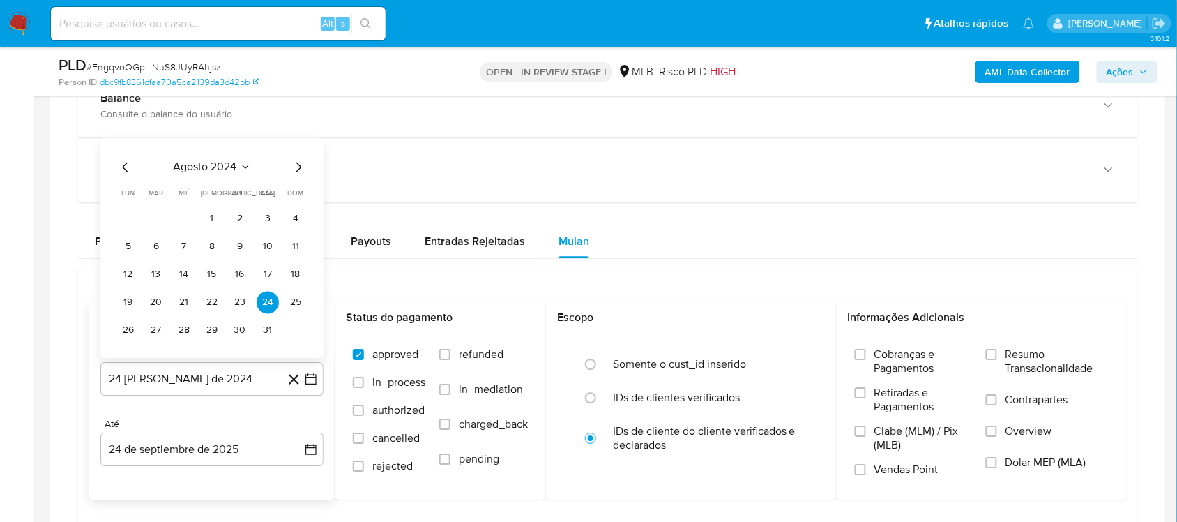
click at [208, 167] on span "agosto 2024" at bounding box center [205, 167] width 63 height 14
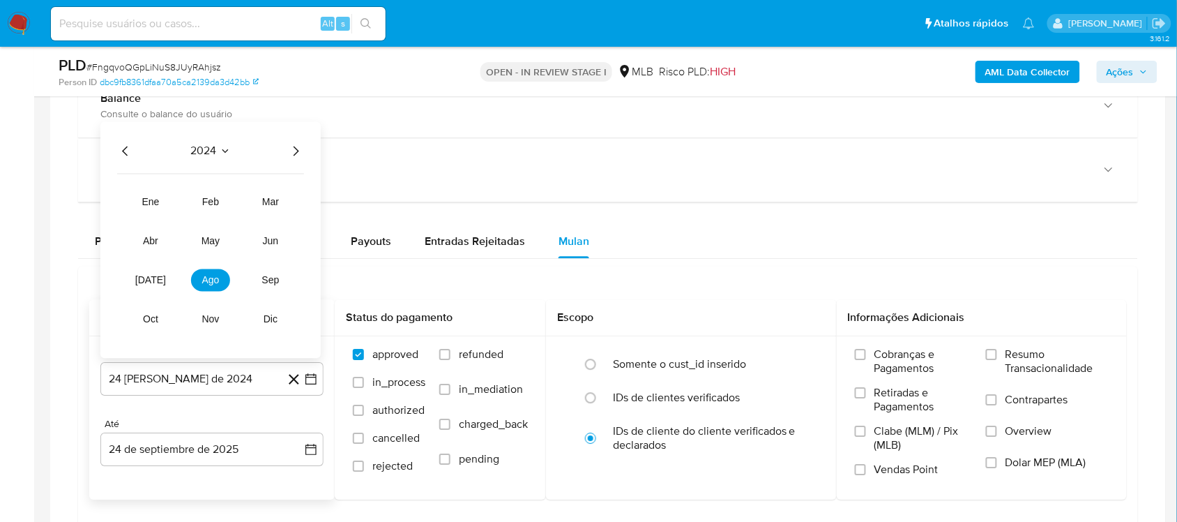
click at [297, 151] on icon "Año siguiente" at bounding box center [297, 151] width 6 height 10
click at [200, 277] on button "ago" at bounding box center [210, 280] width 39 height 22
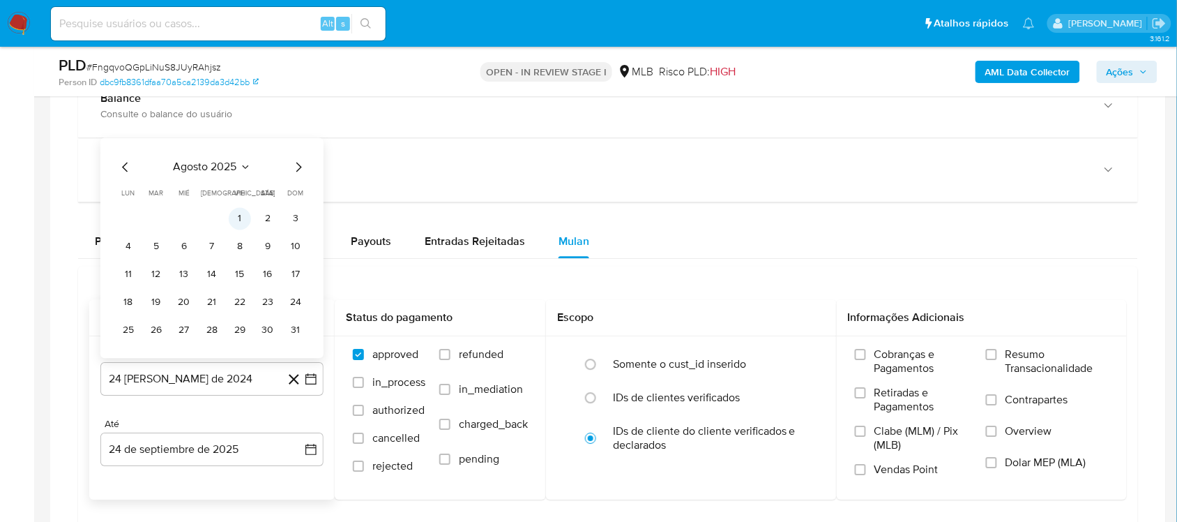
click at [235, 218] on button "1" at bounding box center [240, 218] width 22 height 22
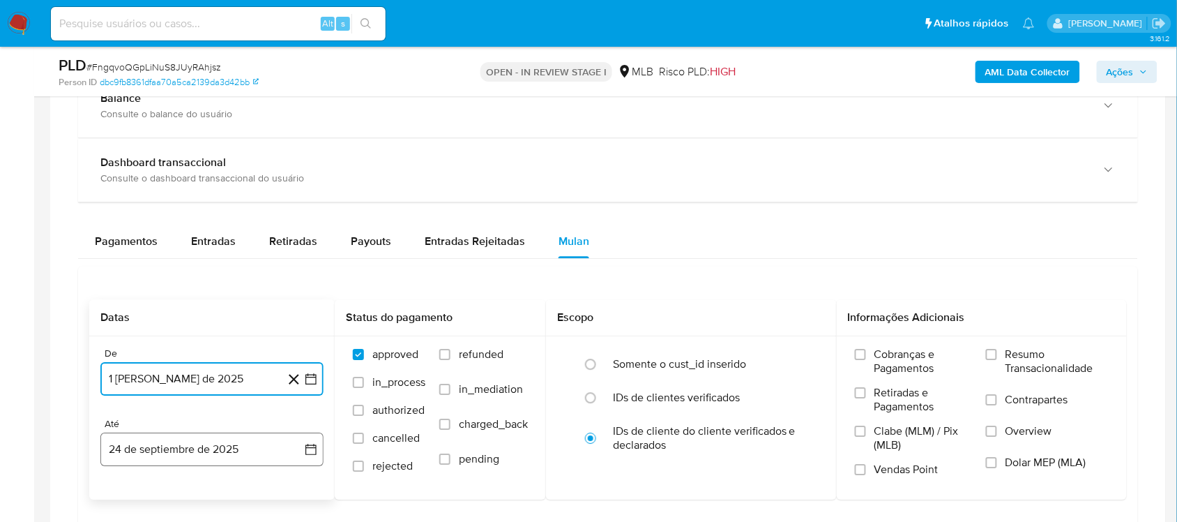
click at [308, 439] on button "24 de septiembre de 2025" at bounding box center [211, 448] width 223 height 33
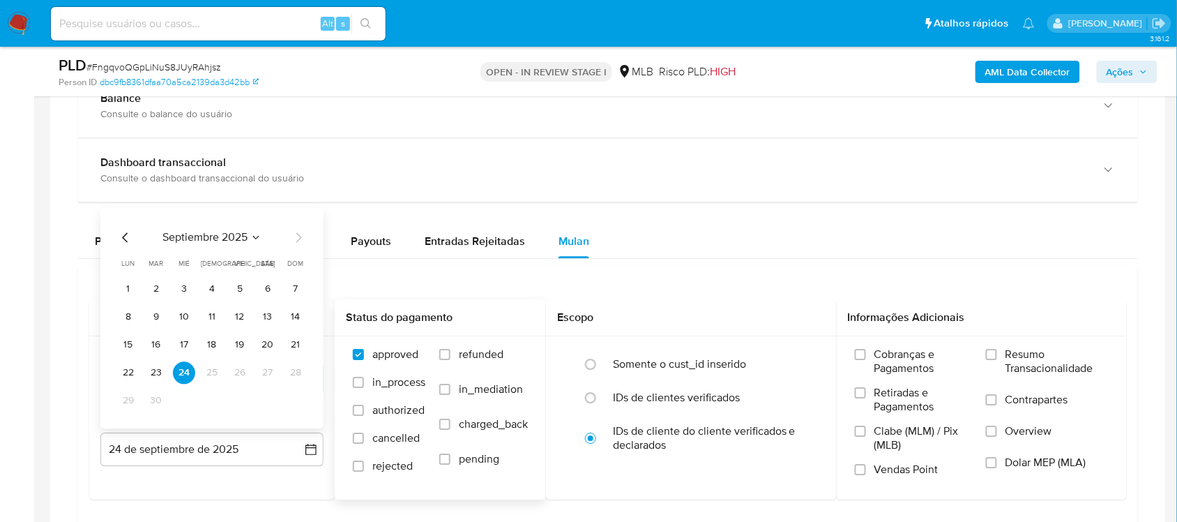
drag, startPoint x: 153, startPoint y: 372, endPoint x: 399, endPoint y: 374, distance: 245.5
click at [153, 373] on button "23" at bounding box center [156, 372] width 22 height 22
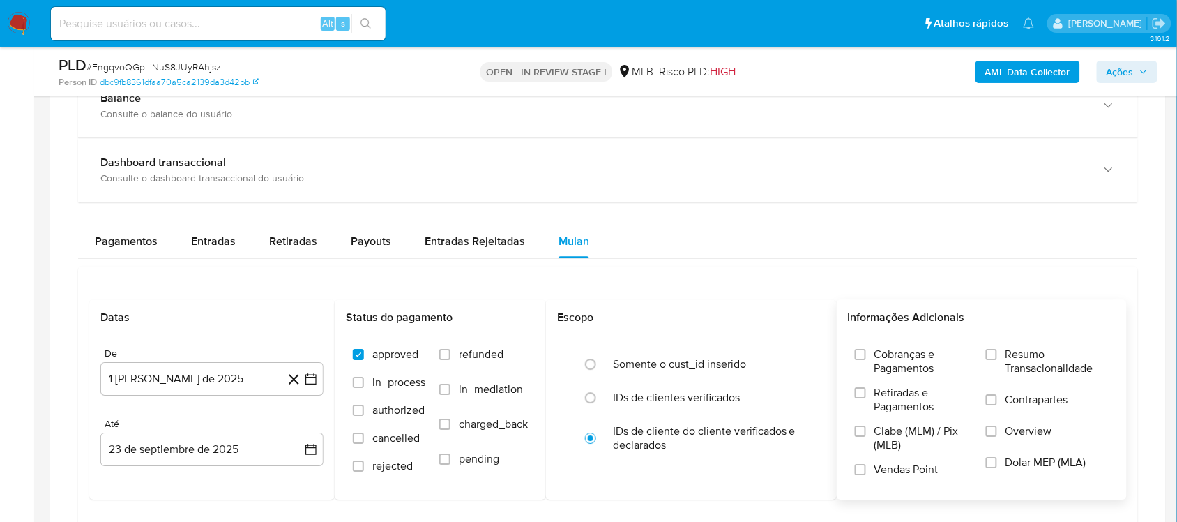
click at [882, 342] on div "Cobranças e Pagamentos Retiradas e Pagamentos Clabe (MLM) / Pix (MLB) Vendas Po…" at bounding box center [982, 417] width 291 height 162
click at [882, 360] on span "Resumo Transacionalidade" at bounding box center [1057, 361] width 103 height 28
click at [882, 360] on input "Resumo Transacionalidade" at bounding box center [991, 354] width 11 height 11
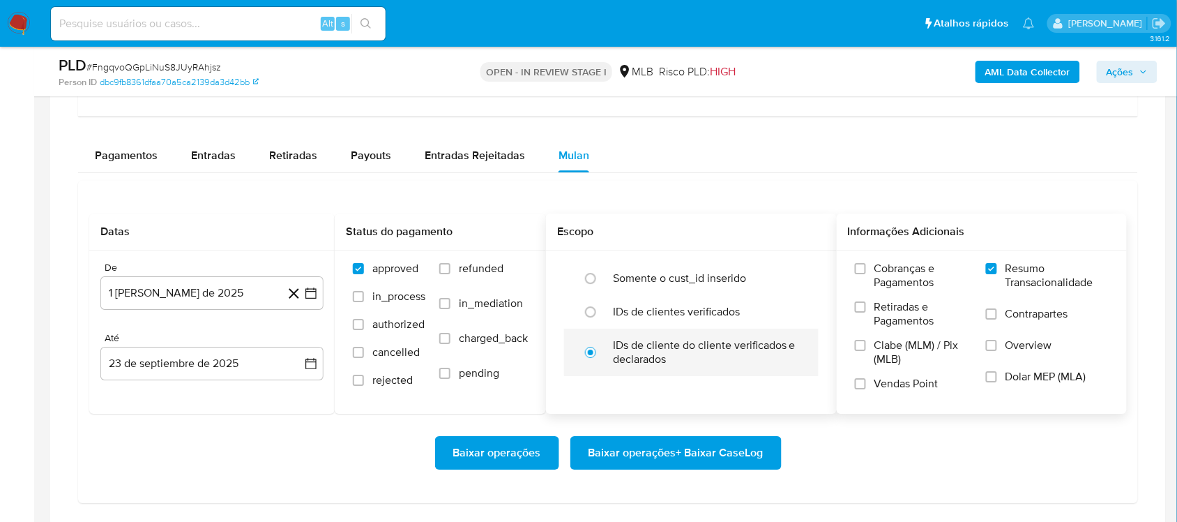
scroll to position [1133, 0]
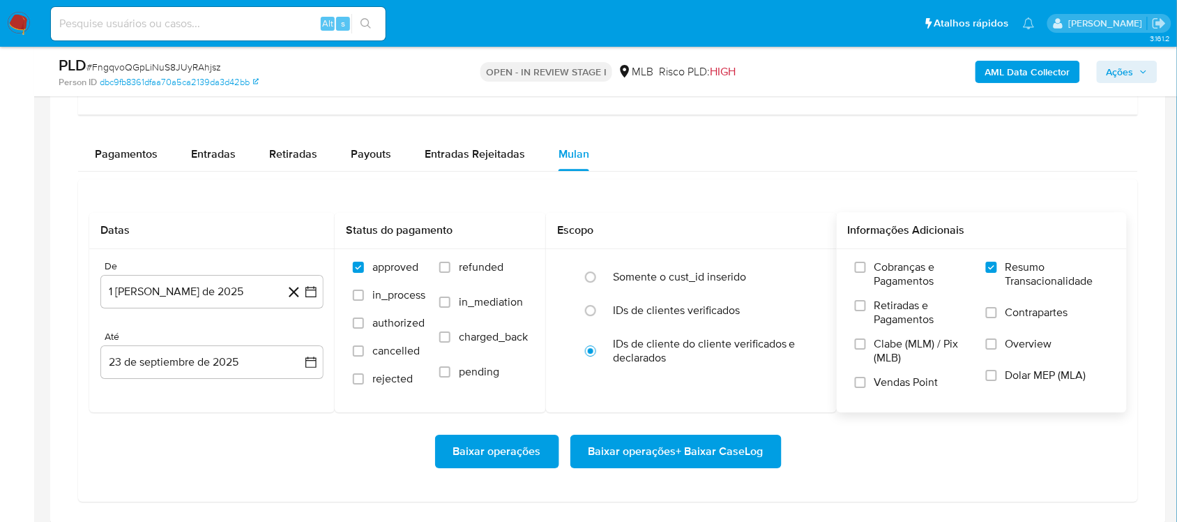
click at [619, 439] on span "Baixar operações + Baixar CaseLog" at bounding box center [676, 451] width 175 height 31
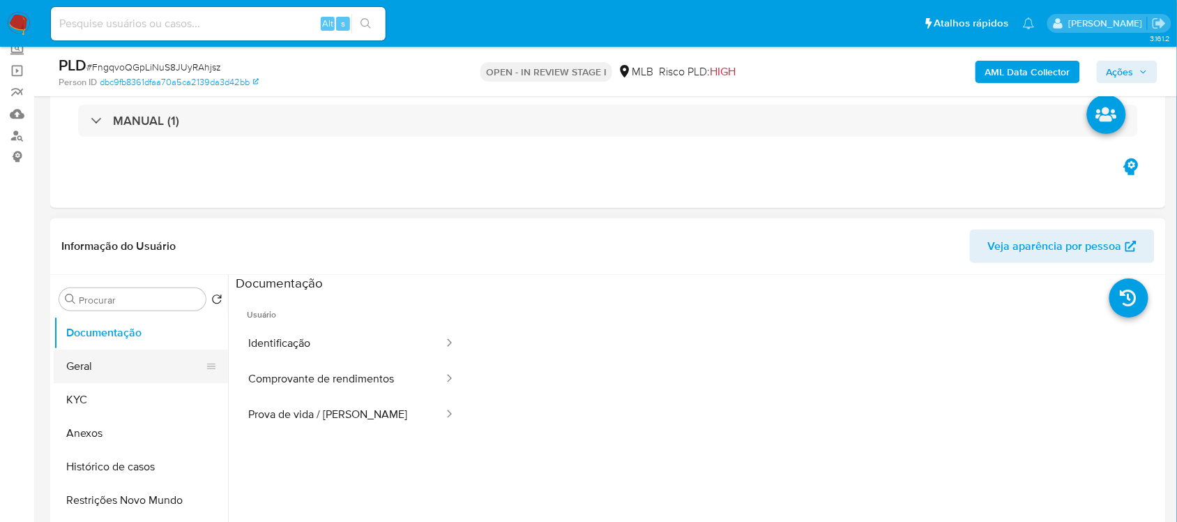
click at [101, 372] on button "Geral" at bounding box center [135, 365] width 163 height 33
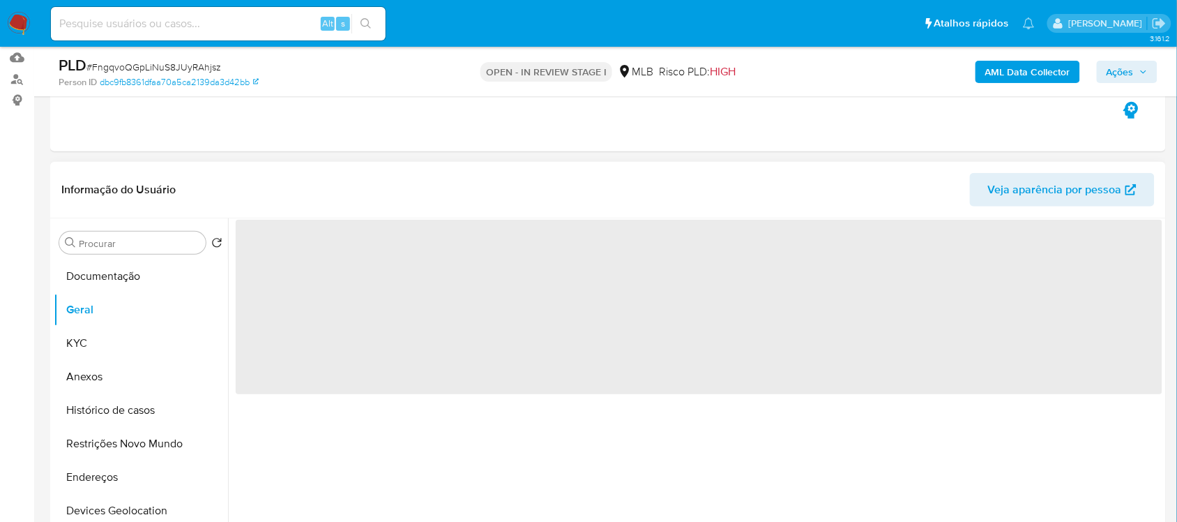
scroll to position [174, 0]
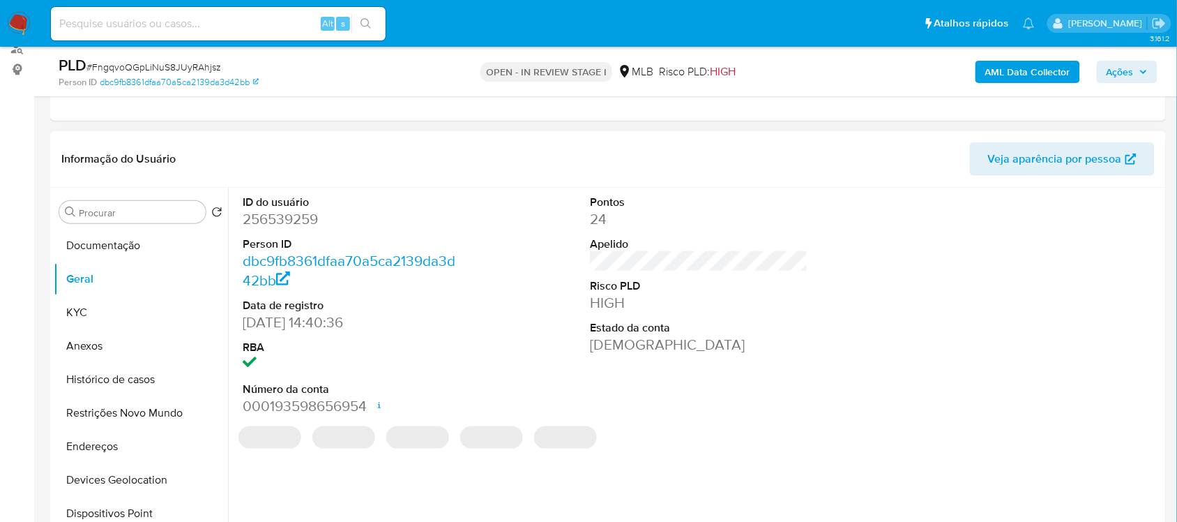
click at [296, 222] on dd "256539259" at bounding box center [352, 219] width 218 height 20
copy dd "256539259"
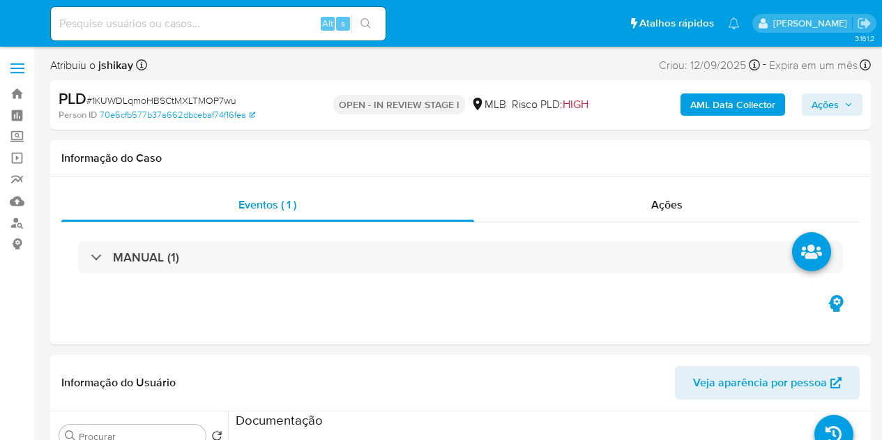
select select "10"
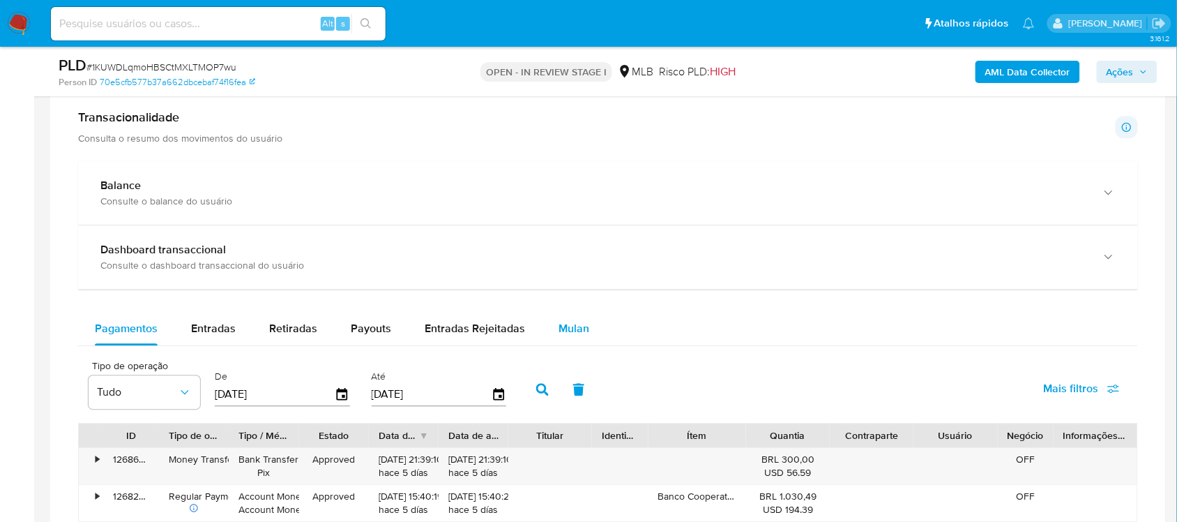
drag, startPoint x: 574, startPoint y: 322, endPoint x: 575, endPoint y: 329, distance: 7.8
click at [575, 329] on span "Mulan" at bounding box center [574, 328] width 31 height 16
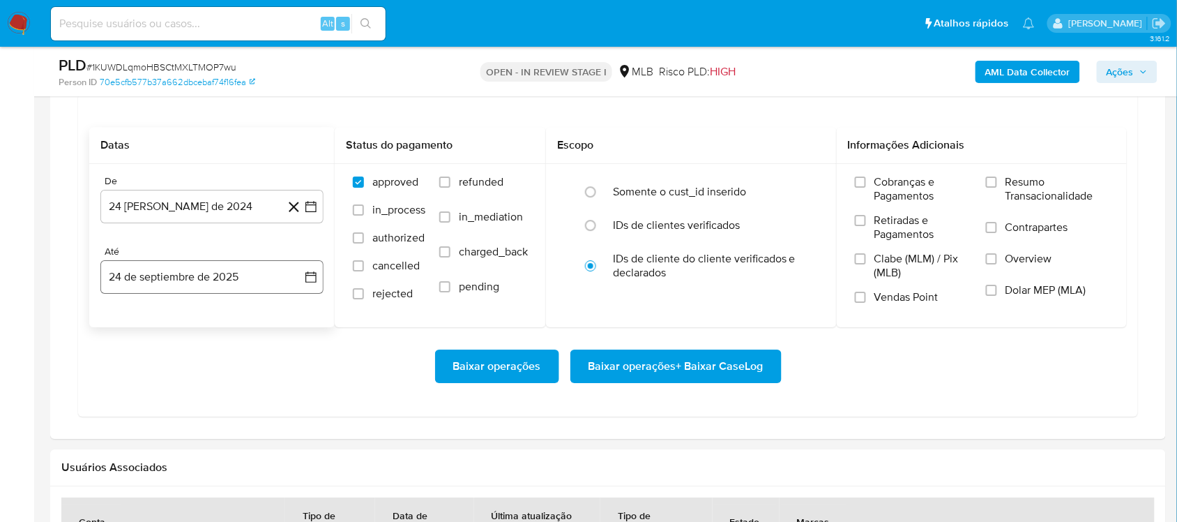
scroll to position [1221, 0]
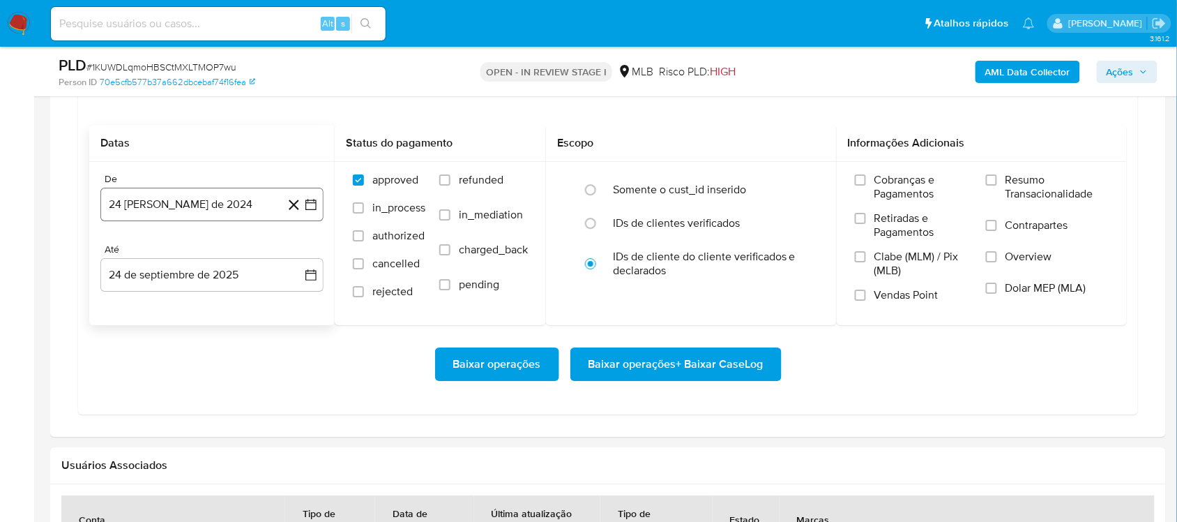
click at [309, 201] on icon "button" at bounding box center [311, 204] width 14 height 14
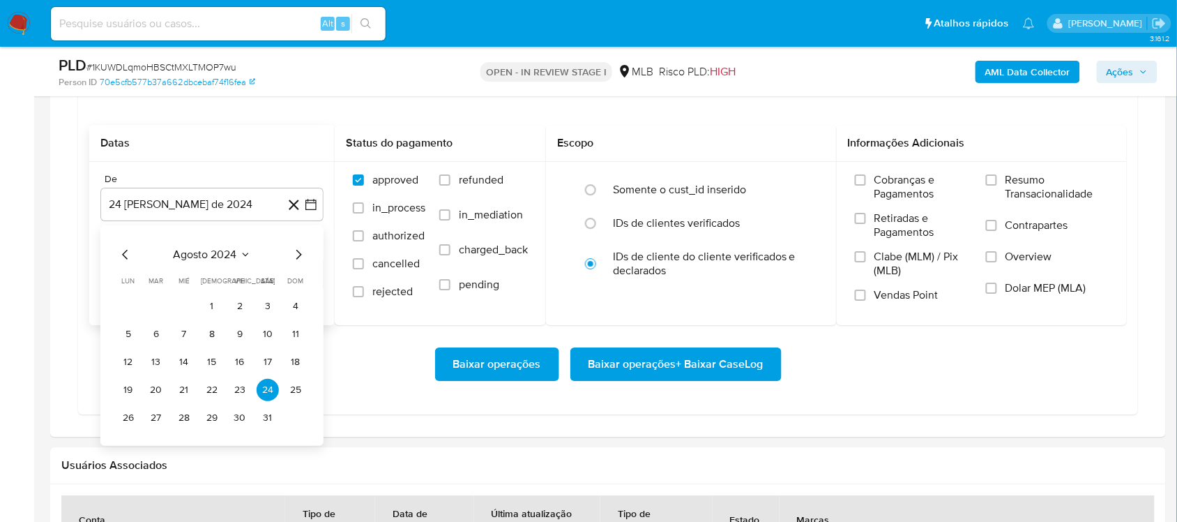
click at [207, 259] on span "agosto 2024" at bounding box center [205, 255] width 63 height 14
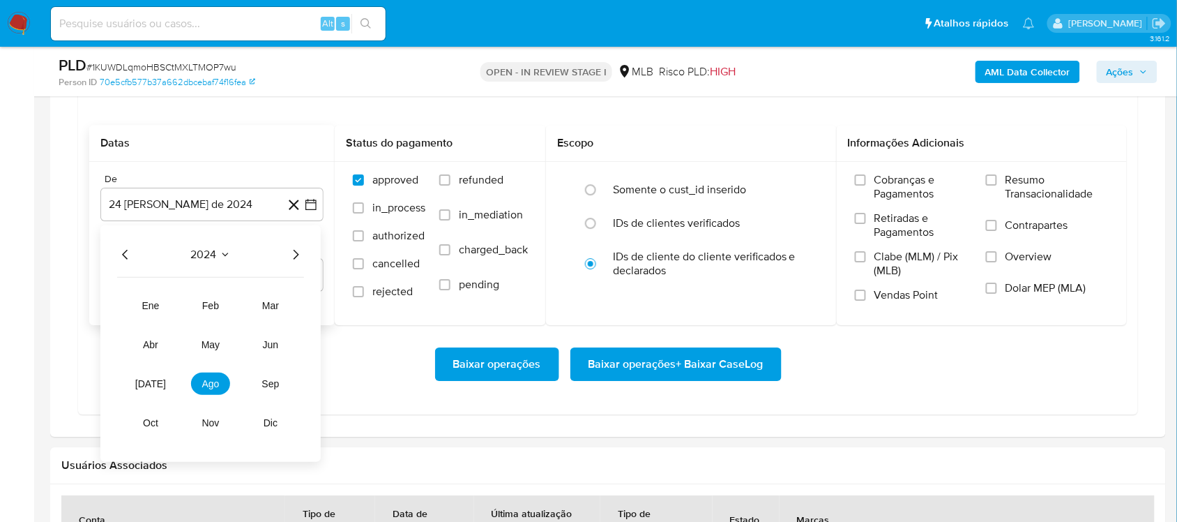
click at [311, 253] on div "2024 2024 ene feb mar abr may jun [DATE] ago sep oct nov dic" at bounding box center [210, 343] width 220 height 236
click at [303, 255] on icon "Año siguiente" at bounding box center [295, 254] width 17 height 17
click at [207, 379] on button "ago" at bounding box center [210, 383] width 39 height 22
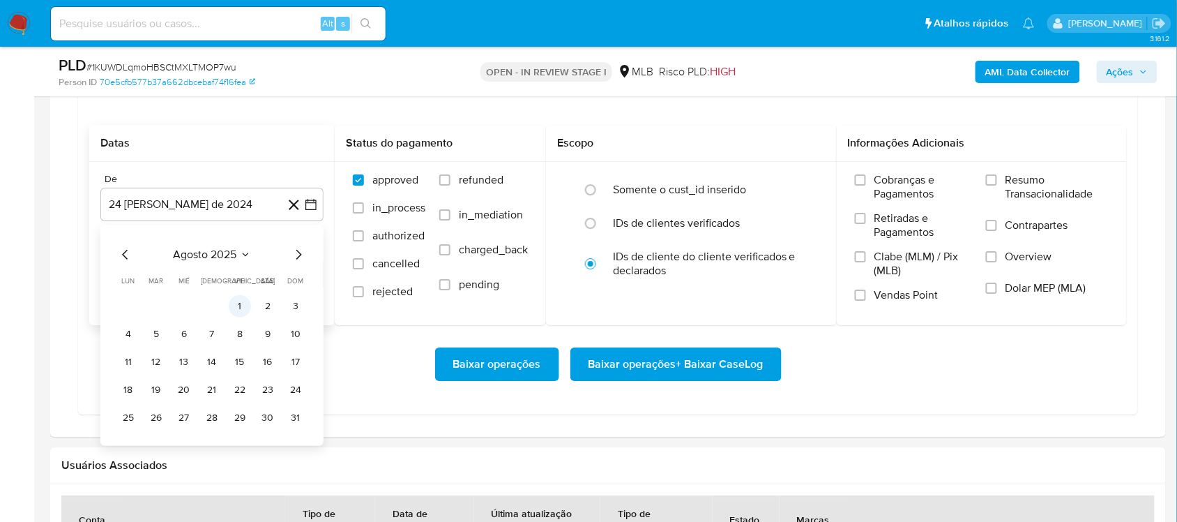
click at [234, 314] on button "1" at bounding box center [240, 306] width 22 height 22
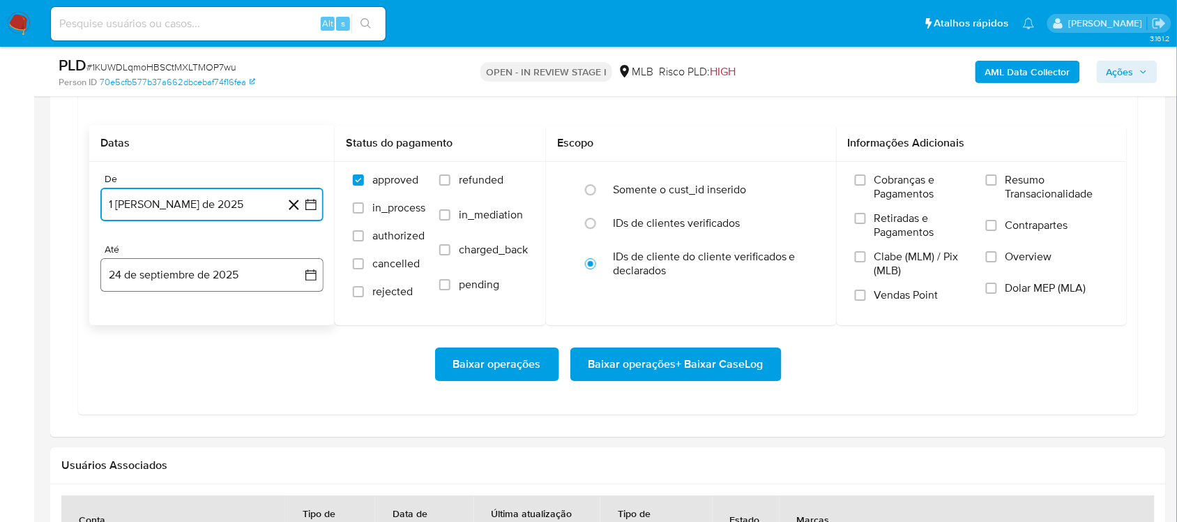
click at [312, 282] on icon "button" at bounding box center [311, 275] width 14 height 14
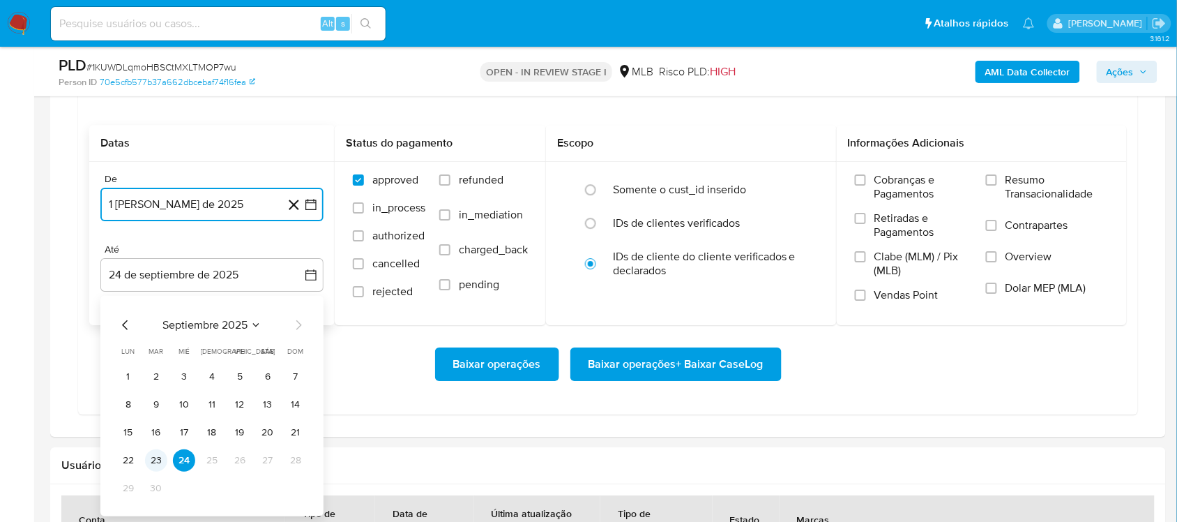
click at [161, 439] on button "23" at bounding box center [156, 460] width 22 height 22
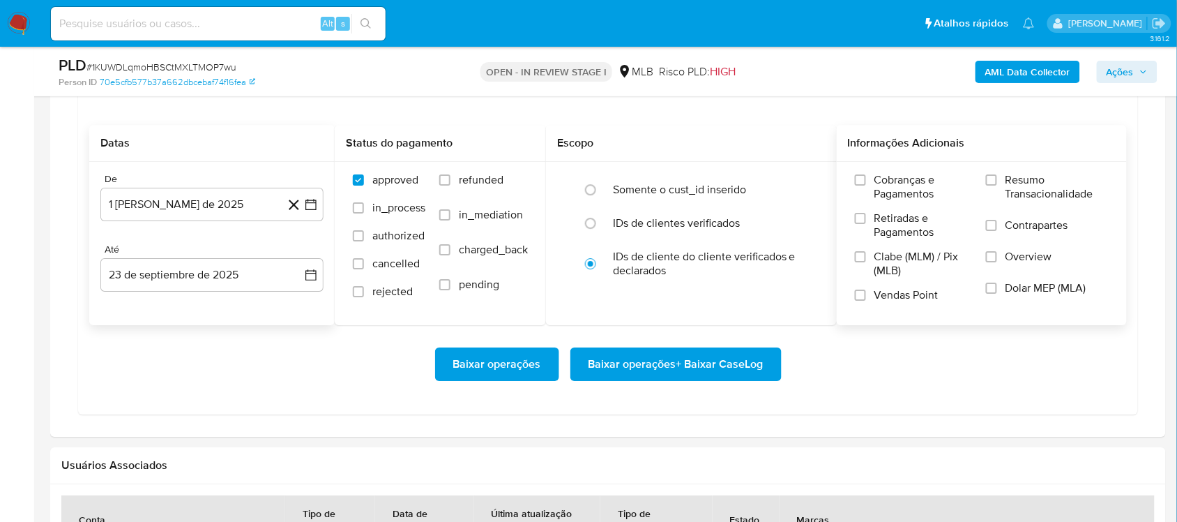
click at [882, 188] on label "Resumo Transacionalidade" at bounding box center [1047, 195] width 123 height 45
click at [882, 186] on input "Resumo Transacionalidade" at bounding box center [991, 179] width 11 height 11
click at [666, 364] on span "Baixar operações + Baixar CaseLog" at bounding box center [676, 364] width 175 height 31
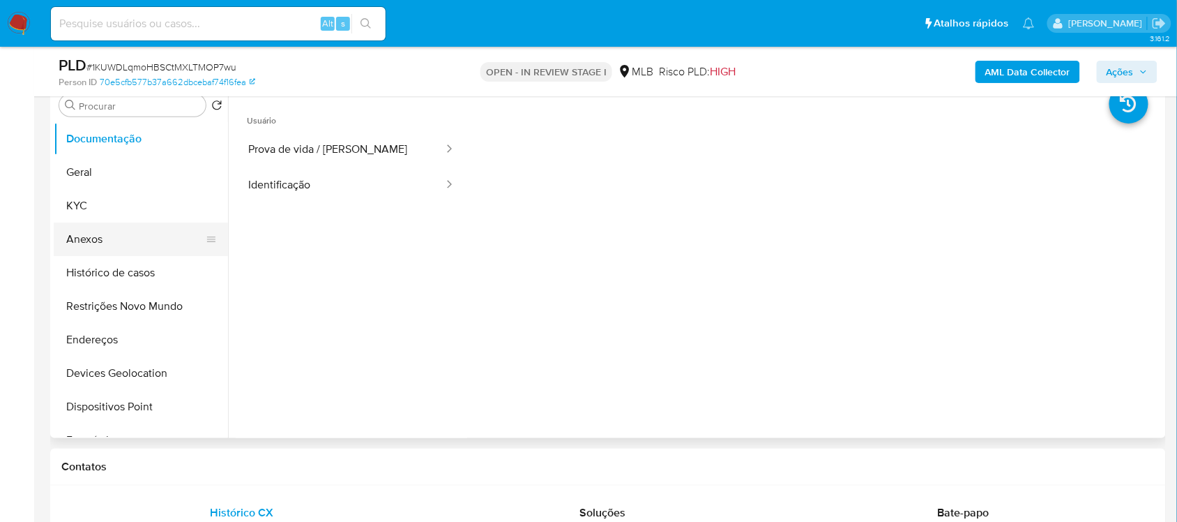
scroll to position [262, 0]
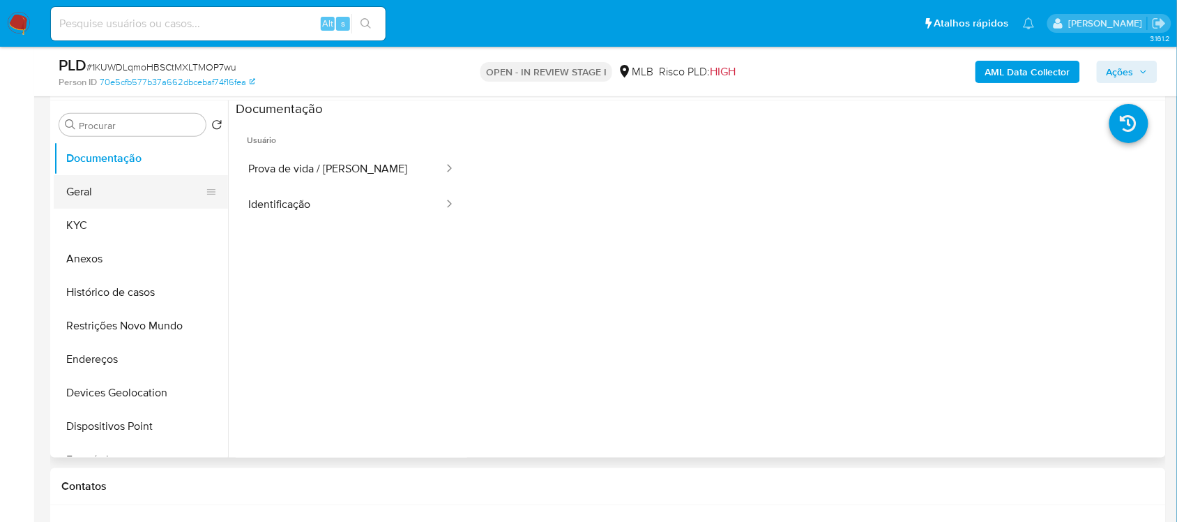
click at [112, 197] on button "Geral" at bounding box center [135, 191] width 163 height 33
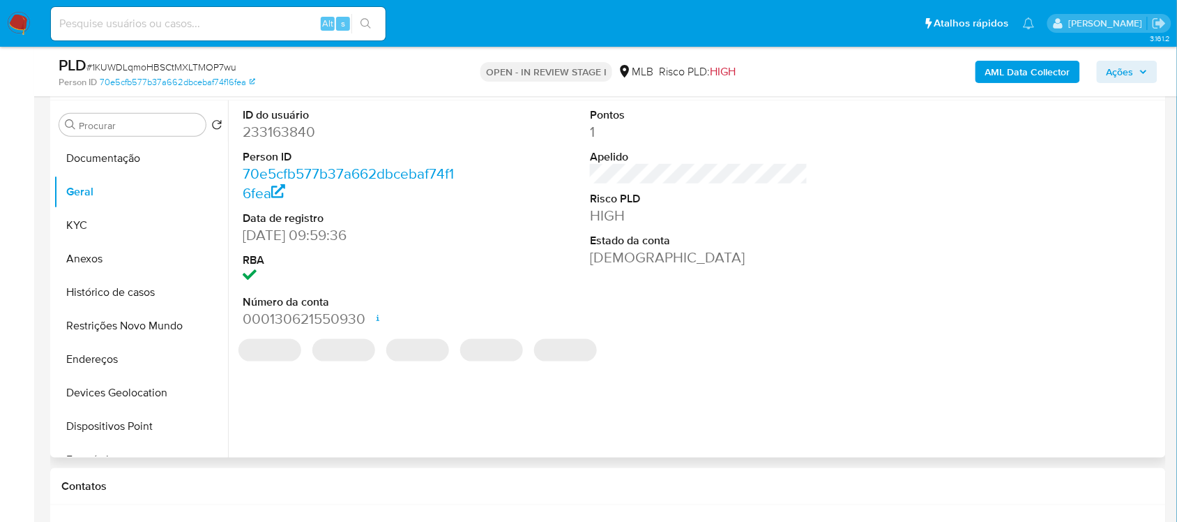
click at [329, 133] on dd "233163840" at bounding box center [352, 132] width 218 height 20
click at [295, 135] on dd "233163840" at bounding box center [352, 132] width 218 height 20
copy dd "233163840"
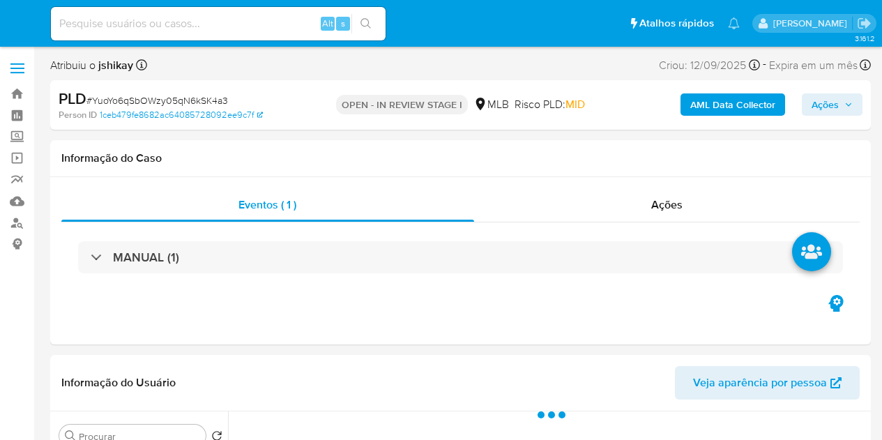
select select "10"
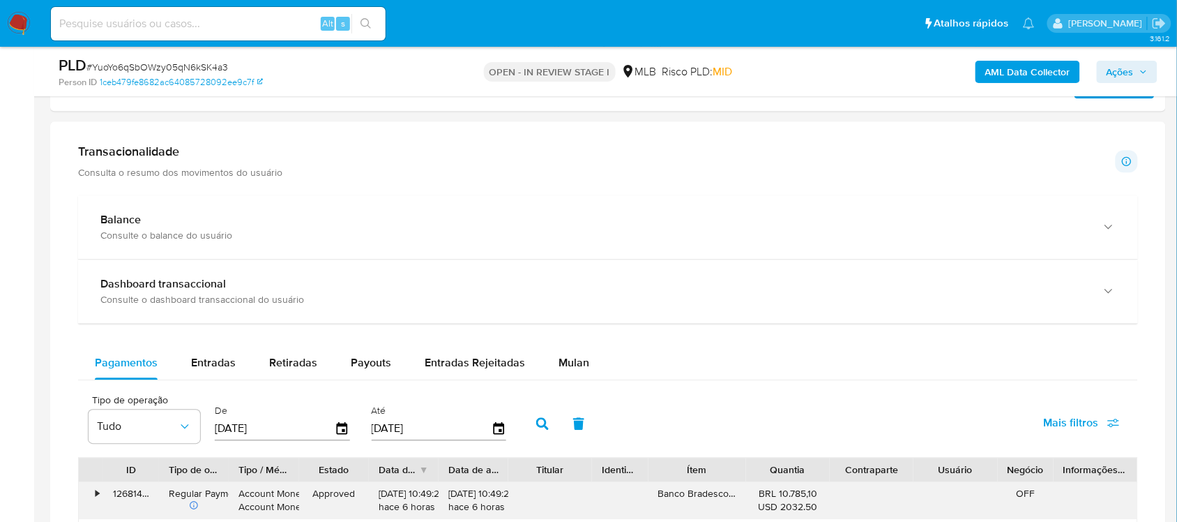
scroll to position [1133, 0]
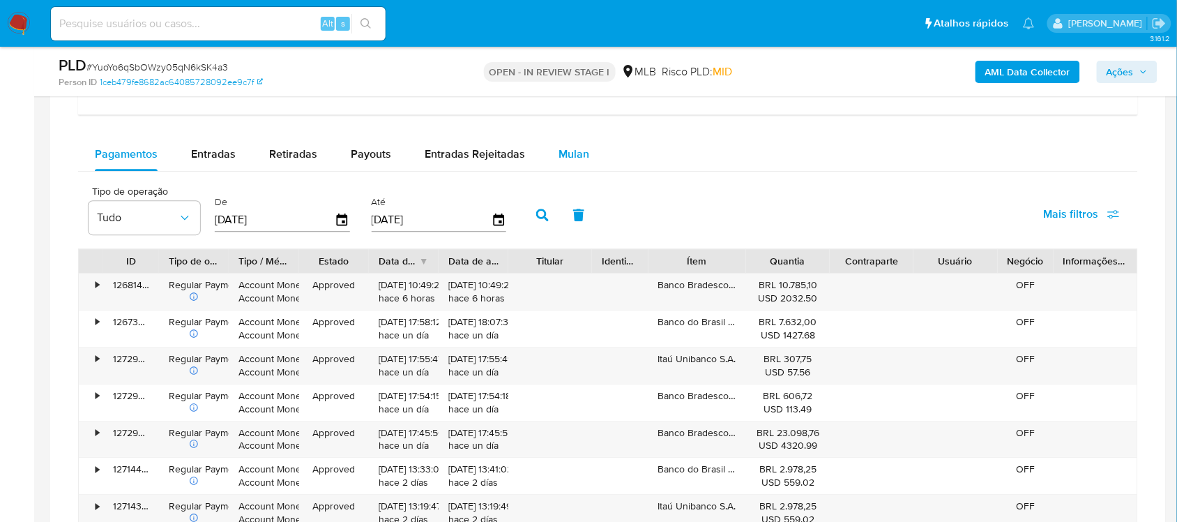
click at [580, 156] on span "Mulan" at bounding box center [574, 154] width 31 height 16
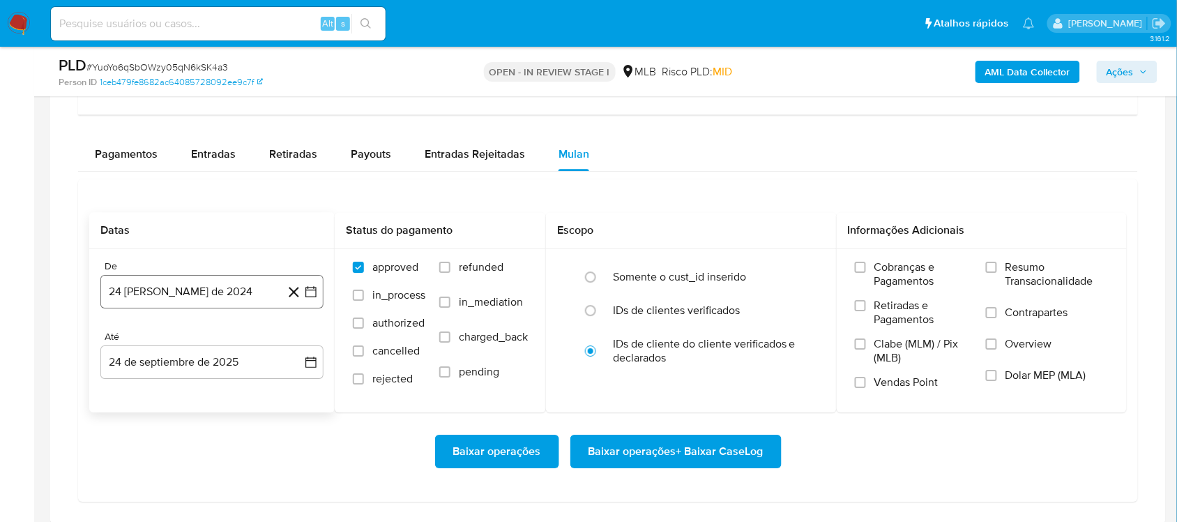
click at [310, 298] on icon "button" at bounding box center [311, 292] width 14 height 14
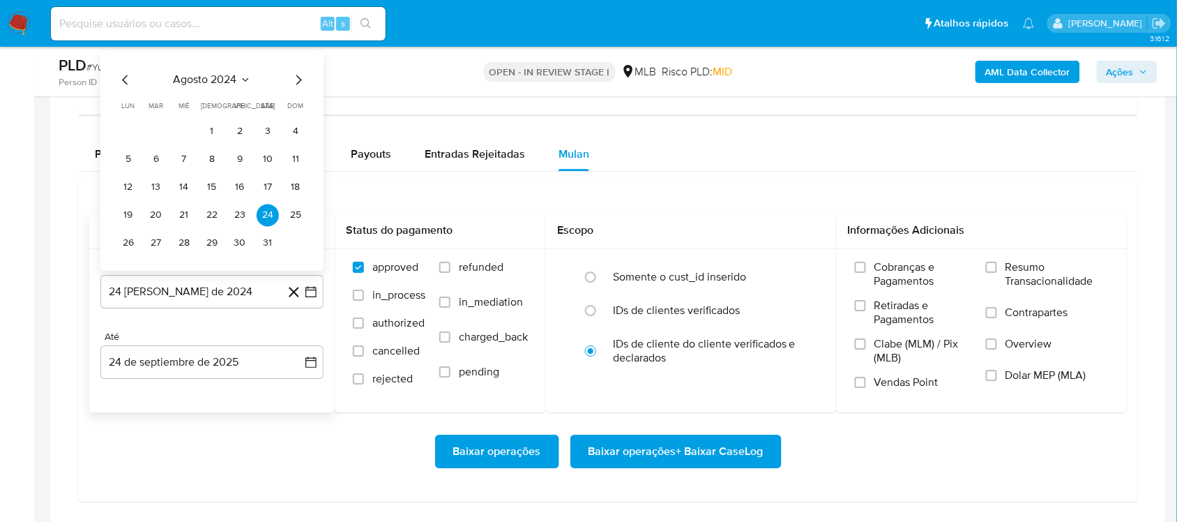
click at [224, 68] on div "agosto 2024 agosto 2024 lun lunes mar martes mié miércoles jue jueves vie viern…" at bounding box center [211, 160] width 223 height 220
click at [235, 77] on span "agosto 2024" at bounding box center [205, 80] width 63 height 14
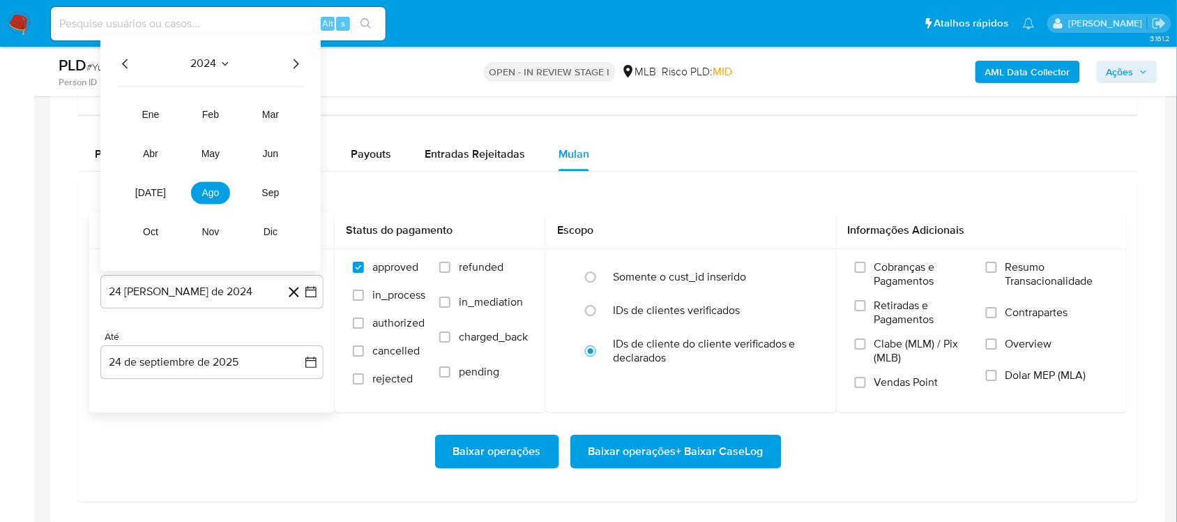
click at [297, 63] on icon "Año siguiente" at bounding box center [295, 63] width 17 height 17
click at [211, 190] on span "ago" at bounding box center [210, 192] width 17 height 11
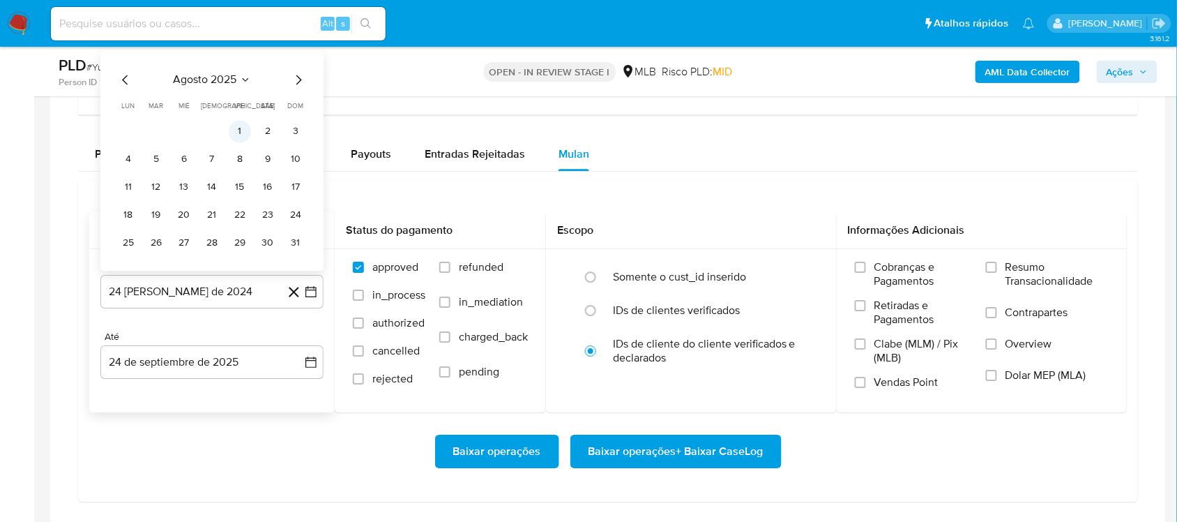
click at [231, 130] on button "1" at bounding box center [240, 131] width 22 height 22
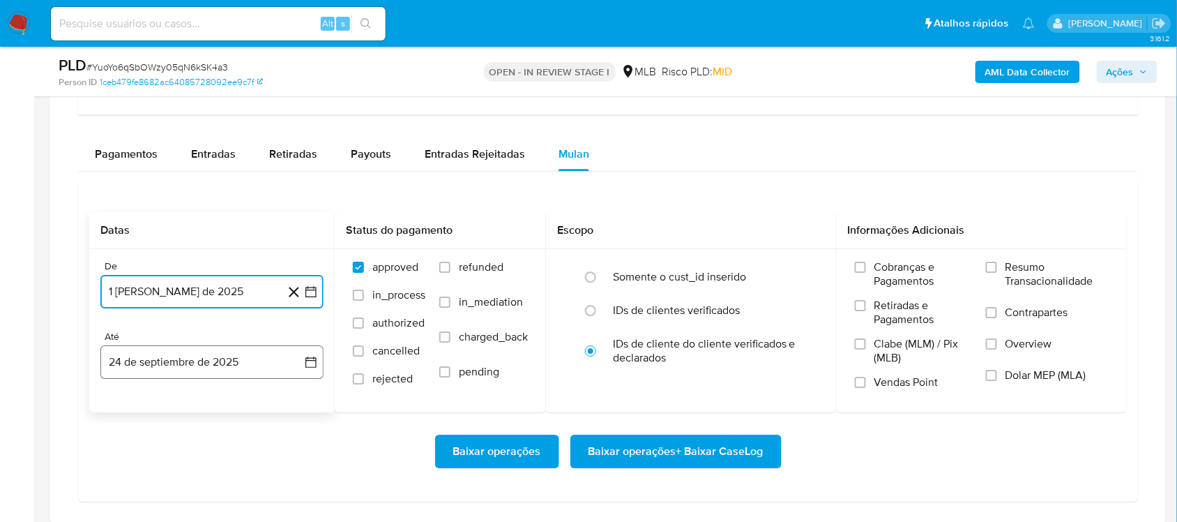
click at [310, 361] on icon "button" at bounding box center [311, 362] width 14 height 14
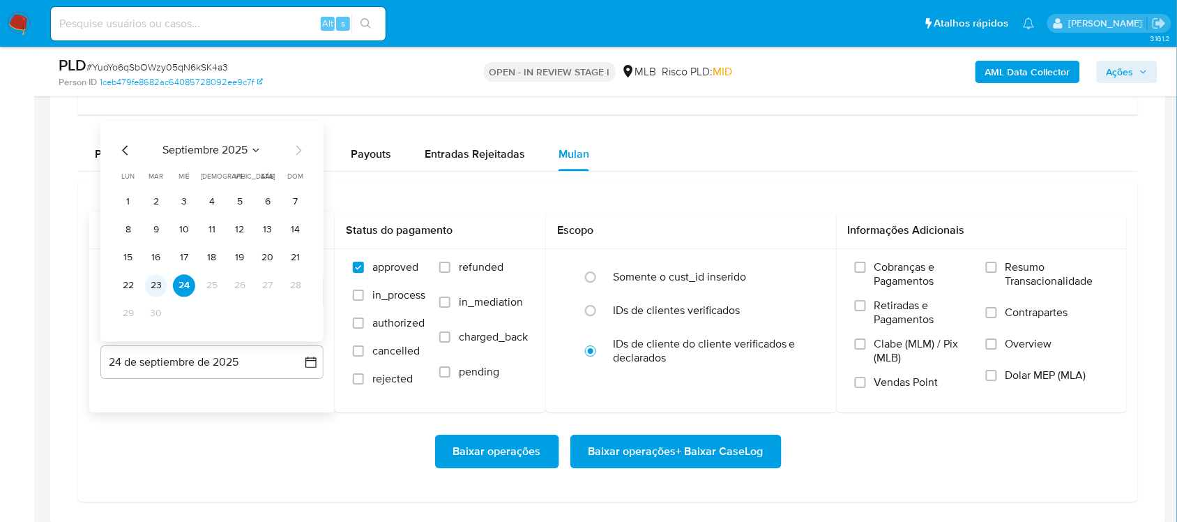
click at [156, 287] on button "23" at bounding box center [156, 285] width 22 height 22
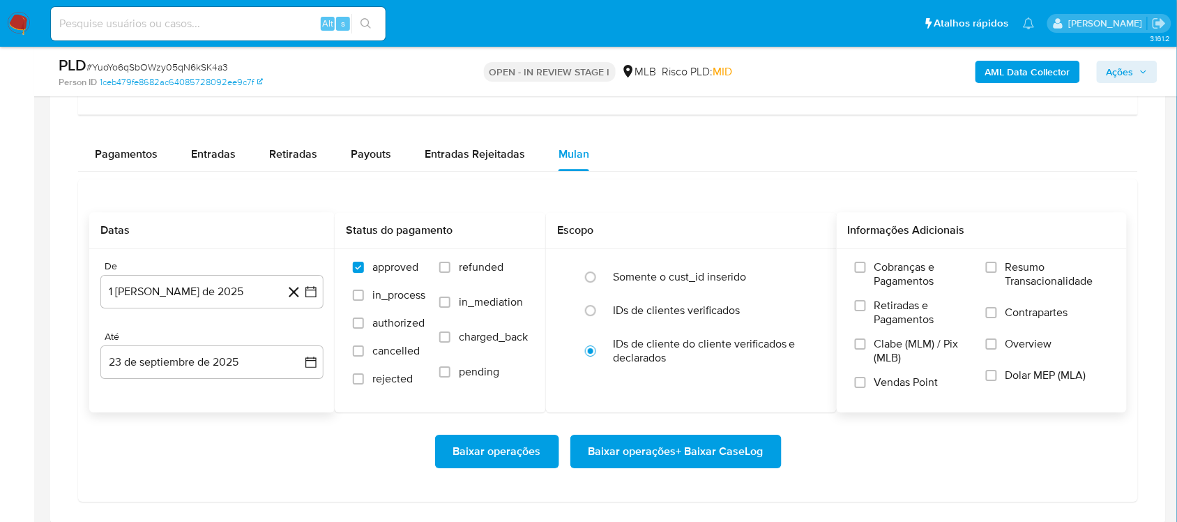
click at [882, 277] on label "Resumo Transacionalidade" at bounding box center [1047, 282] width 123 height 45
click at [882, 273] on input "Resumo Transacionalidade" at bounding box center [991, 267] width 11 height 11
click at [743, 439] on span "Baixar operações + Baixar CaseLog" at bounding box center [676, 451] width 175 height 31
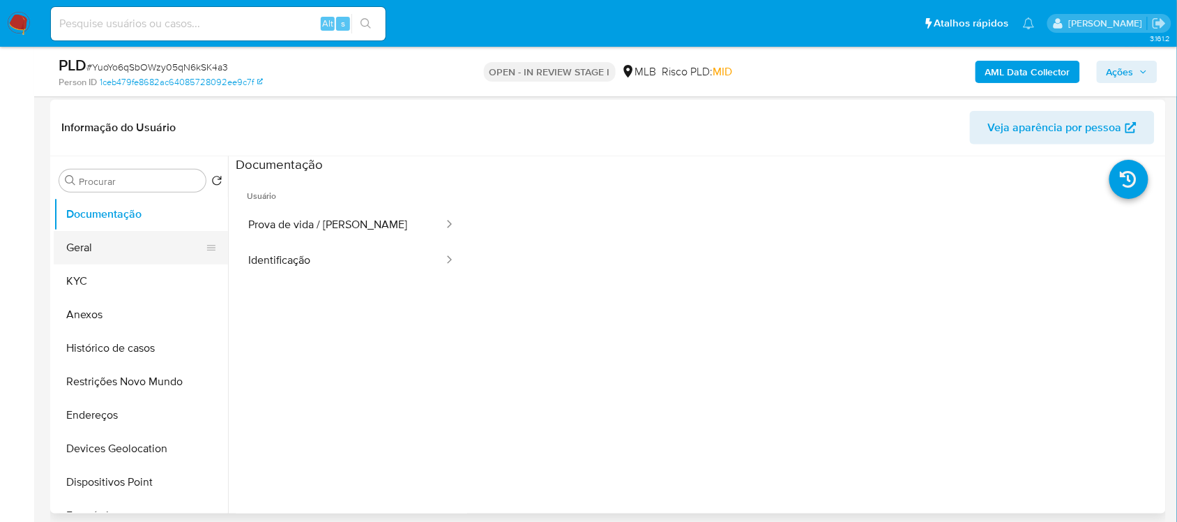
scroll to position [174, 0]
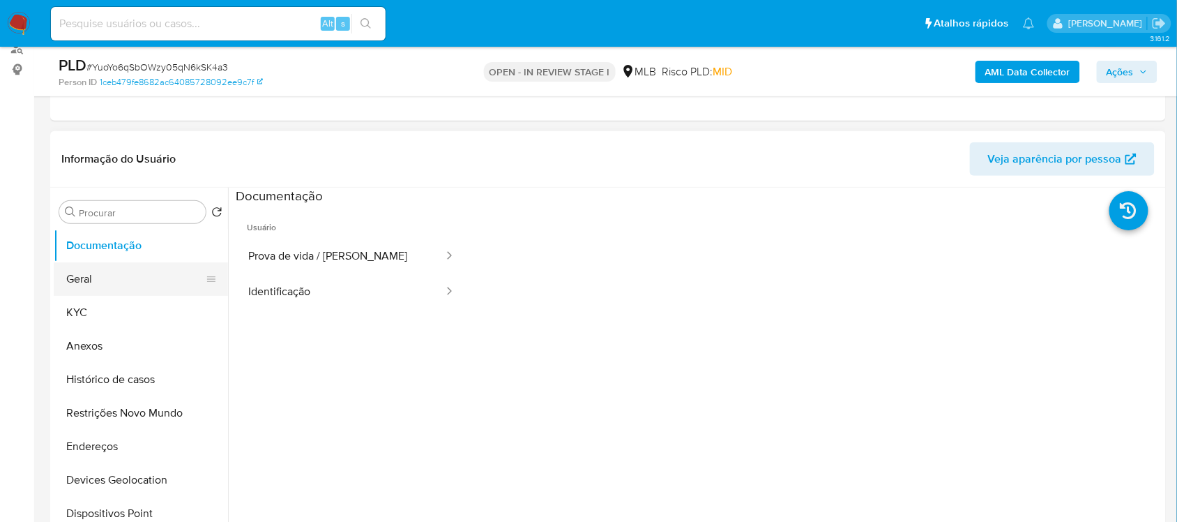
click at [115, 262] on button "Geral" at bounding box center [135, 278] width 163 height 33
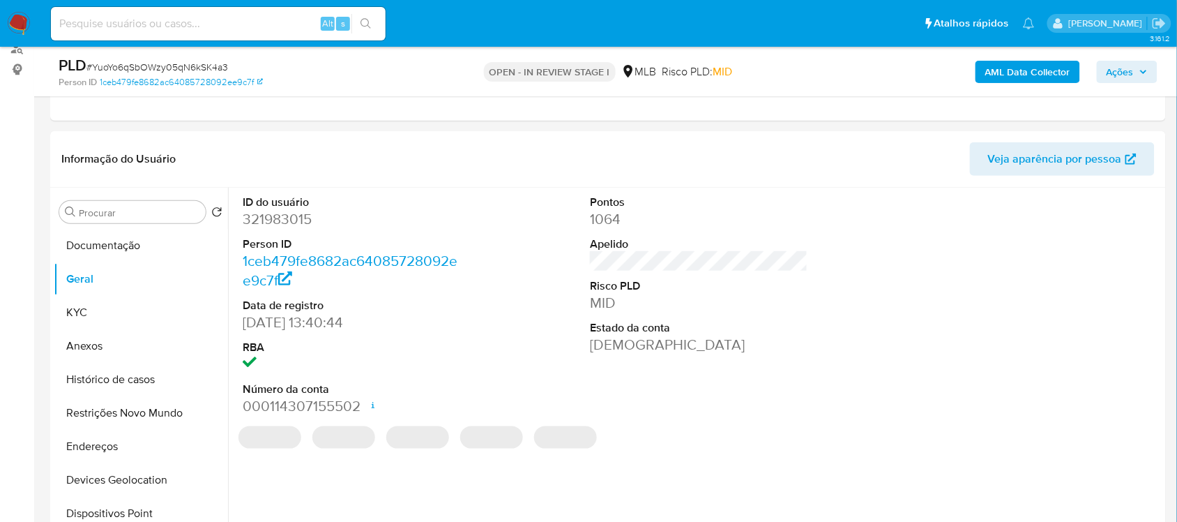
click at [305, 225] on dd "321983015" at bounding box center [352, 219] width 218 height 20
copy dd "321983015"
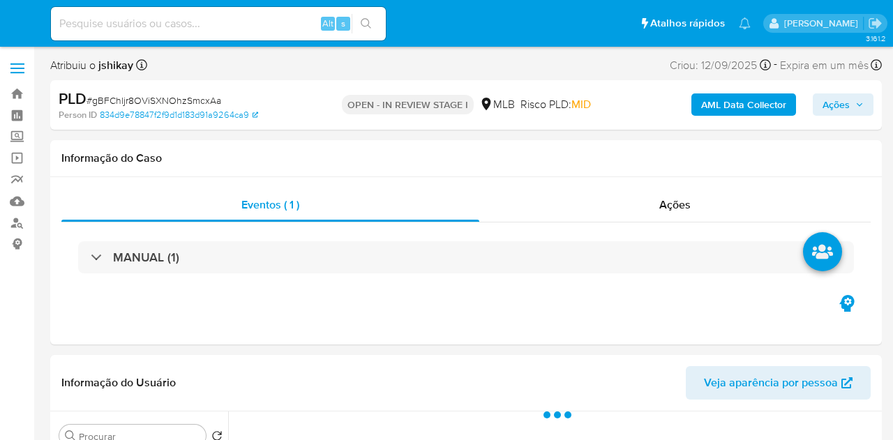
select select "10"
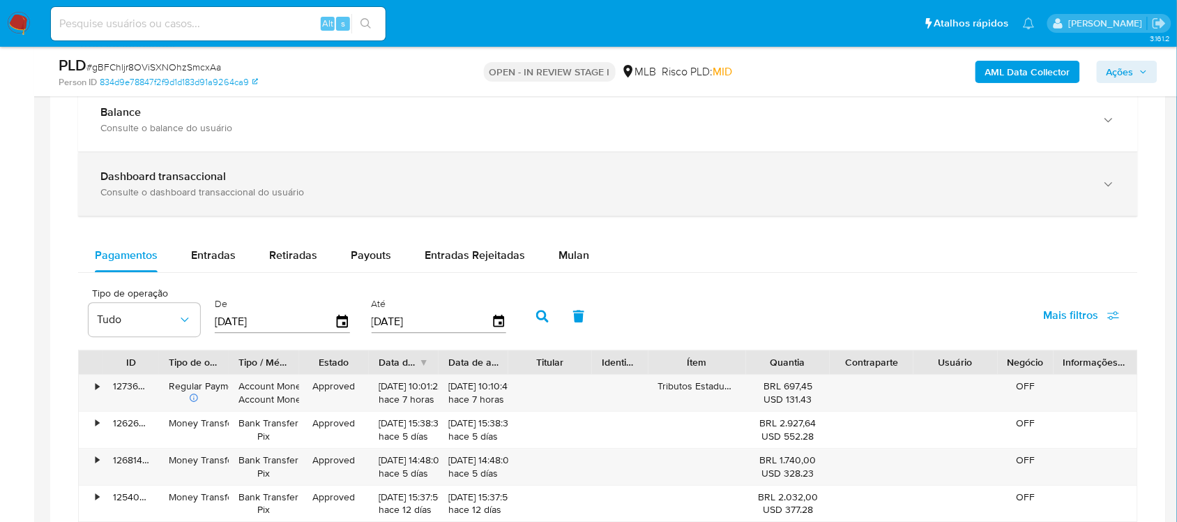
scroll to position [1133, 0]
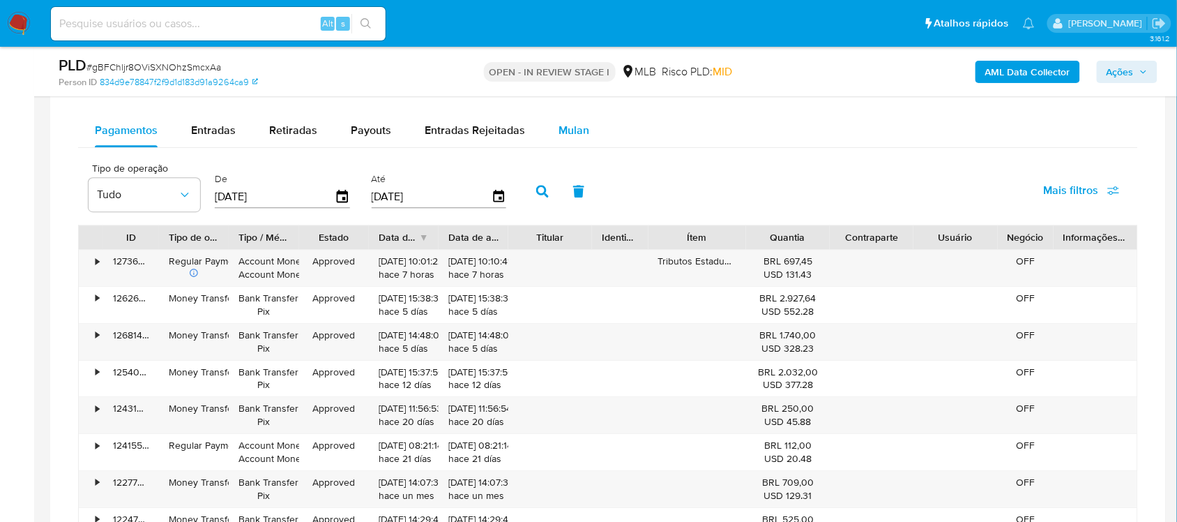
click at [587, 133] on button "Mulan" at bounding box center [574, 130] width 64 height 33
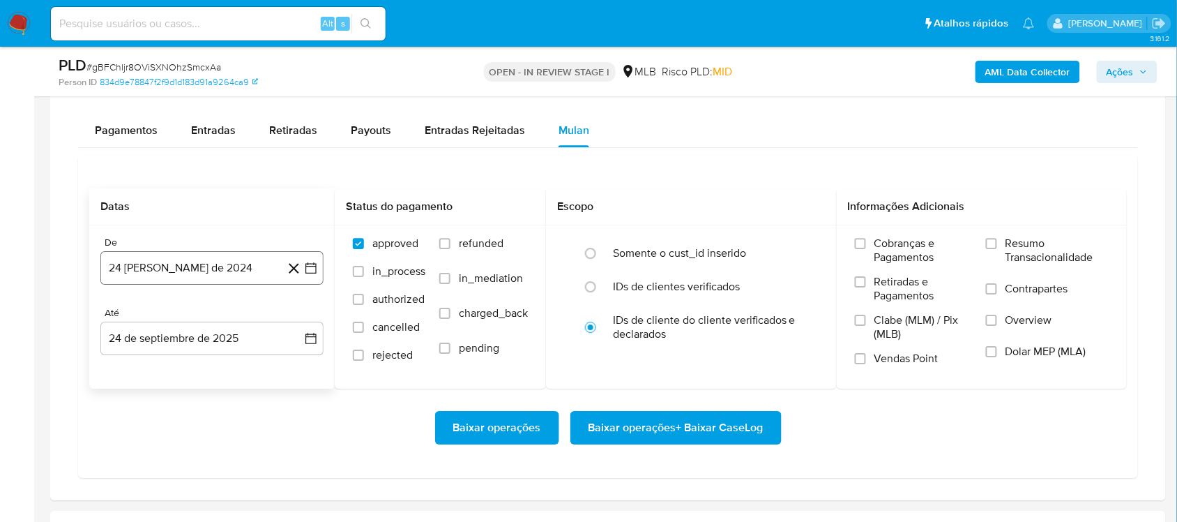
click at [314, 273] on icon "button" at bounding box center [311, 268] width 14 height 14
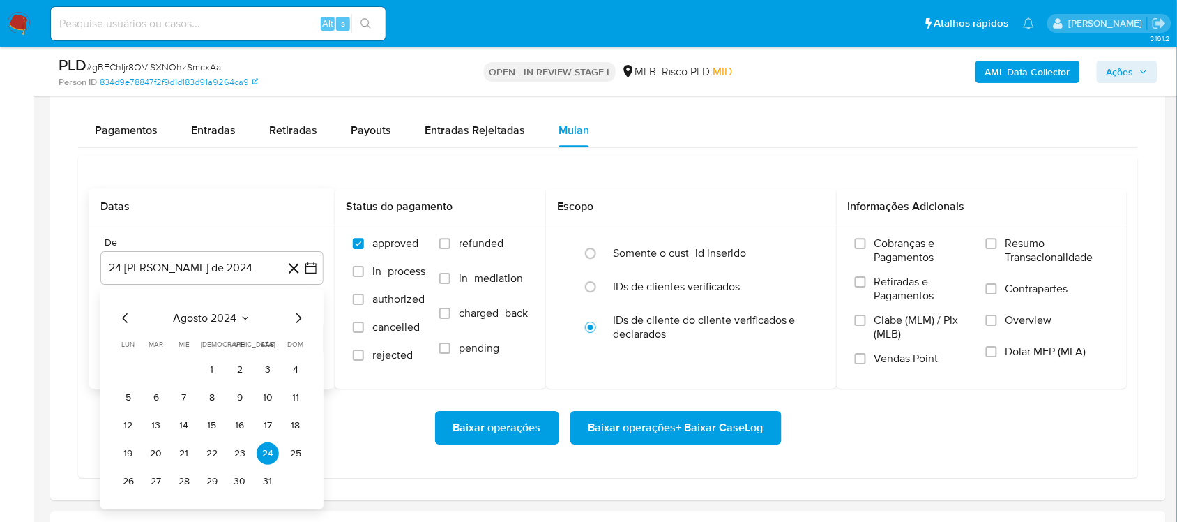
click at [217, 322] on span "agosto 2024" at bounding box center [205, 318] width 63 height 14
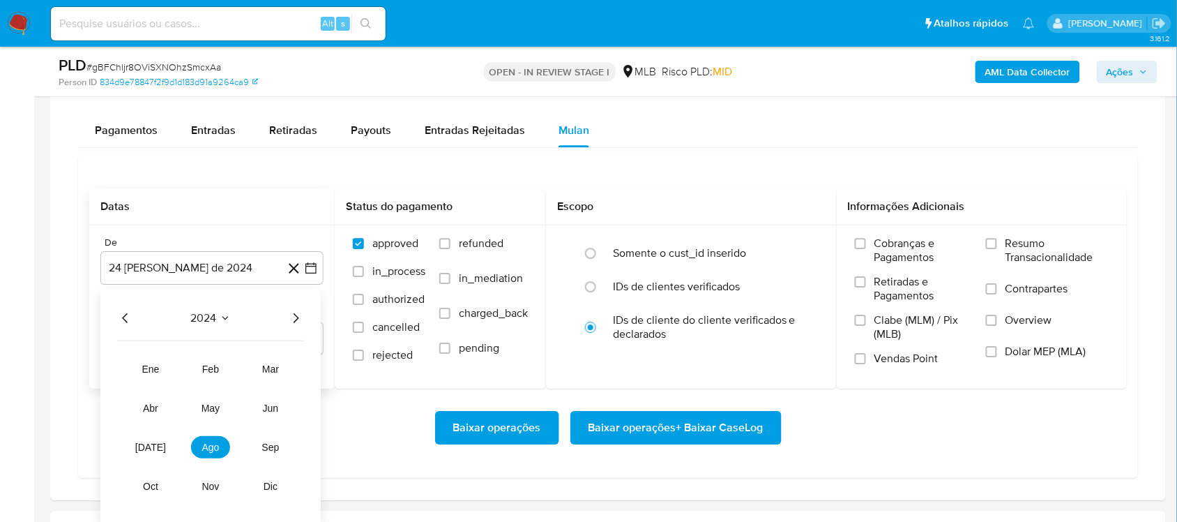
click at [304, 314] on div "2024 2024 ene feb mar abr may jun [DATE] ago sep oct nov dic" at bounding box center [210, 407] width 220 height 236
click at [292, 329] on div "2024 2024 ene feb mar abr may jun [DATE] ago sep oct nov dic" at bounding box center [210, 407] width 220 height 236
click at [294, 323] on icon "Año siguiente" at bounding box center [295, 318] width 17 height 17
click at [208, 439] on span "ago" at bounding box center [210, 447] width 17 height 11
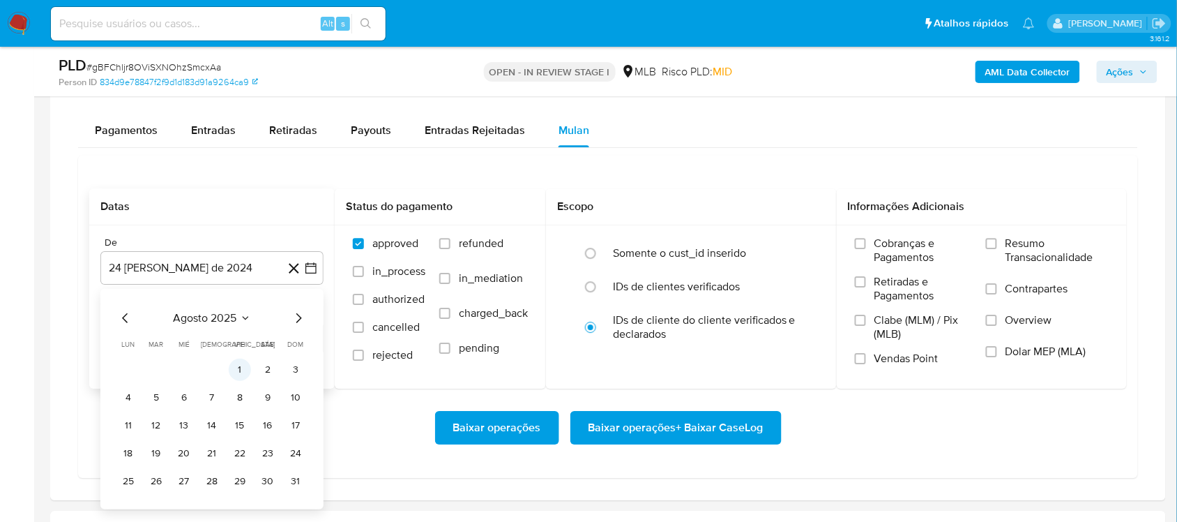
click at [234, 370] on button "1" at bounding box center [240, 370] width 22 height 22
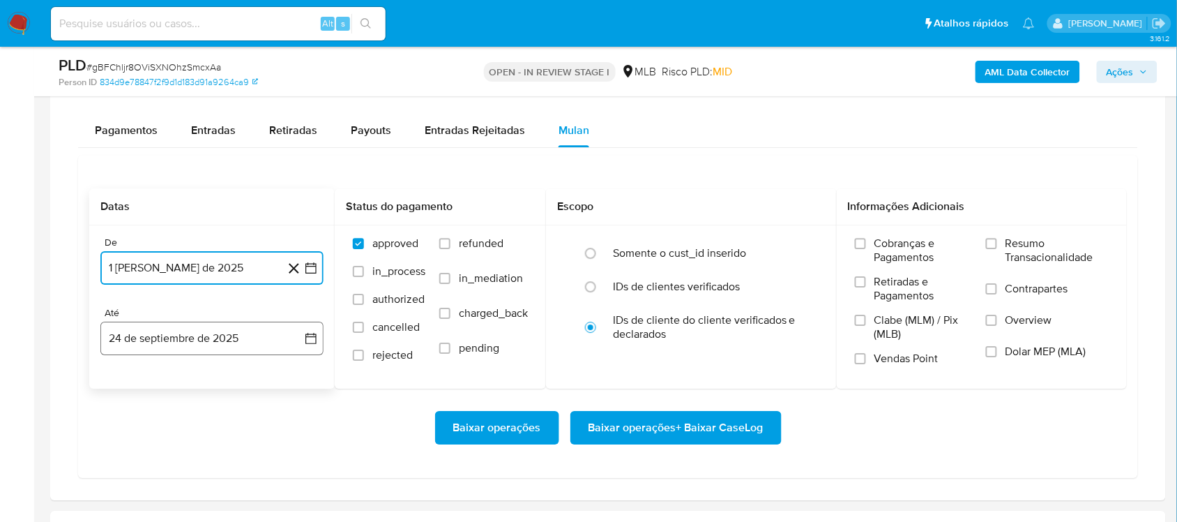
click at [302, 342] on button "24 de septiembre de 2025" at bounding box center [211, 338] width 223 height 33
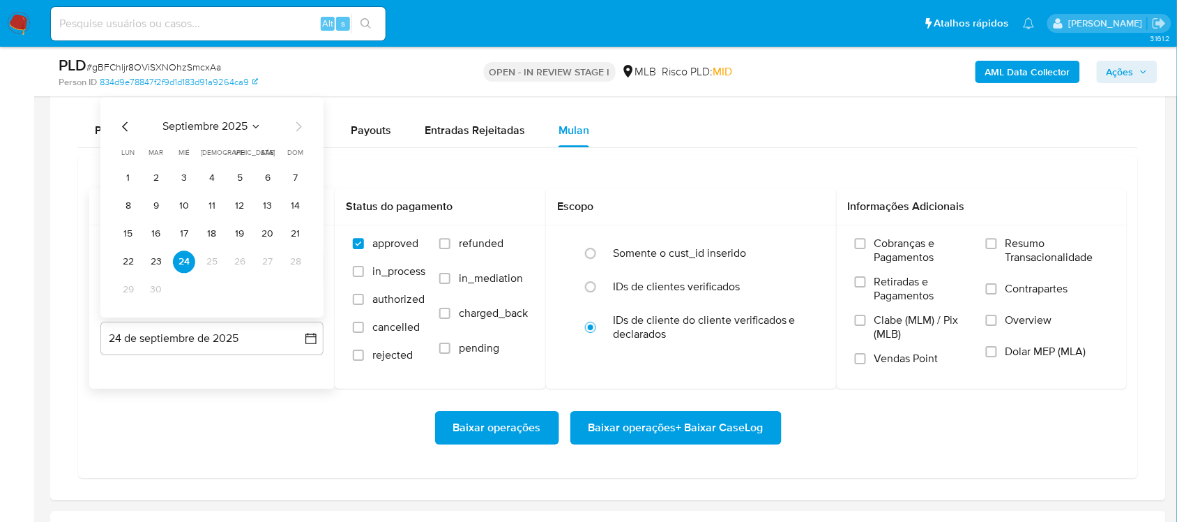
click at [155, 276] on tbody "1 2 3 4 5 6 7 8 9 10 11 12 13 14 15 16 17 18 19 20 21 22 23 24 25 26 27 28 29 30" at bounding box center [212, 234] width 190 height 134
click at [160, 269] on button "23" at bounding box center [156, 261] width 22 height 22
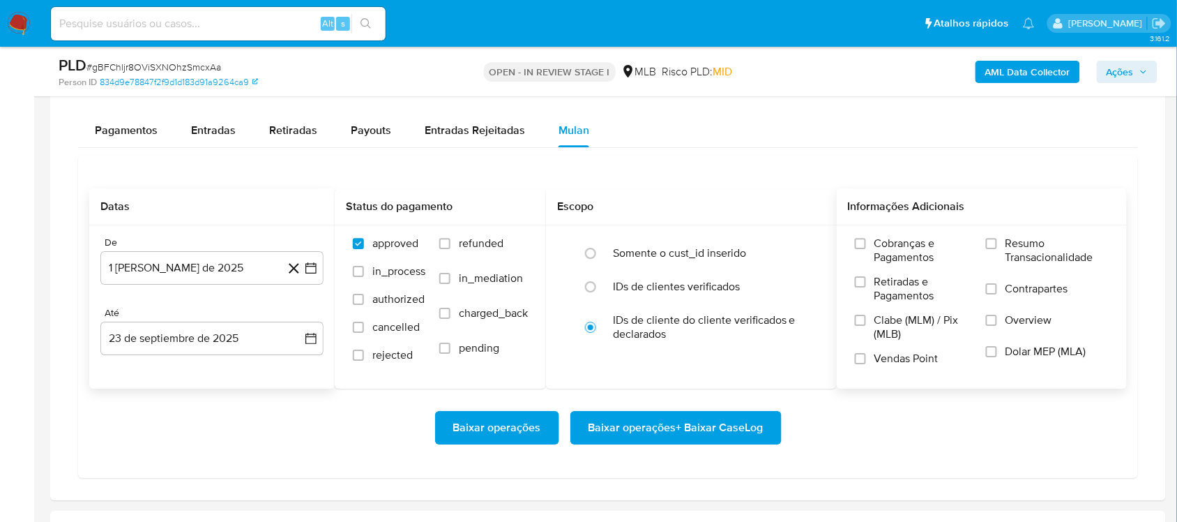
click at [892, 259] on span "Resumo Transacionalidade" at bounding box center [1057, 250] width 103 height 28
click at [892, 249] on input "Resumo Transacionalidade" at bounding box center [991, 243] width 11 height 11
click at [651, 422] on span "Baixar operações + Baixar CaseLog" at bounding box center [676, 427] width 175 height 31
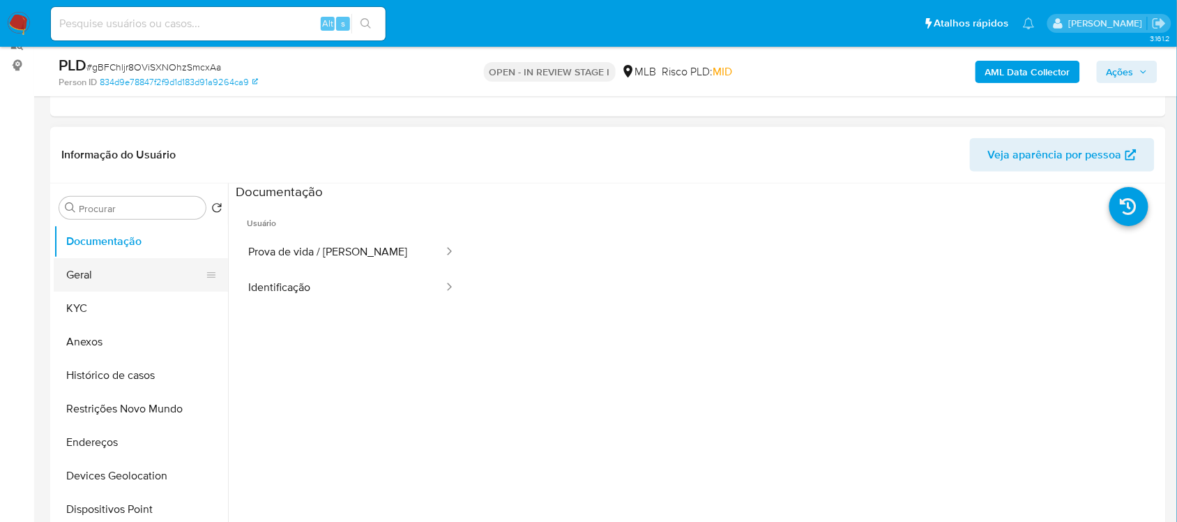
scroll to position [174, 0]
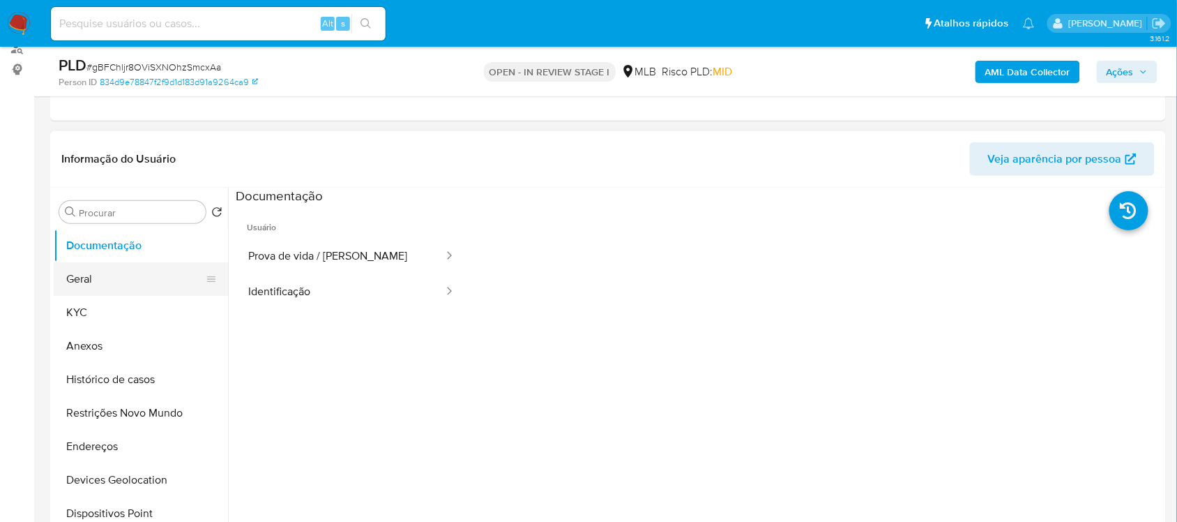
click at [110, 273] on button "Geral" at bounding box center [135, 278] width 163 height 33
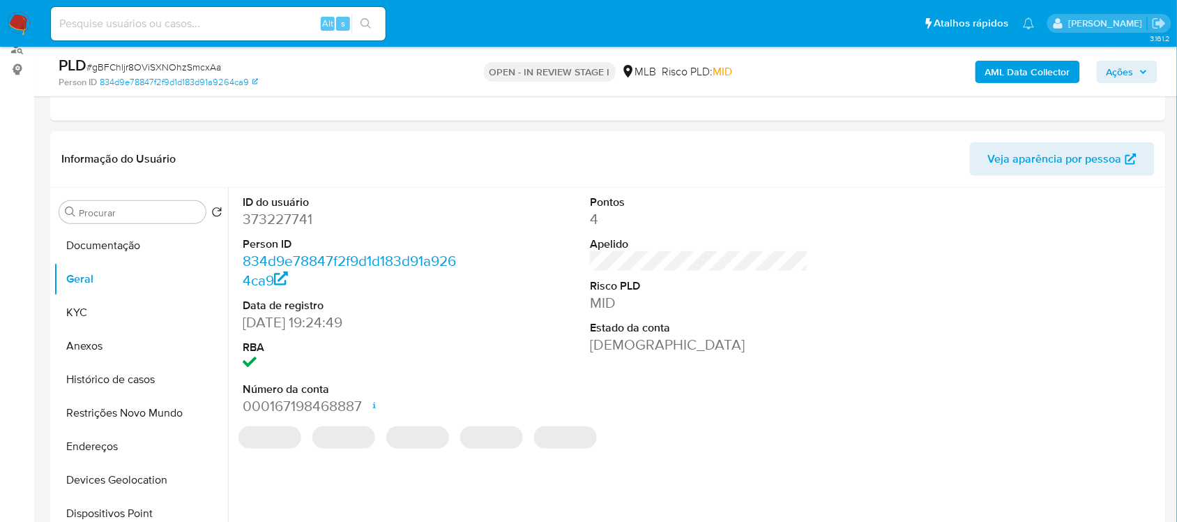
click at [311, 217] on dd "373227741" at bounding box center [352, 219] width 218 height 20
click at [298, 222] on dd "373227741" at bounding box center [352, 219] width 218 height 20
copy dd "373227741"
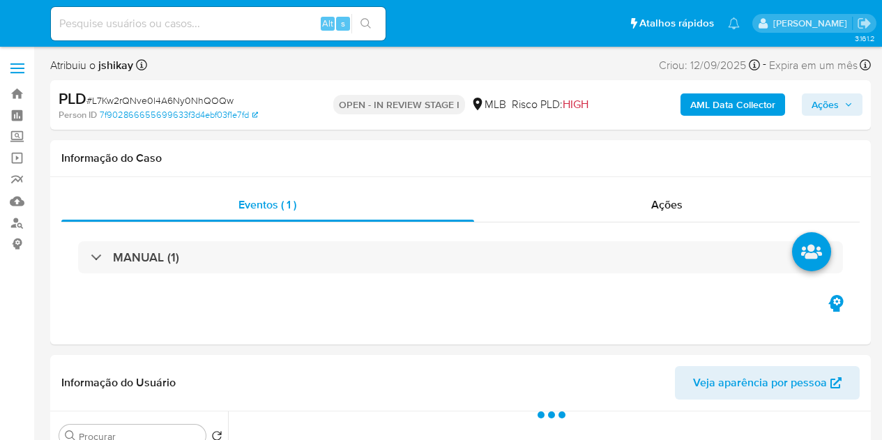
select select "10"
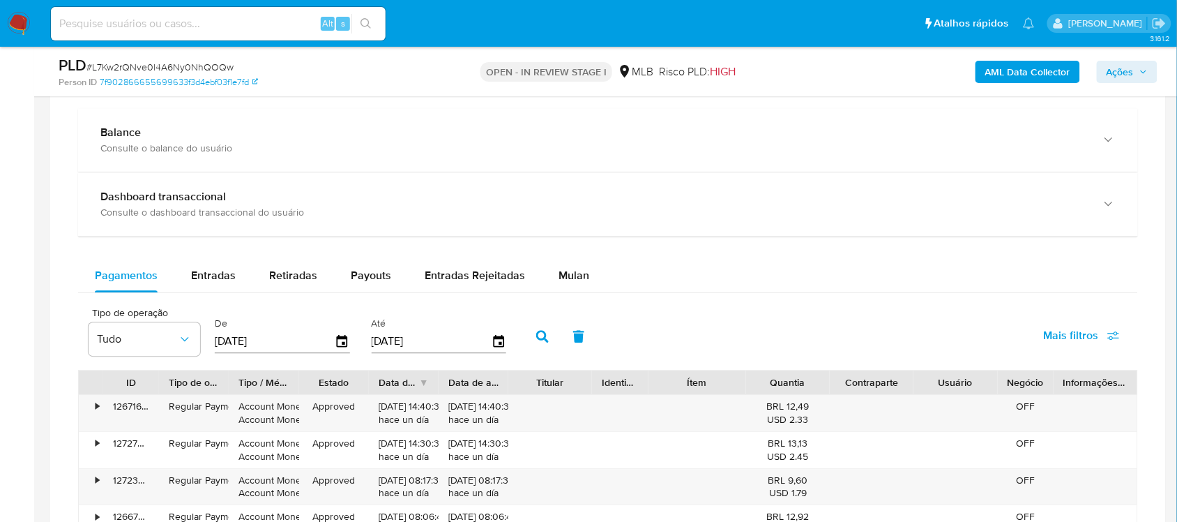
scroll to position [1046, 0]
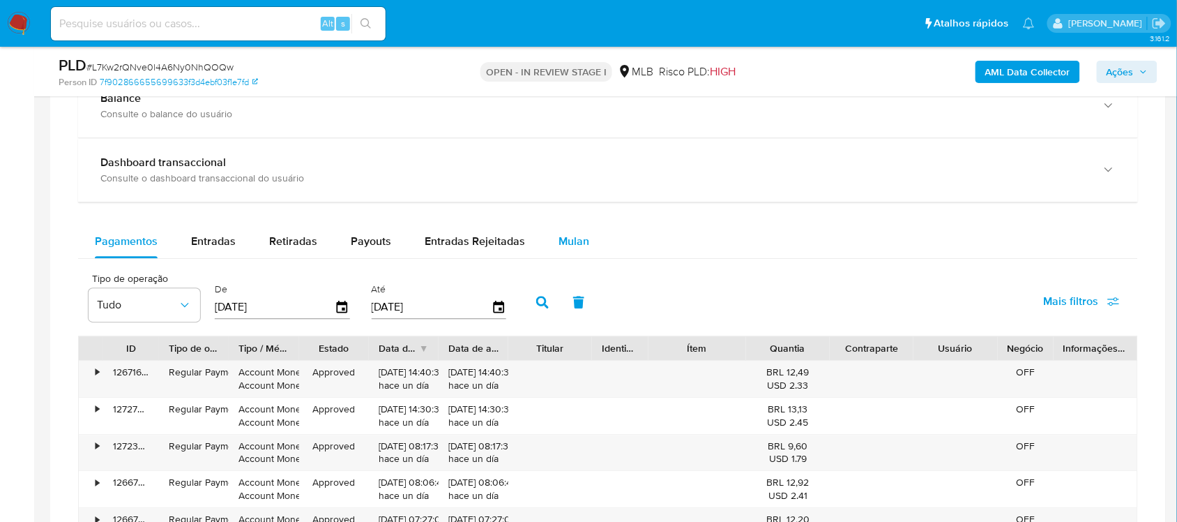
click at [563, 257] on div "Mulan" at bounding box center [574, 241] width 31 height 33
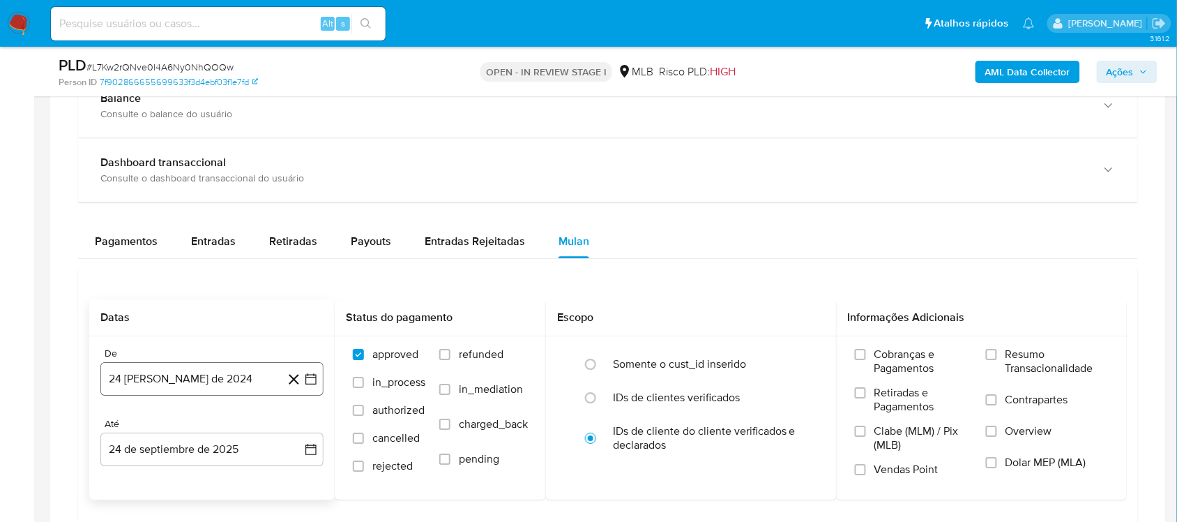
click at [312, 384] on icon "button" at bounding box center [311, 378] width 11 height 11
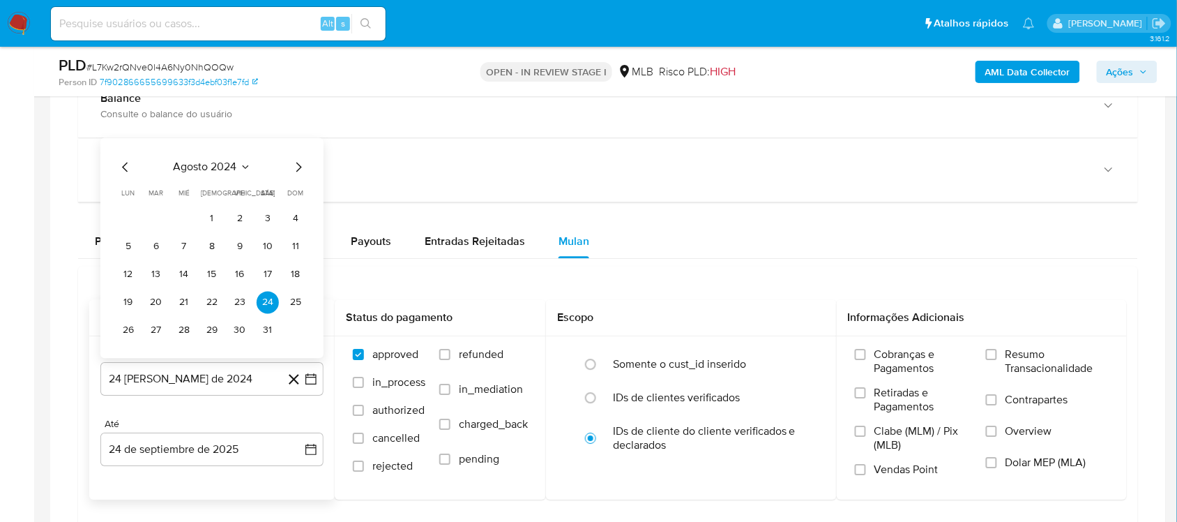
click at [227, 161] on span "agosto 2024" at bounding box center [205, 167] width 63 height 14
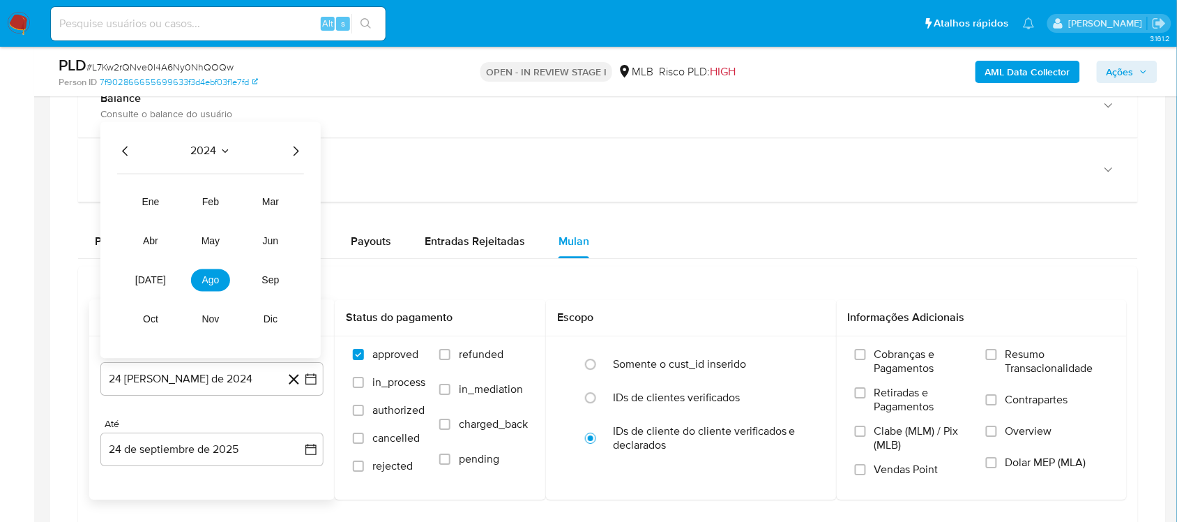
click at [293, 158] on icon "Año siguiente" at bounding box center [295, 150] width 17 height 17
click at [206, 280] on span "ago" at bounding box center [210, 279] width 17 height 11
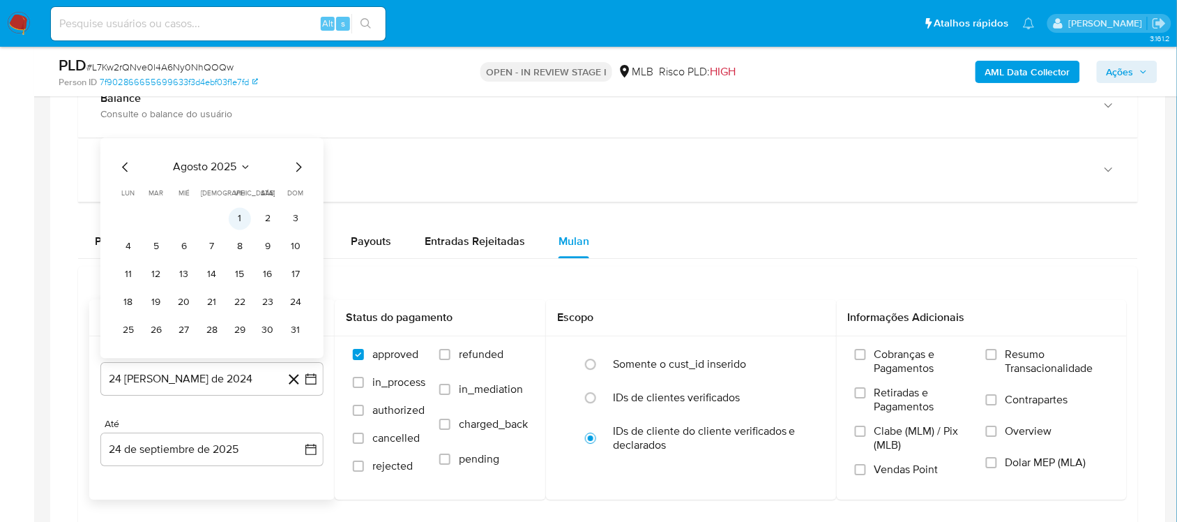
click at [241, 222] on button "1" at bounding box center [240, 218] width 22 height 22
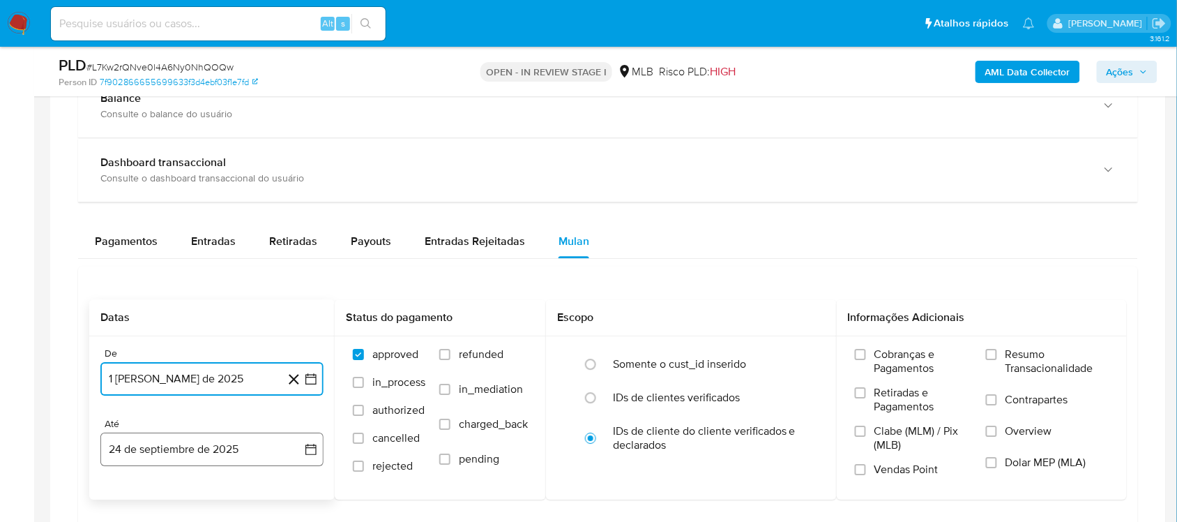
click at [305, 439] on icon "button" at bounding box center [311, 449] width 14 height 14
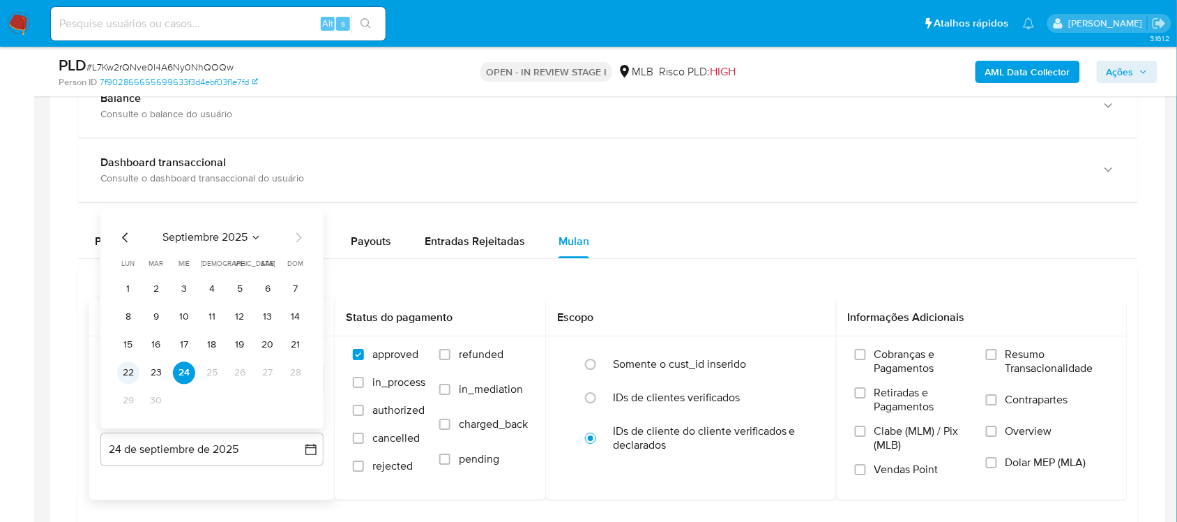
click at [130, 378] on button "22" at bounding box center [128, 372] width 22 height 22
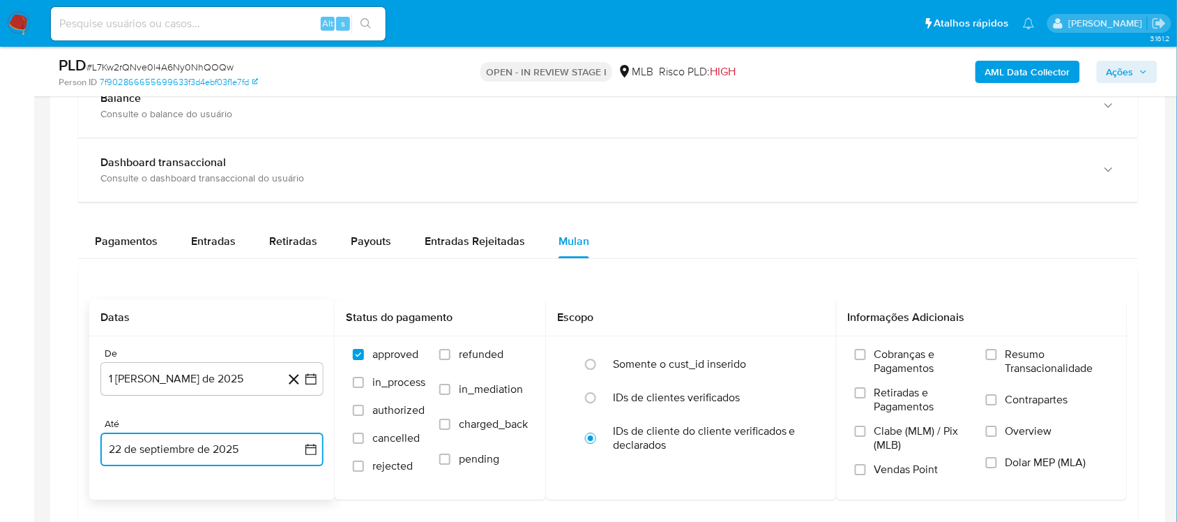
drag, startPoint x: 308, startPoint y: 451, endPoint x: 296, endPoint y: 443, distance: 14.1
click at [308, 439] on icon "button" at bounding box center [311, 449] width 14 height 14
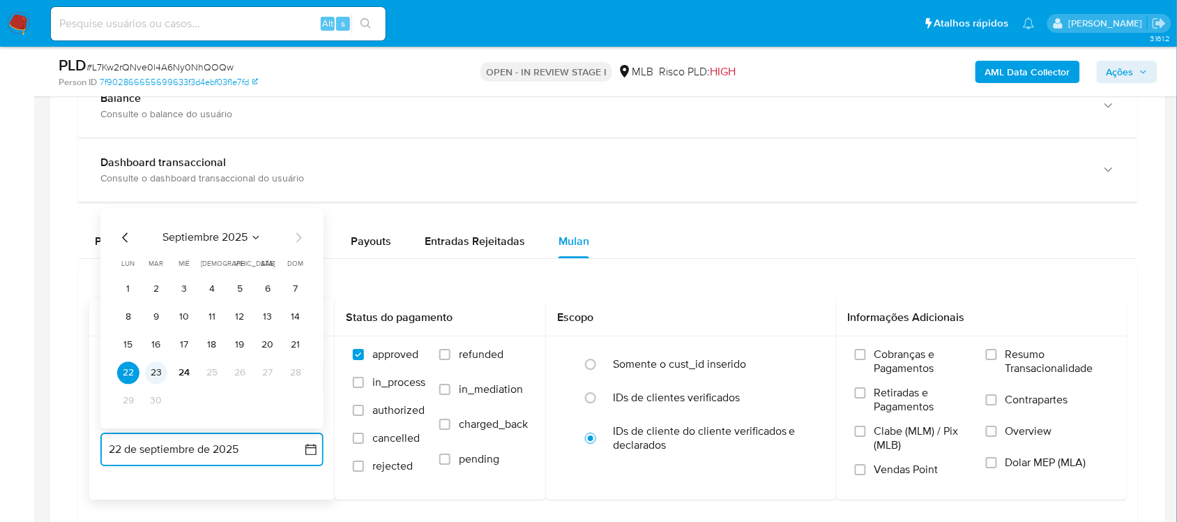
click at [158, 375] on button "23" at bounding box center [156, 372] width 22 height 22
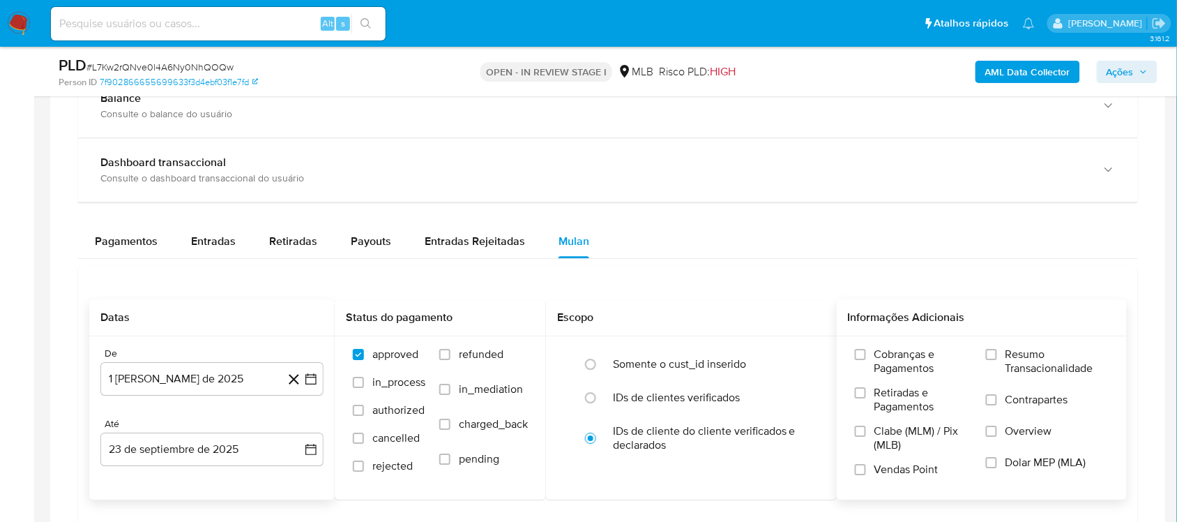
click at [882, 358] on label "Resumo Transacionalidade" at bounding box center [1047, 369] width 123 height 45
click at [882, 358] on input "Resumo Transacionalidade" at bounding box center [991, 354] width 11 height 11
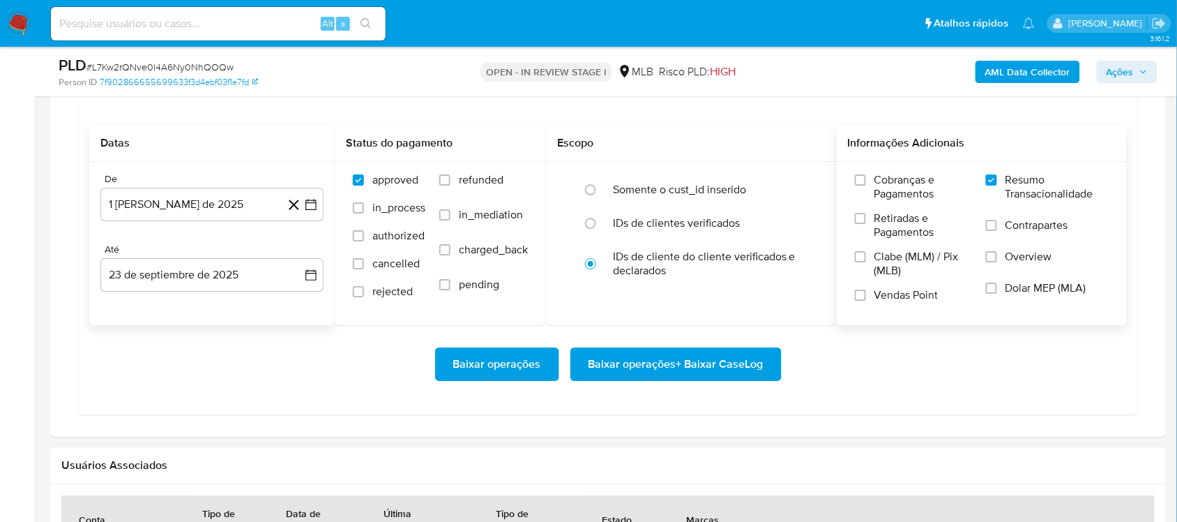
click at [619, 370] on span "Baixar operações + Baixar CaseLog" at bounding box center [676, 364] width 175 height 31
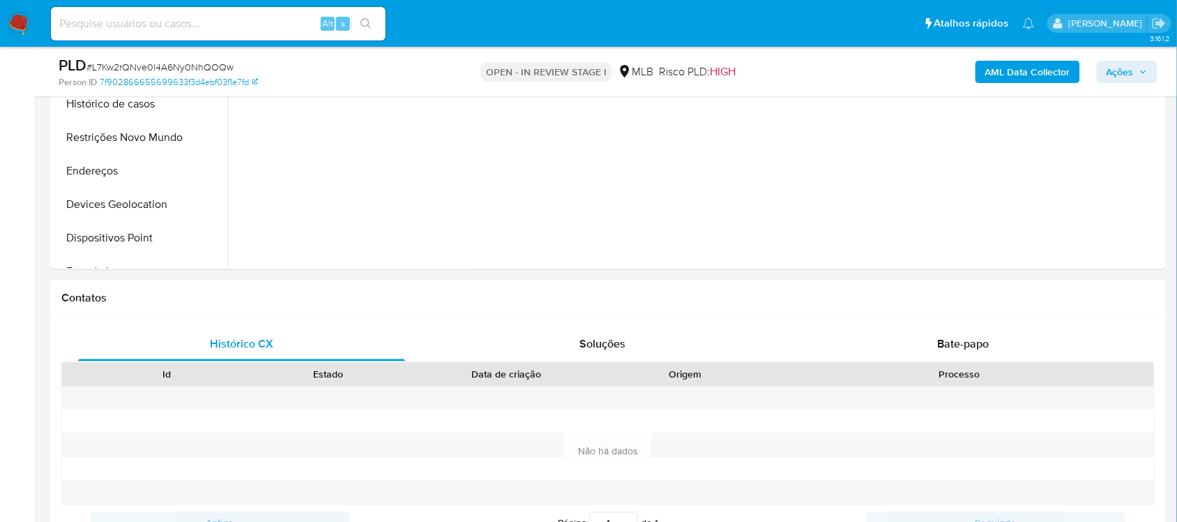
scroll to position [262, 0]
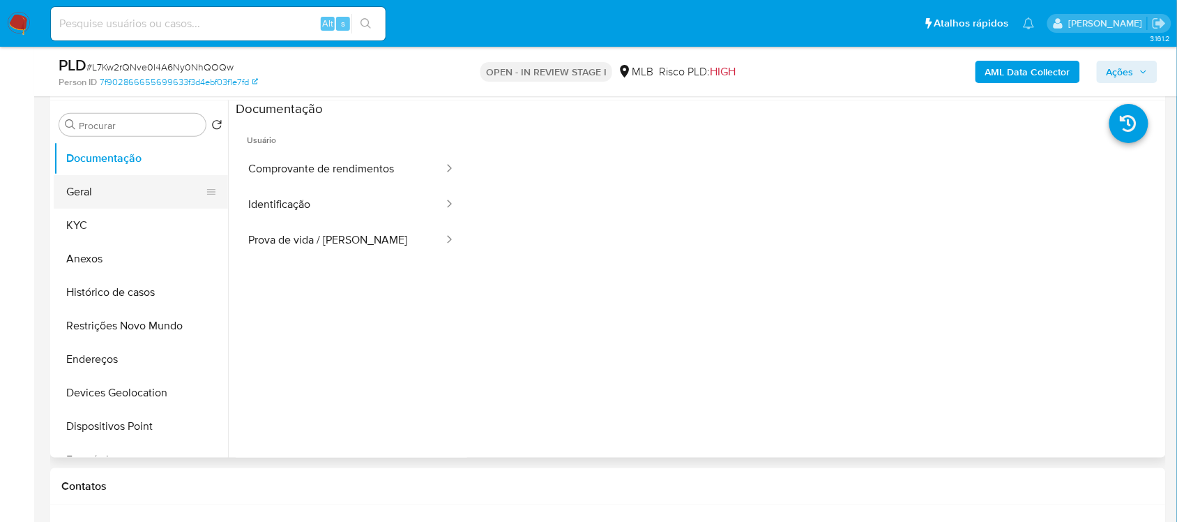
click at [96, 181] on button "Geral" at bounding box center [135, 191] width 163 height 33
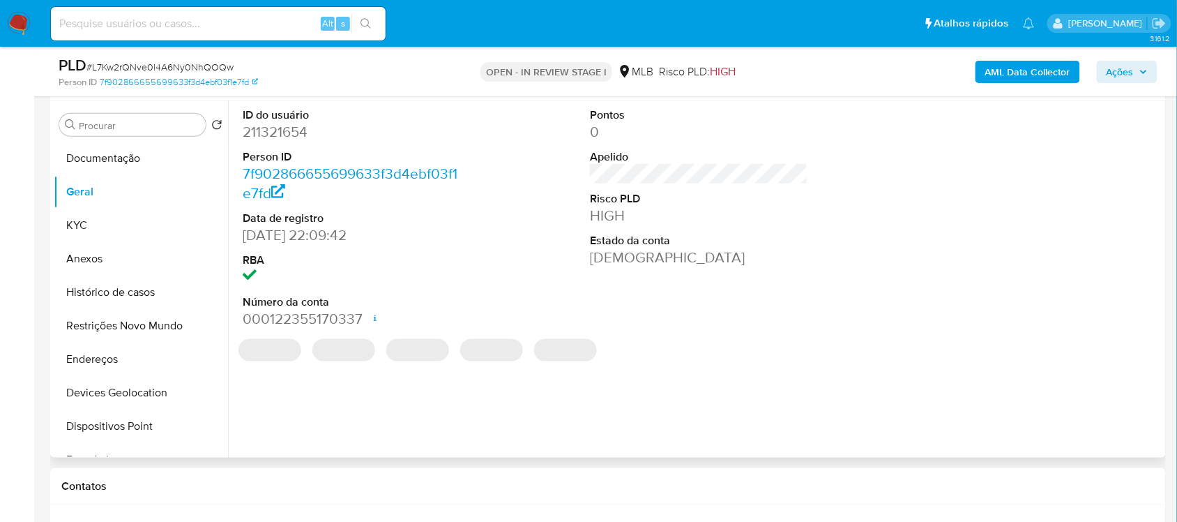
click at [280, 134] on dd "211321654" at bounding box center [352, 132] width 218 height 20
copy dd "211321654"
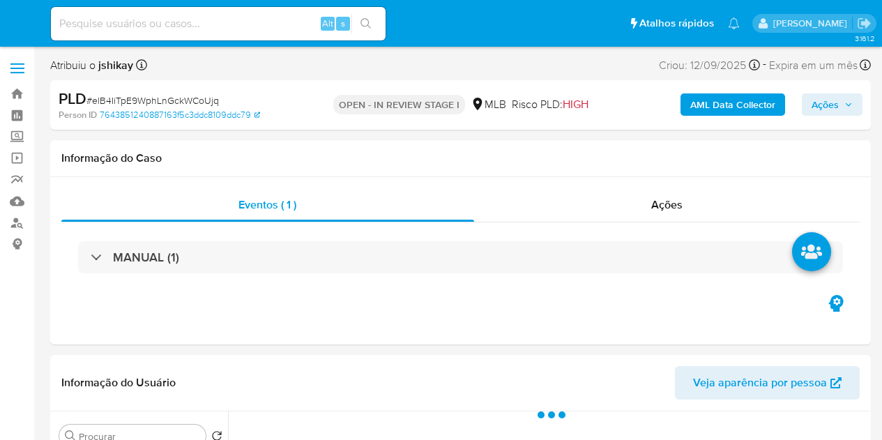
select select "10"
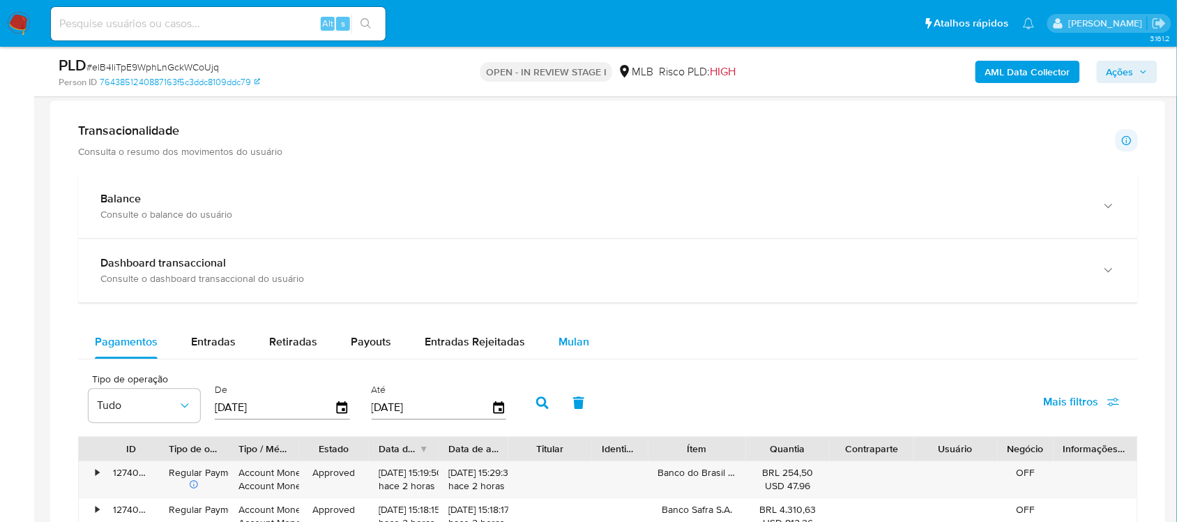
scroll to position [959, 0]
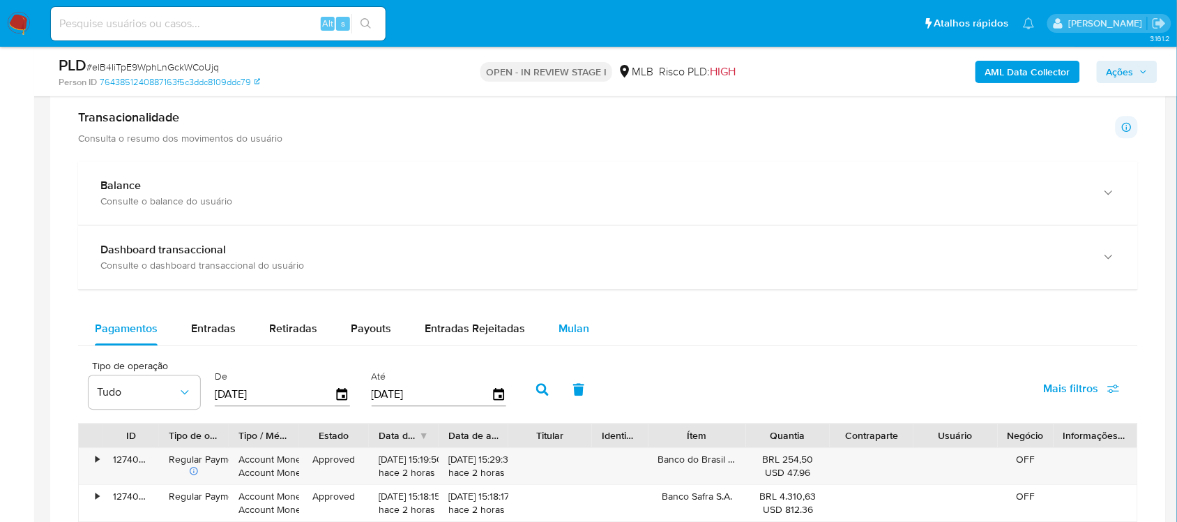
click at [587, 331] on button "Mulan" at bounding box center [574, 328] width 64 height 33
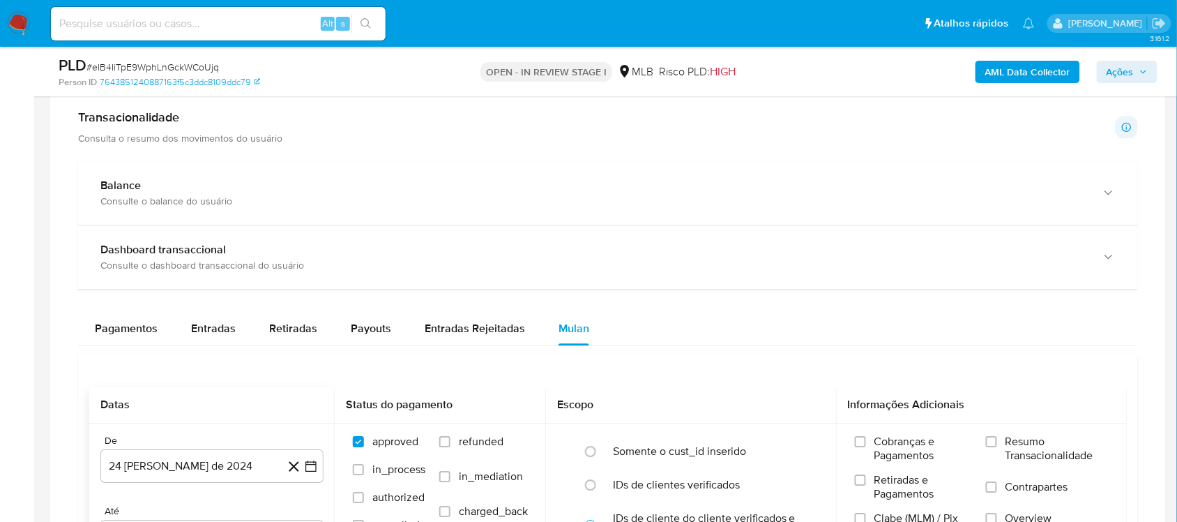
click at [325, 439] on div "De 24 [PERSON_NAME] de 2024 [DATE] Até 24 de septiembre de 2025 [DATE]" at bounding box center [212, 504] width 246 height 163
click at [314, 439] on icon "button" at bounding box center [311, 465] width 11 height 11
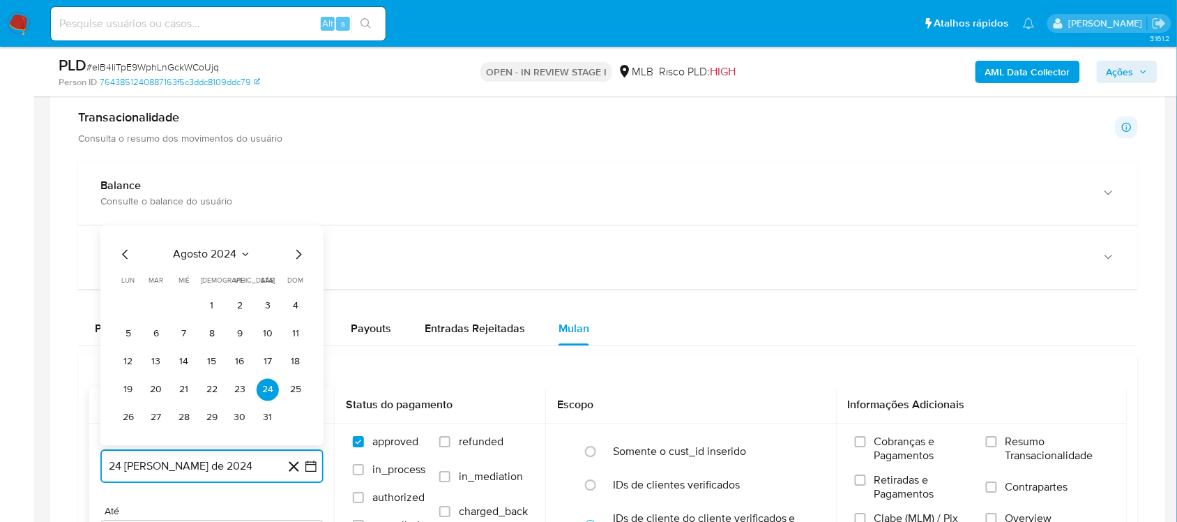
click at [228, 253] on span "agosto 2024" at bounding box center [205, 254] width 63 height 14
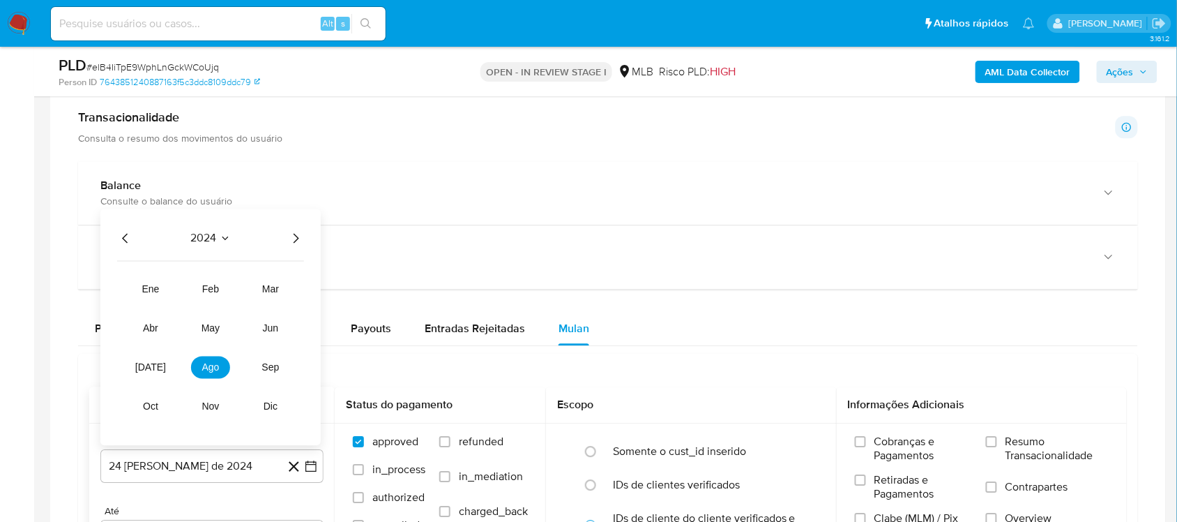
click at [294, 235] on icon "Año siguiente" at bounding box center [295, 237] width 17 height 17
click at [202, 368] on span "ago" at bounding box center [210, 366] width 17 height 11
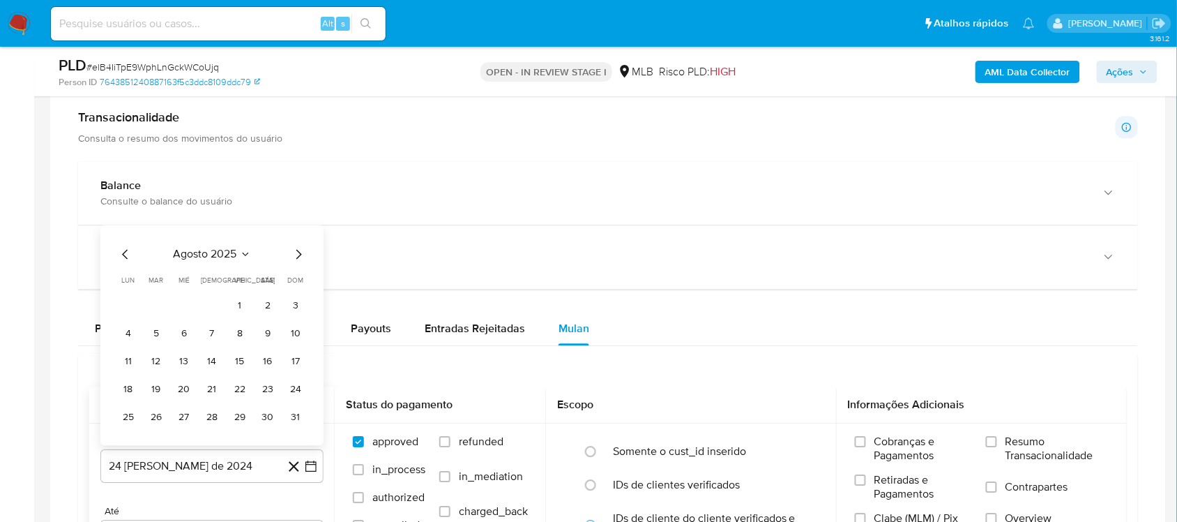
click at [236, 294] on table "lun lunes mar martes mié miércoles jue jueves vie viernes sáb sábado dom doming…" at bounding box center [212, 351] width 190 height 153
click at [237, 307] on button "1" at bounding box center [240, 305] width 22 height 22
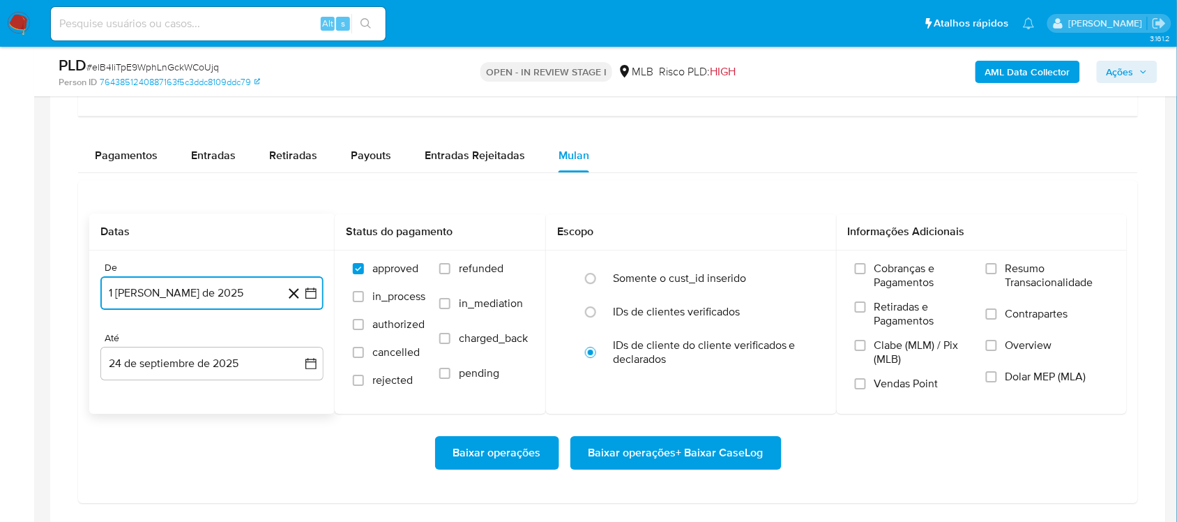
scroll to position [1133, 0]
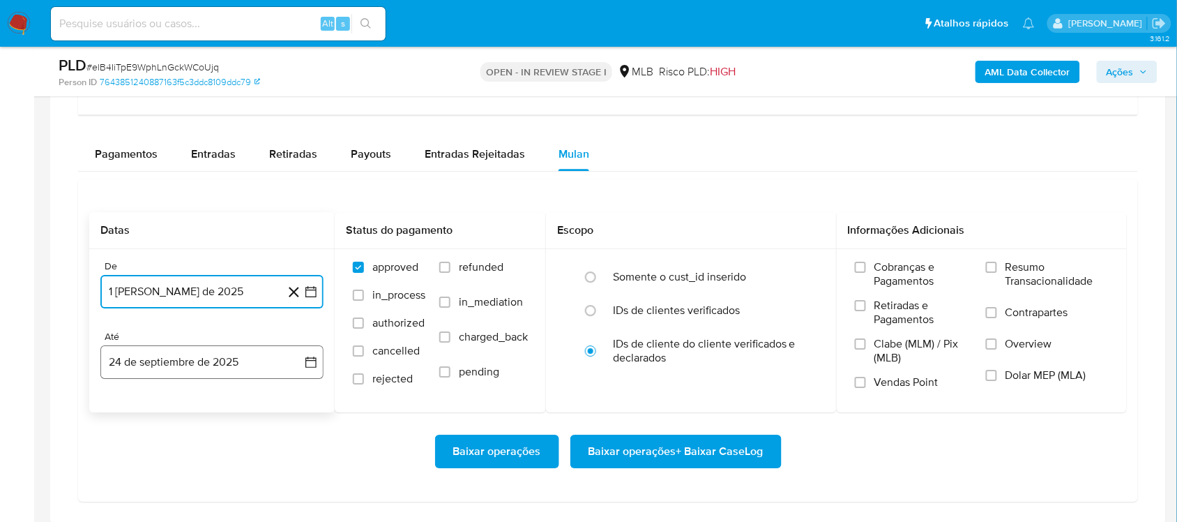
click at [315, 359] on icon "button" at bounding box center [311, 362] width 14 height 14
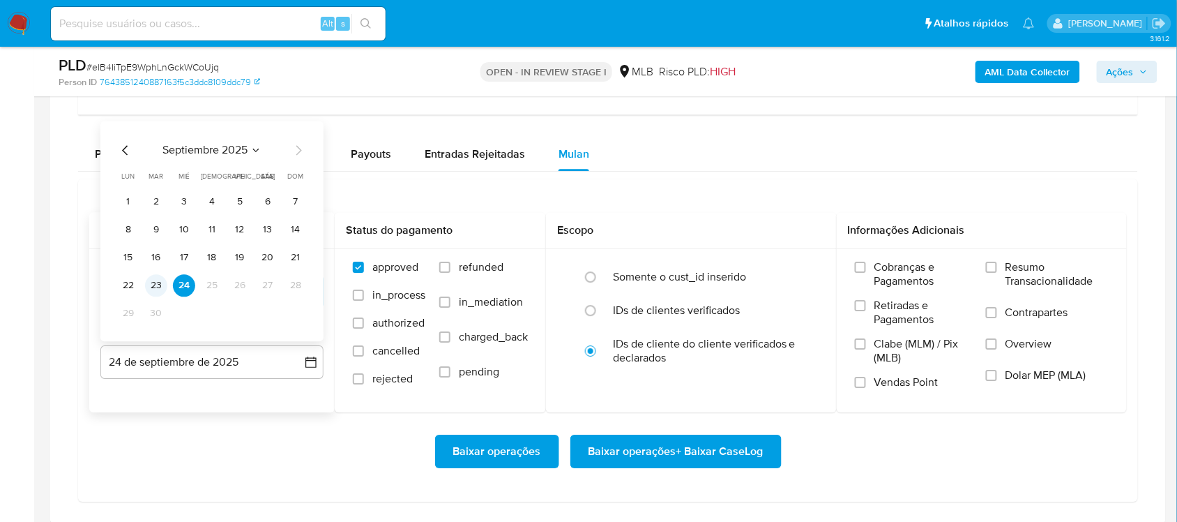
click at [147, 288] on button "23" at bounding box center [156, 285] width 22 height 22
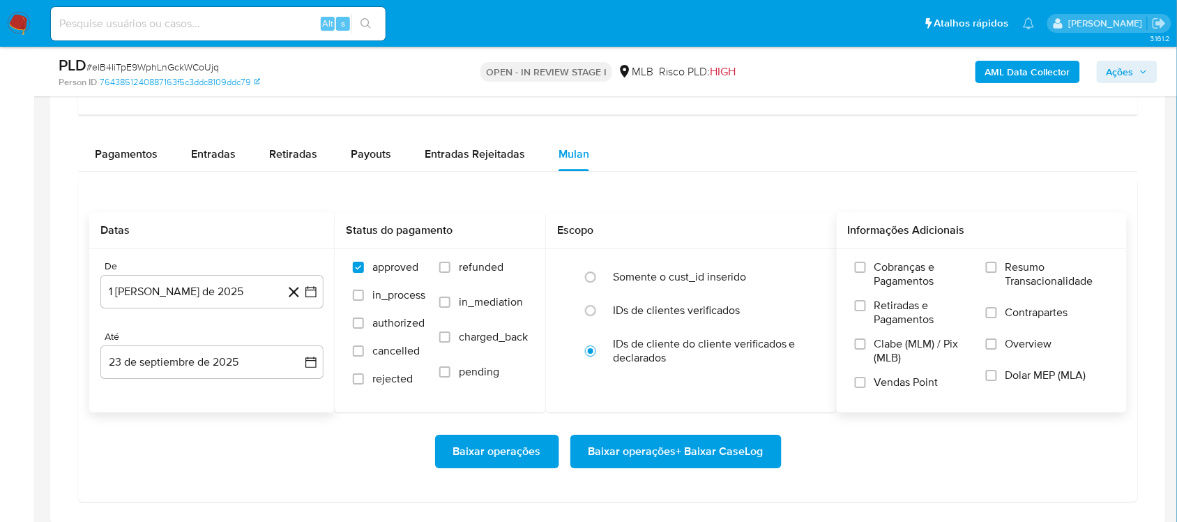
click at [882, 280] on span "Resumo Transacionalidade" at bounding box center [1057, 274] width 103 height 28
click at [882, 273] on input "Resumo Transacionalidade" at bounding box center [991, 267] width 11 height 11
click at [711, 439] on span "Baixar operações + Baixar CaseLog" at bounding box center [676, 451] width 175 height 31
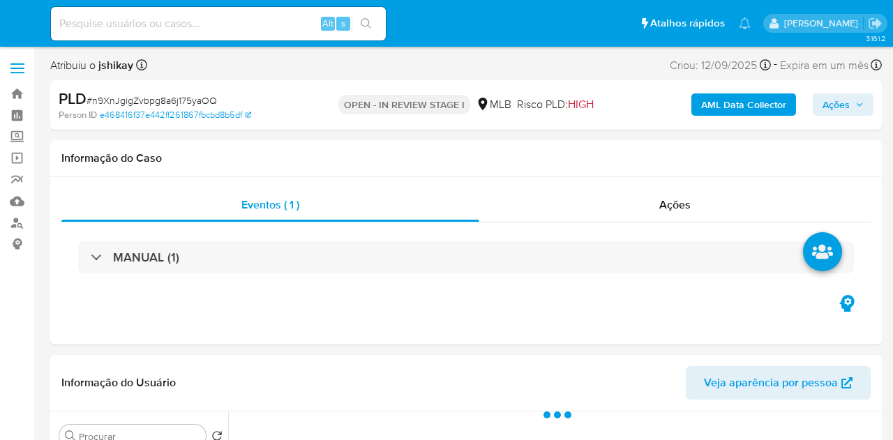
select select "10"
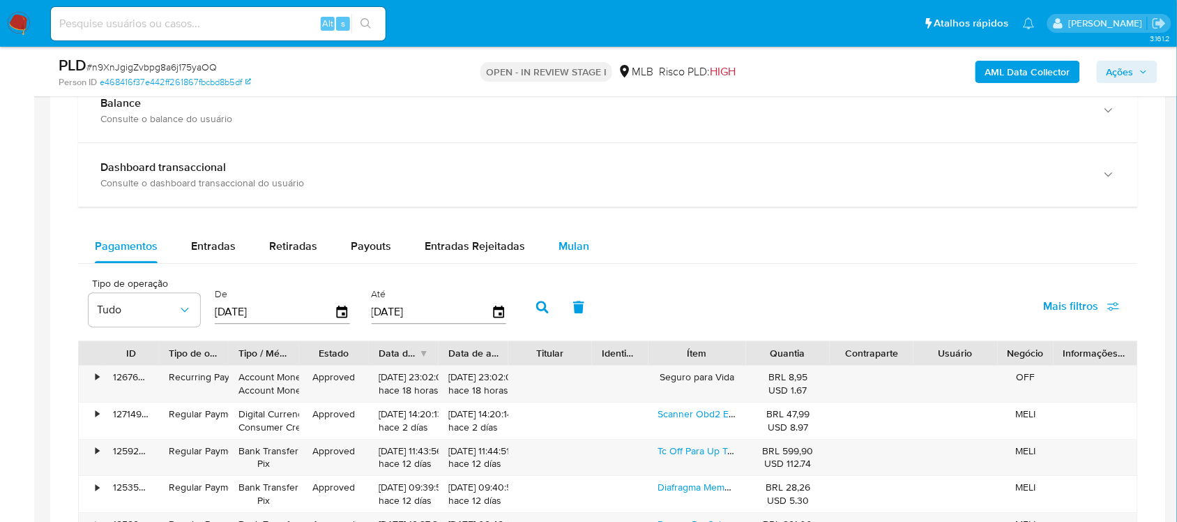
scroll to position [1046, 0]
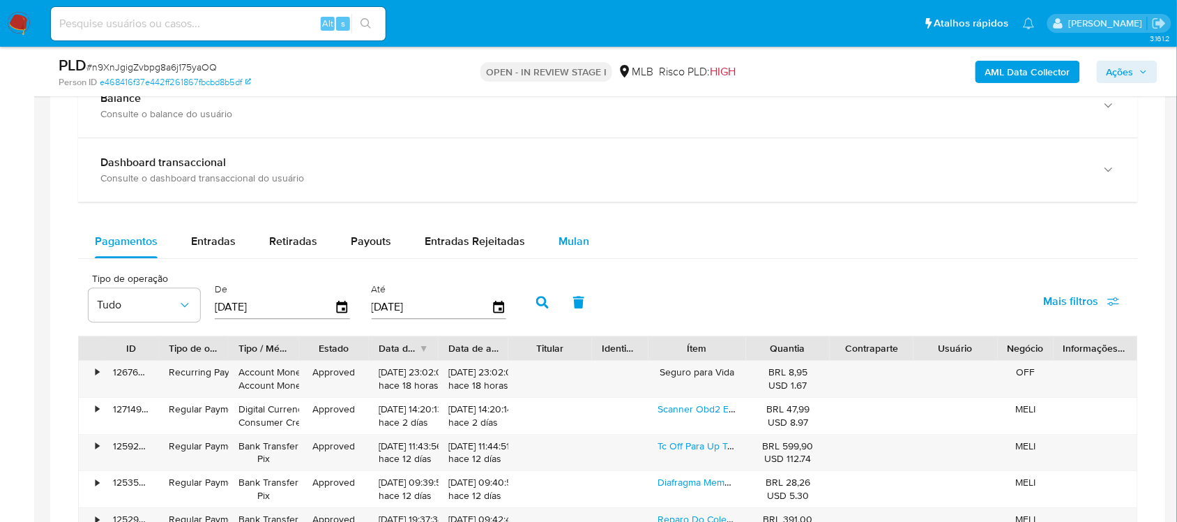
click at [584, 239] on button "Mulan" at bounding box center [574, 241] width 64 height 33
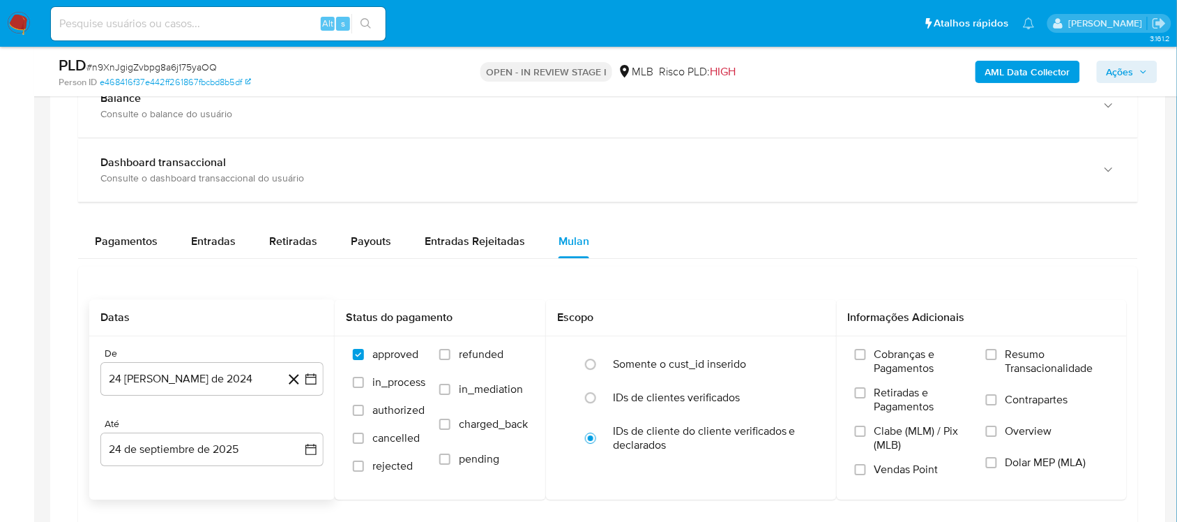
click at [302, 388] on icon at bounding box center [293, 378] width 17 height 17
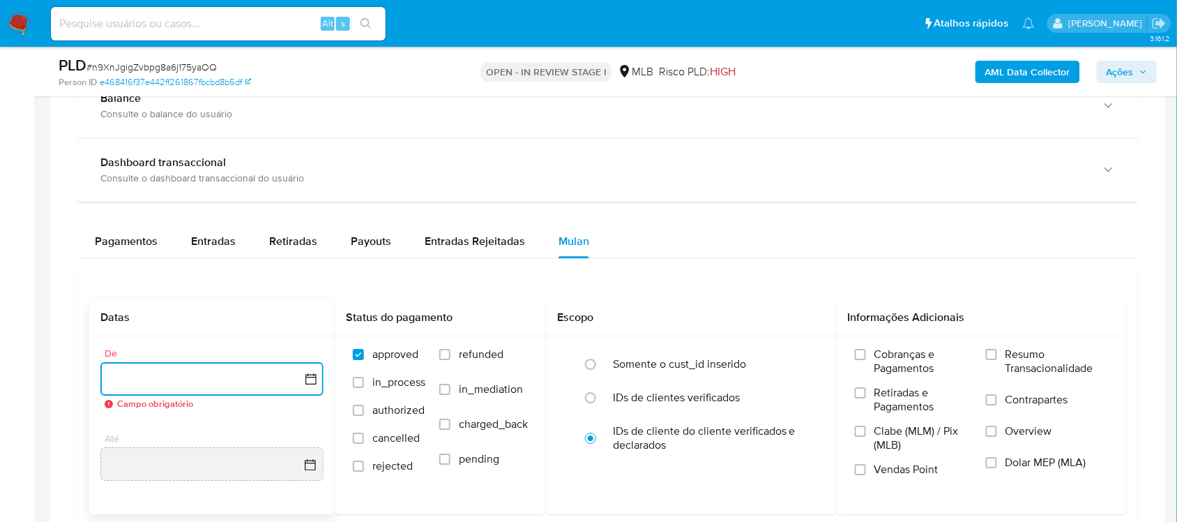
click at [314, 377] on icon "button" at bounding box center [311, 378] width 11 height 11
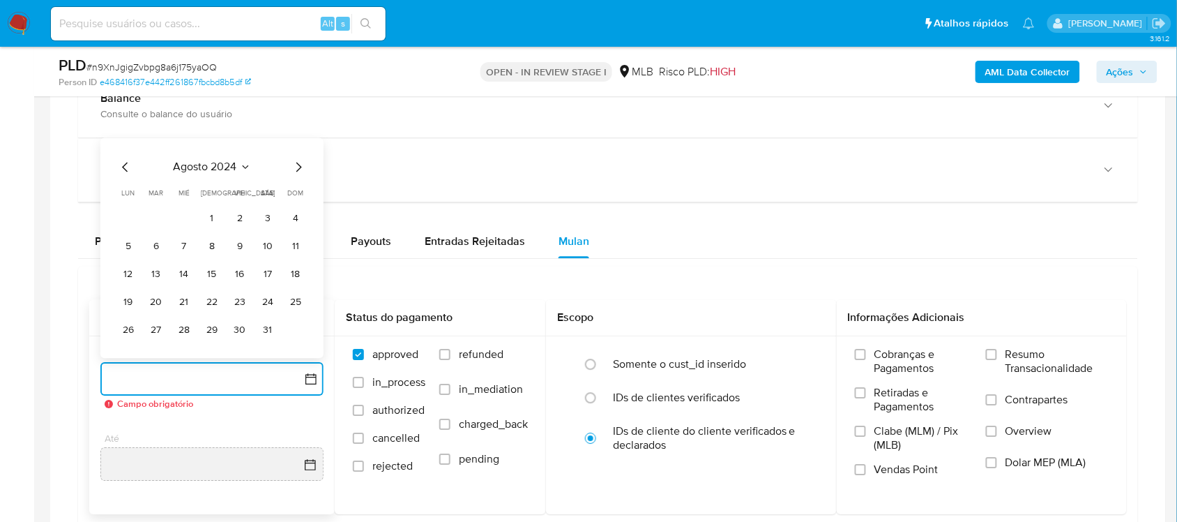
click at [221, 166] on span "agosto 2024" at bounding box center [205, 167] width 63 height 14
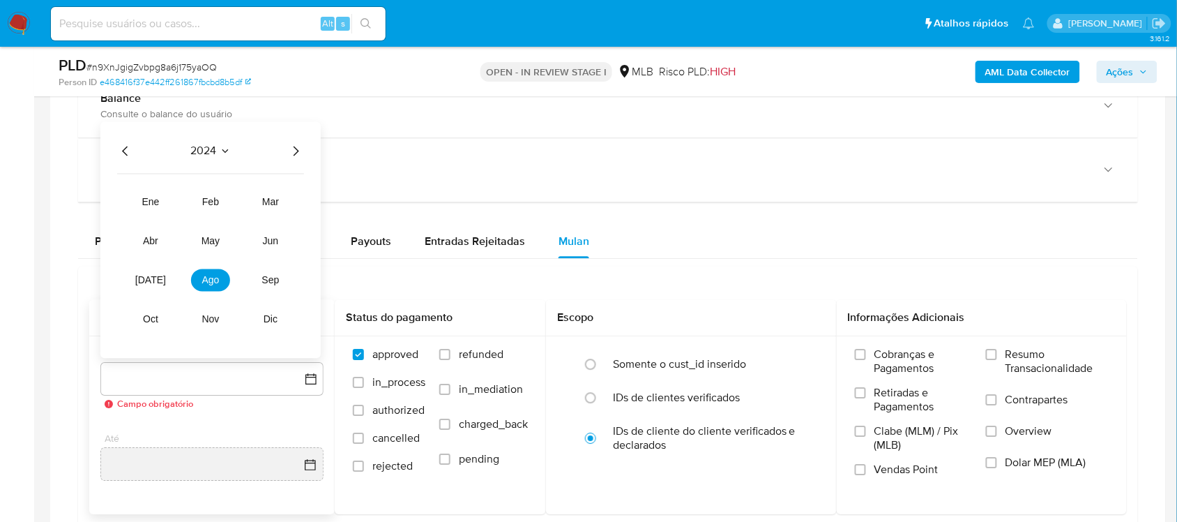
click at [289, 158] on icon "Año siguiente" at bounding box center [295, 150] width 17 height 17
click at [197, 281] on button "ago" at bounding box center [210, 280] width 39 height 22
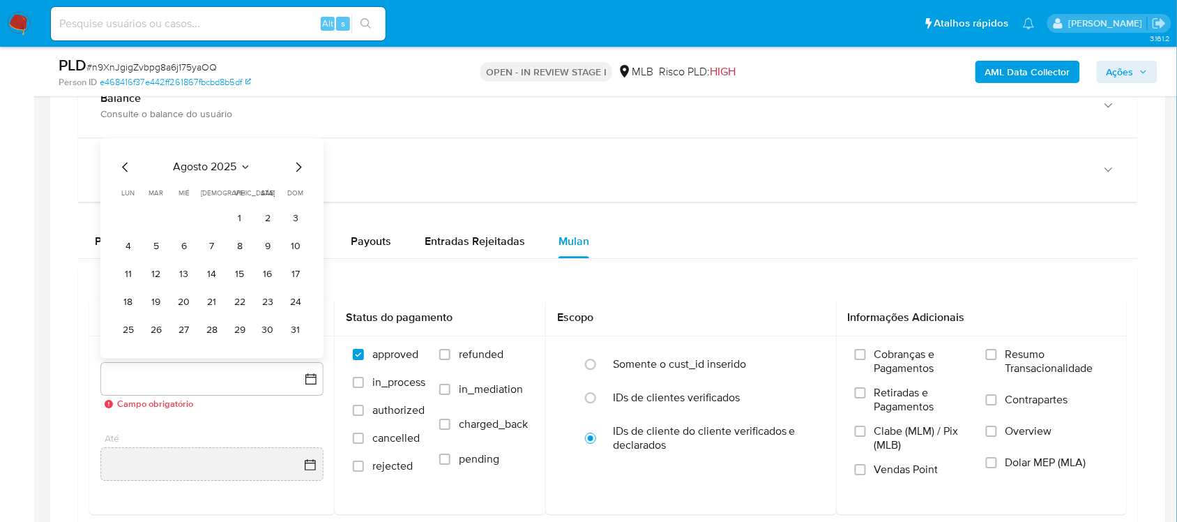
drag, startPoint x: 232, startPoint y: 224, endPoint x: 259, endPoint y: 269, distance: 53.2
click at [232, 224] on button "1" at bounding box center [240, 218] width 22 height 22
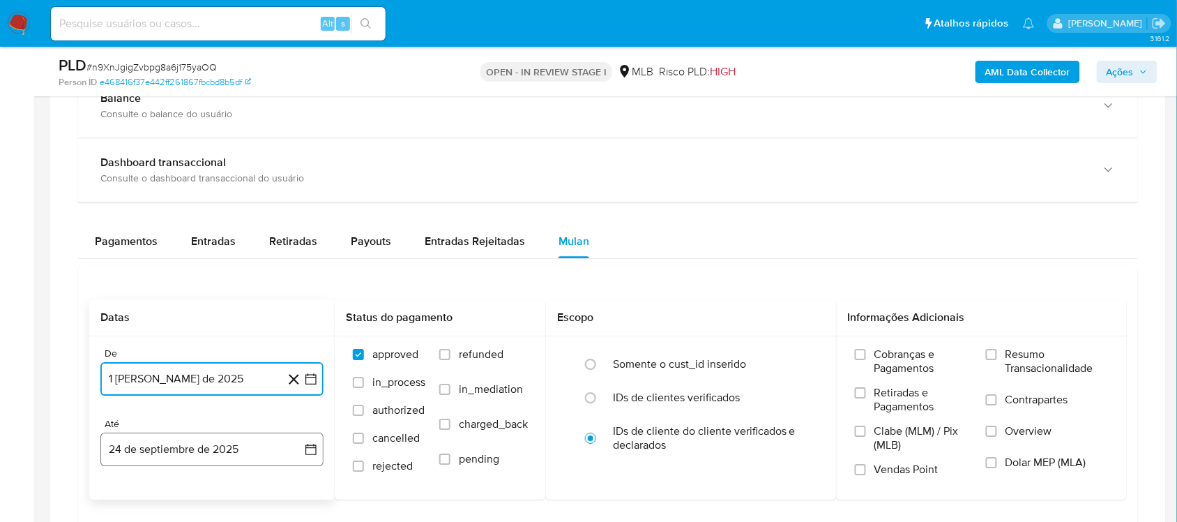
click at [308, 439] on icon "button" at bounding box center [311, 449] width 14 height 14
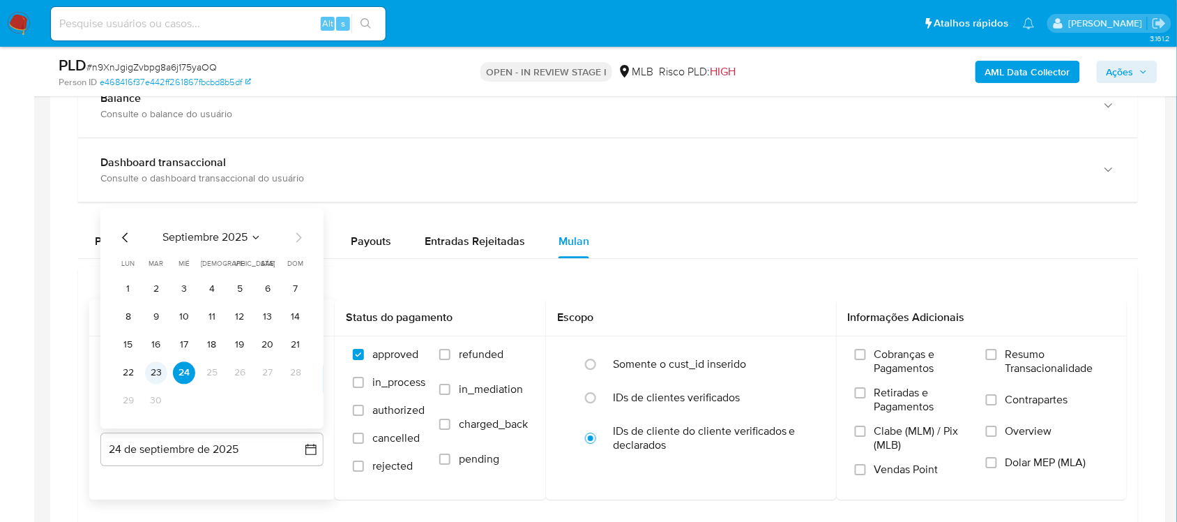
click at [148, 371] on button "23" at bounding box center [156, 372] width 22 height 22
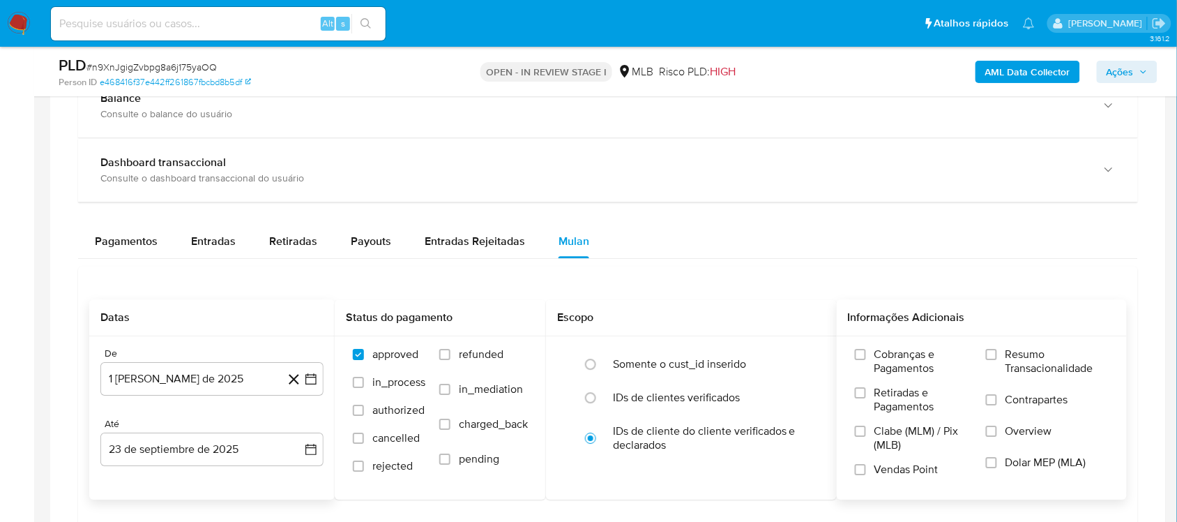
click at [892, 367] on span "Resumo Transacionalidade" at bounding box center [1057, 361] width 103 height 28
click at [892, 360] on input "Resumo Transacionalidade" at bounding box center [991, 354] width 11 height 11
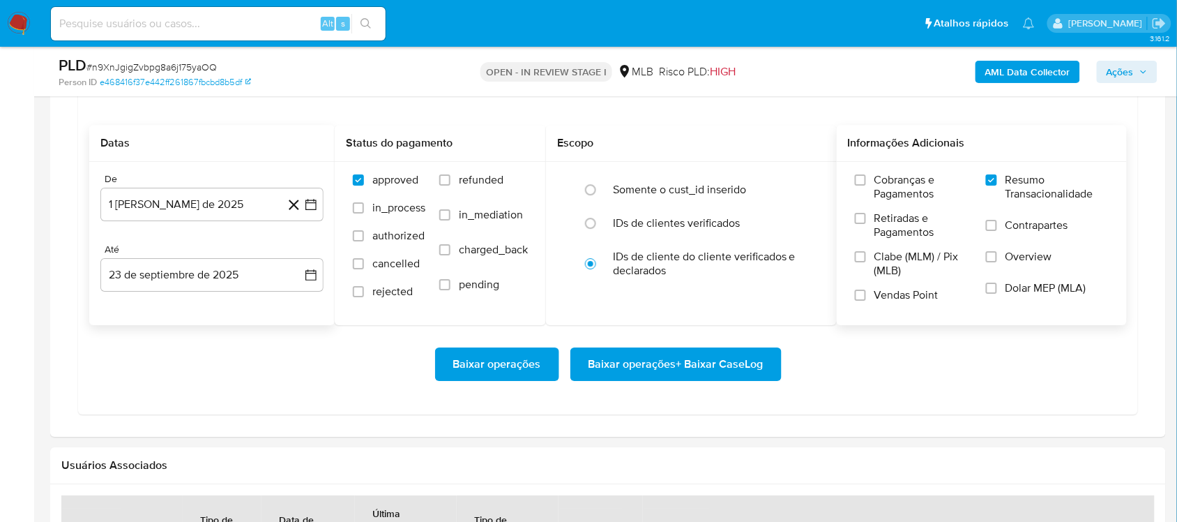
click at [646, 372] on span "Baixar operações + Baixar CaseLog" at bounding box center [676, 364] width 175 height 31
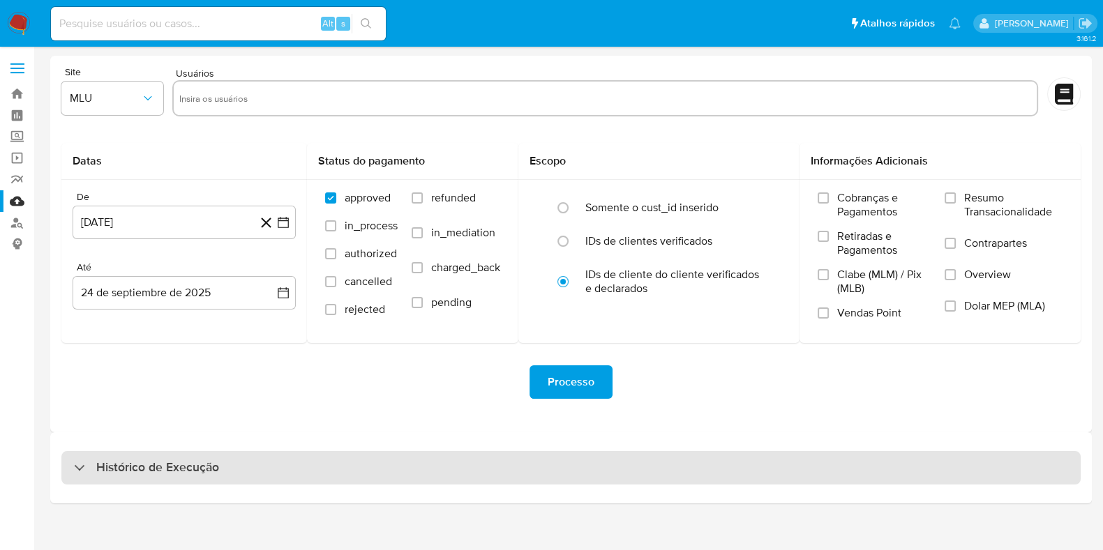
click at [316, 478] on div "Histórico de Execução" at bounding box center [570, 467] width 1019 height 33
select select "10"
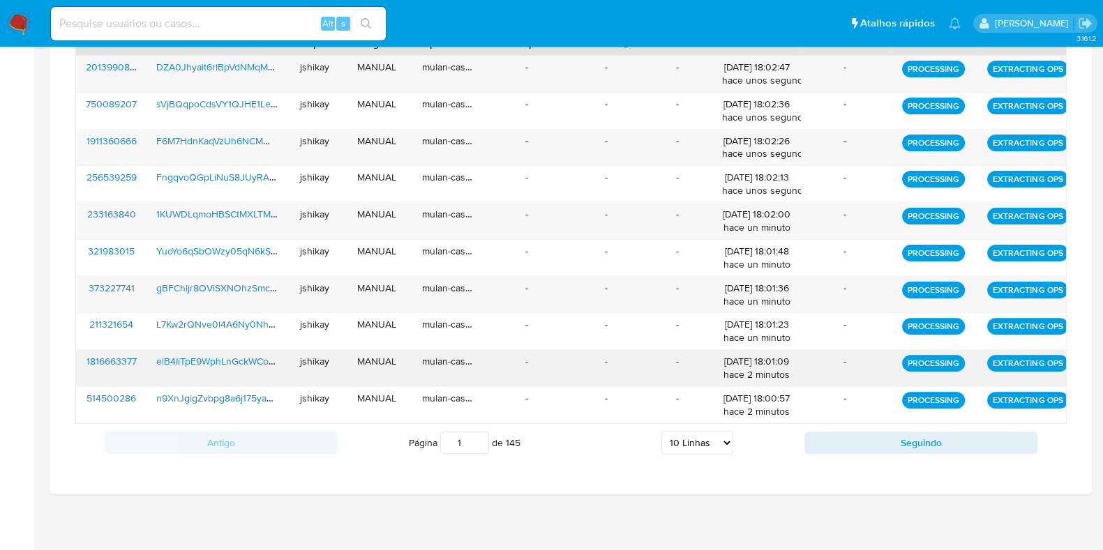
scroll to position [450, 0]
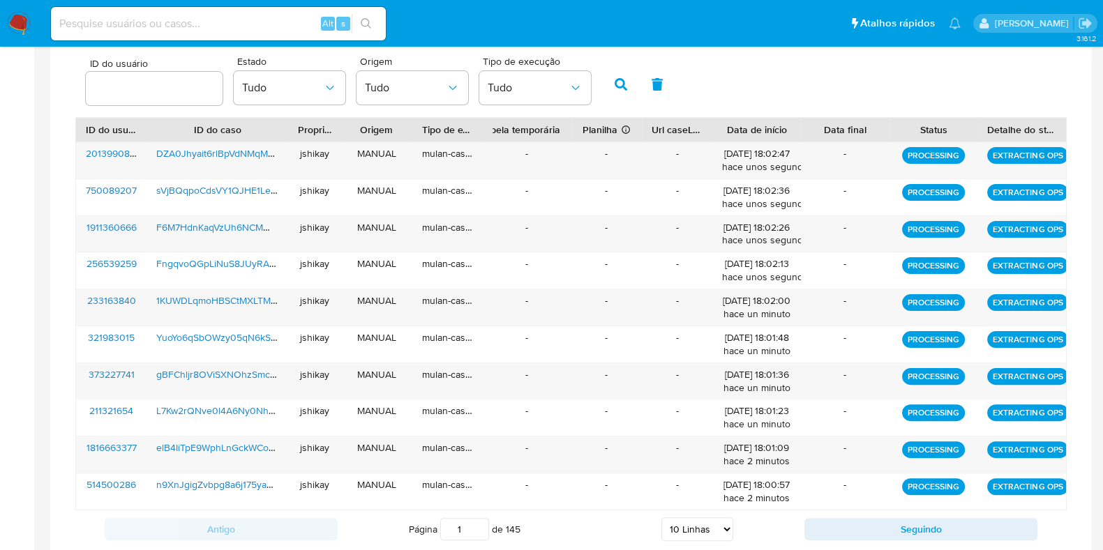
click at [830, 538] on div "Antigo Página 1 de 145 5 Linhas 10 Linhas 20 Linhas 25 Linhas 50 Linhas 100 Lin…" at bounding box center [570, 530] width 991 height 38
click at [831, 527] on button "Seguindo" at bounding box center [920, 529] width 233 height 22
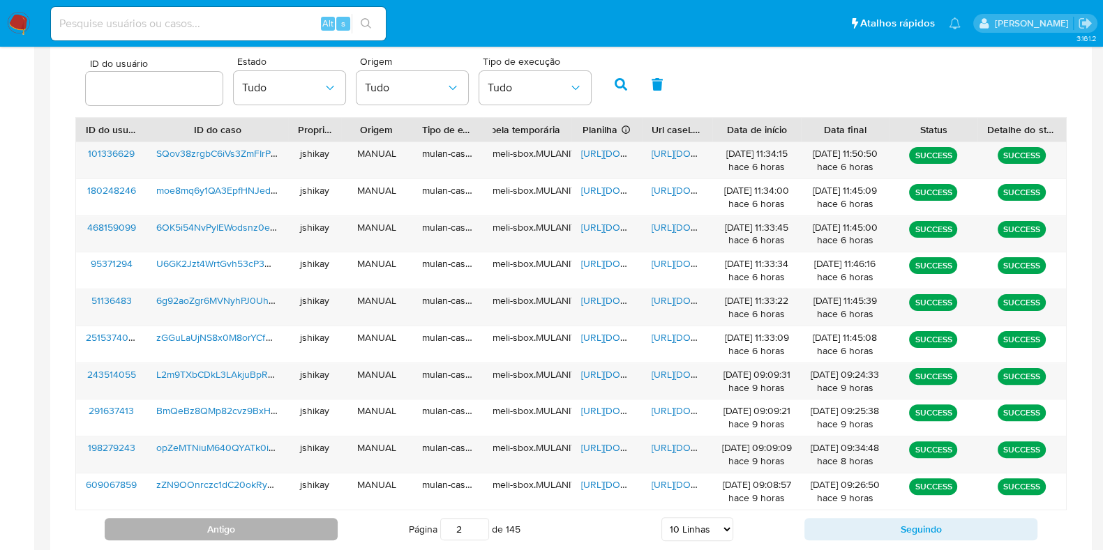
click at [304, 536] on button "Antigo" at bounding box center [221, 529] width 233 height 22
type input "1"
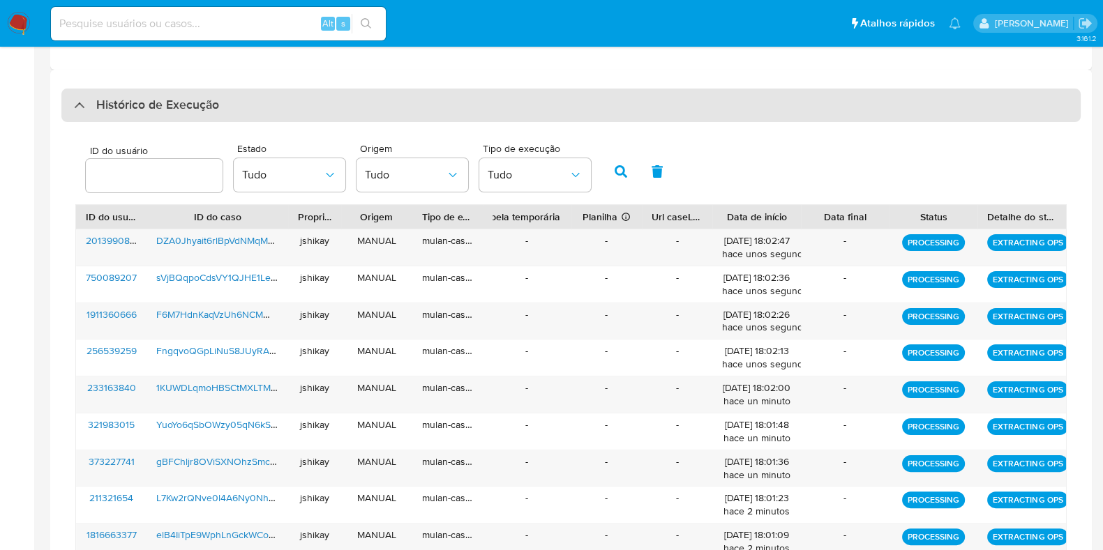
click at [130, 101] on h3 "Histórico de Execução" at bounding box center [157, 105] width 123 height 17
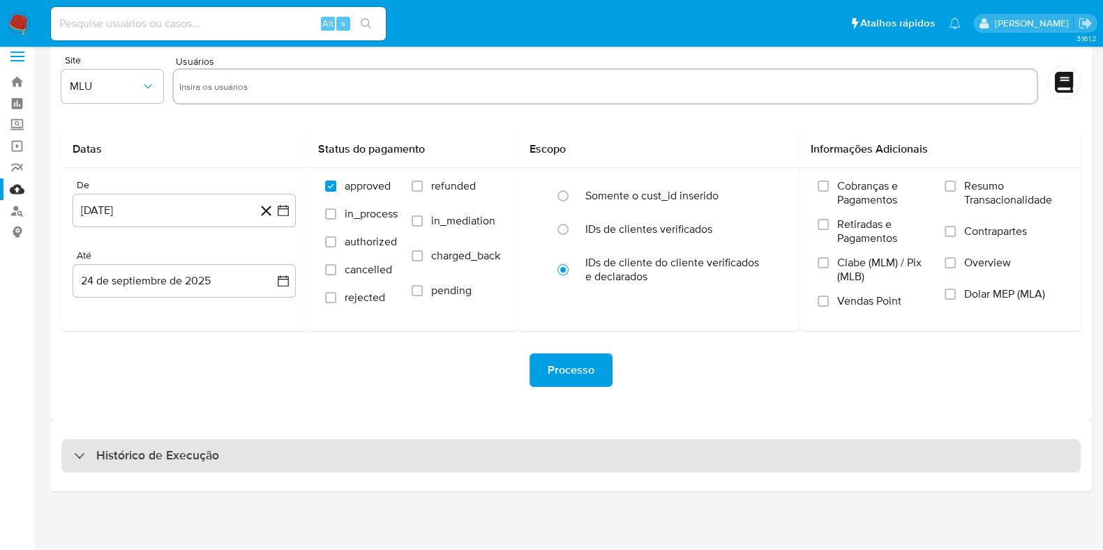
click at [144, 445] on div "Histórico de Execução" at bounding box center [570, 455] width 1019 height 33
select select "10"
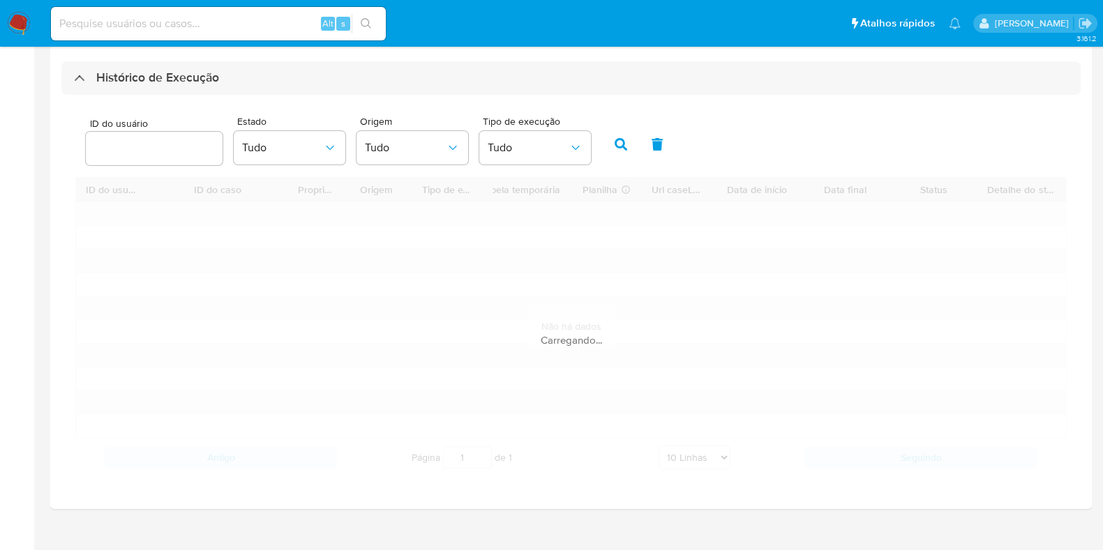
scroll to position [405, 0]
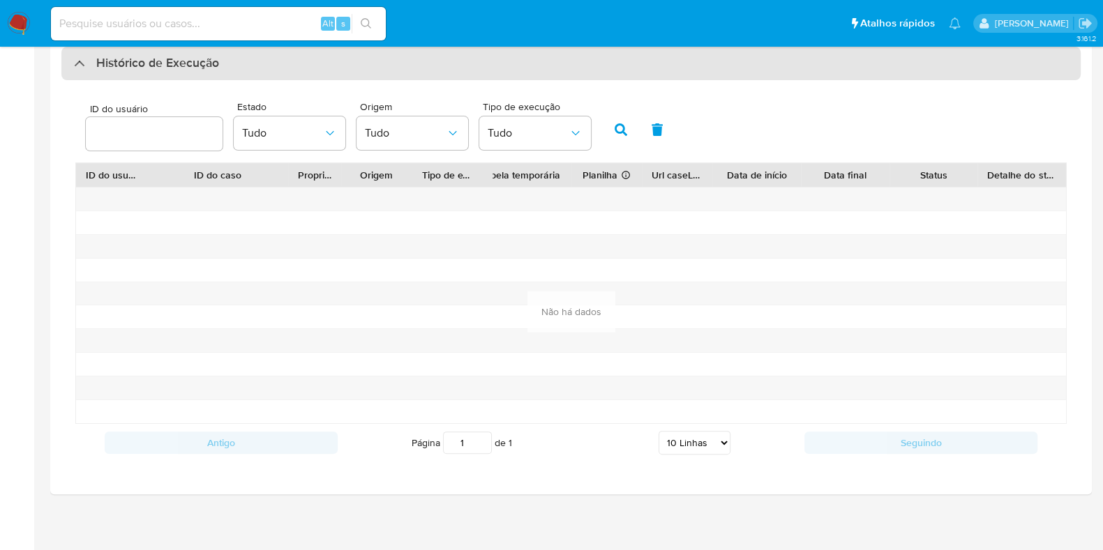
click at [116, 56] on h3 "Histórico de Execução" at bounding box center [157, 63] width 123 height 17
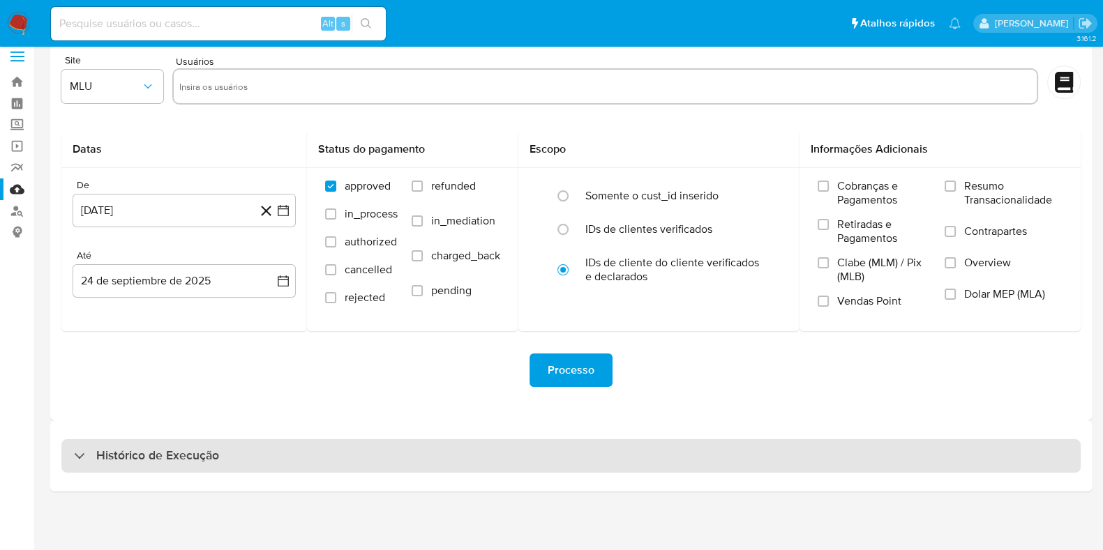
click at [122, 454] on h3 "Histórico de Execução" at bounding box center [157, 456] width 123 height 17
select select "10"
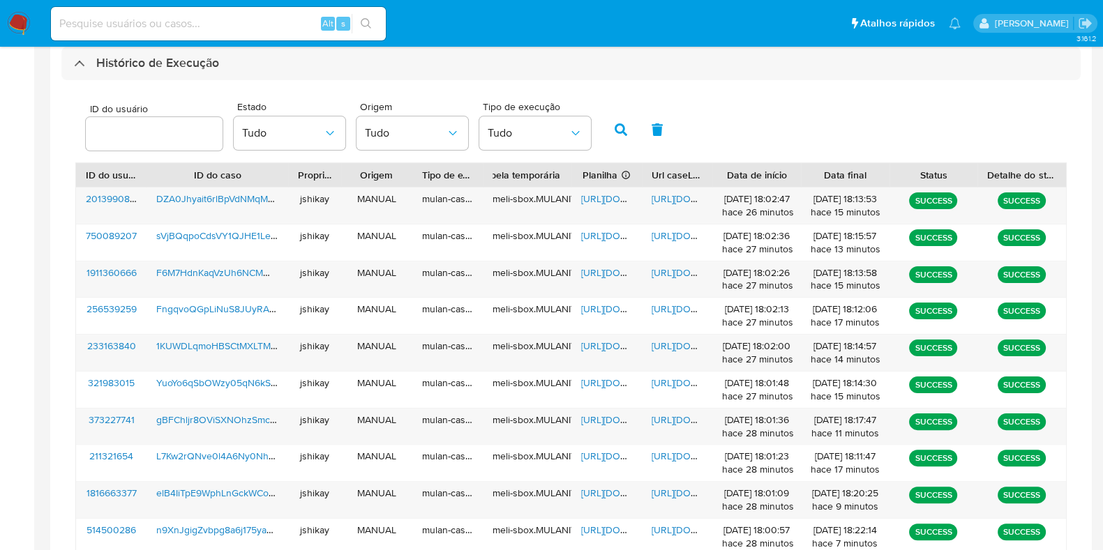
click at [732, 103] on div "ID do usuário Estado Tudo Origem Tudo Tipo de execução Tudo" at bounding box center [570, 128] width 991 height 68
drag, startPoint x: 607, startPoint y: 193, endPoint x: 648, endPoint y: 193, distance: 41.2
click at [609, 193] on span "https://docs.google.com/spreadsheets/d/1xYnvdQL8QX1FHFNRXcfZuGvUP1b-tcT-YwpftTT…" at bounding box center [629, 199] width 96 height 14
click at [655, 193] on span "https://docs.google.com/document/d/198ga2UZFrIu9vYR4AAT8wKV6juDUw8TYdF7LBOionso…" at bounding box center [699, 199] width 96 height 14
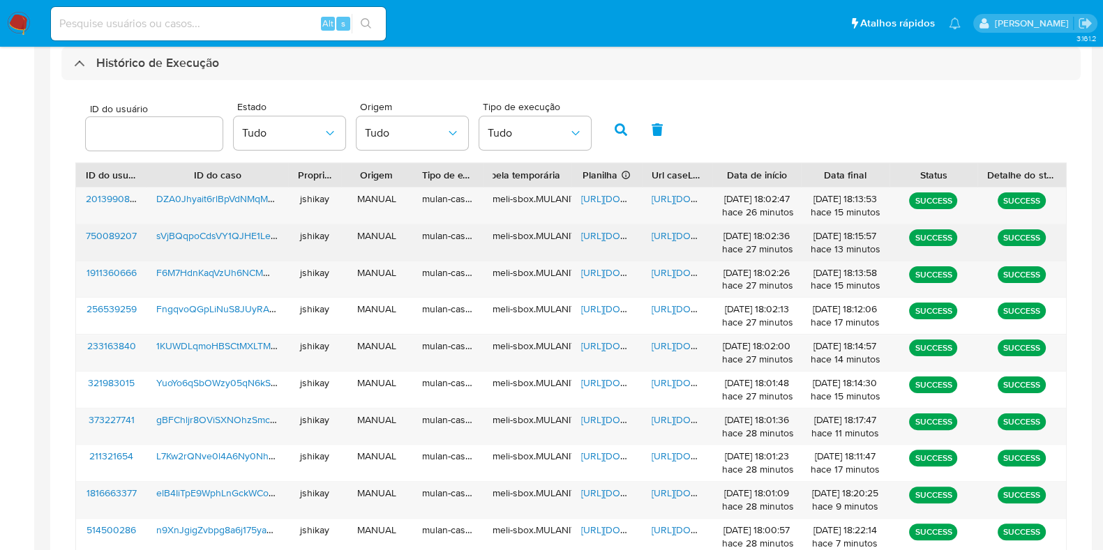
click at [597, 229] on span "https://docs.google.com/spreadsheets/d/1bMLISkLSGelMkIEYg2vThH9tyB7m9Z3IVgfIAb0…" at bounding box center [629, 236] width 96 height 14
click at [647, 232] on div "https://docs.google.com/document/d/1HKCwtTJUq0dEtA68QAwmQ9DAEYua9TNCoj0mEMHRxis…" at bounding box center [677, 243] width 70 height 36
click at [664, 229] on span "https://docs.google.com/document/d/1HKCwtTJUq0dEtA68QAwmQ9DAEYua9TNCoj0mEMHRxis…" at bounding box center [699, 236] width 96 height 14
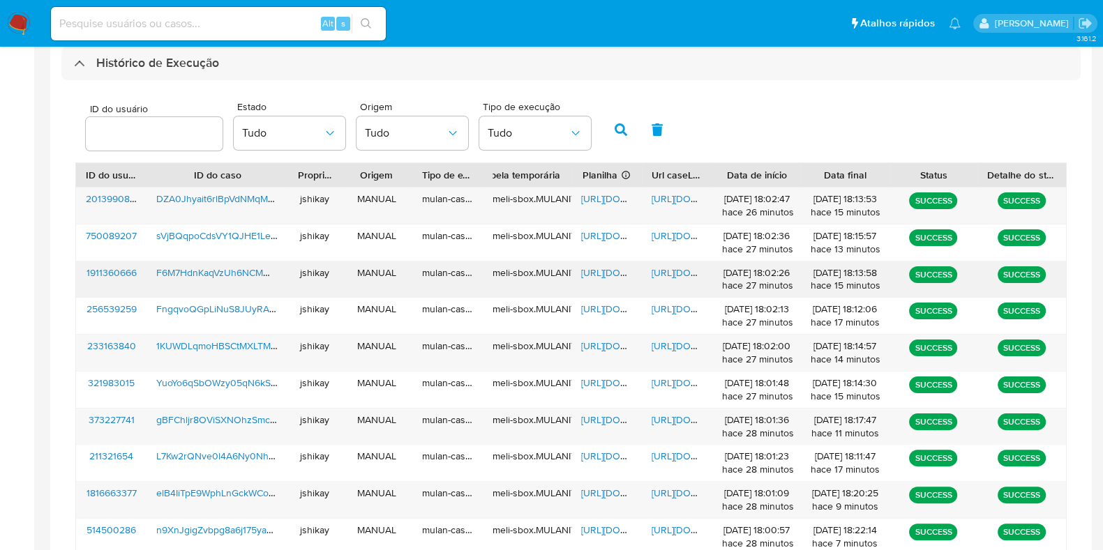
click at [596, 271] on span "https://docs.google.com/spreadsheets/d/1IdL6bOzQACylMKmW5TR6dIDv5q6NrZyygDON6_b…" at bounding box center [629, 273] width 96 height 14
click at [681, 269] on span "https://docs.google.com/document/d/1qbAvsz8JR8KL9aWJB-fraidQ-5dFpOHF6mBh0WvMT-0…" at bounding box center [699, 273] width 96 height 14
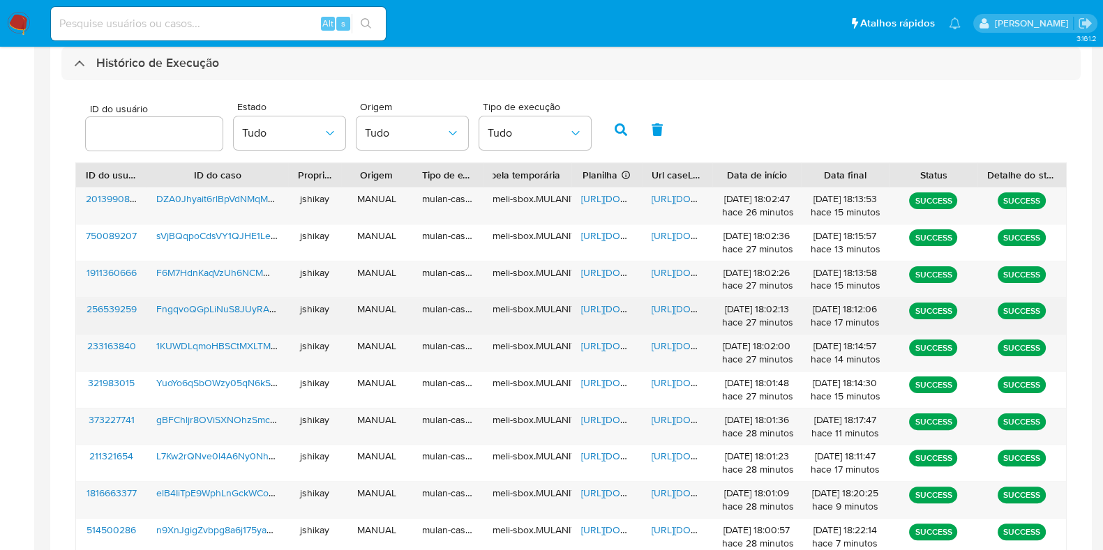
click at [600, 310] on span "https://docs.google.com/spreadsheets/d/1QY_FbOSM4h2gqWKR21kn-lSz42MAhBX63a1oSsT…" at bounding box center [629, 309] width 96 height 14
click at [670, 306] on span "https://docs.google.com/document/d/1xlzpNRIAr8mYkFQ6Jv7abMHt0MVjcQiyaeglM242LKg…" at bounding box center [699, 309] width 96 height 14
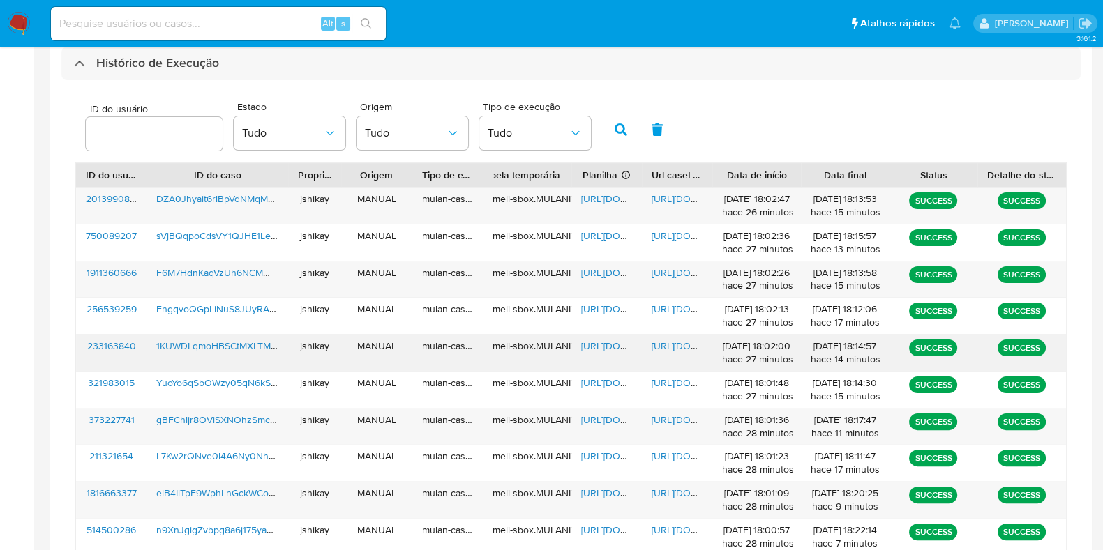
click at [613, 336] on div "https://docs.google.com/spreadsheets/d/1ursd8ND74MEryKO797Jnix9FVOrxl7YAUaidSGC…" at bounding box center [606, 353] width 70 height 36
click at [611, 344] on span "https://docs.google.com/spreadsheets/d/1ursd8ND74MEryKO797Jnix9FVOrxl7YAUaidSGC…" at bounding box center [629, 346] width 96 height 14
click at [671, 342] on span "https://docs.google.com/document/d/1EEiyZHqLvyDQRnoabSQ3dkEl8rXXcEGs4j-SVIcG954…" at bounding box center [699, 346] width 96 height 14
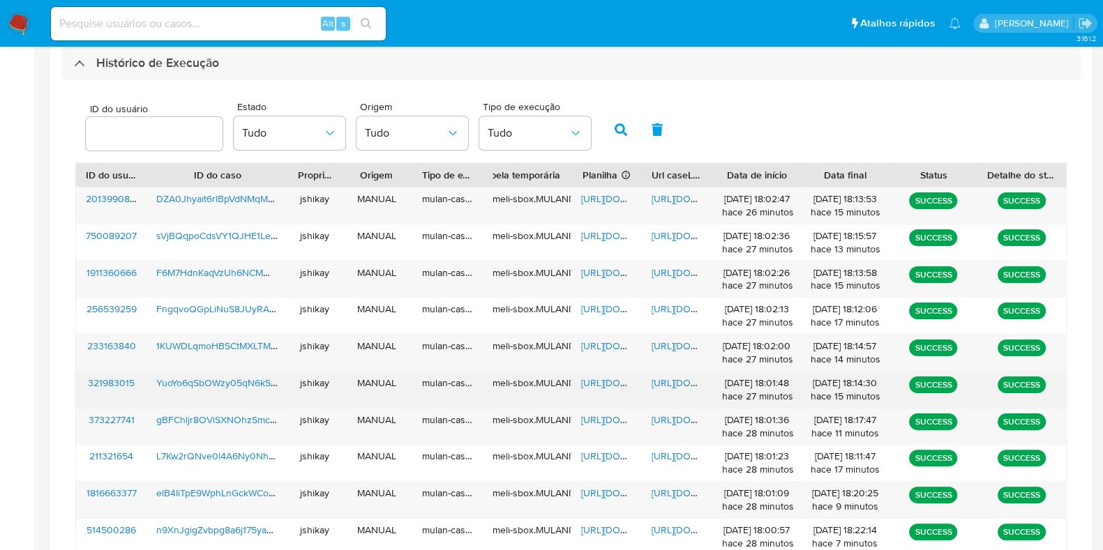
click at [602, 376] on span "https://docs.google.com/spreadsheets/d/1afZ_pFbBDyM04_YdOGELnJGsEr7SOnm-tTlizto…" at bounding box center [629, 383] width 96 height 14
click at [670, 383] on span "https://docs.google.com/document/d/150VQqOdkE6JHXdYqoT9I49D7G26SV91EcJiaDChEkWE…" at bounding box center [699, 383] width 96 height 14
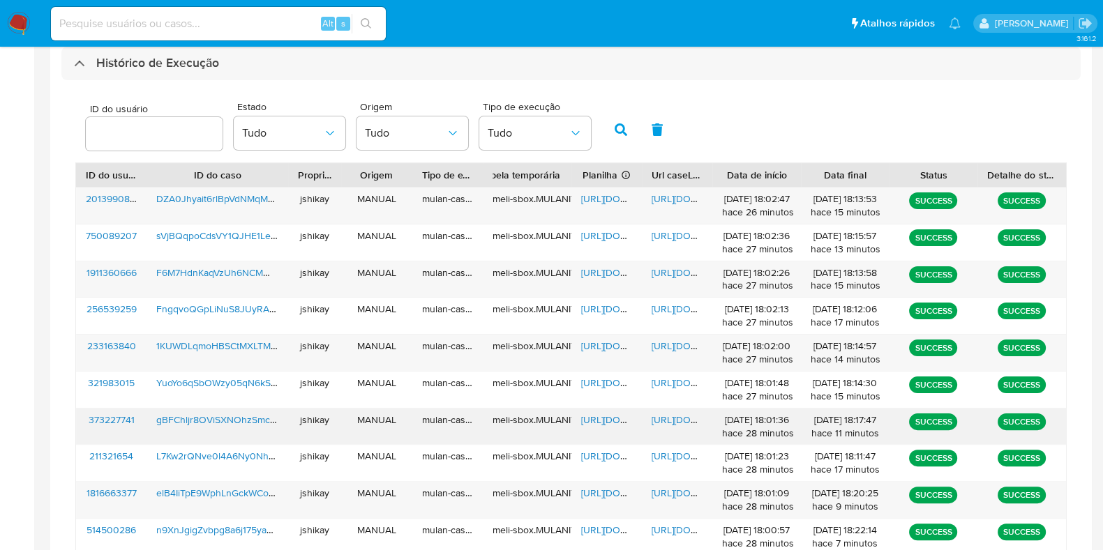
click at [603, 415] on span "https://docs.google.com/spreadsheets/d/1XbsV4iqJAJGe_RfiDXsMU9Q2j-n-i2WM_n4YhCk…" at bounding box center [629, 420] width 96 height 14
click at [679, 414] on span "https://docs.google.com/document/d/13-hgUb_1inWxJeClGklZSzjAW48clTrb-qFb1XZHJ_8…" at bounding box center [699, 420] width 96 height 14
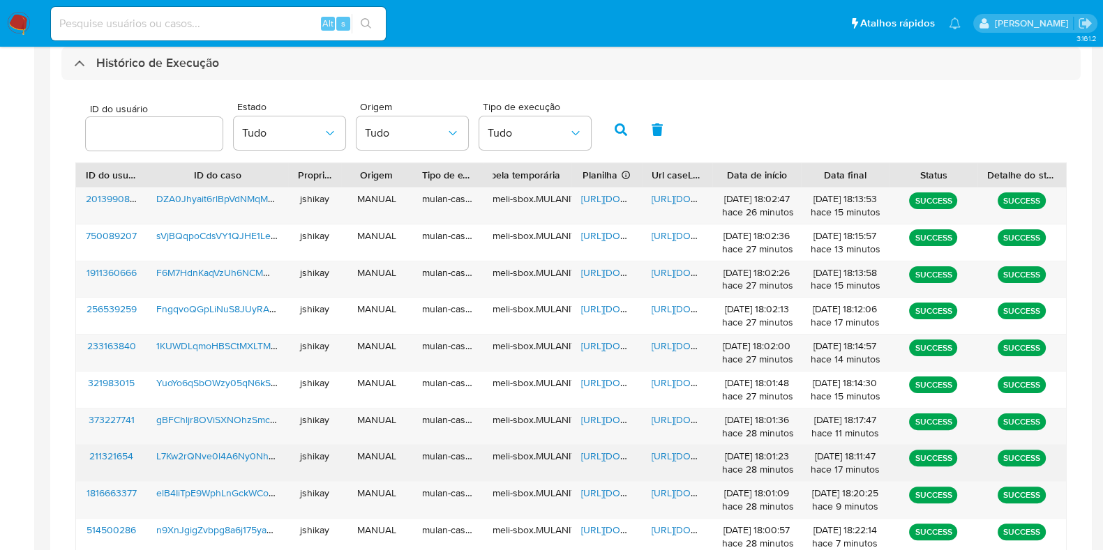
click at [589, 449] on span "https://docs.google.com/spreadsheets/d/1NPKfByjv4qvgvgbWTGYWpmHWq0SM5OzEvxvzBmG…" at bounding box center [629, 456] width 96 height 14
click at [656, 449] on span "https://docs.google.com/document/d/16FeU5Hbz05_9YDx_-c288gYl7G7qZDDl92ONdFoTVV4…" at bounding box center [699, 456] width 96 height 14
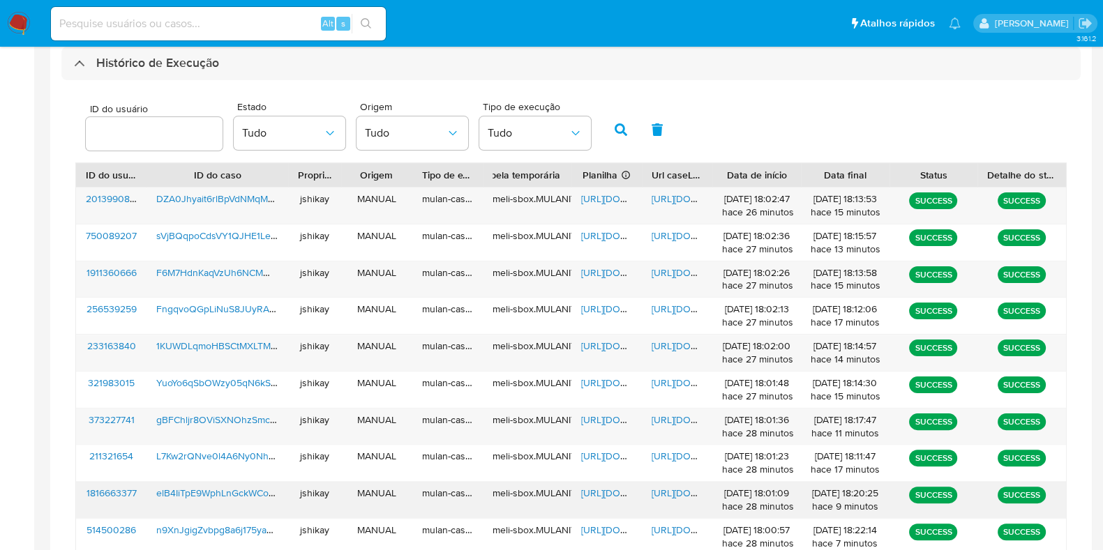
click at [589, 492] on span "https://docs.google.com/spreadsheets/d/12CrOSDen0SKGhrwwYJgwrSPv6AMXef92SgL2JQj…" at bounding box center [629, 493] width 96 height 14
click at [676, 490] on span "https://docs.google.com/document/d/1-P8FzeIkSRV8J8kfNwF1pqxOcd78UPF63MLMh6EJ4b8…" at bounding box center [699, 493] width 96 height 14
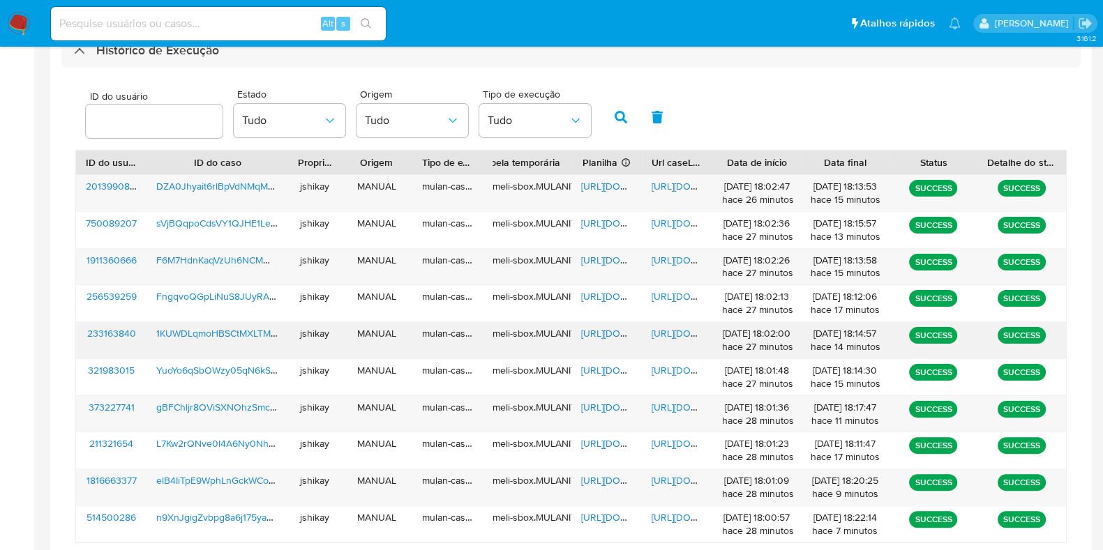
scroll to position [492, 0]
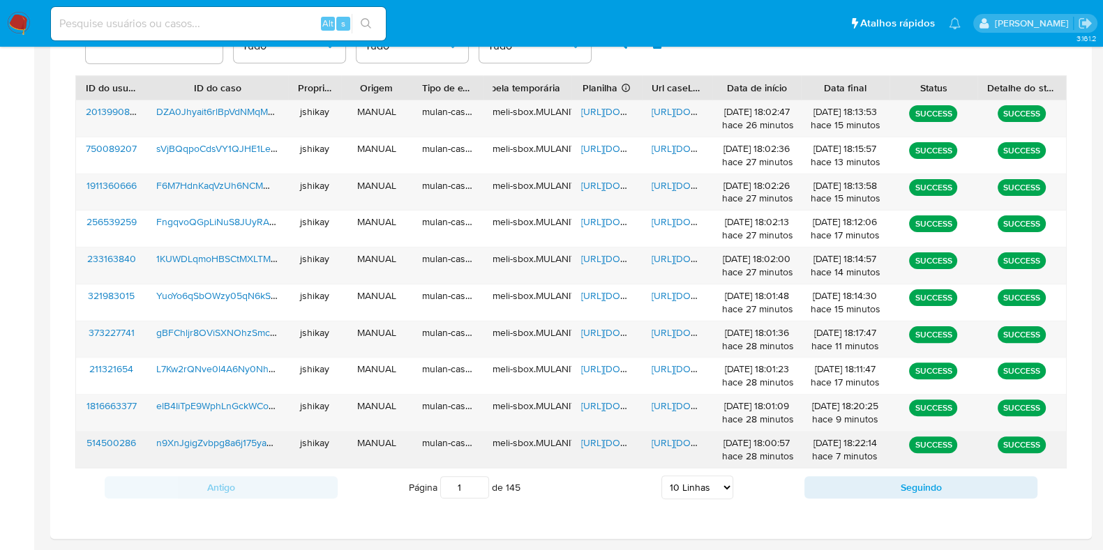
click at [593, 442] on span "https://docs.google.com/spreadsheets/d/1k9ur3nrYAT-v0PdEGD5xPaOvjV9n_0bSSsMz6BF…" at bounding box center [629, 443] width 96 height 14
click at [688, 437] on span "https://docs.google.com/document/d/1bTyxtpmXYuiwhoE6UP5te7TGfvuVgpJK0JayMTcIuwQ…" at bounding box center [699, 443] width 96 height 14
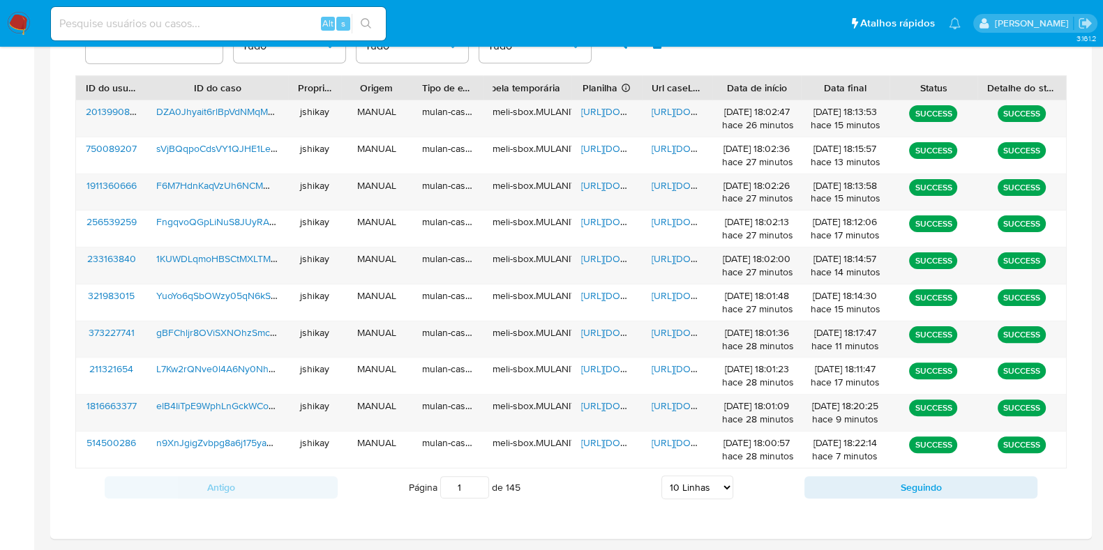
click at [20, 22] on img at bounding box center [19, 24] width 24 height 24
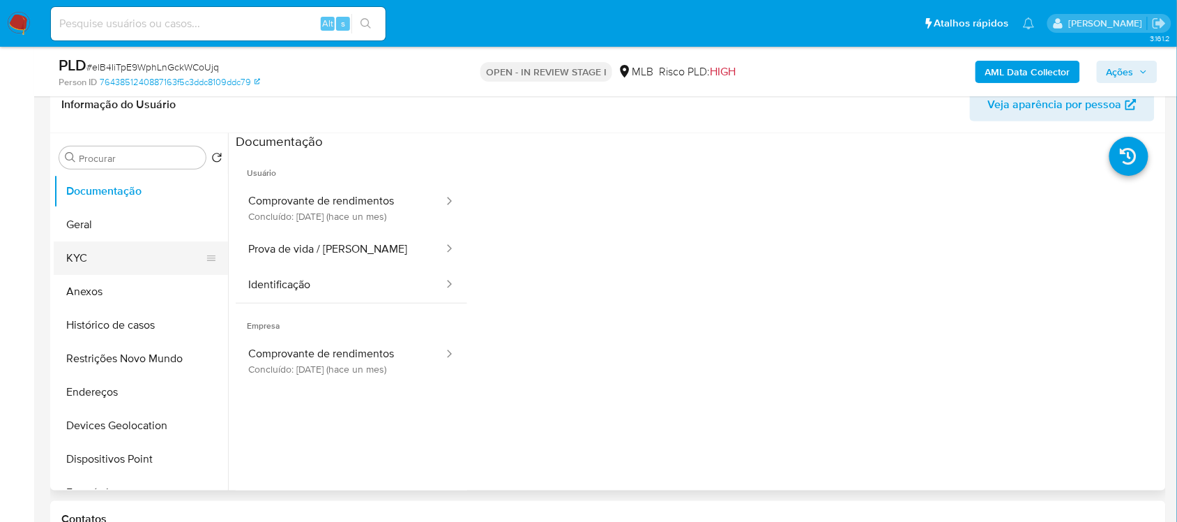
scroll to position [174, 0]
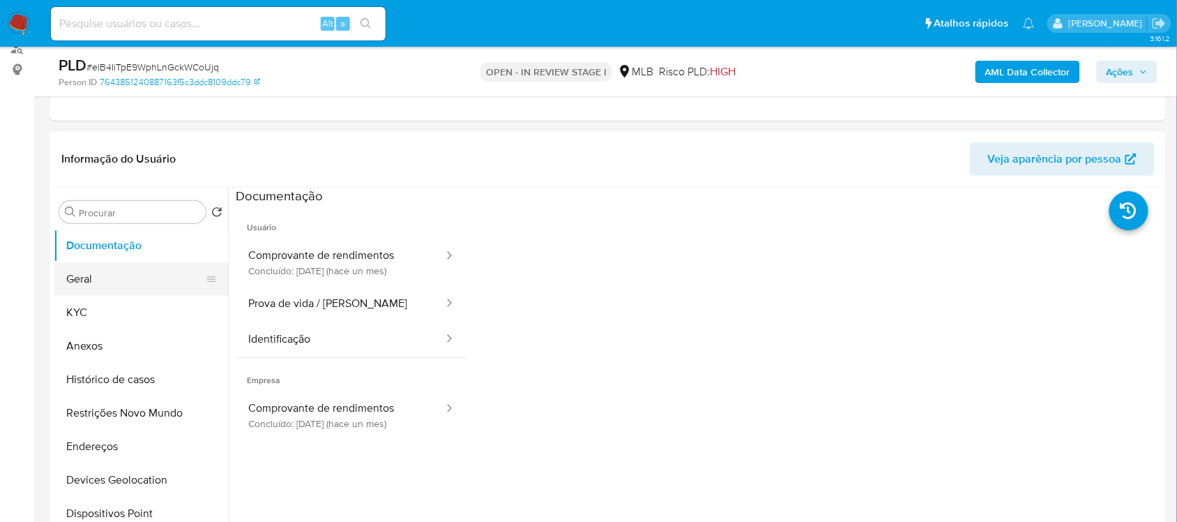
click at [107, 284] on button "Geral" at bounding box center [135, 278] width 163 height 33
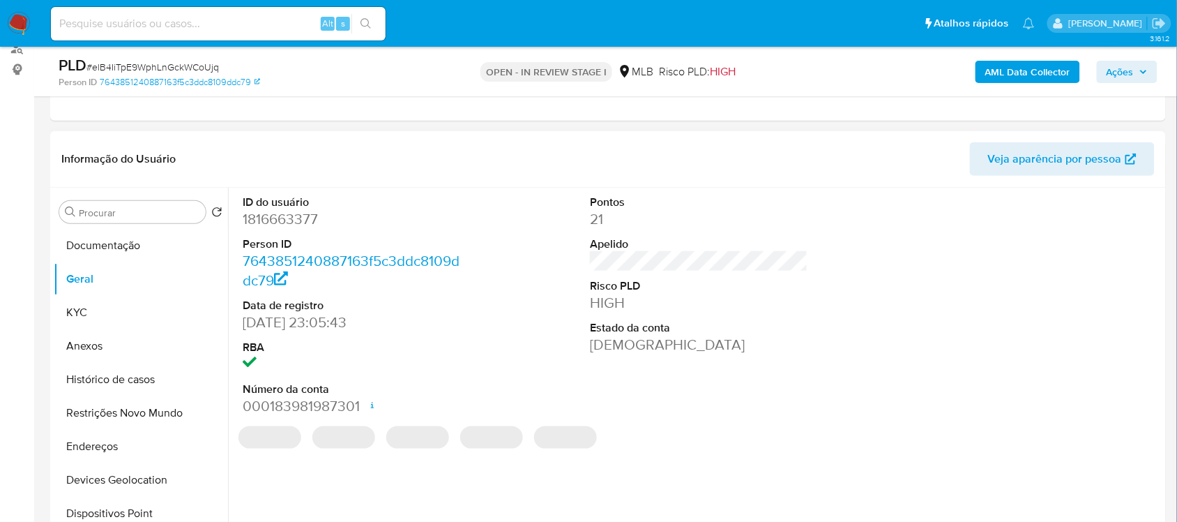
click at [273, 230] on dl "ID do usuário 1816663377 Person ID 7643851240887163f5c3ddc8109ddc79 Data de reg…" at bounding box center [352, 306] width 218 height 222
click at [273, 220] on dd "1816663377" at bounding box center [352, 219] width 218 height 20
copy dd "1816663377"
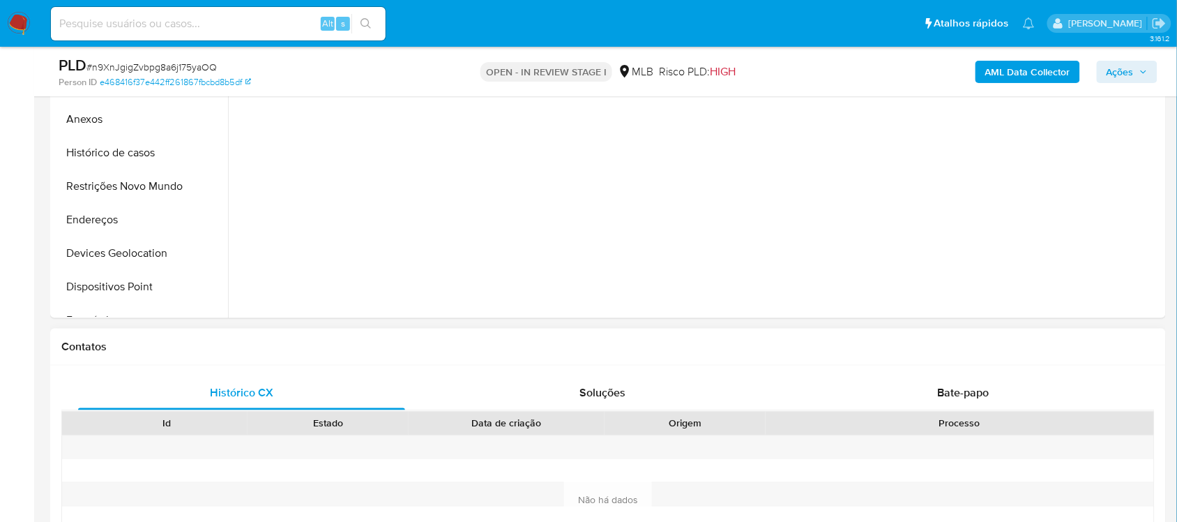
scroll to position [349, 0]
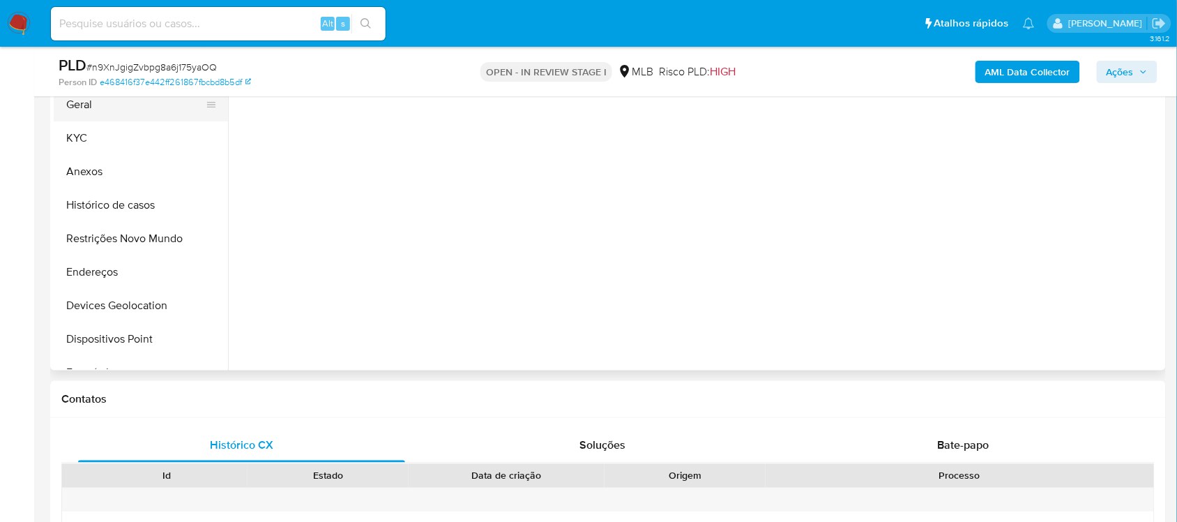
click at [119, 114] on button "Geral" at bounding box center [135, 104] width 163 height 33
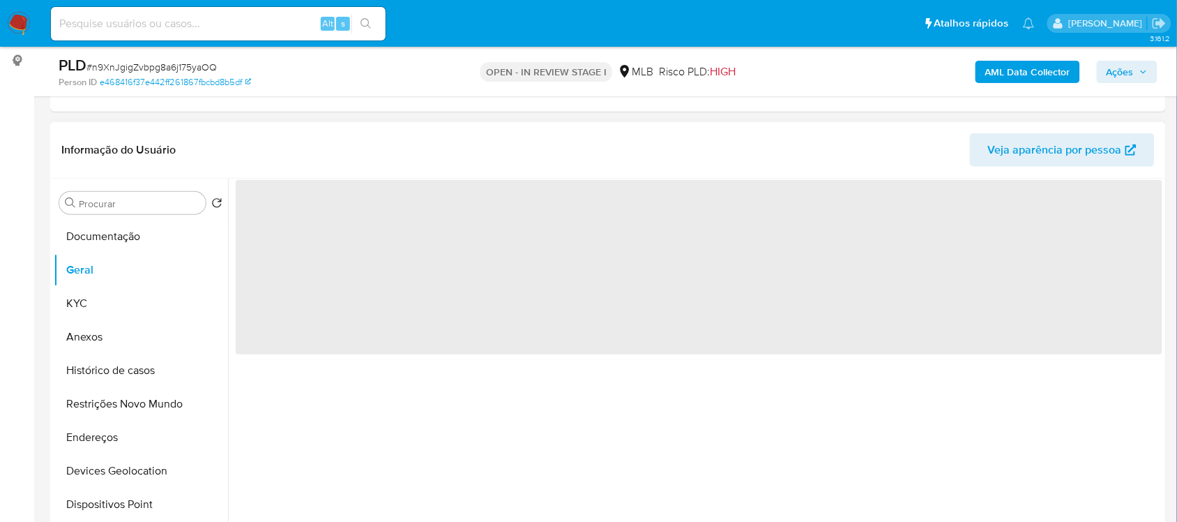
scroll to position [174, 0]
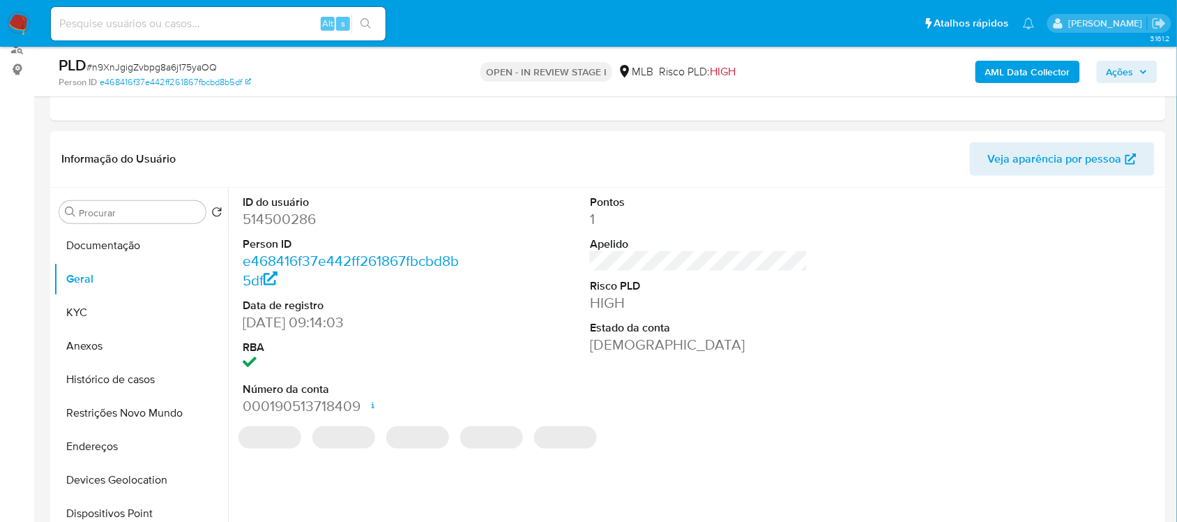
click at [277, 222] on dd "514500286" at bounding box center [352, 219] width 218 height 20
copy dd "514500286"
